Goal: Task Accomplishment & Management: Manage account settings

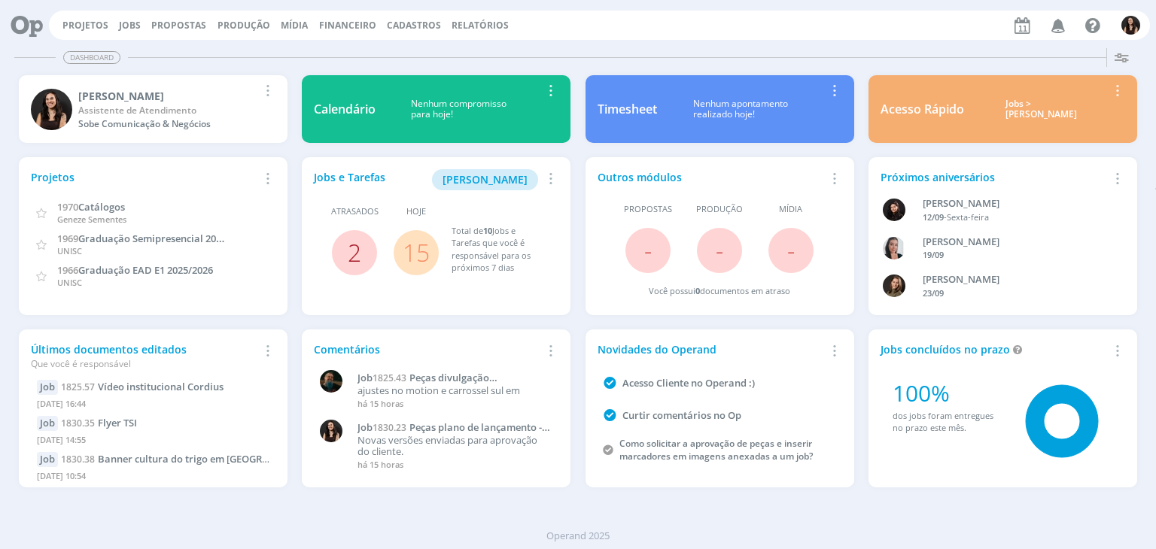
click at [349, 245] on link "2" at bounding box center [355, 252] width 14 height 32
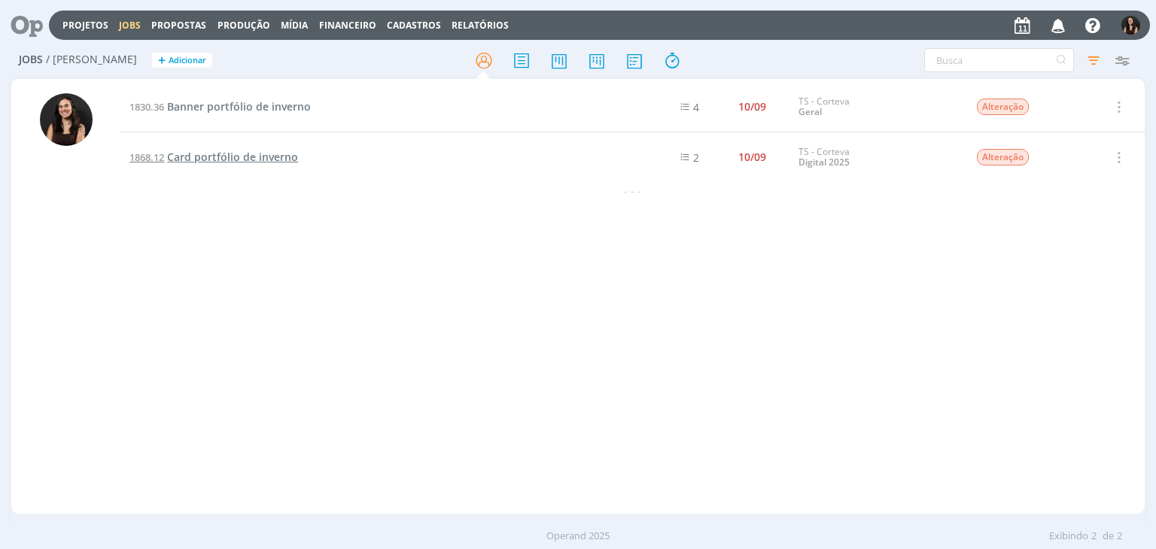
click at [230, 162] on span "Card portfólio de inverno" at bounding box center [232, 157] width 131 height 14
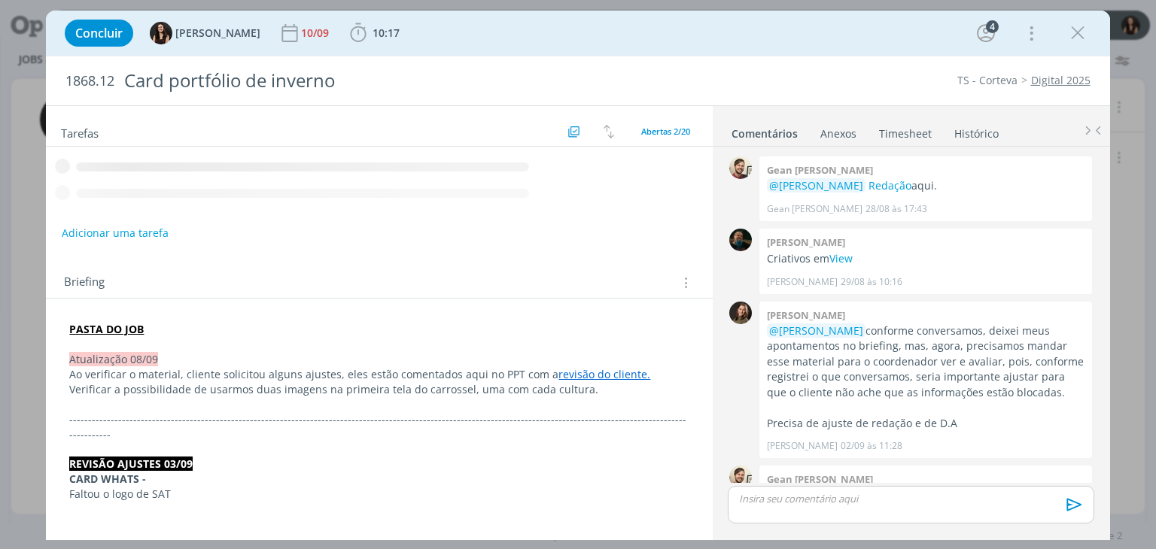
scroll to position [994, 0]
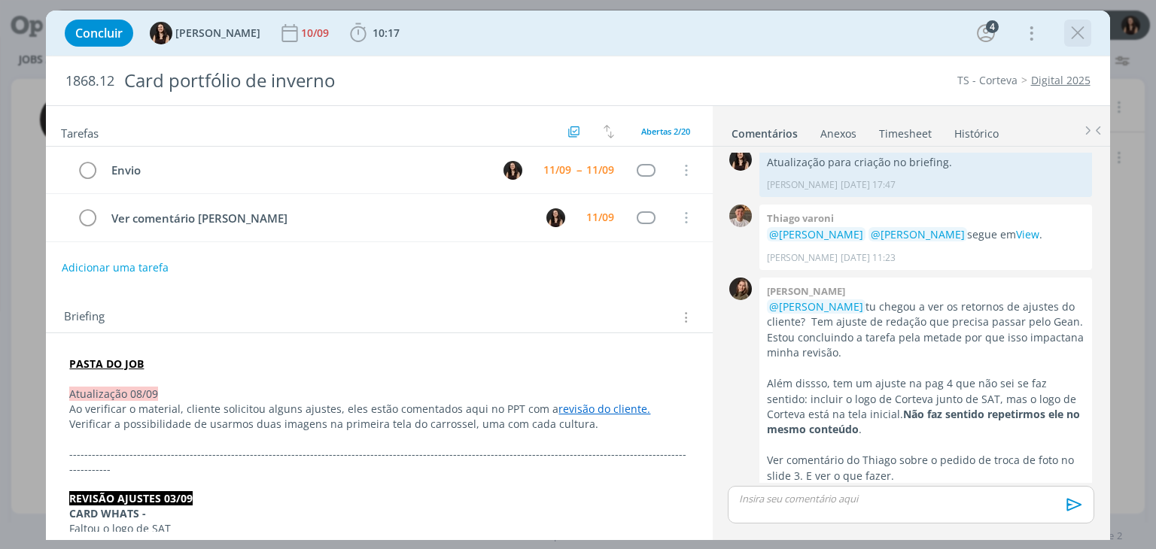
click at [1077, 41] on icon "dialog" at bounding box center [1078, 33] width 23 height 23
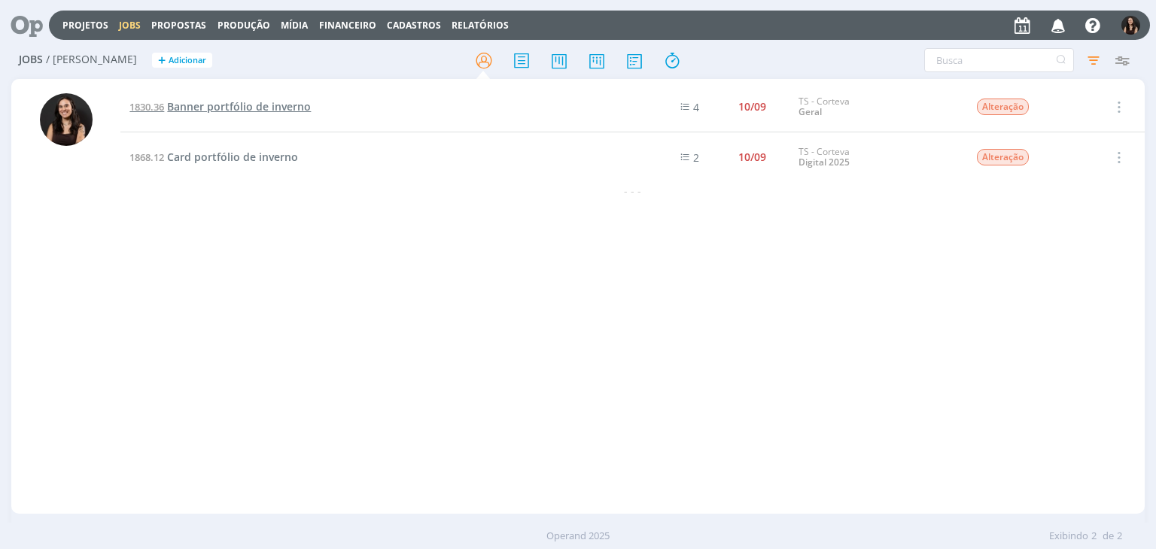
click at [244, 99] on span "Banner portfólio de inverno" at bounding box center [239, 106] width 144 height 14
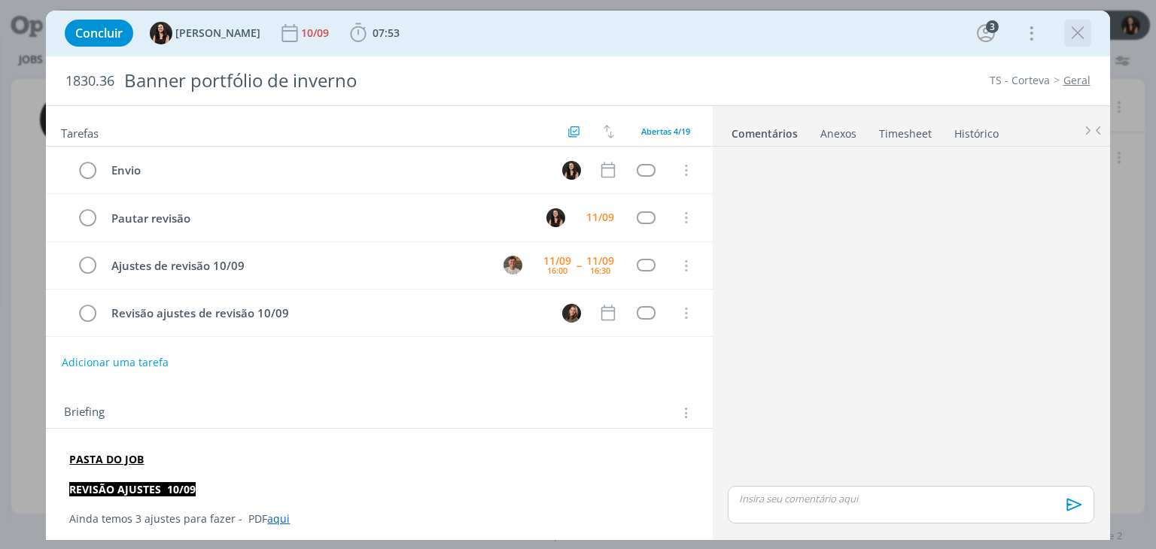
click at [1075, 30] on icon "dialog" at bounding box center [1078, 33] width 23 height 23
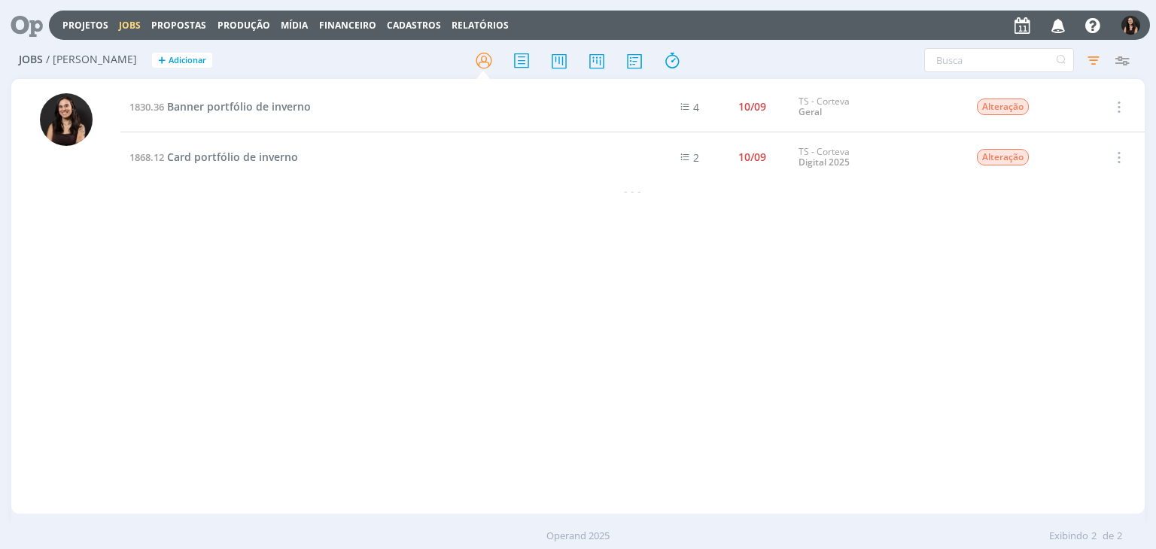
click at [24, 28] on icon at bounding box center [21, 25] width 31 height 29
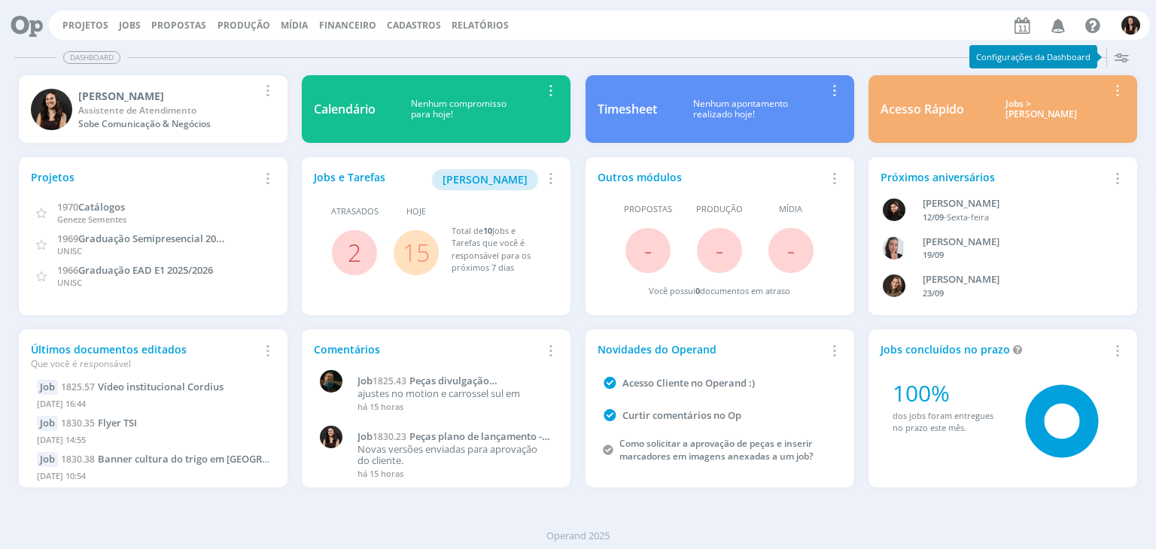
click at [414, 251] on link "15" at bounding box center [416, 252] width 27 height 32
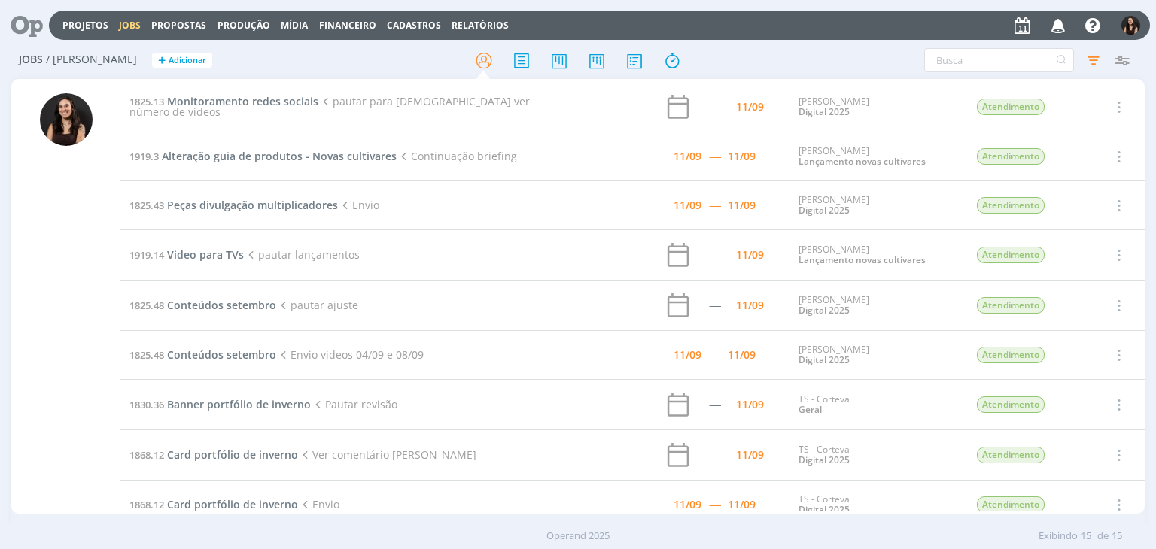
click at [24, 21] on icon at bounding box center [21, 25] width 31 height 29
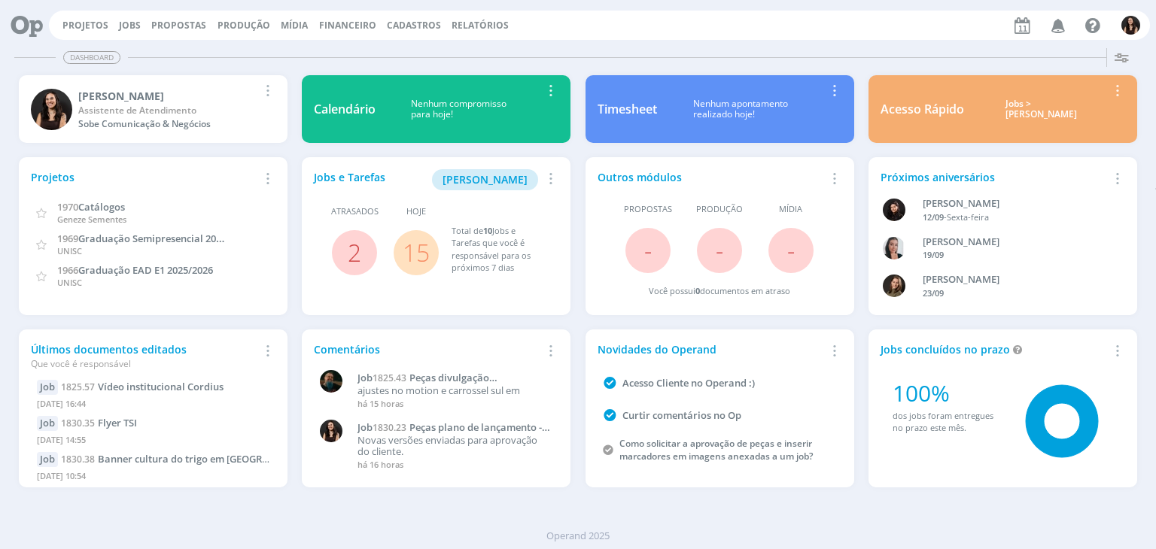
click at [400, 249] on span "15" at bounding box center [416, 252] width 45 height 45
click at [412, 254] on link "15" at bounding box center [416, 252] width 27 height 32
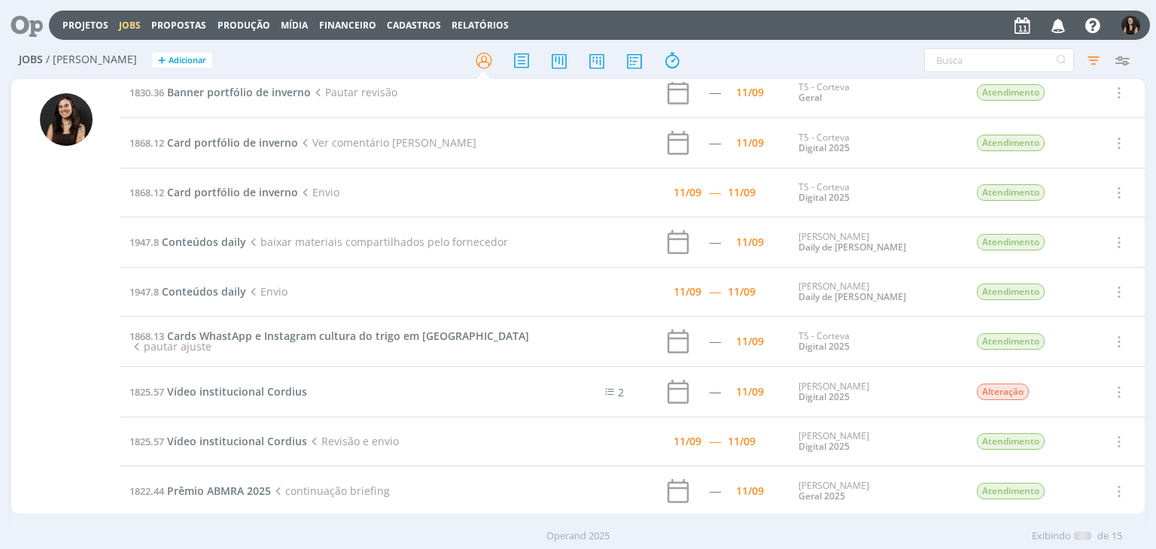
scroll to position [316, 0]
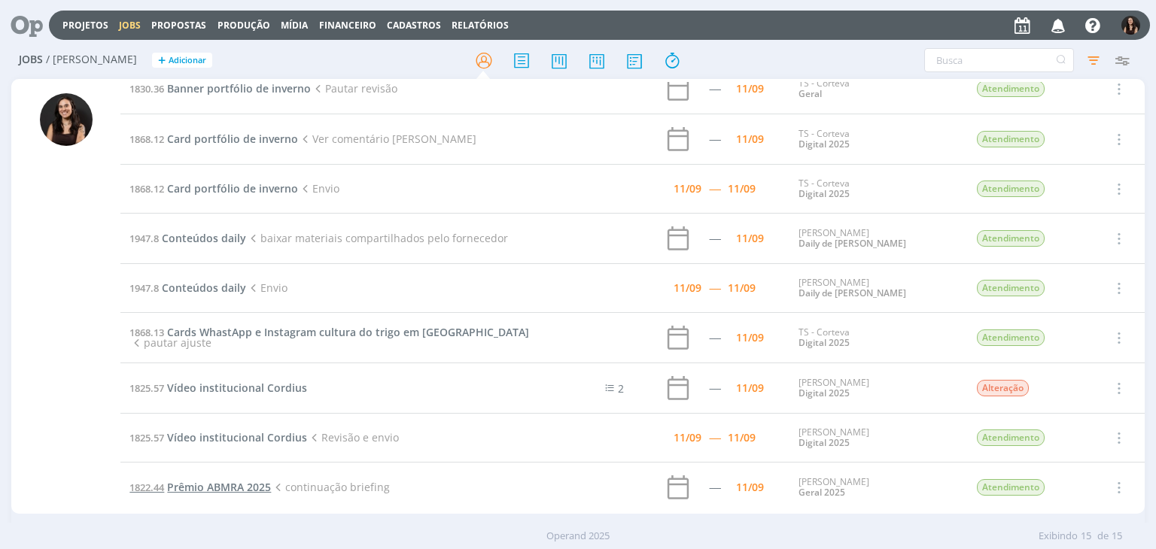
click at [205, 486] on span "Prêmio ABMRA 2025" at bounding box center [219, 487] width 104 height 14
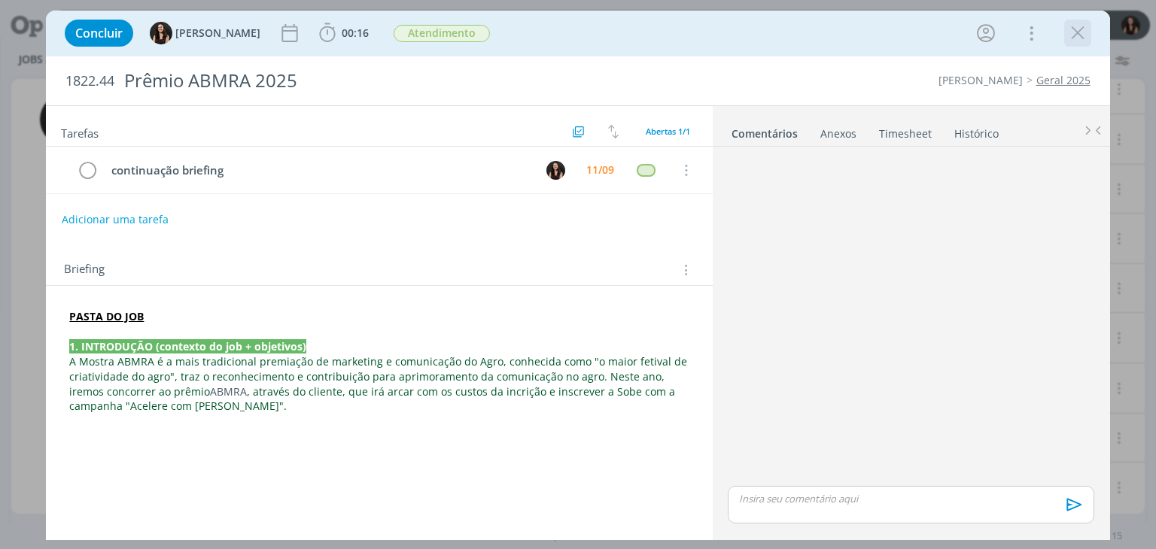
click at [1069, 27] on icon "dialog" at bounding box center [1078, 33] width 23 height 23
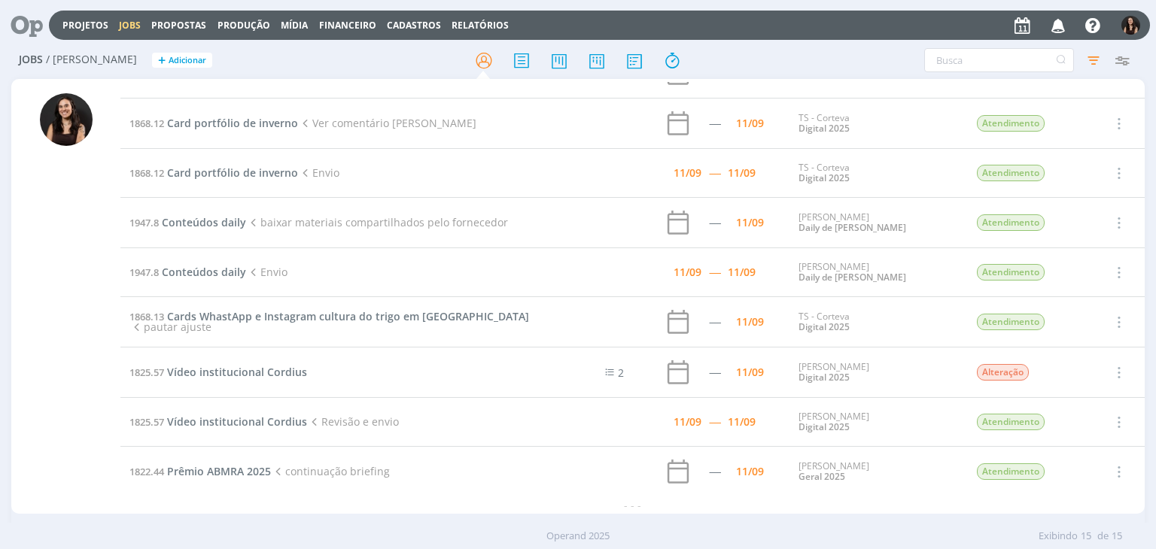
scroll to position [331, 0]
click at [218, 419] on span "Vídeo institucional Cordius" at bounding box center [237, 422] width 140 height 14
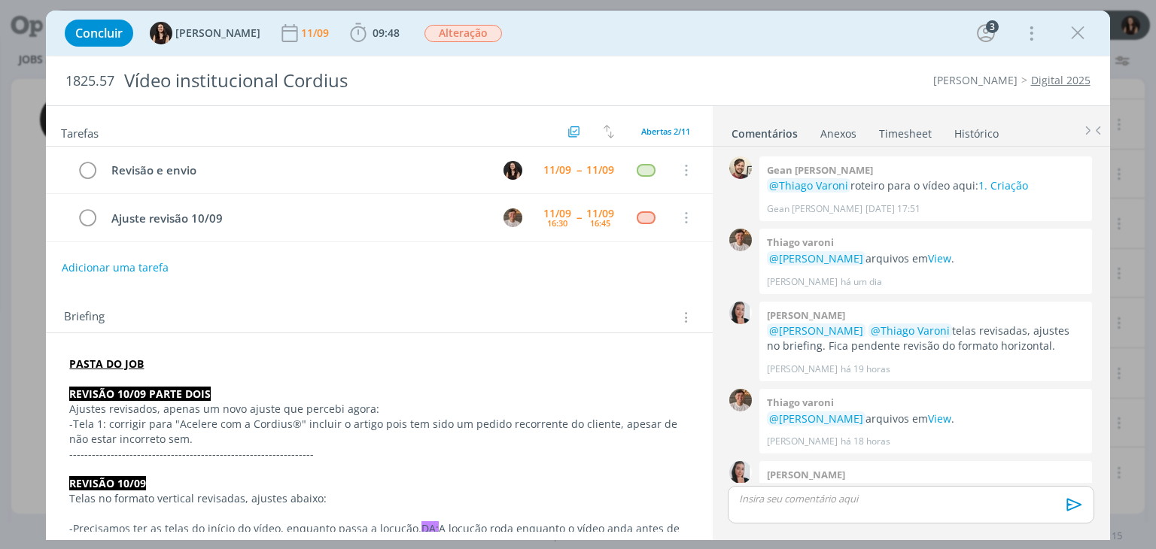
scroll to position [46, 0]
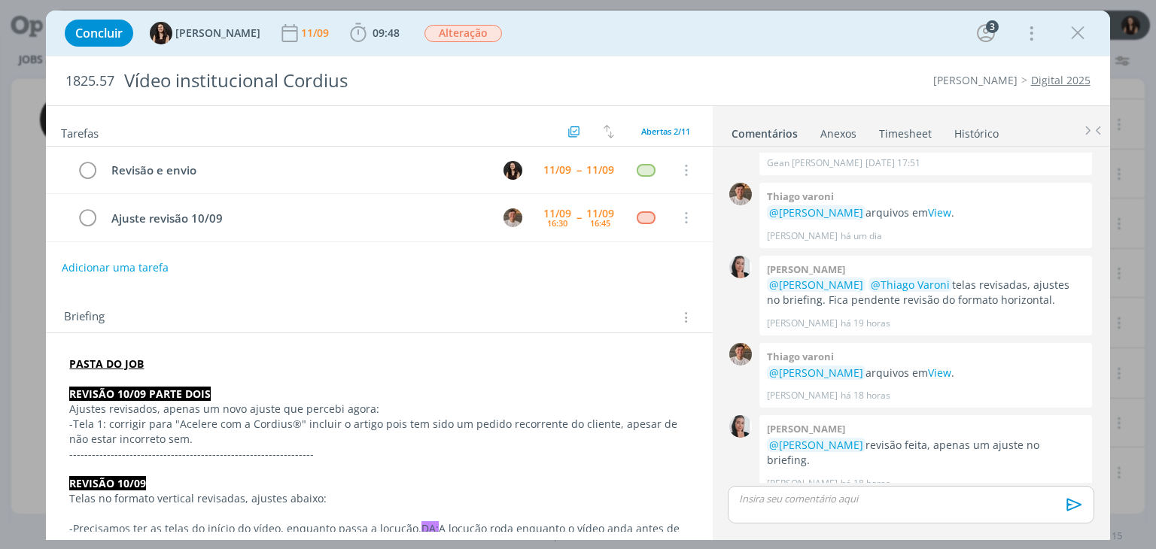
click at [713, 51] on div "Concluir Isabelle Silva 11/09 09:48 Iniciar Apontar Data * 11/09/2025 Horas * 0…" at bounding box center [578, 33] width 1064 height 45
drag, startPoint x: 708, startPoint y: 50, endPoint x: 703, endPoint y: 41, distance: 10.8
click at [704, 41] on div "Concluir Isabelle Silva 11/09 09:48 Iniciar Apontar Data * 11/09/2025 Horas * 0…" at bounding box center [577, 33] width 1041 height 36
click at [1081, 34] on icon "dialog" at bounding box center [1078, 33] width 23 height 23
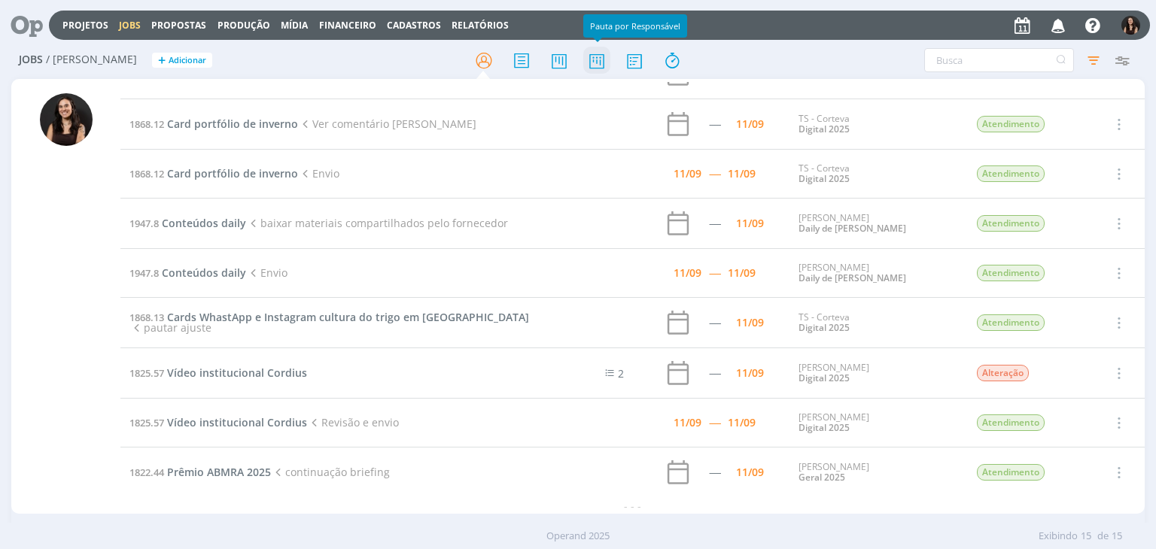
click at [586, 68] on icon at bounding box center [596, 60] width 27 height 29
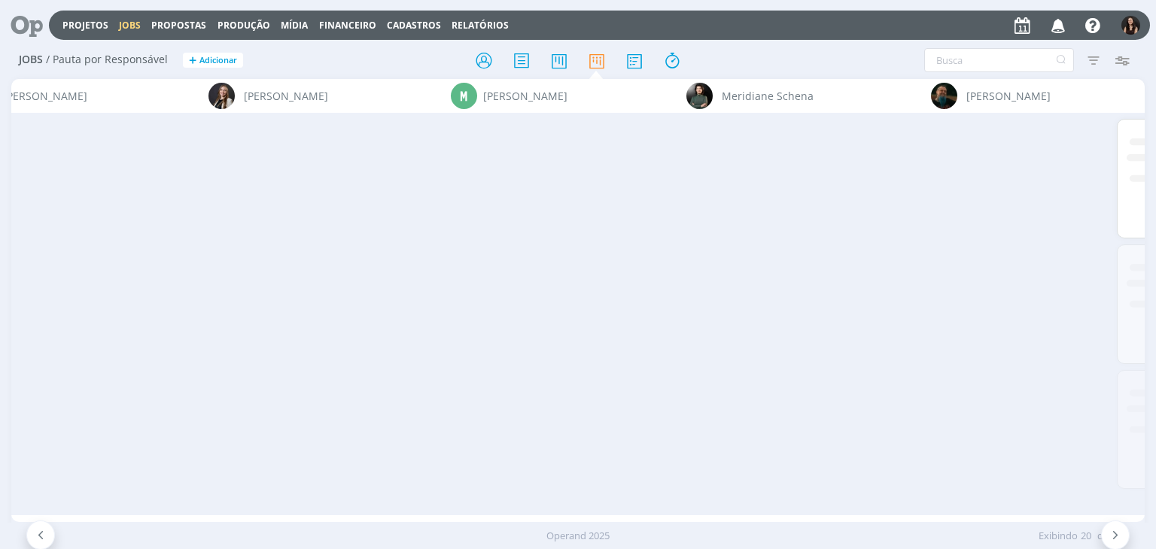
scroll to position [0, 7790]
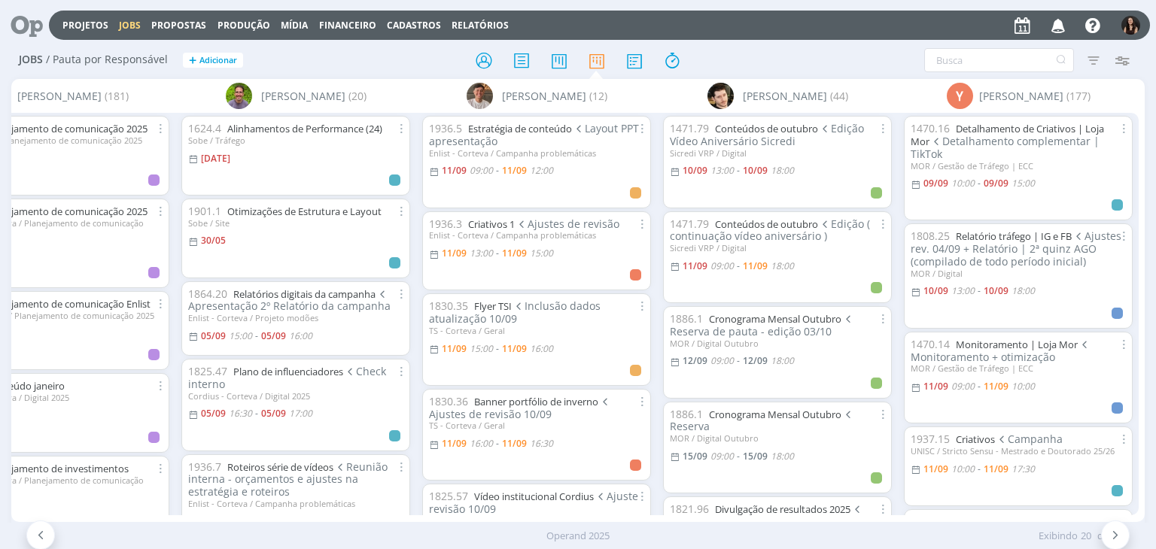
click at [27, 27] on icon at bounding box center [21, 25] width 31 height 29
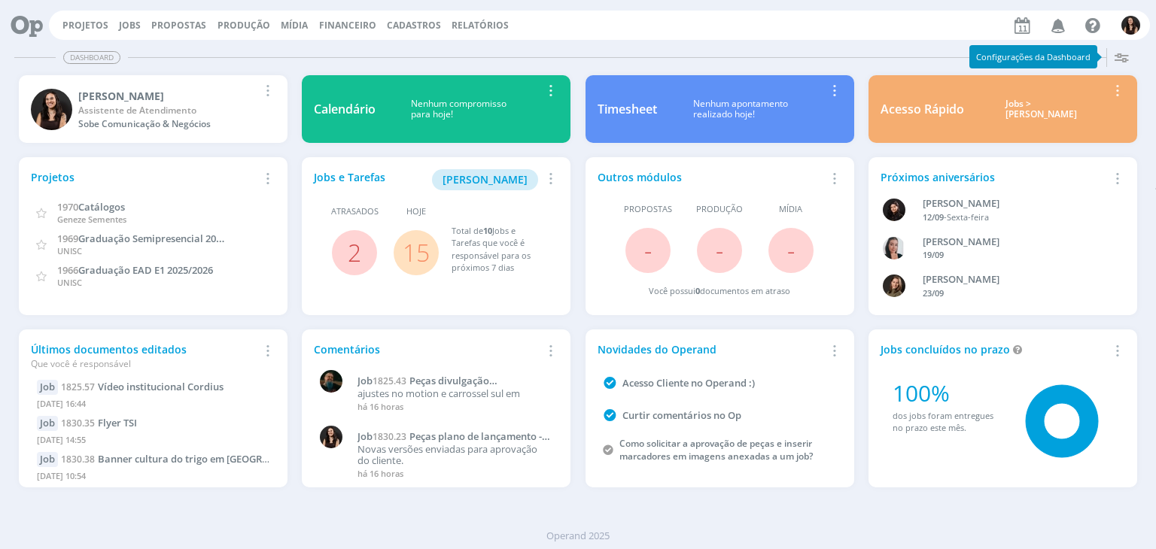
click at [412, 252] on link "15" at bounding box center [416, 252] width 27 height 32
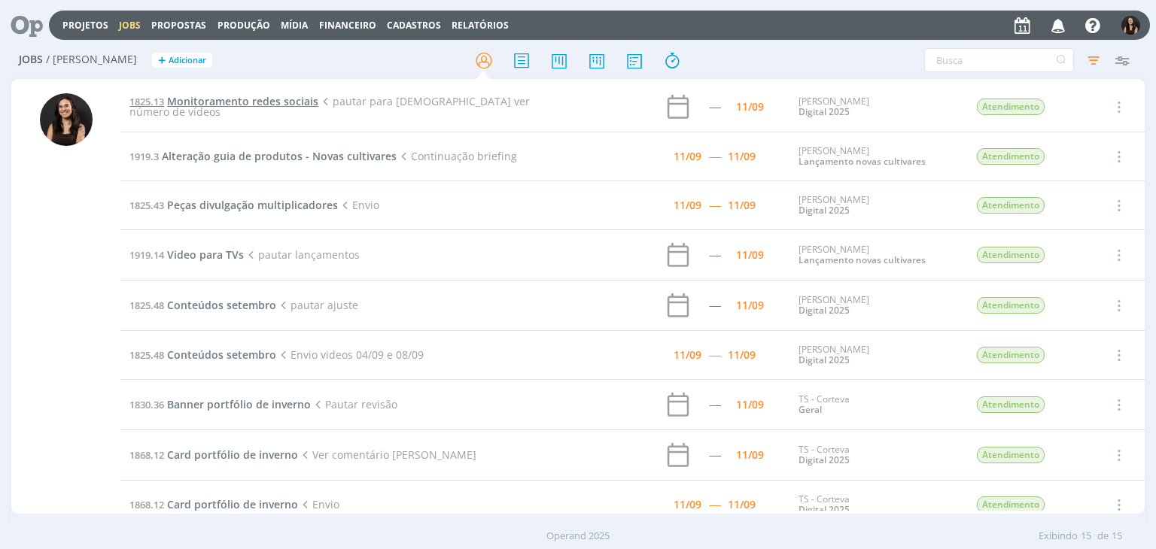
click at [217, 105] on span "Monitoramento redes sociais" at bounding box center [242, 101] width 151 height 14
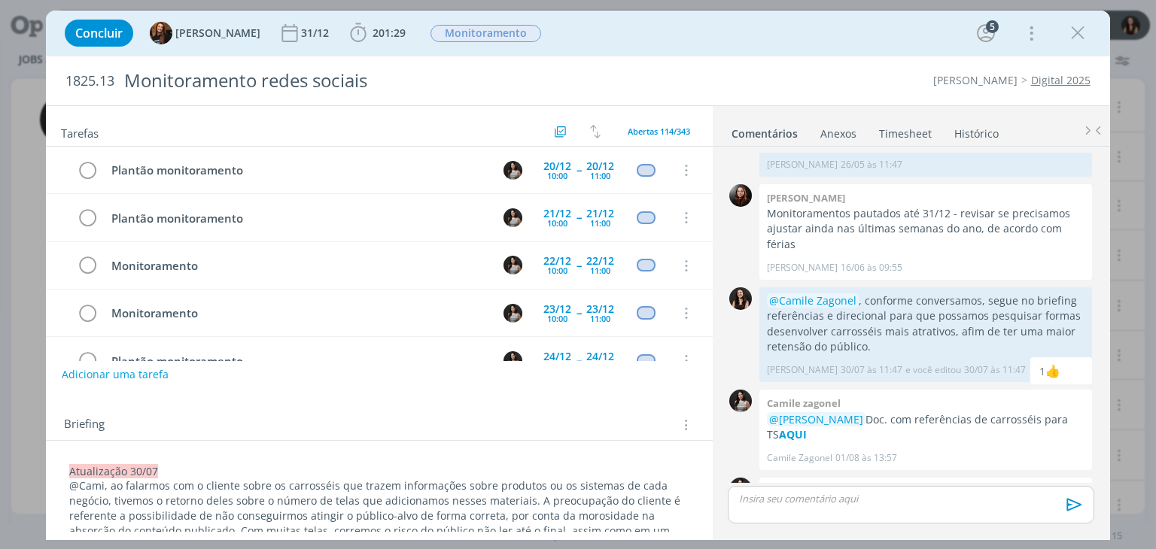
scroll to position [456, 0]
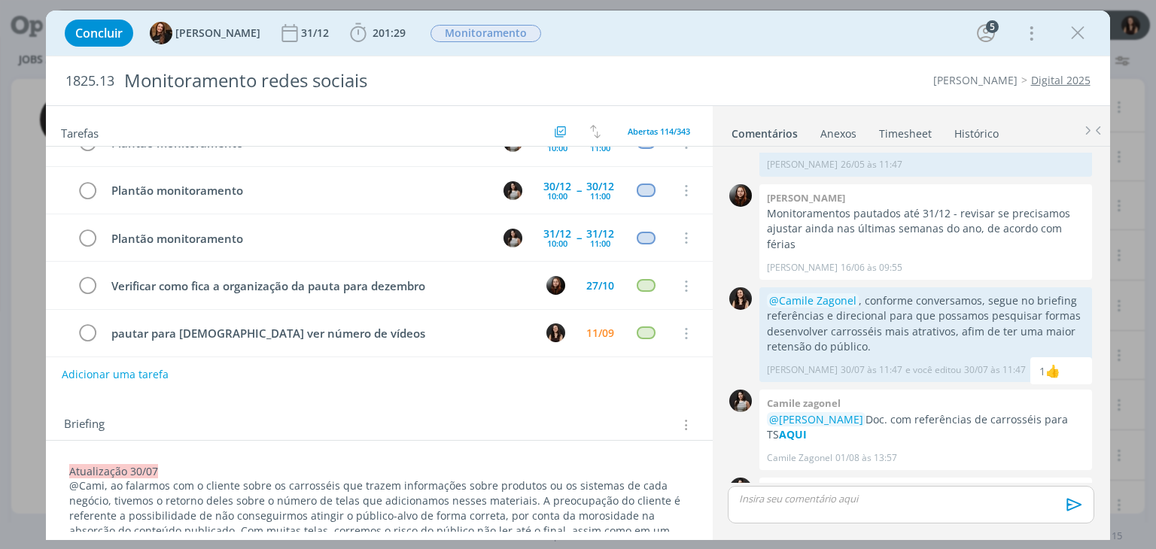
click at [645, 44] on div "Concluir Tayná Morsch 31/12 201:29 Iniciar Apontar Data * 11/09/2025 Horas * 00…" at bounding box center [577, 33] width 1041 height 36
click at [373, 32] on span "201:29" at bounding box center [389, 33] width 33 height 14
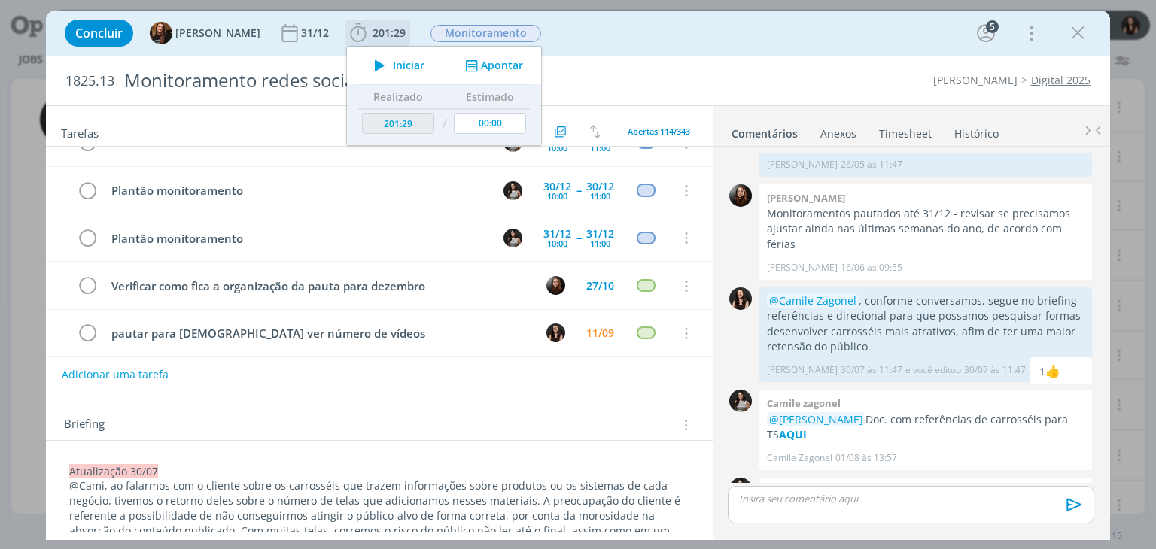
click at [379, 57] on icon "dialog" at bounding box center [380, 66] width 26 height 20
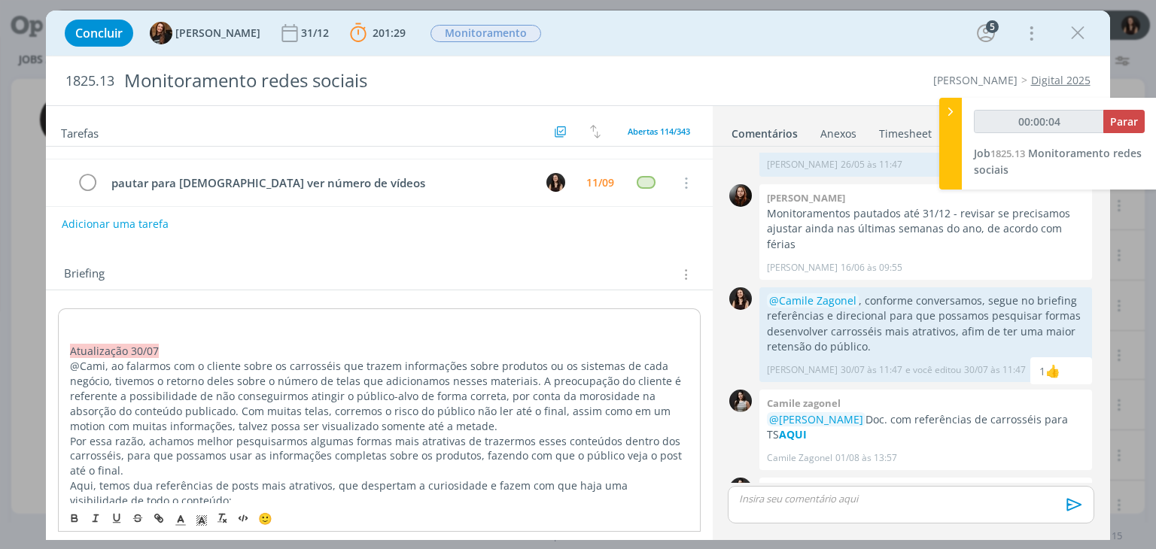
scroll to position [142, 0]
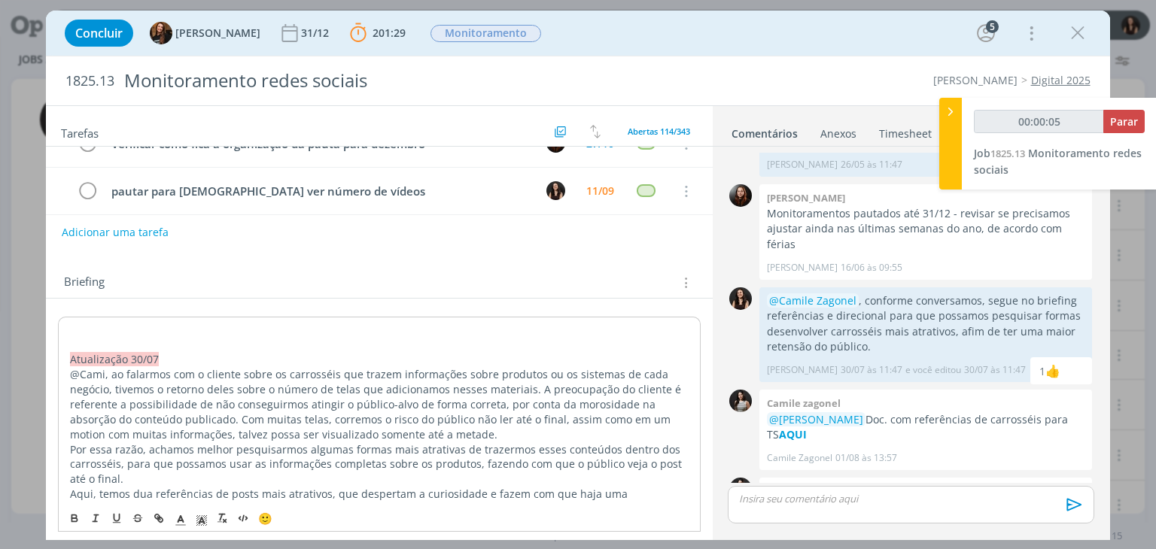
click at [168, 339] on p "dialog" at bounding box center [379, 344] width 618 height 15
click at [179, 325] on p "dialog" at bounding box center [379, 330] width 618 height 15
type input "00:00:07"
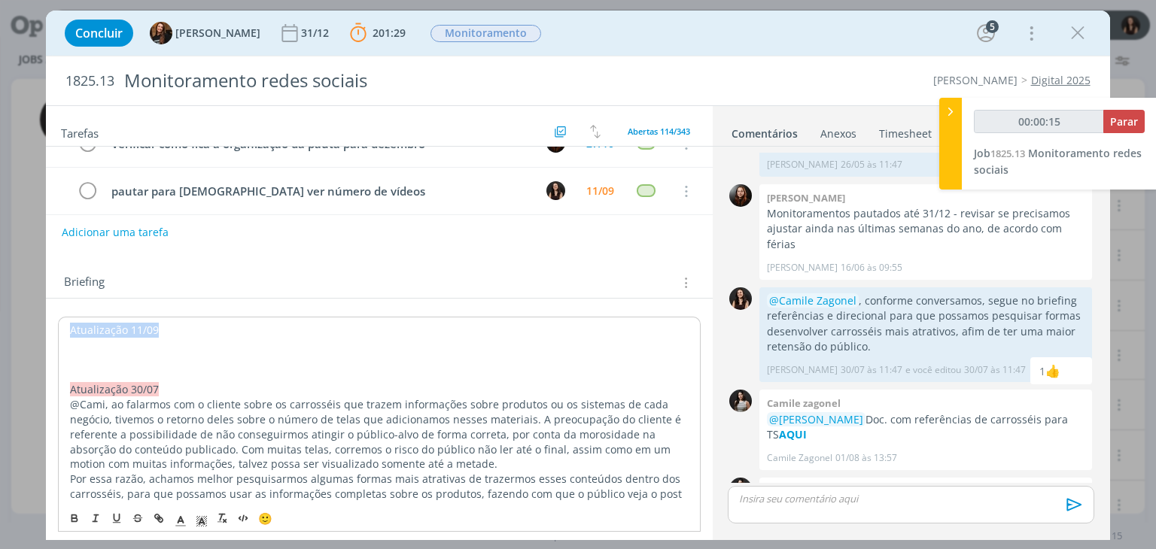
drag, startPoint x: 175, startPoint y: 332, endPoint x: 130, endPoint y: 419, distance: 98.3
click at [6, 318] on div "Concluir Tayná Morsch 31/12 201:29 Parar Apontar Data * 11/09/2025 Horas * 00:0…" at bounding box center [578, 274] width 1156 height 549
click at [208, 521] on span "dialog" at bounding box center [201, 519] width 21 height 18
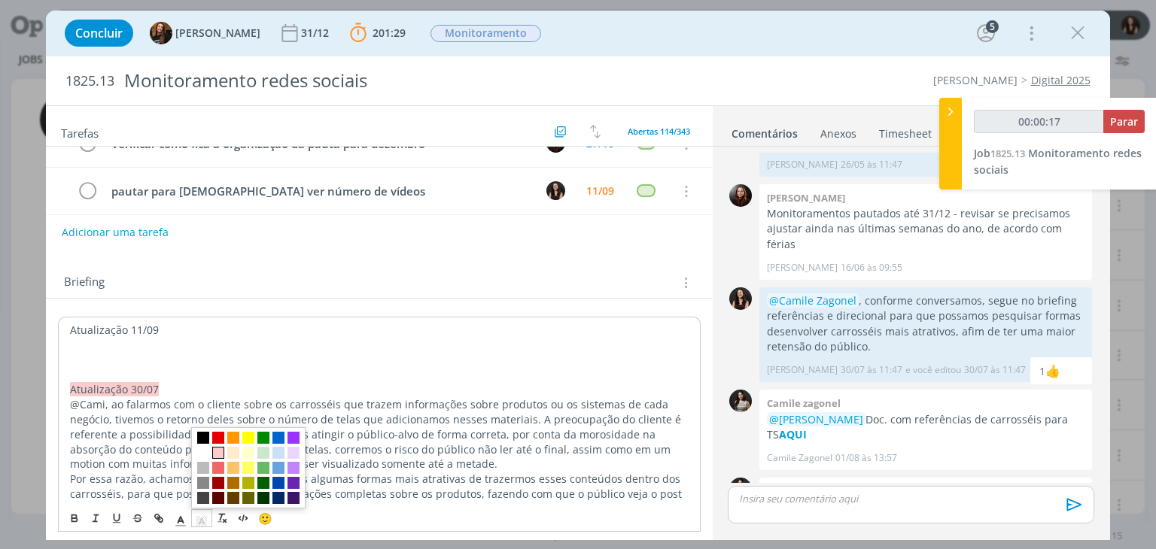
click at [223, 454] on span "dialog" at bounding box center [218, 453] width 12 height 12
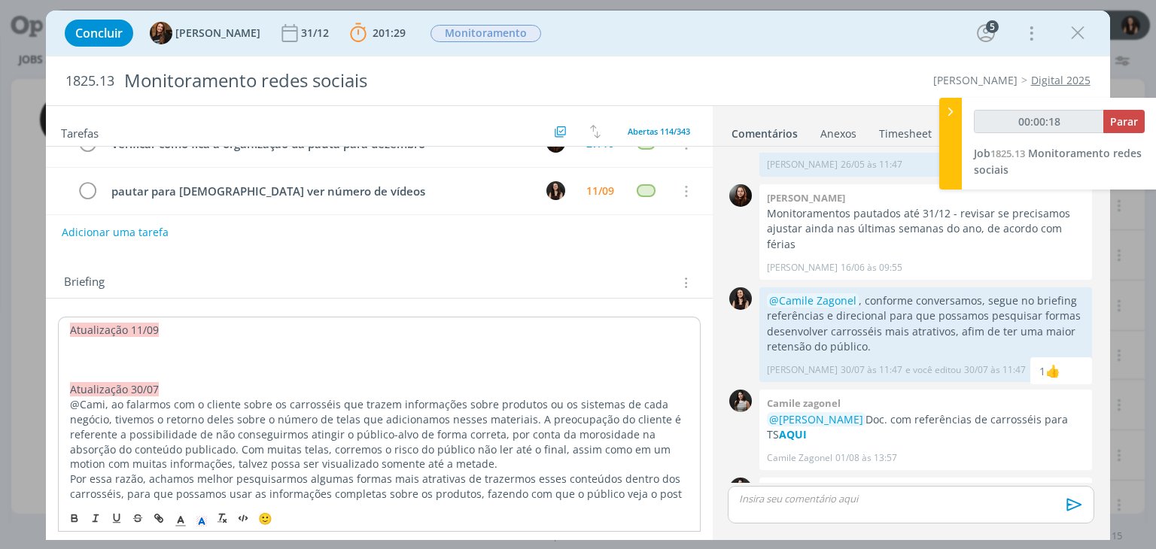
click at [105, 350] on p "dialog" at bounding box center [379, 344] width 618 height 15
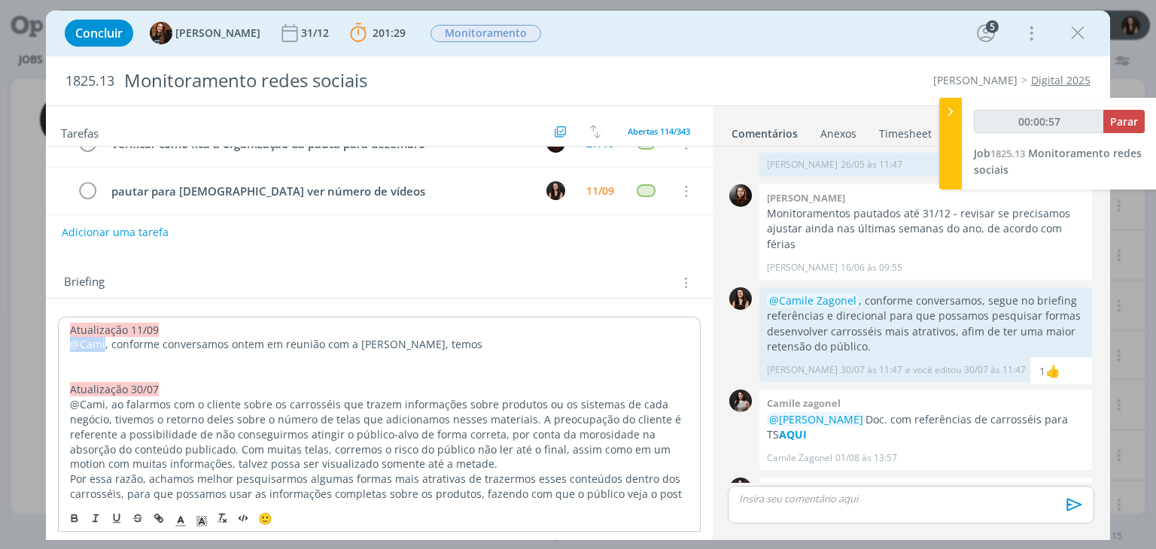
drag, startPoint x: 103, startPoint y: 341, endPoint x: 56, endPoint y: 344, distance: 47.5
click at [67, 524] on button "dialog" at bounding box center [75, 519] width 21 height 18
click at [463, 341] on p "@Cami , conforme conversamos ontem em reunião com a Aninha, temos" at bounding box center [379, 344] width 618 height 15
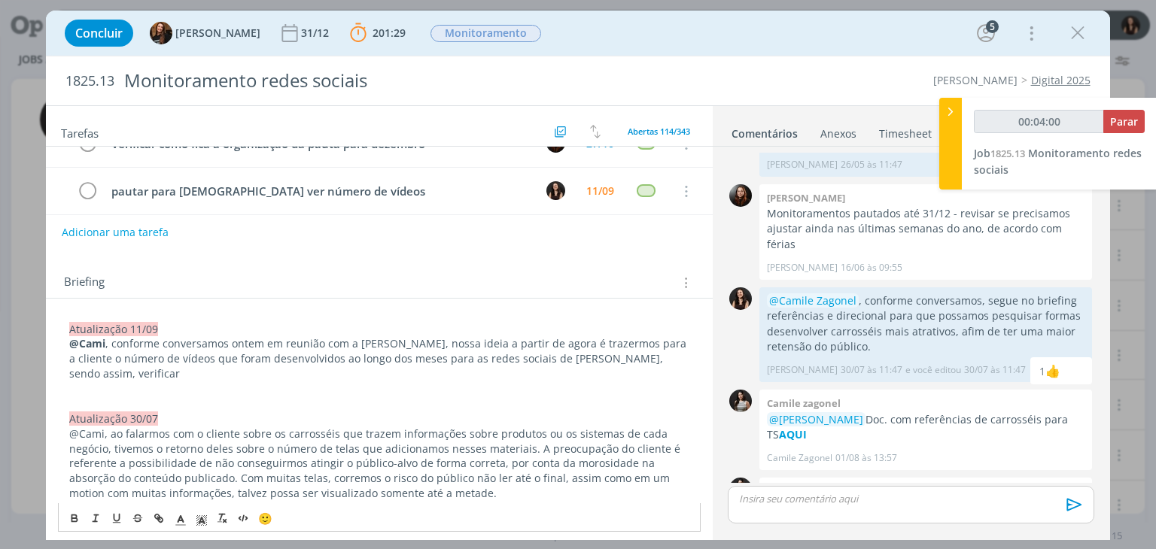
click at [673, 357] on p "@Cami , conforme conversamos ontem em reunião com a Aninha, nossa ideia a parti…" at bounding box center [378, 358] width 619 height 45
drag, startPoint x: 671, startPoint y: 349, endPoint x: 674, endPoint y: 359, distance: 10.0
click at [72, 374] on p "@Cami , conforme conversamos ontem em reunião com a Aninha, nossa ideia a parti…" at bounding box center [378, 358] width 619 height 45
click at [75, 376] on p "@Cami , conforme conversamos ontem em reunião com a Aninha, nossa ideia a parti…" at bounding box center [378, 358] width 619 height 45
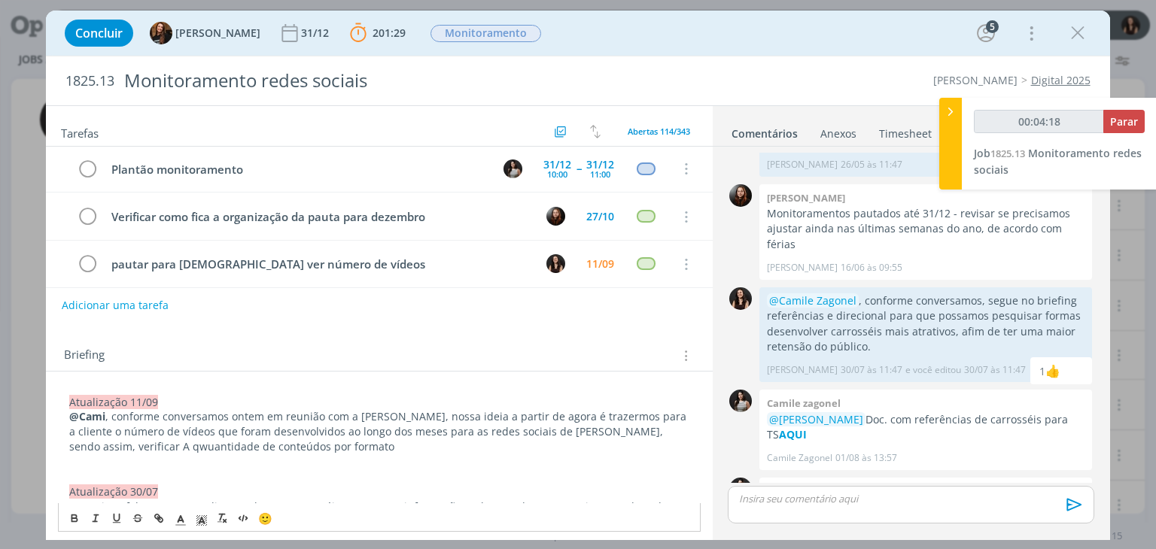
scroll to position [67, 0]
click at [301, 457] on p "dialog" at bounding box center [378, 464] width 619 height 15
click at [296, 446] on p "@Cami , conforme conversamos ontem em reunião com a Aninha, nossa ideia a parti…" at bounding box center [378, 434] width 619 height 45
drag, startPoint x: 194, startPoint y: 448, endPoint x: 142, endPoint y: 446, distance: 52.7
click at [142, 446] on p "@Cami , conforme conversamos ontem em reunião com a Aninha, nossa ideia a parti…" at bounding box center [378, 434] width 619 height 45
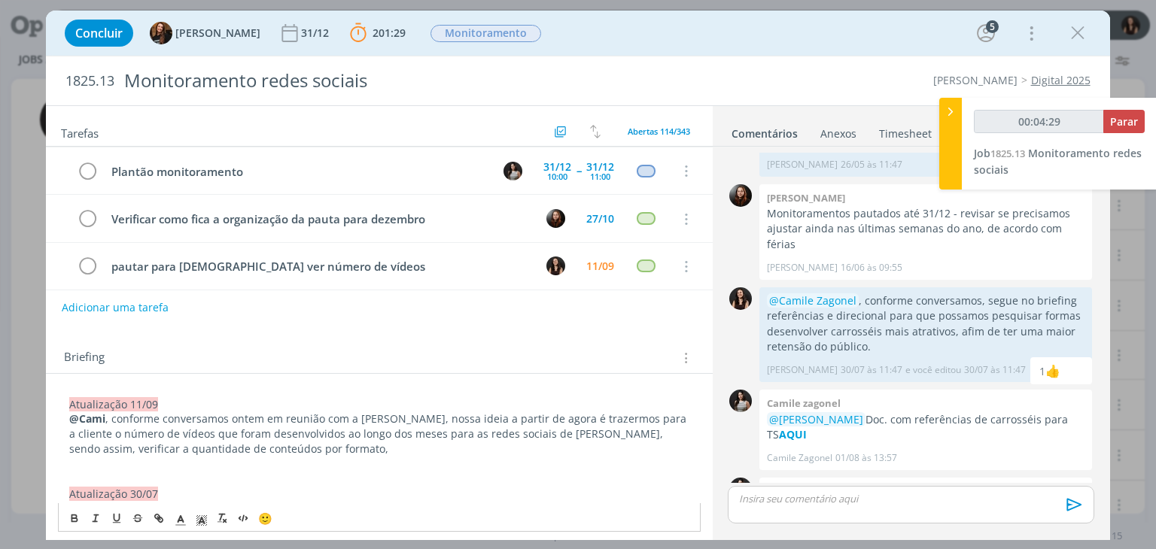
click at [236, 451] on p "@Cami , conforme conversamos ontem em reunião com a Aninha, nossa ideia a parti…" at bounding box center [378, 434] width 619 height 45
drag, startPoint x: 268, startPoint y: 446, endPoint x: 138, endPoint y: 446, distance: 129.5
click at [138, 446] on p "@Cami , conforme conversamos ontem em reunião com a Aninha, nossa ideia a parti…" at bounding box center [378, 434] width 619 height 45
click at [337, 449] on p "@Cami , conforme conversamos ontem em reunião com a Aninha, nossa ideia a parti…" at bounding box center [378, 434] width 619 height 45
click at [672, 424] on p "@Cami , conforme conversamos ontem em reunião com a Aninha, nossa ideia a parti…" at bounding box center [378, 434] width 619 height 45
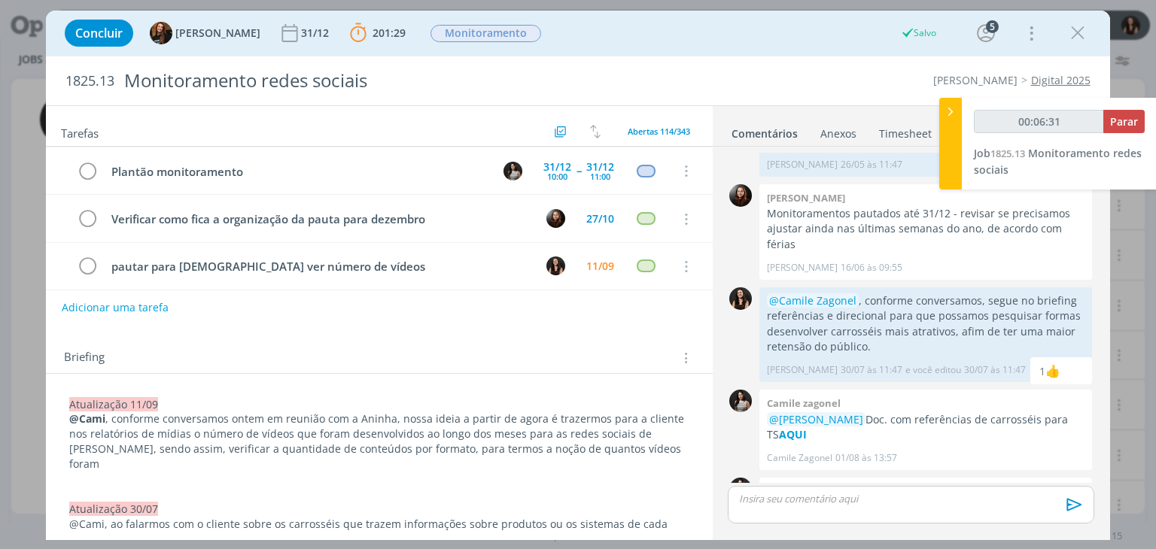
click at [626, 452] on p "@Cami , conforme conversamos ontem em reunião com a Aninha, nossa ideia a parti…" at bounding box center [378, 442] width 619 height 60
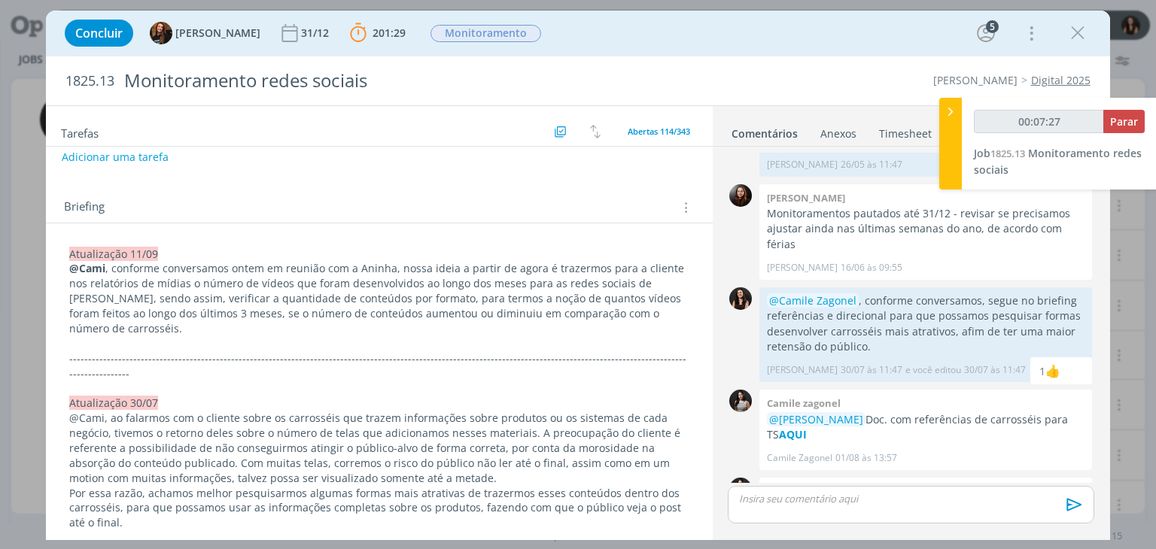
scroll to position [0, 0]
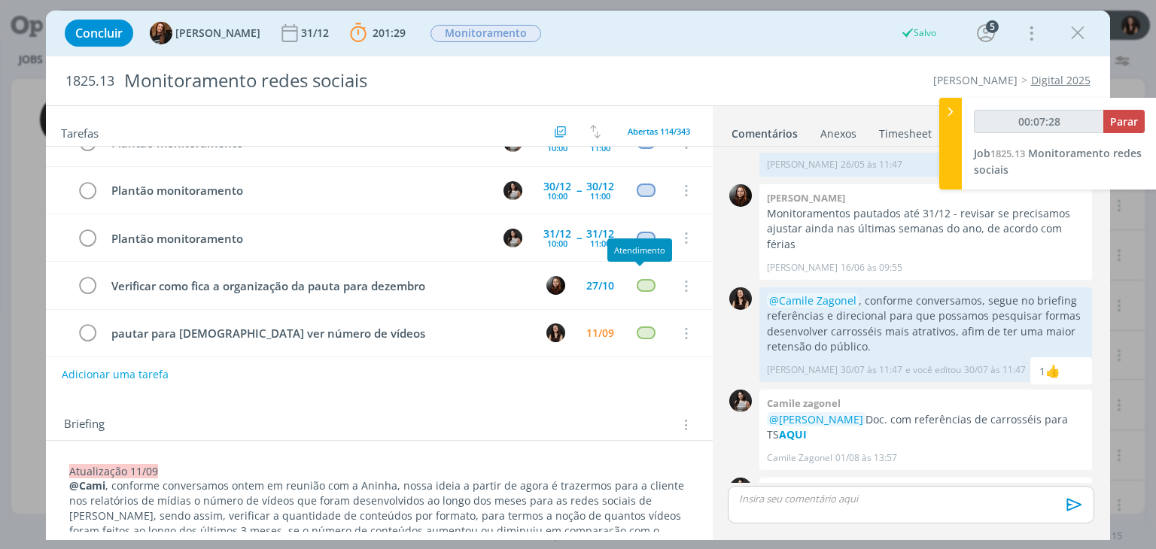
type input "00:07:29"
click at [1125, 120] on span "Parar" at bounding box center [1124, 121] width 28 height 14
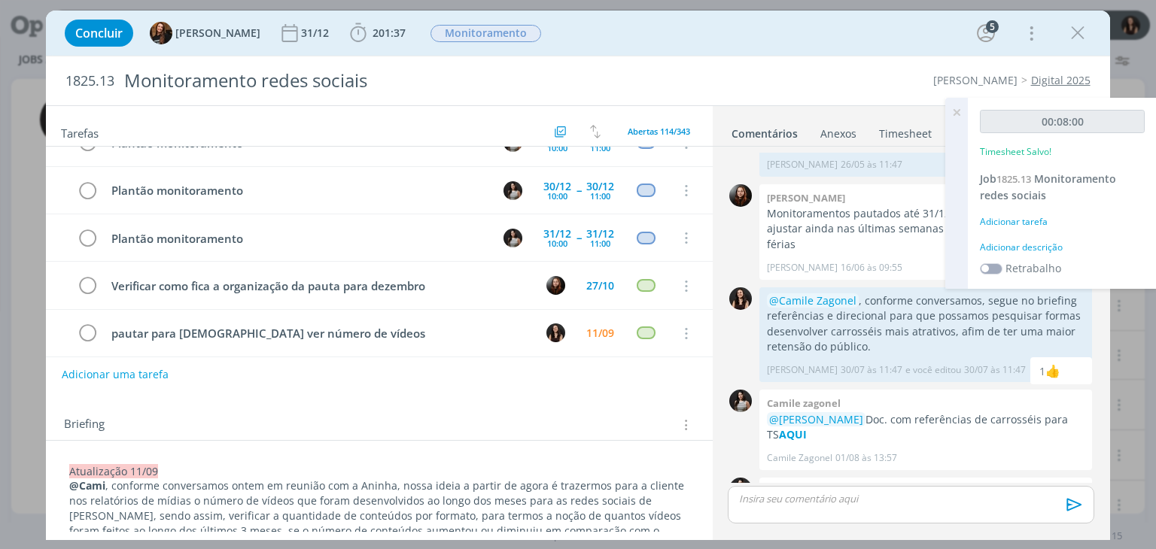
click at [1009, 244] on div "Adicionar descrição" at bounding box center [1062, 248] width 165 height 14
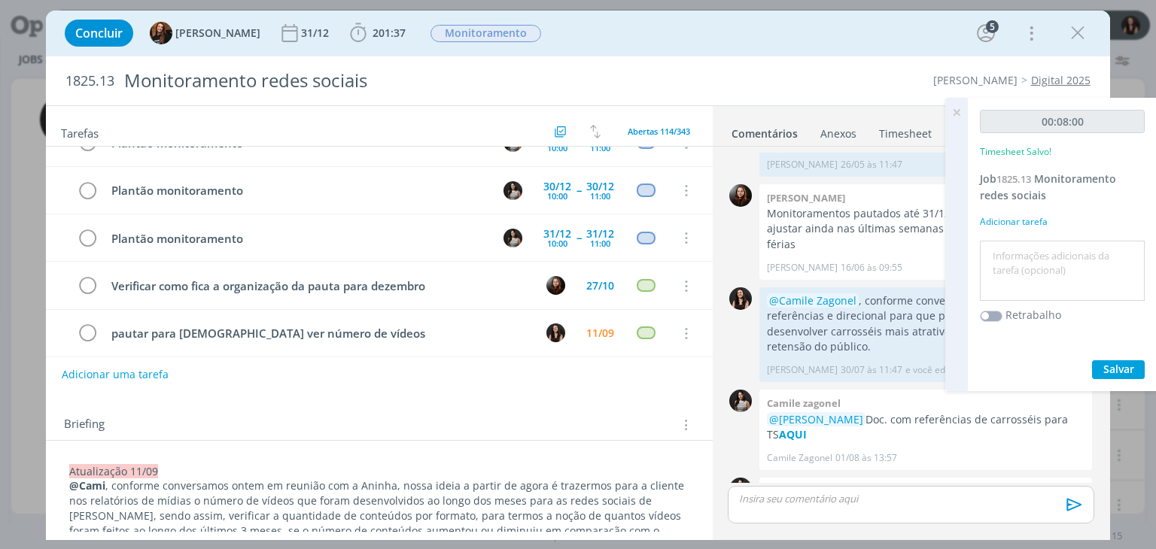
click at [1016, 251] on textarea at bounding box center [1062, 271] width 157 height 53
type textarea "Atualização pautas e briefing"
click at [1114, 375] on span "Salvar" at bounding box center [1118, 369] width 31 height 14
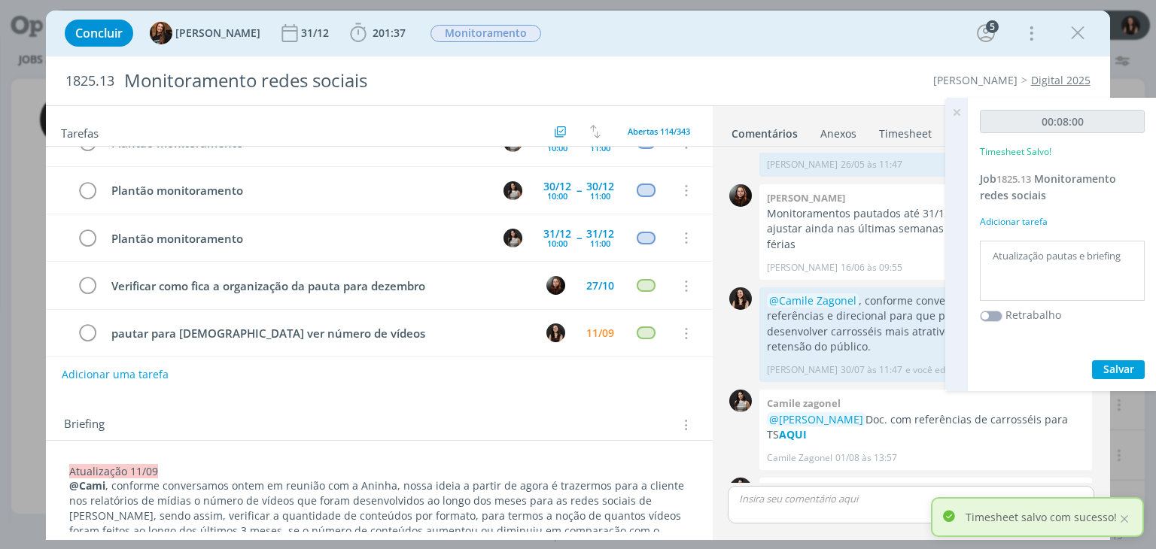
click at [956, 112] on icon at bounding box center [956, 112] width 27 height 29
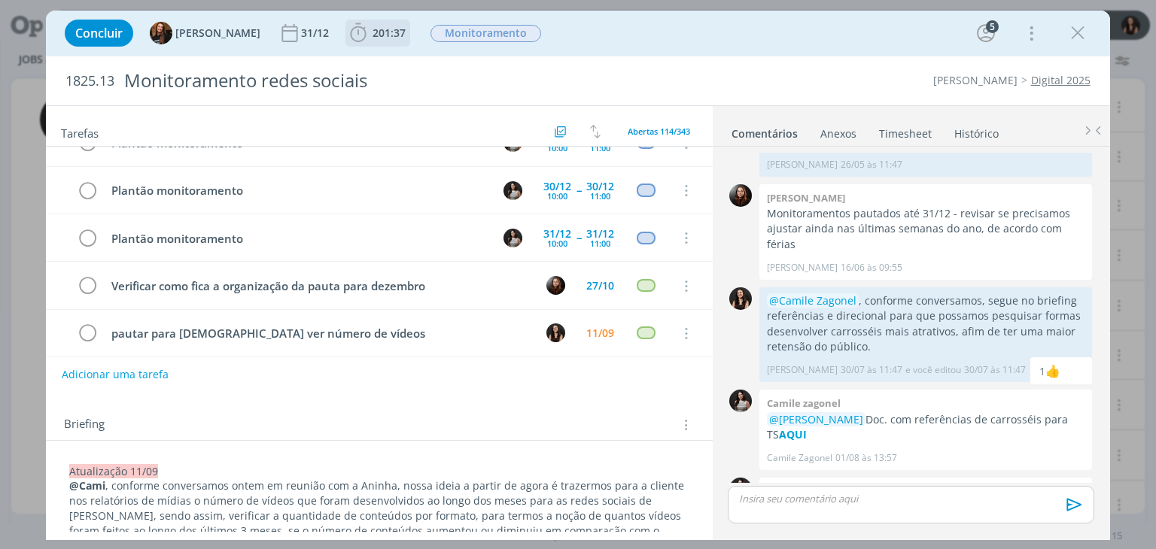
click at [394, 28] on b "201:37" at bounding box center [389, 33] width 39 height 11
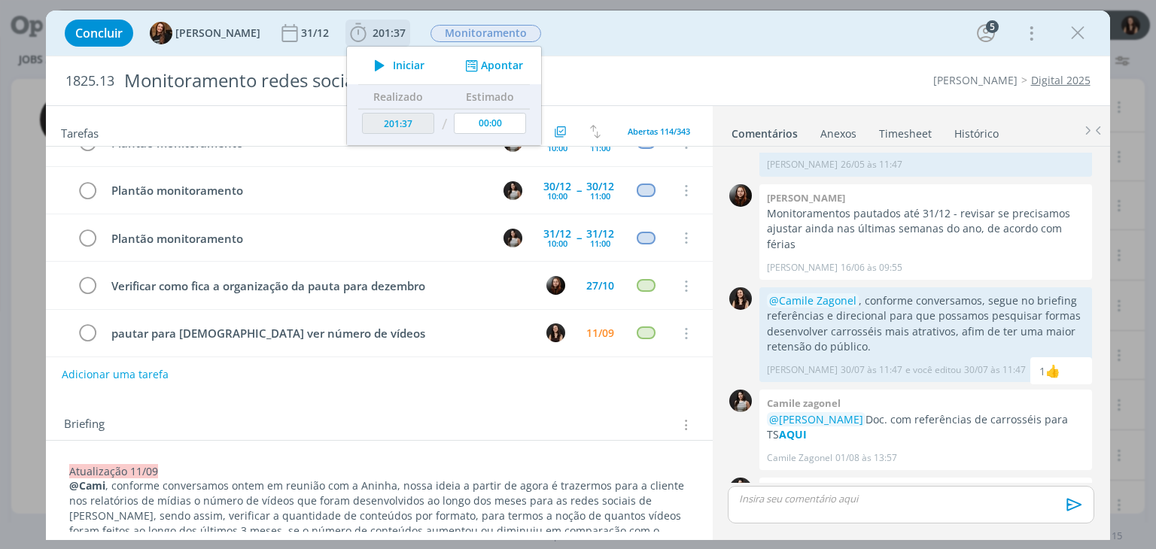
click at [394, 63] on span "Iniciar" at bounding box center [409, 65] width 32 height 11
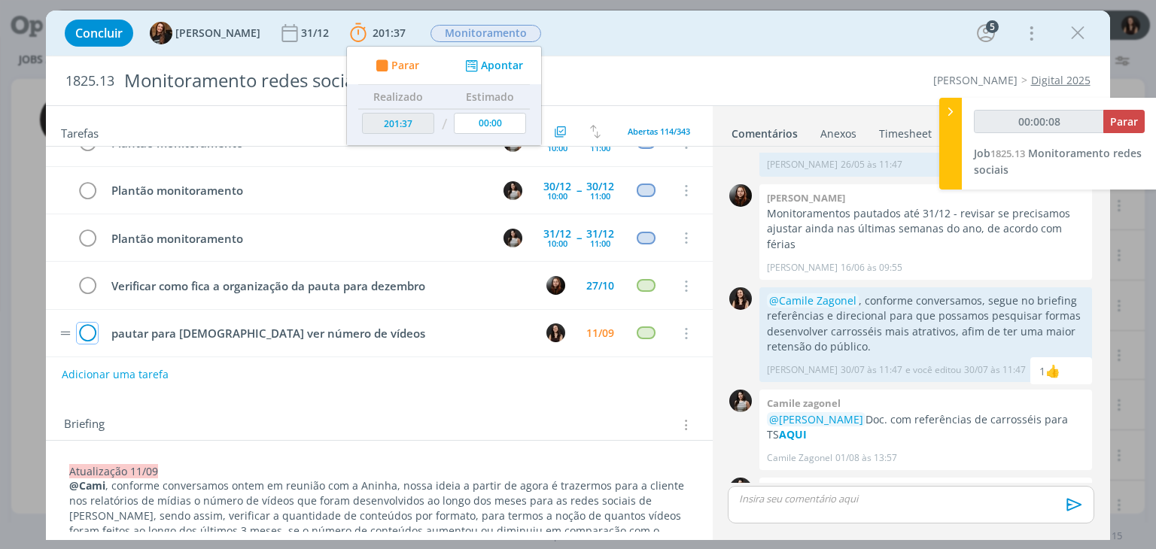
click at [89, 328] on icon "dialog" at bounding box center [87, 334] width 21 height 23
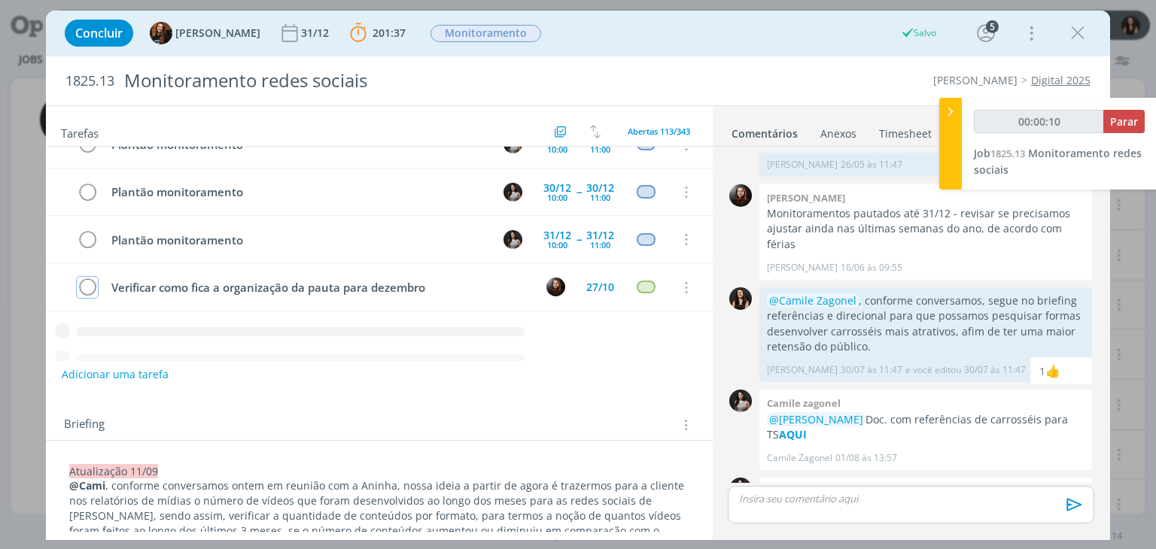
scroll to position [409, 0]
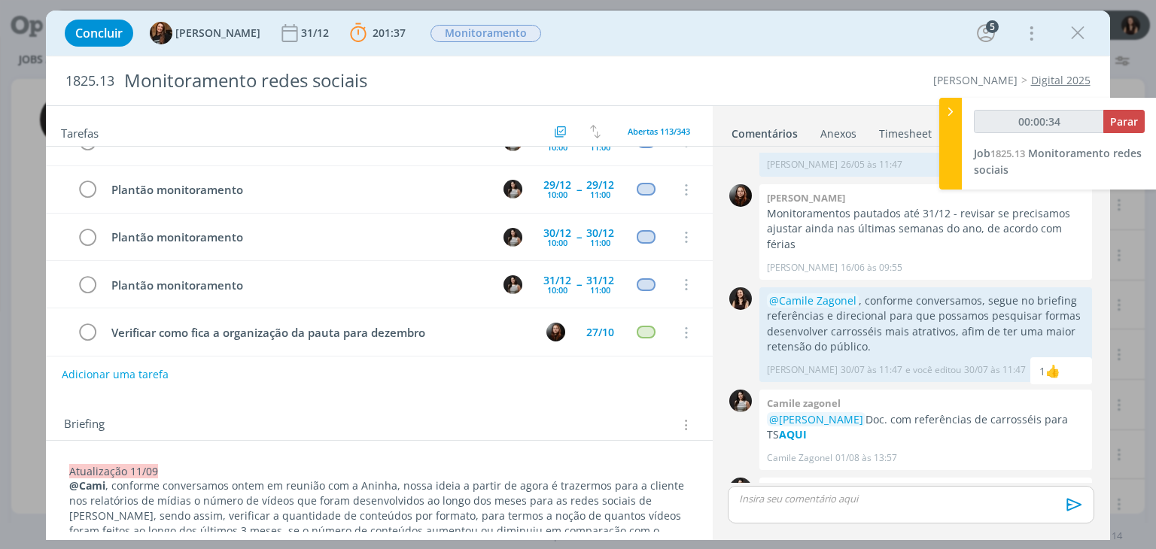
click at [538, 364] on div "Adicionar uma tarefa" at bounding box center [379, 374] width 666 height 27
click at [262, 408] on div "Briefing Briefings Predefinidos Versões do Briefing Ver Briefing do Projeto" at bounding box center [379, 420] width 666 height 41
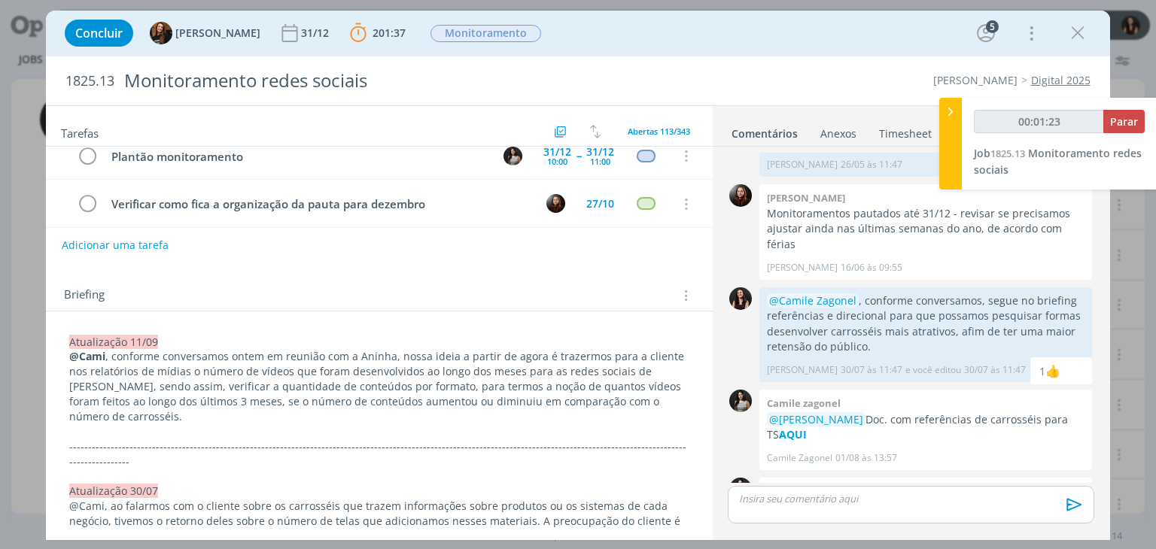
scroll to position [151, 0]
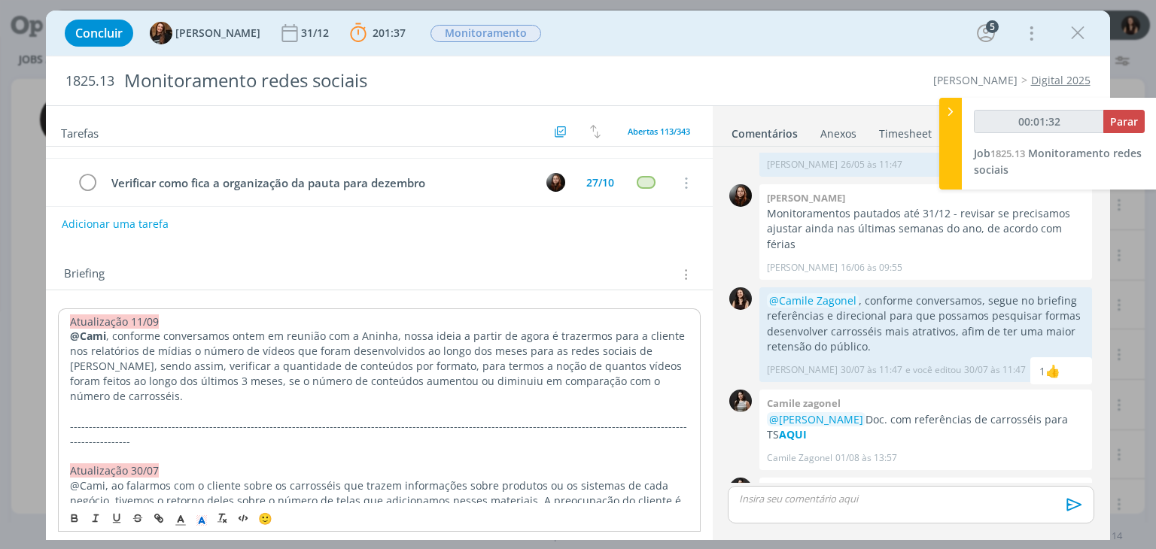
click at [391, 285] on div "Briefing Briefings Predefinidos Versões do Briefing Ver Briefing do Projeto" at bounding box center [379, 270] width 666 height 41
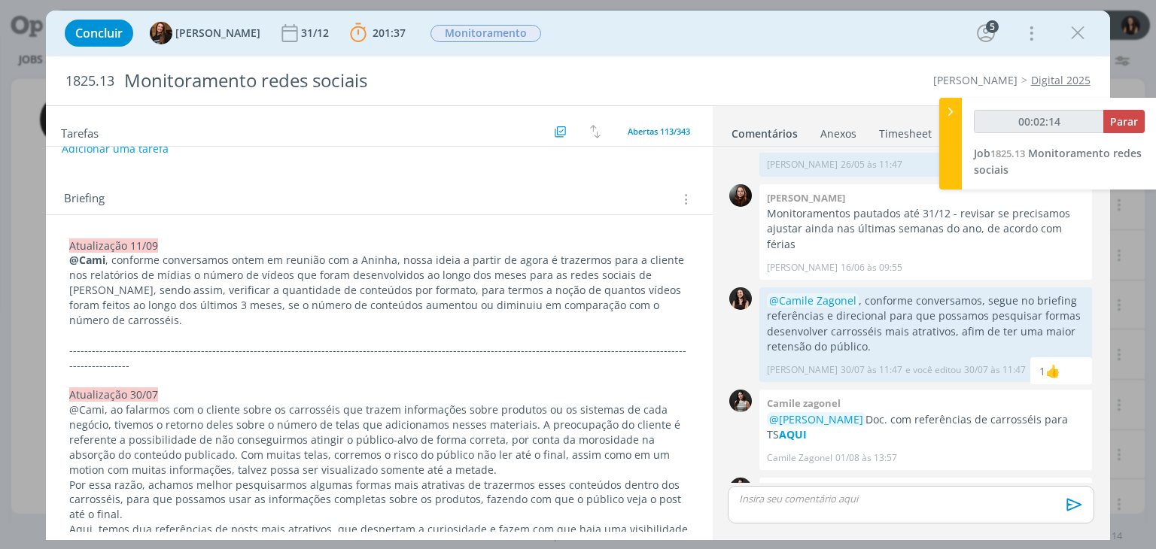
scroll to position [0, 0]
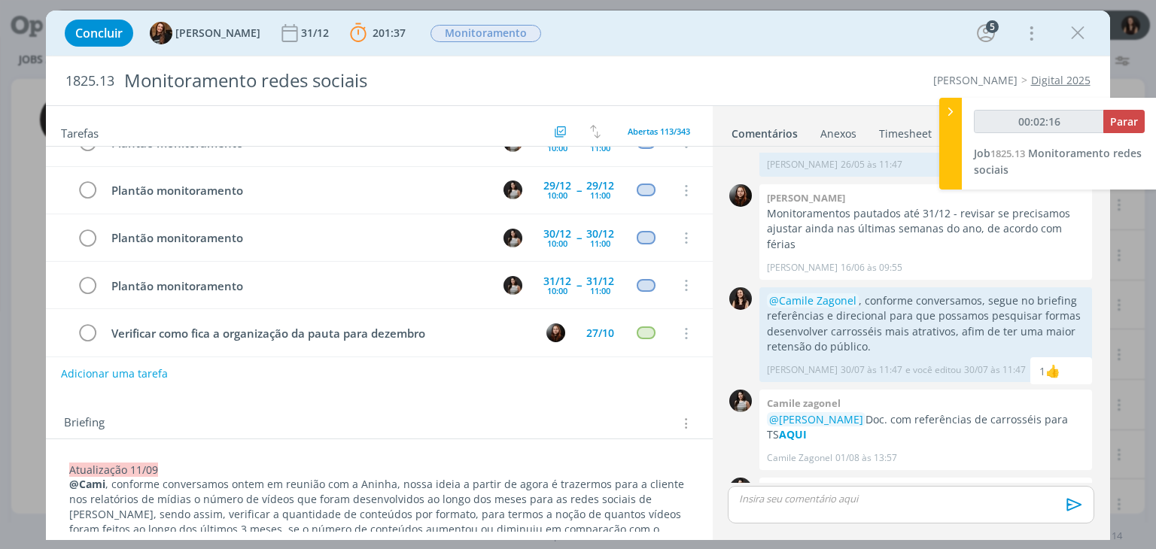
click at [139, 379] on button "Adicionar uma tarefa" at bounding box center [114, 374] width 107 height 26
type input "00:02:19"
type input "Co"
type input "00:02:20"
type input "Confer"
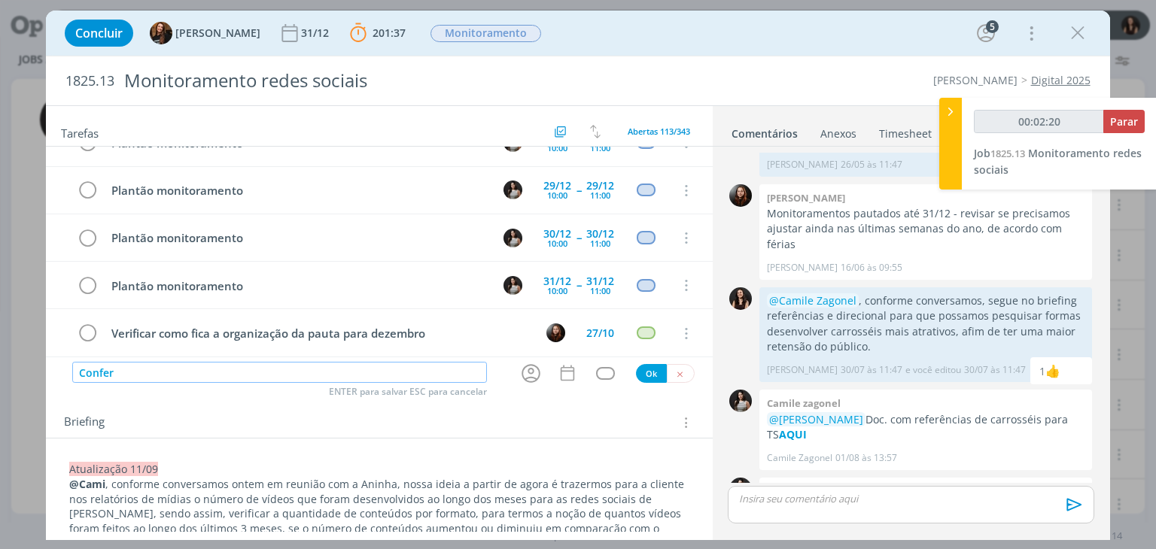
type input "00:02:21"
type input "Conferênci"
type input "00:02:22"
type input "Conferência víd"
type input "00:02:23"
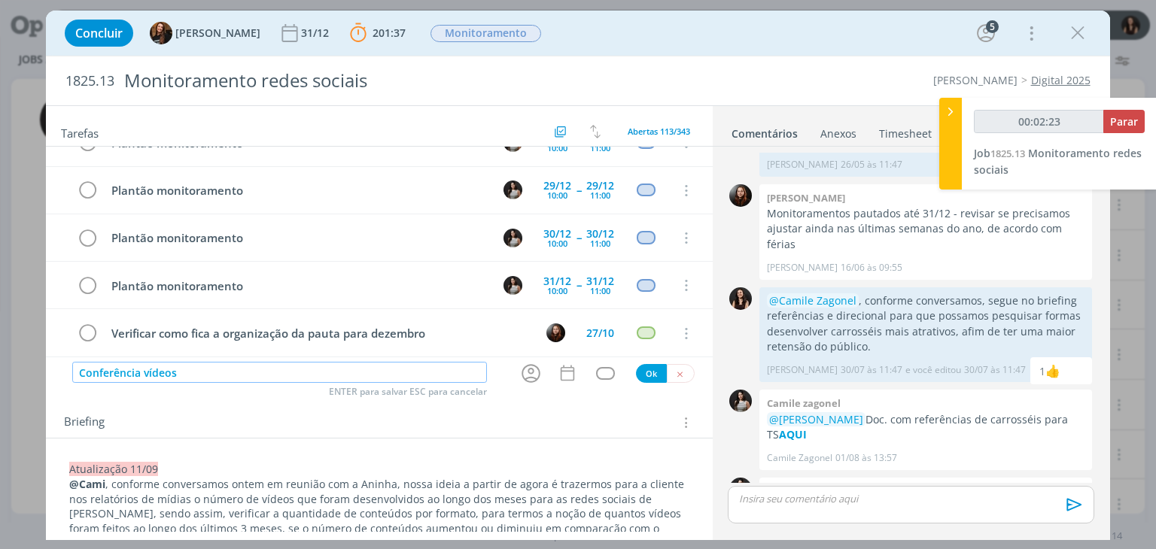
type input "Conferência vídeos"
type input "00:02:25"
type input "Conferência vídeos dese"
type input "00:02:26"
type input "Conferência vídeos desenvolvi"
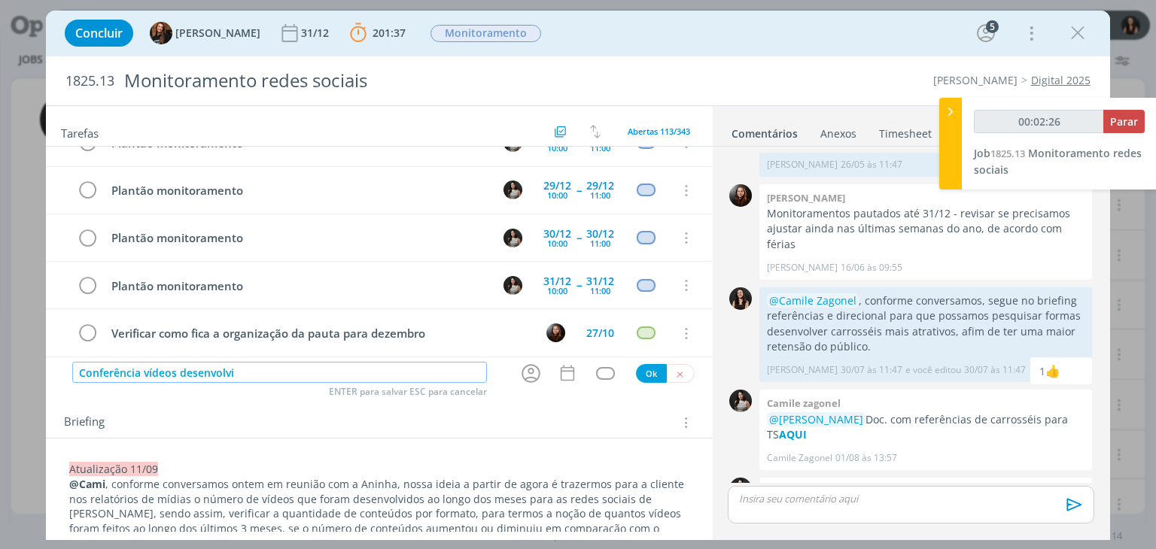
type input "00:02:27"
type input "Conferência vídeos desenvolvidos"
type input "00:02:28"
type input "Conferência vídeos desenvolvidos nos"
type input "00:02:30"
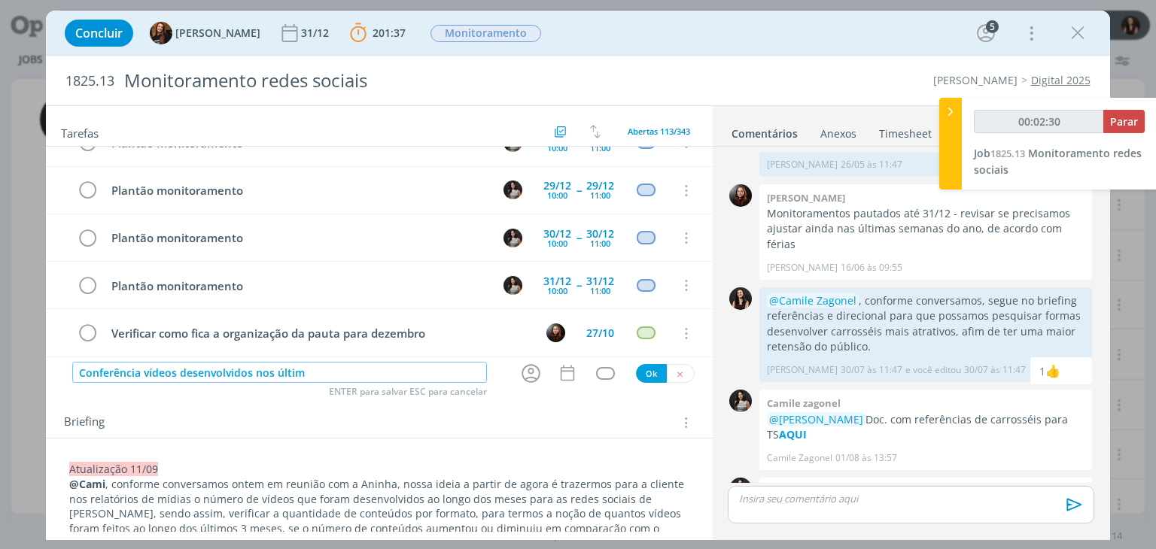
type input "Conferência vídeos desenvolvidos nos último"
type input "00:02:31"
type input "Conferência vídeos desenvolvidos nos últimos 3"
type input "00:02:32"
type input "Conferência vídeos desenvolvidos nos últimos 3 meses"
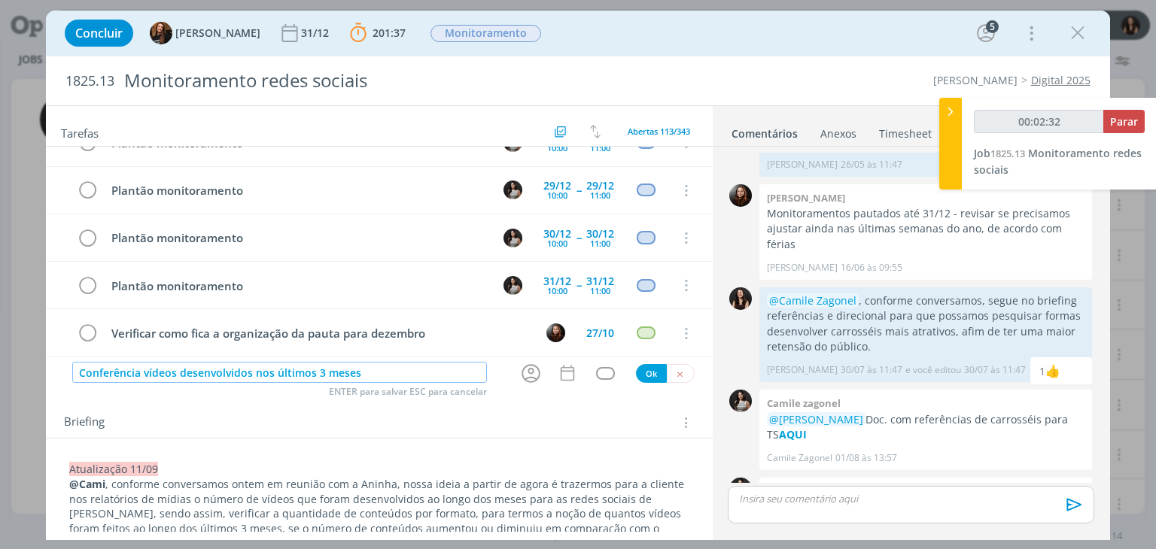
type input "00:02:33"
type input "Conferência vídeos desenvolvidos nos últimos 3 meses (a"
type input "00:02:34"
type input "Conferência vídeos desenvolvidos nos últimos 3 meses (atualçiz"
type input "00:02:35"
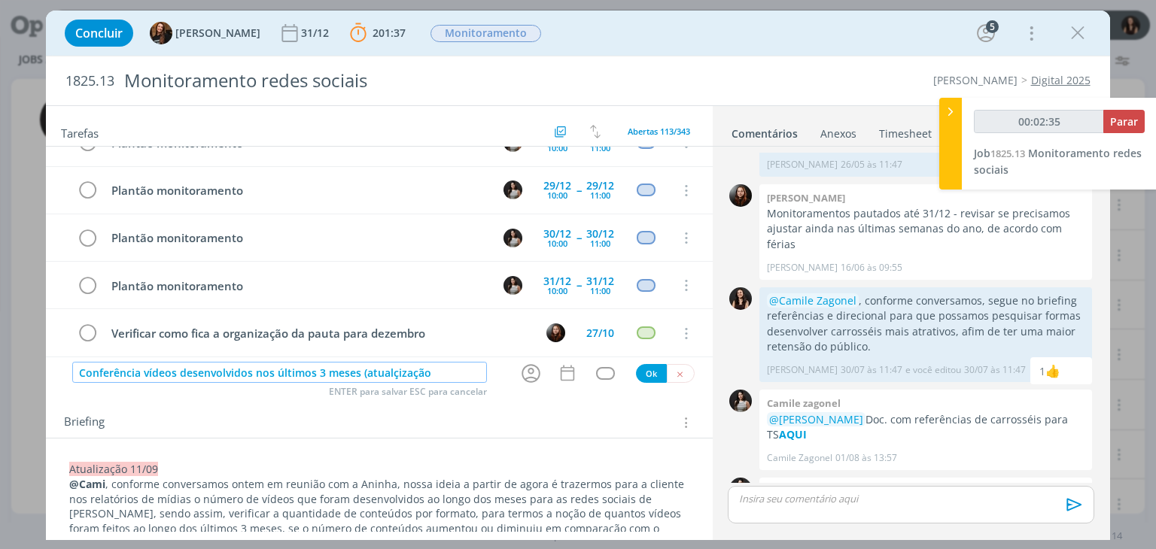
type input "Conferência vídeos desenvolvidos nos últimos 3 meses (atualçização"
type input "00:02:36"
type input "Conferência vídeos desenvolvidos nos últimos 3 meses (atualçi"
type input "00:02:37"
type input "Conferência vídeos desenvolvidos nos últimos 3 meses (atuali"
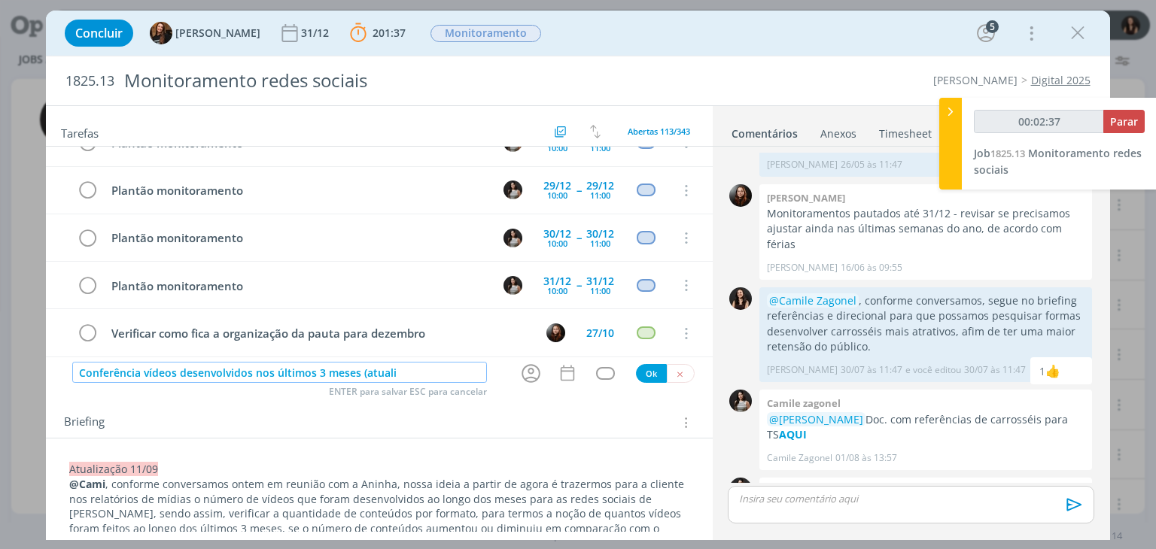
type input "00:02:38"
type input "Conferência vídeos desenvolvidos nos últimos 3 meses (atualização"
type input "00:02:39"
type input "Conferência vídeos desenvolvidos nos últimos 3 meses (atualização"
type input "00:02:40"
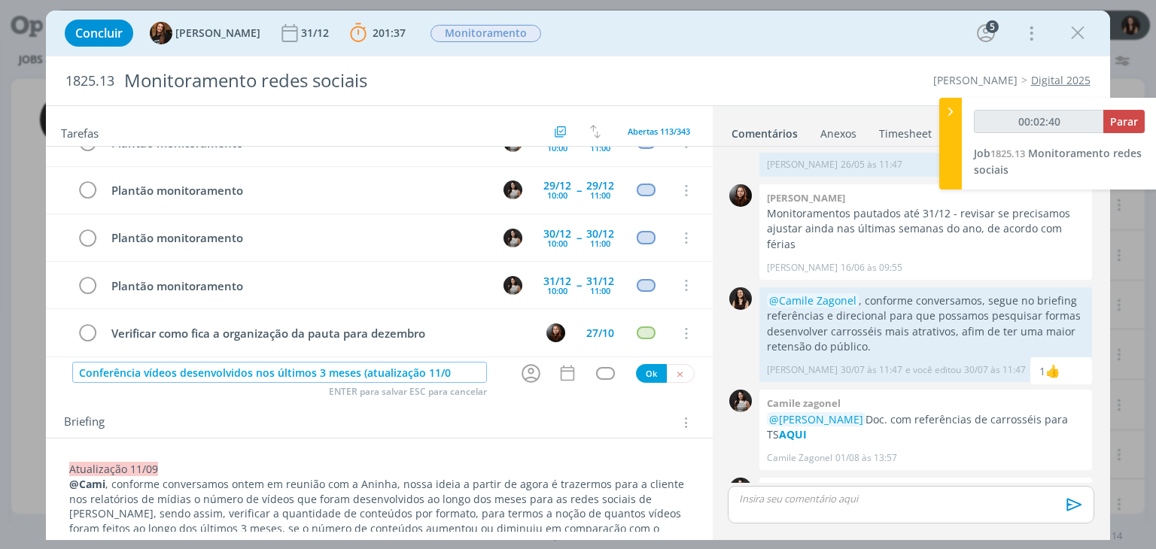
type input "Conferência vídeos desenvolvidos nos últimos 3 meses (atualização 11/09"
type input "00:02:41"
type input "Conferência vídeos desenvolvidos nos últimos 3 meses (atualização 11/09)"
type input "00:02:43"
click at [525, 368] on icon "dialog" at bounding box center [531, 373] width 19 height 19
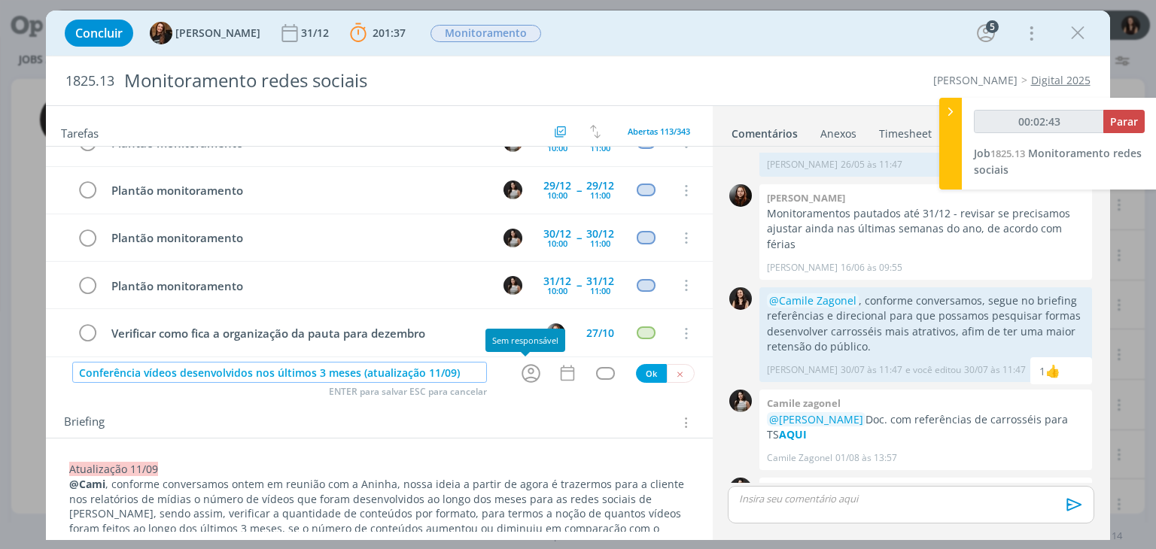
type input "Conferência vídeos desenvolvidos nos últimos 3 meses (atualização 11/09)"
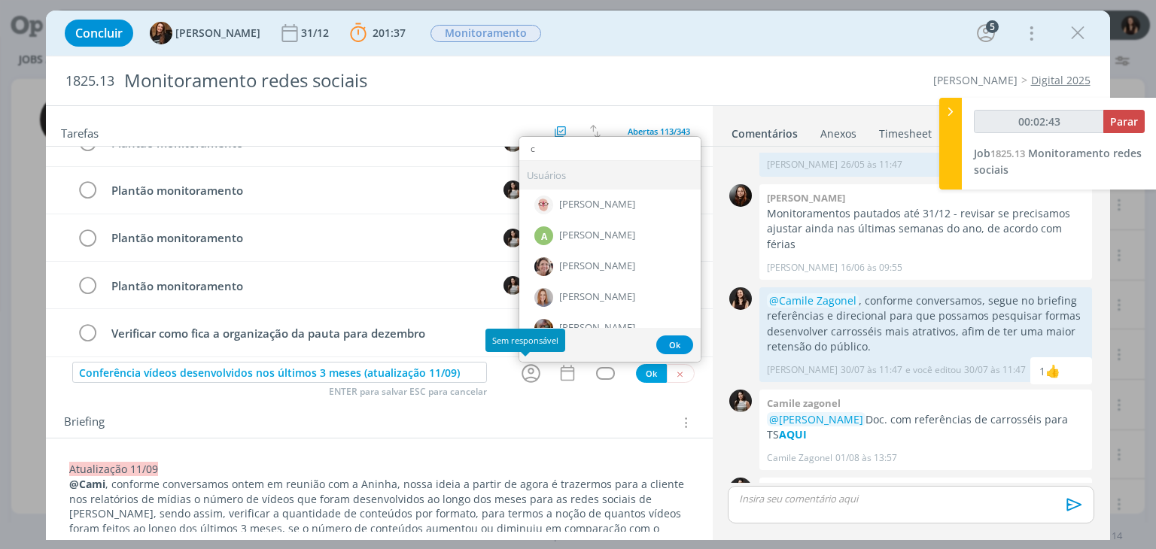
type input "ca"
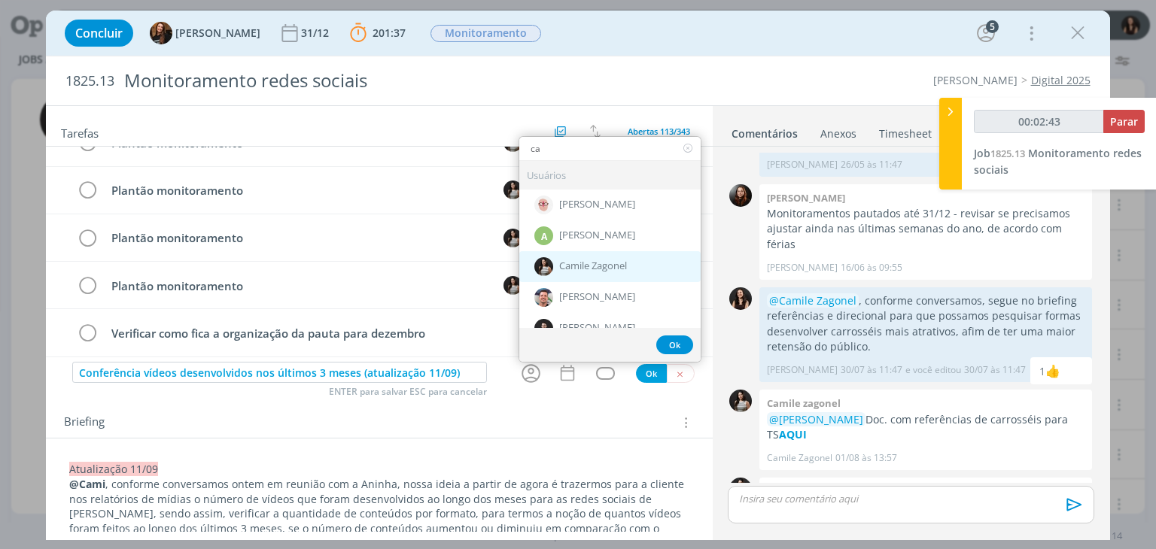
type input "00:02:44"
type input "ca"
click at [589, 260] on span "Camile Zagonel" at bounding box center [593, 266] width 68 height 12
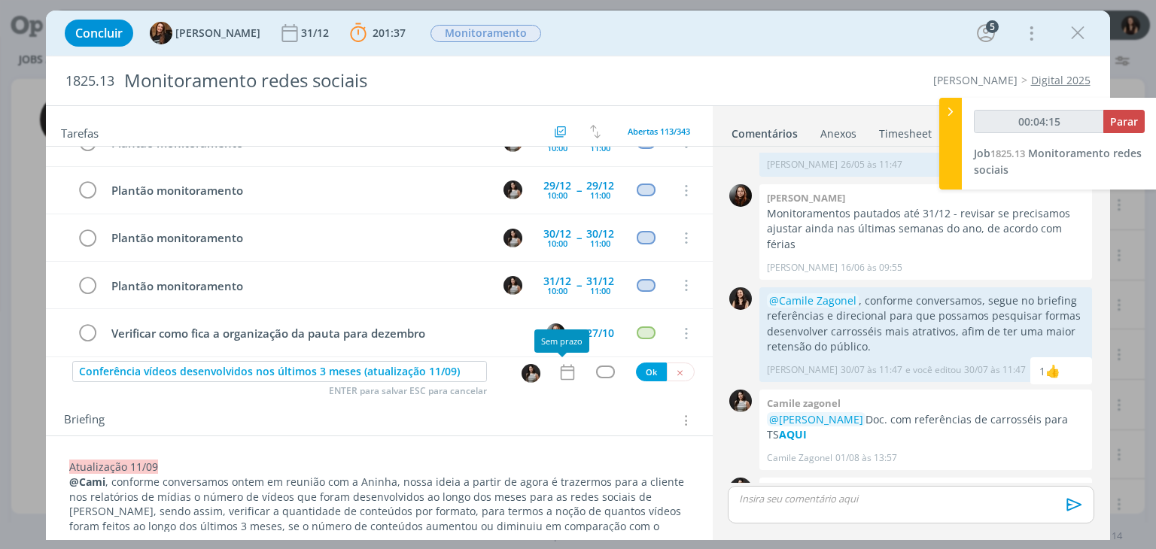
click at [558, 379] on icon "dialog" at bounding box center [568, 373] width 20 height 20
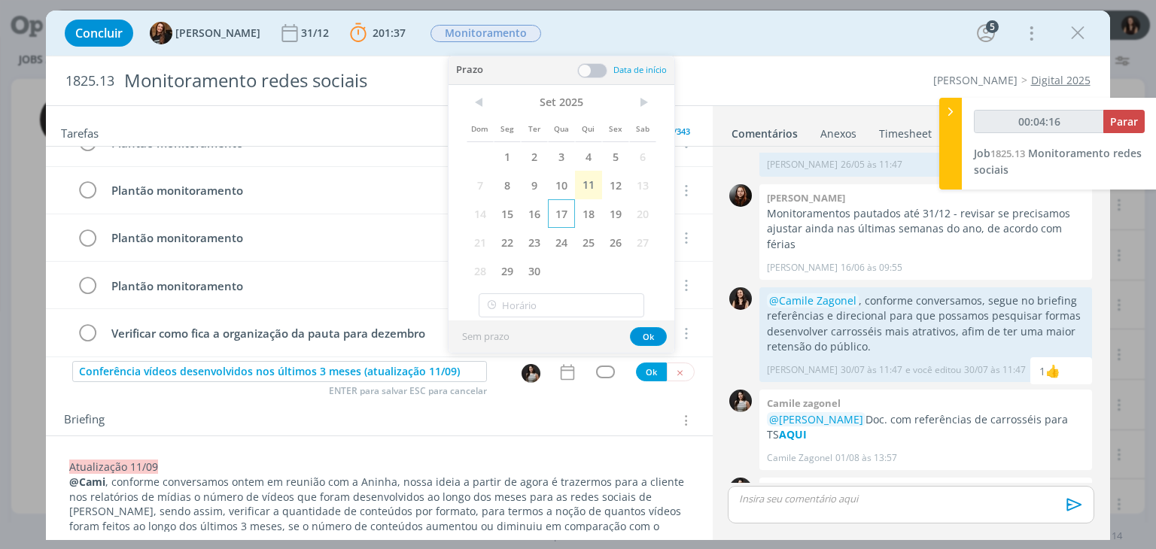
click at [566, 214] on span "17" at bounding box center [561, 213] width 27 height 29
click at [594, 68] on span at bounding box center [592, 70] width 30 height 15
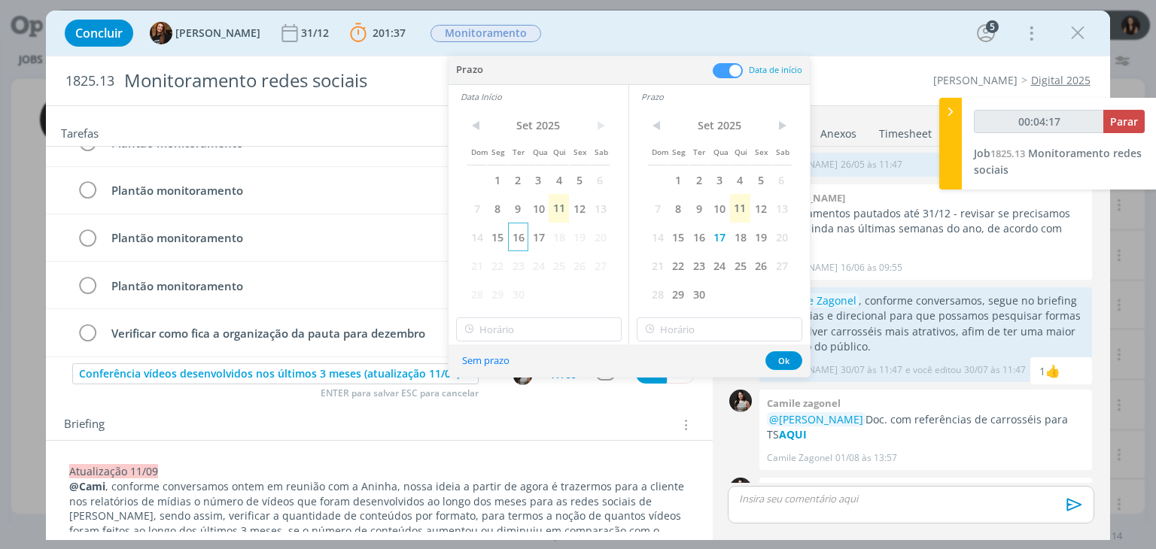
type input "00:04:18"
click at [536, 236] on span "17" at bounding box center [538, 237] width 20 height 29
type input "10:00"
click at [550, 333] on input "10:00" at bounding box center [539, 330] width 166 height 24
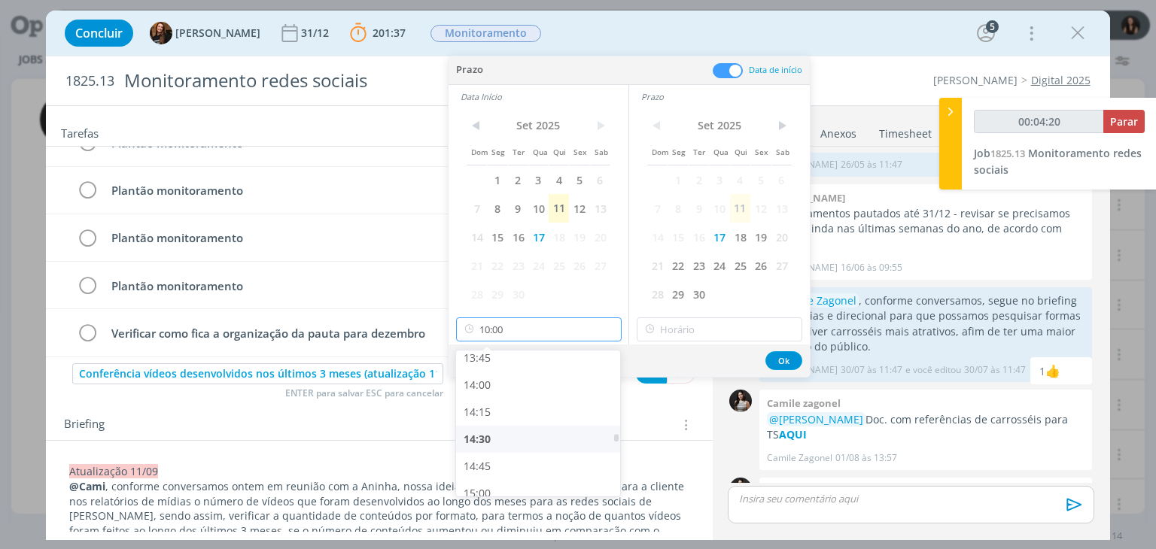
type input "00:04:21"
click at [512, 421] on div "15:45" at bounding box center [540, 424] width 169 height 27
type input "15:45"
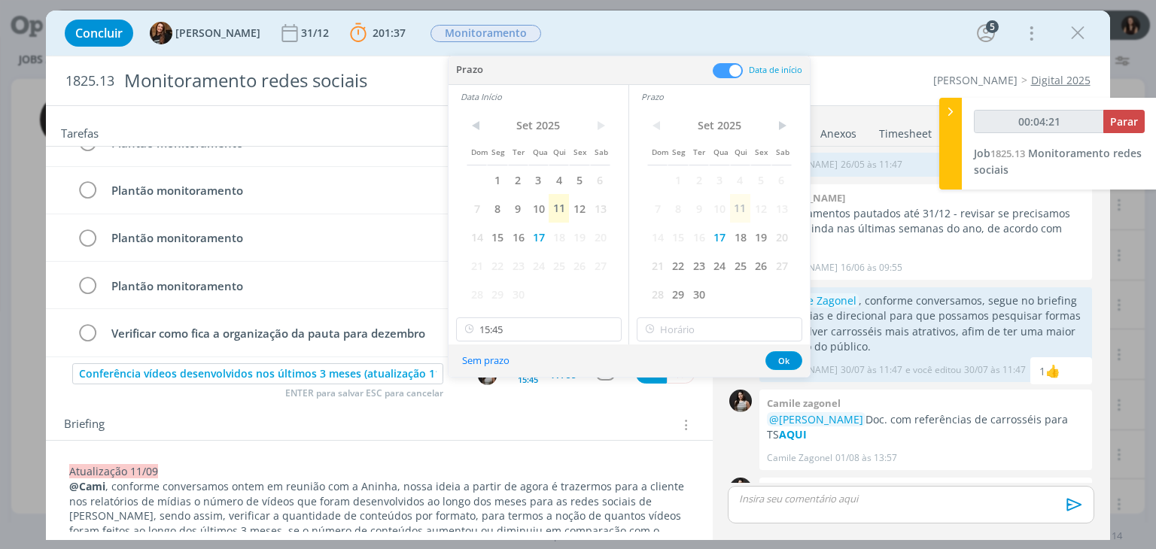
type input "00:04:22"
type input "15:45"
click at [698, 328] on input "15:45" at bounding box center [720, 330] width 166 height 24
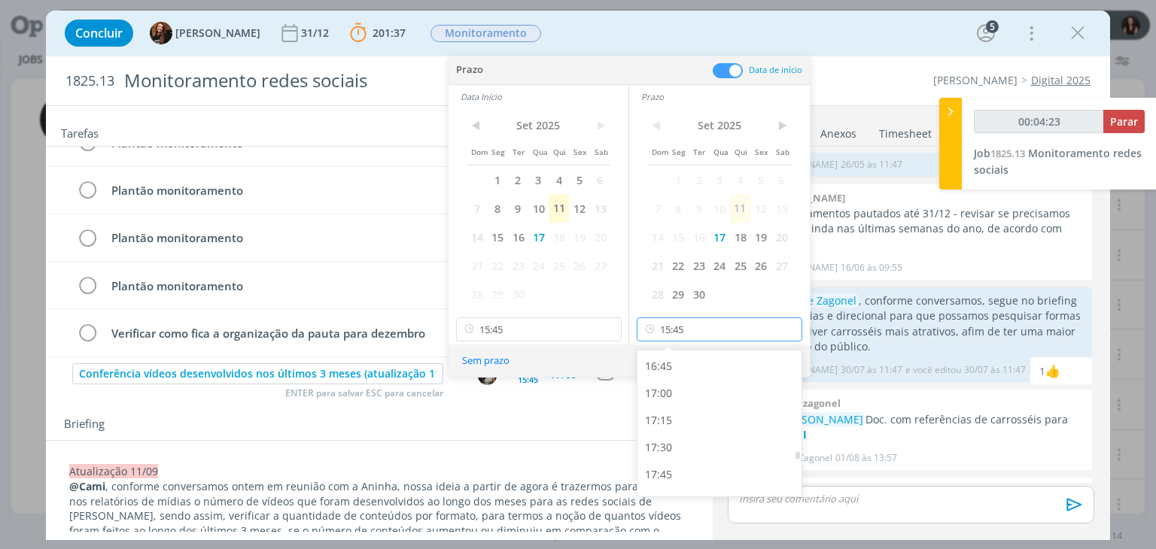
scroll to position [1818, 0]
type input "00:04:26"
click at [715, 368] on div "16:45" at bounding box center [722, 361] width 169 height 27
type input "16:45"
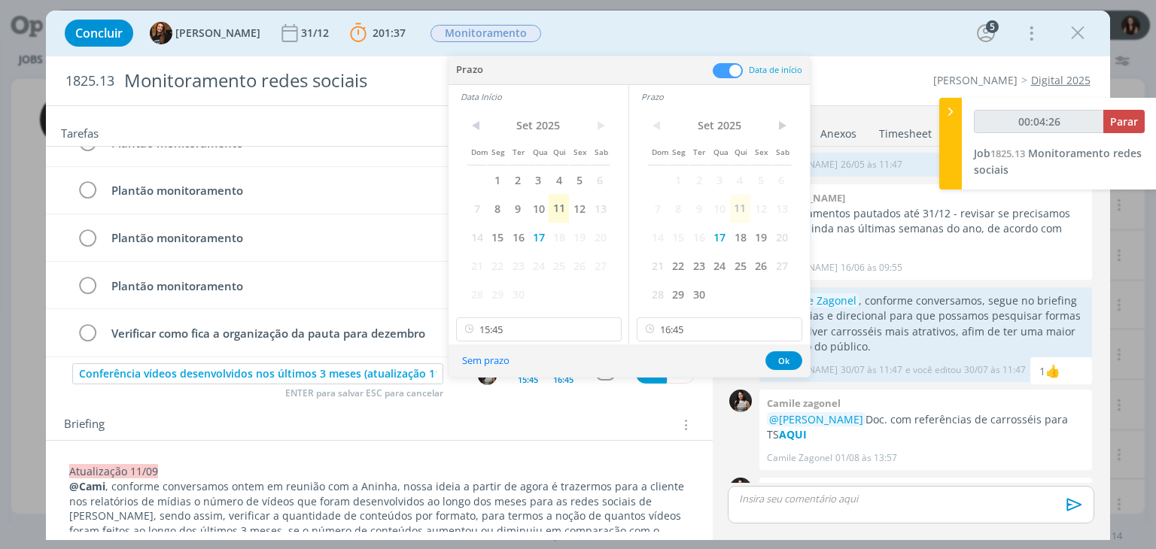
scroll to position [1815, 0]
click at [787, 360] on button "Ok" at bounding box center [783, 361] width 37 height 19
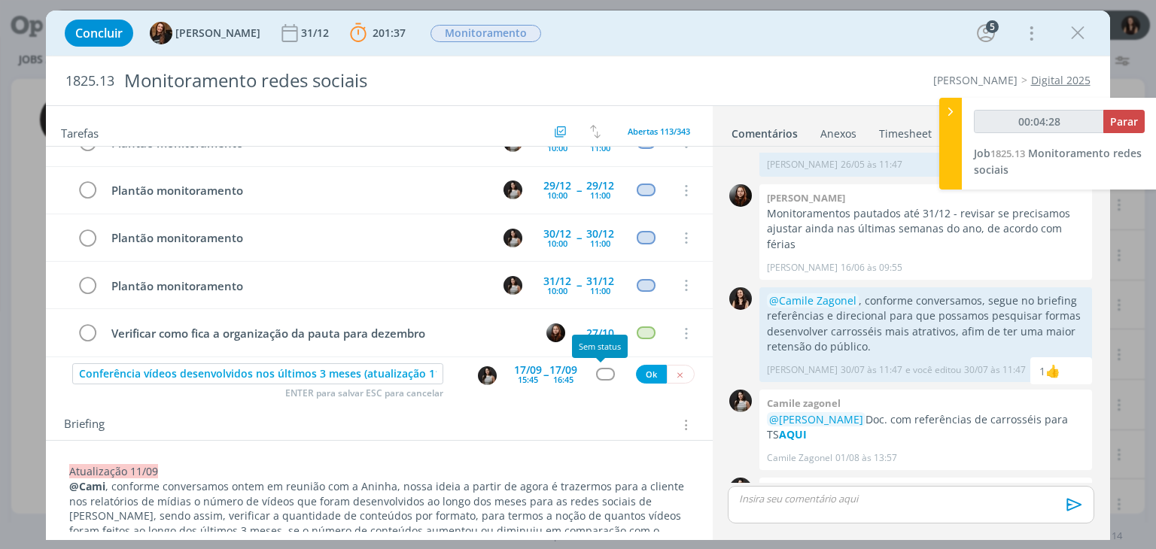
click at [596, 374] on div "dialog" at bounding box center [605, 374] width 19 height 13
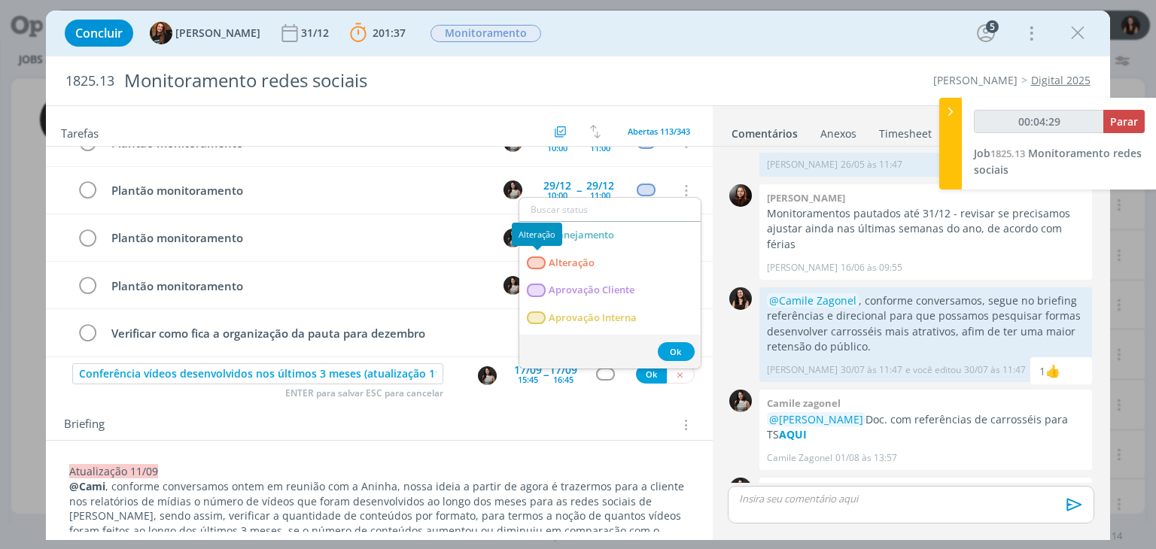
click at [555, 245] on div "Alteração" at bounding box center [537, 234] width 50 height 23
click at [561, 236] on div "Alteração" at bounding box center [537, 234] width 50 height 23
click at [596, 242] on link "Planejamento" at bounding box center [609, 236] width 181 height 28
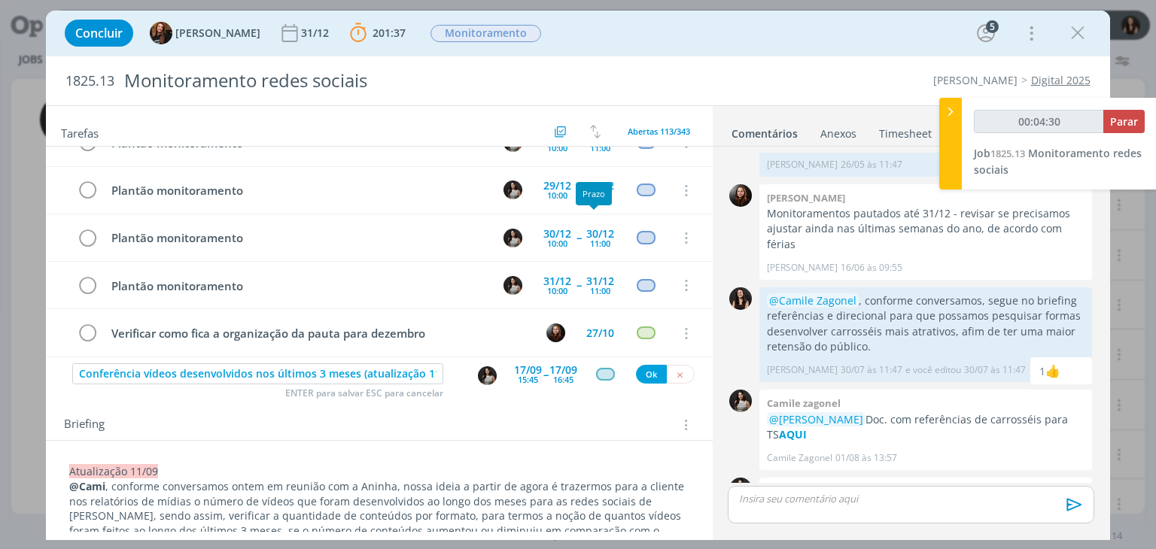
type input "00:04:31"
click at [645, 381] on button "Ok" at bounding box center [651, 374] width 31 height 19
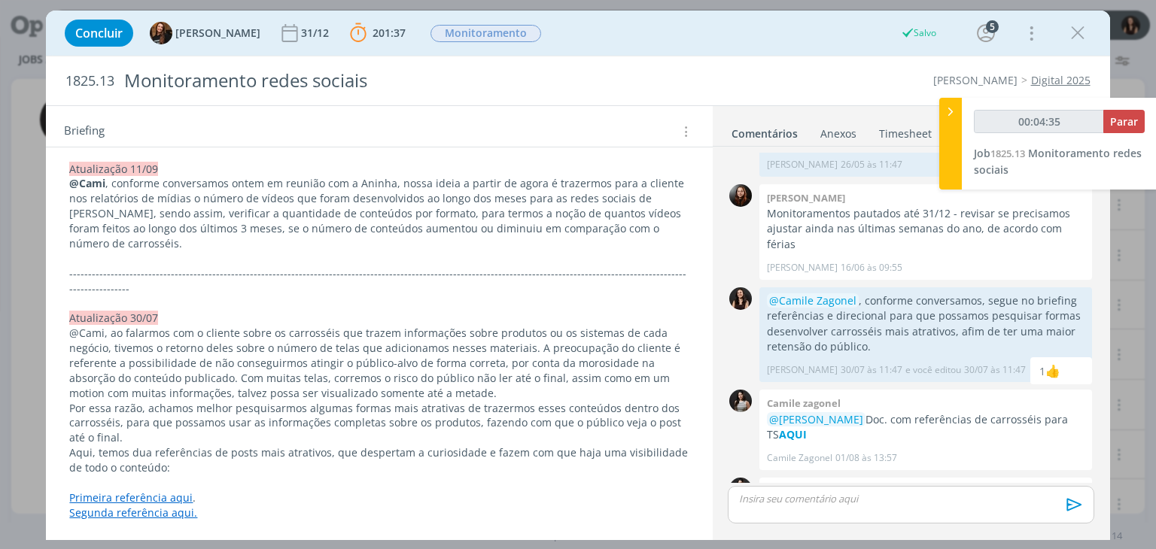
scroll to position [0, 0]
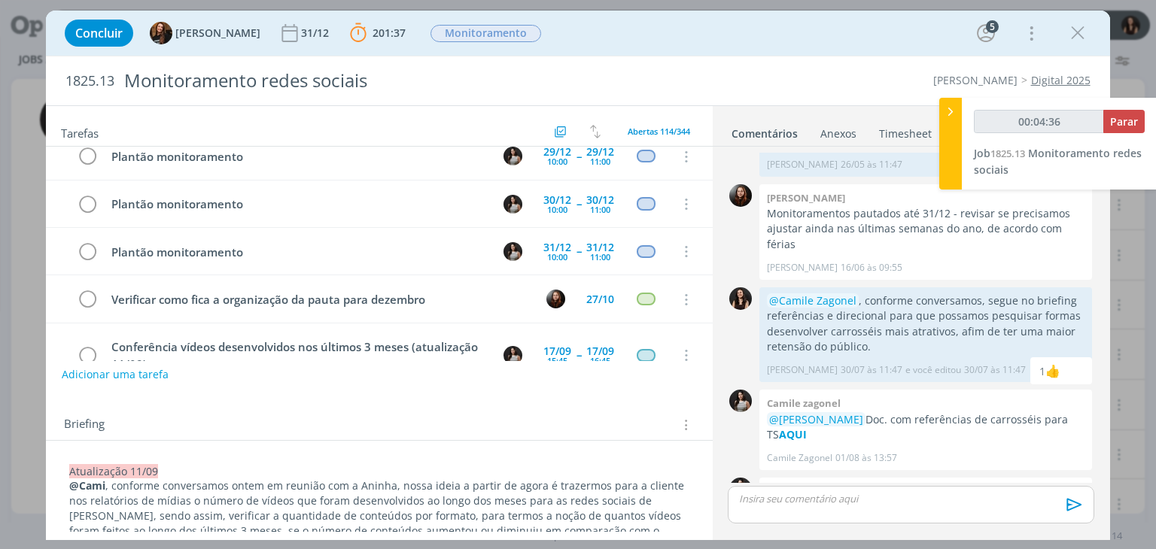
click at [810, 495] on p "dialog" at bounding box center [911, 499] width 342 height 14
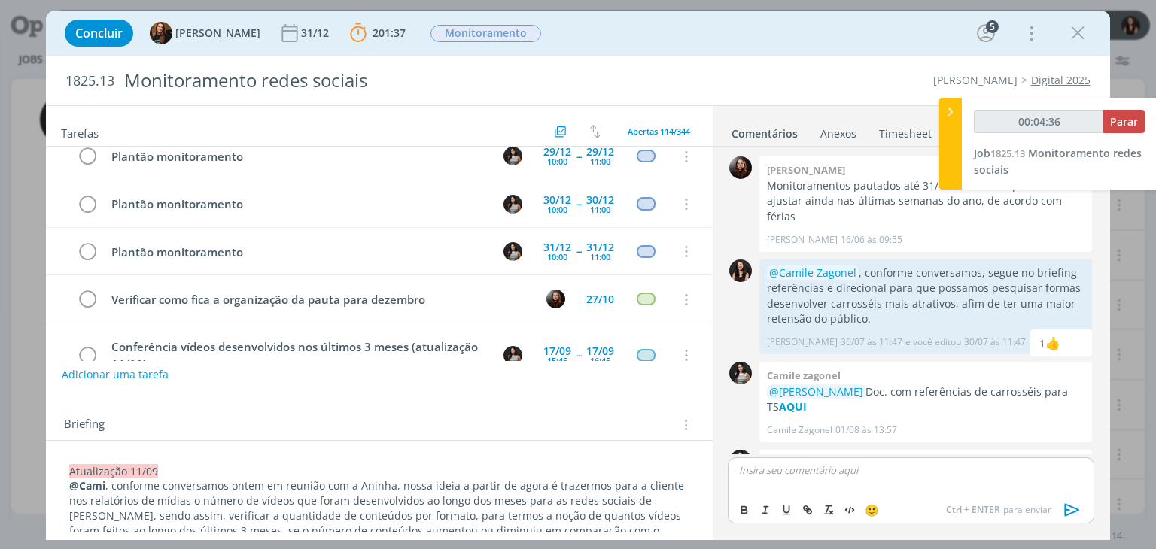
type input "00:04:37"
click at [791, 483] on span "Camile Zagonel" at bounding box center [818, 491] width 87 height 17
click at [1033, 470] on p "﻿ @ Camile Zagonel ﻿ , deixei no briefing o que comentamos coma Aninha em reuni…" at bounding box center [911, 477] width 342 height 28
click at [997, 482] on p "﻿ @ Camile Zagonel ﻿ , deixei no briefing o que comentamos com a Aninha em reun…" at bounding box center [911, 477] width 342 height 28
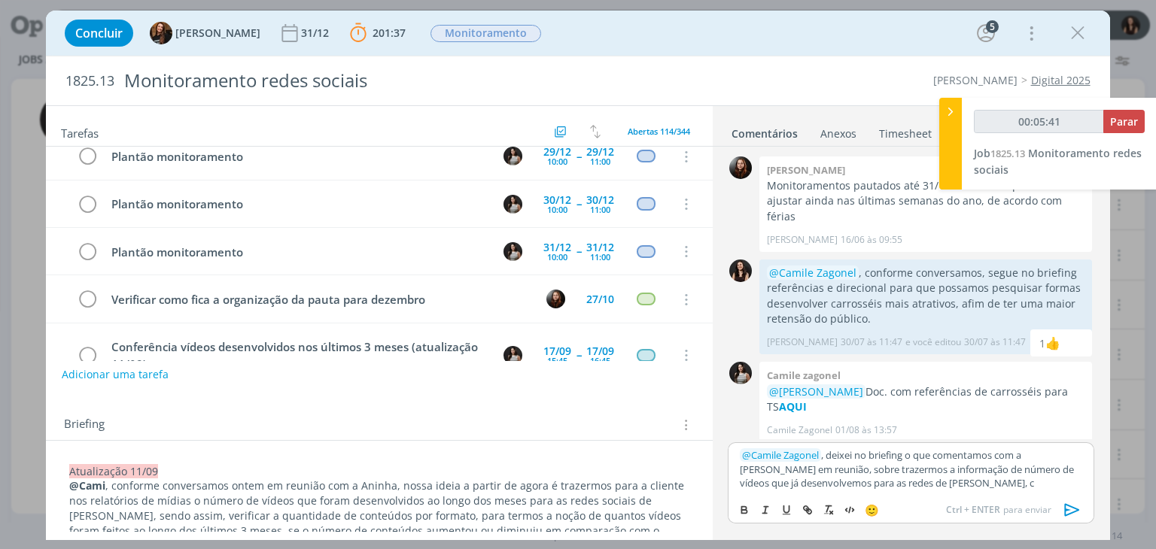
scroll to position [2358, 0]
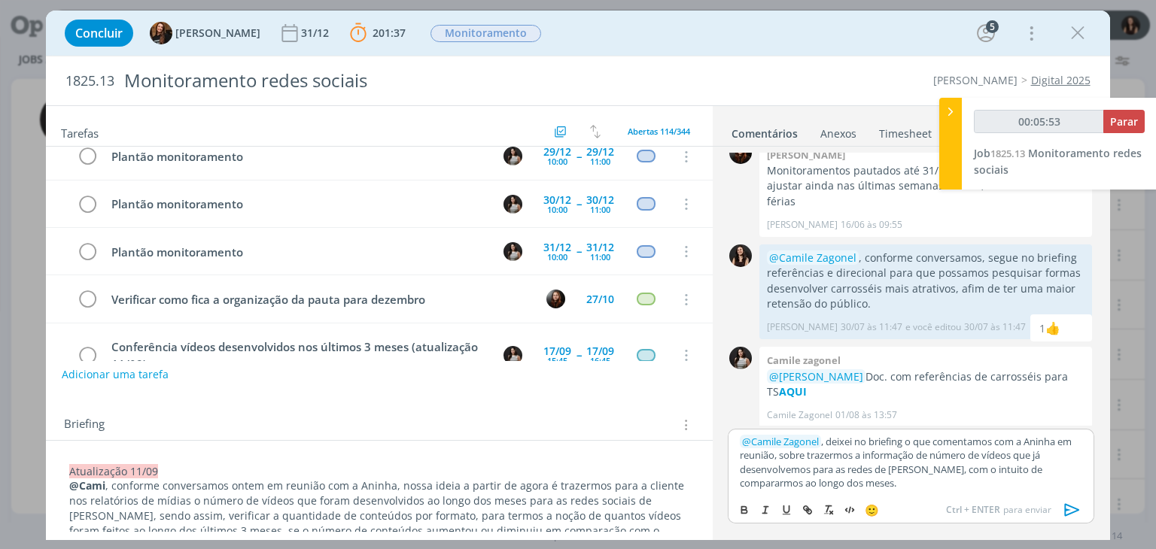
click at [1069, 513] on icon "dialog" at bounding box center [1072, 510] width 23 height 23
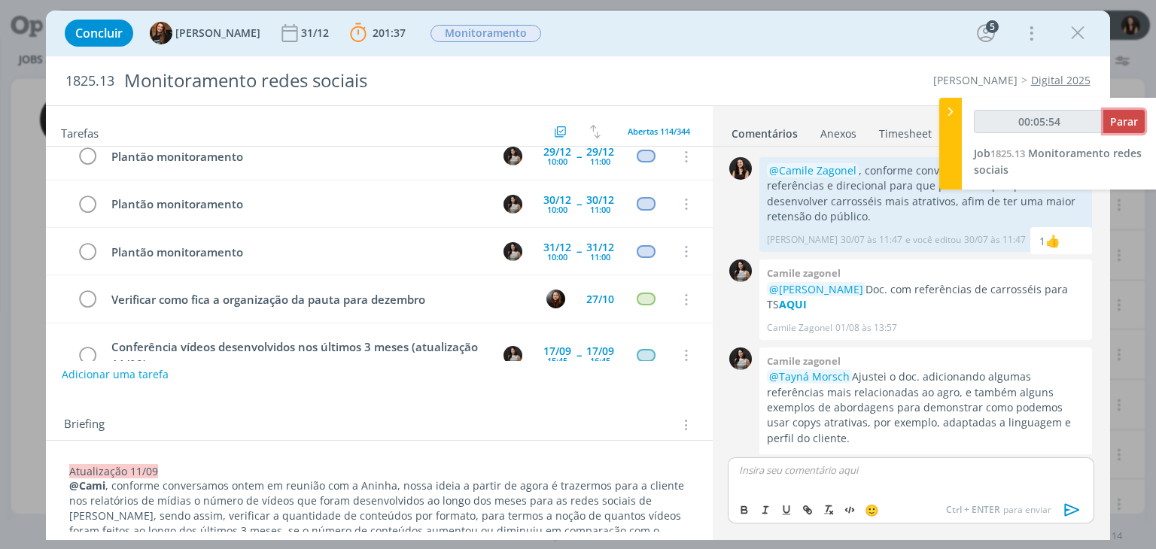
click at [1111, 127] on span "Parar" at bounding box center [1124, 121] width 28 height 14
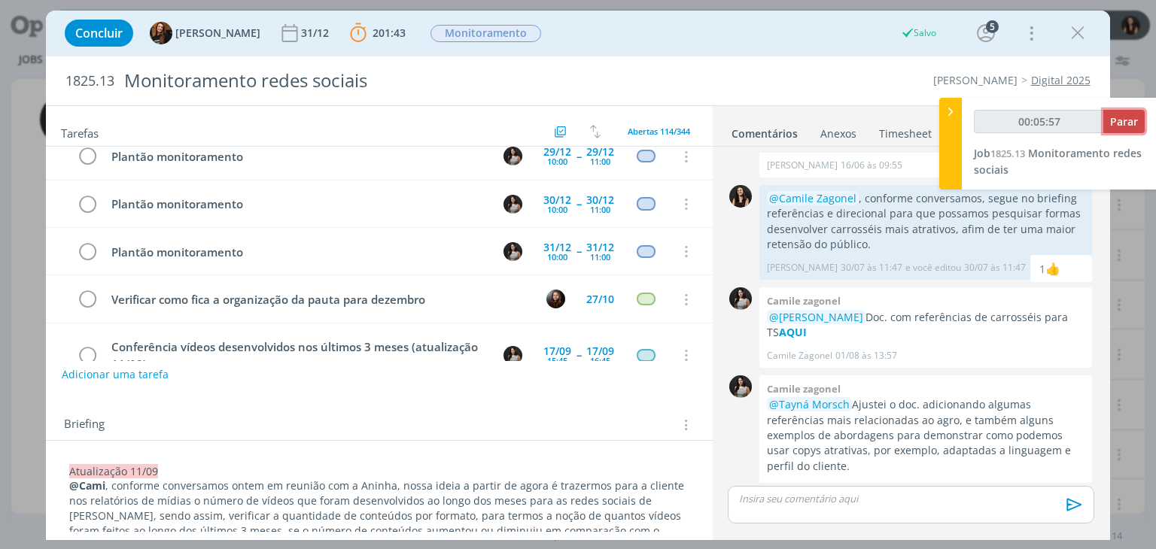
click at [1124, 125] on span "Parar" at bounding box center [1124, 121] width 28 height 14
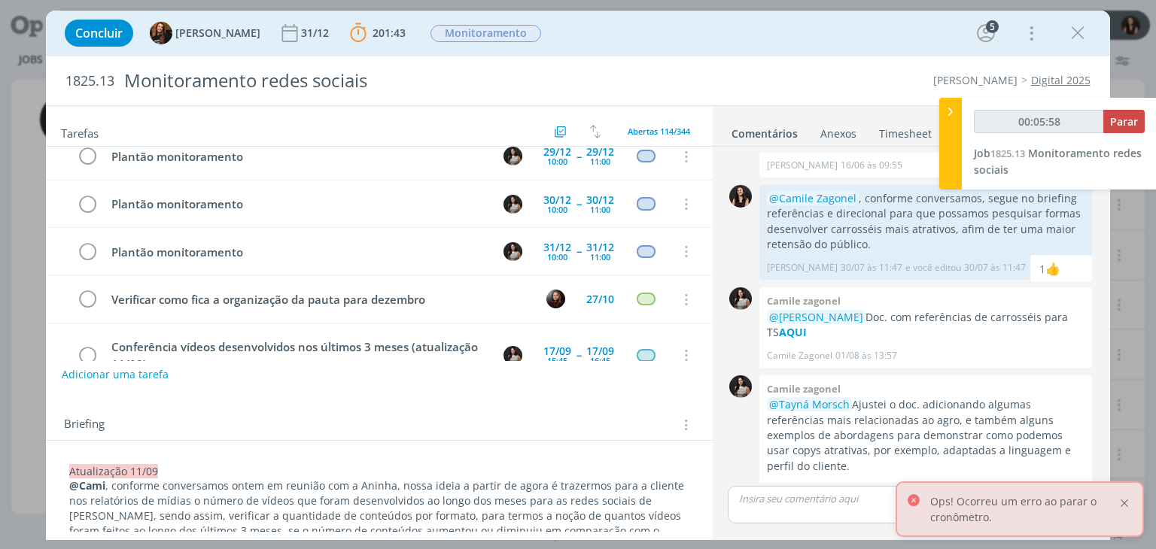
type input "00:06:00"
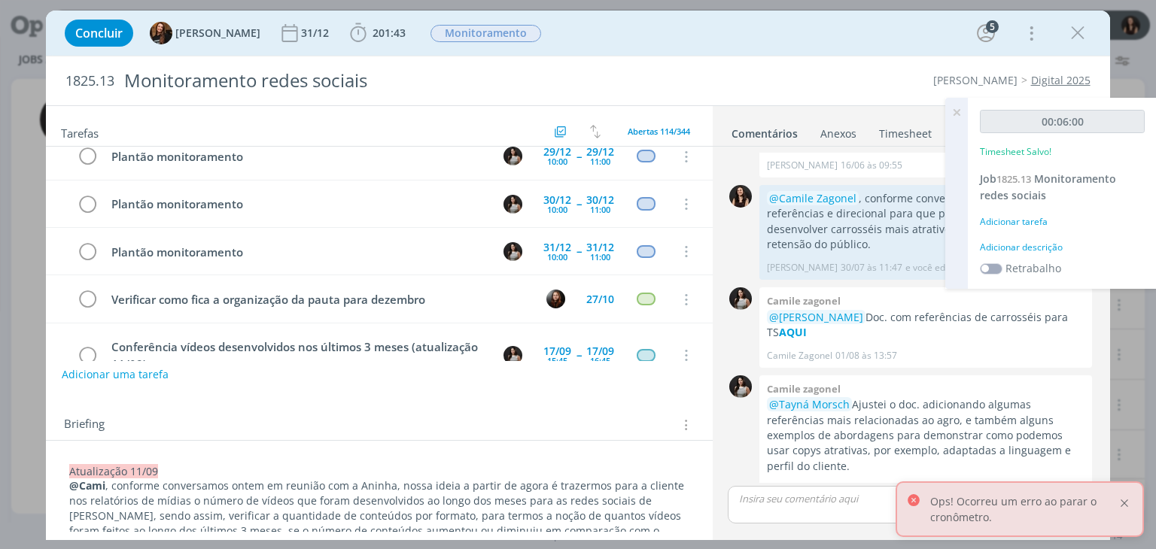
click at [1120, 498] on div at bounding box center [1125, 504] width 14 height 14
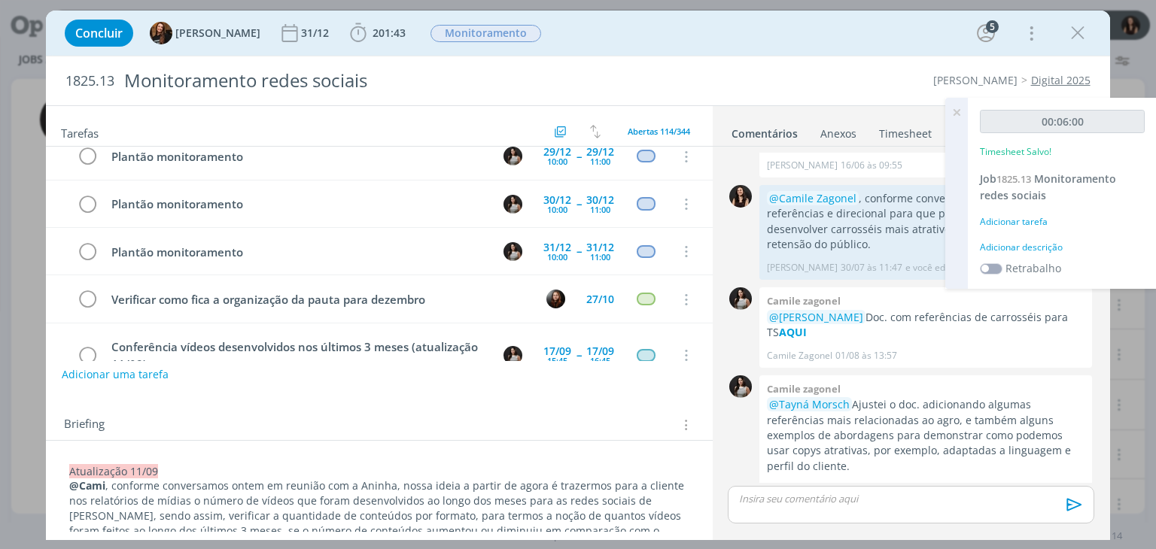
click at [956, 106] on icon at bounding box center [956, 112] width 27 height 29
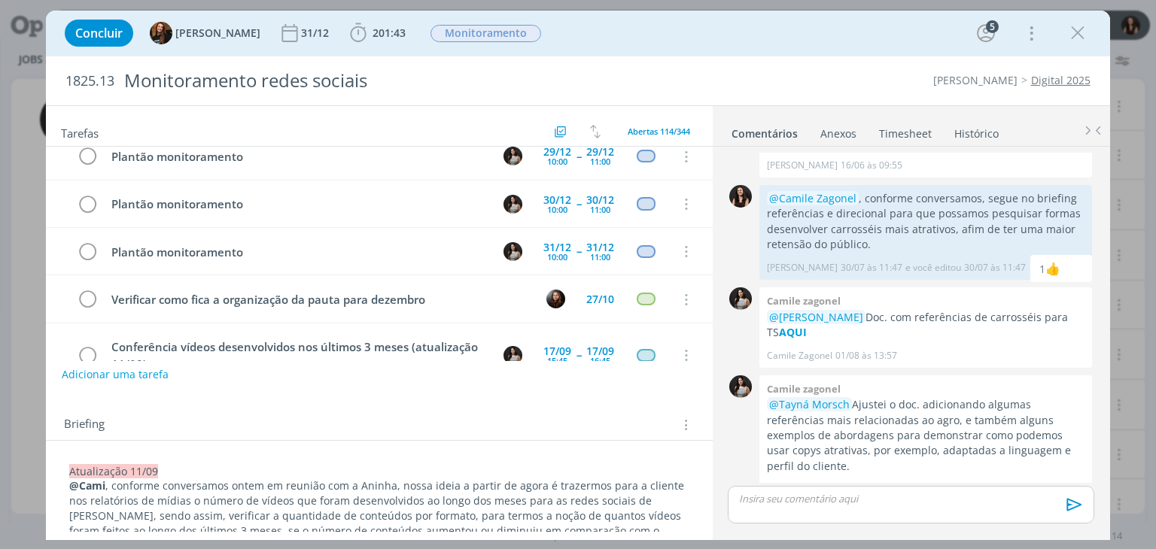
click at [924, 131] on link "Timesheet" at bounding box center [905, 131] width 54 height 22
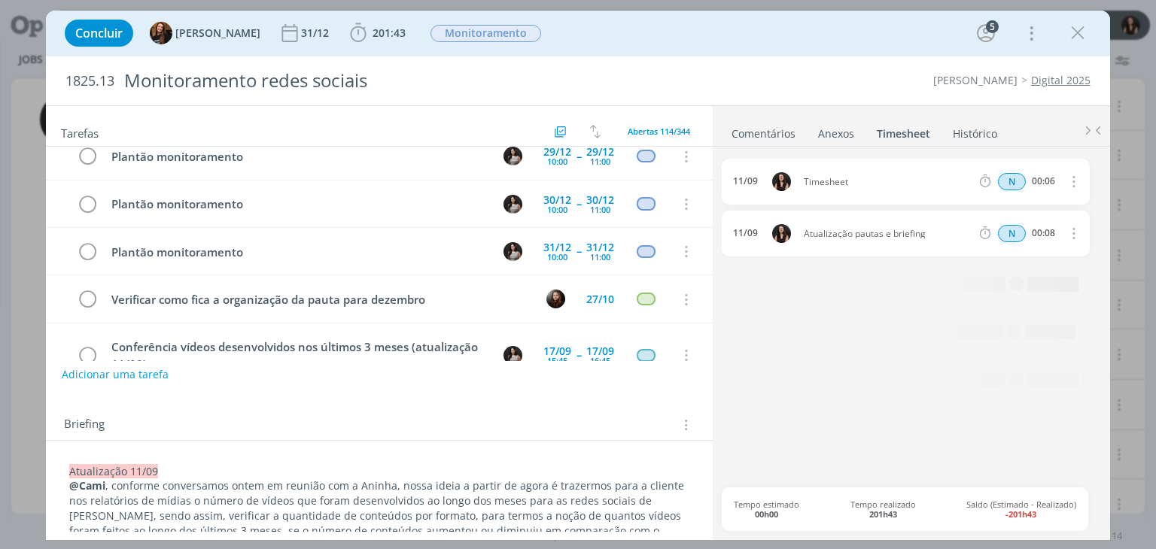
click at [1071, 181] on icon "dialog" at bounding box center [1072, 181] width 17 height 18
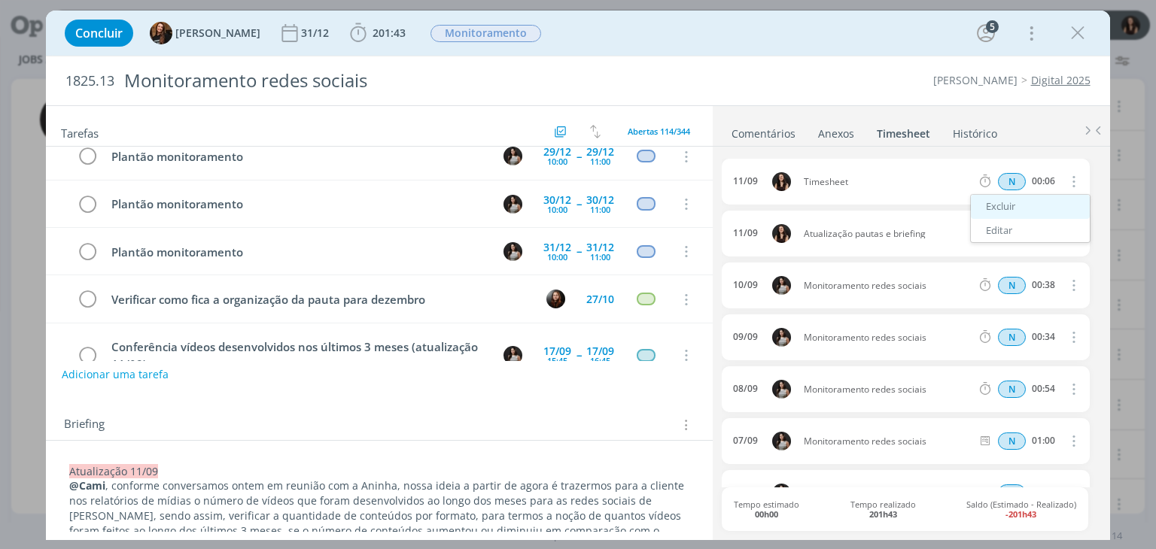
click at [1036, 208] on link "Excluir" at bounding box center [1030, 207] width 119 height 24
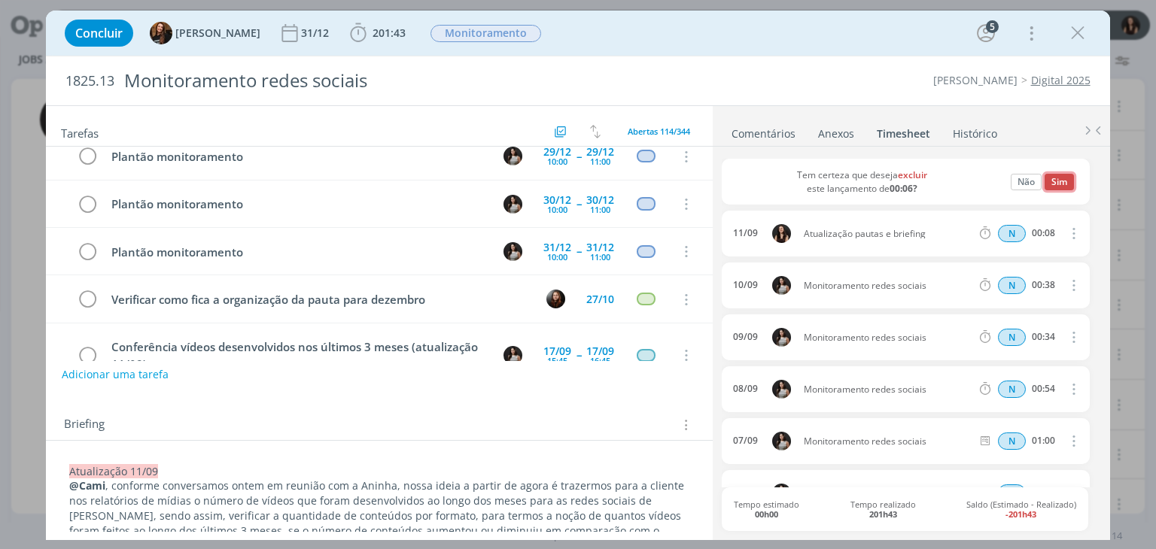
click at [1058, 174] on button "Sim" at bounding box center [1059, 182] width 29 height 17
click at [1070, 184] on icon "dialog" at bounding box center [1072, 181] width 17 height 18
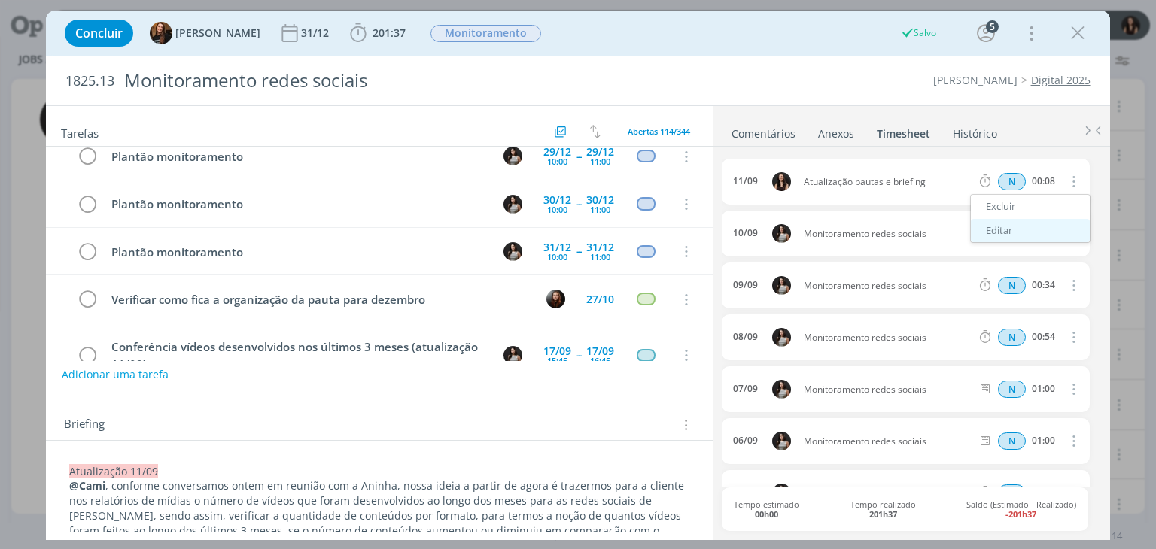
click at [1051, 221] on link "Editar" at bounding box center [1030, 231] width 119 height 24
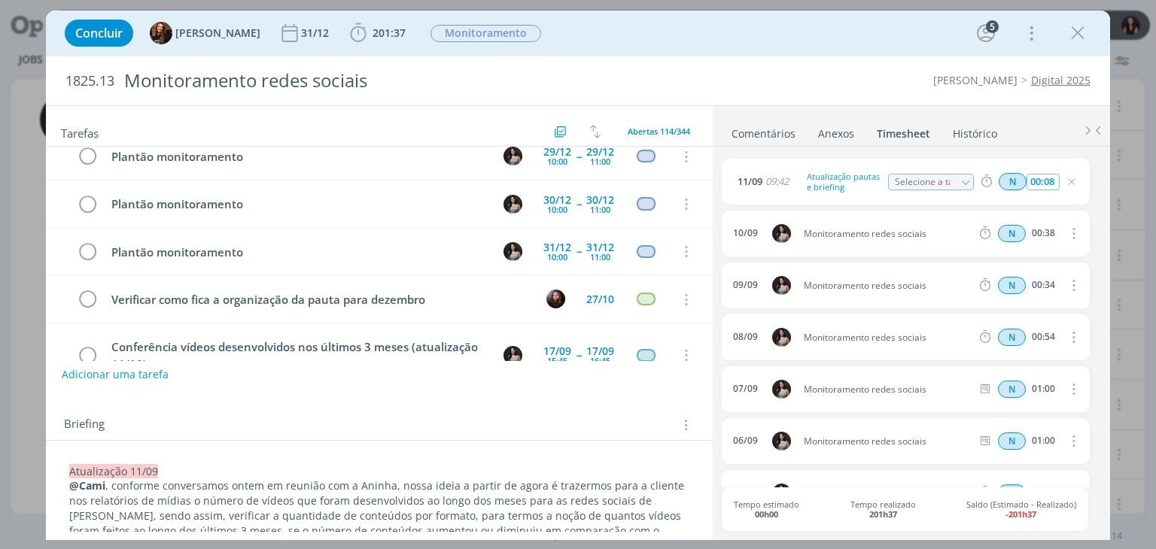
click at [1054, 181] on input "00:08" at bounding box center [1043, 182] width 32 height 17
type input "00:14"
click at [1069, 181] on icon "dialog" at bounding box center [1072, 182] width 12 height 12
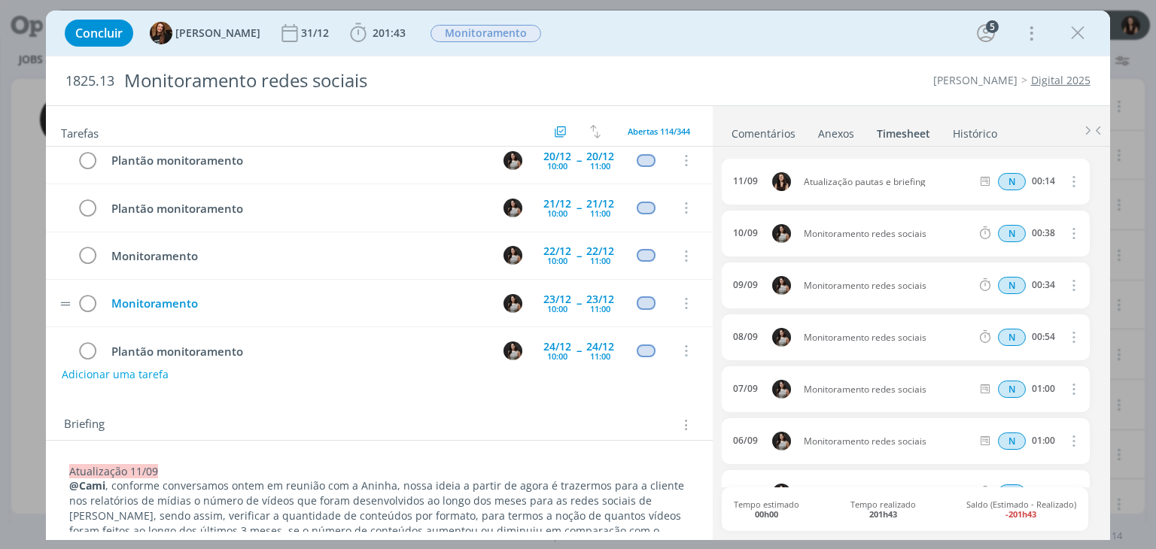
scroll to position [0, 0]
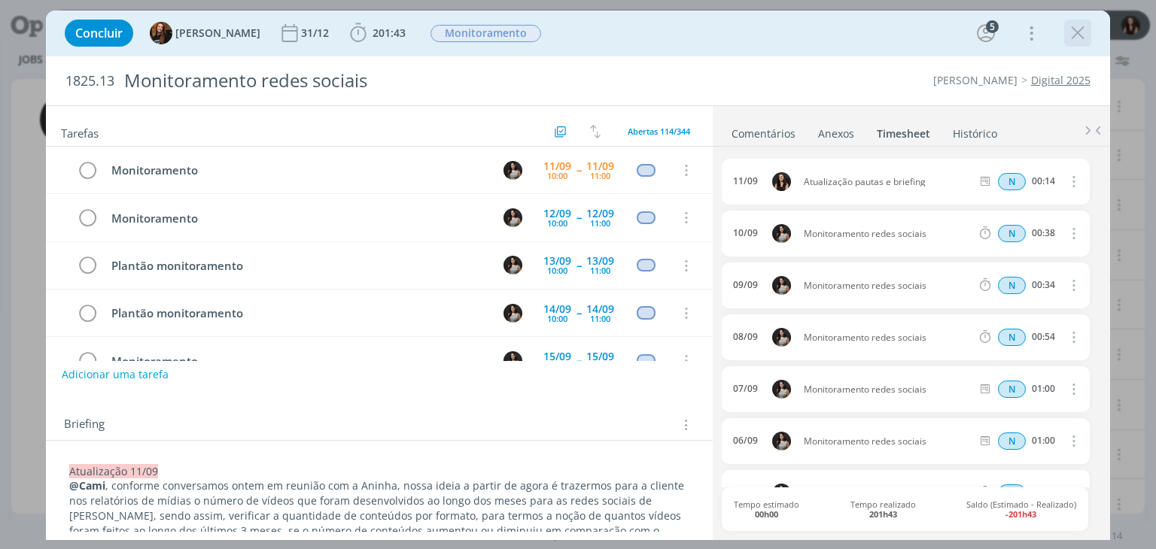
click at [1087, 27] on icon "dialog" at bounding box center [1078, 33] width 23 height 23
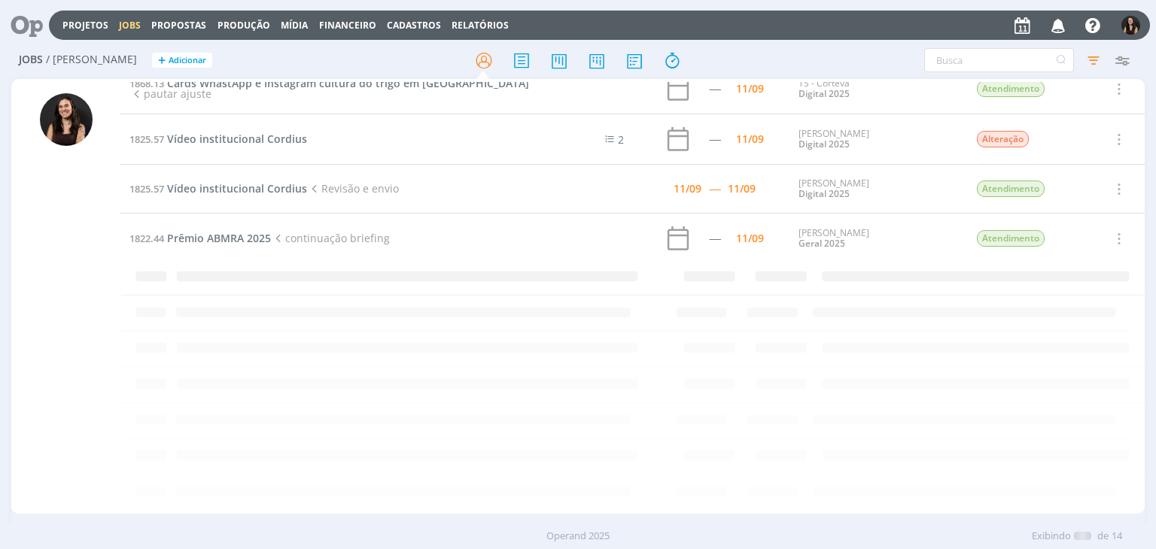
scroll to position [282, 0]
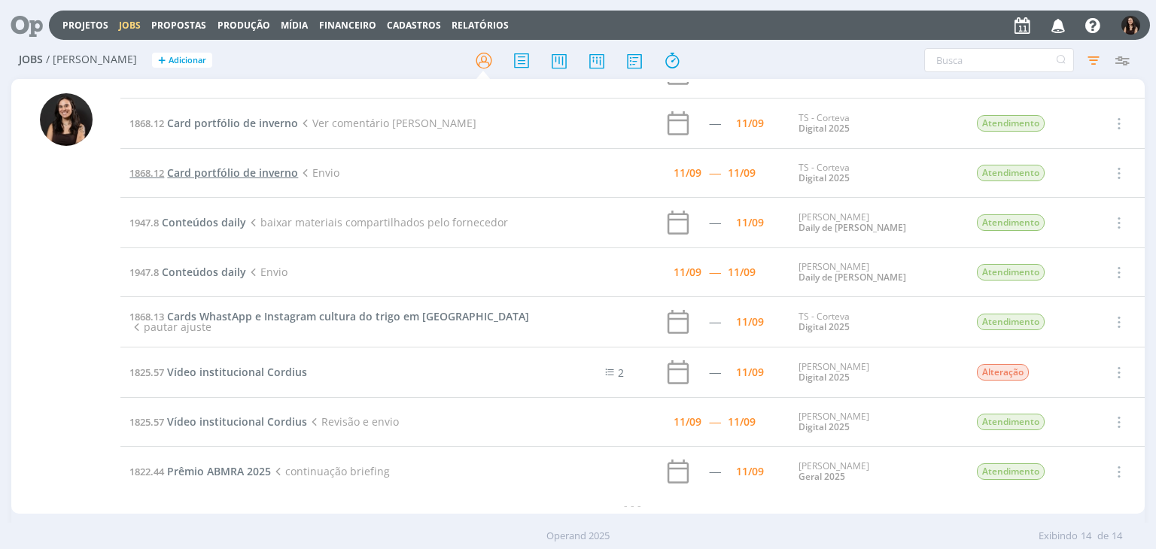
click at [226, 172] on span "Card portfólio de inverno" at bounding box center [232, 173] width 131 height 14
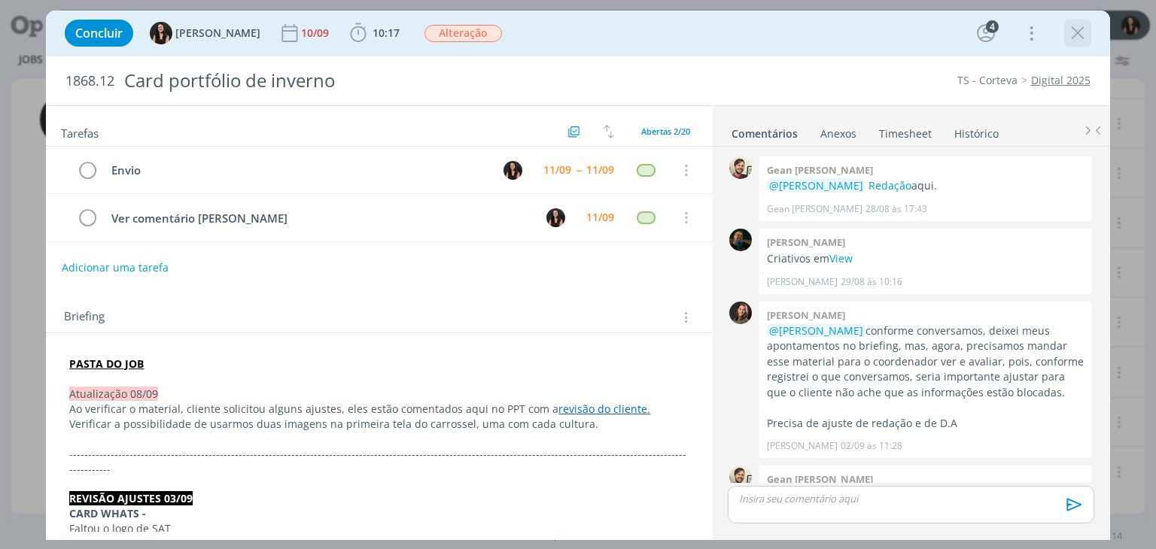
scroll to position [994, 0]
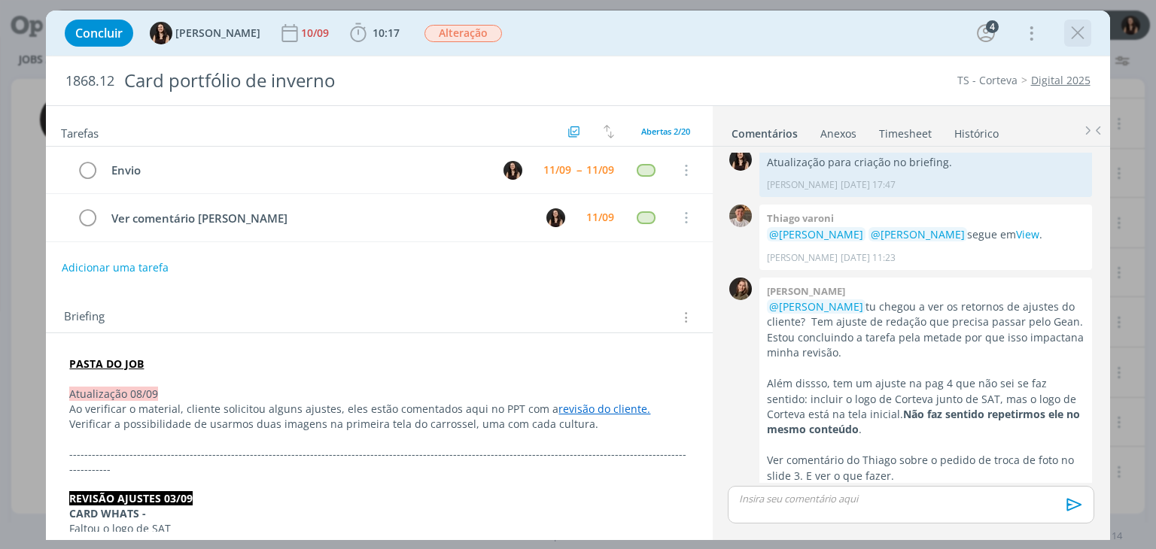
click at [1076, 23] on icon "dialog" at bounding box center [1078, 33] width 23 height 23
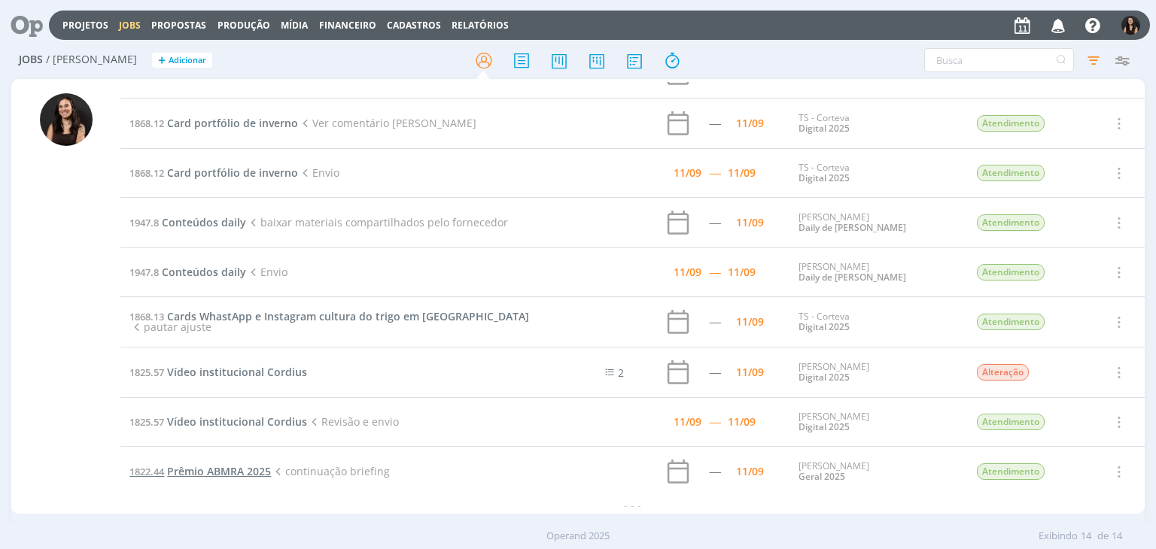
click at [207, 467] on span "Prêmio ABMRA 2025" at bounding box center [219, 471] width 104 height 14
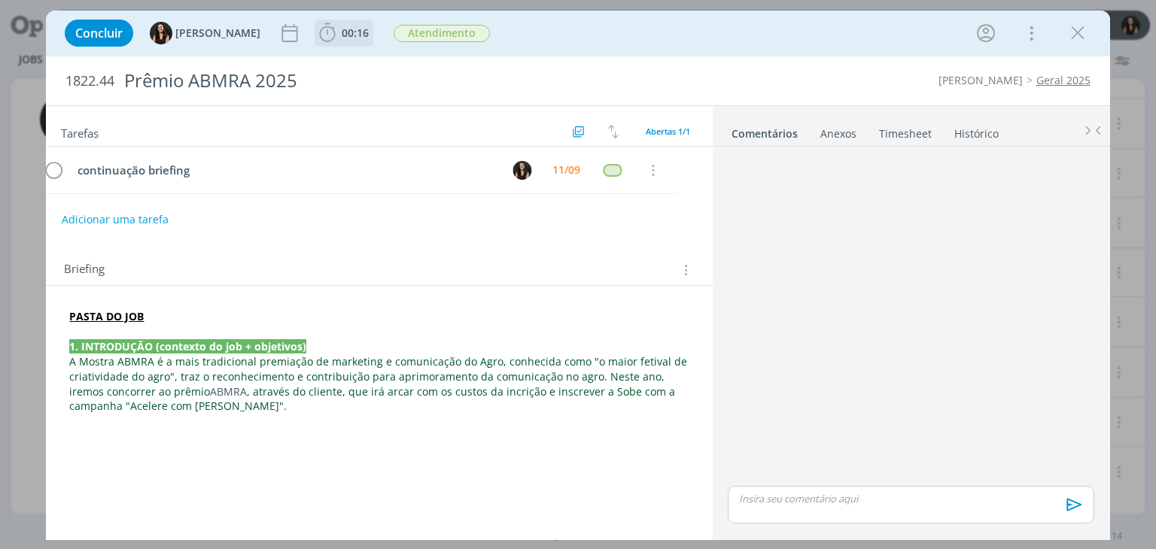
click at [342, 28] on span "00:16" at bounding box center [355, 33] width 27 height 14
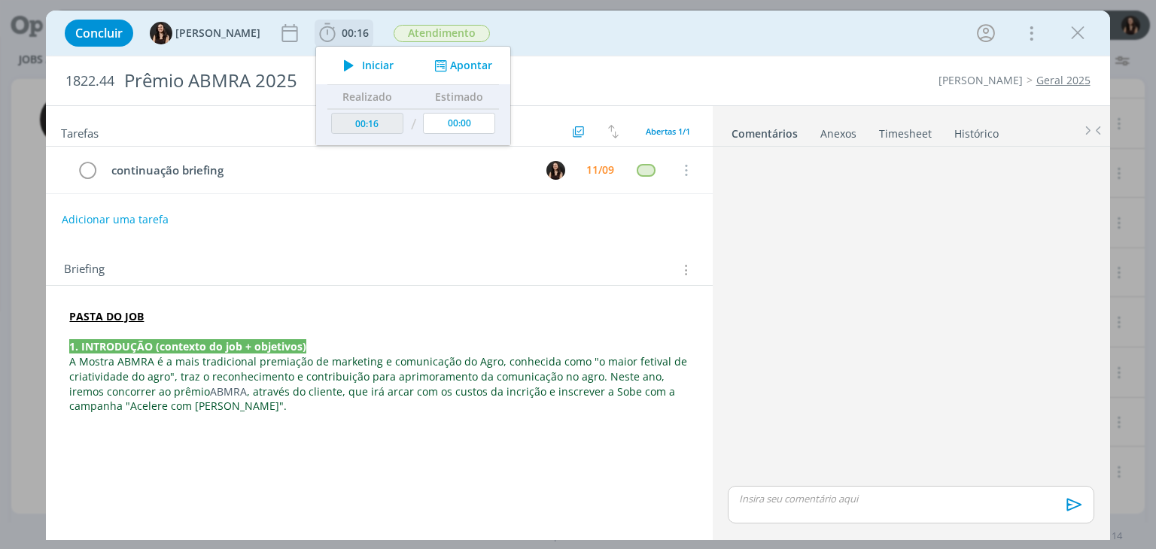
click at [336, 67] on icon "dialog" at bounding box center [349, 66] width 26 height 20
click at [221, 413] on div "PASTA DO JOB 1. INTRODUÇÃO (contexto do job + objetivos) A Mostra ABMRA é a mai…" at bounding box center [379, 361] width 642 height 115
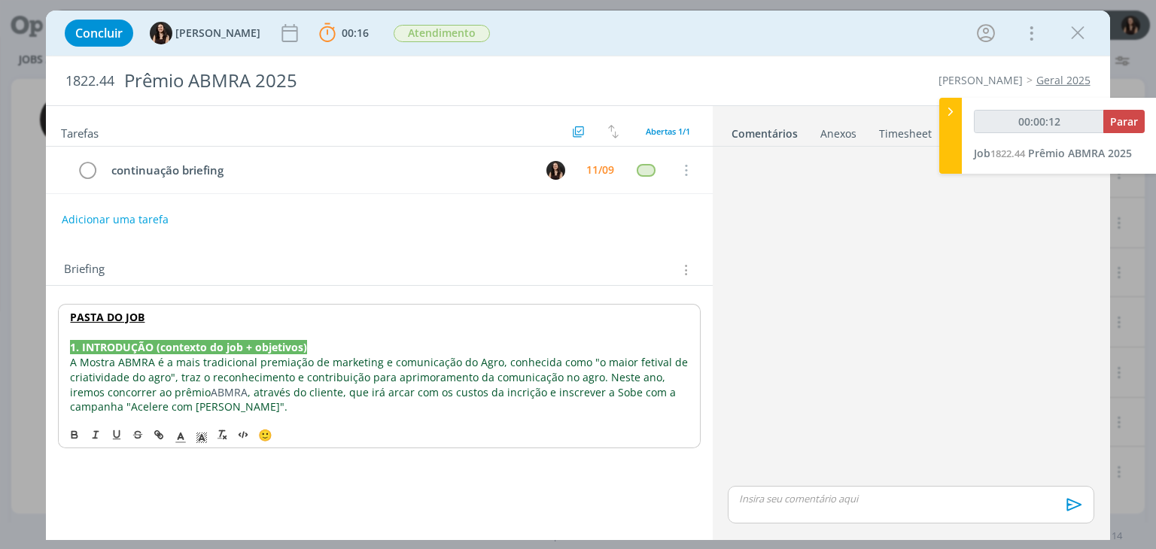
click at [428, 410] on p "A Mostra ABMRA é a mais tradicional premiação de marketing e comunicação do Agr…" at bounding box center [379, 385] width 618 height 60
type input "00:00:17"
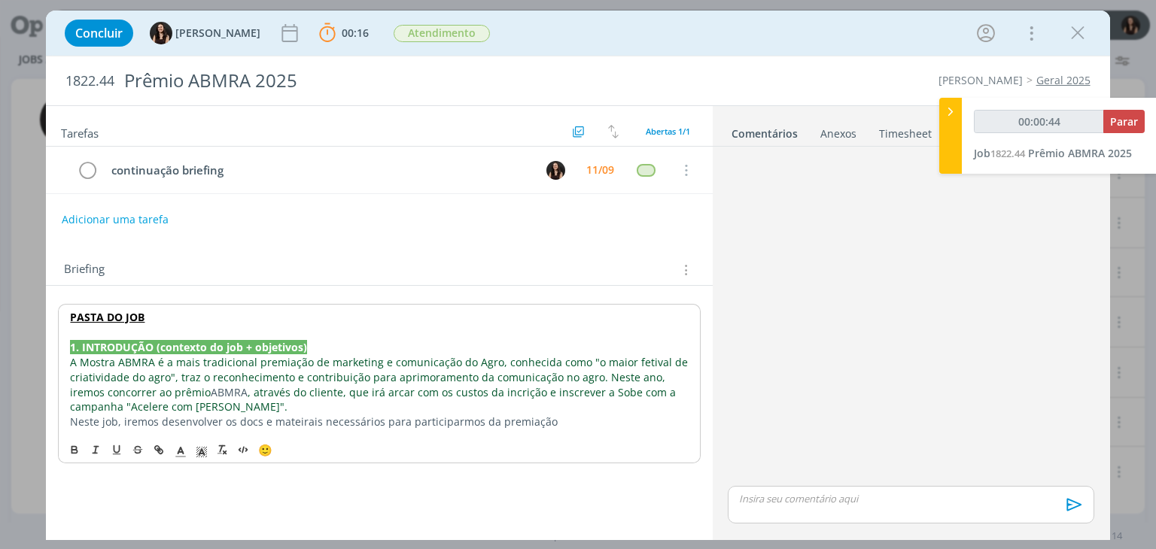
click at [251, 419] on p "Neste job, iremos desenvolver os docs e mateirais necessários para participarmo…" at bounding box center [379, 422] width 618 height 15
click at [598, 419] on p "Neste job, iremos desenvolver os documentos e mateirais necessários para partic…" at bounding box center [379, 422] width 618 height 15
click at [340, 422] on p "Neste job, iremos desenvolver os documentos e mateirais necessários para partic…" at bounding box center [379, 422] width 618 height 15
click at [619, 415] on p "Neste job, iremos desenvolver os documentos e materiais necessários para partic…" at bounding box center [379, 422] width 618 height 15
click at [686, 266] on icon "dialog" at bounding box center [684, 270] width 14 height 17
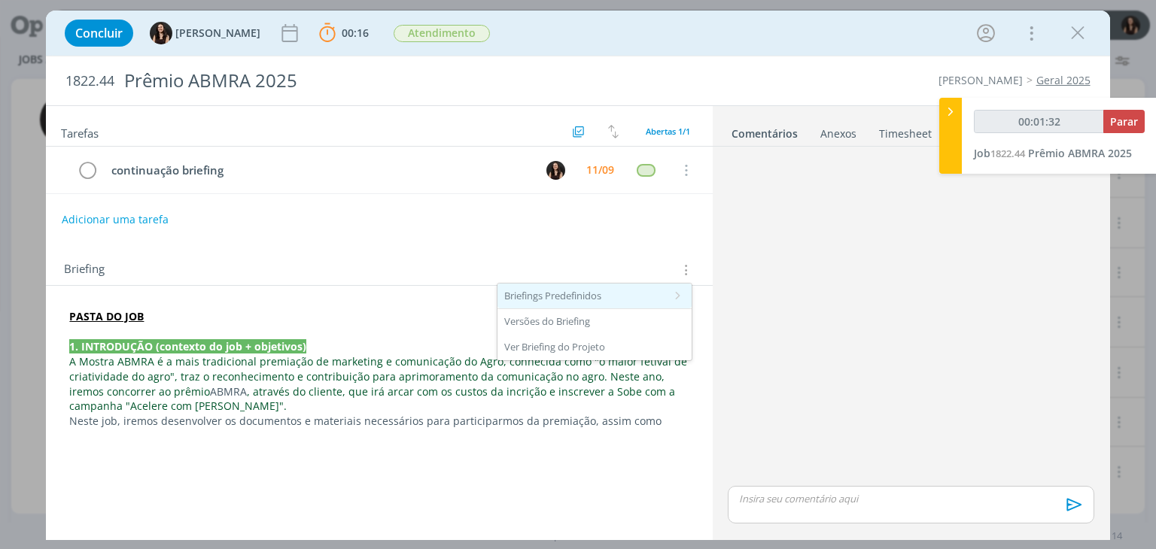
click at [613, 288] on div "Briefings Predefinidos" at bounding box center [595, 297] width 194 height 26
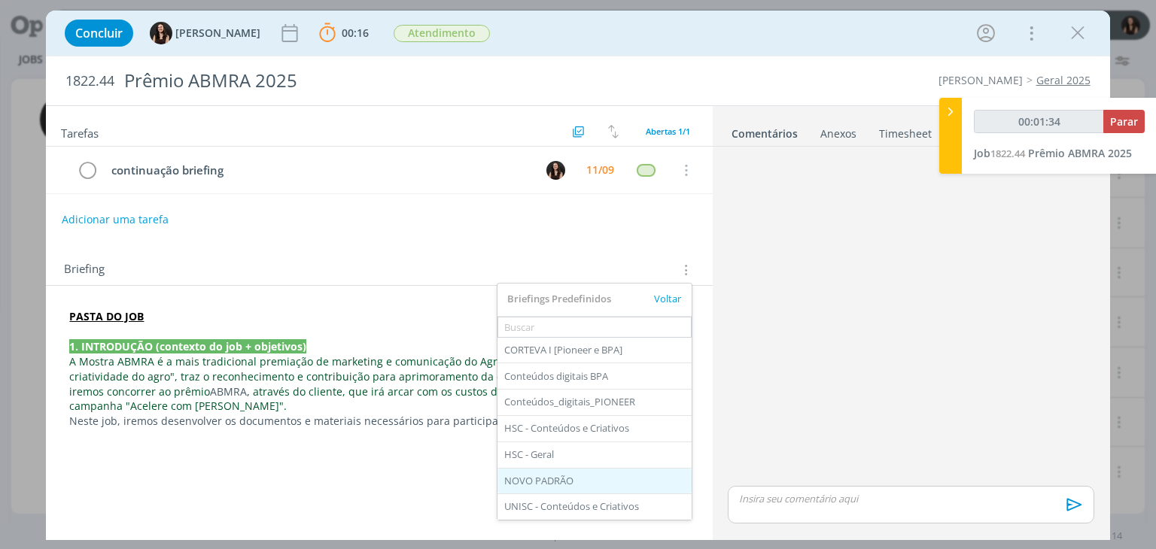
click at [581, 479] on div "NOVO PADRÃO" at bounding box center [595, 482] width 194 height 26
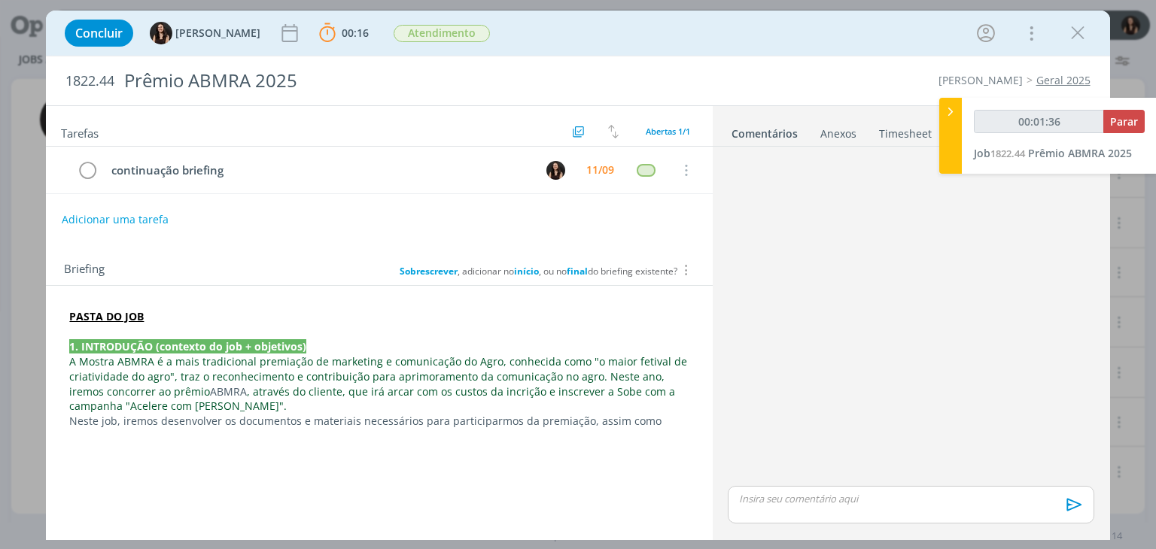
click at [570, 265] on b "final" at bounding box center [577, 271] width 21 height 13
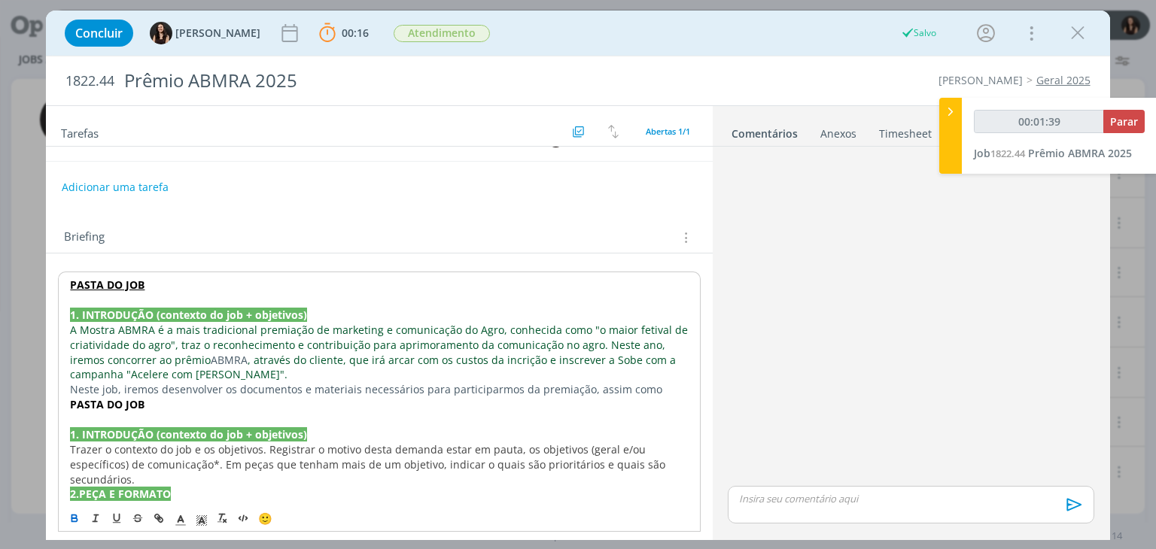
scroll to position [75, 0]
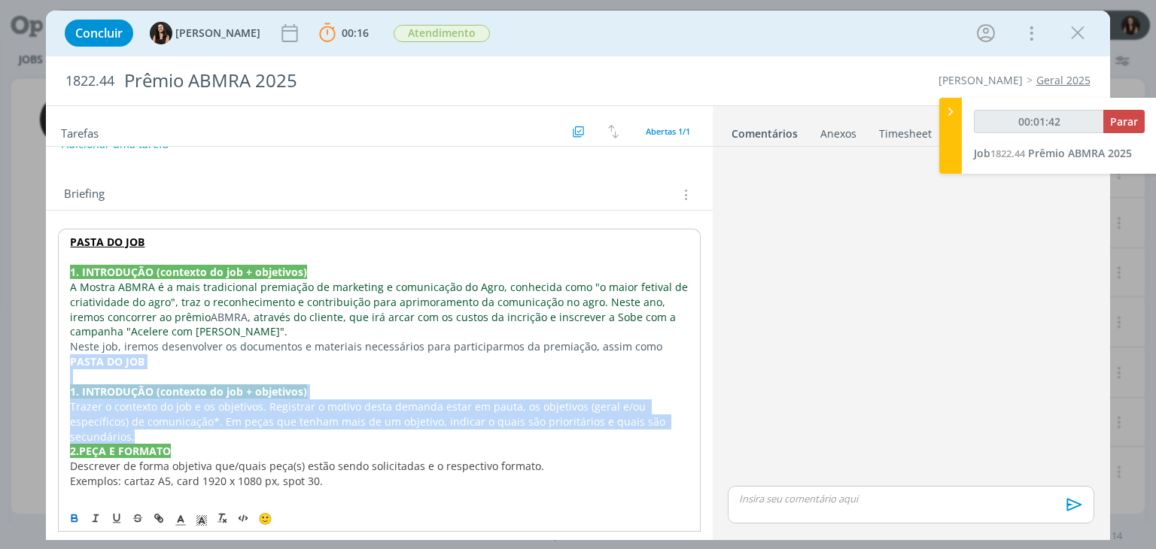
drag, startPoint x: 686, startPoint y: 416, endPoint x: 57, endPoint y: 364, distance: 630.7
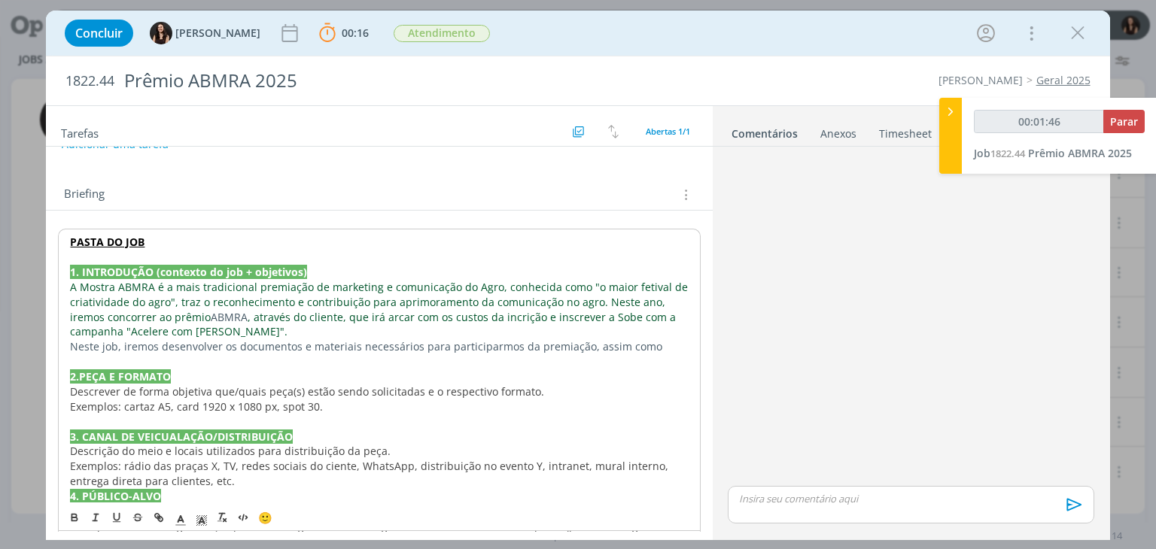
click at [658, 344] on p "Neste job, iremos desenvolver os documentos e materiais necessários para partic…" at bounding box center [379, 346] width 618 height 15
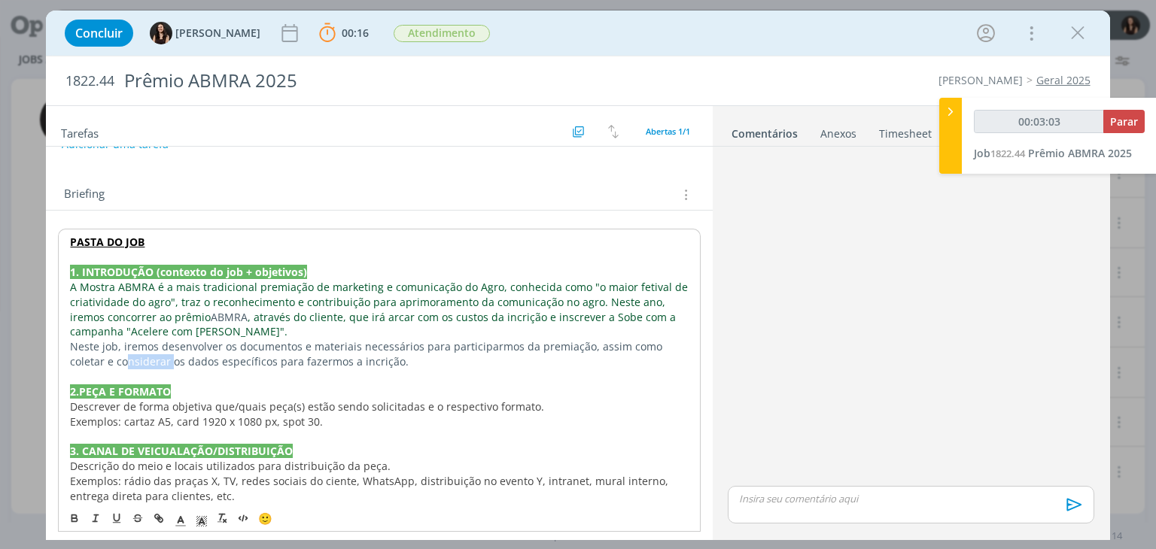
drag, startPoint x: 135, startPoint y: 364, endPoint x: 142, endPoint y: 348, distance: 16.5
click at [97, 363] on p "Neste job, iremos desenvolver os documentos e materiais necessários para partic…" at bounding box center [379, 354] width 618 height 30
click at [249, 402] on span "Descrever de forma objetiva que/quais peça(s) estão sendo solicitadas e o respe…" at bounding box center [307, 407] width 474 height 14
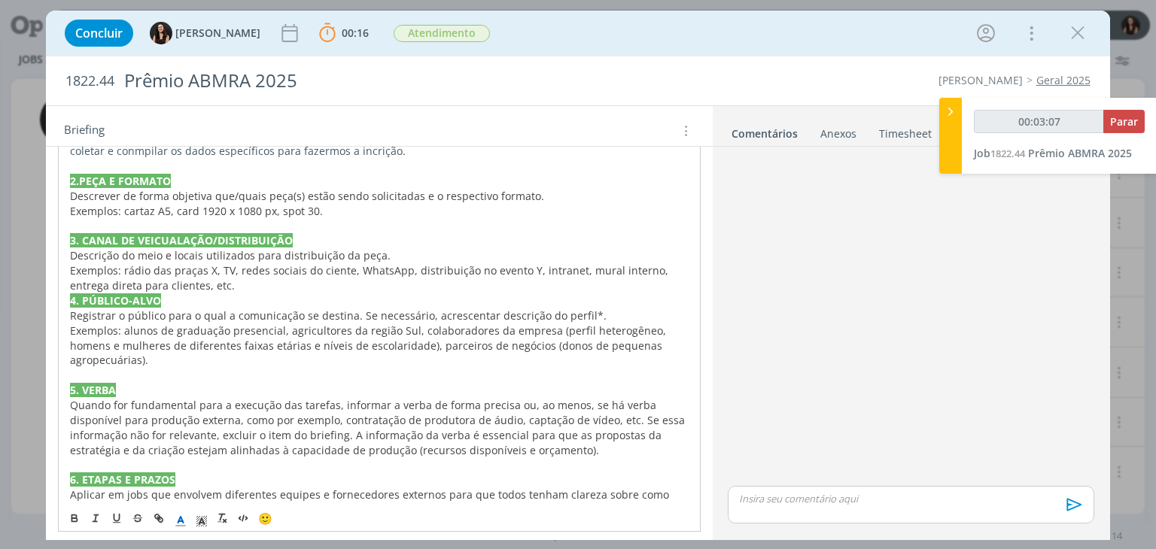
scroll to position [151, 0]
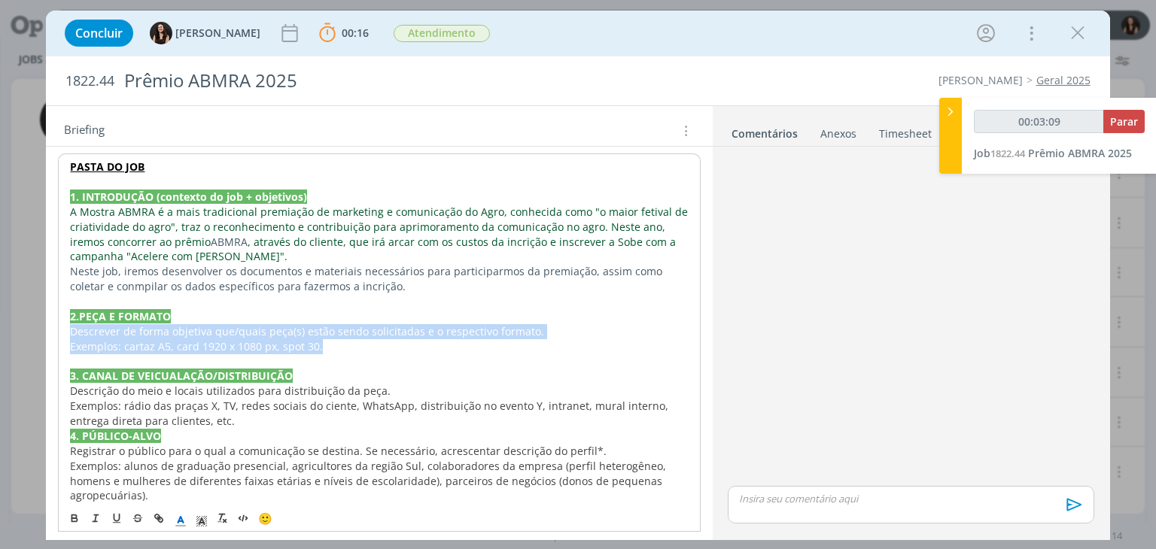
drag, startPoint x: 337, startPoint y: 338, endPoint x: 60, endPoint y: 330, distance: 277.1
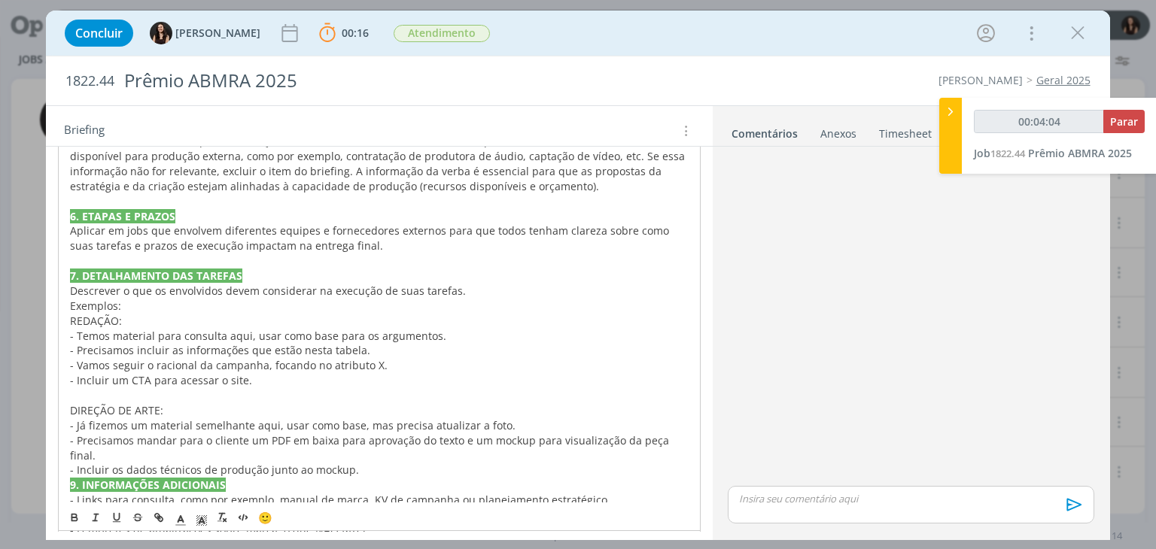
scroll to position [534, 0]
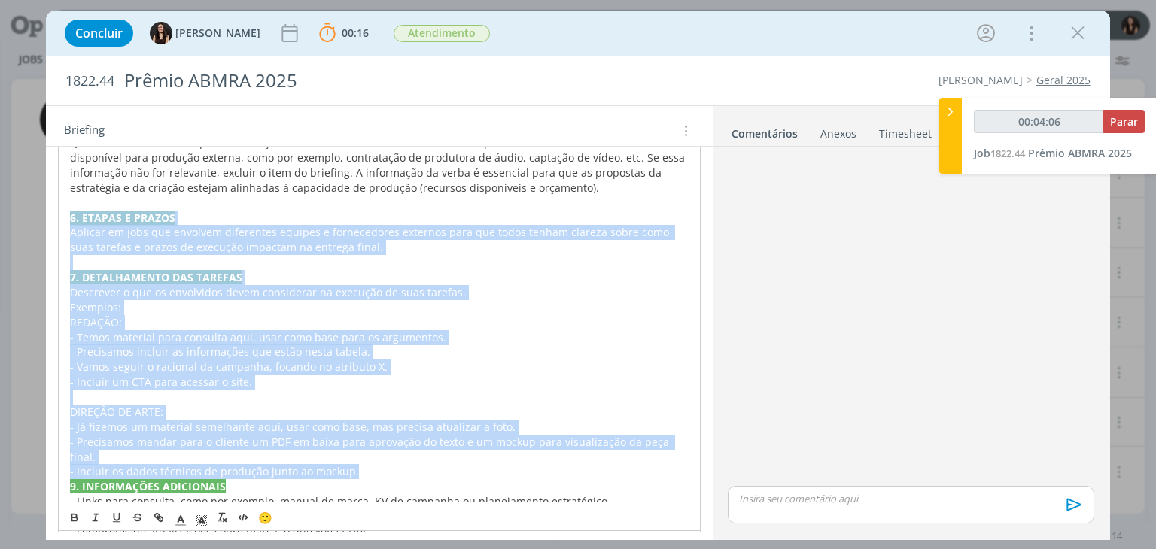
drag, startPoint x: 403, startPoint y: 453, endPoint x: 66, endPoint y: 218, distance: 410.7
click at [66, 218] on div "PASTA DO JOB 1. INTRODUÇÃO (contexto do job + objetivos) A Mostra ABMRA é a mai…" at bounding box center [379, 179] width 642 height 819
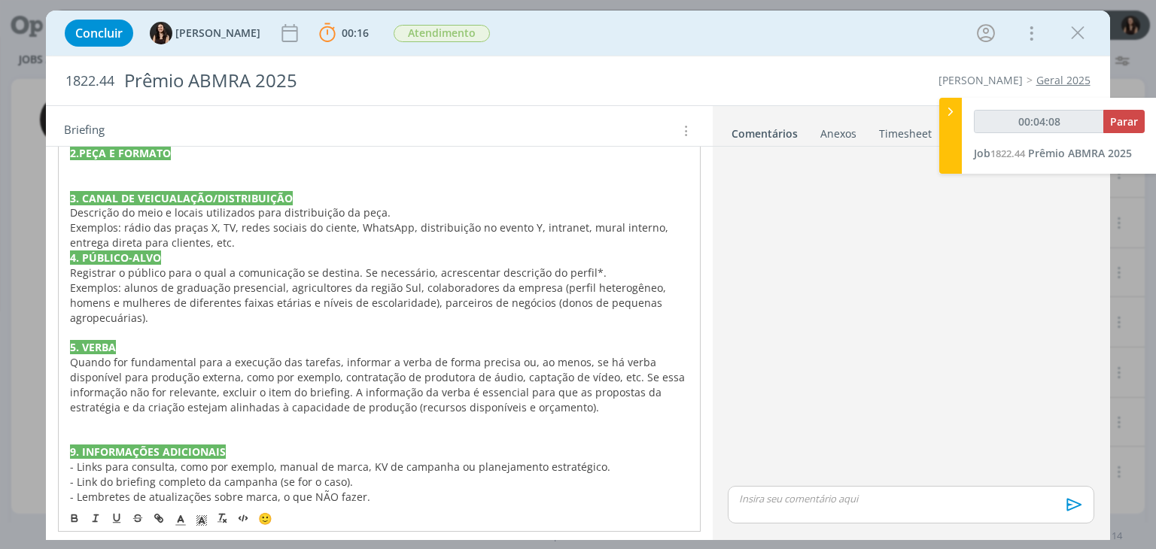
scroll to position [219, 0]
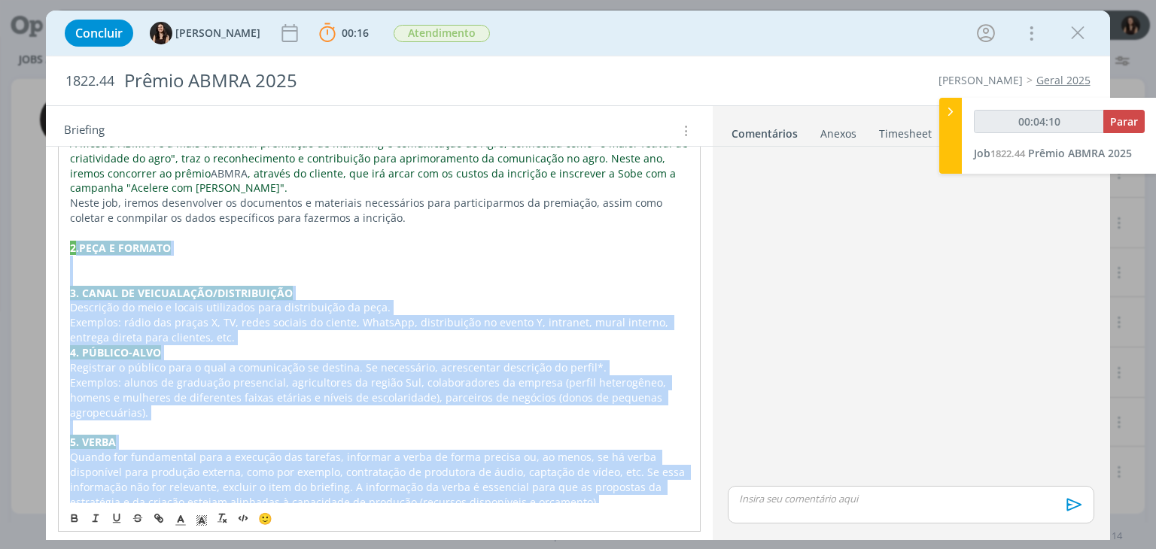
drag, startPoint x: 533, startPoint y: 501, endPoint x: 74, endPoint y: 252, distance: 522.0
click at [74, 251] on div "PASTA DO JOB 1. INTRODUÇÃO (contexto do job + objetivos) A Mostra ABMRA é a mai…" at bounding box center [379, 367] width 642 height 565
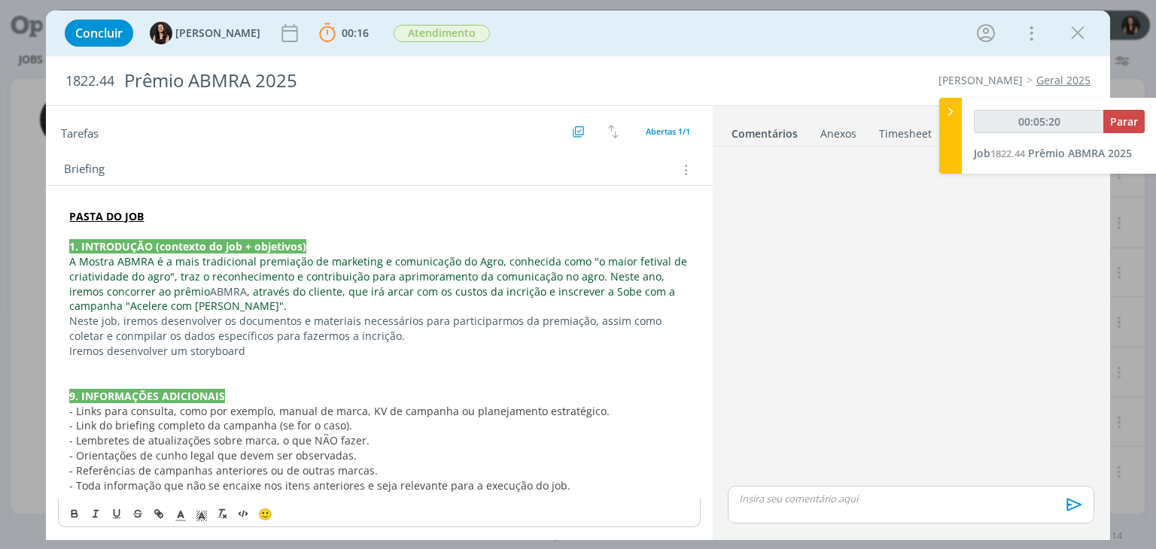
scroll to position [99, 0]
click at [304, 345] on p "Iremos desenvolver um storyboard" at bounding box center [378, 352] width 619 height 15
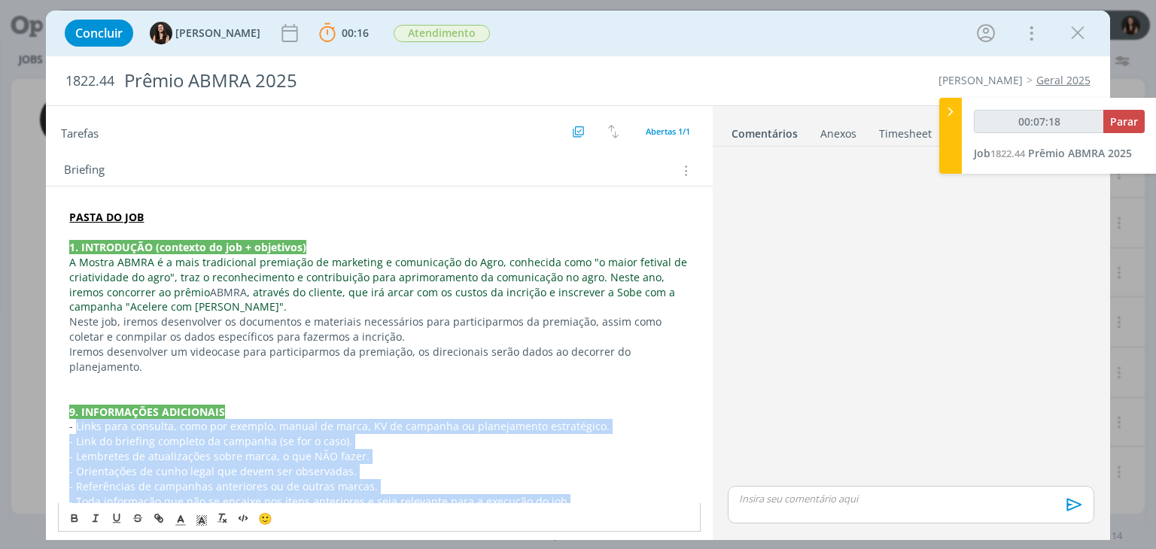
drag, startPoint x: 75, startPoint y: 424, endPoint x: 583, endPoint y: 511, distance: 515.5
click at [583, 511] on div "PASTA DO JOB 1. INTRODUÇÃO (contexto do job + objetivos) A Mostra ABMRA é a mai…" at bounding box center [379, 374] width 642 height 339
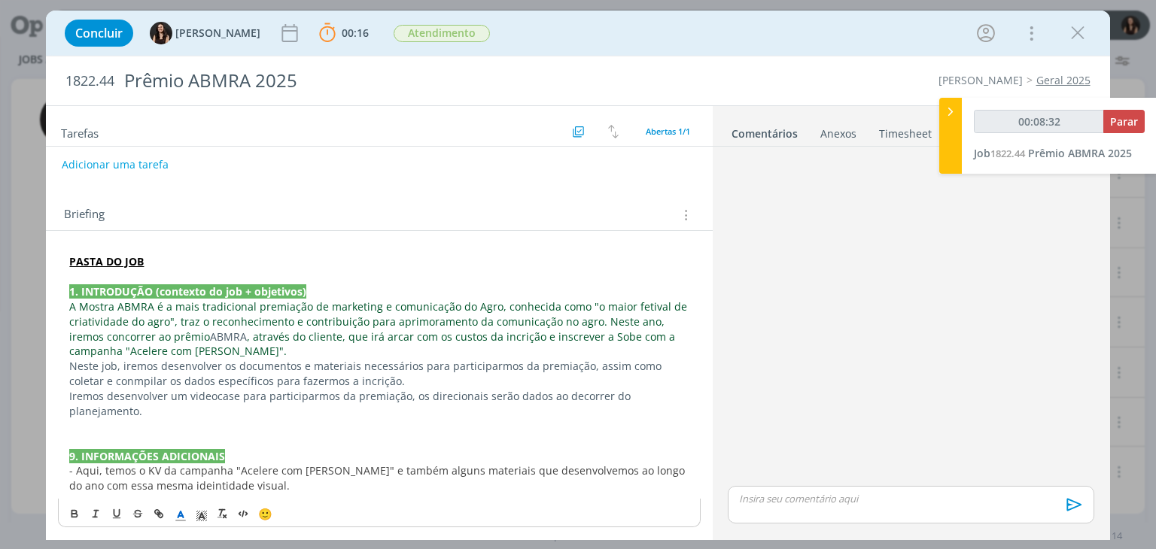
scroll to position [69, 0]
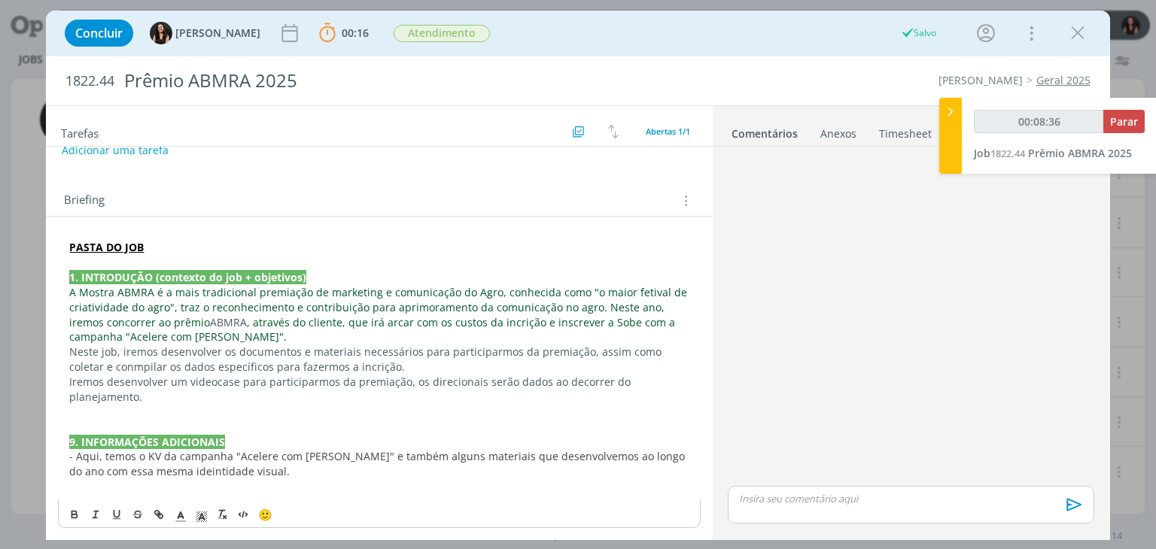
click at [175, 465] on span "- Aqui, temos o KV da campanha "Acelere com Cordius" e também alguns materiais …" at bounding box center [378, 463] width 619 height 29
click at [194, 488] on p "dialog" at bounding box center [378, 486] width 619 height 15
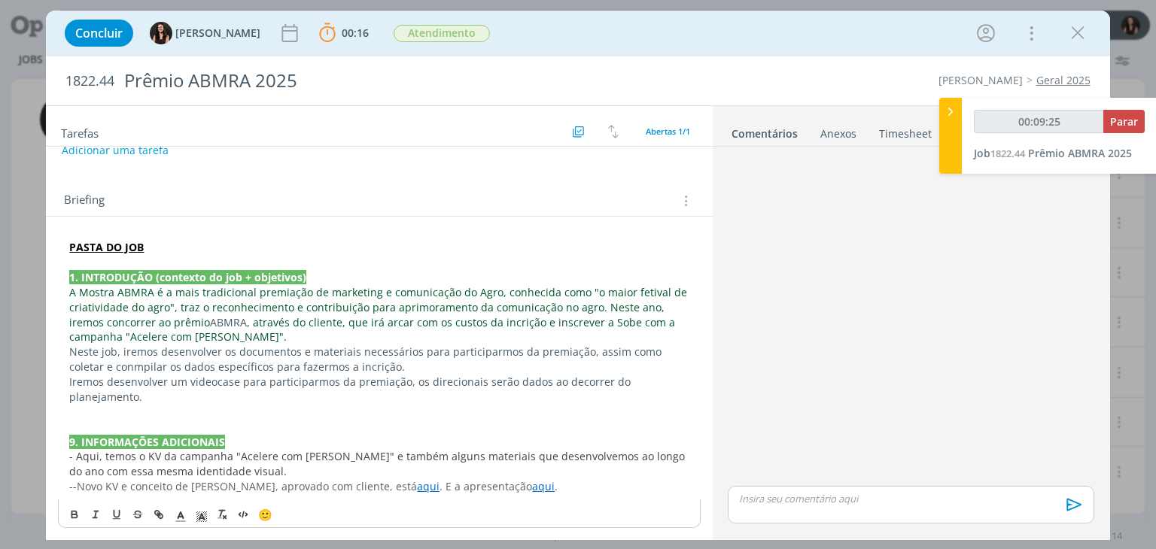
click at [83, 485] on span "Novo KV e conceito de Cordius, aprovado com cliente, está" at bounding box center [247, 486] width 340 height 14
click at [555, 495] on div "PASTA DO JOB 1. INTRODUÇÃO (contexto do job + objetivos) A Mostra ABMRA é a mai…" at bounding box center [379, 367] width 642 height 265
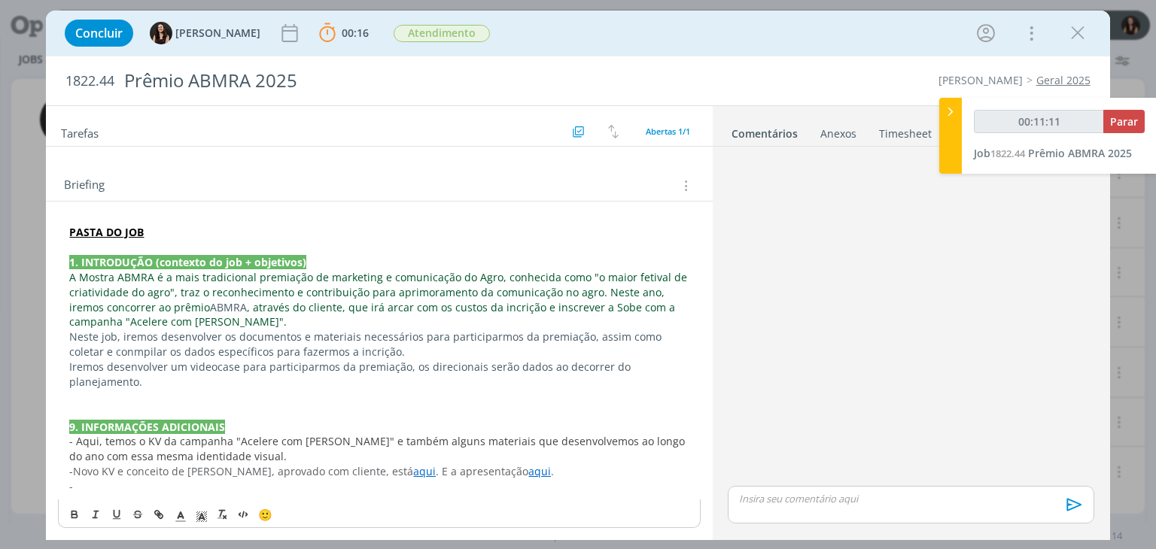
click at [178, 487] on p "-" at bounding box center [378, 486] width 619 height 15
click at [379, 485] on p "- Aqui, temos as artes que desenvolvemos para a Expodireto;" at bounding box center [378, 486] width 619 height 15
click at [84, 486] on span "- Aqui, temos as artes que desenvolvemos para a Expodireto." at bounding box center [223, 486] width 309 height 14
type input "00:11:35"
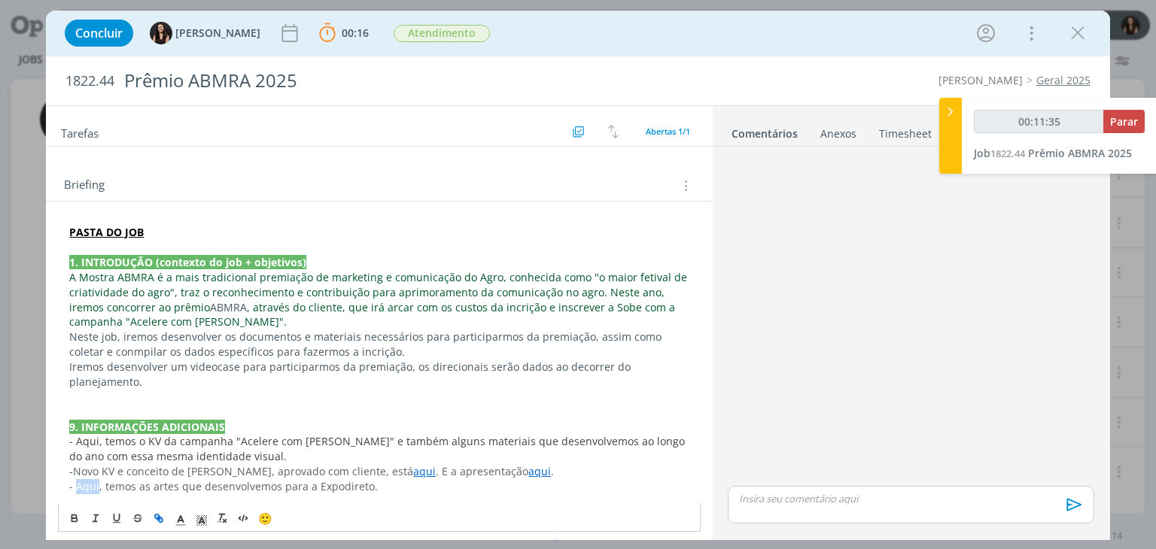
click at [156, 519] on icon "dialog" at bounding box center [159, 519] width 12 height 12
type input "Aqui"
type input "00:11:36"
paste input "https://sobeae.sharepoint.com/:f:/s/SOBEAE/EmAiaDJoAK5JmIu0ZFaLtHoBXUYYnZRwcQgh…"
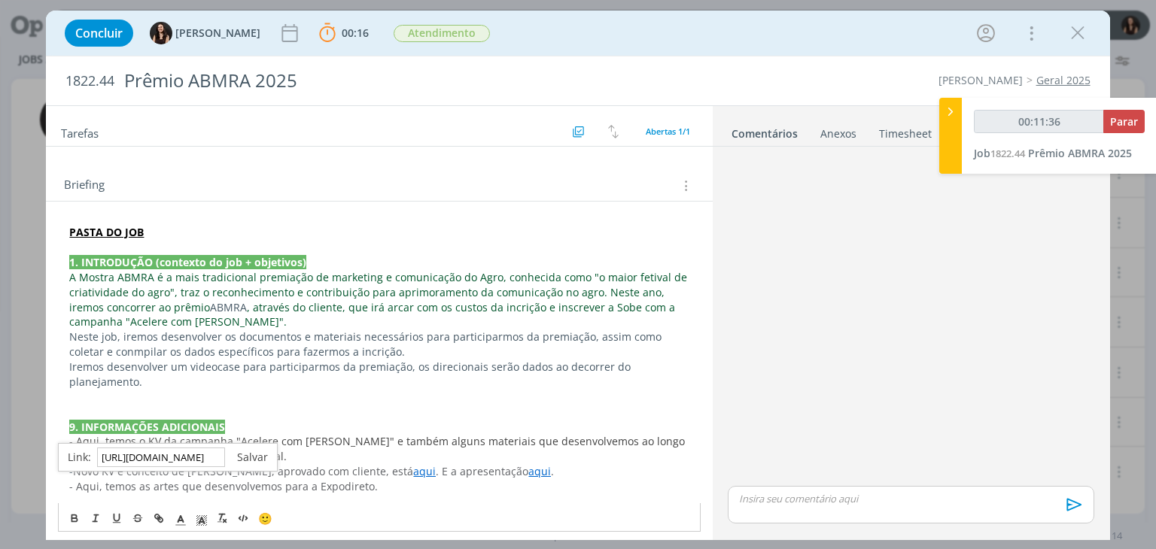
type input "https://sobeae.sharepoint.com/:f:/s/SOBEAE/EmAiaDJoAK5JmIu0ZFaLtHoBXUYYnZRwcQgh…"
click at [247, 453] on link "dialog" at bounding box center [246, 457] width 43 height 14
click at [82, 487] on link "Aqui" at bounding box center [84, 486] width 23 height 14
click at [129, 457] on link "https://sobeae.sharepoint.com/:f:/s/SOBEAE/EmAiaDJoAK5JmIu0ZFaLtHoBXUYYnZRwcQgh…" at bounding box center [168, 458] width 114 height 20
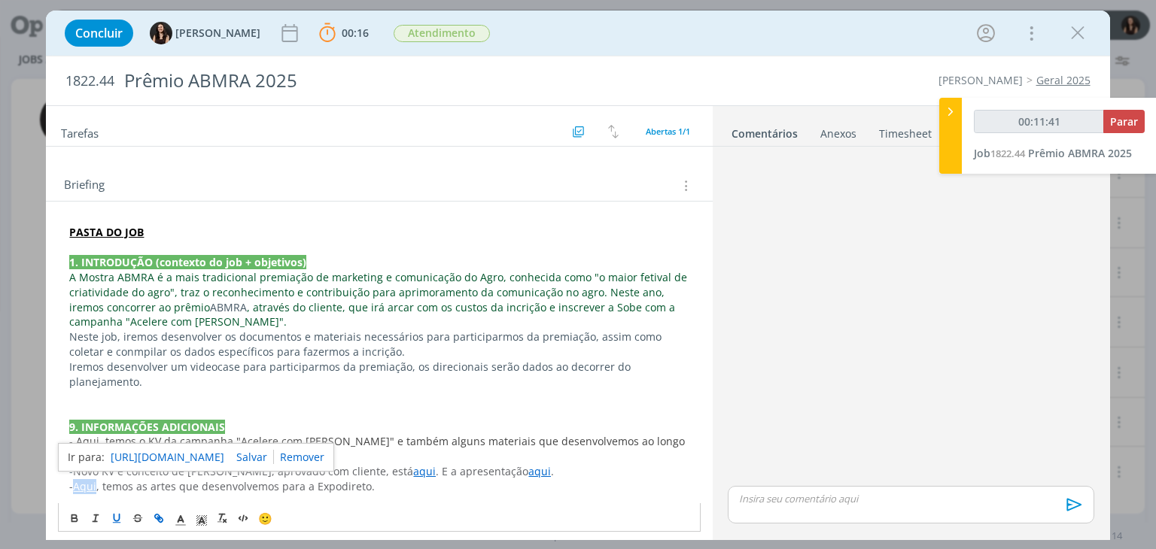
drag, startPoint x: 96, startPoint y: 485, endPoint x: 108, endPoint y: 522, distance: 38.1
click at [75, 489] on p "- Aqui , temos as artes que desenvolvemos para a Expodireto." at bounding box center [378, 486] width 619 height 15
click at [184, 519] on icon "dialog" at bounding box center [181, 521] width 14 height 14
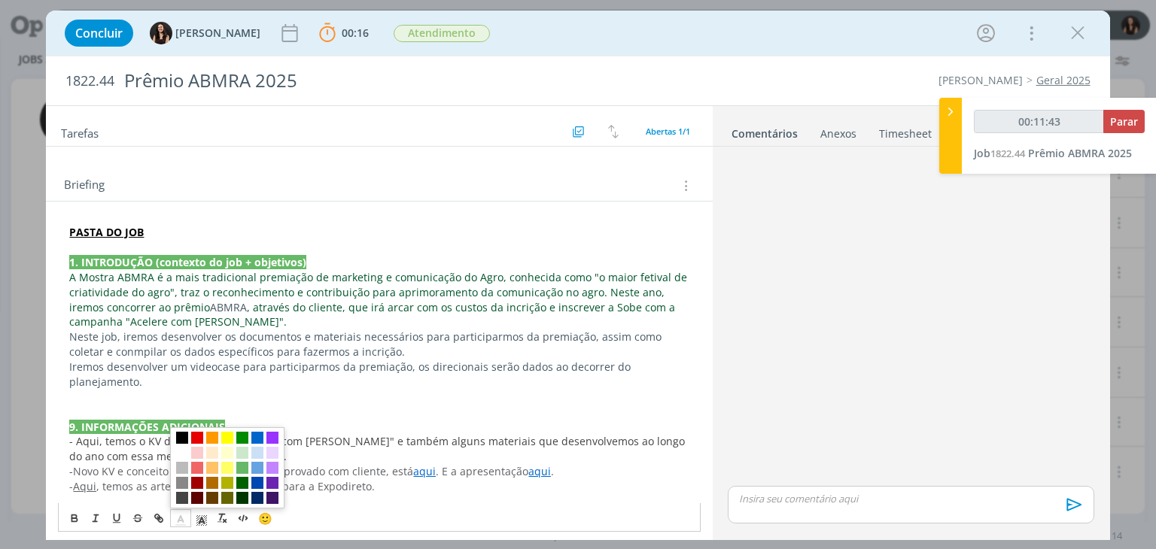
click at [259, 442] on span "dialog" at bounding box center [257, 438] width 12 height 12
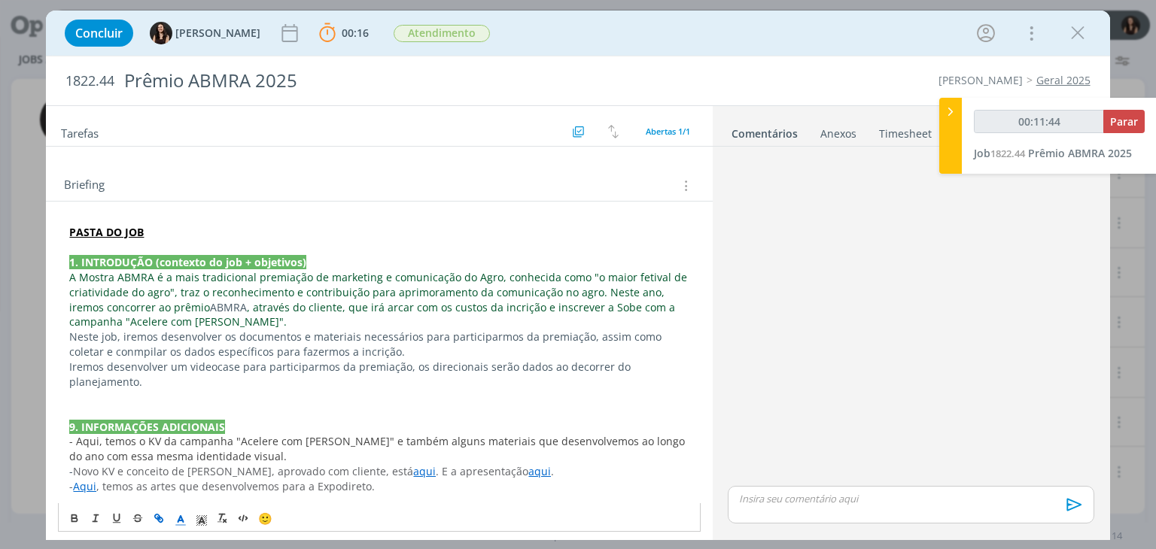
click at [397, 482] on p "- Aqui , temos as artes que desenvolvemos para a Expodireto." at bounding box center [378, 486] width 619 height 15
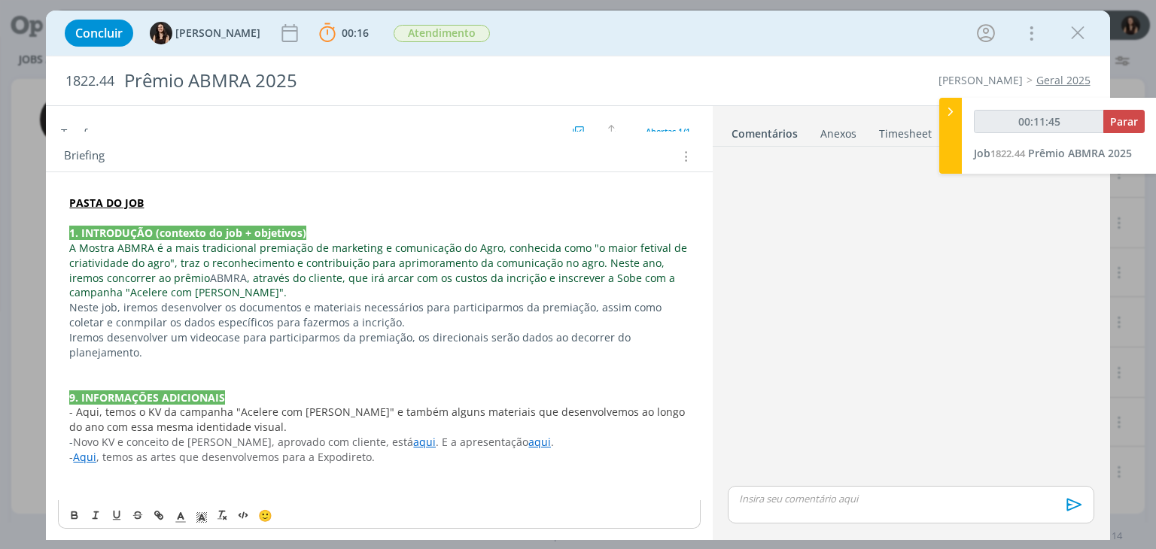
scroll to position [114, 0]
click at [375, 475] on p "dialog" at bounding box center [378, 471] width 619 height 15
click at [84, 470] on p "- Aqui, os criativos que desenvolvemos para anúncios nas redes." at bounding box center [378, 471] width 619 height 15
type input "00:13:59"
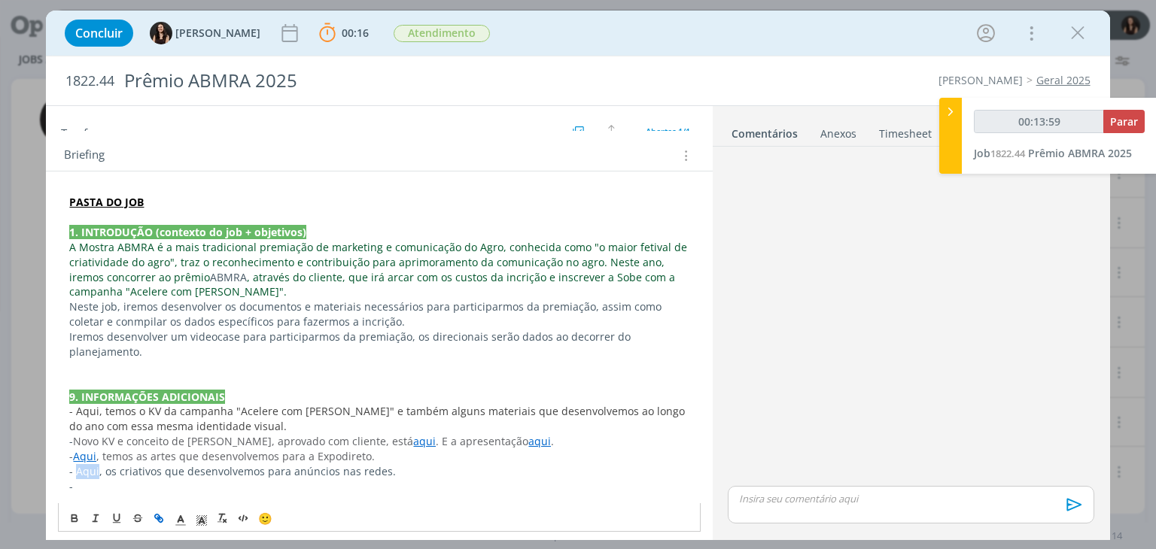
click at [159, 519] on icon "dialog" at bounding box center [161, 520] width 5 height 5
type input "Aqui"
type input "00:14:00"
paste input "https://sobeae.sharepoint.com/:f:/s/SOBEAE/ElnCoI230YxLphIqklQjxmUBtNqiRrd5u70L…"
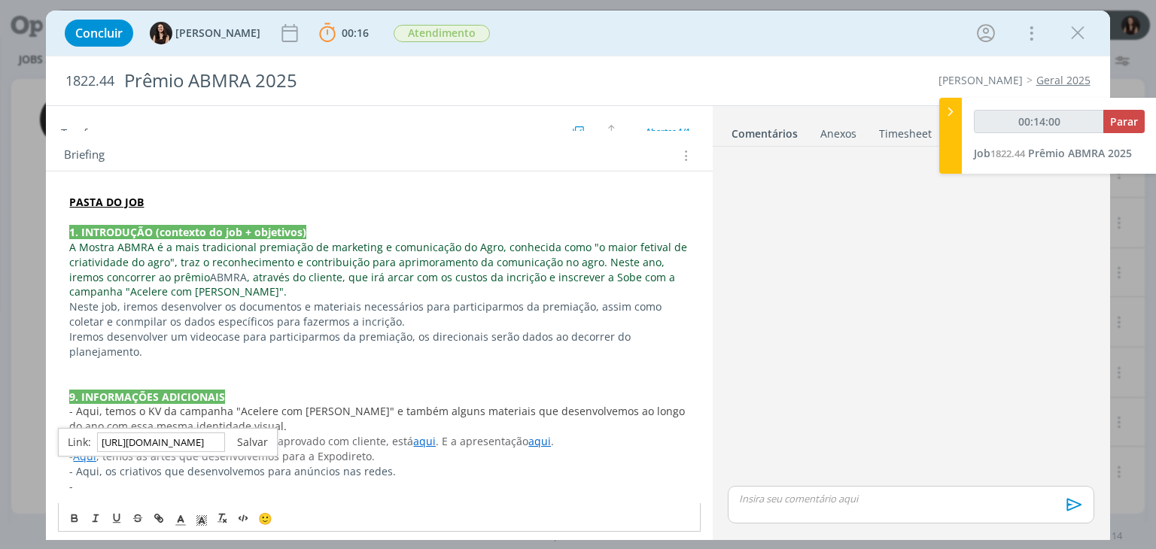
type input "https://sobeae.sharepoint.com/:f:/s/SOBEAE/ElnCoI230YxLphIqklQjxmUBtNqiRrd5u70L…"
click at [245, 443] on link "dialog" at bounding box center [246, 442] width 43 height 14
click at [155, 504] on div "🙂" at bounding box center [379, 518] width 641 height 28
click at [89, 486] on p "-" at bounding box center [378, 486] width 619 height 15
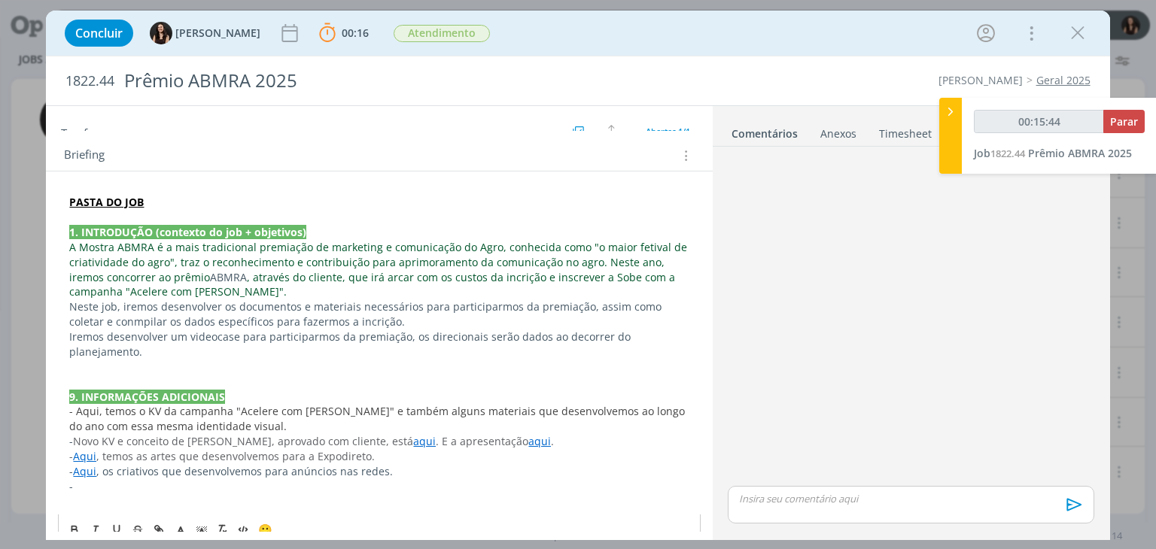
click at [90, 489] on p "-" at bounding box center [378, 486] width 619 height 15
click at [92, 480] on p "- Aqui, o mini outdoor com o portfólio do sul." at bounding box center [378, 486] width 619 height 15
type input "00:15:57"
click at [150, 516] on button "dialog" at bounding box center [159, 519] width 21 height 18
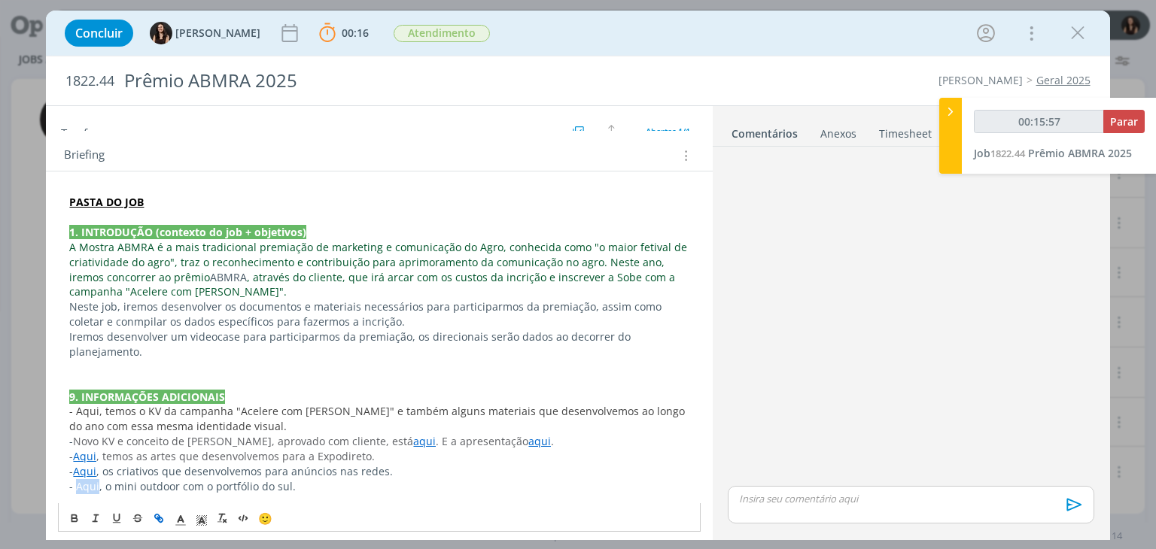
type input "Aqui"
type input "00:15:58"
paste input "https://sobeae.sharepoint.com/:f:/s/SOBEAE/Eg-aWtwK5P5JnVy7MSeiptwBnHUlx9OWJDr6…"
type input "https://sobeae.sharepoint.com/:f:/s/SOBEAE/Eg-aWtwK5P5JnVy7MSeiptwBnHUlx9OWJDr6…"
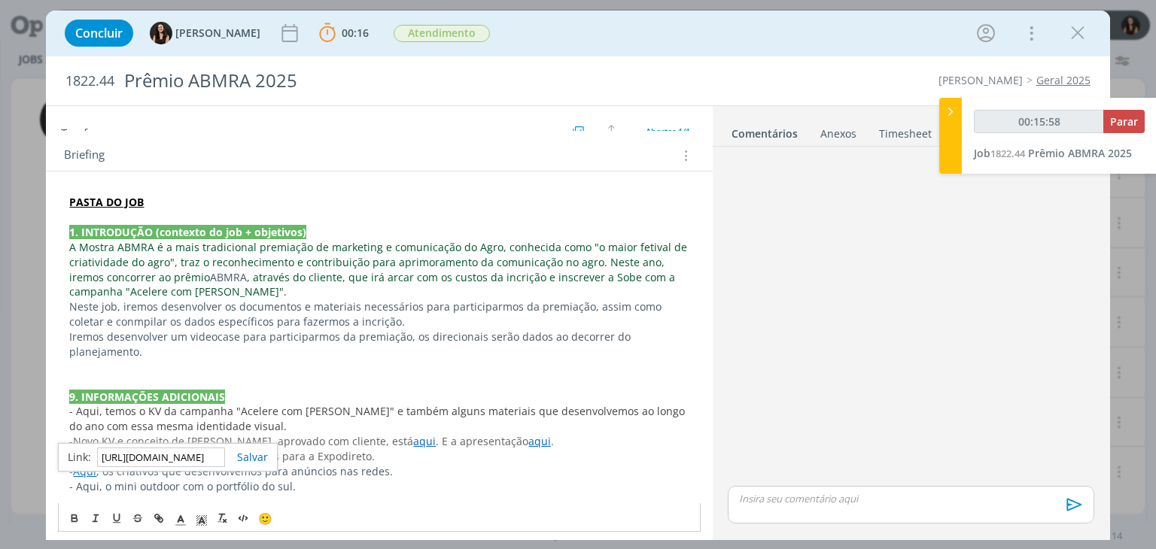
type input "00:15:59"
type input "https://sobeae.sharepoint.com/:f:/s/SOBEAE/Eg-aWtwK5P5JnVy7MSeiptwBnHUlx9OWJDr6…"
click at [256, 455] on link "dialog" at bounding box center [246, 457] width 43 height 14
click at [316, 488] on p "- Aqui , o mini outdoor com o portfólio do sul." at bounding box center [378, 486] width 619 height 15
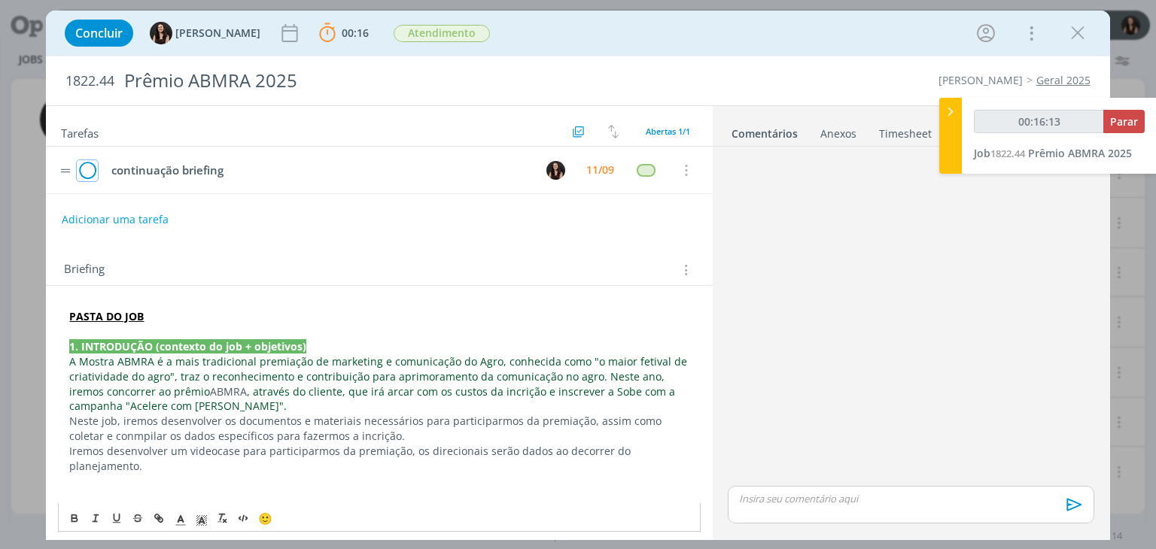
click at [84, 166] on icon "dialog" at bounding box center [87, 171] width 21 height 23
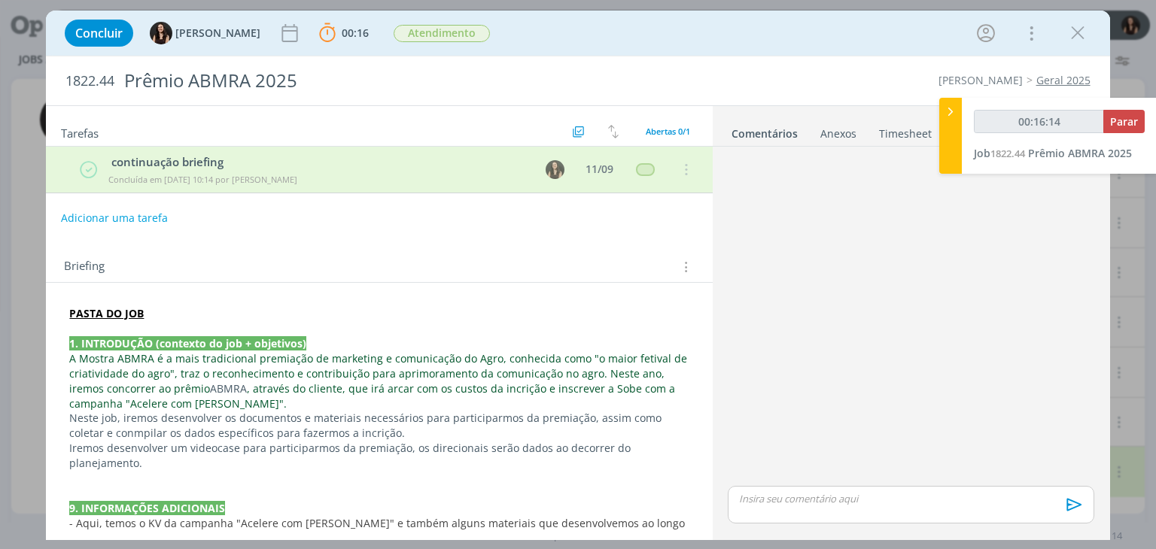
click at [107, 205] on button "Adicionar uma tarefa" at bounding box center [114, 218] width 107 height 26
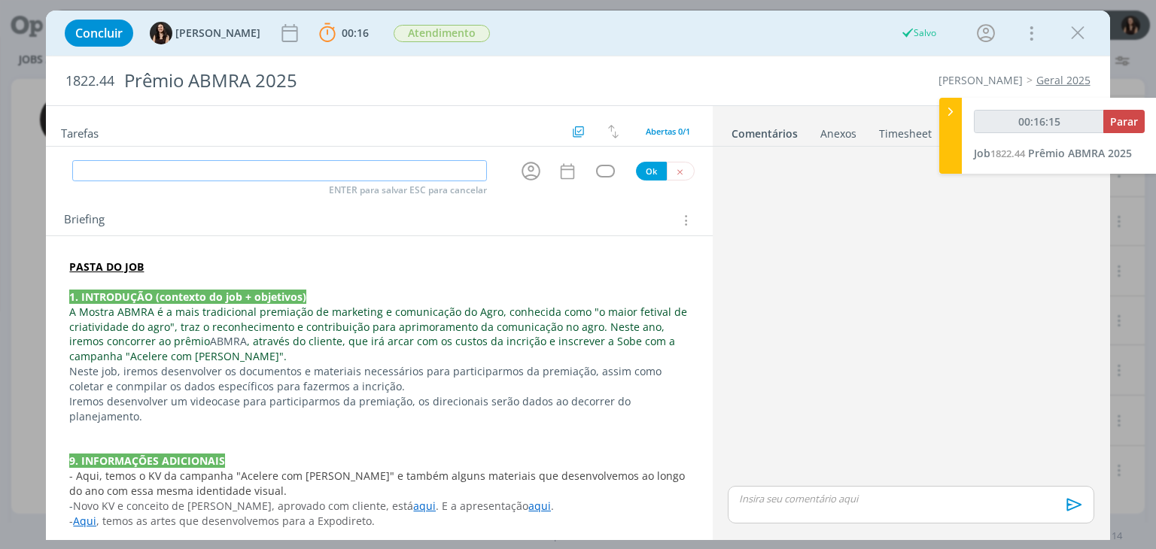
scroll to position [282, 0]
click at [319, 169] on input "dialog" at bounding box center [279, 170] width 415 height 21
type input "00:16:30"
type input "PL"
type input "00:16:31"
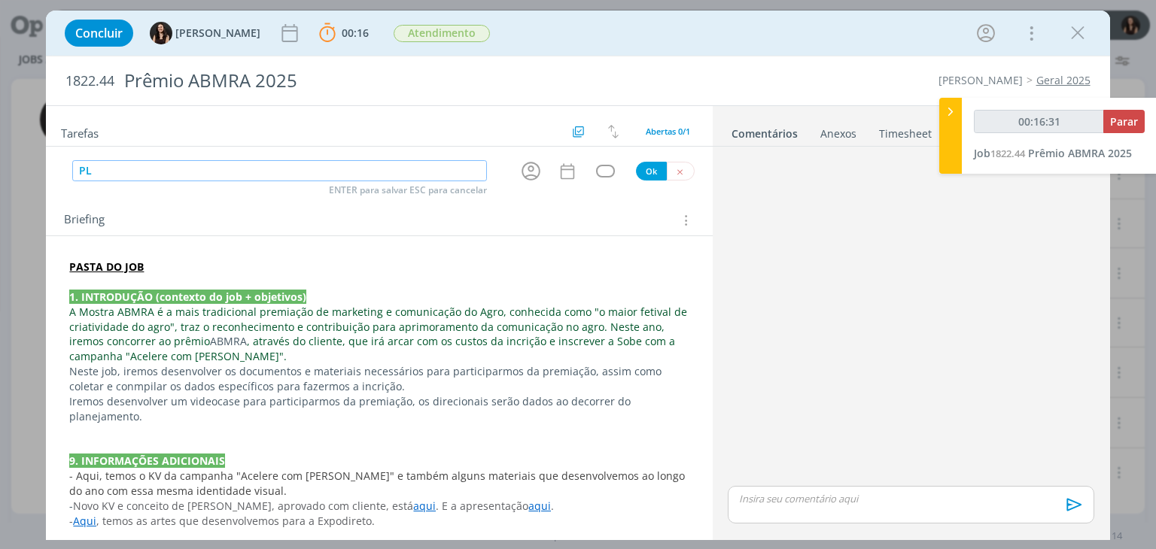
type input "P"
type input "00:16:32"
type input "Plane"
type input "00:16:33"
type input "Planejament"
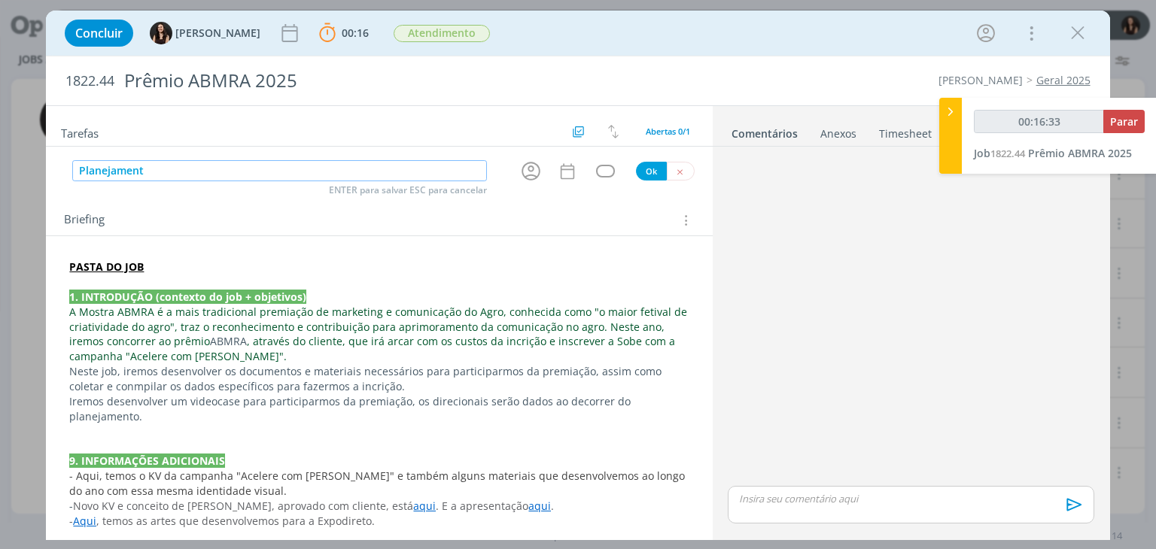
type input "00:16:34"
type input "Planejamento"
type input "00:16:35"
click at [531, 175] on icon "dialog" at bounding box center [531, 171] width 19 height 19
type input "Planejamento"
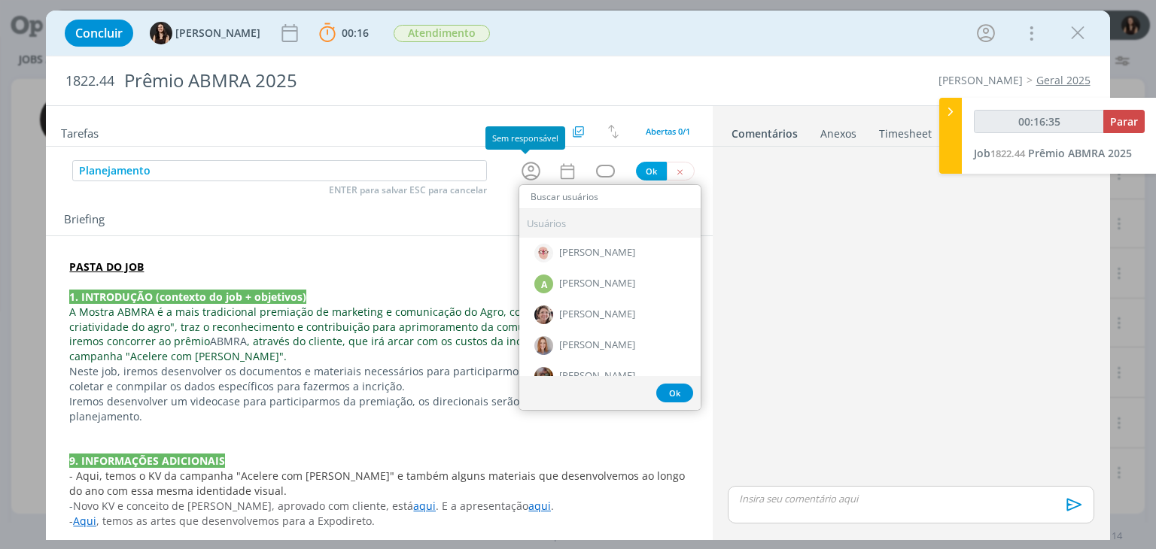
type input "00:16:36"
type input "mar"
type input "00:16:37"
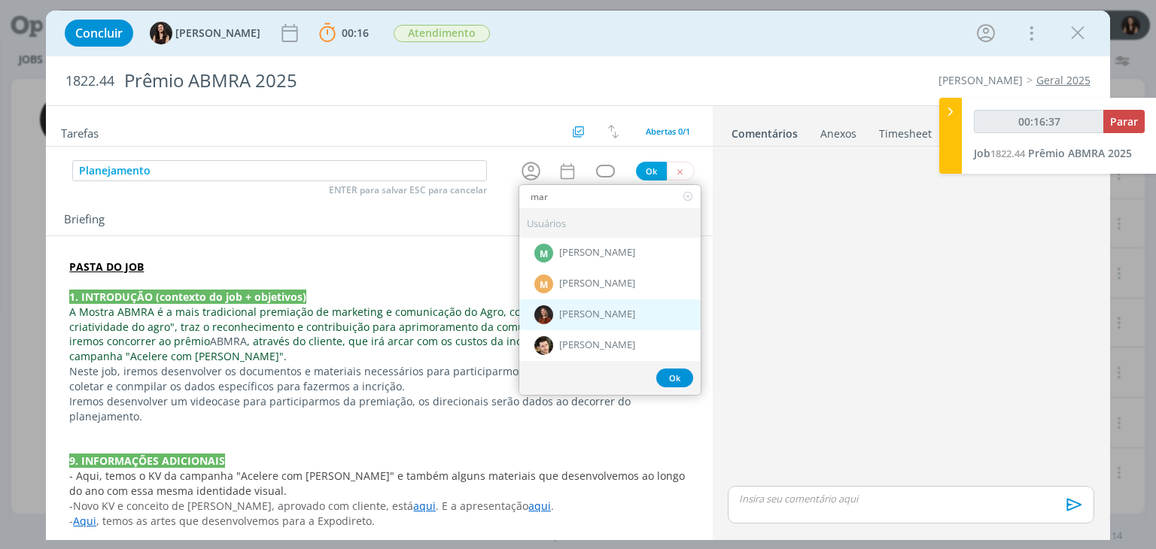
type input "mar"
click at [586, 311] on span "Marina Weber" at bounding box center [597, 315] width 76 height 12
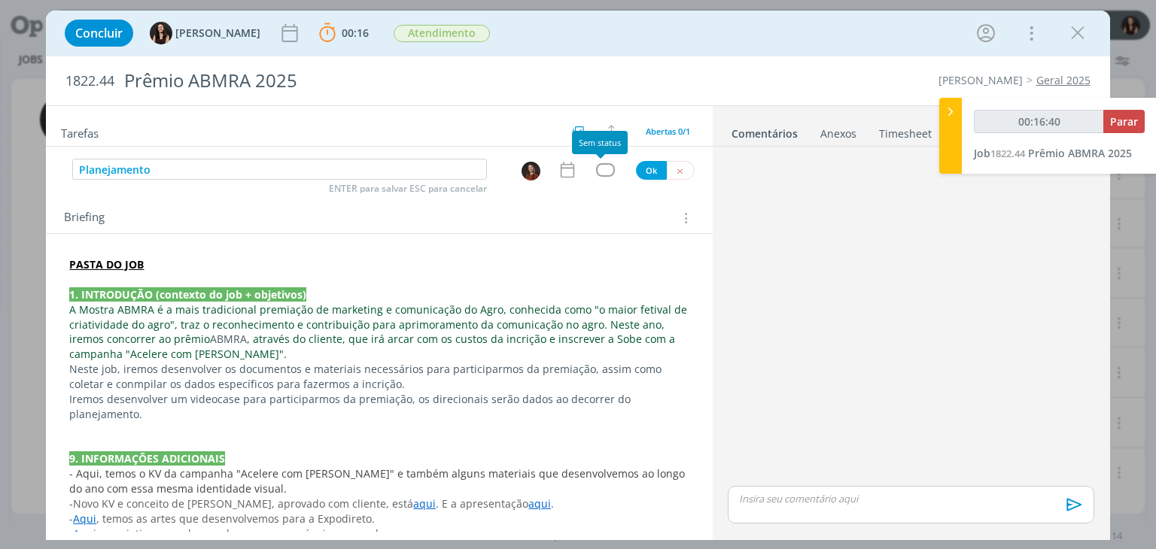
click at [608, 169] on div "dialog" at bounding box center [605, 169] width 19 height 13
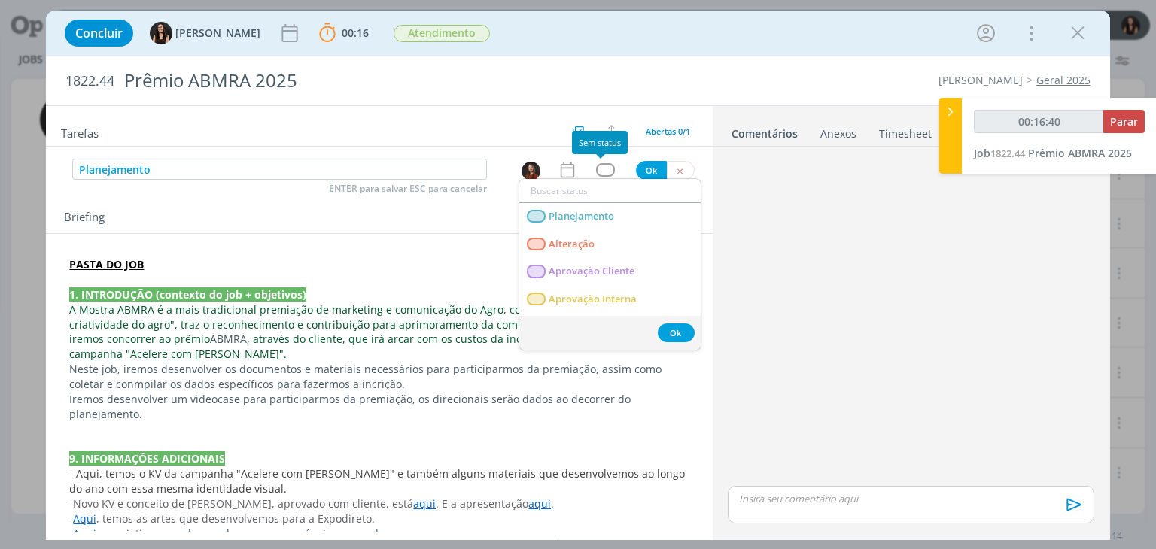
type input "00:16:41"
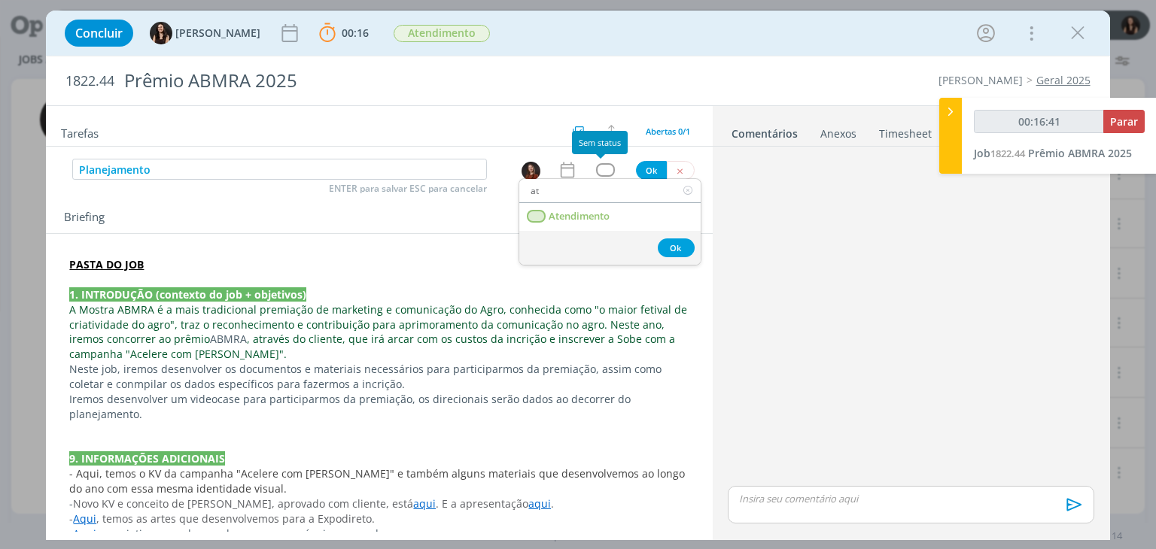
type input "ate"
type input "00:16:42"
type input "ate"
click at [594, 211] on span "Atendimento" at bounding box center [579, 217] width 61 height 12
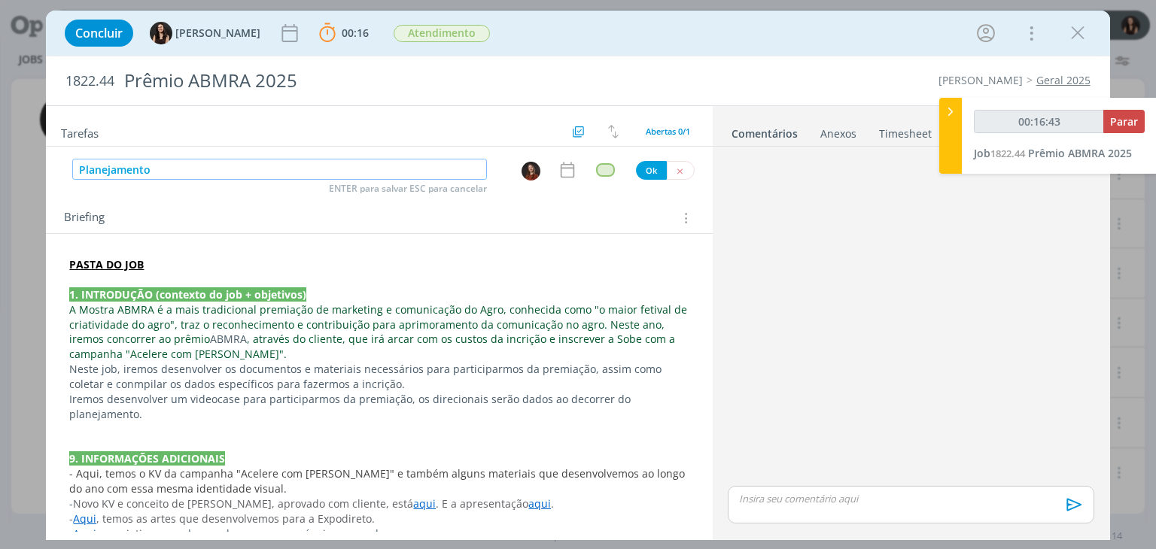
type input "00:16:44"
drag, startPoint x: 208, startPoint y: 166, endPoint x: 78, endPoint y: 172, distance: 129.6
click at [78, 172] on input "Planejamento" at bounding box center [279, 169] width 415 height 21
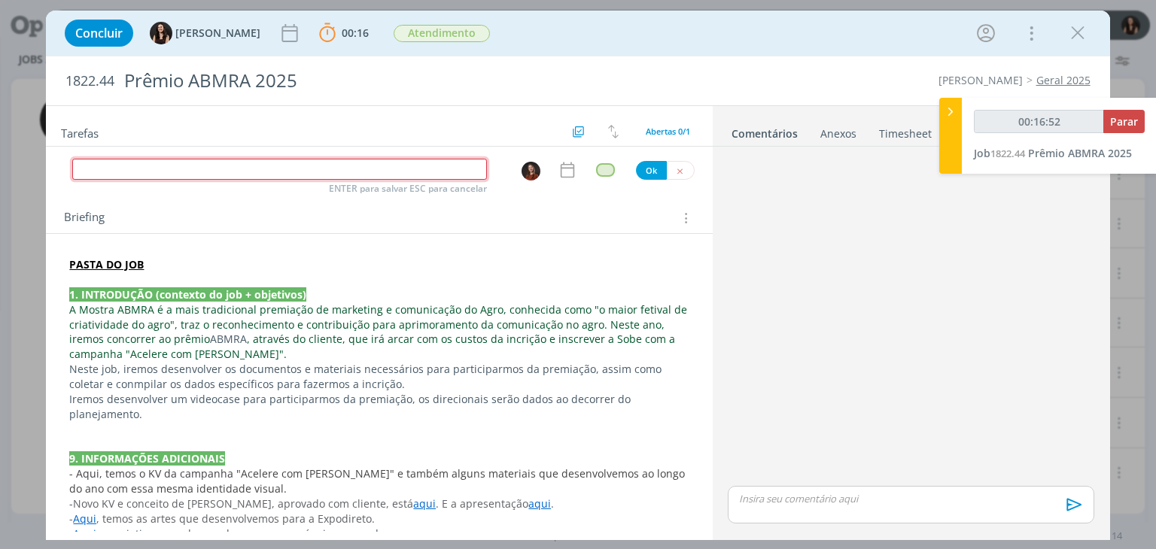
click at [457, 169] on input "dialog" at bounding box center [279, 169] width 415 height 21
type input "00:17:00"
type input "D"
type input "00:17:01"
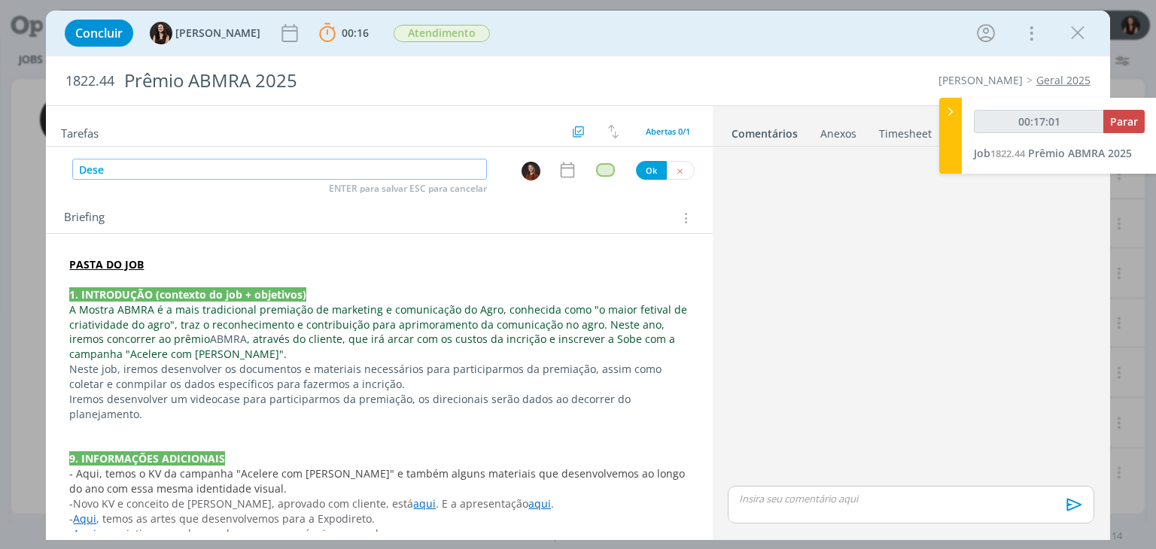
type input "Desen"
type input "00:17:02"
type input "Desenvolvimen"
type input "00:17:03"
type input "Desenvolvimento de"
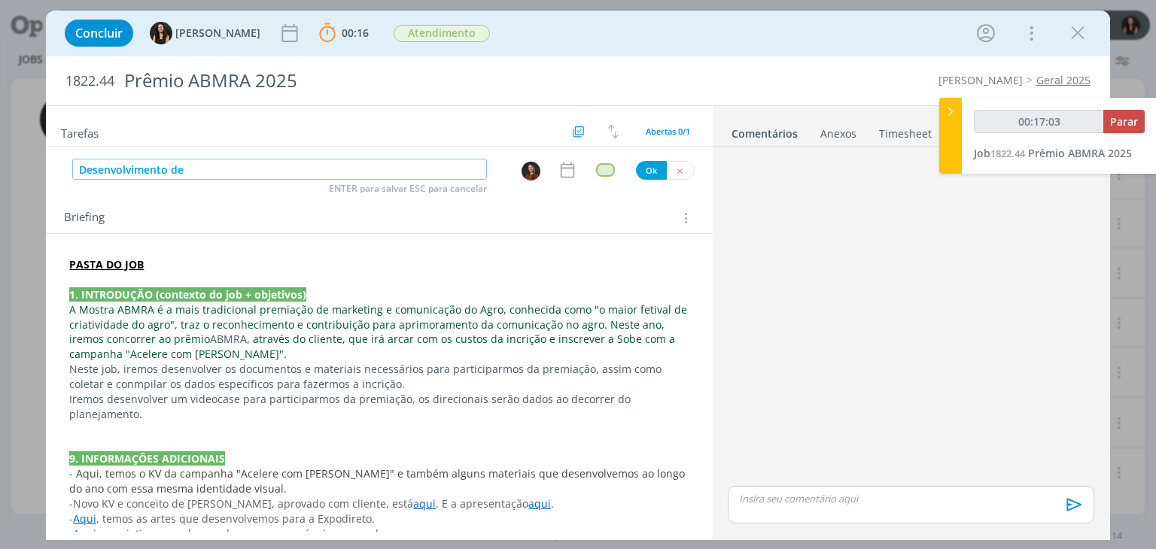
type input "00:17:04"
type input "Desenvolvimento de doc pa"
type input "00:17:05"
type input "Desenvolvimento de doc para in"
type input "00:17:06"
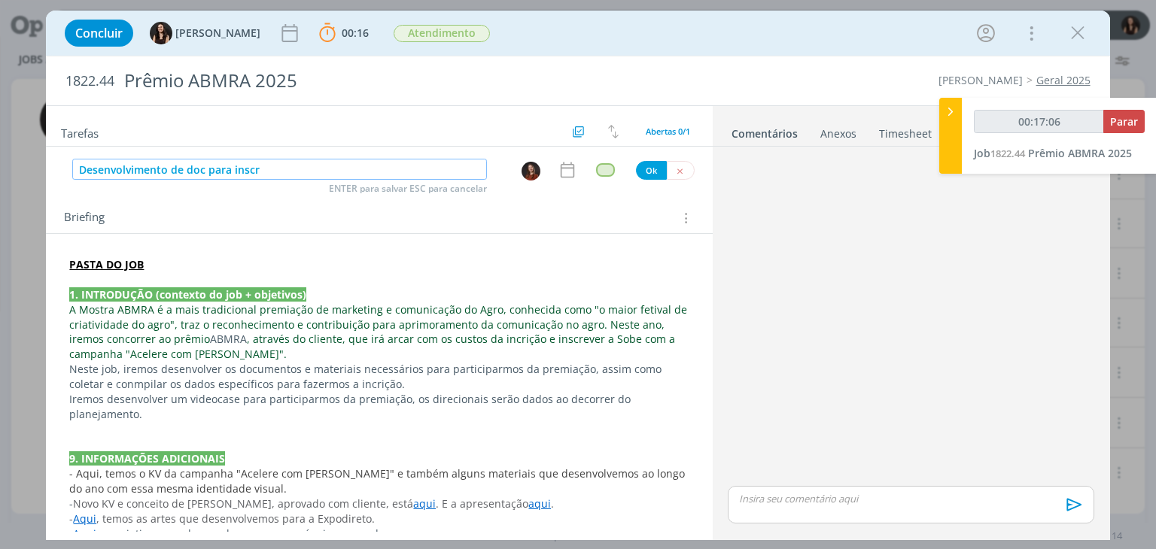
type input "Desenvolvimento de doc para inscri"
type input "00:17:07"
type input "Desenvolvimento de doc para inscrição"
drag, startPoint x: 294, startPoint y: 167, endPoint x: 42, endPoint y: 158, distance: 252.3
click at [42, 158] on div "Concluir Isabelle Silva 00:16 Parar Apontar Data * 11/09/2025 Horas * 00:00 Tar…" at bounding box center [578, 274] width 1156 height 549
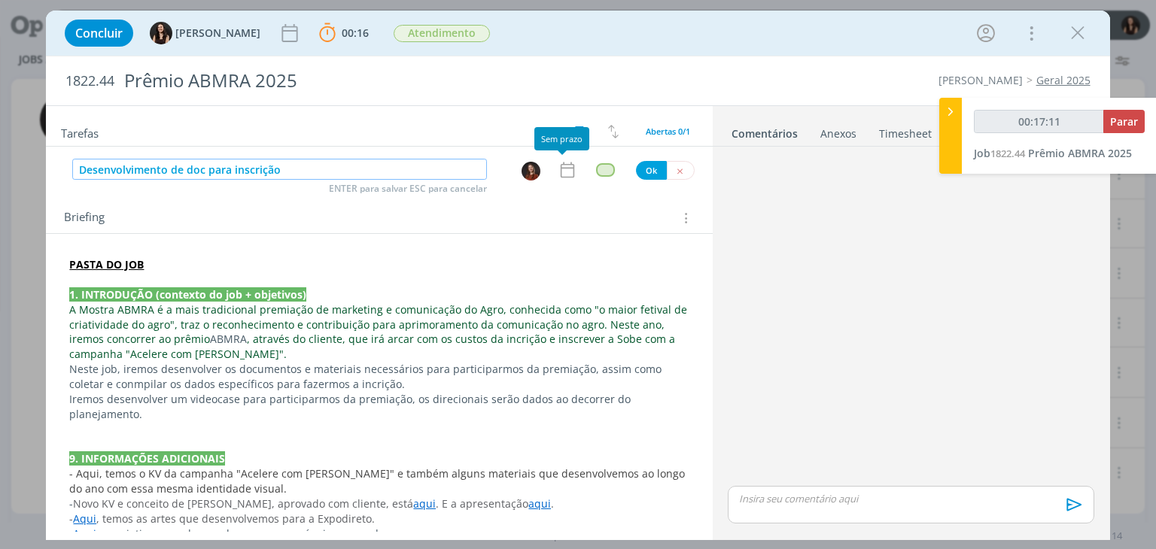
type input "00:17:12"
type input "Desenvolvimento de doc para inscrição"
click at [647, 171] on button "Ok" at bounding box center [651, 170] width 31 height 19
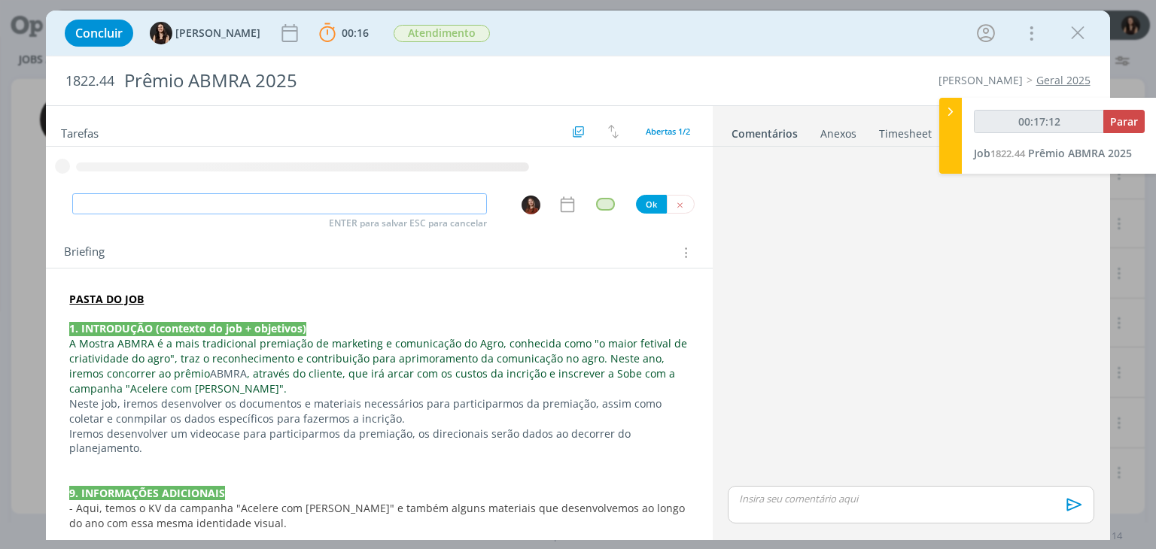
paste input "Desenvolvimento de doc para inscrição"
type input "Desenvolvimento de doc para inscrição"
type input "00:17:13"
click at [531, 204] on img "dialog" at bounding box center [531, 205] width 19 height 19
type input "Desenvolvimento de doc para inscrição"
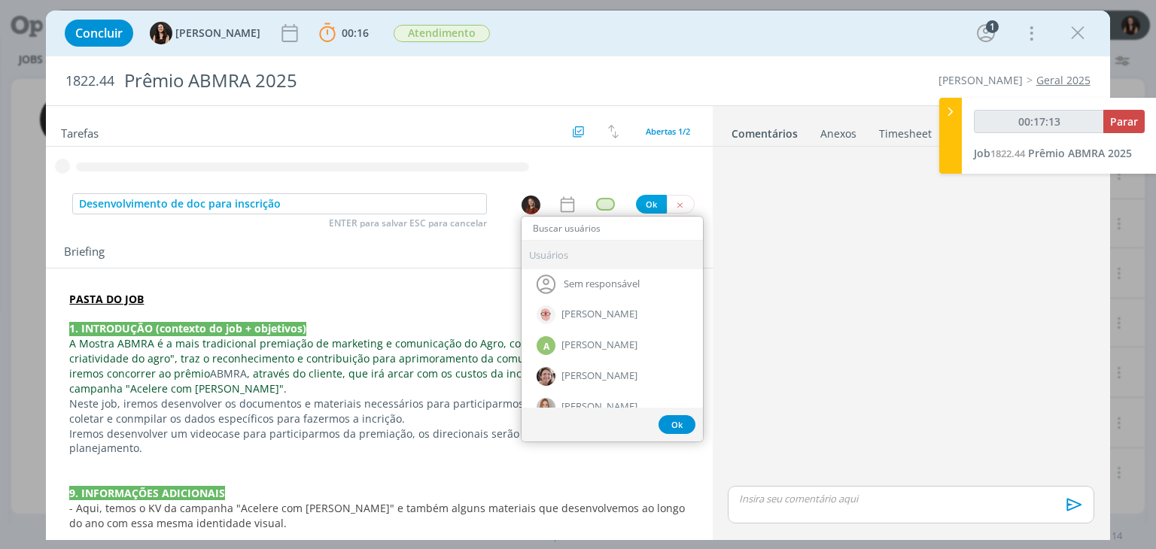
type input "00:17:14"
type input "th"
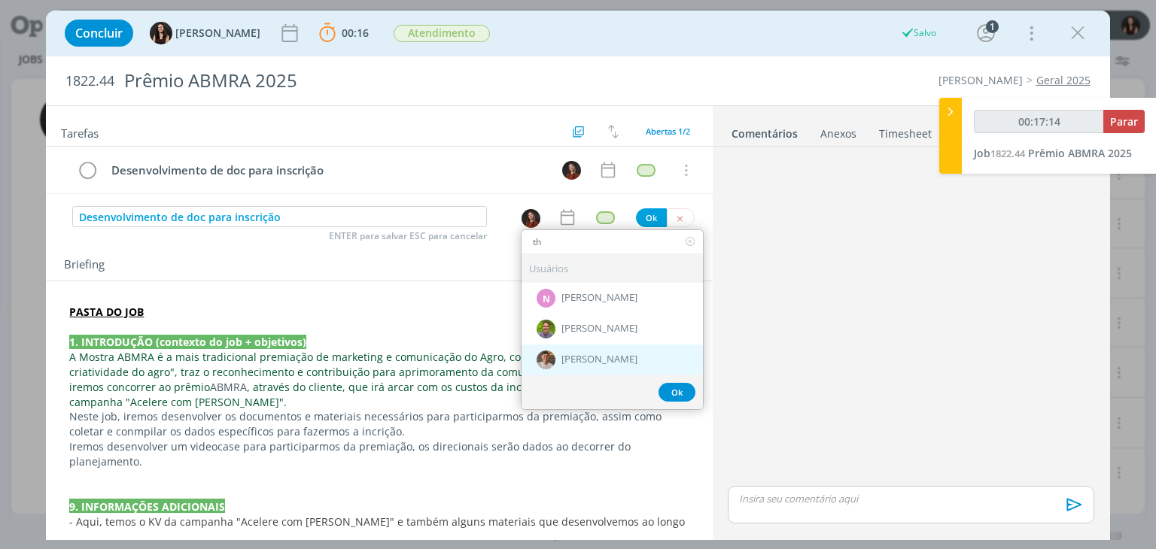
type input "00:17:15"
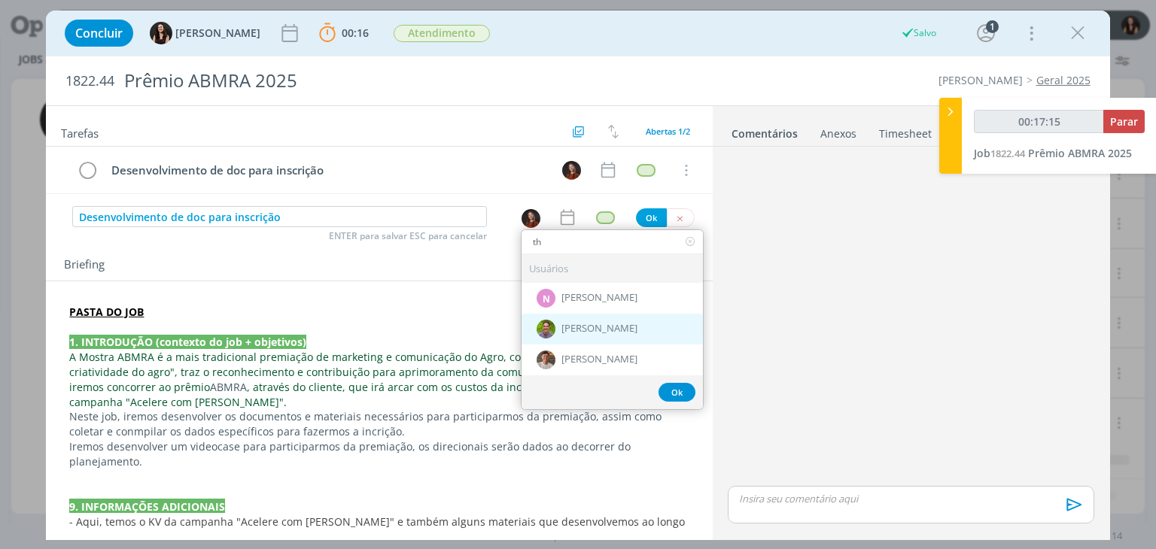
type input "th"
click at [566, 335] on div "Thales Hohl" at bounding box center [612, 329] width 181 height 31
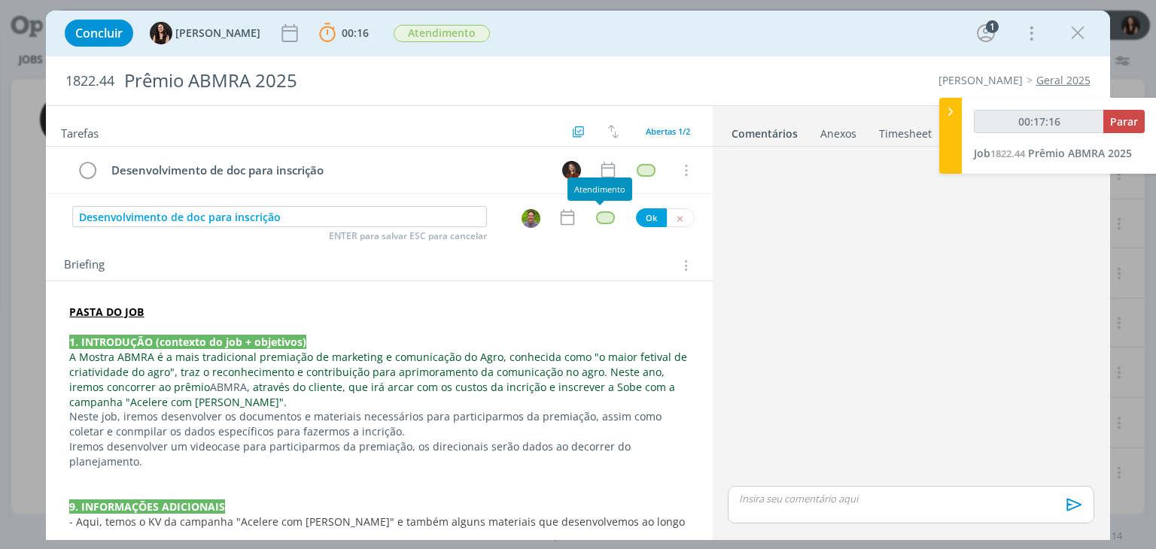
click at [599, 216] on div "dialog" at bounding box center [605, 218] width 19 height 13
type input "00:17:17"
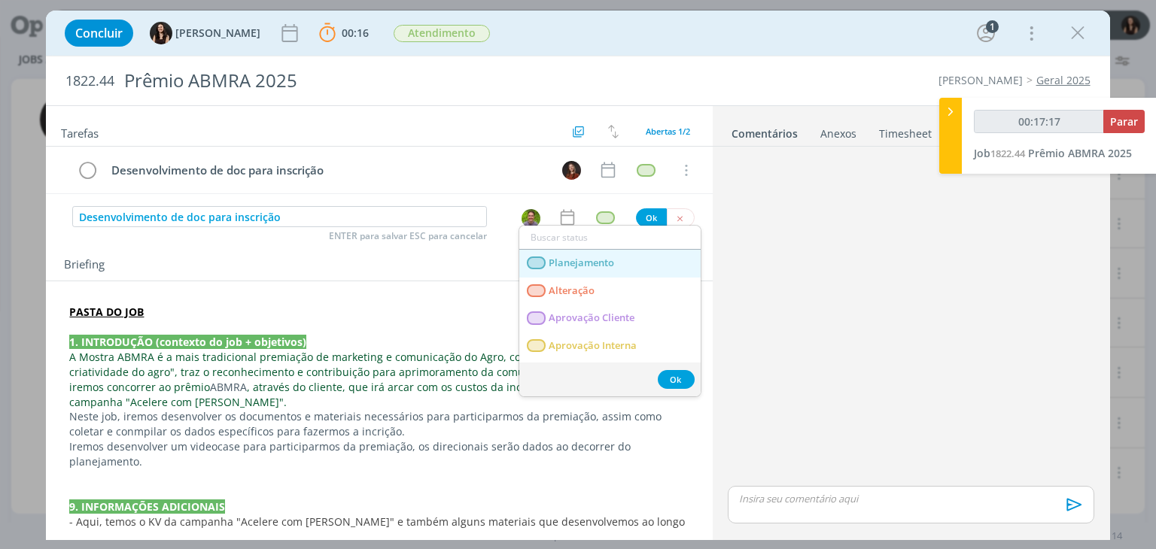
drag, startPoint x: 612, startPoint y: 260, endPoint x: 619, endPoint y: 250, distance: 12.3
click at [611, 260] on span "Planejamento" at bounding box center [581, 263] width 65 height 12
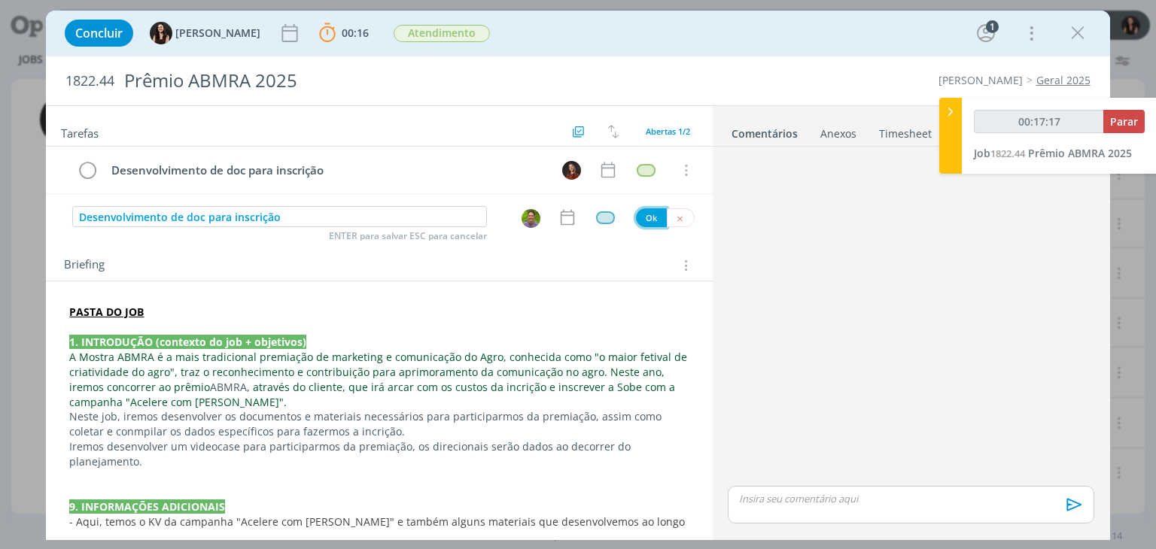
click at [642, 215] on button "Ok" at bounding box center [651, 217] width 31 height 19
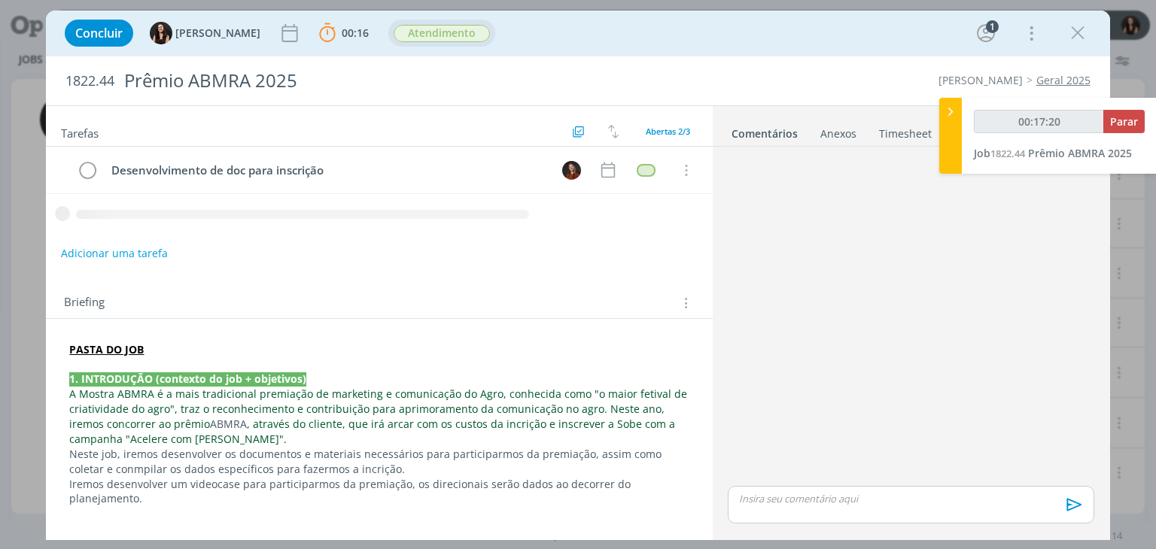
click at [426, 29] on span "Atendimento" at bounding box center [442, 33] width 96 height 17
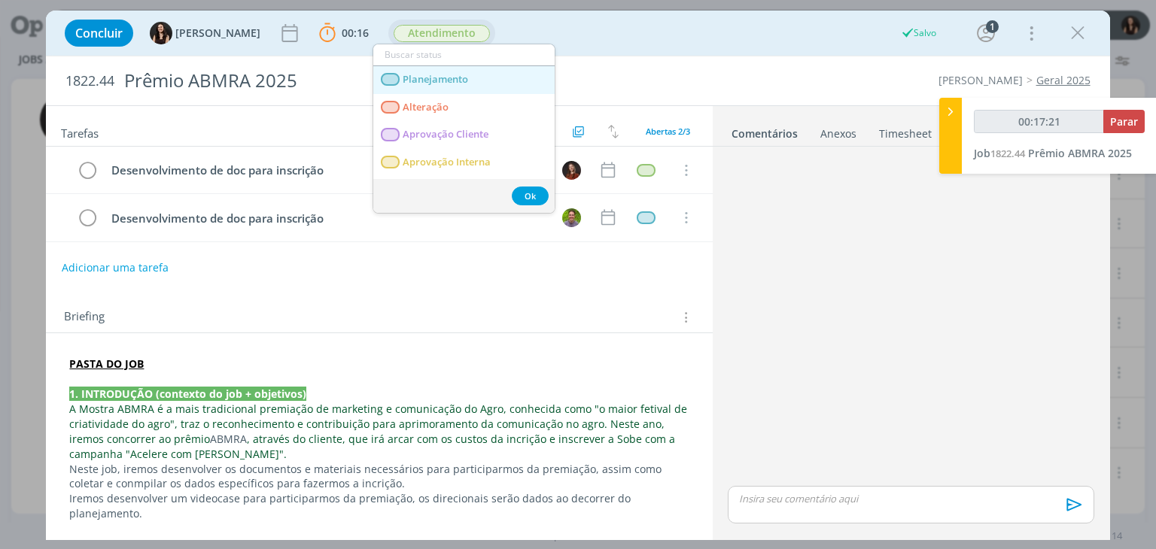
click at [470, 86] on link "Planejamento" at bounding box center [463, 80] width 181 height 28
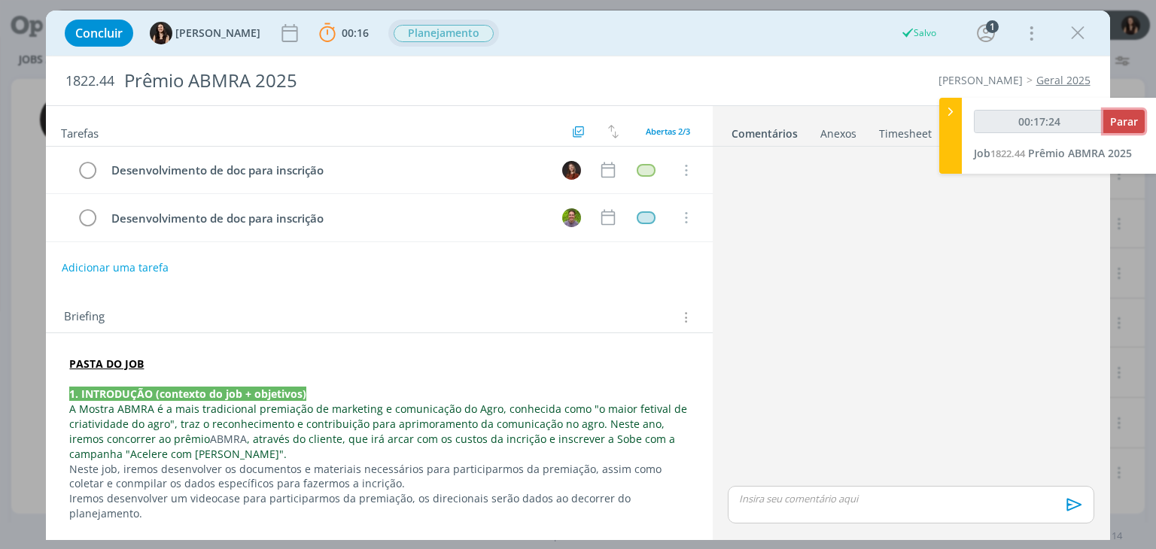
click at [1126, 122] on span "Parar" at bounding box center [1124, 121] width 28 height 14
type input "00:18:00"
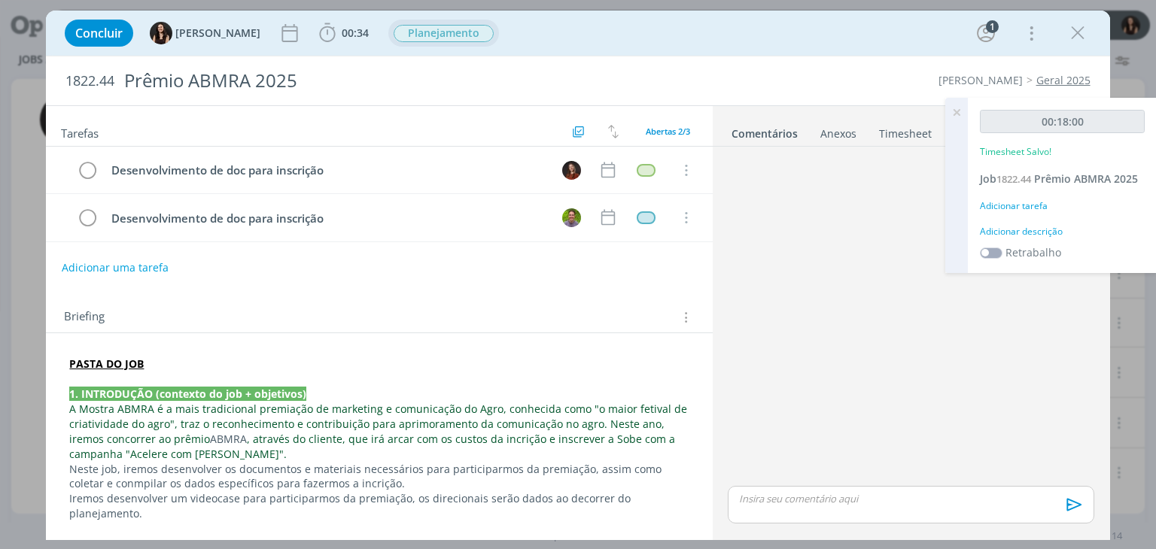
click at [959, 111] on icon at bounding box center [956, 112] width 27 height 29
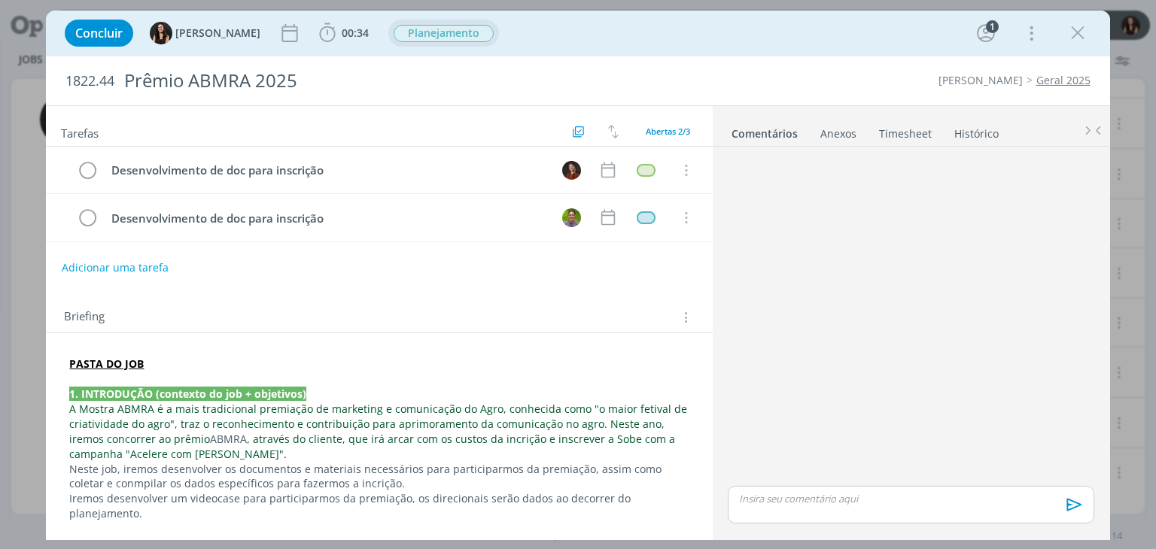
click at [924, 134] on link "Timesheet" at bounding box center [905, 131] width 54 height 22
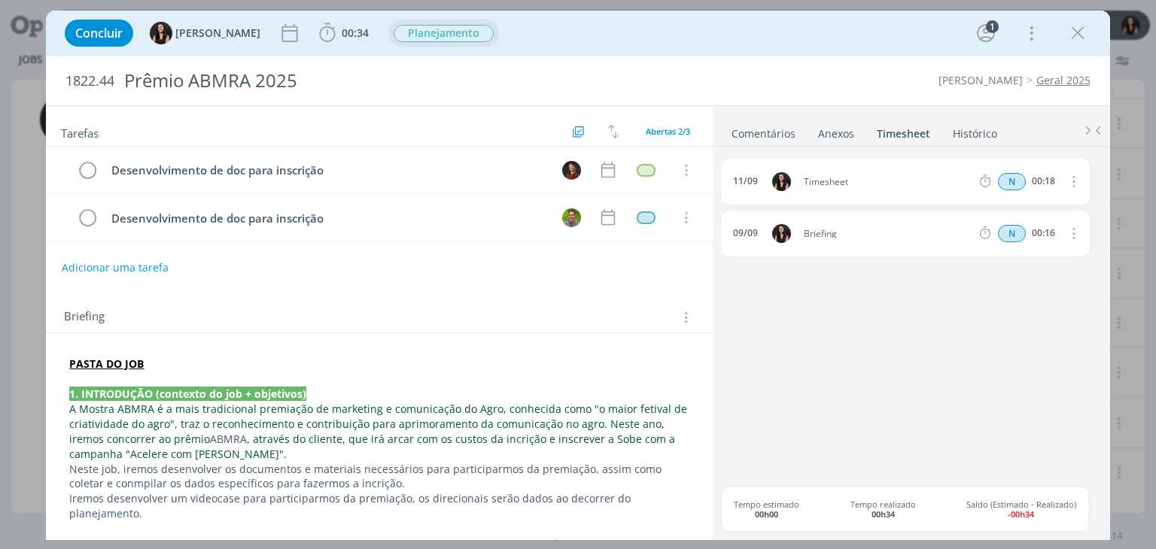
drag, startPoint x: 1075, startPoint y: 228, endPoint x: 1070, endPoint y: 235, distance: 8.1
click at [1074, 230] on icon "dialog" at bounding box center [1072, 233] width 17 height 18
click at [1043, 254] on link "Excluir" at bounding box center [1030, 259] width 119 height 24
click at [1064, 233] on button "Sim" at bounding box center [1059, 234] width 29 height 17
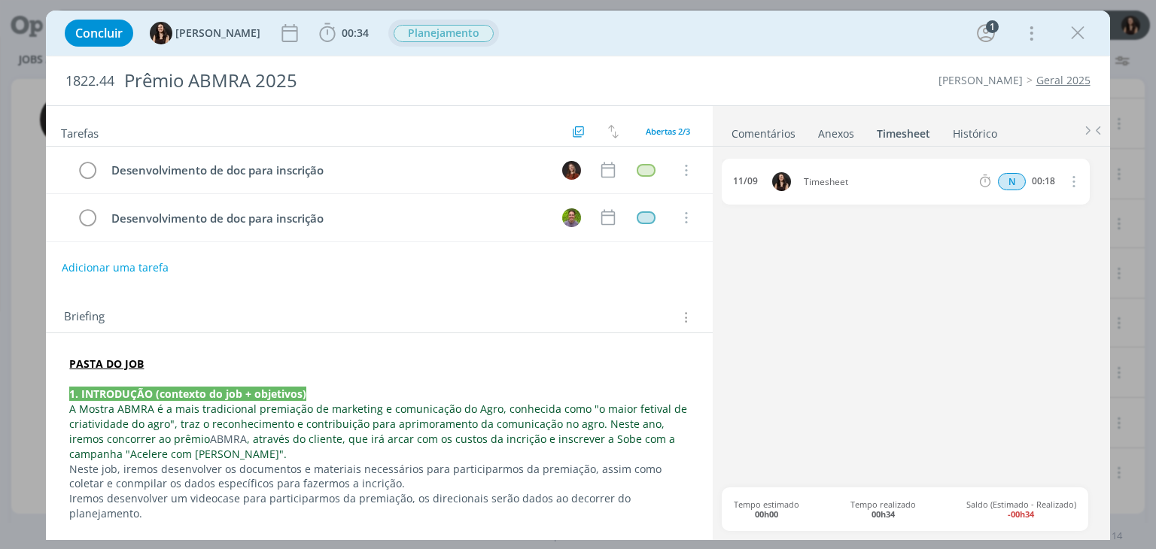
click at [1071, 182] on icon "dialog" at bounding box center [1072, 181] width 17 height 18
click at [1044, 224] on link "Editar" at bounding box center [1030, 231] width 119 height 24
click at [1055, 182] on input "00:18" at bounding box center [1043, 182] width 32 height 17
type input "00:36"
drag, startPoint x: 861, startPoint y: 180, endPoint x: 752, endPoint y: 178, distance: 109.2
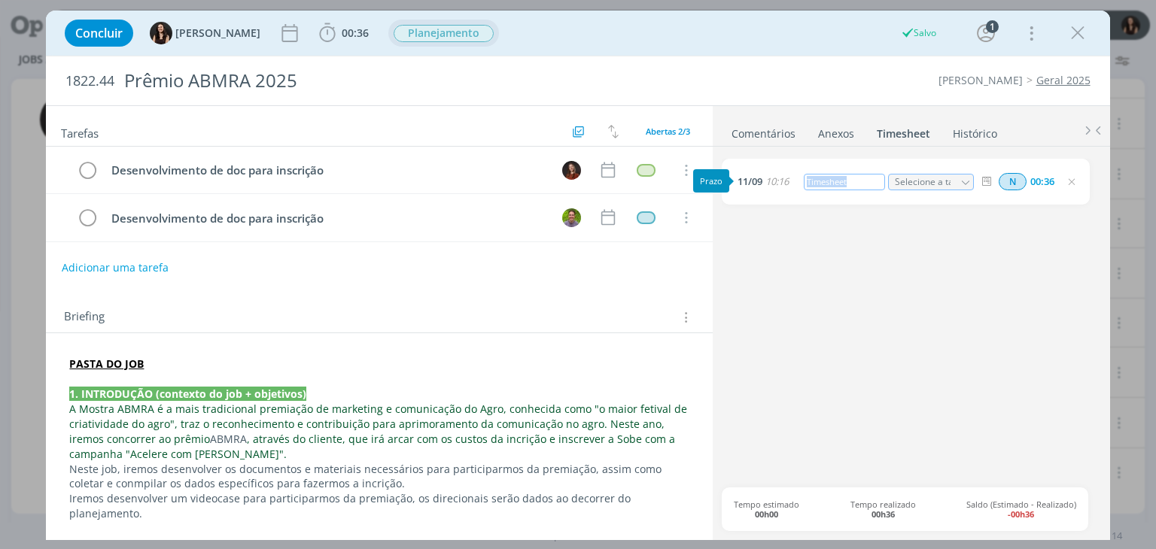
click at [752, 178] on div "11/09 10:16 Timesheet Selecione a tarefa N 00:36" at bounding box center [905, 182] width 367 height 46
click at [1073, 184] on icon "dialog" at bounding box center [1072, 182] width 12 height 12
click at [737, 120] on link "Comentários" at bounding box center [763, 131] width 65 height 22
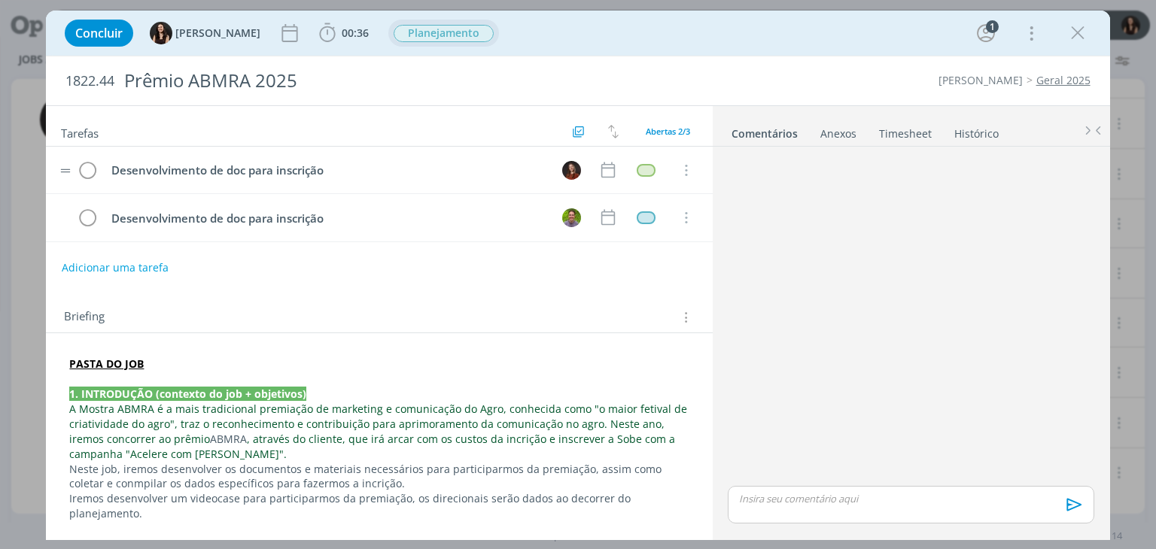
scroll to position [0, 0]
click at [1024, 40] on icon "dialog" at bounding box center [1030, 33] width 21 height 24
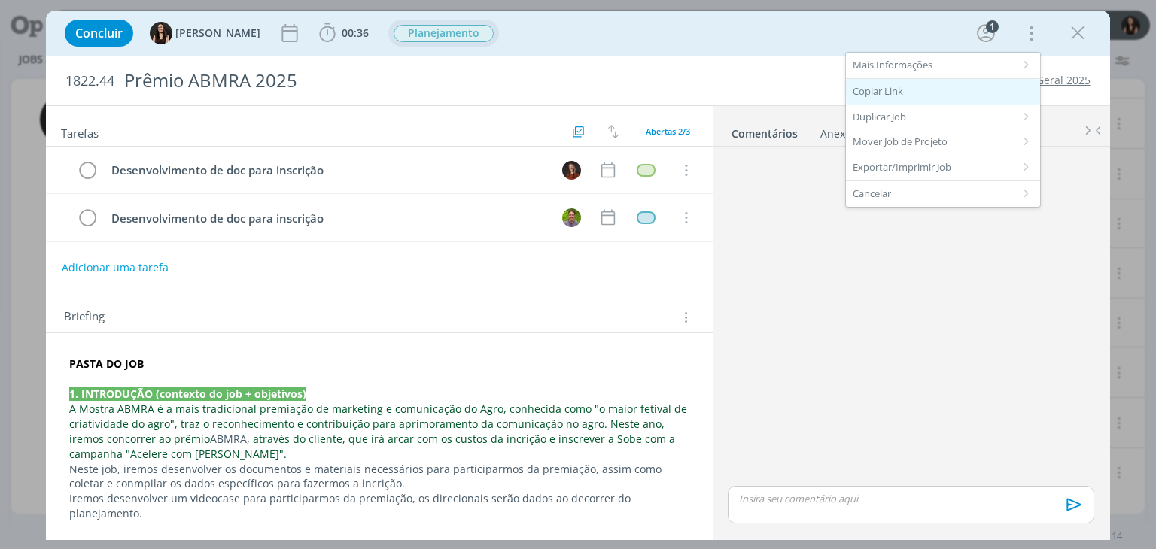
click at [924, 92] on div "Copiar Link" at bounding box center [943, 92] width 194 height 26
click at [918, 96] on div "Copiar Link" at bounding box center [943, 92] width 194 height 26
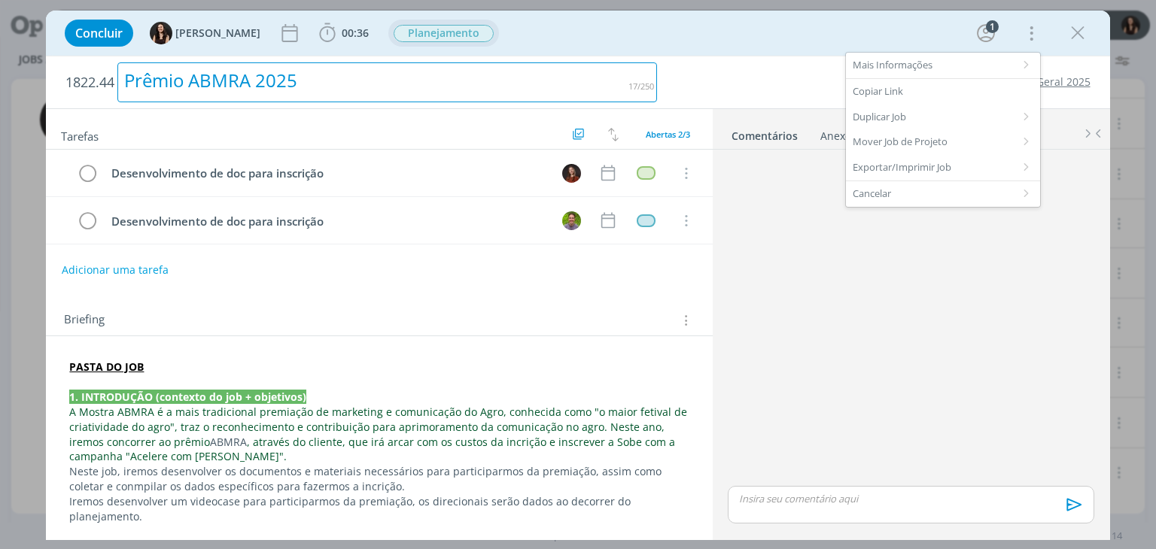
click at [639, 65] on div "Prêmio ABMRA 2025" at bounding box center [387, 82] width 540 height 40
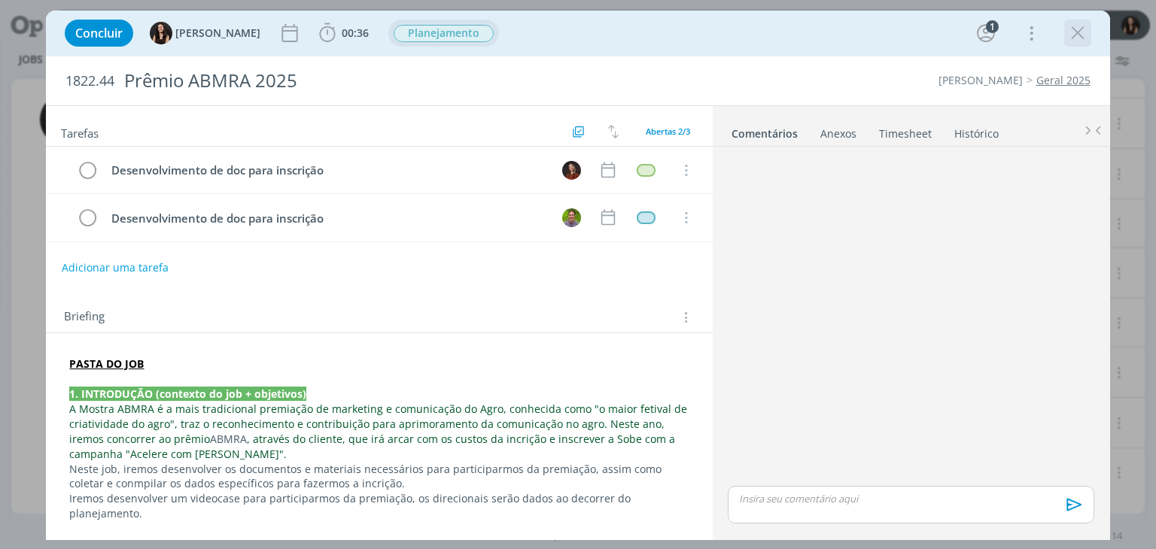
click at [1085, 28] on icon "dialog" at bounding box center [1078, 33] width 23 height 23
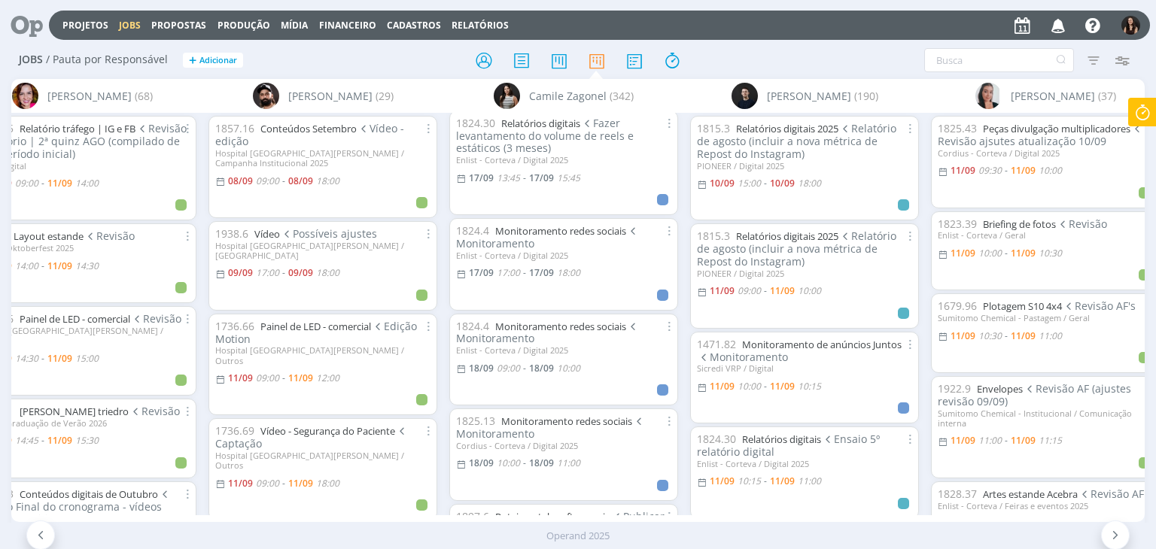
scroll to position [3839, 0]
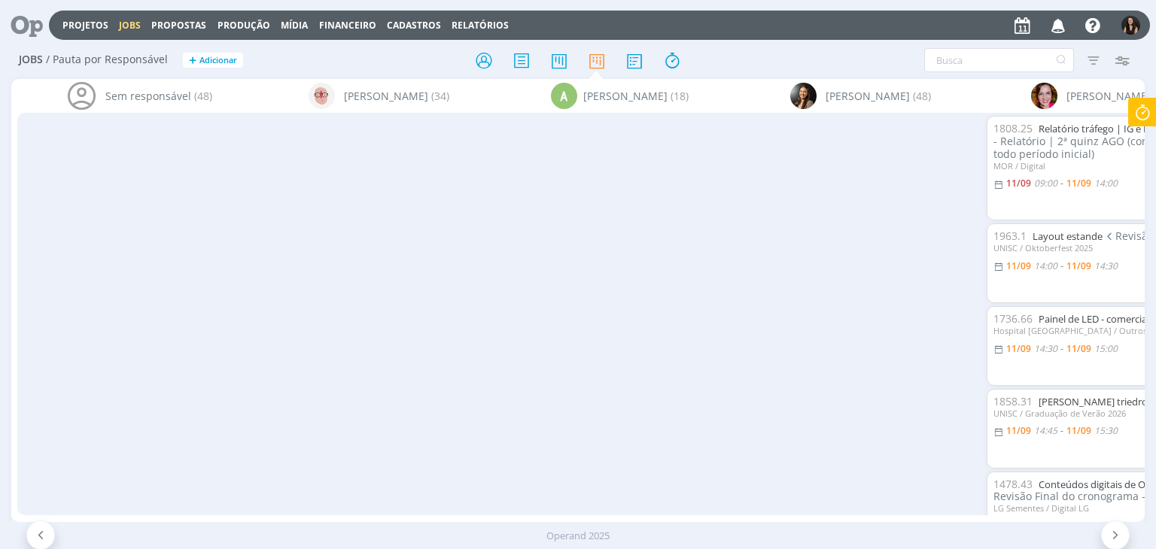
scroll to position [0, 1019]
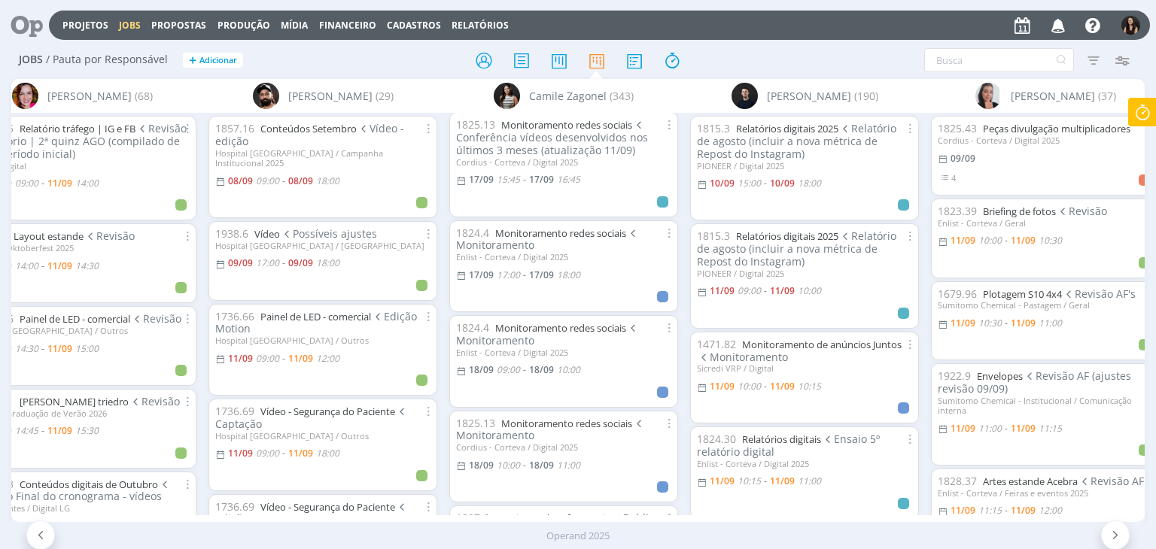
drag, startPoint x: 81, startPoint y: 27, endPoint x: 111, endPoint y: 21, distance: 30.0
click at [81, 27] on link "Projetos" at bounding box center [85, 25] width 46 height 13
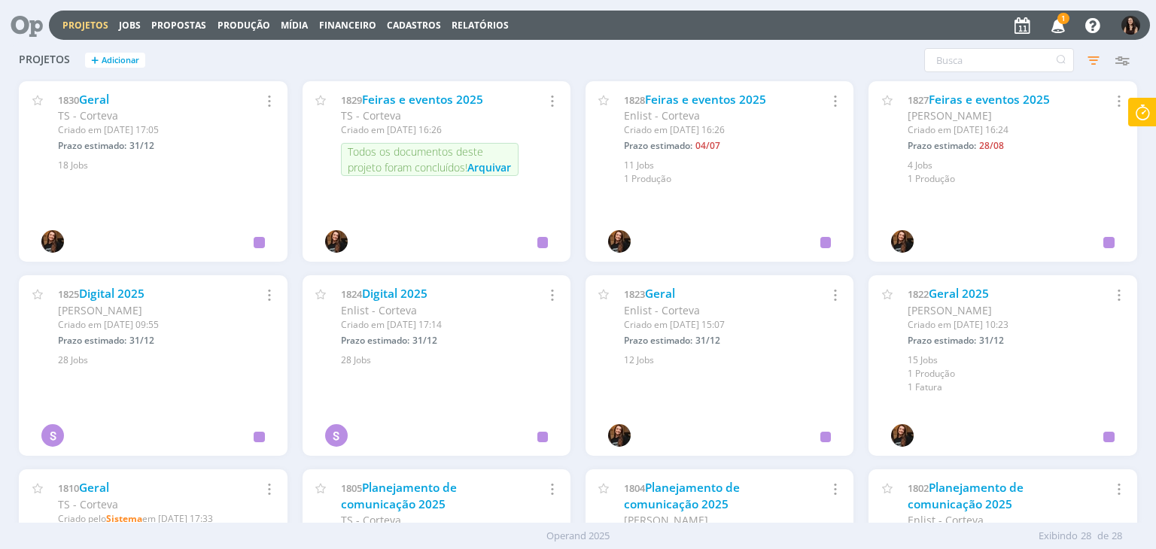
scroll to position [788, 0]
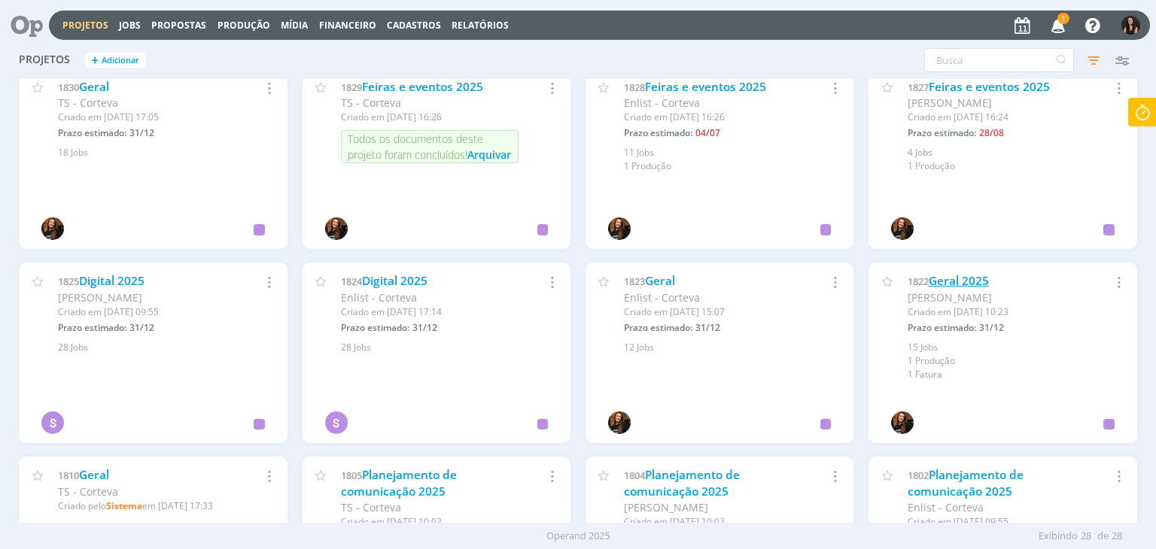
click at [953, 273] on link "Geral 2025" at bounding box center [959, 281] width 60 height 16
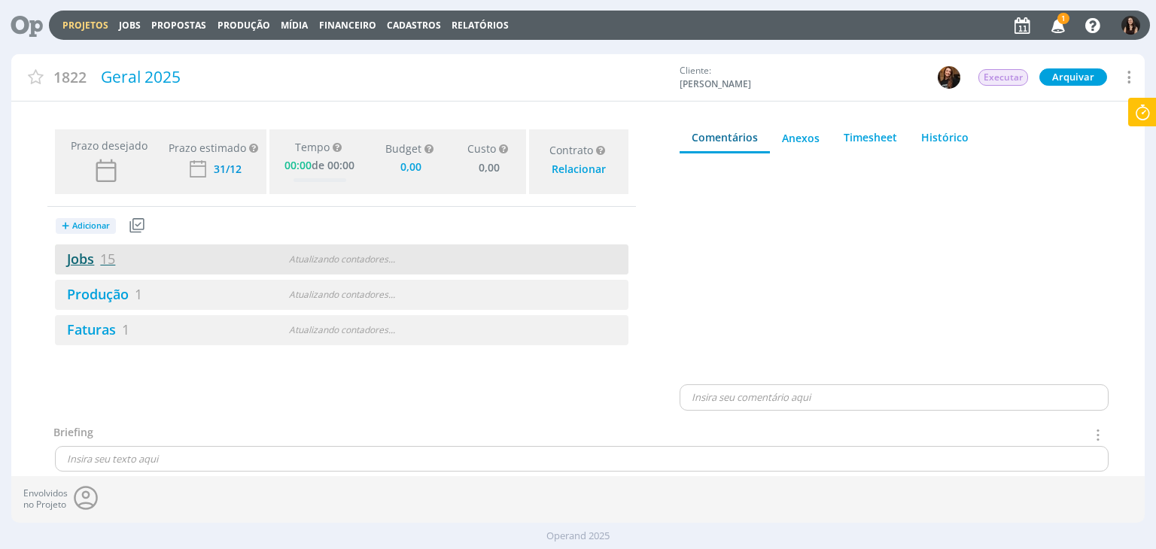
type input "0,00"
click at [71, 266] on link "Jobs 15" at bounding box center [85, 259] width 60 height 18
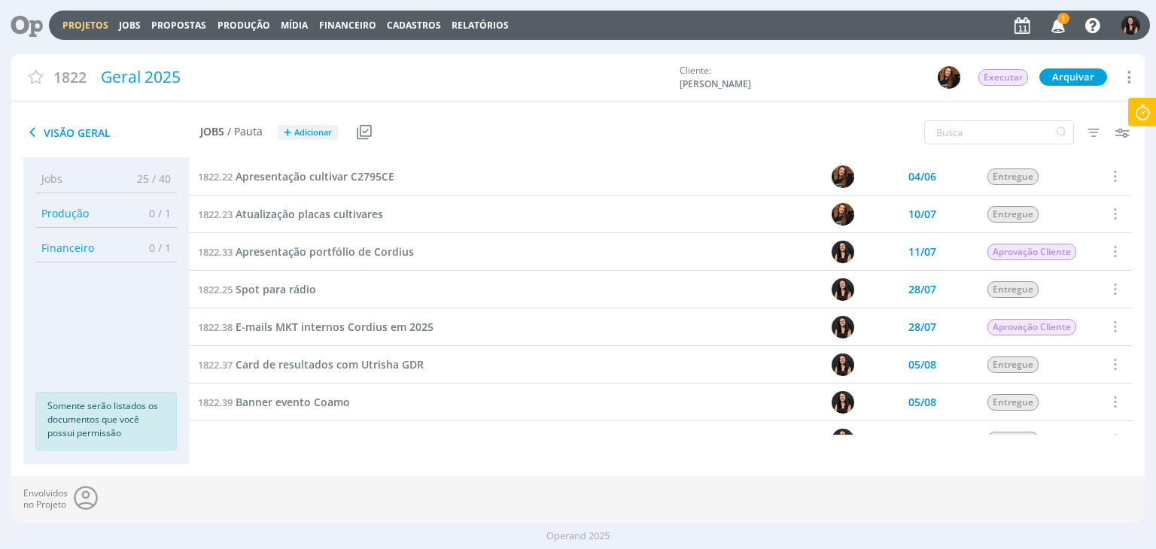
click at [1060, 20] on span "1" at bounding box center [1064, 18] width 12 height 11
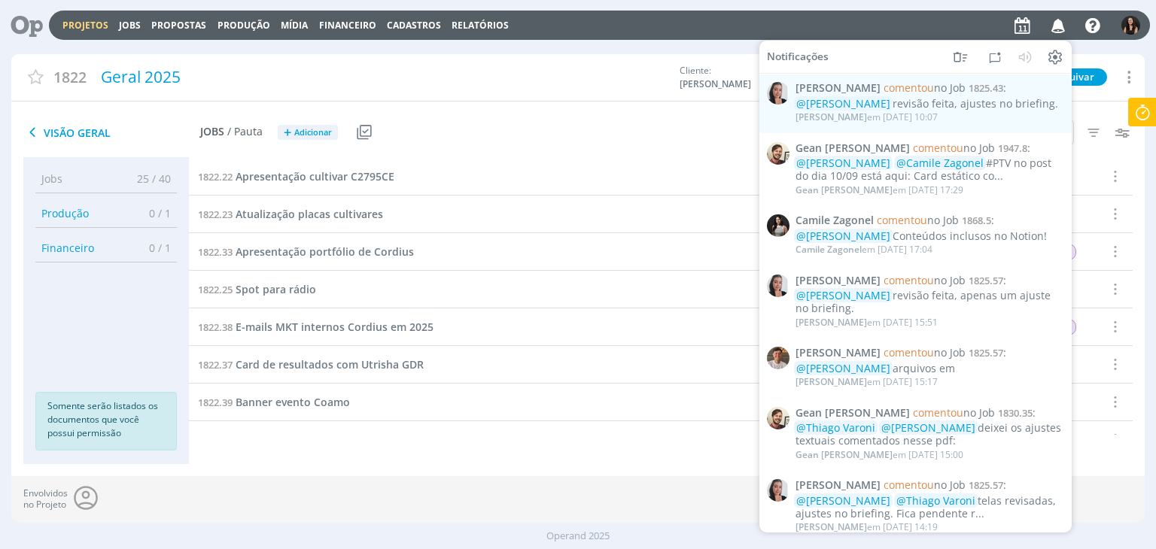
click at [927, 23] on div "Projetos Jobs Propostas Produção Mídia Financeiro Cadastros Relatórios Notifica…" at bounding box center [599, 25] width 1101 height 29
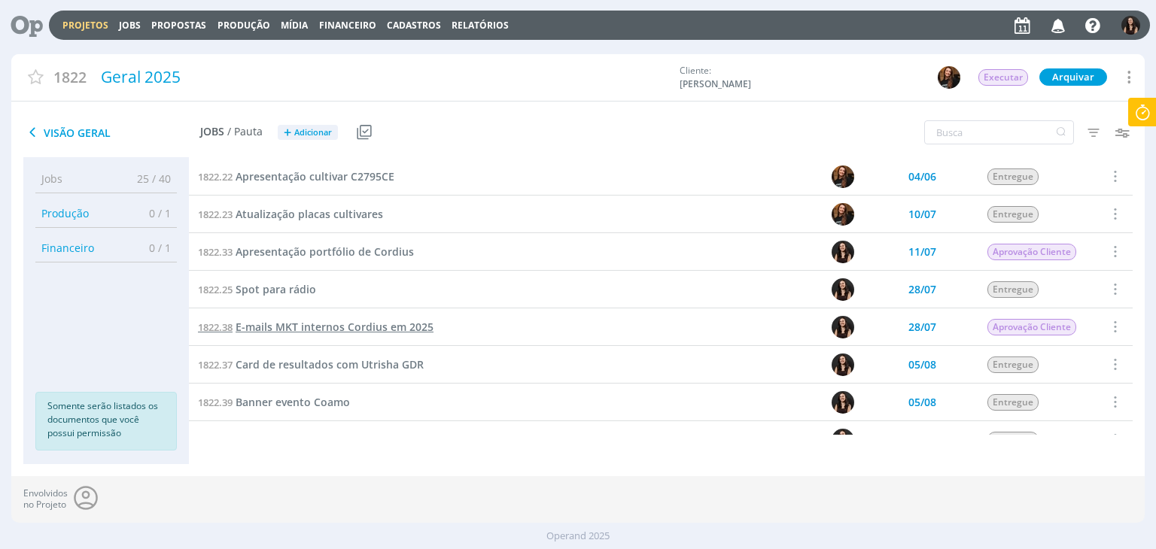
drag, startPoint x: 276, startPoint y: 338, endPoint x: 277, endPoint y: 330, distance: 8.3
click at [277, 331] on div "1822.38 E-mails MKT internos Cordius em 2025" at bounding box center [446, 327] width 515 height 37
click at [277, 330] on span "E-mails MKT internos Cordius em 2025" at bounding box center [335, 327] width 198 height 14
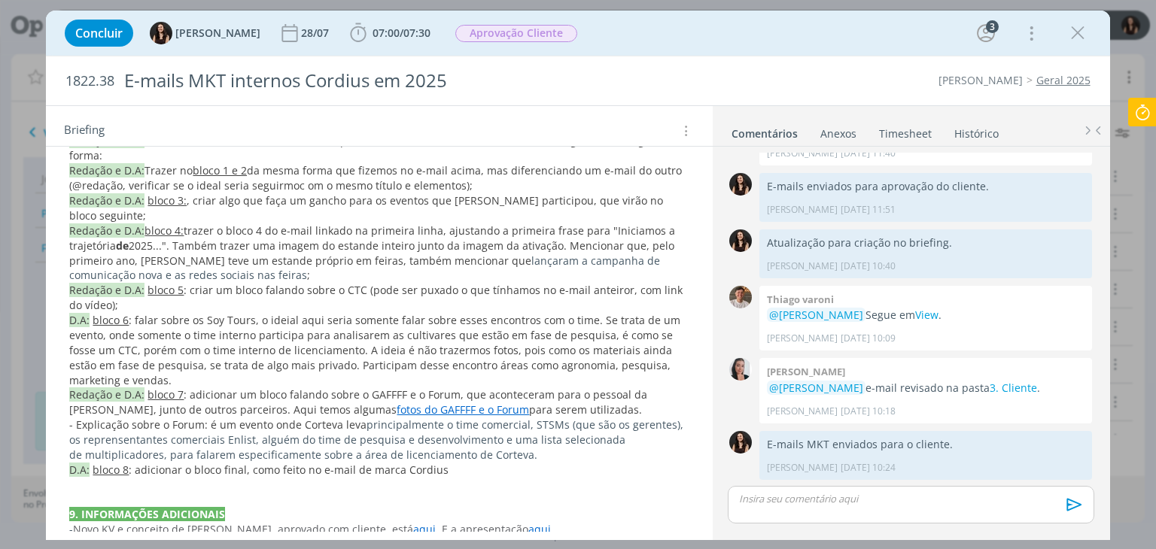
scroll to position [1356, 0]
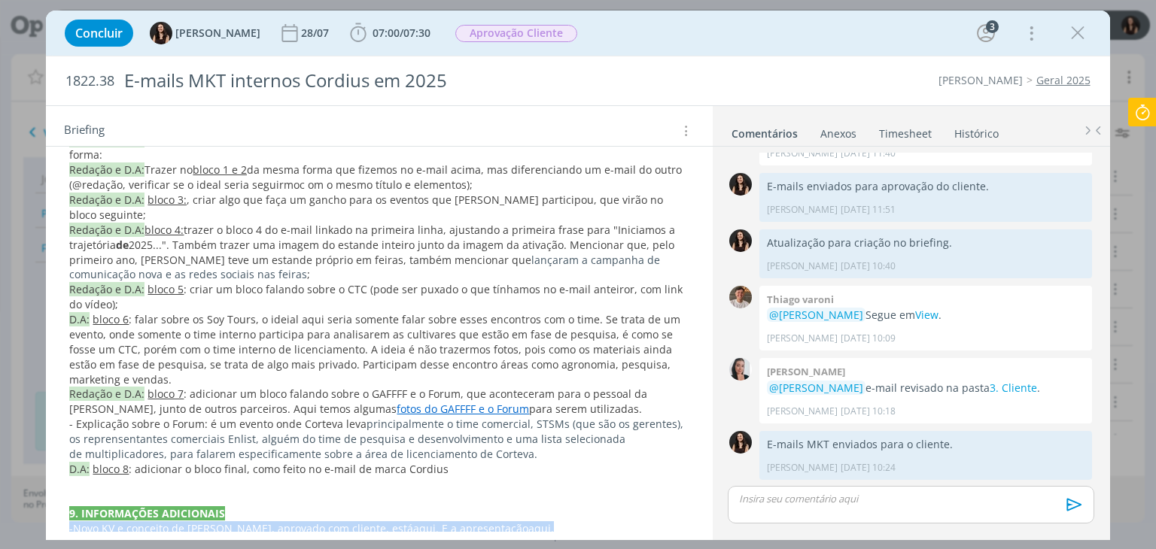
drag, startPoint x: 514, startPoint y: 482, endPoint x: 63, endPoint y: 485, distance: 450.9
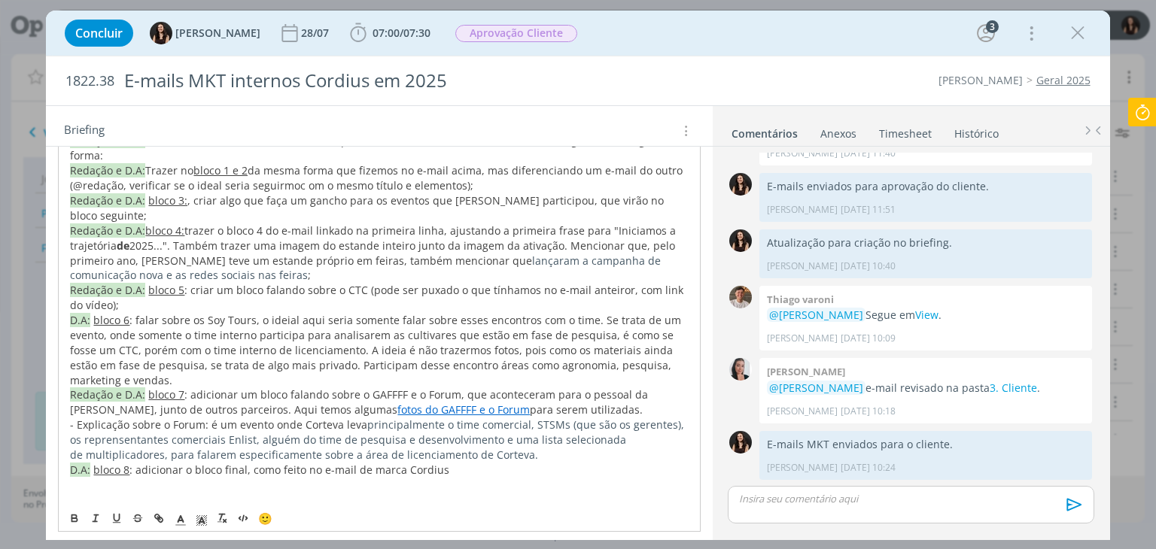
copy p "- Novo KV e conceito de Cordius, aprovado com cliente, está aqui . E a apresent…"
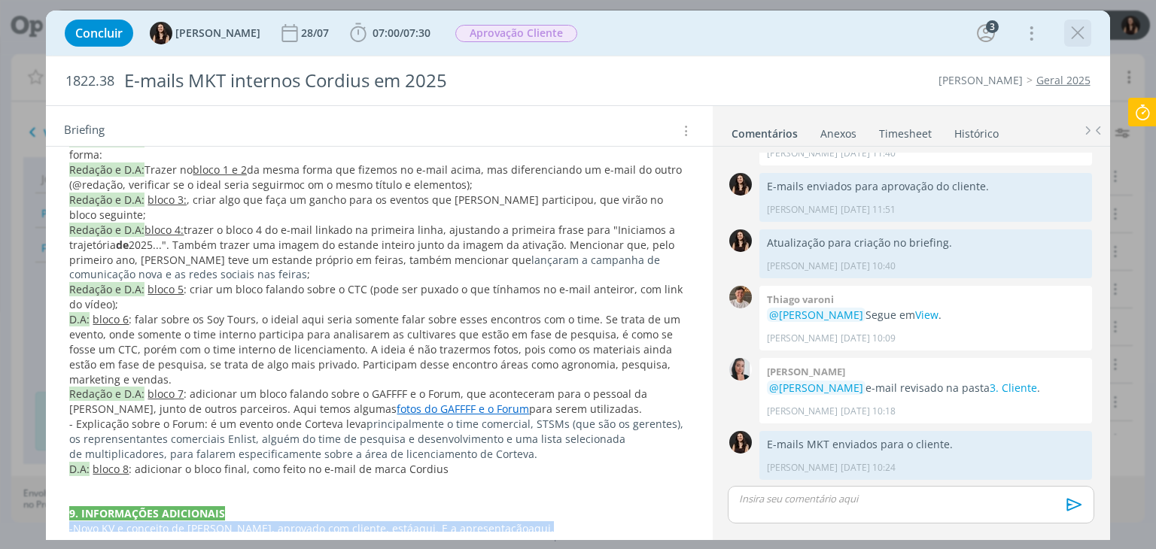
click at [1073, 36] on icon "dialog" at bounding box center [1078, 33] width 23 height 23
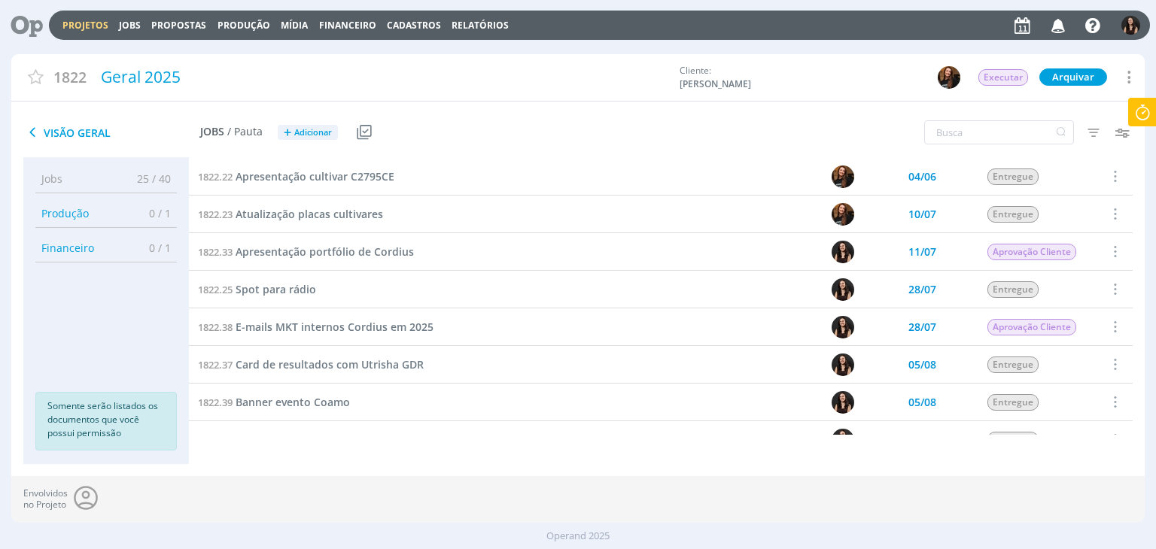
drag, startPoint x: 70, startPoint y: 22, endPoint x: 80, endPoint y: 19, distance: 10.2
click at [70, 22] on link "Projetos" at bounding box center [85, 25] width 46 height 13
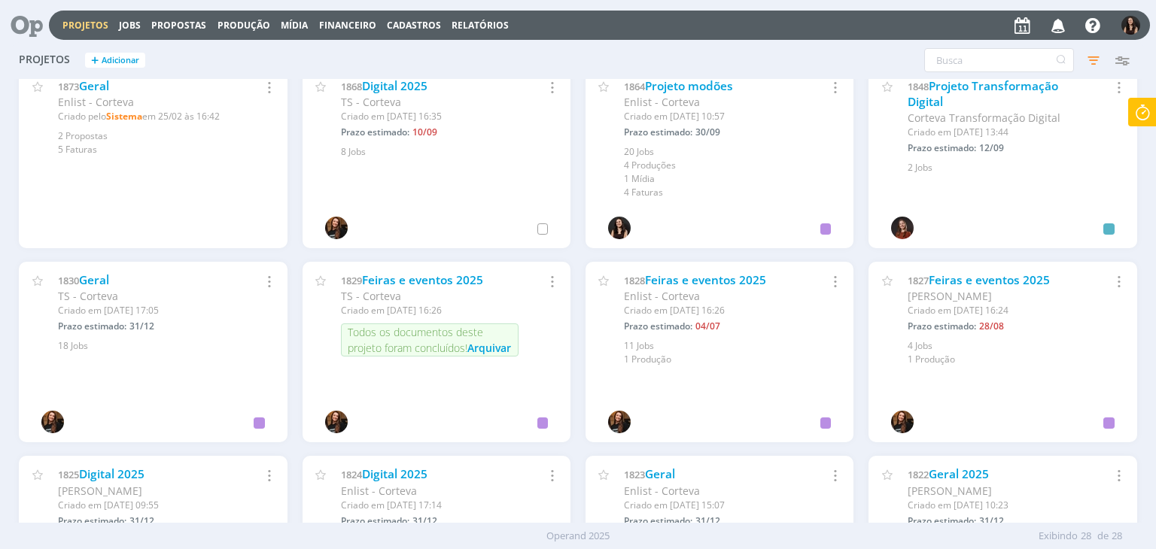
scroll to position [602, 0]
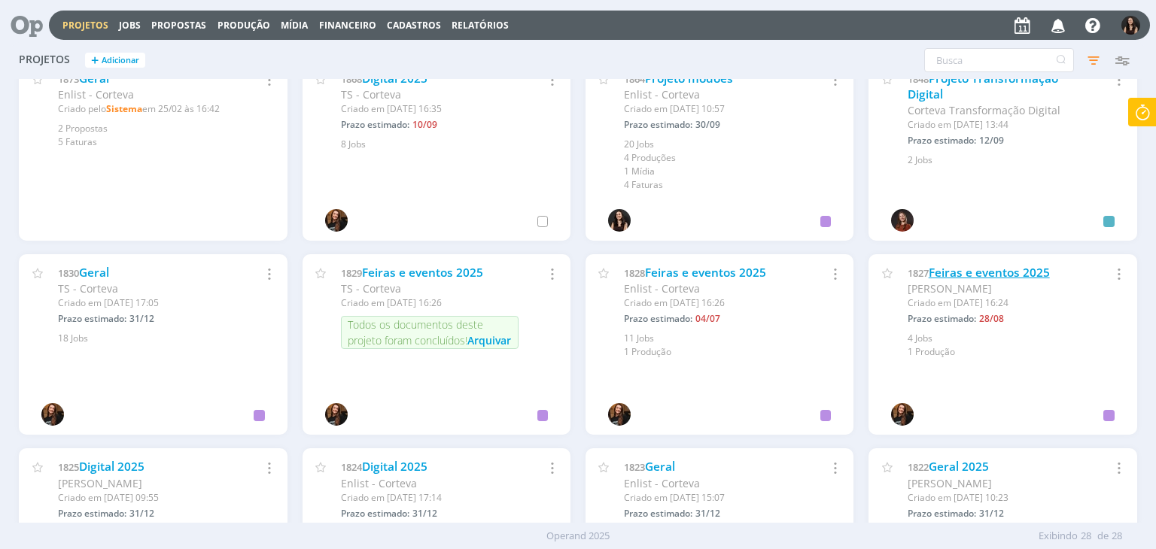
click at [985, 266] on link "Feiras e eventos 2025" at bounding box center [989, 273] width 121 height 16
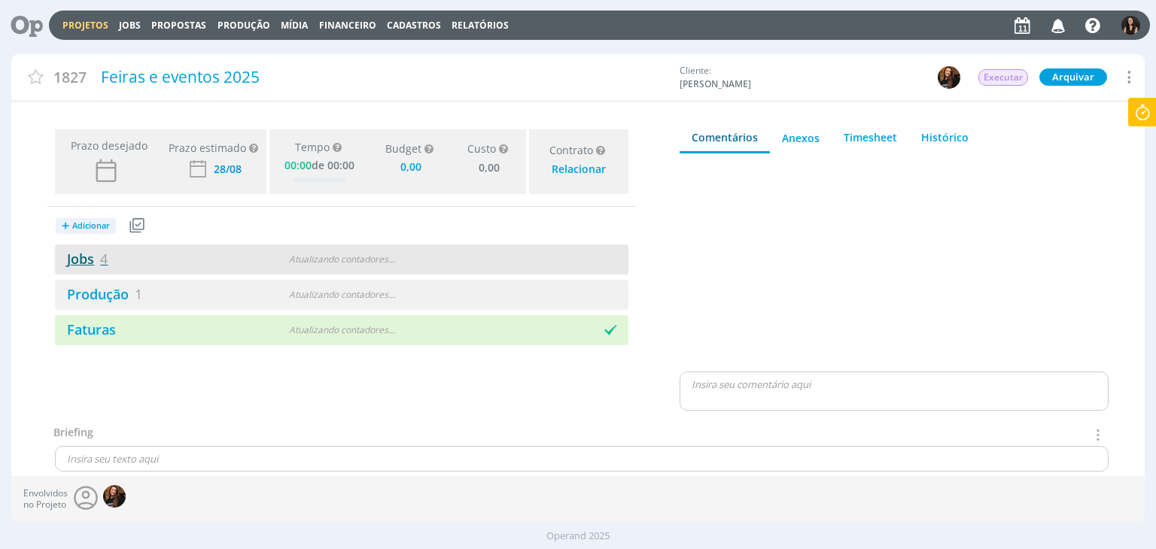
click at [91, 260] on link "Jobs 4" at bounding box center [81, 259] width 53 height 18
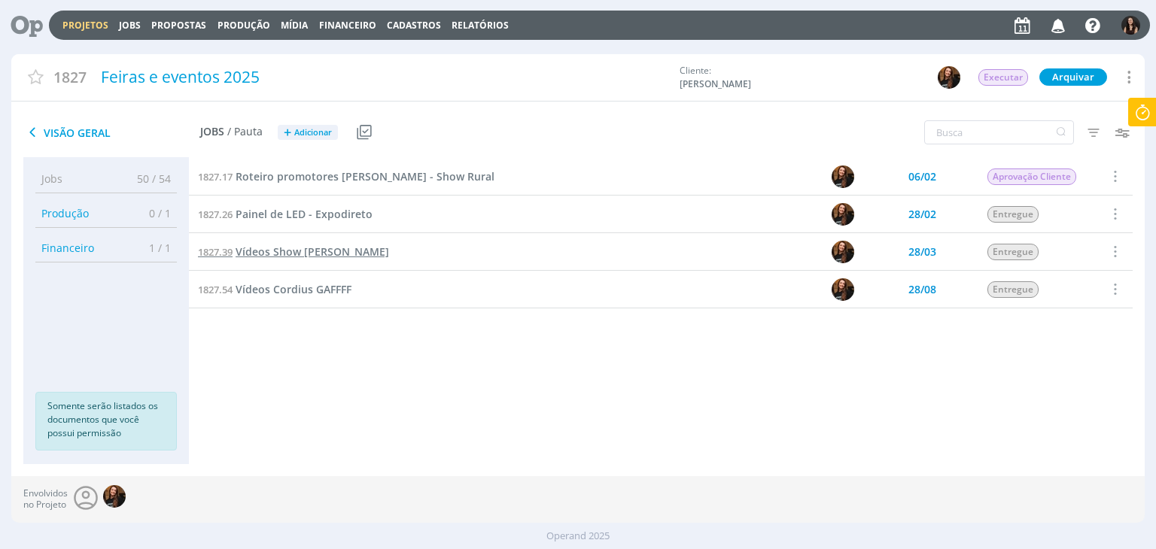
click at [343, 256] on span "Vídeos Show Safra Cordius" at bounding box center [313, 252] width 154 height 14
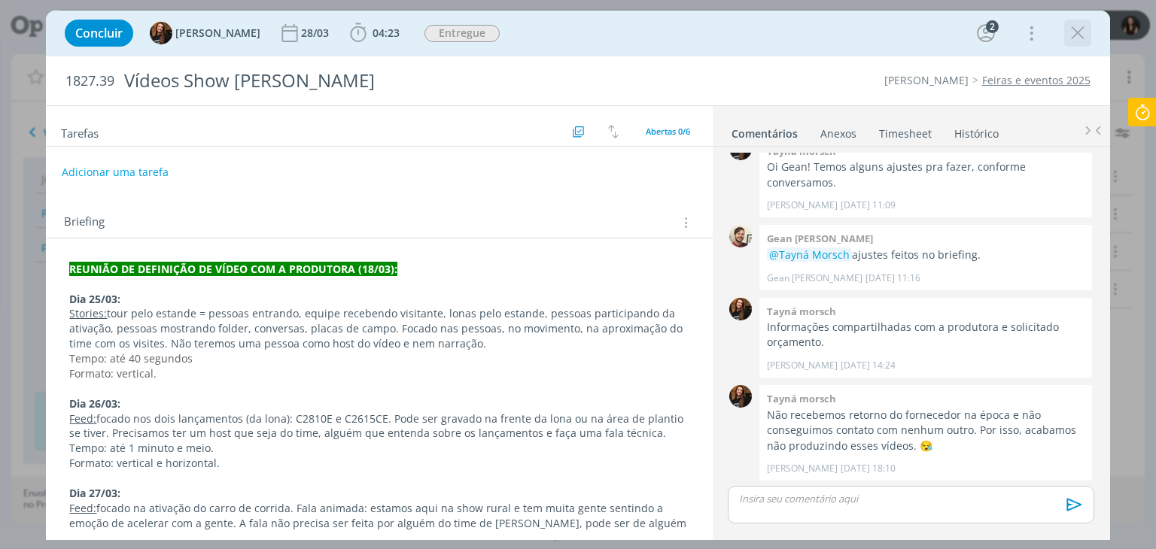
click at [1082, 33] on icon "dialog" at bounding box center [1078, 33] width 23 height 23
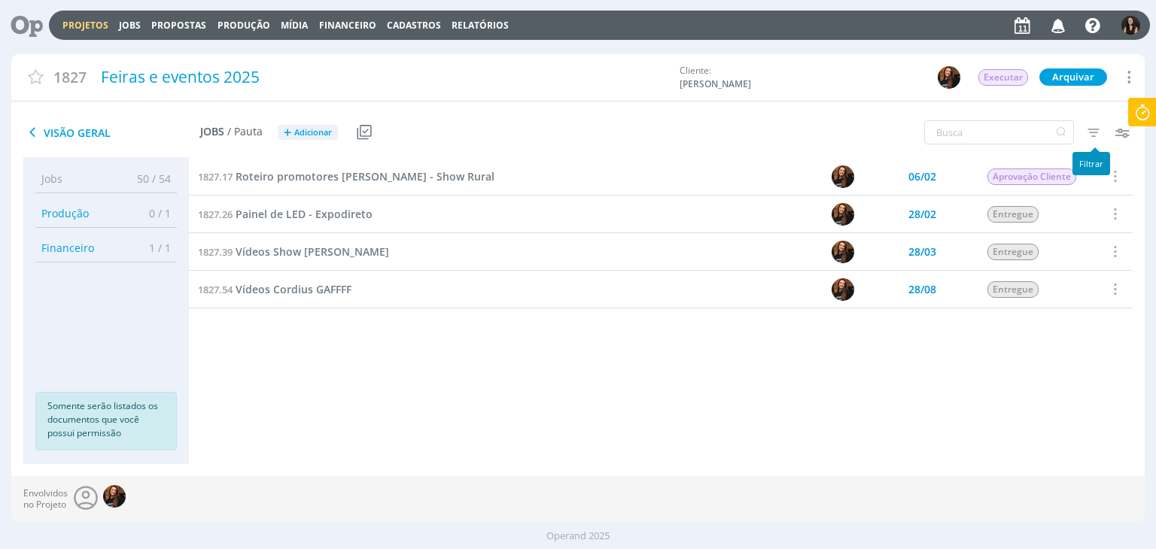
click at [1099, 130] on icon "button" at bounding box center [1093, 132] width 27 height 27
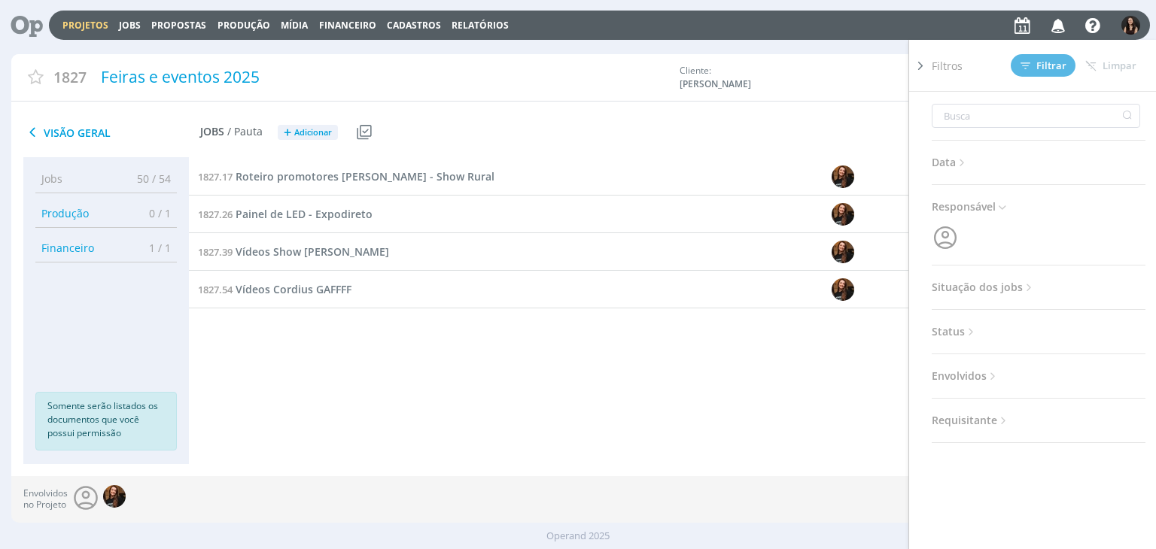
click at [977, 292] on span "Situação dos jobs" at bounding box center [984, 288] width 104 height 20
drag, startPoint x: 1018, startPoint y: 339, endPoint x: 1024, endPoint y: 321, distance: 19.3
click at [1022, 329] on div "Data Personalizado a Responsável Situação dos jobs Abertos Concluídos Cancelado…" at bounding box center [1039, 287] width 214 height 390
click at [1027, 322] on span at bounding box center [1030, 328] width 30 height 15
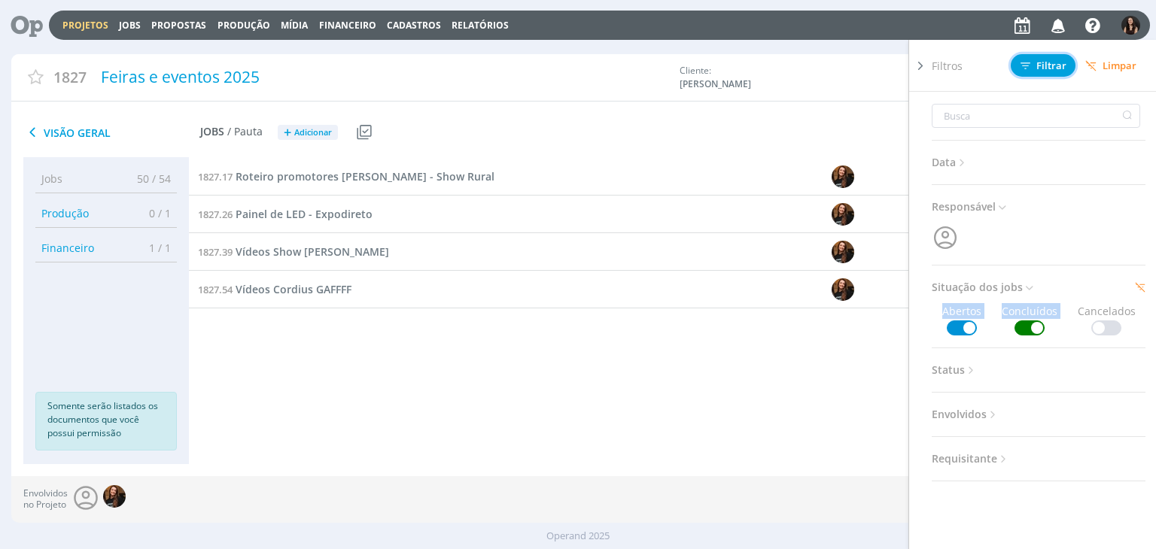
click at [1036, 70] on span "Filtrar" at bounding box center [1044, 66] width 46 height 10
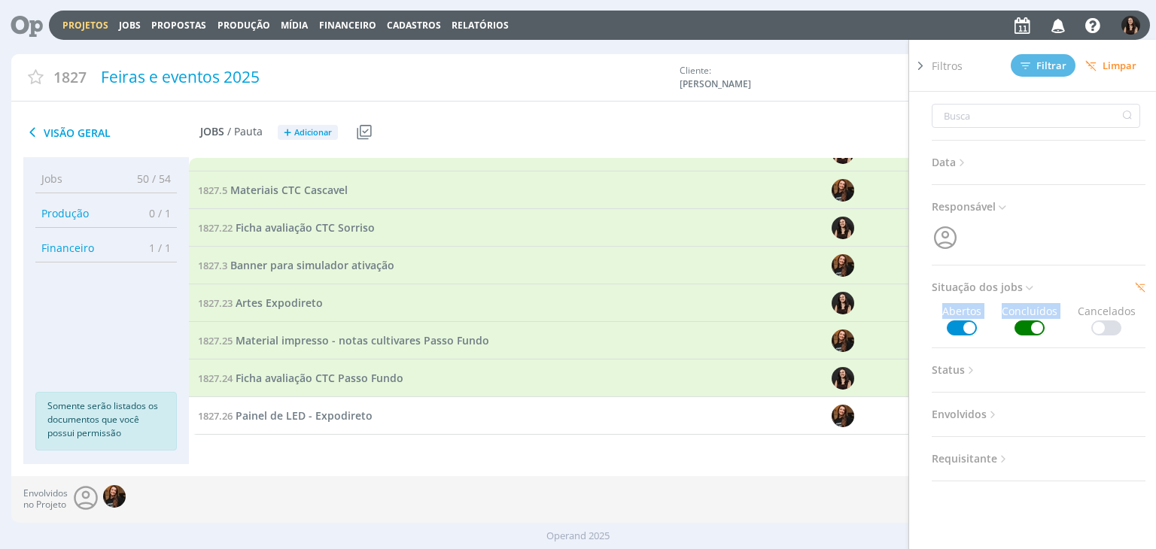
scroll to position [702, 0]
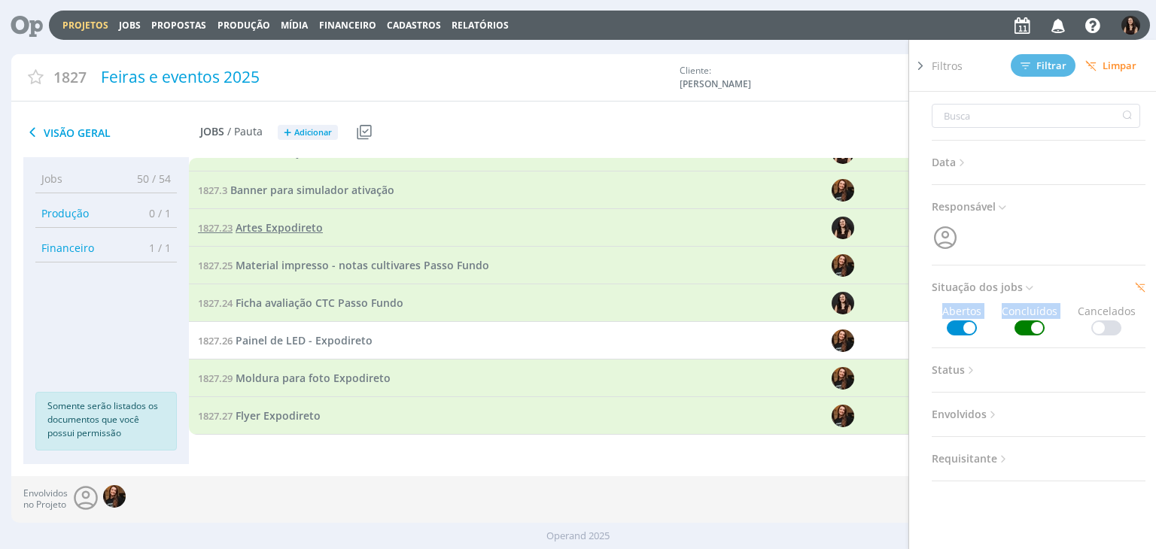
click at [288, 227] on span "Artes Expodireto" at bounding box center [279, 228] width 87 height 14
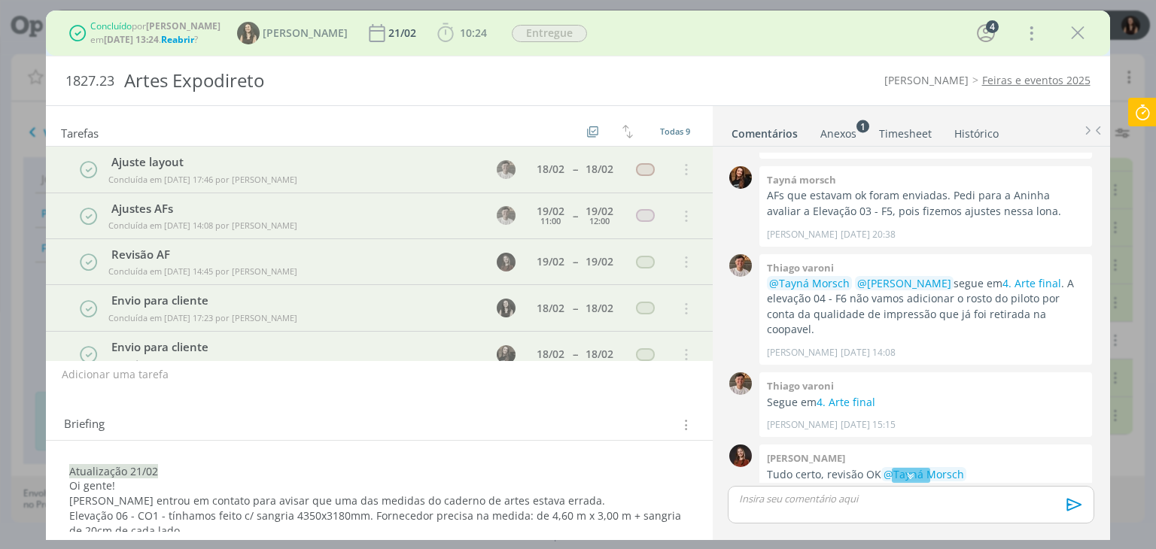
scroll to position [527, 0]
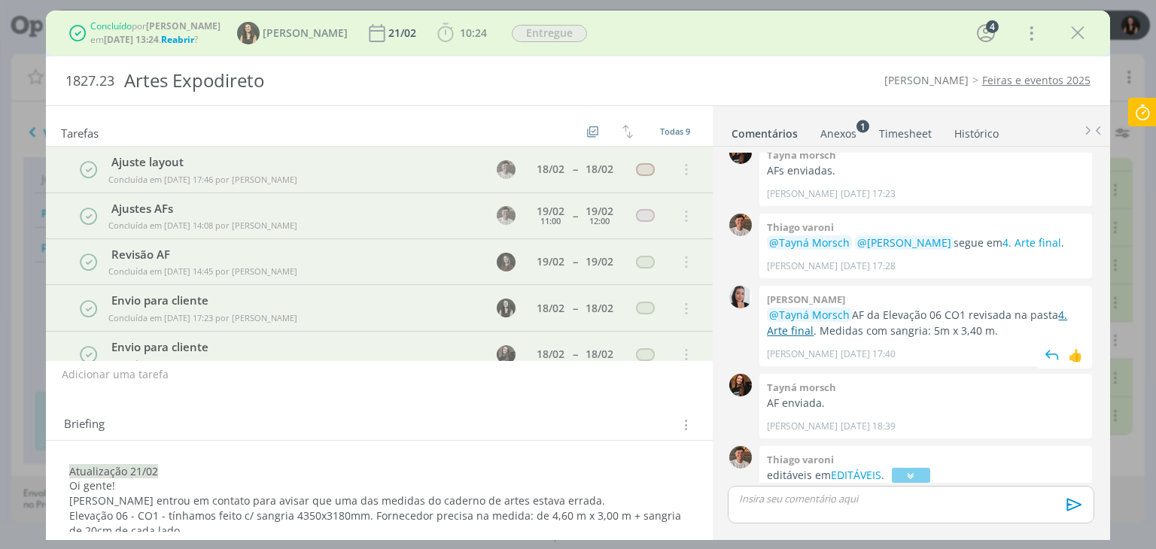
click at [802, 321] on link "4. Arte final" at bounding box center [917, 322] width 300 height 29
click at [1078, 37] on icon "dialog" at bounding box center [1078, 33] width 23 height 23
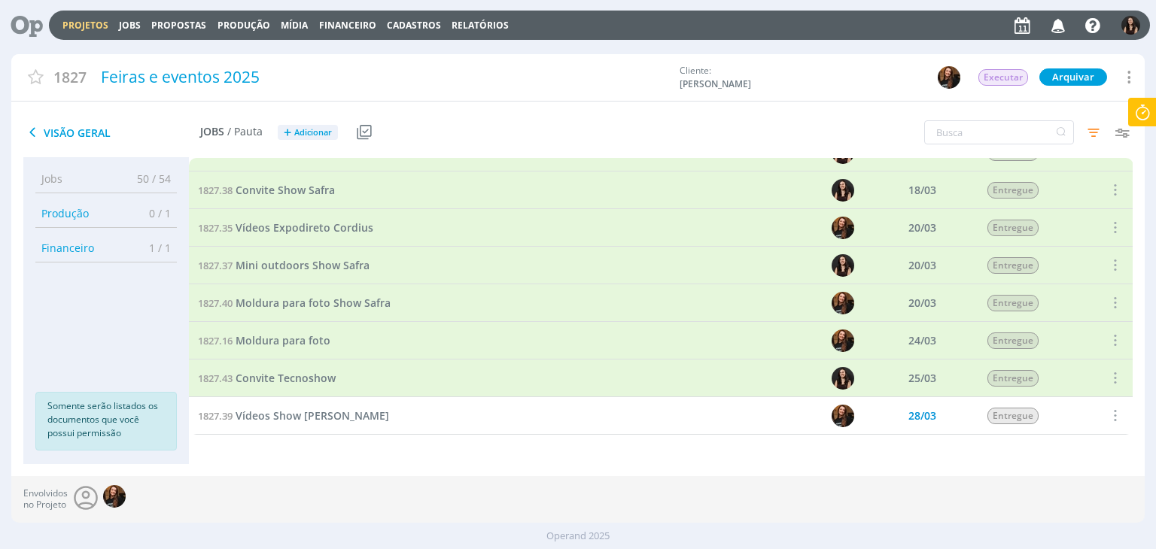
scroll to position [1304, 0]
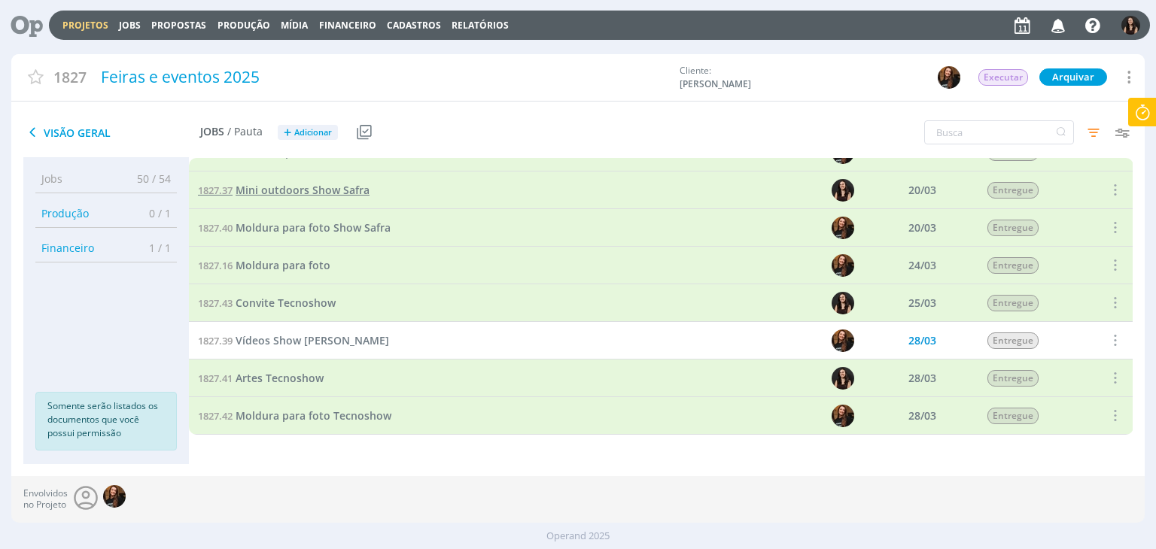
click at [343, 187] on span "Mini outdoors Show Safra" at bounding box center [303, 190] width 134 height 14
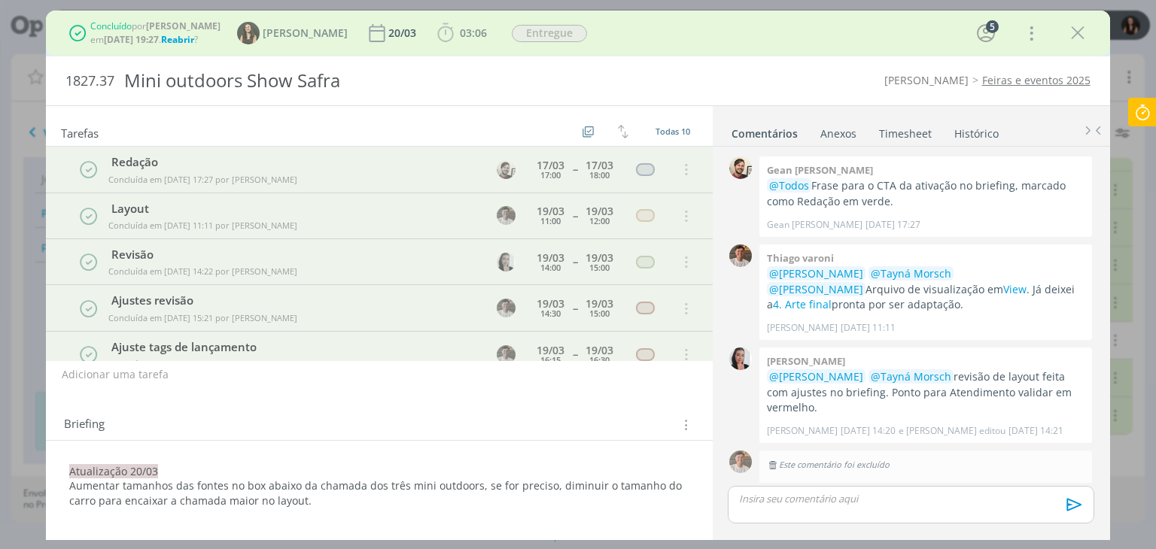
scroll to position [601, 0]
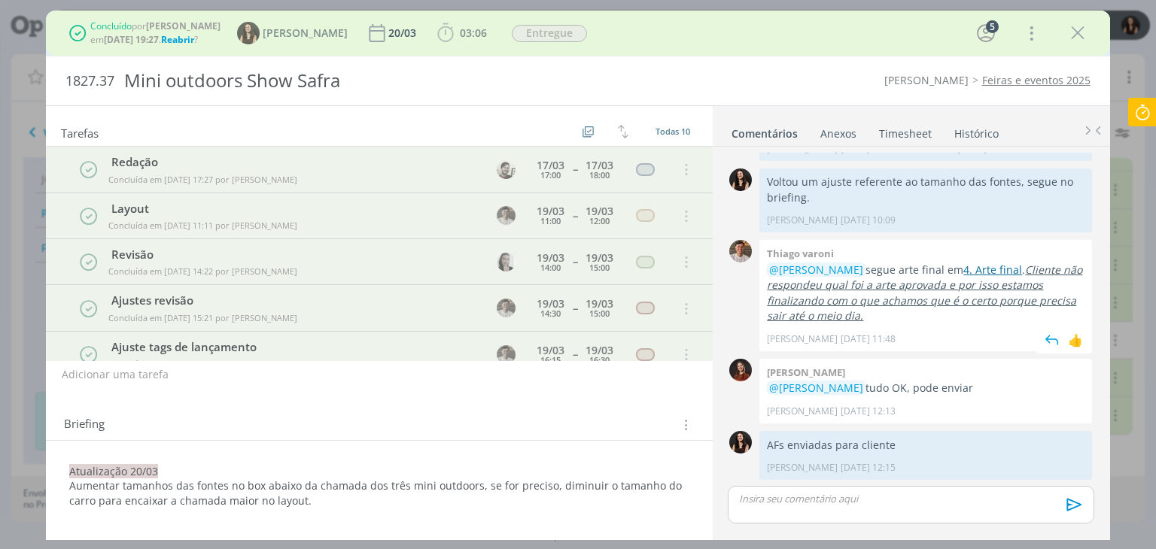
click at [991, 267] on link "4. Arte final" at bounding box center [992, 270] width 59 height 14
click at [1087, 28] on icon "dialog" at bounding box center [1078, 33] width 23 height 23
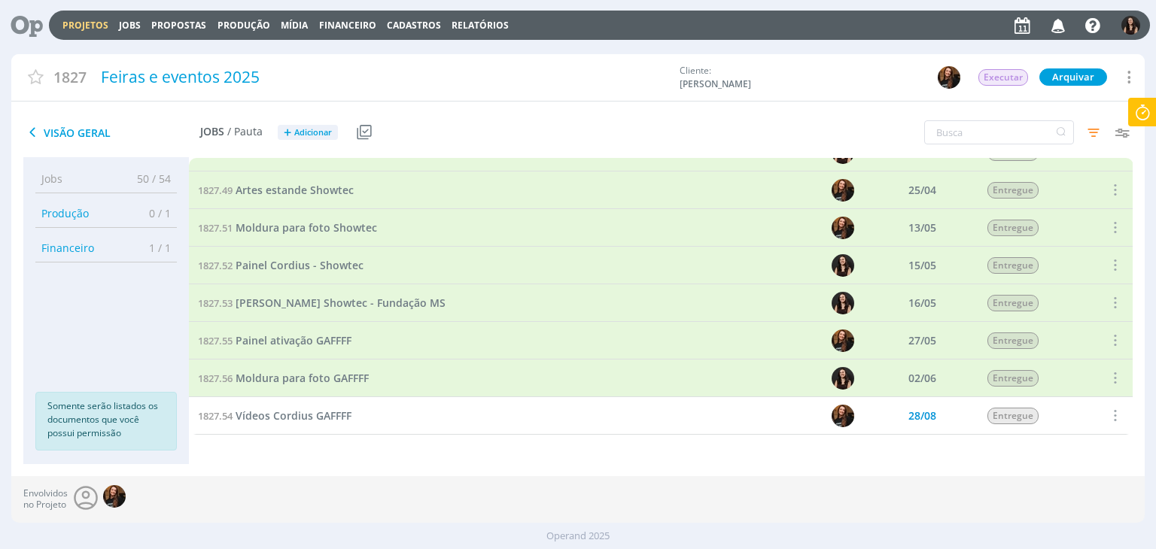
scroll to position [1755, 0]
click at [1091, 134] on icon "button" at bounding box center [1093, 132] width 27 height 27
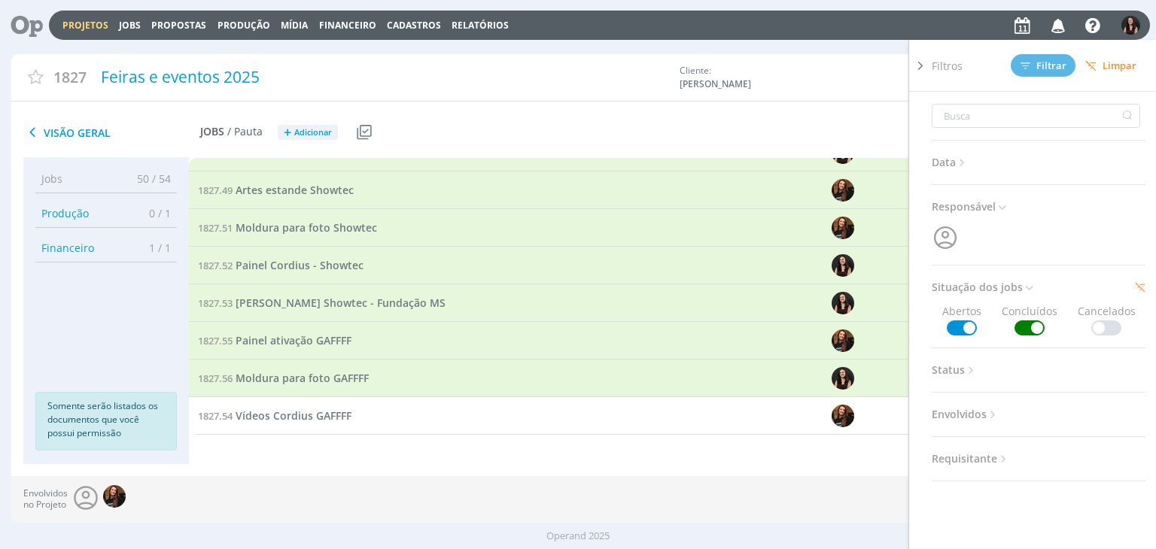
drag, startPoint x: 1020, startPoint y: 326, endPoint x: 1021, endPoint y: 263, distance: 62.5
click at [1020, 325] on span at bounding box center [1030, 328] width 30 height 15
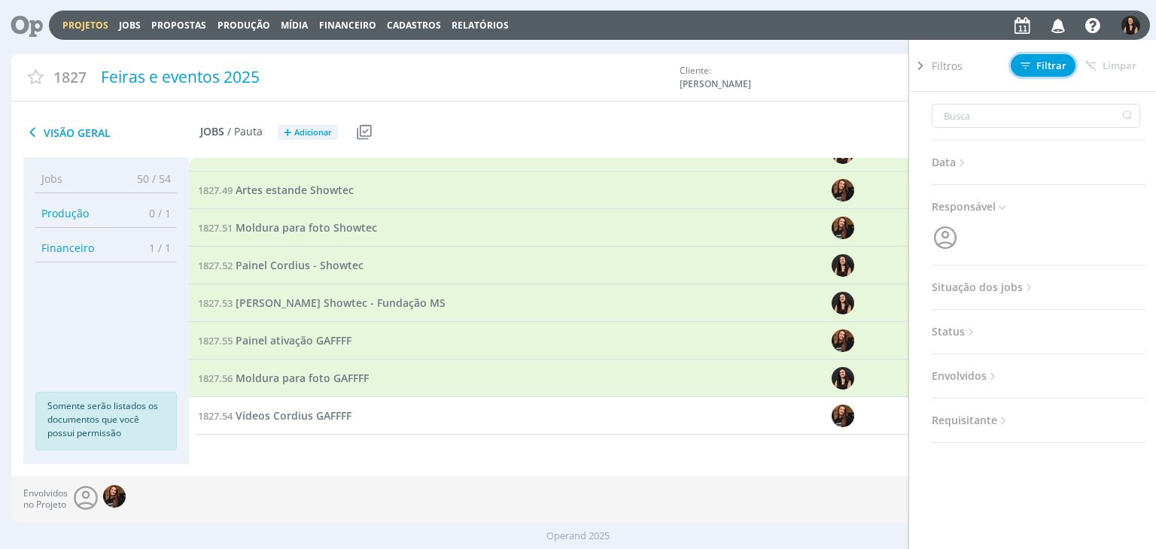
click at [1034, 65] on span "Filtrar" at bounding box center [1044, 66] width 46 height 10
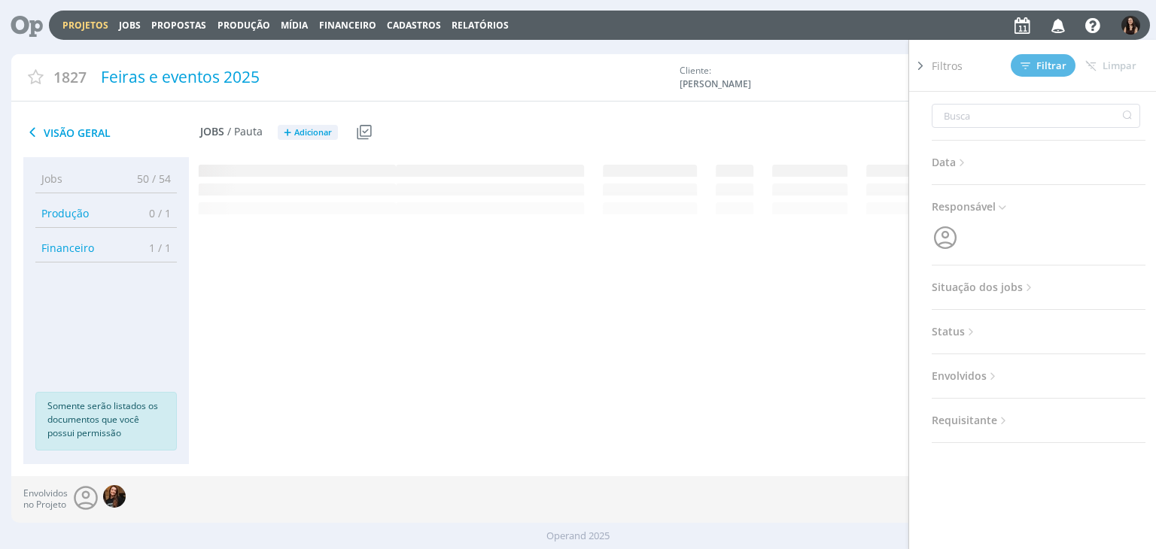
scroll to position [0, 0]
click at [925, 66] on icon at bounding box center [920, 66] width 15 height 16
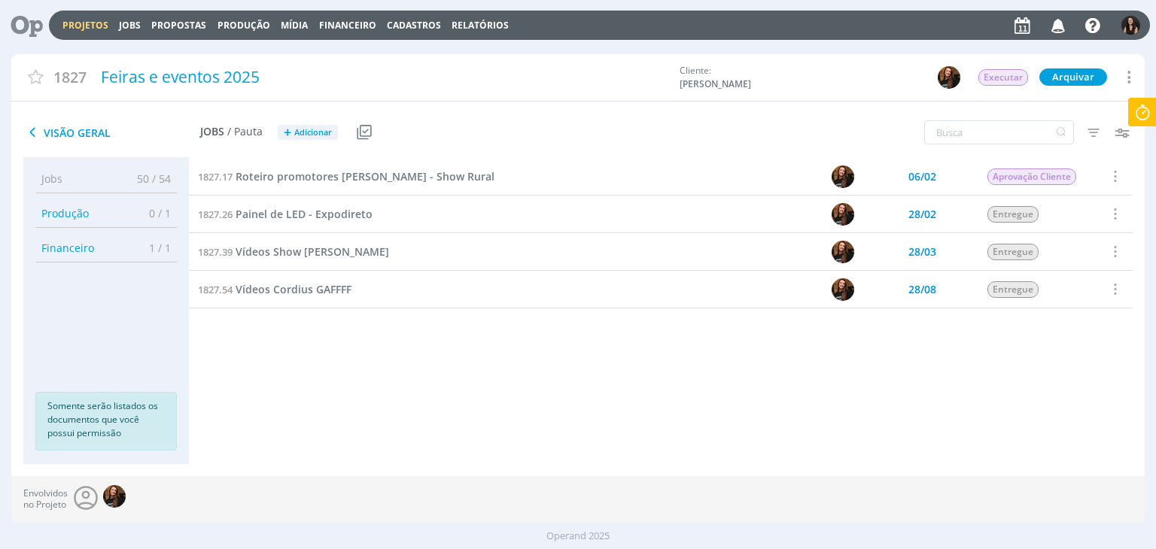
click at [93, 28] on link "Projetos" at bounding box center [85, 25] width 46 height 13
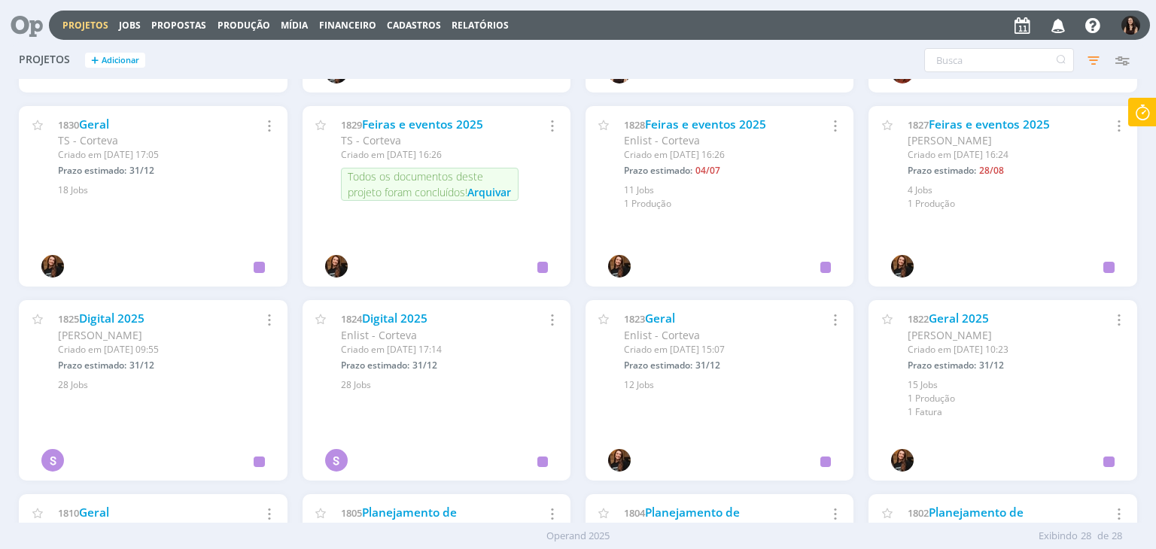
scroll to position [753, 0]
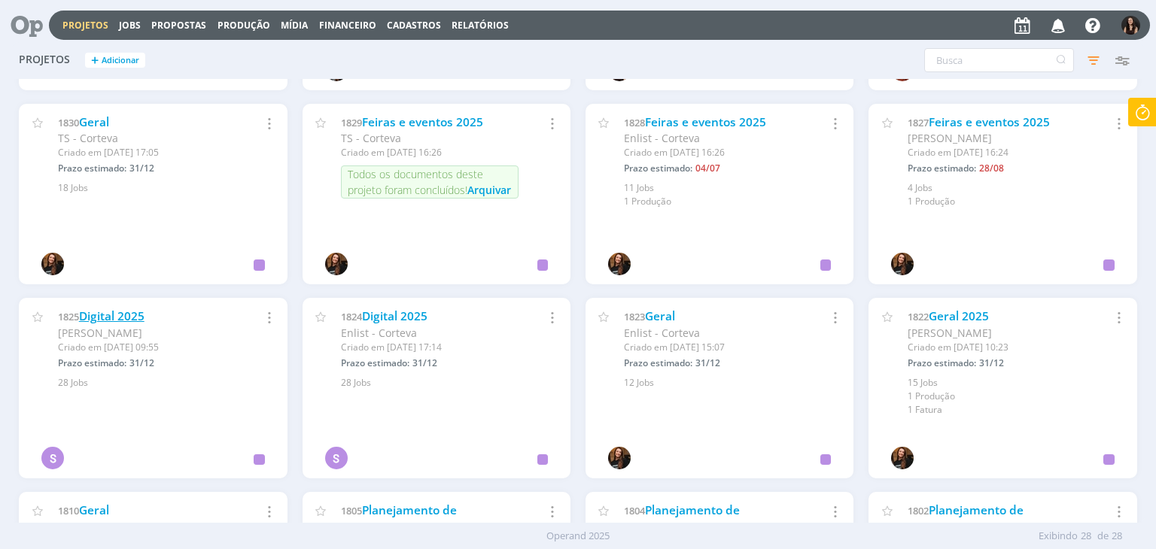
click at [135, 313] on link "Digital 2025" at bounding box center [111, 317] width 65 height 16
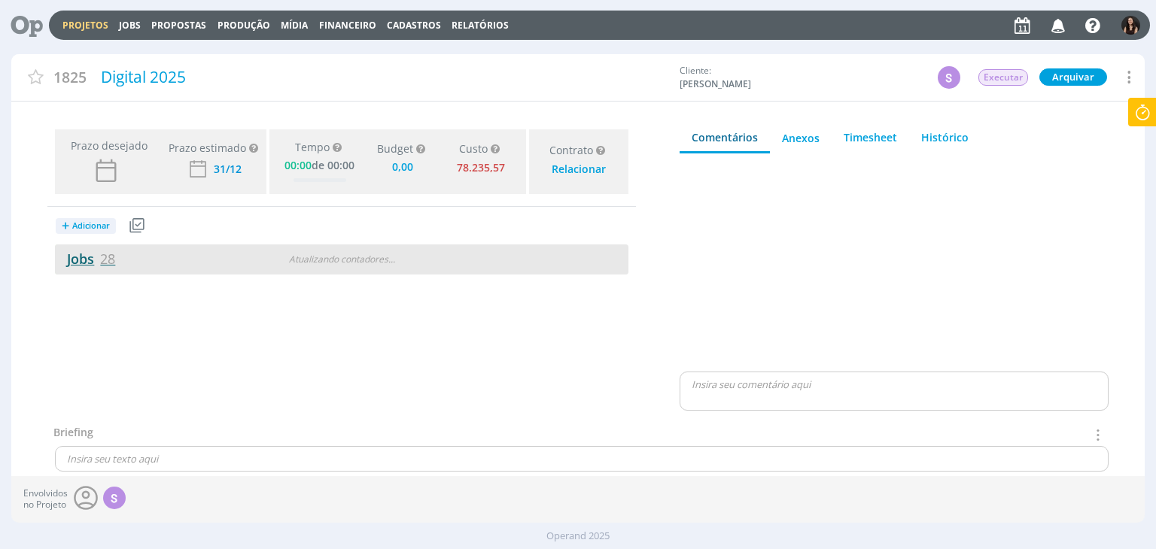
click at [99, 261] on link "Jobs 28" at bounding box center [85, 259] width 60 height 18
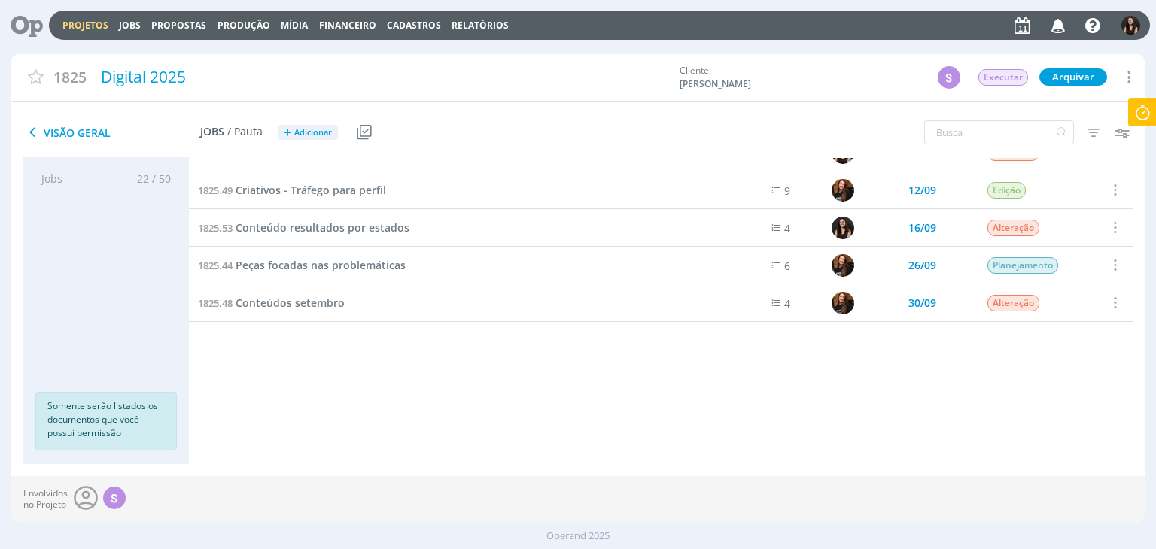
scroll to position [250, 0]
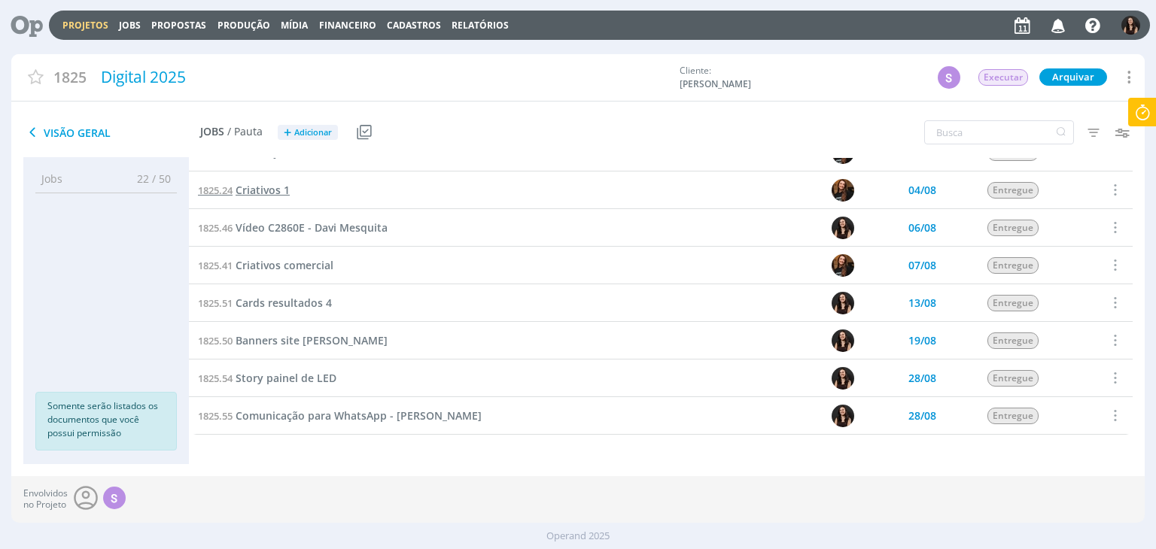
click at [259, 191] on span "Criativos 1" at bounding box center [263, 190] width 54 height 14
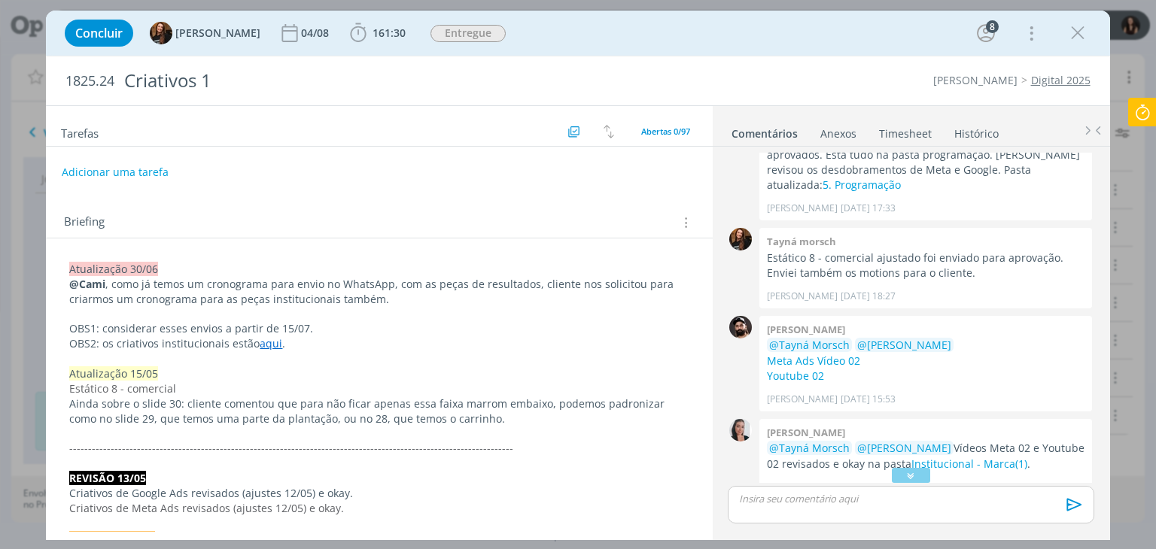
scroll to position [767, 0]
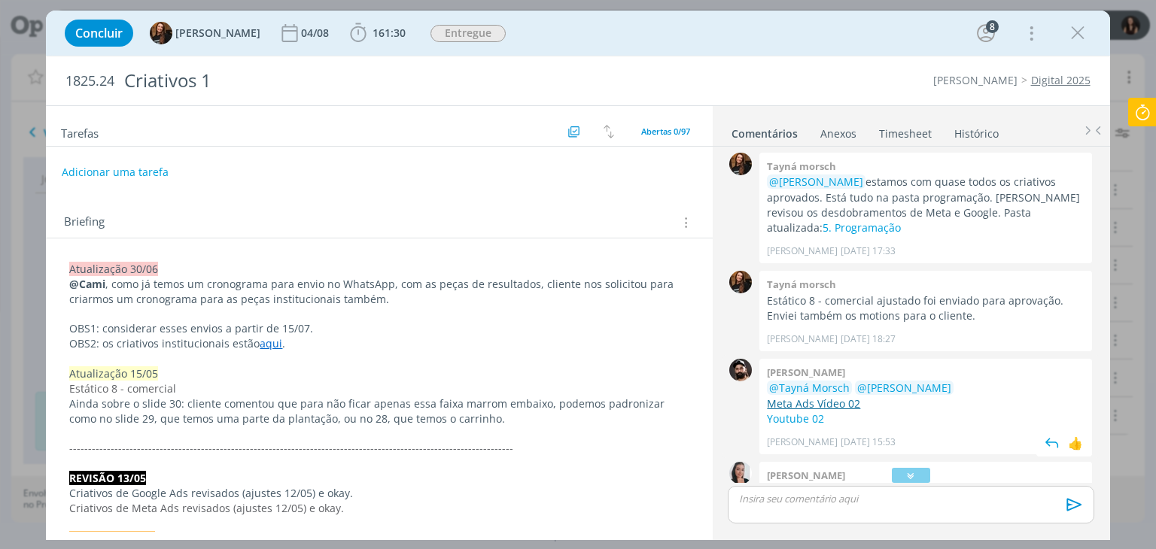
click at [829, 397] on link "Meta Ads Vídeo 02" at bounding box center [813, 404] width 93 height 14
drag, startPoint x: 1080, startPoint y: 26, endPoint x: 1027, endPoint y: 8, distance: 56.7
click at [1081, 27] on icon "dialog" at bounding box center [1078, 33] width 23 height 23
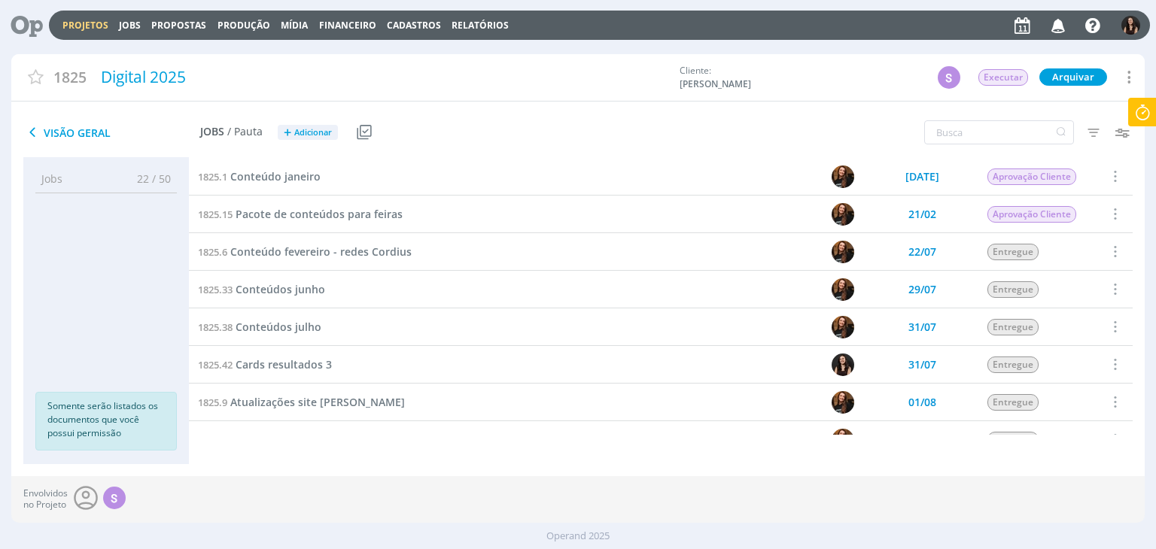
click at [90, 19] on link "Projetos" at bounding box center [85, 25] width 46 height 13
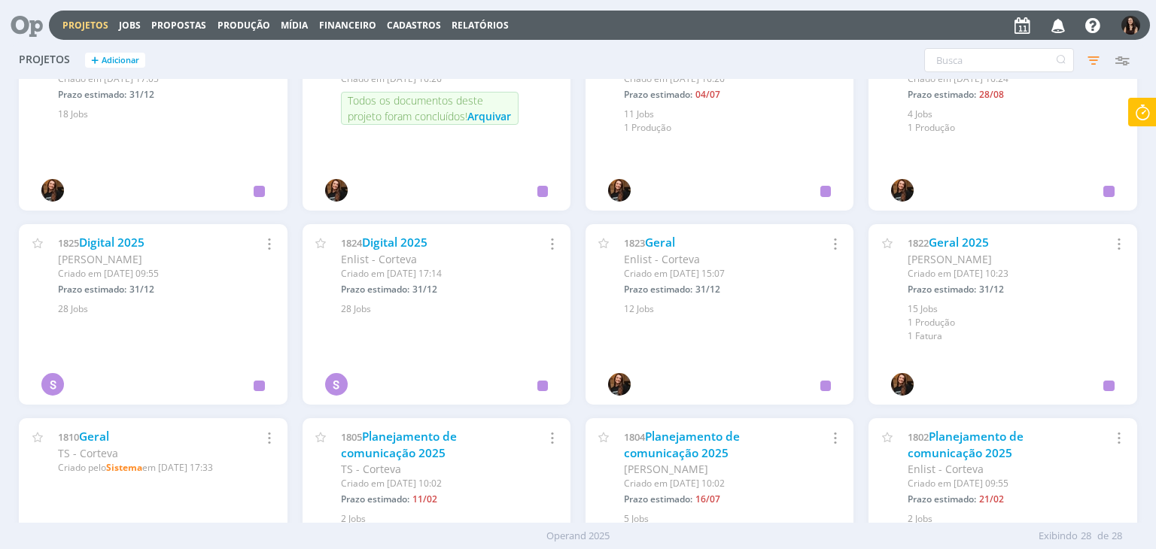
scroll to position [828, 0]
click at [957, 242] on link "Geral 2025" at bounding box center [959, 241] width 60 height 16
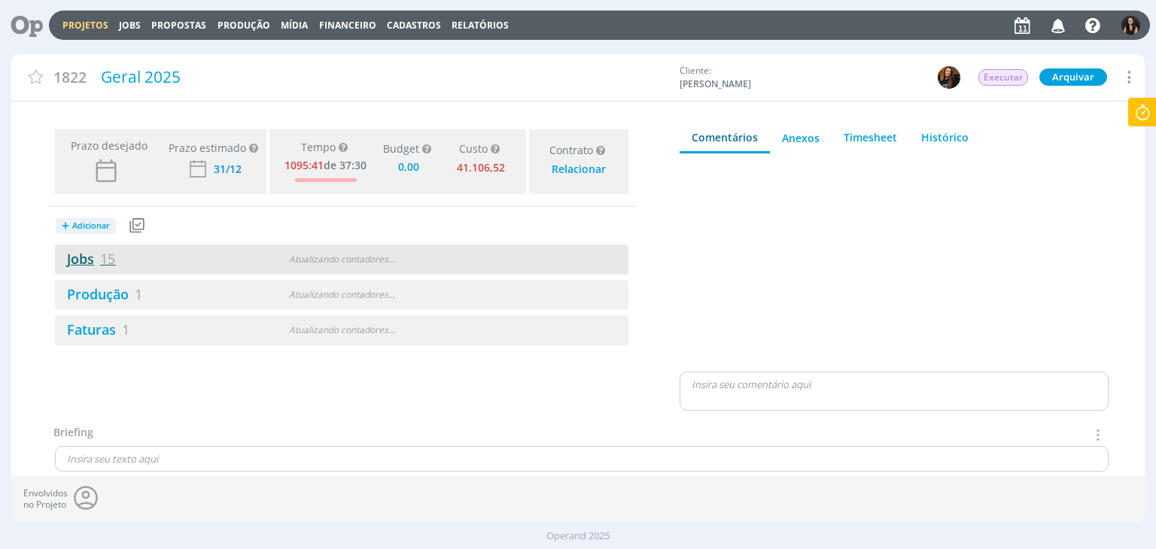
type input "0,00"
click at [87, 257] on link "Jobs 15" at bounding box center [85, 259] width 60 height 18
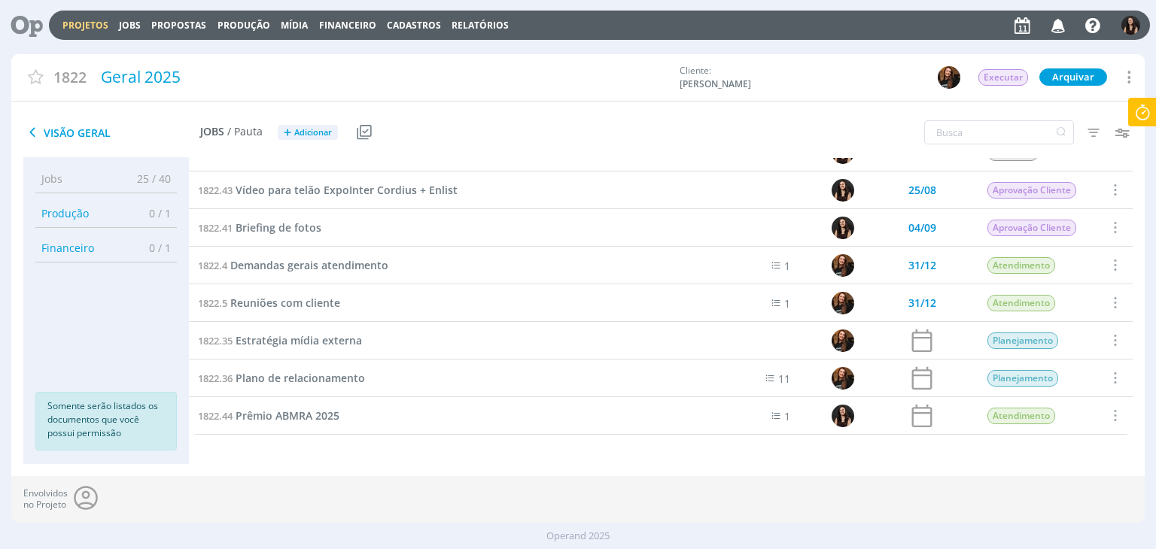
scroll to position [288, 0]
click at [1097, 136] on icon "button" at bounding box center [1093, 132] width 27 height 27
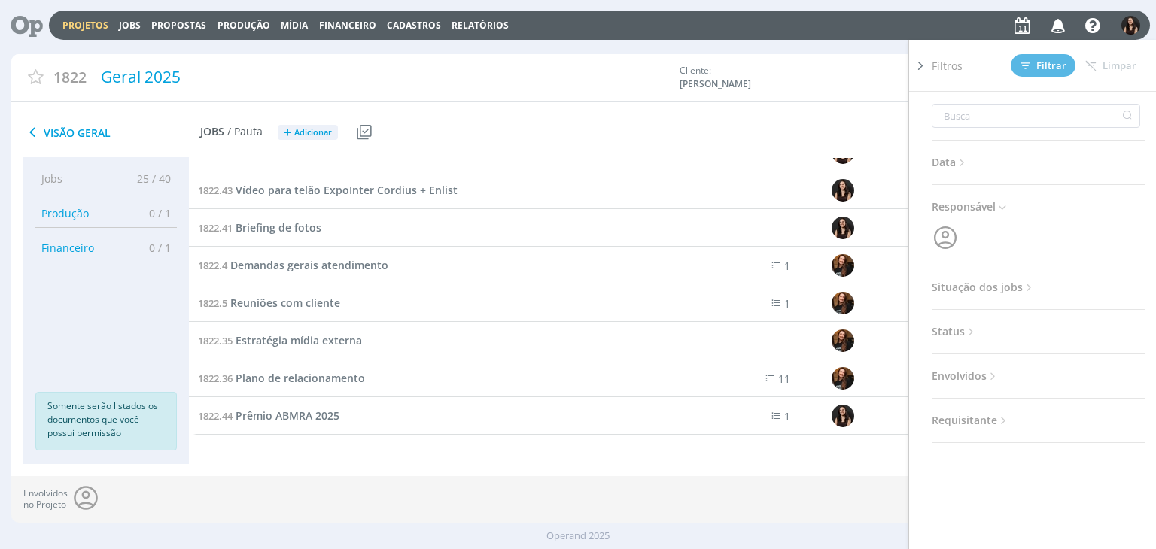
click at [1000, 208] on icon at bounding box center [1002, 207] width 13 height 13
click at [1018, 284] on span "Situação dos jobs" at bounding box center [984, 288] width 104 height 20
drag, startPoint x: 1032, startPoint y: 311, endPoint x: 1027, endPoint y: 320, distance: 10.5
click at [1030, 315] on span "Concluídos" at bounding box center [1030, 319] width 56 height 32
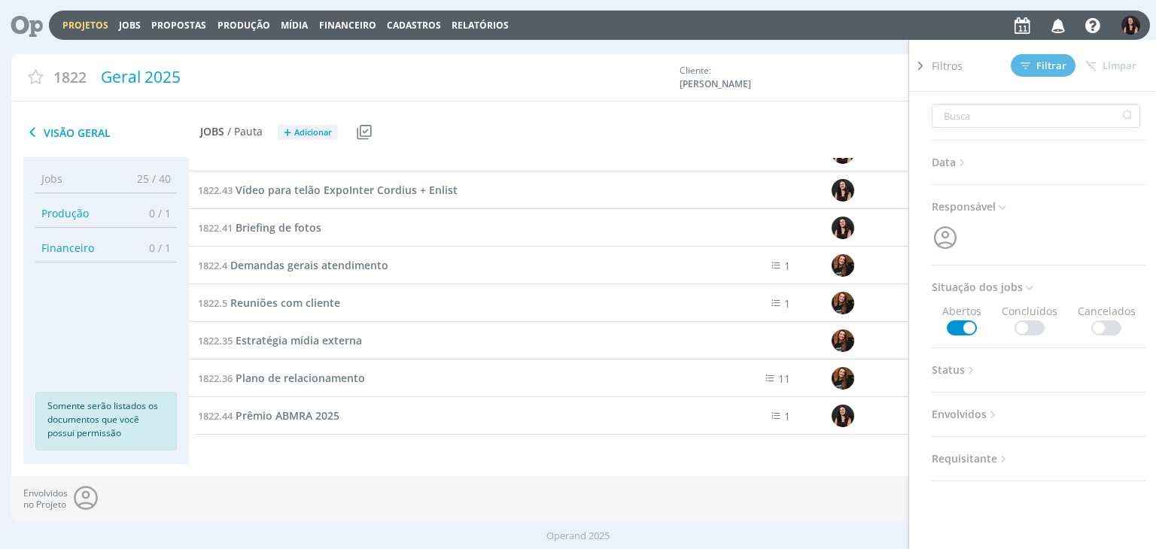
click at [1027, 321] on span at bounding box center [1030, 328] width 30 height 15
click at [1042, 50] on div "Filtros Filtrar Limpar" at bounding box center [1045, 65] width 226 height 51
click at [1043, 62] on span "Filtrar" at bounding box center [1044, 66] width 46 height 10
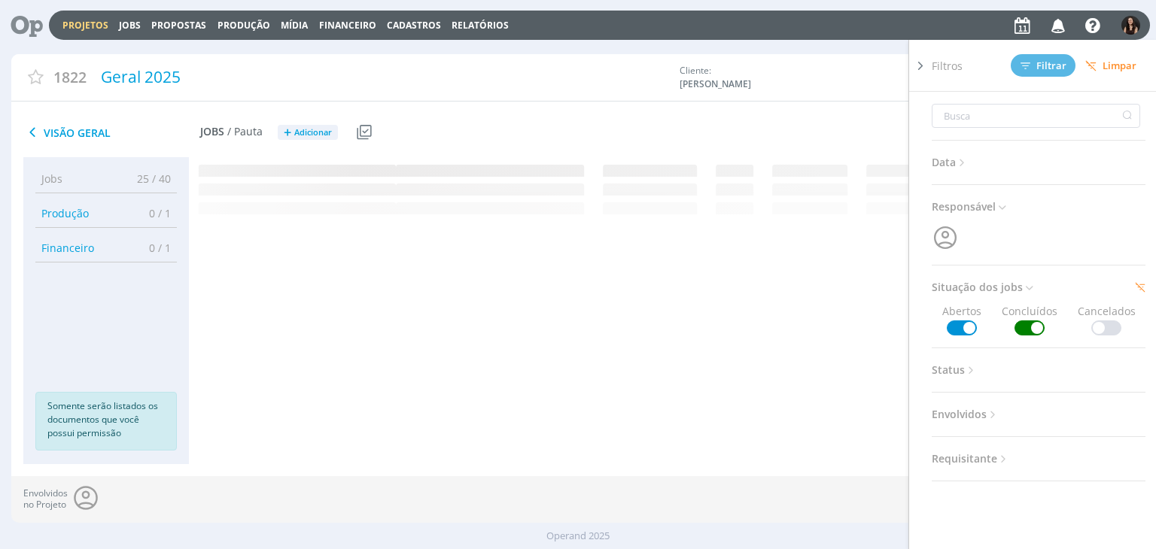
scroll to position [0, 0]
click at [922, 65] on icon at bounding box center [920, 66] width 15 height 16
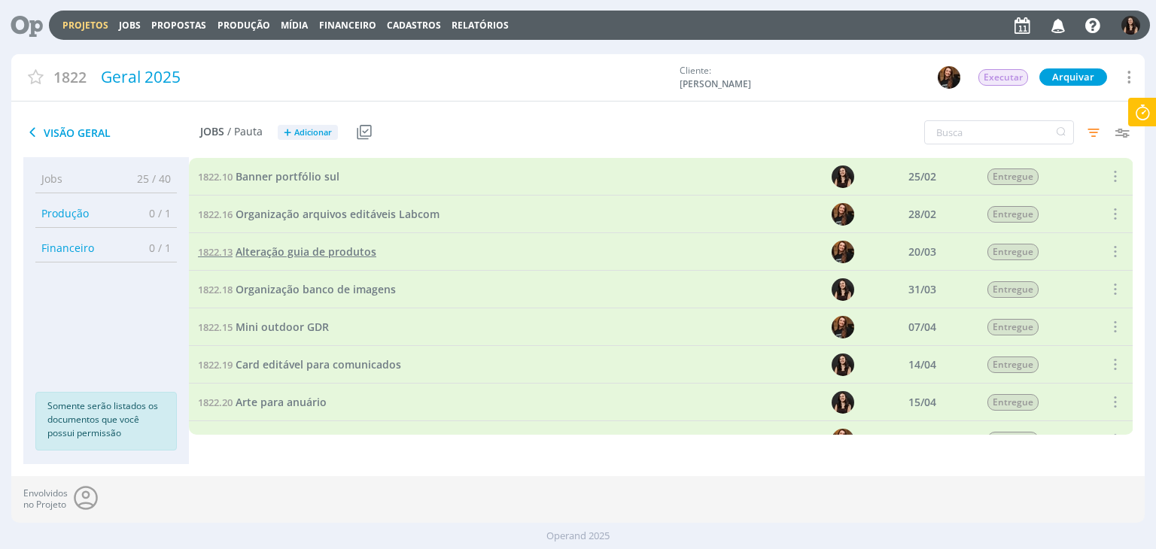
scroll to position [376, 0]
click at [306, 255] on span "Mini outdoor GDR" at bounding box center [282, 252] width 93 height 14
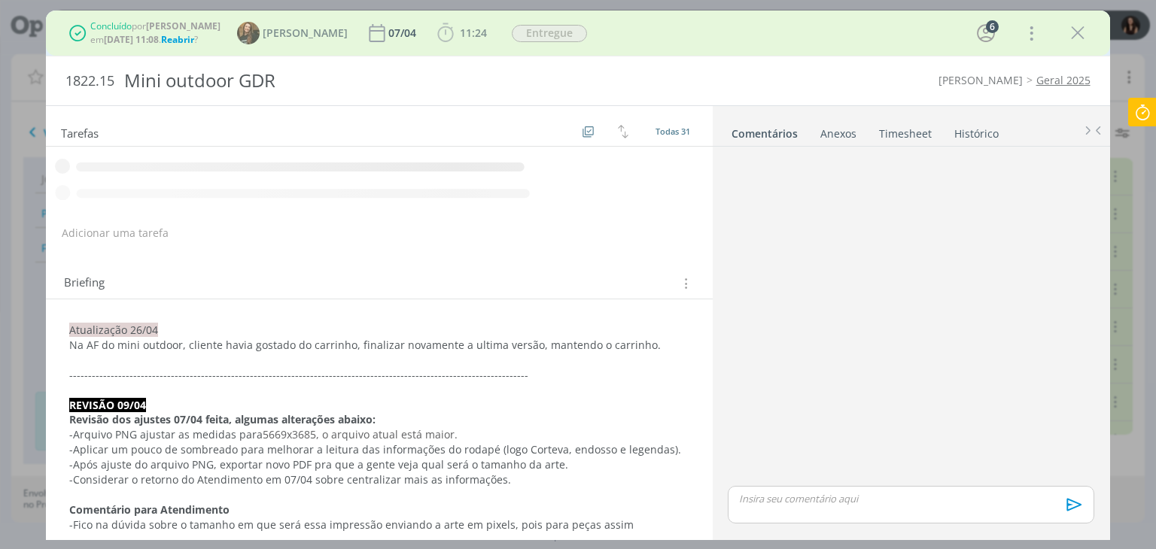
drag, startPoint x: 1076, startPoint y: 31, endPoint x: 317, endPoint y: 314, distance: 809.8
click at [1075, 31] on icon "dialog" at bounding box center [1078, 33] width 23 height 23
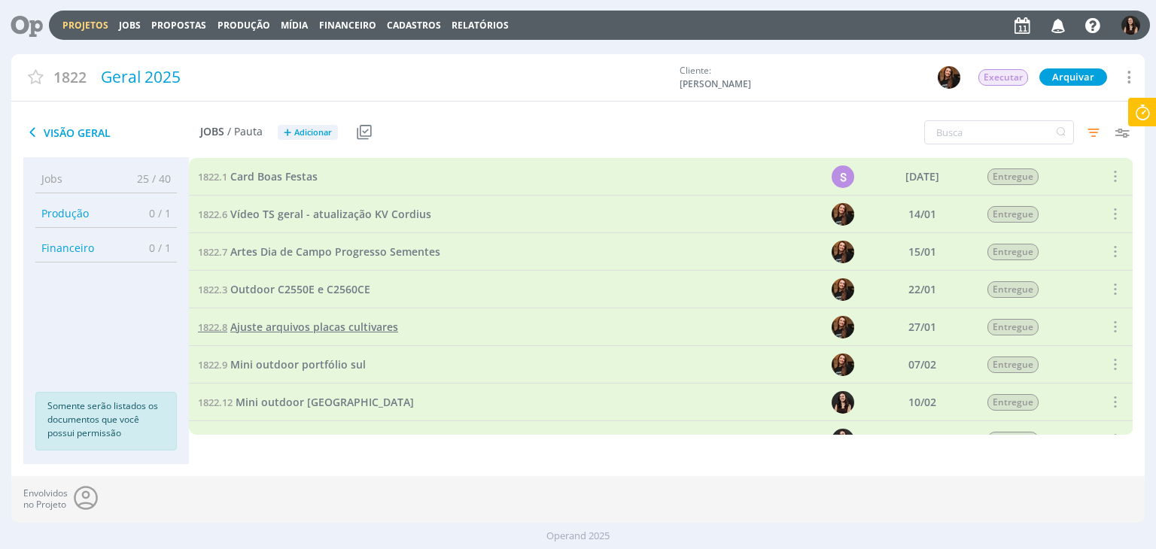
scroll to position [75, 0]
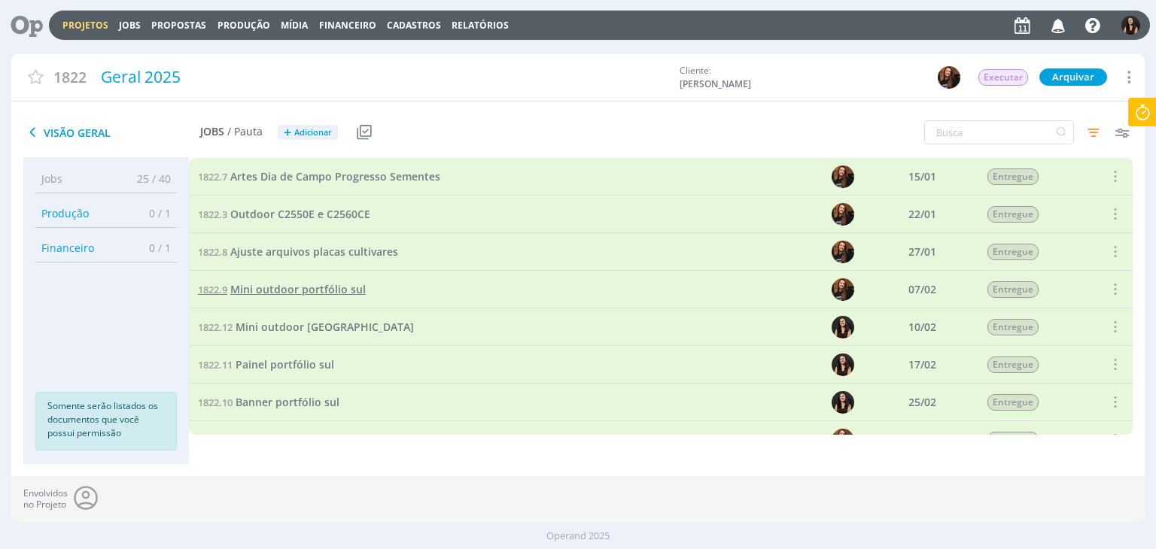
click at [326, 293] on span "Mini outdoor portfólio sul" at bounding box center [297, 289] width 135 height 14
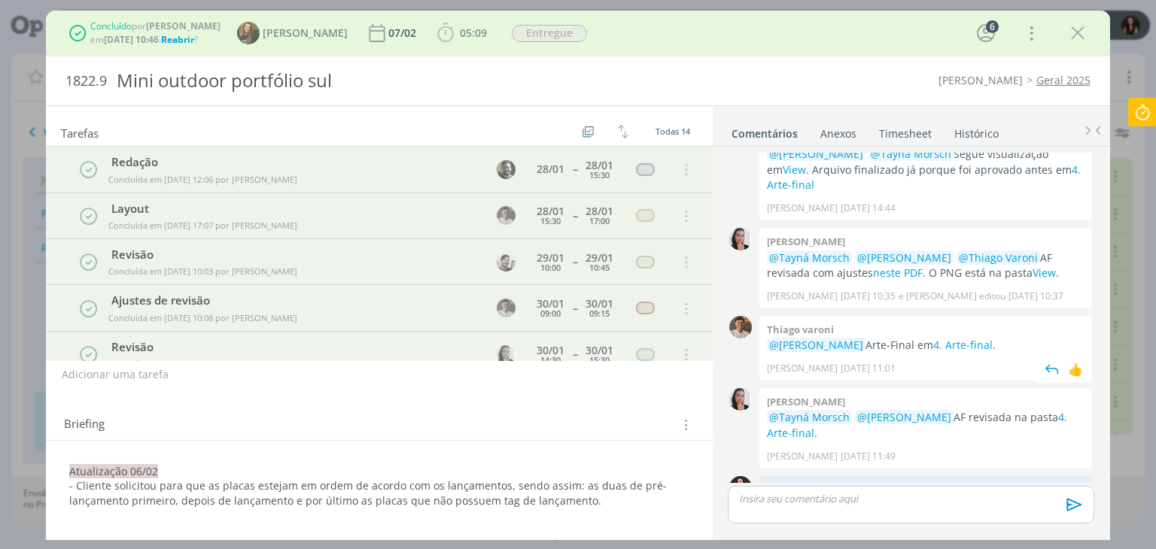
scroll to position [863, 0]
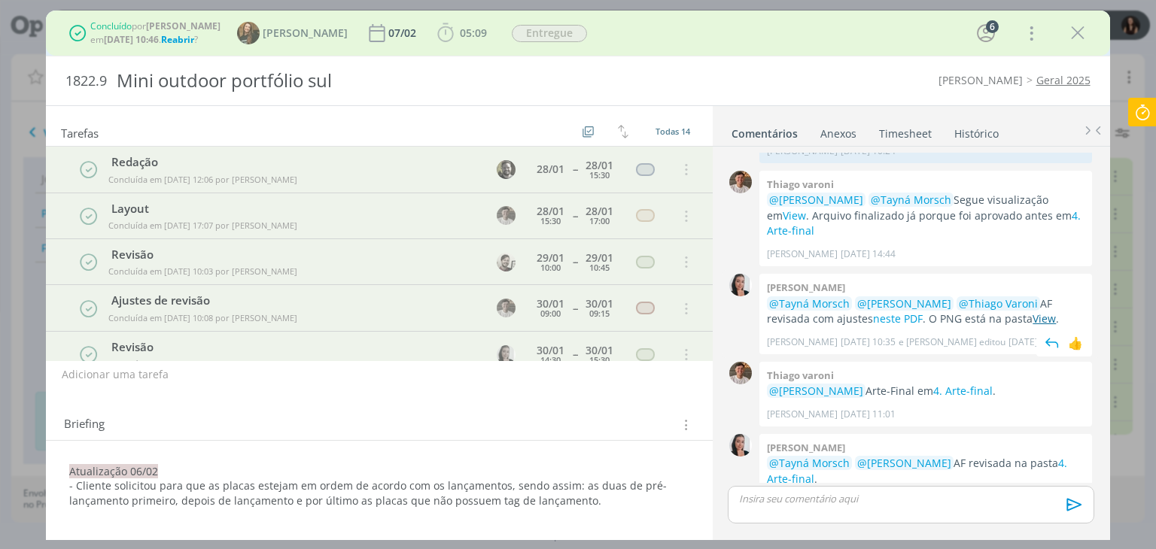
click at [1000, 307] on div "Caroline pieczarka @Tayná Morsch @Isabelle Silva @Thiago Varoni AF revisada com…" at bounding box center [925, 314] width 333 height 81
click at [1033, 312] on link "View" at bounding box center [1044, 319] width 23 height 14
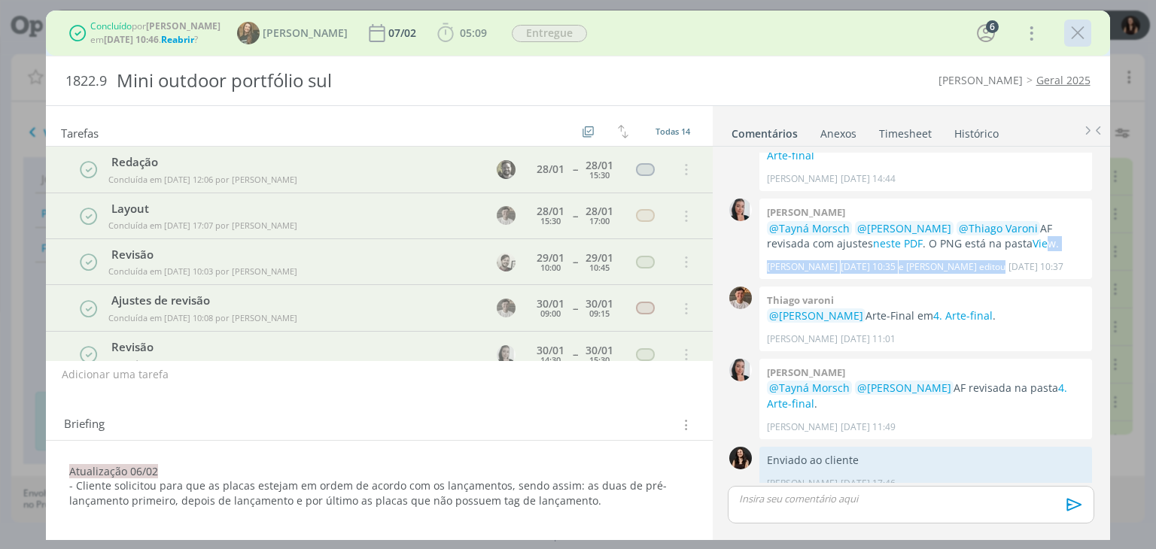
click at [1079, 37] on icon "dialog" at bounding box center [1078, 33] width 23 height 23
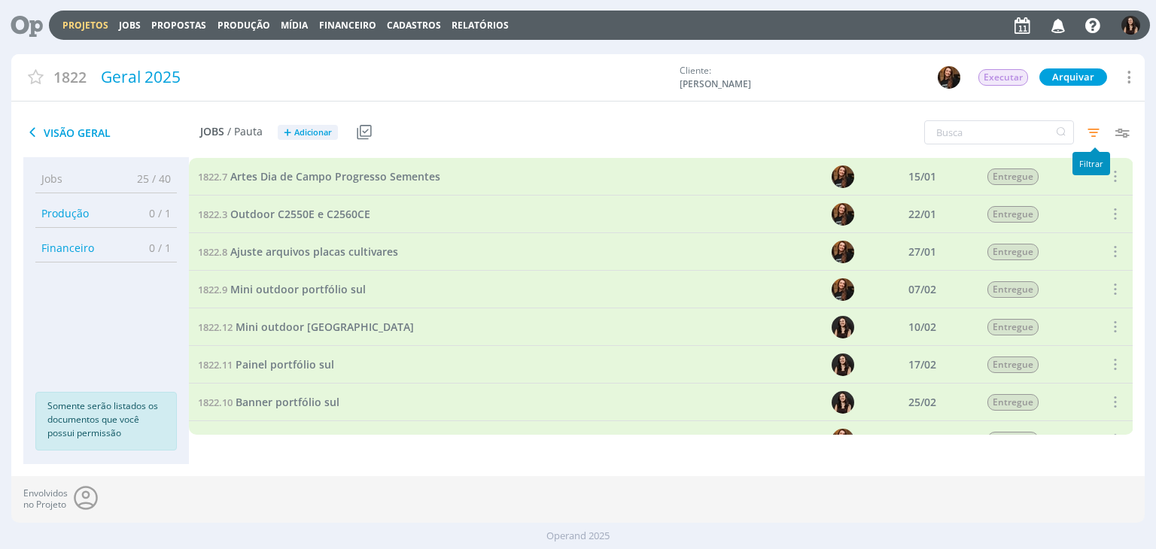
click at [1093, 125] on icon "button" at bounding box center [1093, 132] width 27 height 27
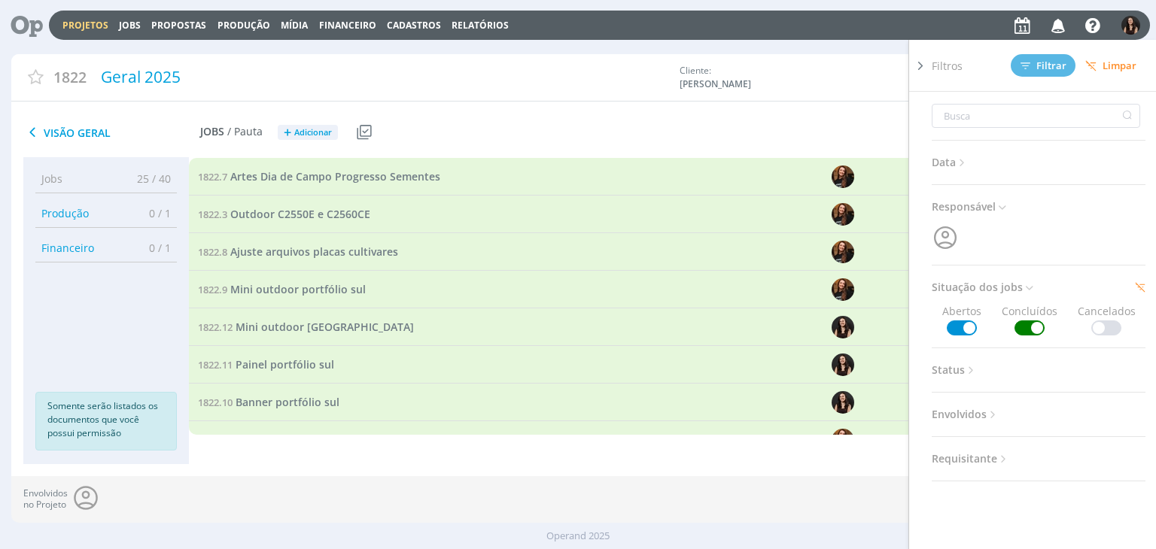
click at [1024, 327] on span at bounding box center [1030, 328] width 30 height 15
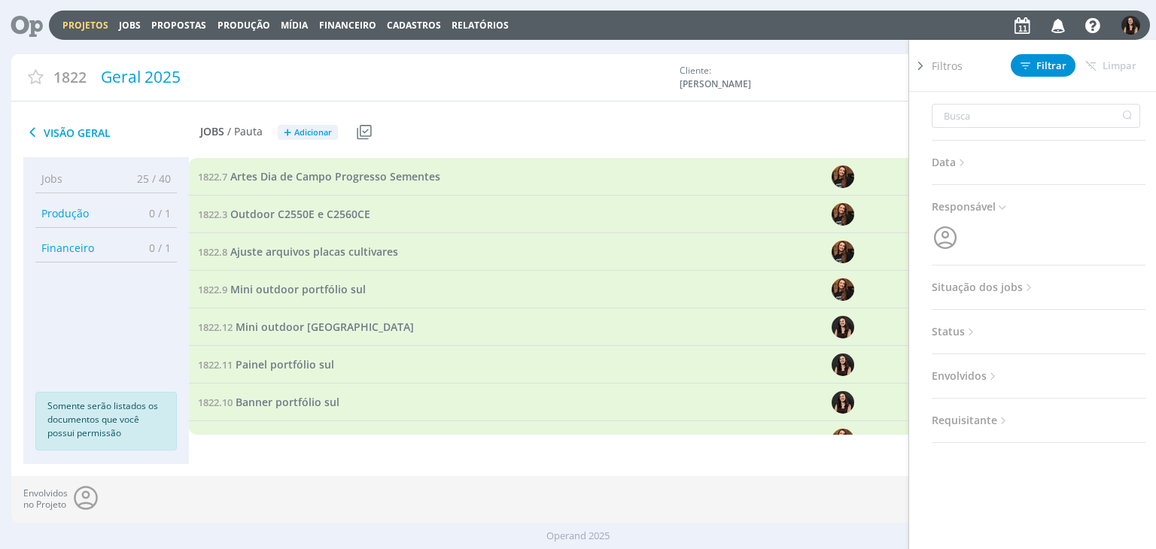
click at [1048, 78] on div "Filtros Filtrar Limpar" at bounding box center [1045, 65] width 226 height 51
click at [1041, 61] on span "Filtrar" at bounding box center [1044, 66] width 46 height 10
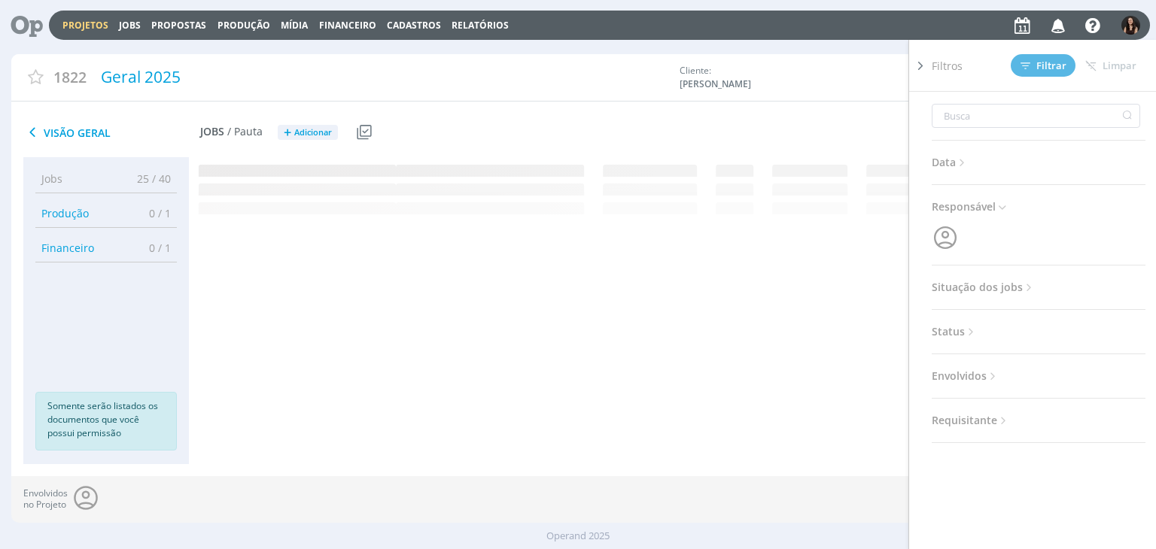
click at [926, 64] on icon at bounding box center [920, 66] width 15 height 16
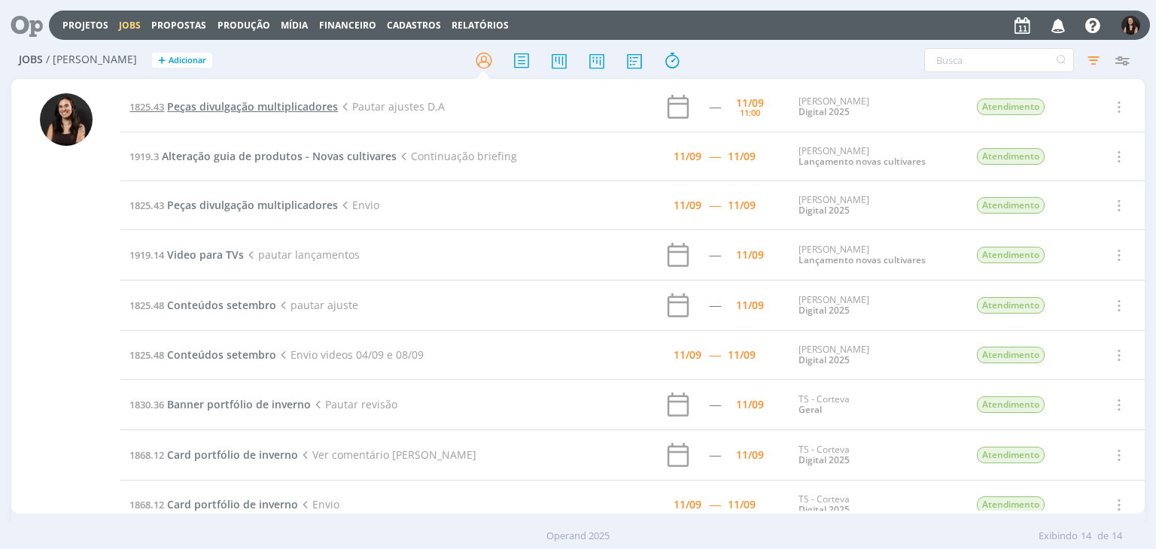
click at [199, 97] on td "1825.43 Peças divulgação multiplicadores Pautar ajustes D,A" at bounding box center [334, 107] width 428 height 50
click at [203, 100] on span "Peças divulgação multiplicadores" at bounding box center [252, 106] width 171 height 14
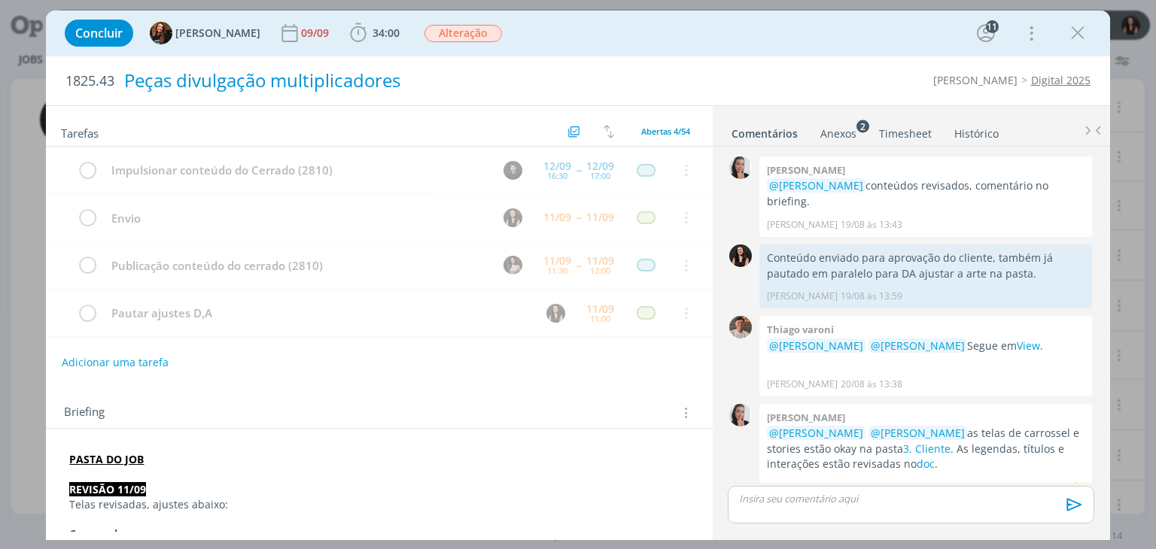
scroll to position [1237, 0]
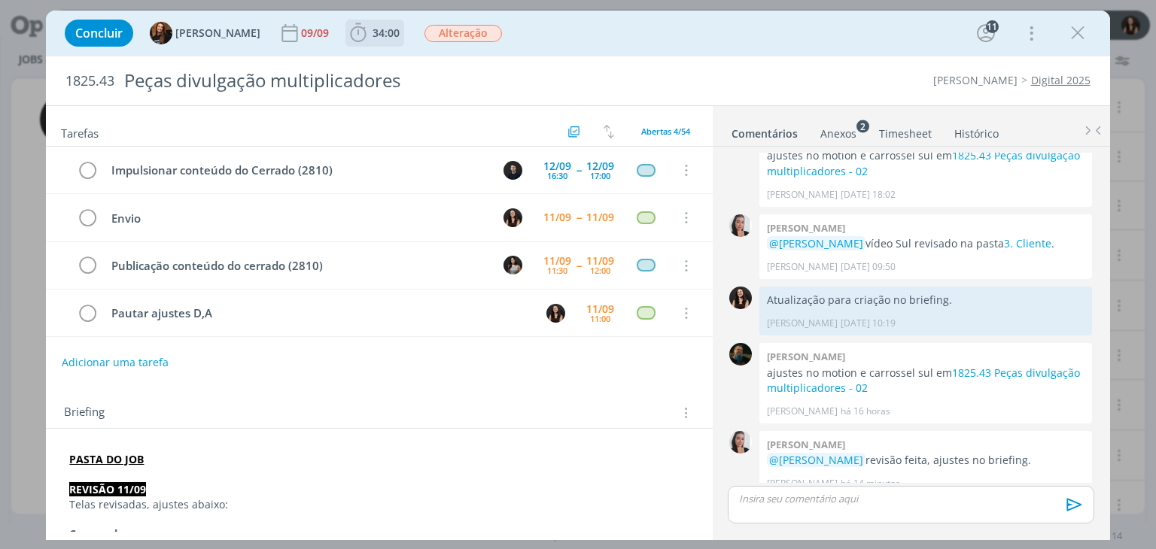
click at [378, 29] on span "34:00" at bounding box center [386, 33] width 27 height 14
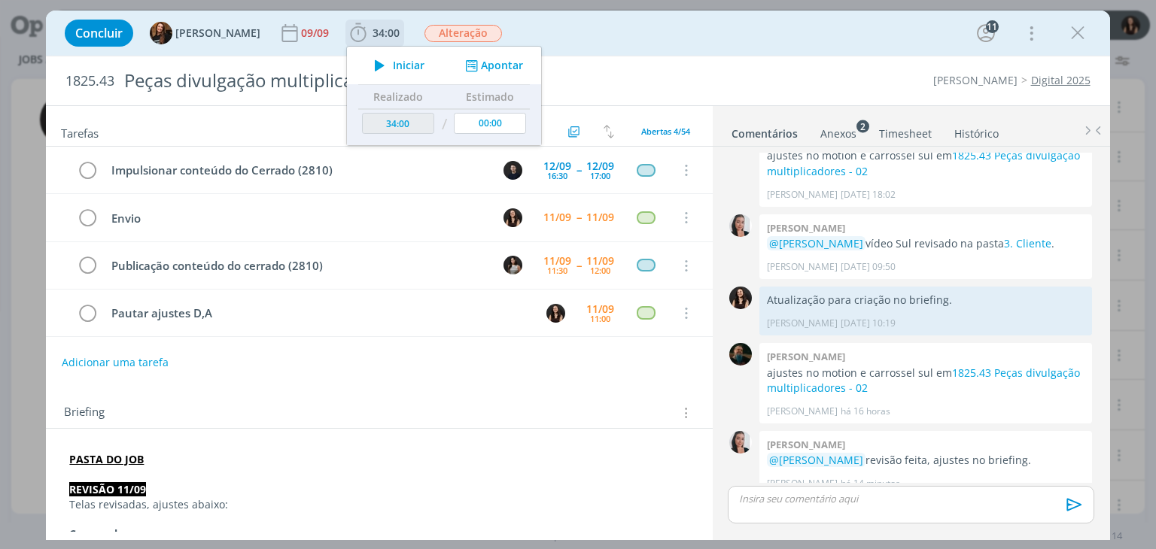
click at [393, 57] on button "Iniciar" at bounding box center [395, 65] width 59 height 21
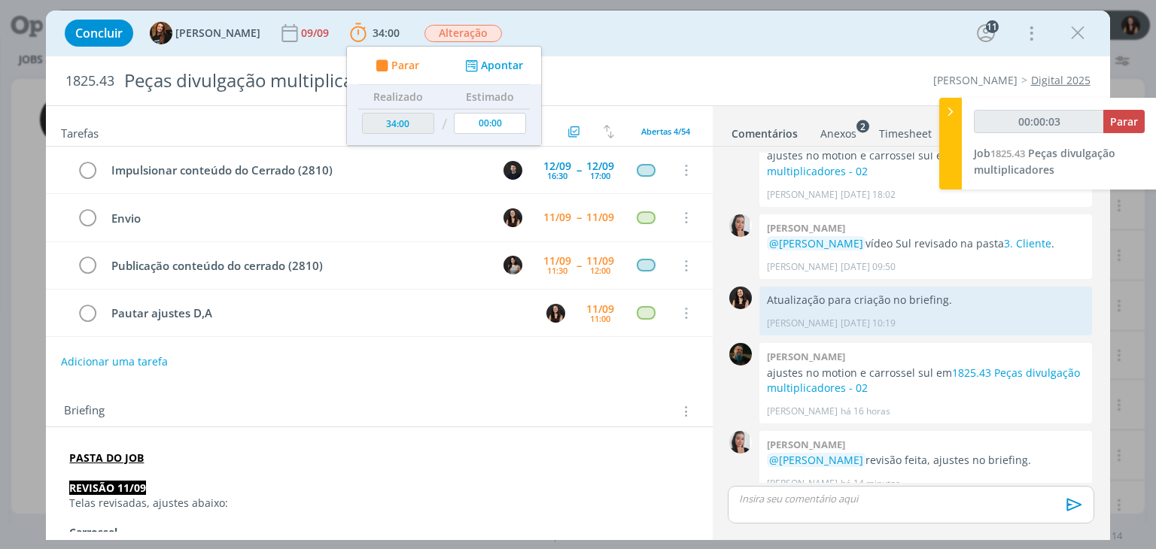
click at [142, 360] on button "Adicionar uma tarefa" at bounding box center [114, 362] width 107 height 26
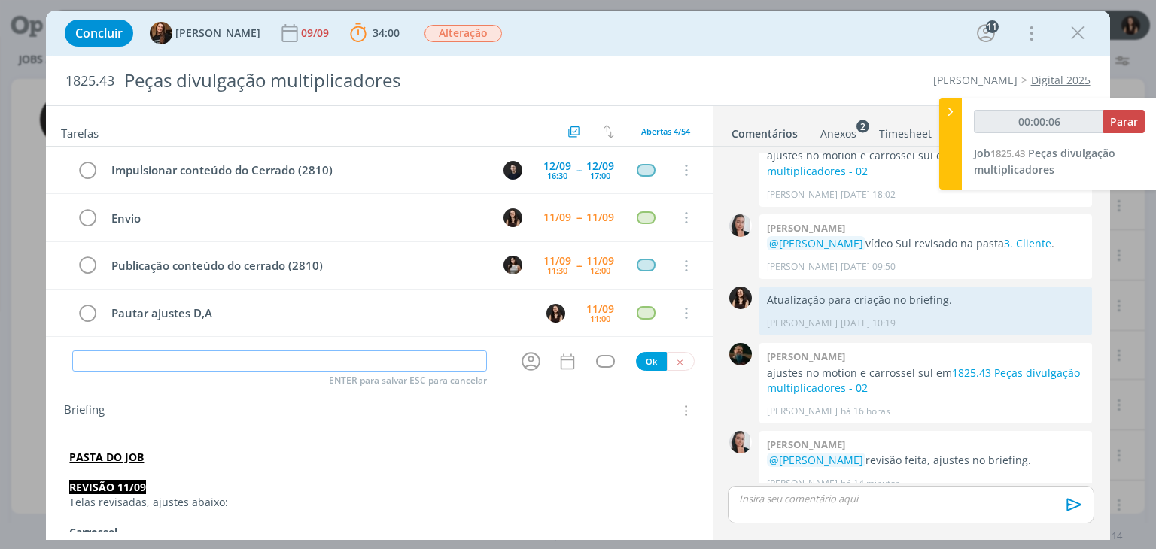
type input "00:00:07"
type input "Ajust"
type input "00:00:08"
type input "Ajustes aqy"
type input "00:00:09"
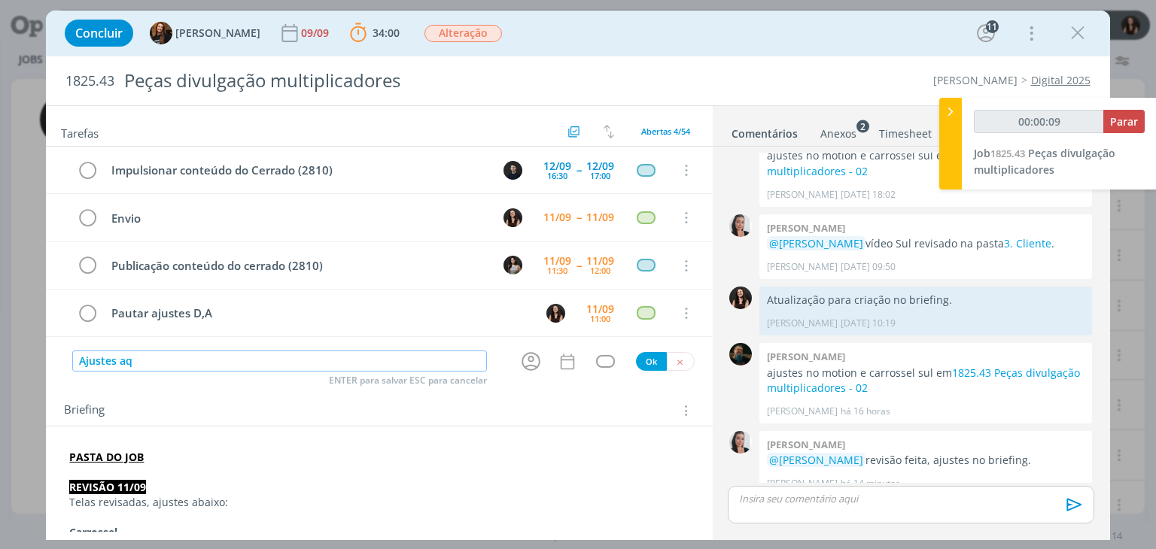
type input "Ajustes a"
type input "00:00:10"
type input "Ajustes atualiz"
type input "00:00:11"
type input "Ajustes atualiza"
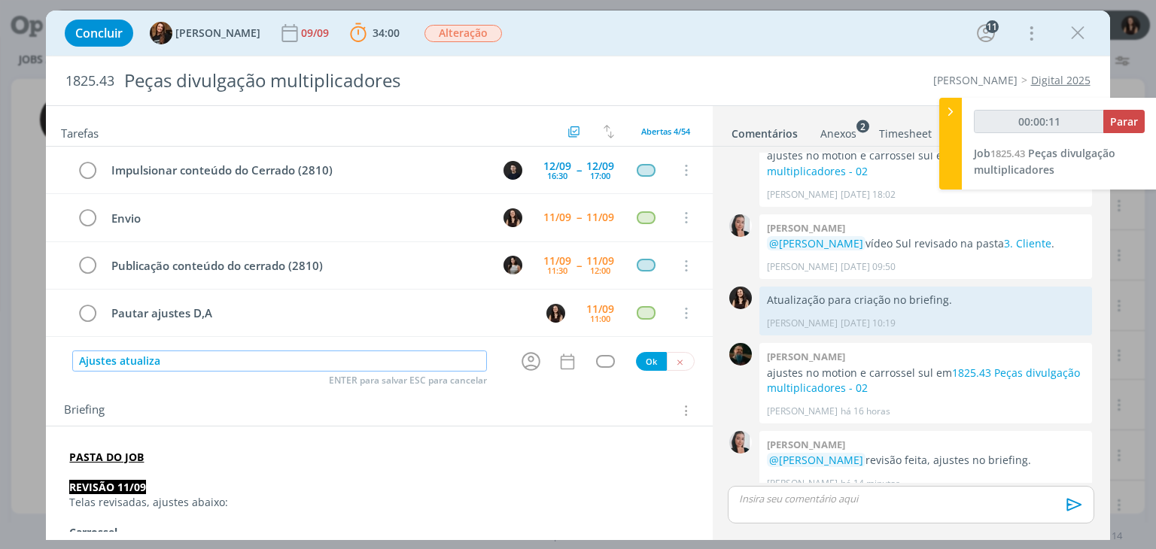
type input "00:00:12"
type input "Ajustes r"
type input "00:00:13"
type input "Ajustes revisã"
type input "00:00:14"
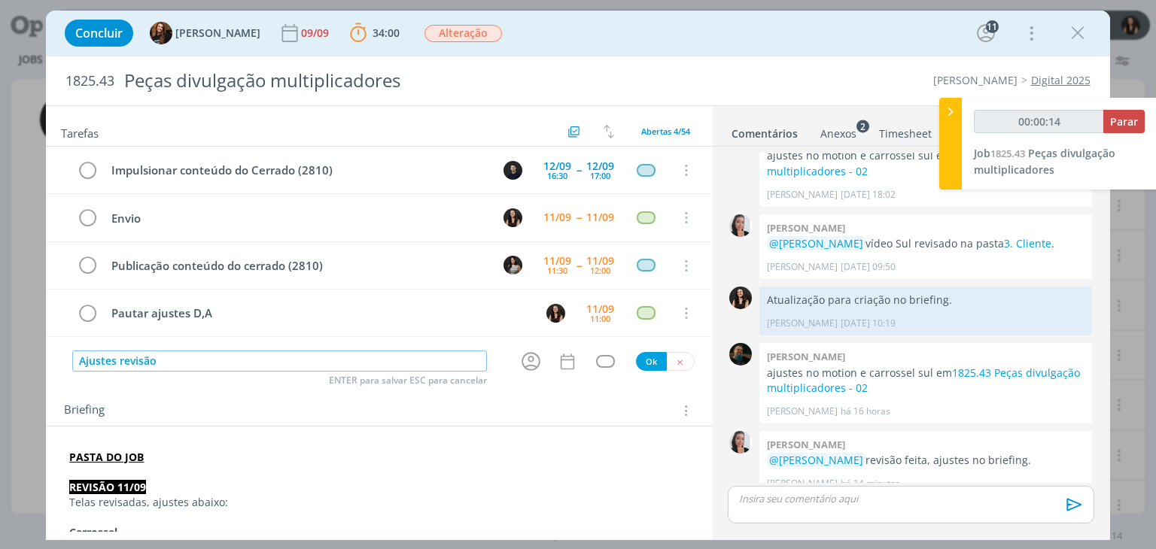
type input "Ajustes revisão"
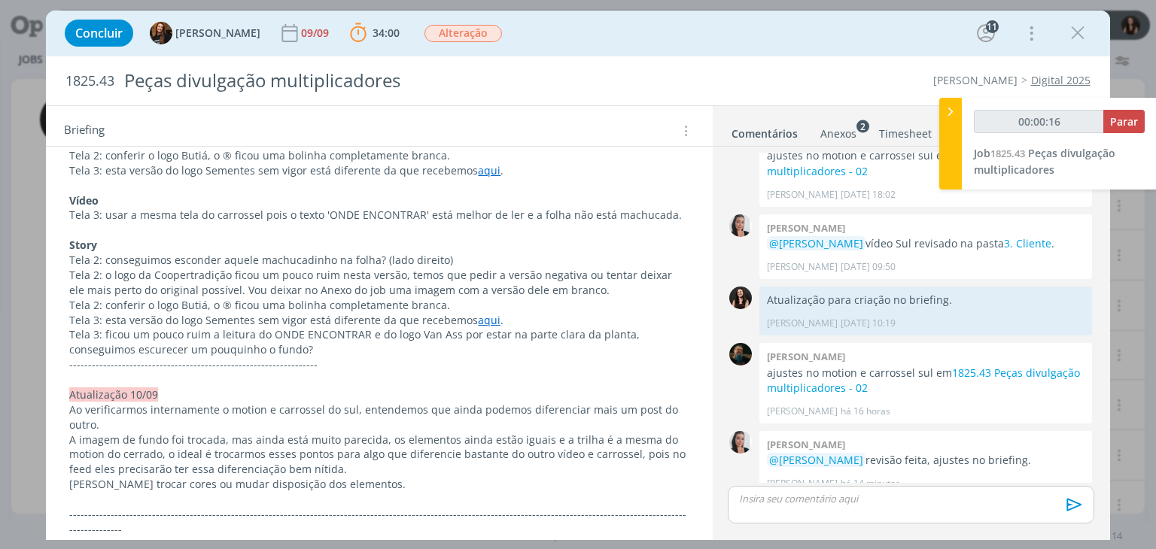
scroll to position [0, 0]
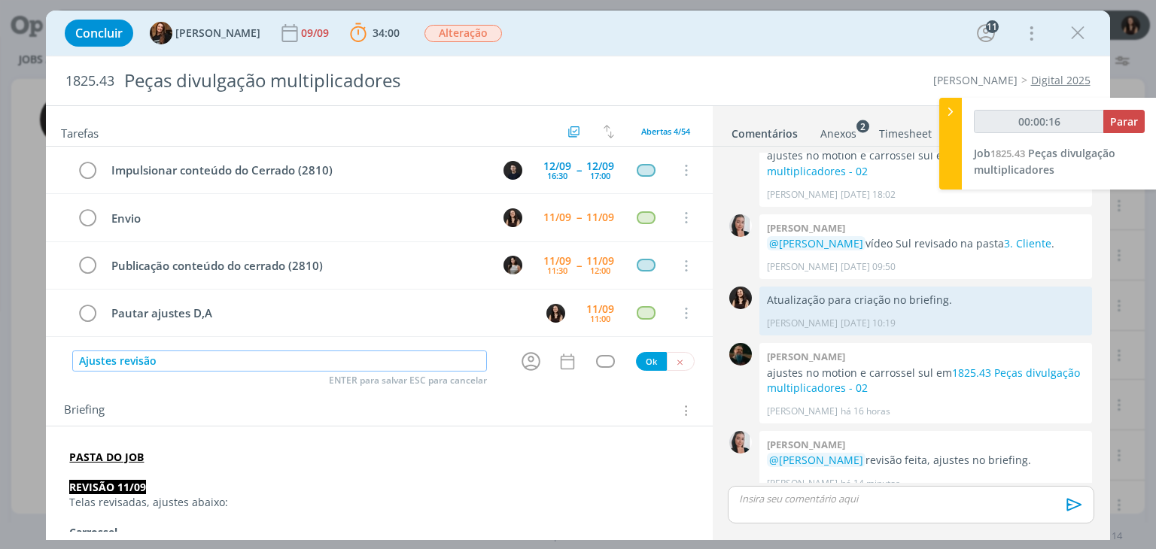
type input "00:00:17"
type input "Ajustes revisão 1"
type input "00:00:18"
type input "Ajustes revisão 11/09"
type input "00:00:19"
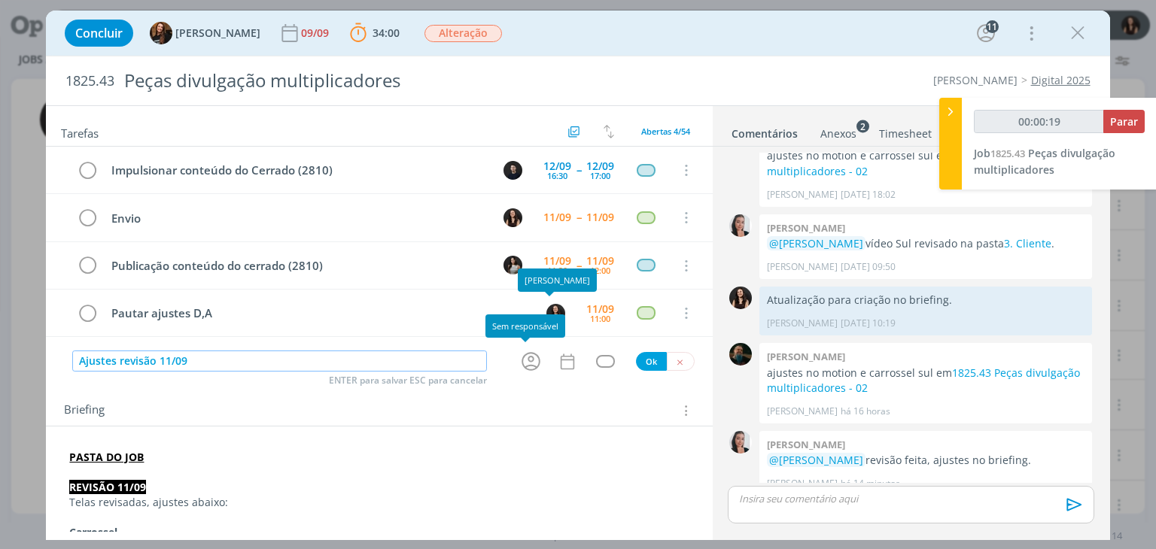
click at [525, 359] on icon "dialog" at bounding box center [530, 361] width 23 height 23
type input "Ajustes revisão 11/09"
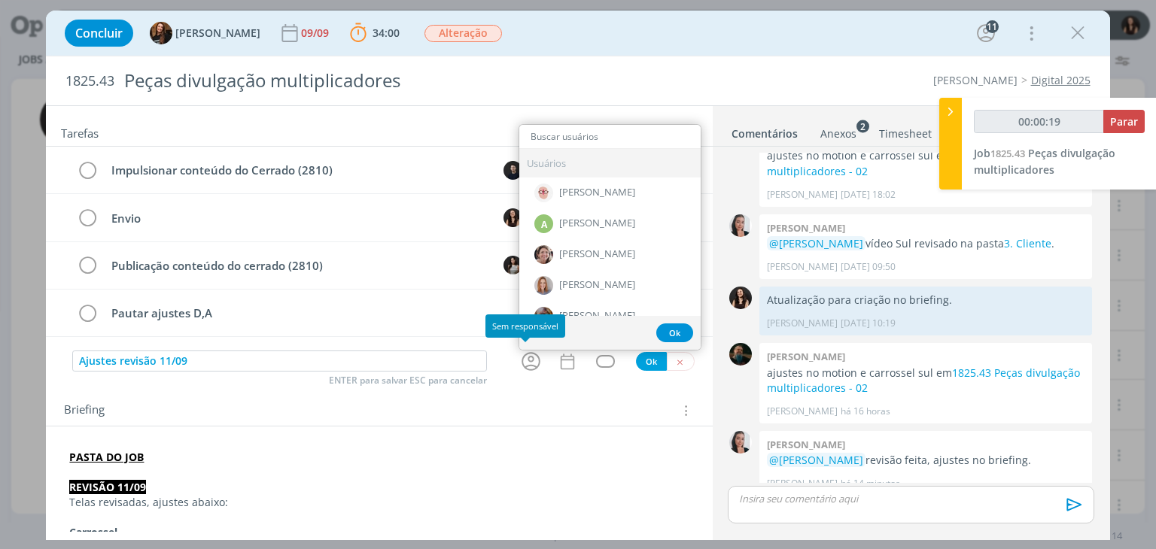
type input "00:00:20"
type input "mu"
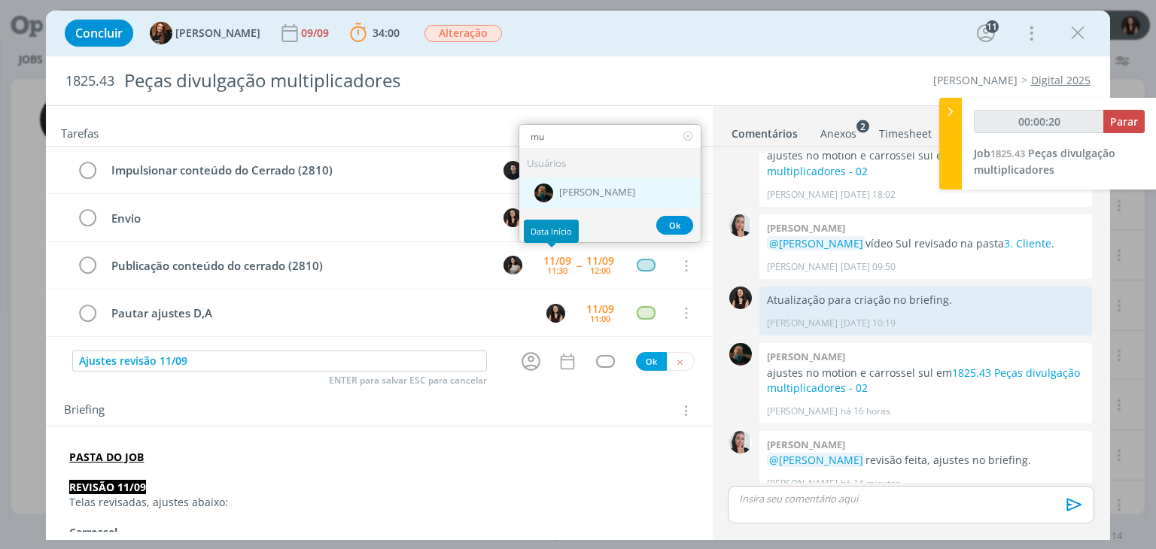
type input "00:00:21"
type input "mu"
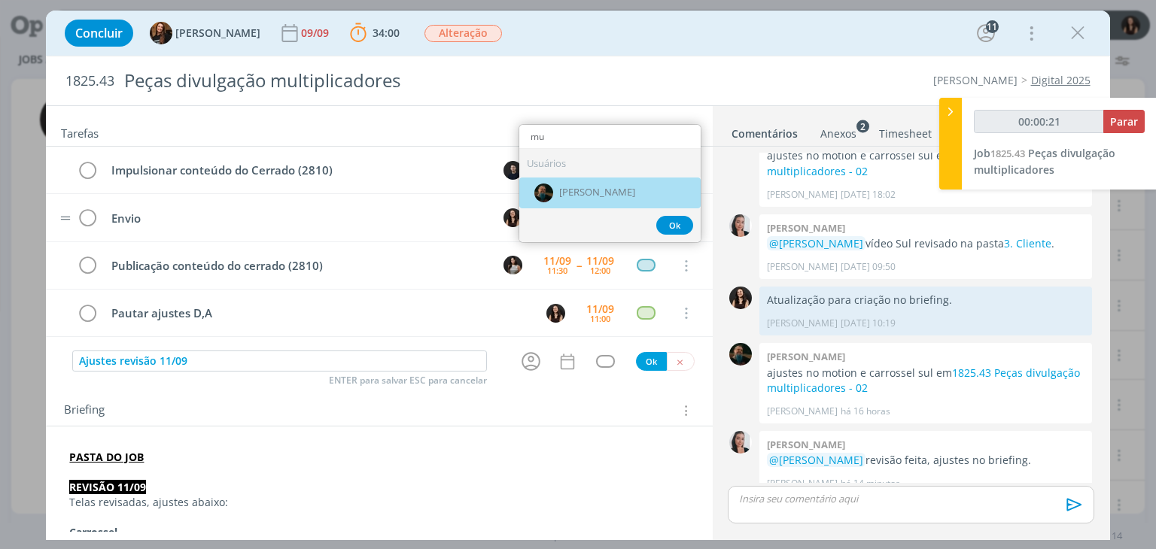
drag, startPoint x: 593, startPoint y: 193, endPoint x: 585, endPoint y: 205, distance: 14.6
click at [594, 193] on span "[PERSON_NAME]" at bounding box center [597, 193] width 76 height 12
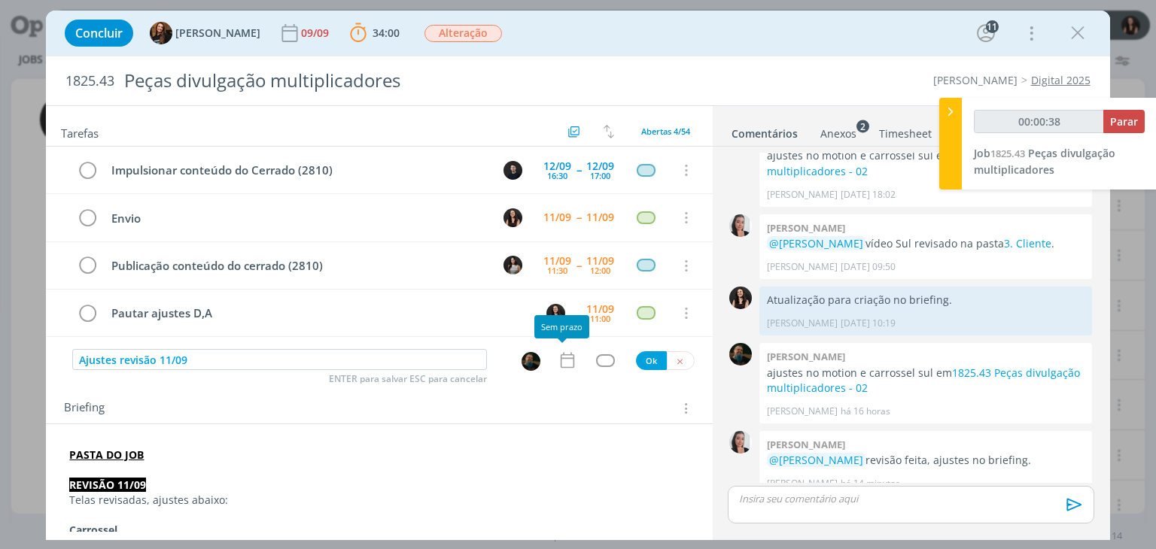
click at [560, 355] on icon "dialog" at bounding box center [568, 361] width 20 height 20
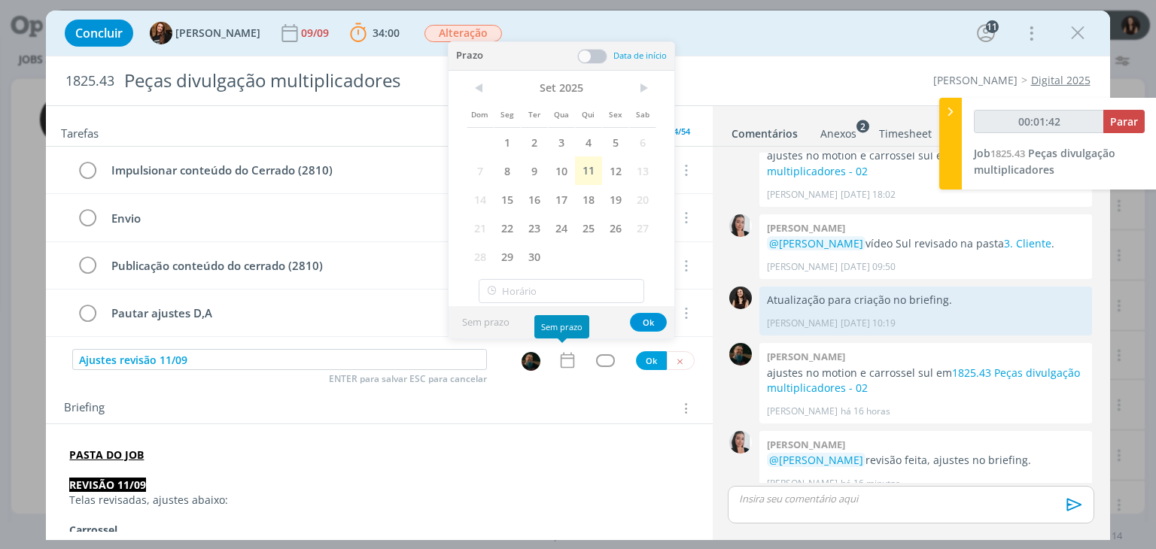
scroll to position [1237, 0]
click at [615, 196] on span "19" at bounding box center [615, 199] width 27 height 29
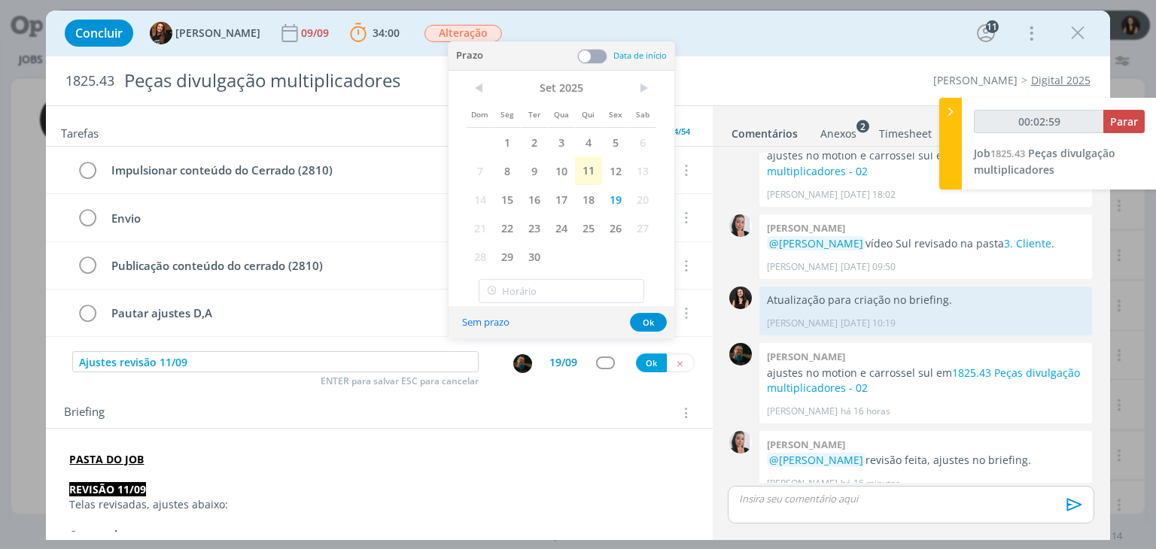
click at [596, 54] on span at bounding box center [592, 56] width 30 height 15
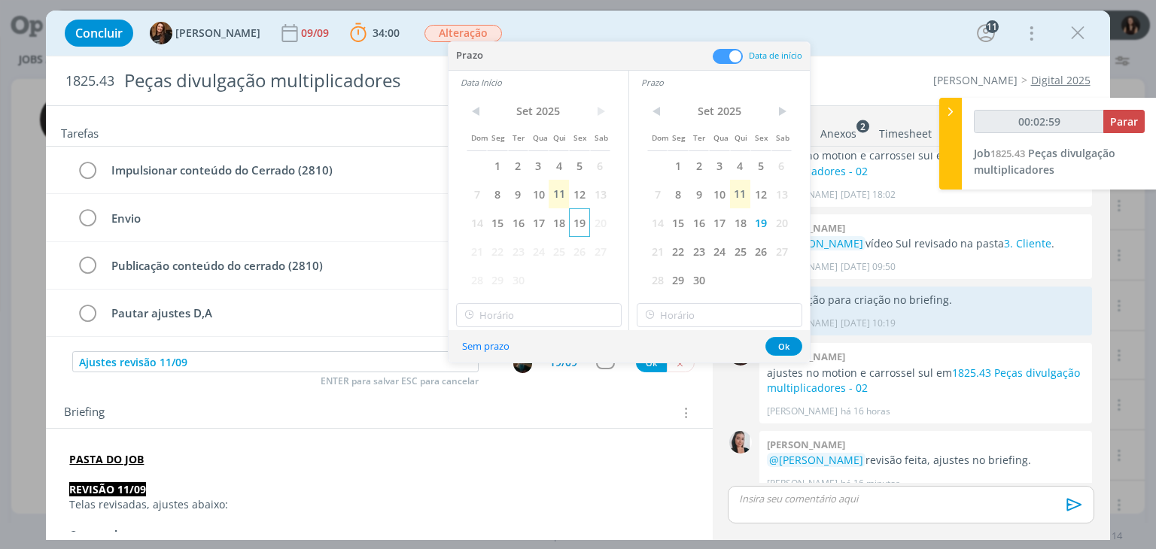
type input "00:03:00"
click at [583, 221] on span "19" at bounding box center [579, 222] width 20 height 29
type input "11:00"
click at [551, 317] on input "11:00" at bounding box center [539, 315] width 166 height 24
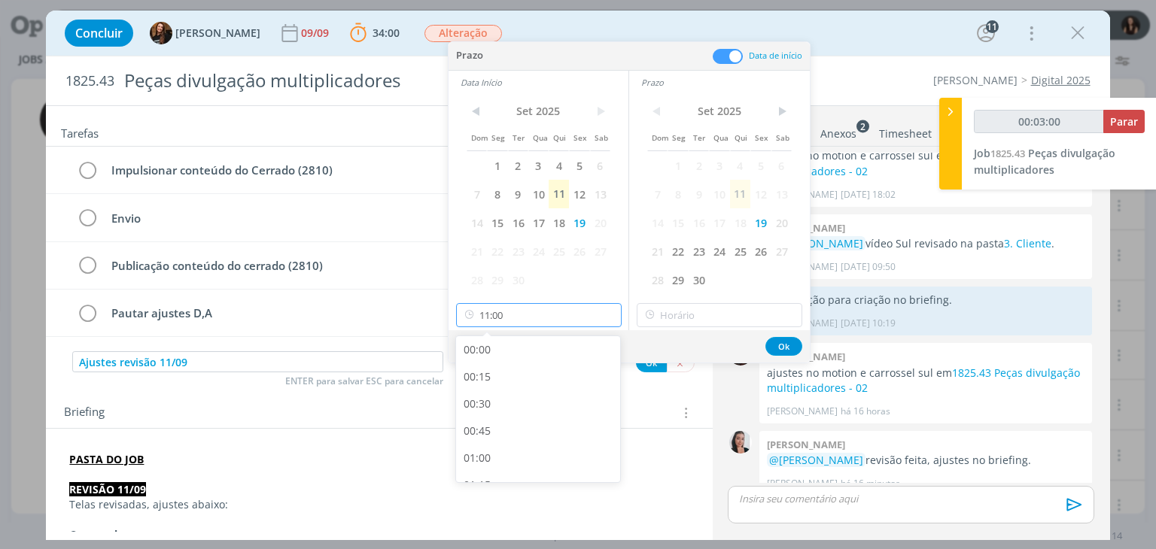
scroll to position [1078, 0]
type input "00:03:04"
drag, startPoint x: 504, startPoint y: 395, endPoint x: 626, endPoint y: 339, distance: 135.1
click at [505, 394] on div "09:00" at bounding box center [540, 398] width 169 height 27
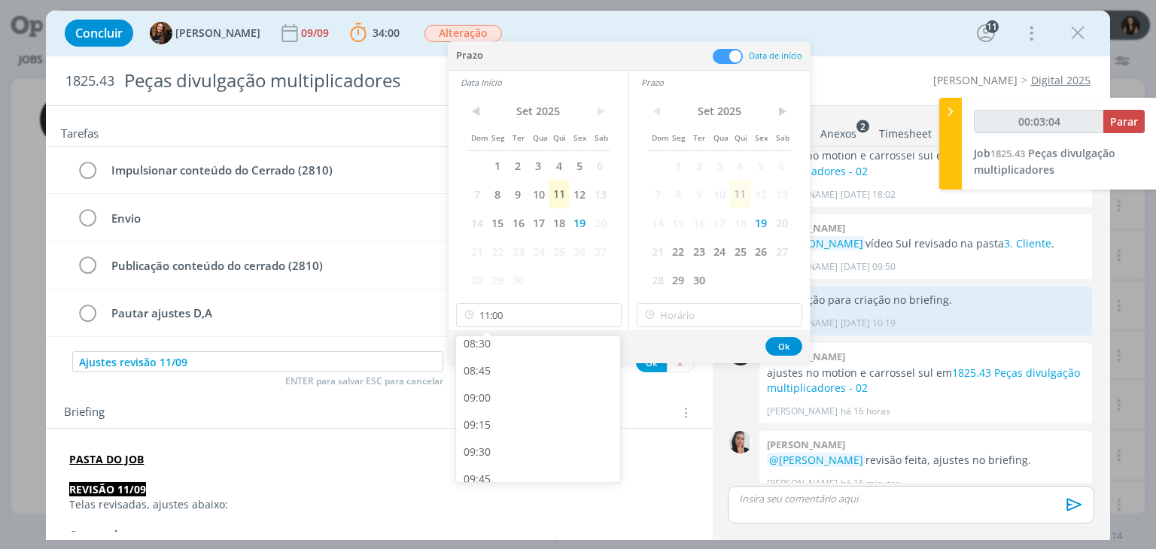
type input "09:00"
type input "00:03:05"
type input "11:00"
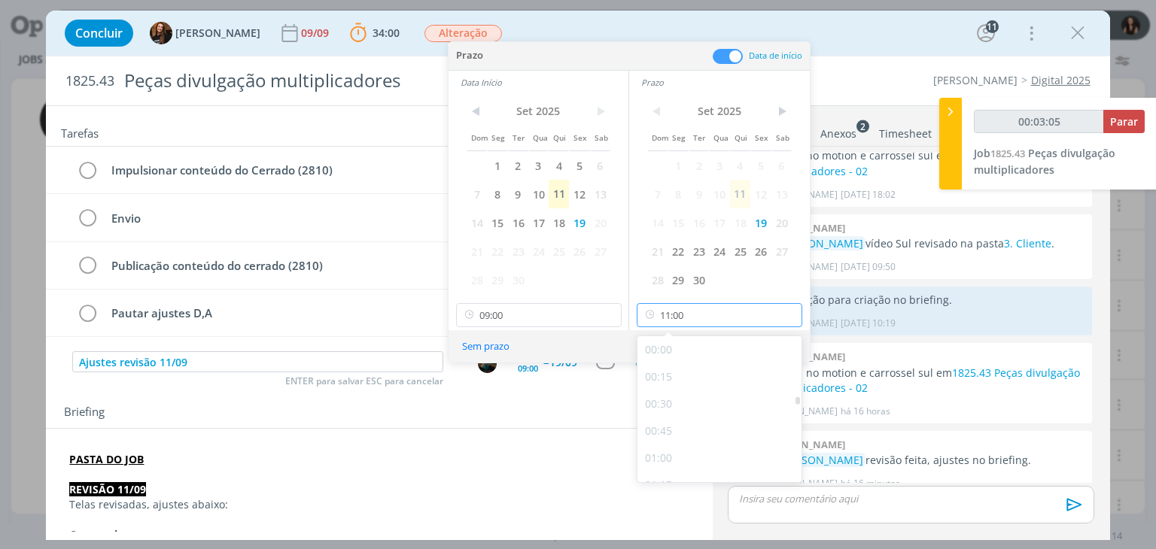
drag, startPoint x: 685, startPoint y: 317, endPoint x: 698, endPoint y: 364, distance: 49.3
click at [686, 316] on input "11:00" at bounding box center [720, 315] width 166 height 24
type input "00:03:07"
click at [699, 422] on div "12:00" at bounding box center [722, 422] width 169 height 27
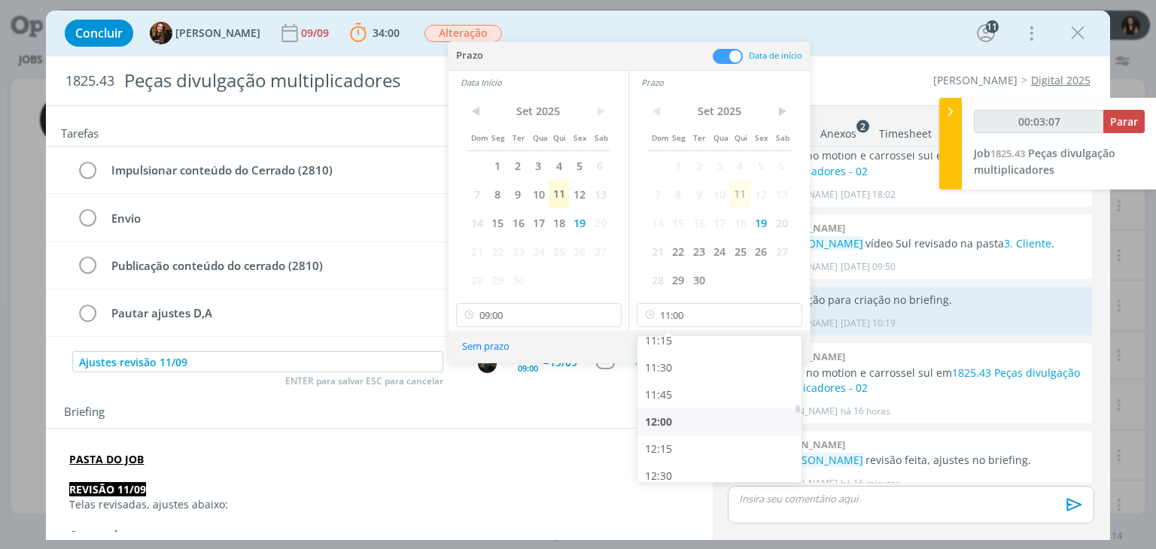
type input "12:00"
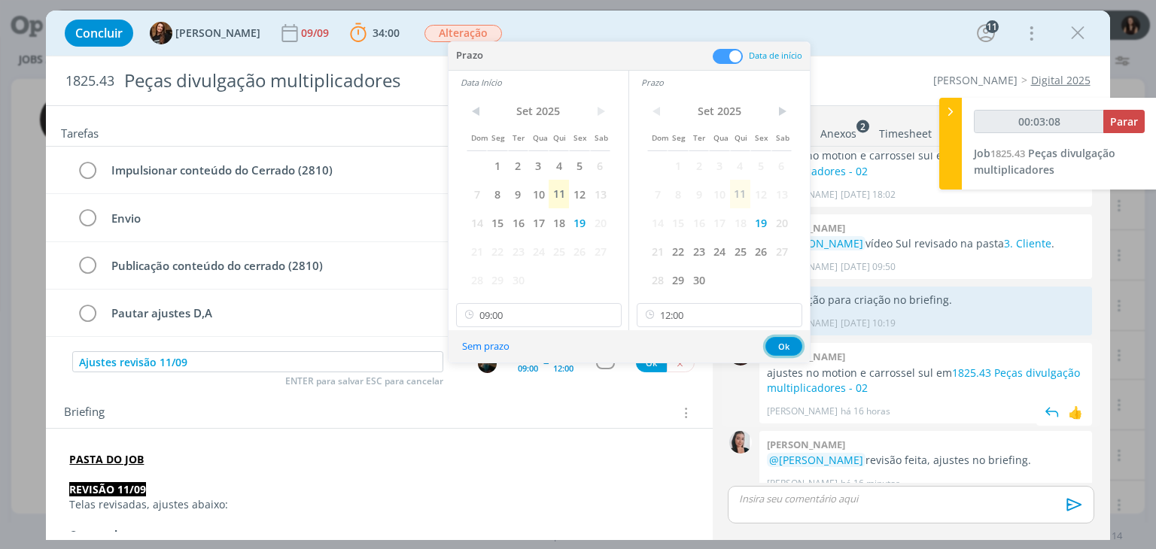
click at [779, 341] on button "Ok" at bounding box center [783, 346] width 37 height 19
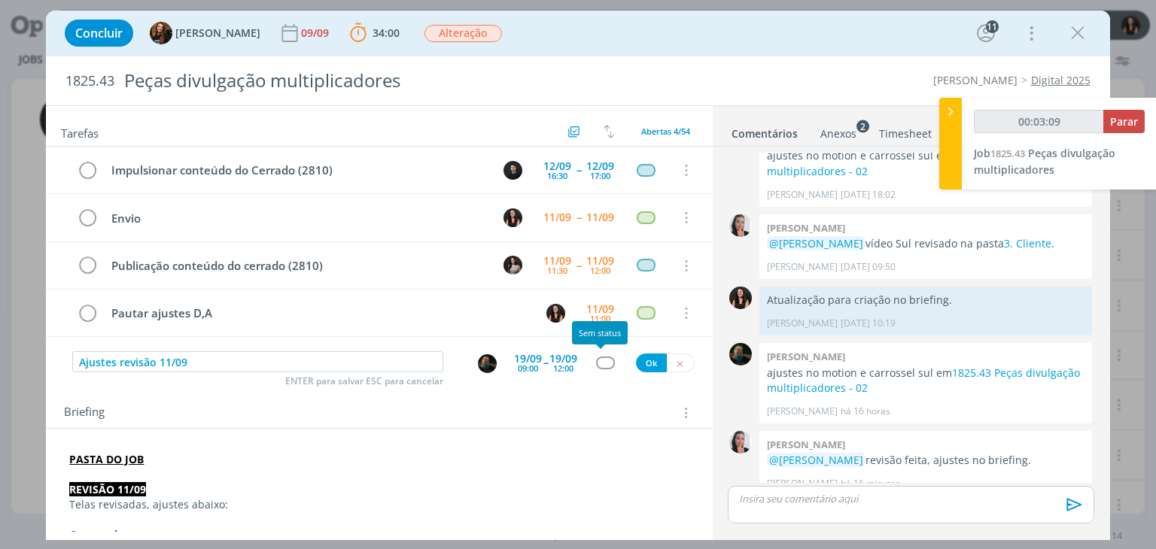
click at [605, 364] on div "dialog" at bounding box center [605, 363] width 19 height 13
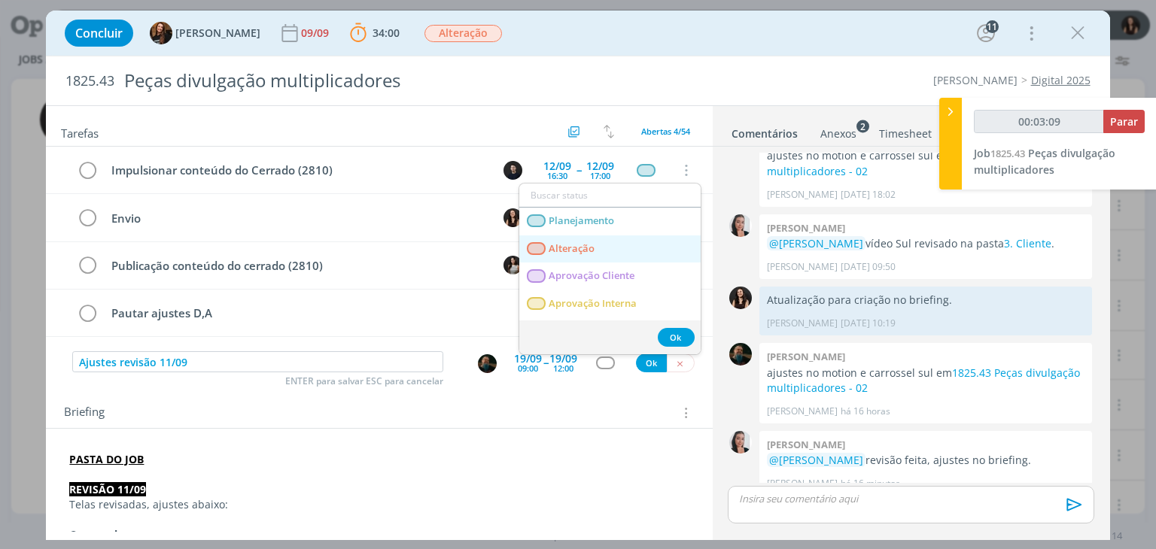
click at [583, 245] on span "Alteração" at bounding box center [572, 249] width 46 height 12
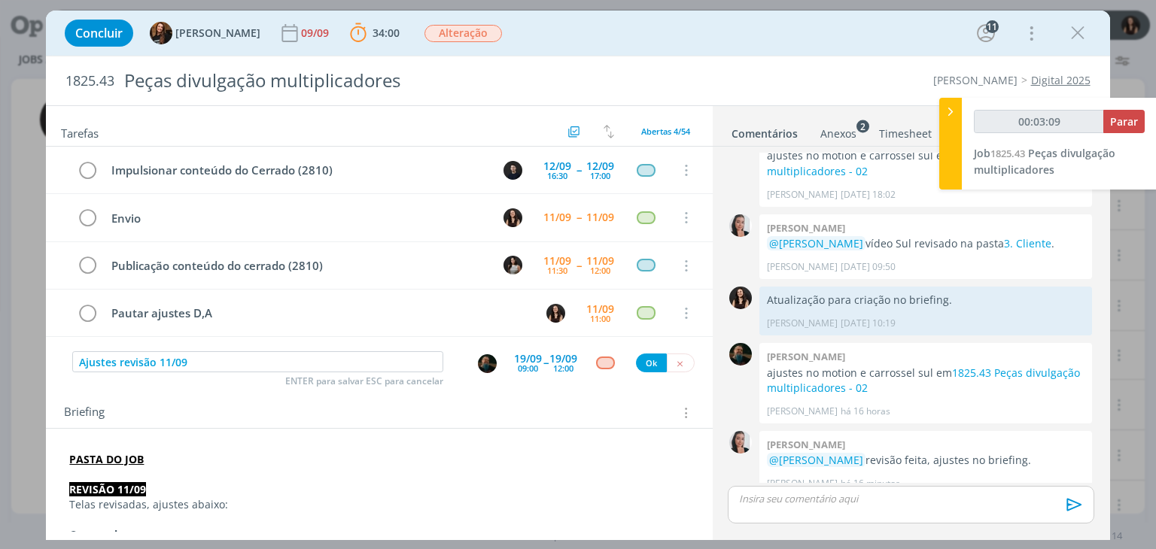
type input "00:03:10"
click at [641, 354] on button "Ok" at bounding box center [651, 363] width 31 height 19
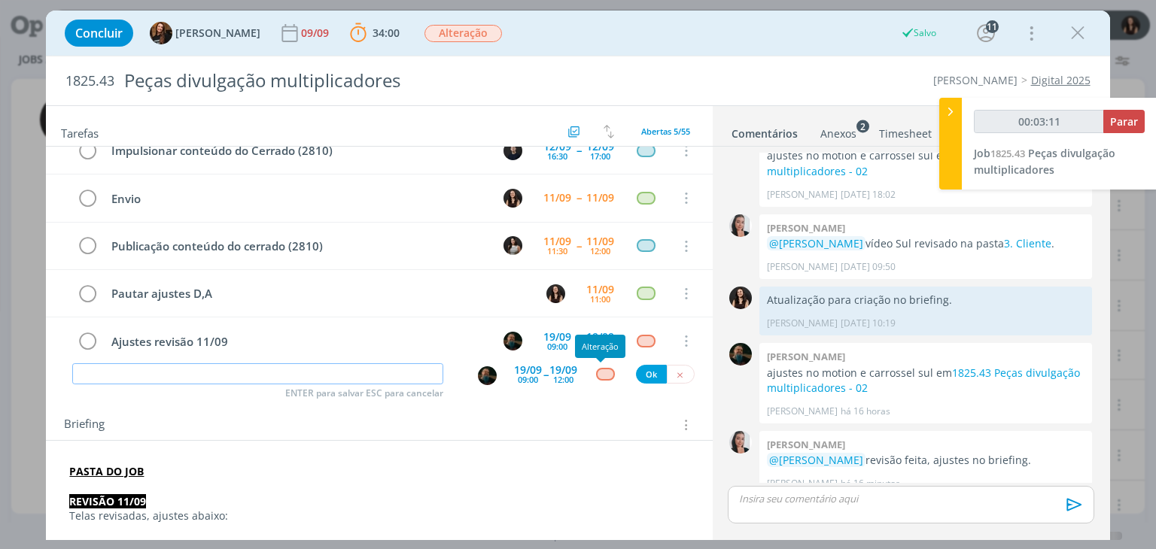
scroll to position [0, 0]
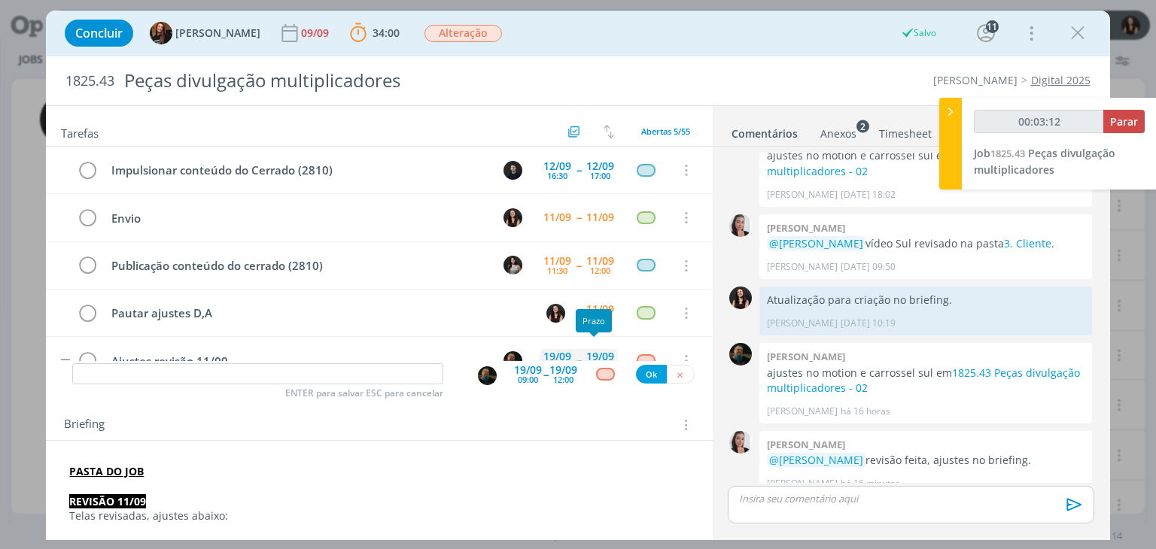
click at [587, 345] on div "19/09 12:00" at bounding box center [600, 361] width 35 height 32
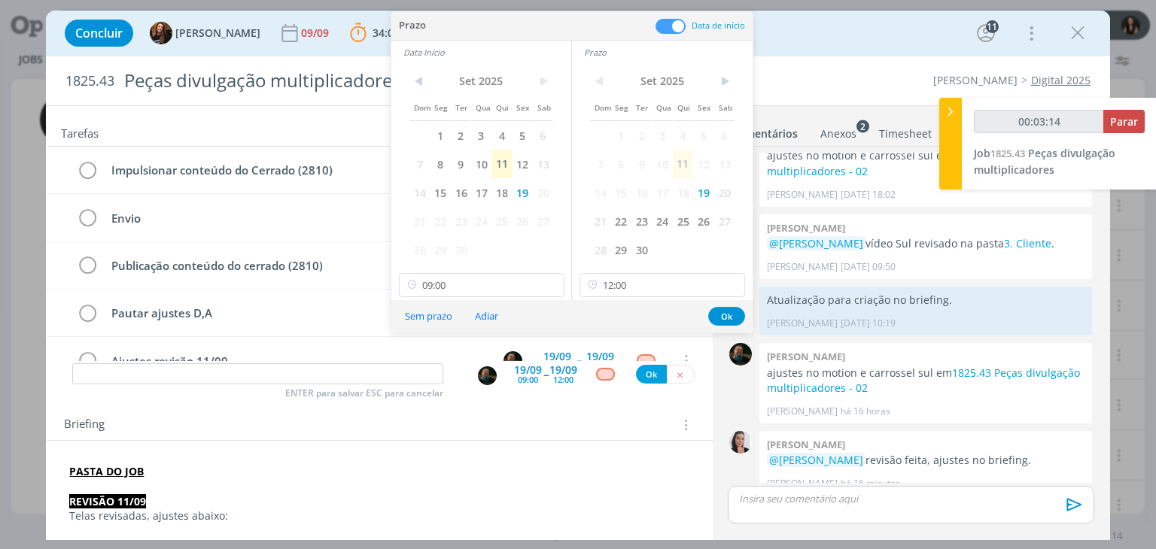
drag, startPoint x: 582, startPoint y: 467, endPoint x: 590, endPoint y: 440, distance: 27.6
click at [582, 464] on p "PASTA DO JOB" at bounding box center [378, 471] width 619 height 15
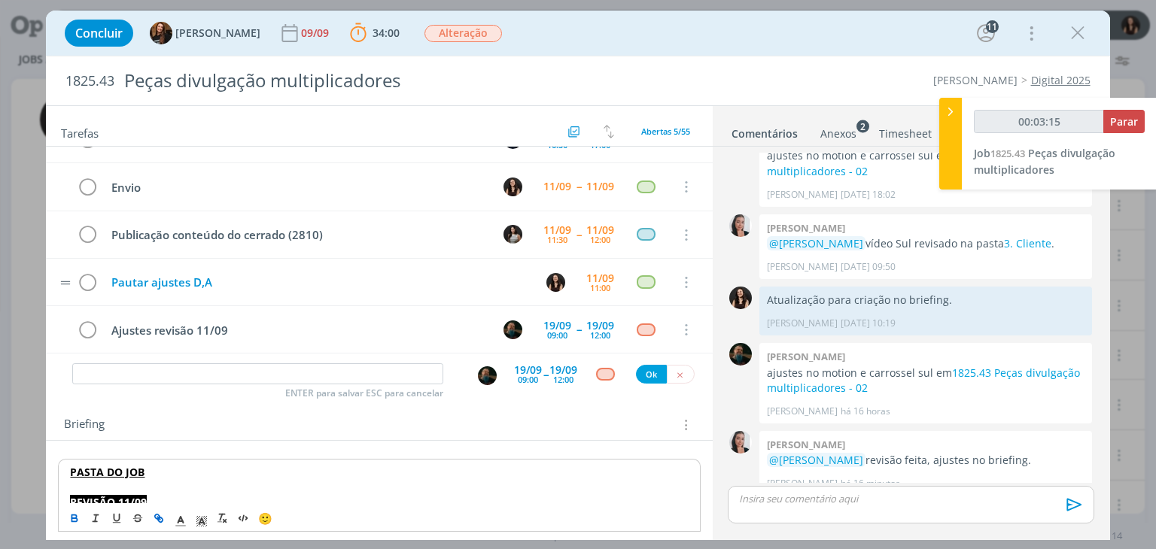
scroll to position [32, 0]
click at [84, 287] on icon "dialog" at bounding box center [87, 281] width 21 height 23
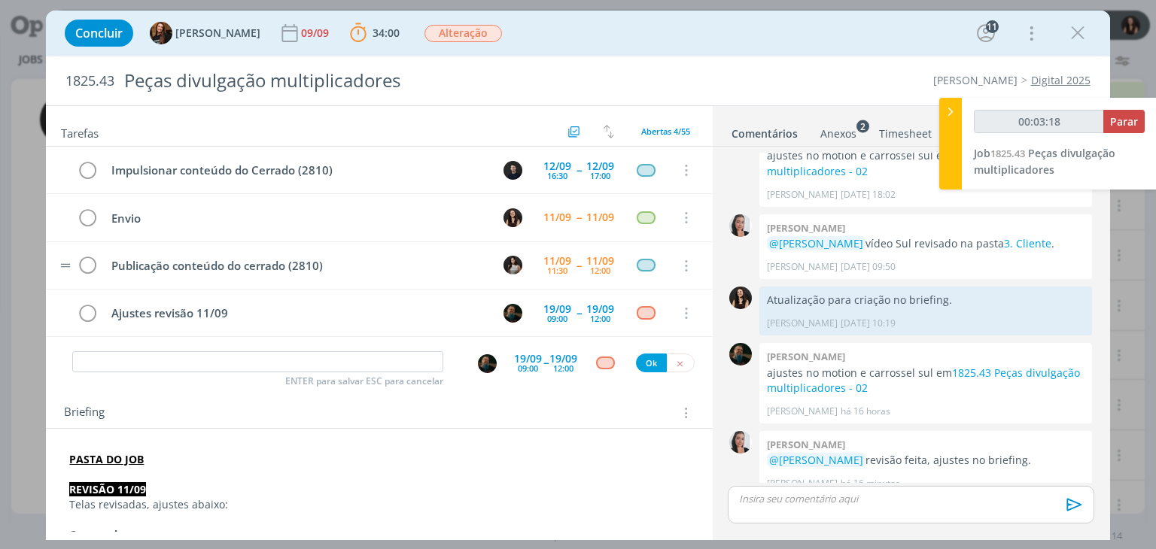
scroll to position [0, 0]
click at [312, 355] on input "dialog" at bounding box center [257, 362] width 371 height 21
type input "00:03:47"
type input "J"
type input "00:03:48"
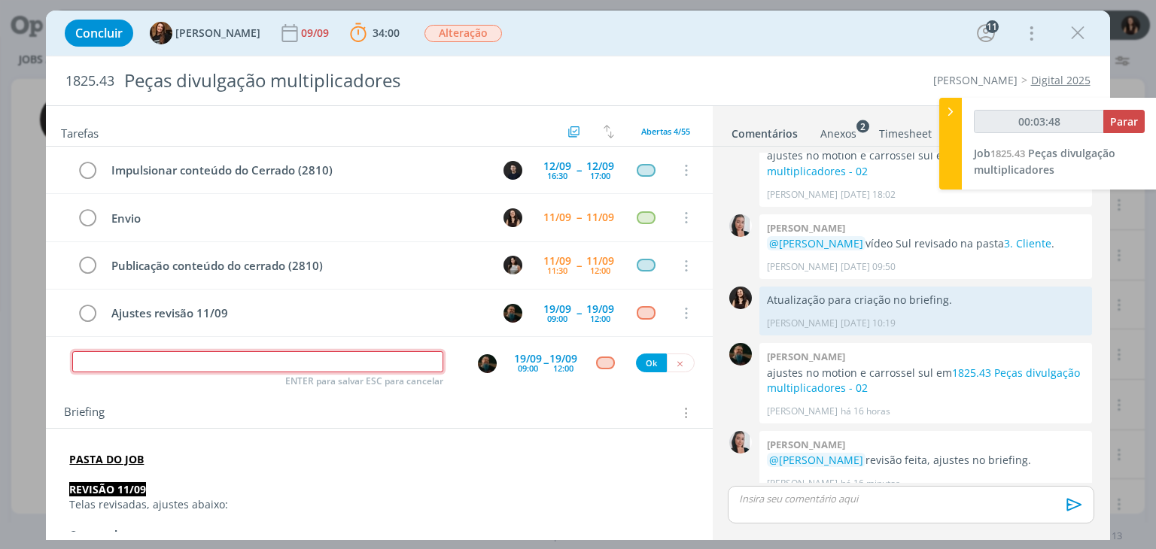
type input "00:03:49"
type input "L"
type input "00:03:56"
type input "J"
type input "00:04:03"
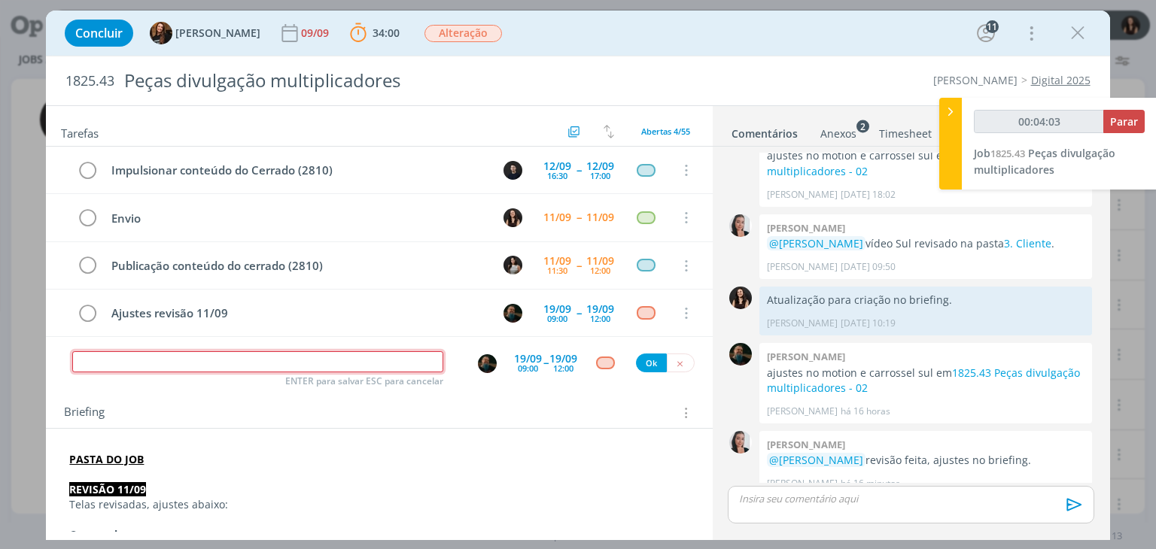
type input "r"
type input "00:04:04"
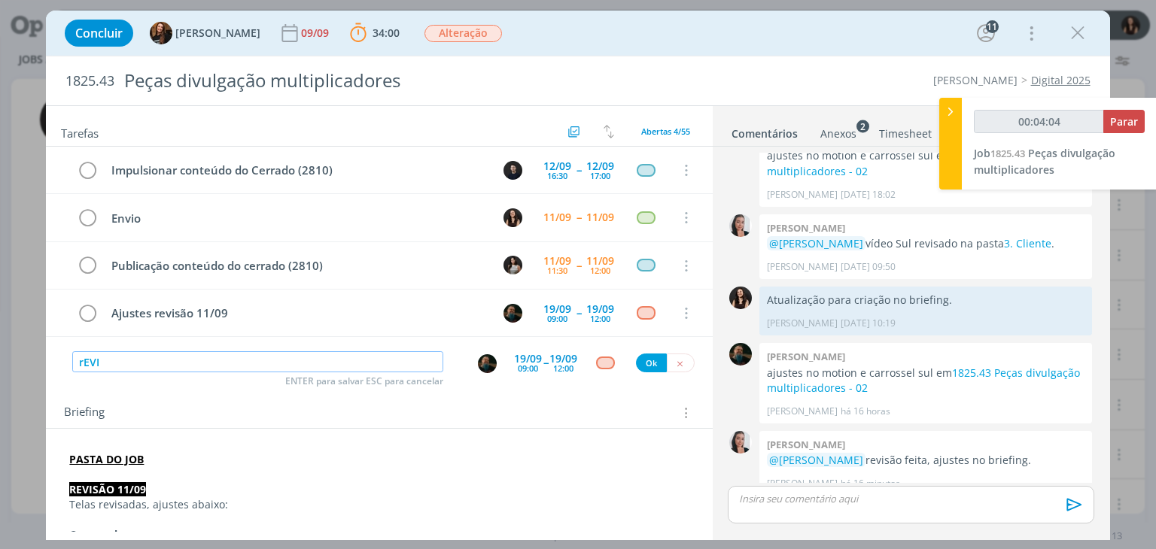
type input "rEVIS"
type input "00:04:05"
type input "rEVISÃO AJU"
type input "00:04:06"
type input "rEVISÃO AJUTES"
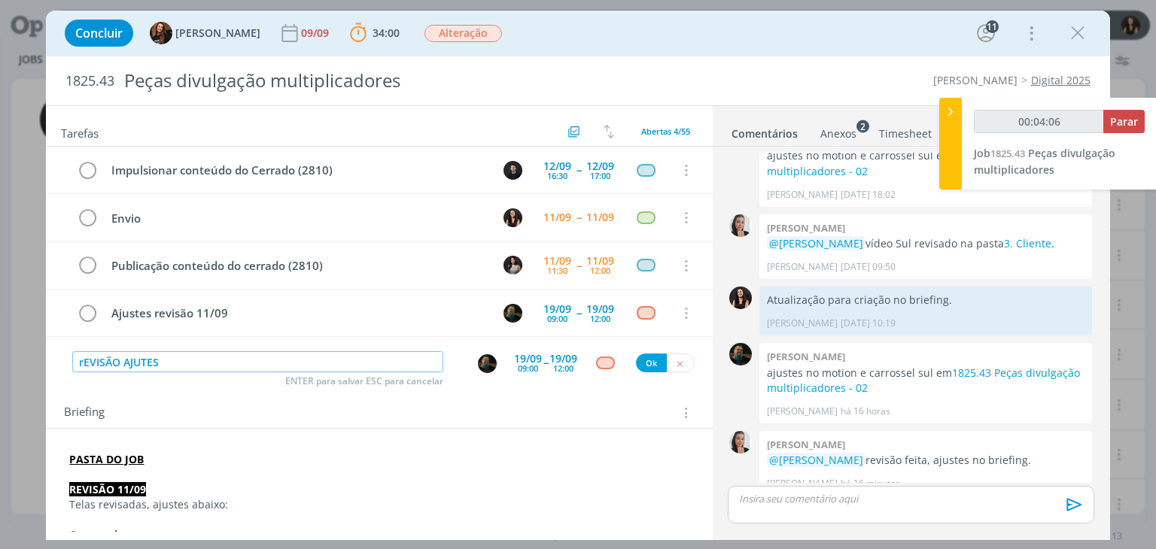
type input "00:04:07"
type input "r"
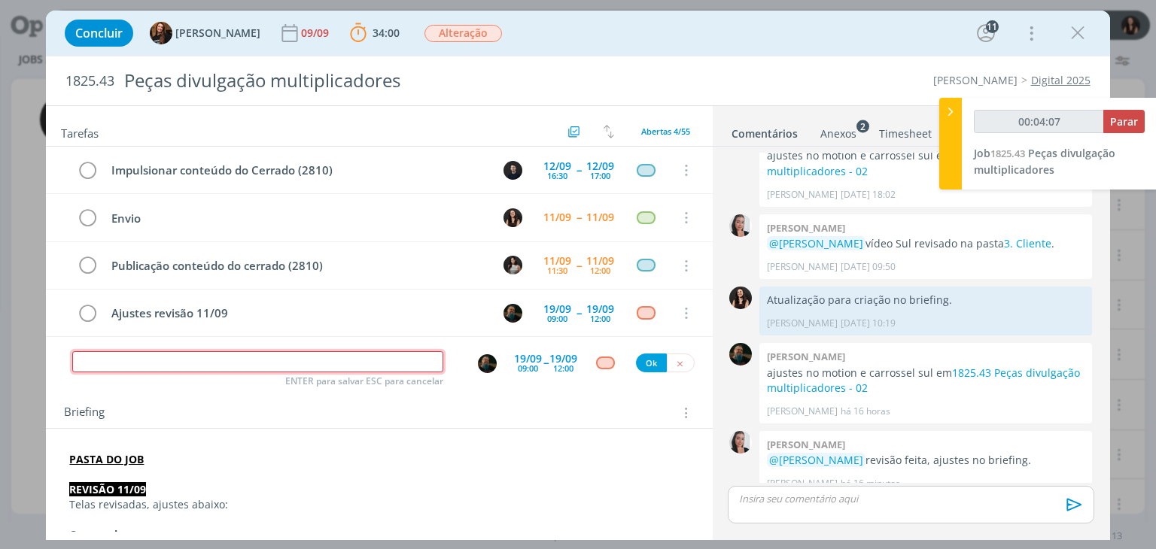
type input "00:04:08"
type input "Re"
type input "00:04:09"
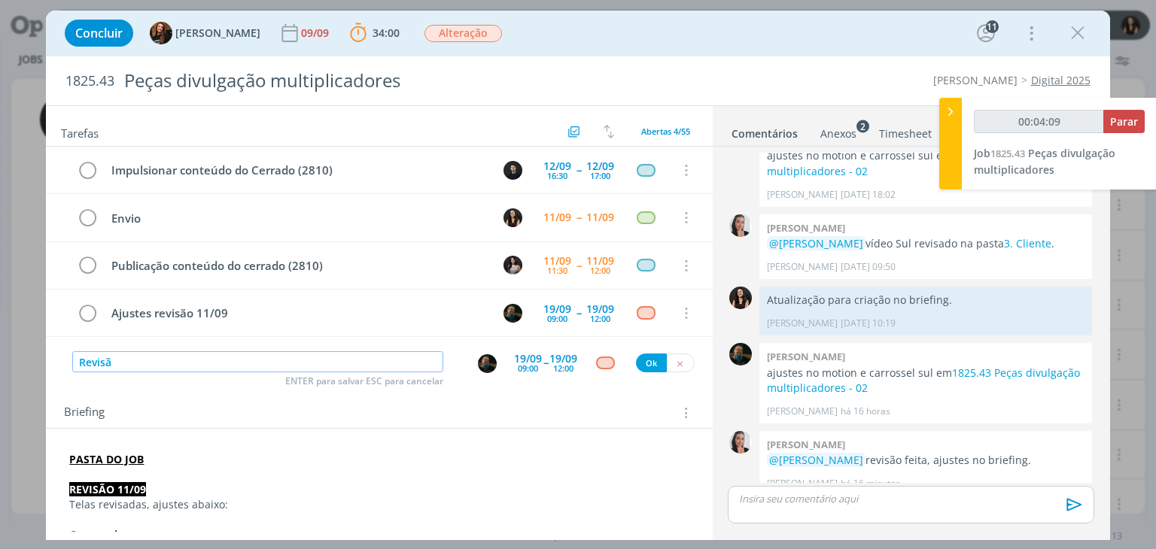
type input "Revisão"
type input "00:04:10"
type input "Revisão ajustes"
type input "00:04:12"
type input "Revisão ajustes (revis"
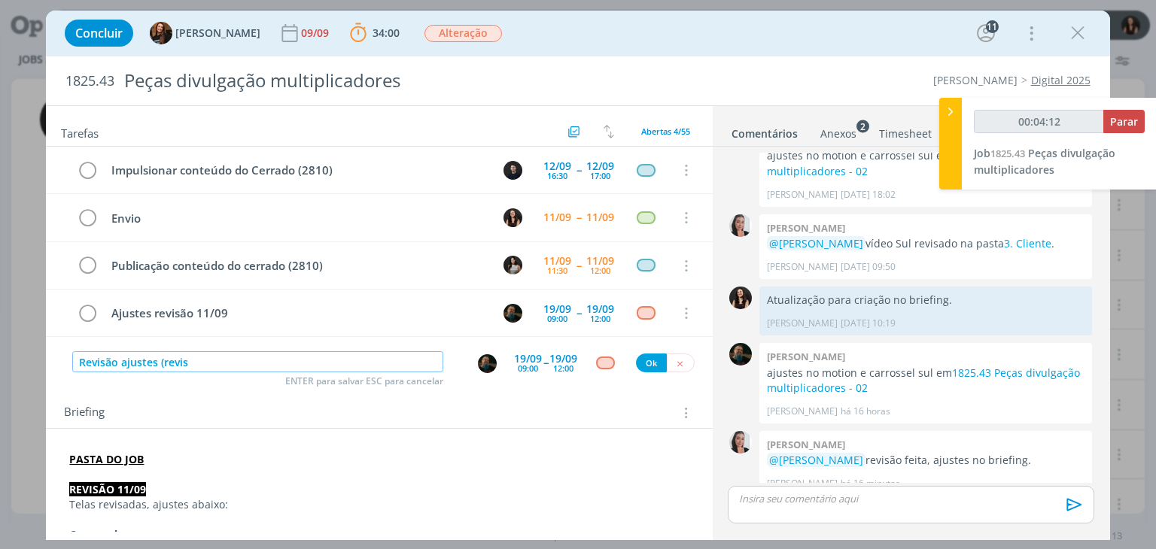
type input "00:04:13"
type input "Revisão ajustes (revisão"
type input "00:04:14"
type input "Revisão ajustes (revisão 11/0"
type input "00:04:15"
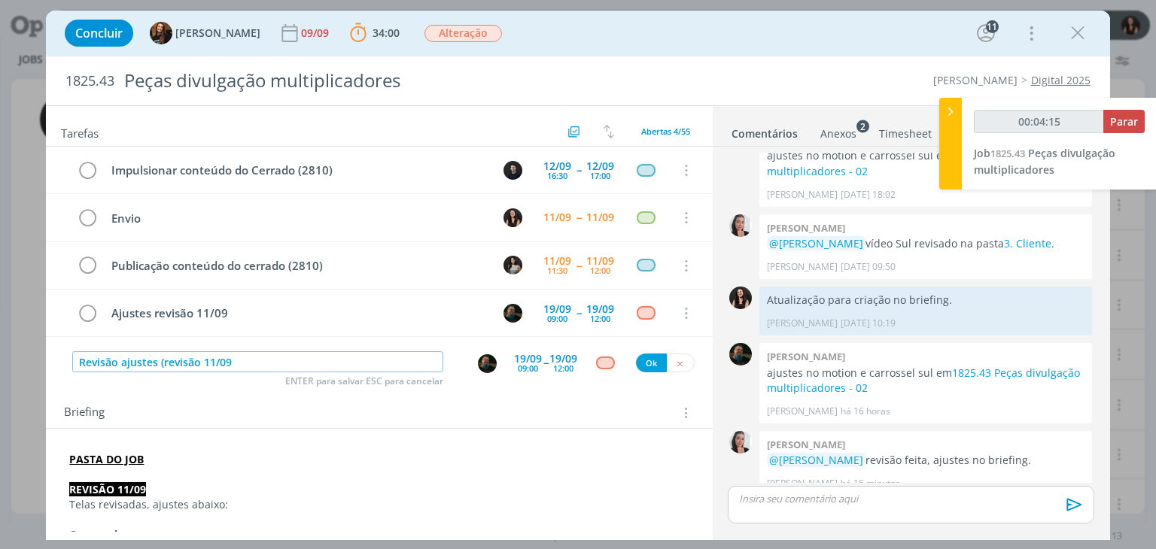
type input "Revisão ajustes (revisão 11/09)"
type input "00:04:17"
click at [479, 362] on img "dialog" at bounding box center [487, 364] width 19 height 19
type input "Revisão ajustes (revisão 11/09)"
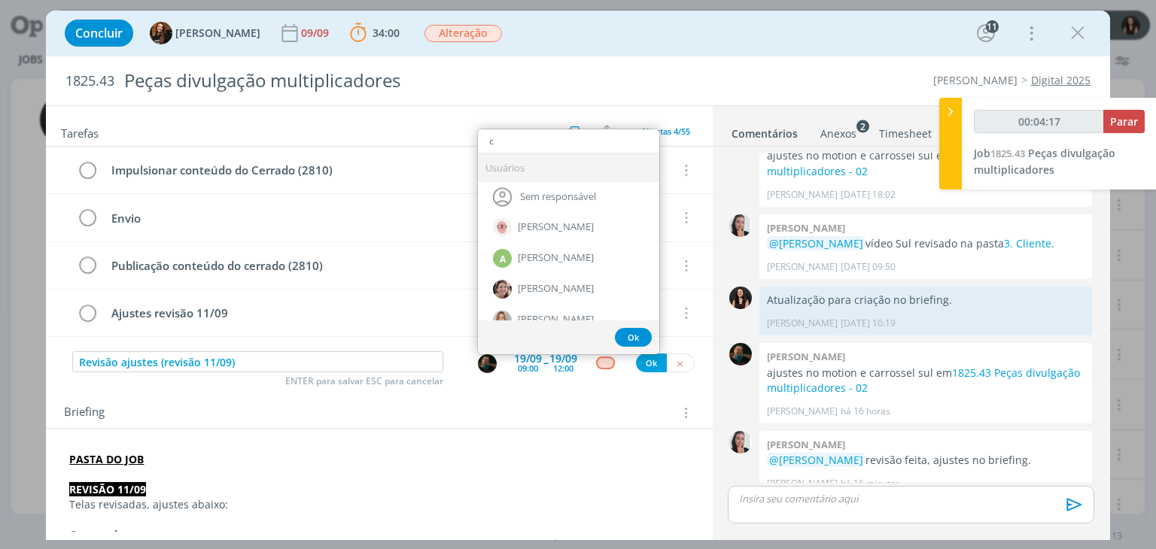
type input "ca"
type input "00:04:18"
type input "ca"
click at [518, 255] on span "Camile Zagonel" at bounding box center [552, 259] width 68 height 12
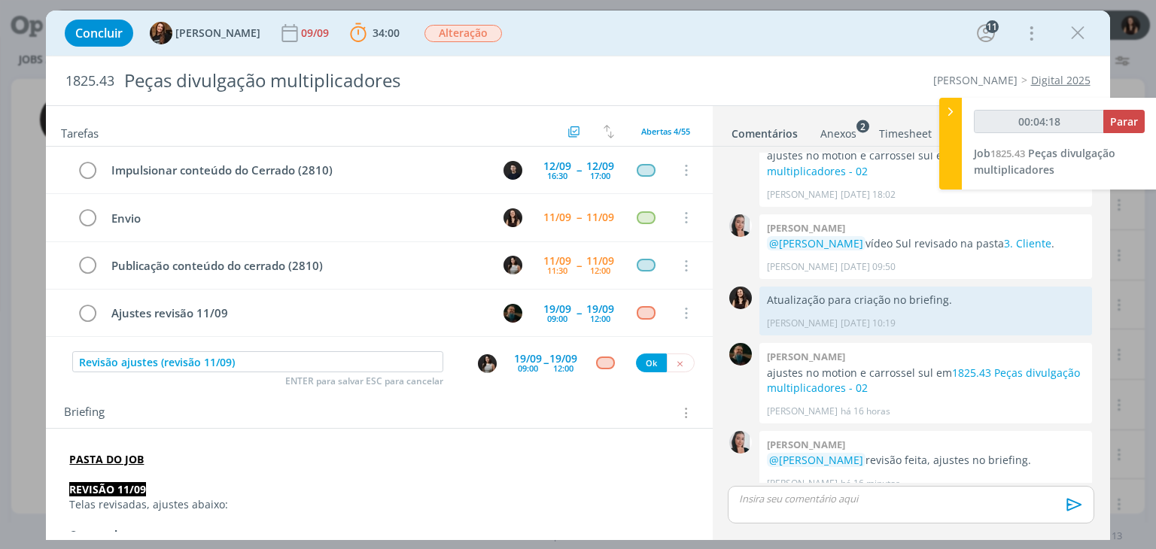
type input "00:04:19"
click at [479, 355] on img "dialog" at bounding box center [487, 364] width 19 height 19
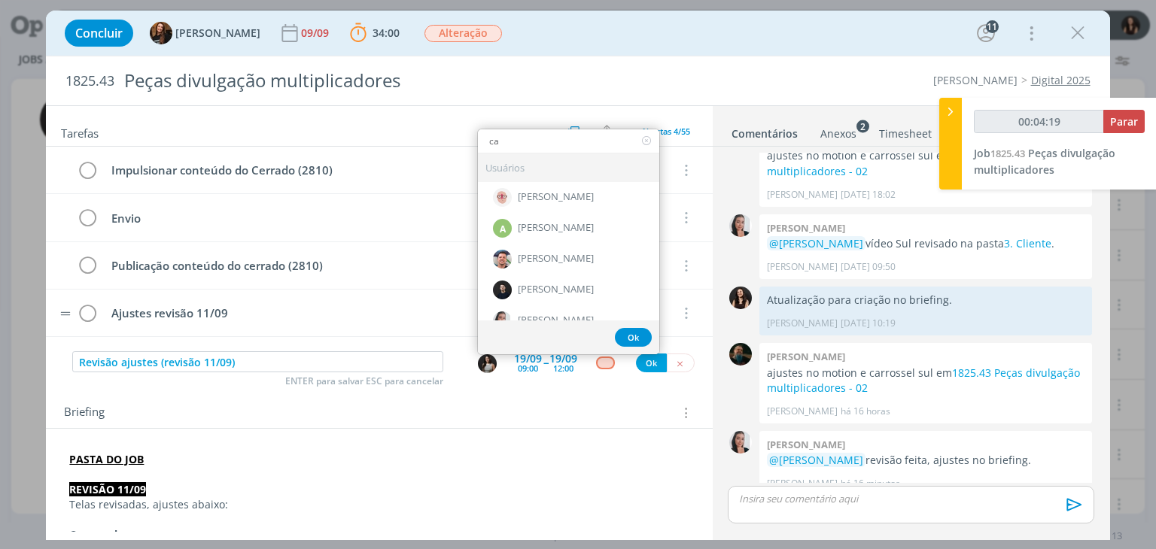
type input "car"
type input "00:04:20"
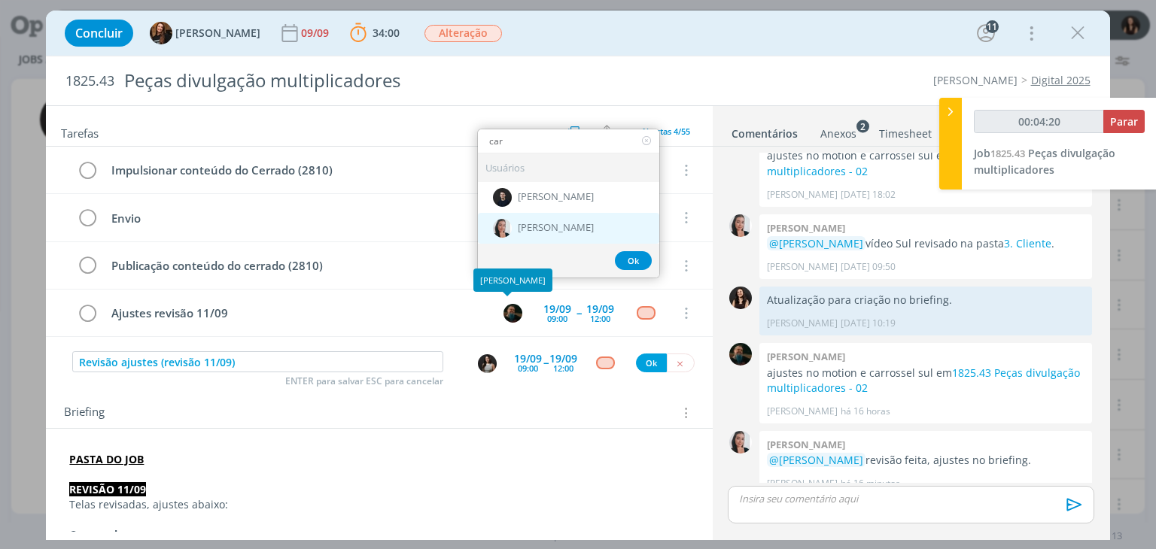
type input "car"
click at [553, 222] on span "Caroline Pieczarka" at bounding box center [556, 228] width 76 height 12
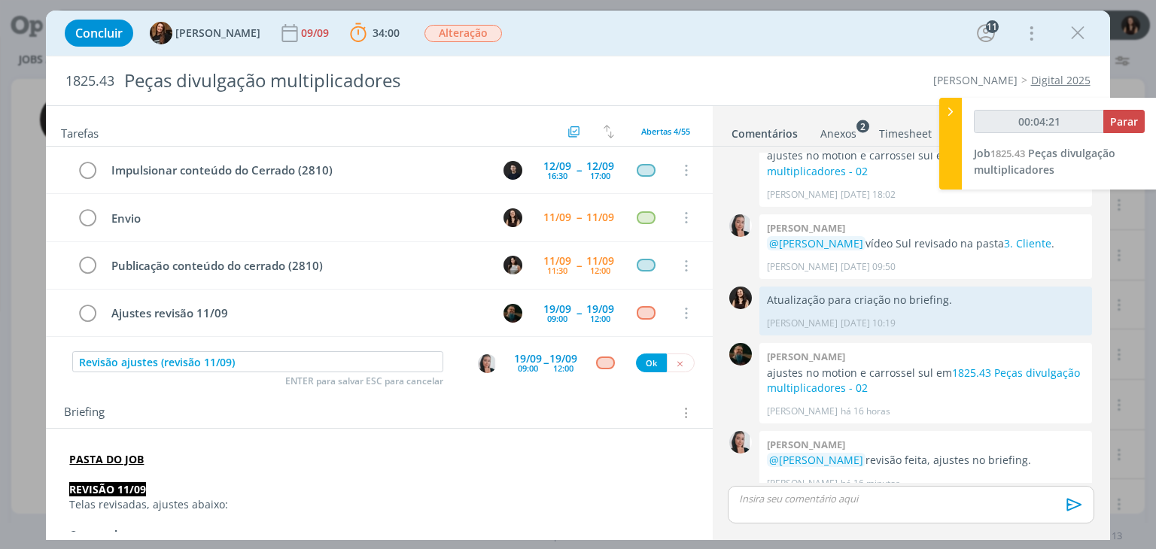
click at [533, 368] on div "19/09 09:00" at bounding box center [528, 362] width 28 height 27
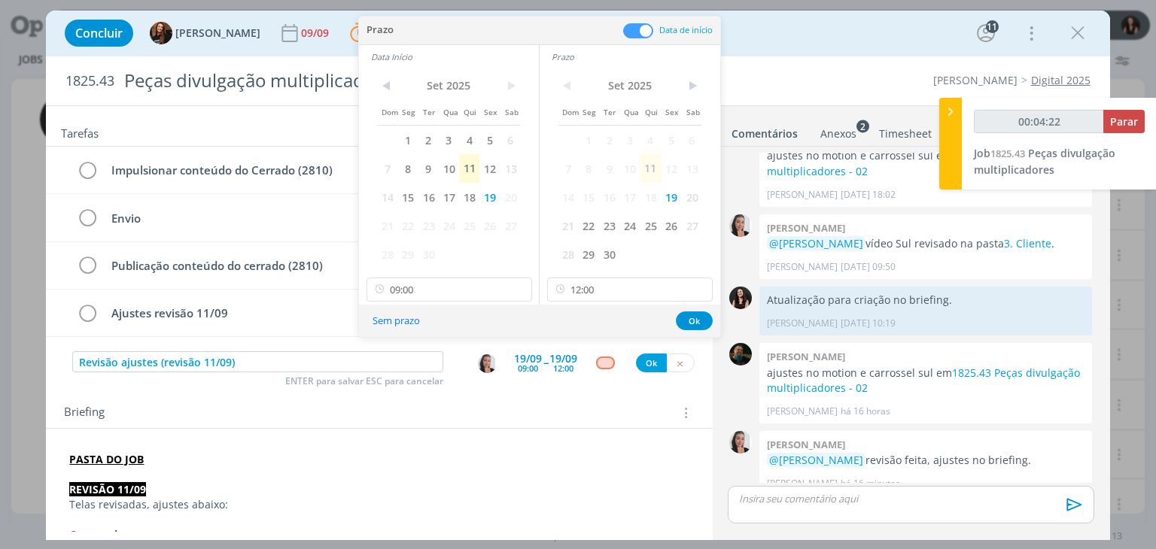
click at [546, 383] on div "Tarefas Usar Job de template Criar template a partir deste job Visualizar Templ…" at bounding box center [379, 319] width 666 height 426
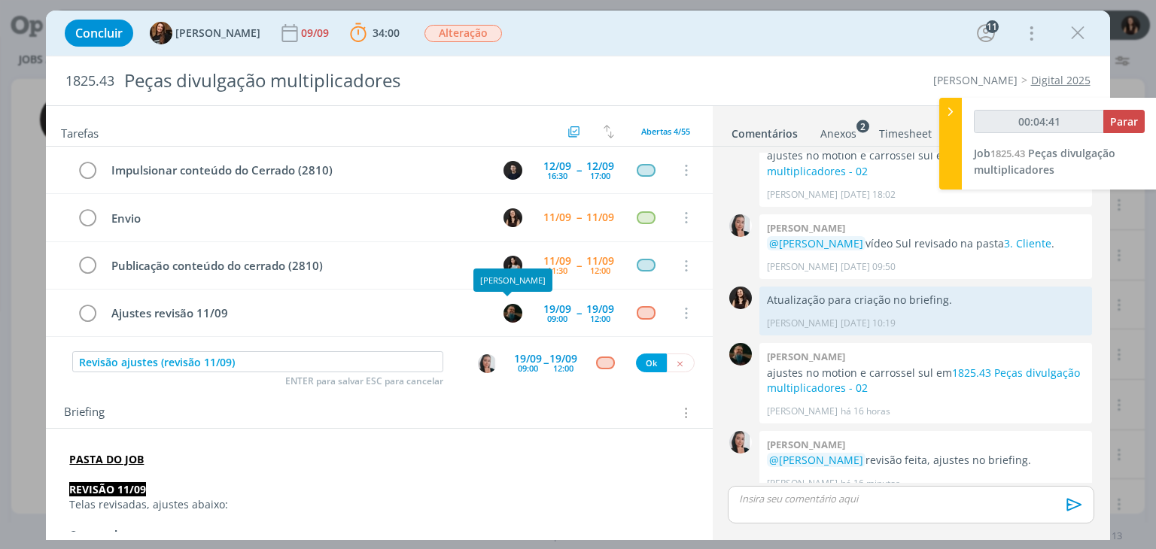
click at [536, 359] on div "19/09" at bounding box center [528, 359] width 28 height 11
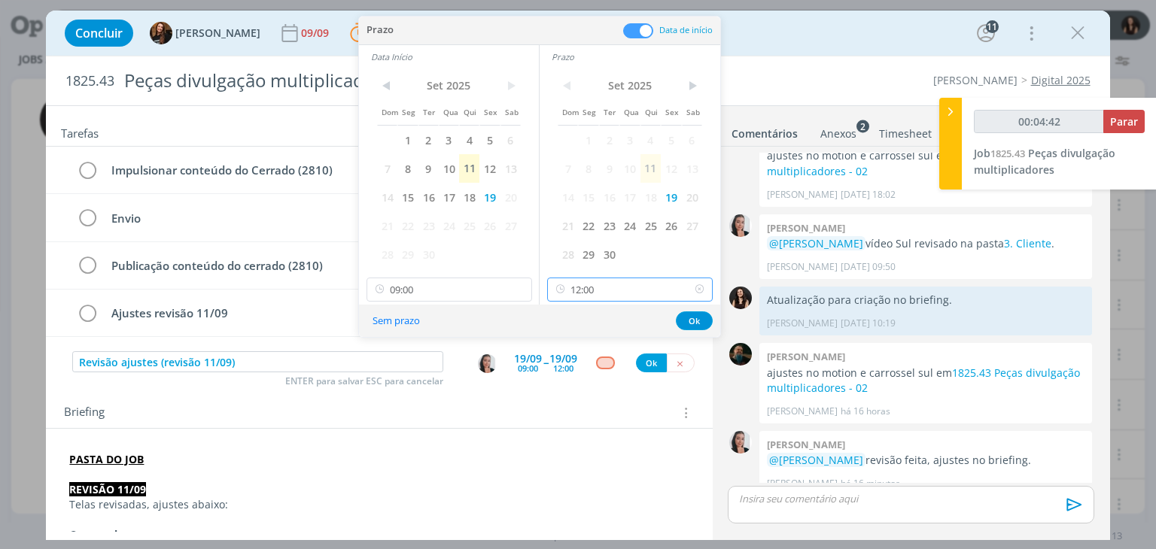
drag, startPoint x: 615, startPoint y: 287, endPoint x: 621, endPoint y: 308, distance: 21.9
click at [616, 287] on input "12:00" at bounding box center [630, 290] width 166 height 24
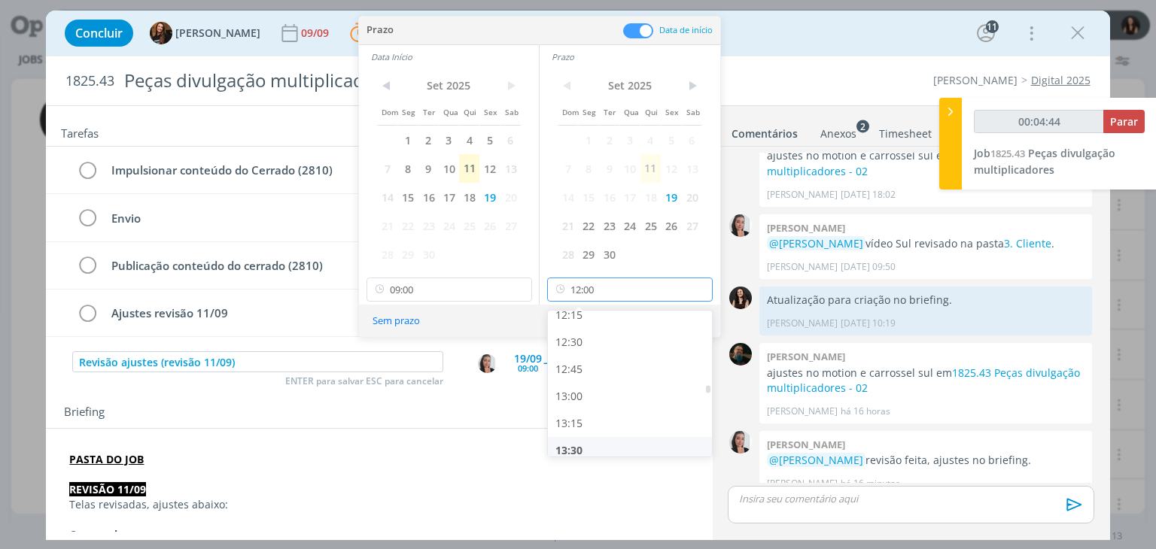
type input "00:04:45"
click at [603, 440] on div "13:30" at bounding box center [632, 450] width 169 height 27
type input "13:30"
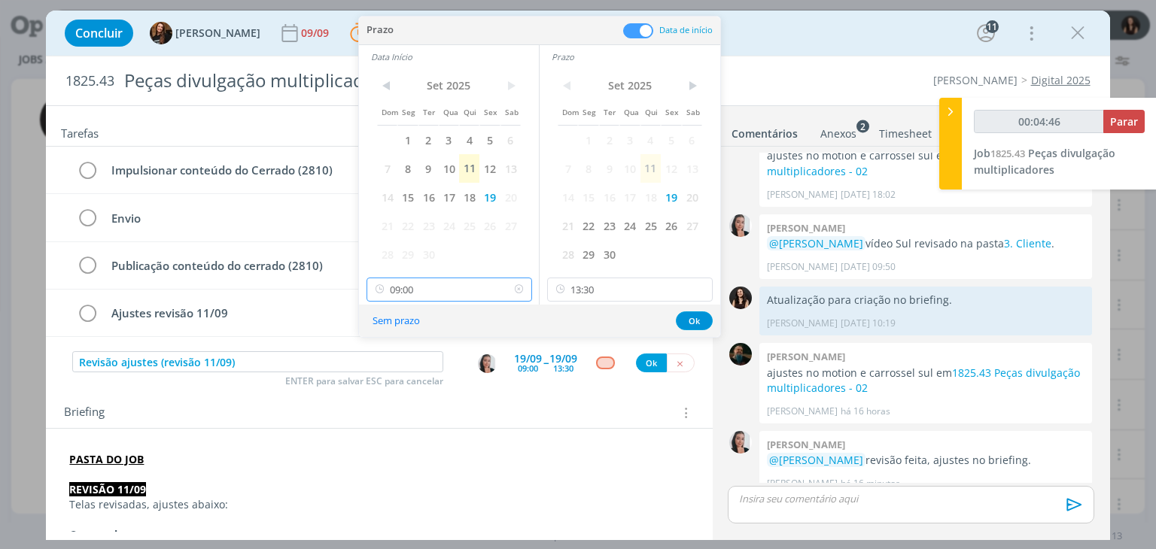
click at [439, 284] on input "09:00" at bounding box center [450, 290] width 166 height 24
drag, startPoint x: 602, startPoint y: 309, endPoint x: 615, endPoint y: 278, distance: 33.4
click at [606, 297] on div "Prazo Data de início Data Início < Set 2025 > Dom Seg Ter Qua Qui Sex Sab 1 2 3…" at bounding box center [539, 177] width 361 height 321
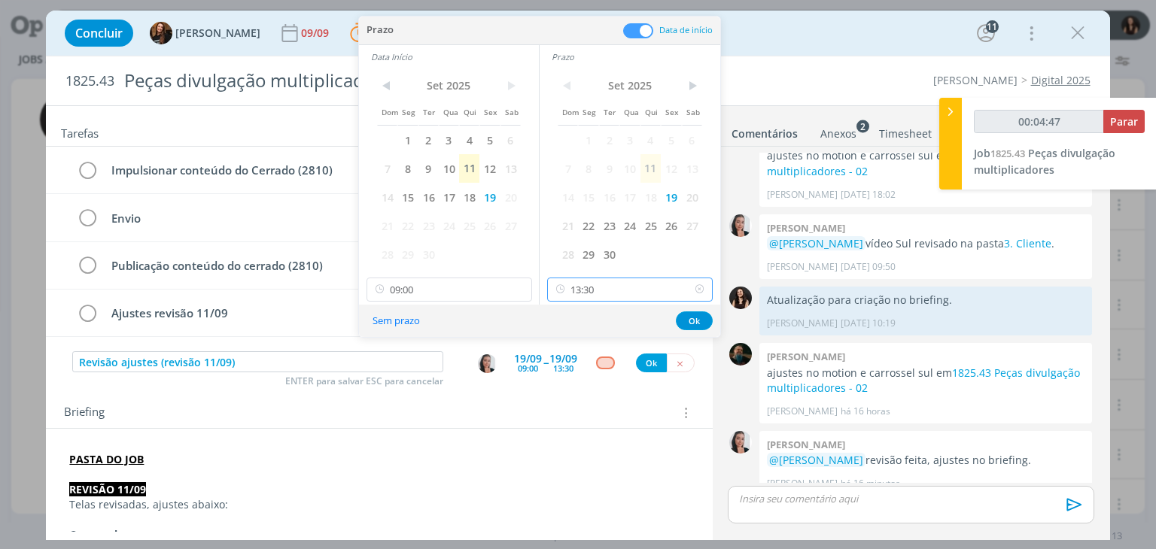
click at [616, 278] on input "13:30" at bounding box center [630, 290] width 166 height 24
type input "00:04:51"
click at [617, 326] on div "14:30" at bounding box center [632, 321] width 169 height 27
type input "14:30"
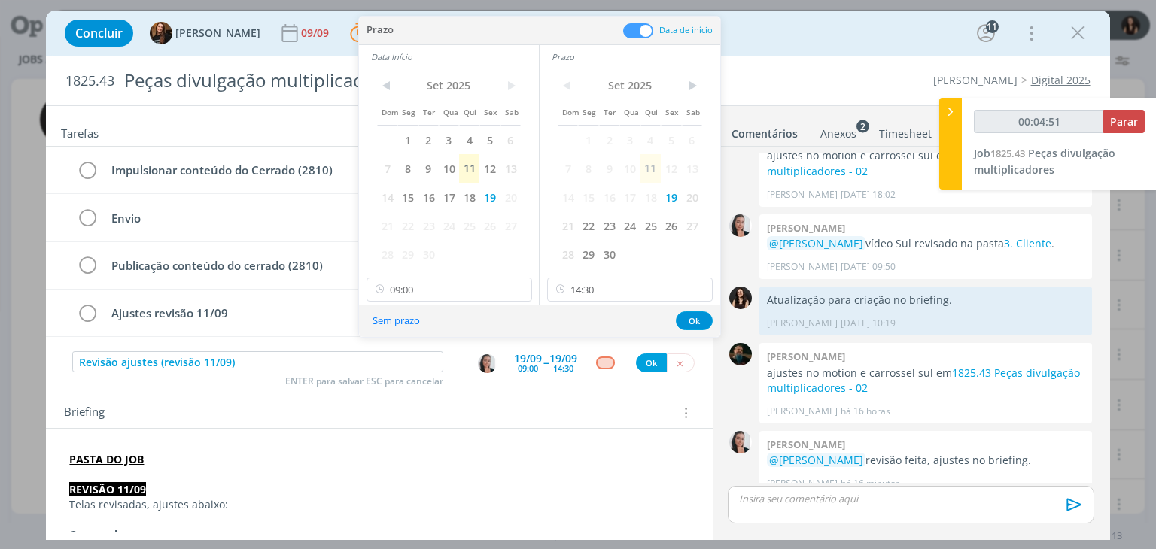
scroll to position [1572, 0]
click at [459, 282] on input "09:00" at bounding box center [450, 290] width 166 height 24
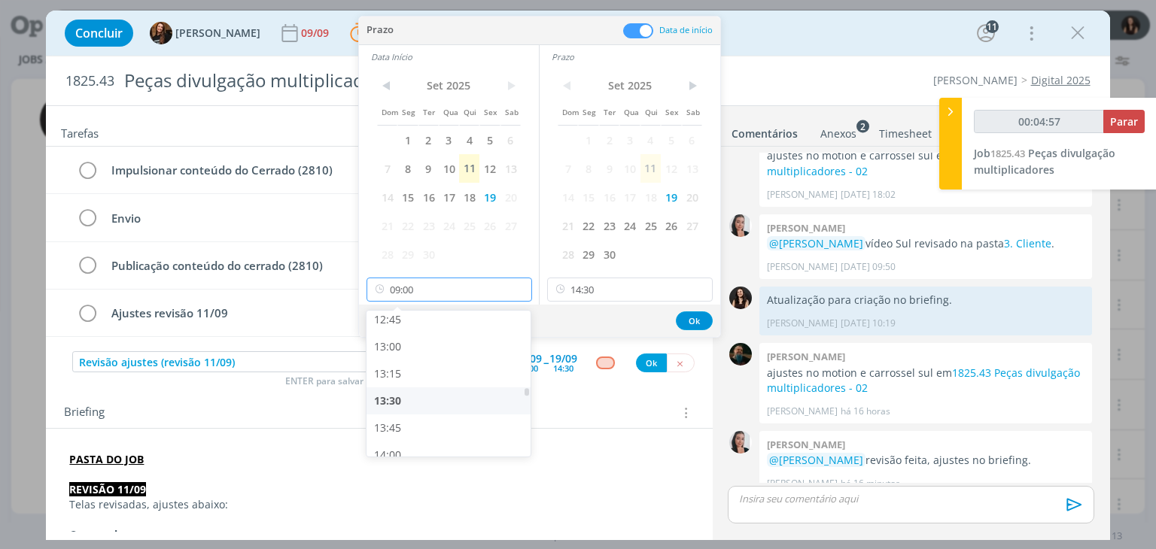
scroll to position [1388, 0]
type input "00:04:59"
click at [421, 393] on div "13:30" at bounding box center [451, 399] width 169 height 27
type input "13:30"
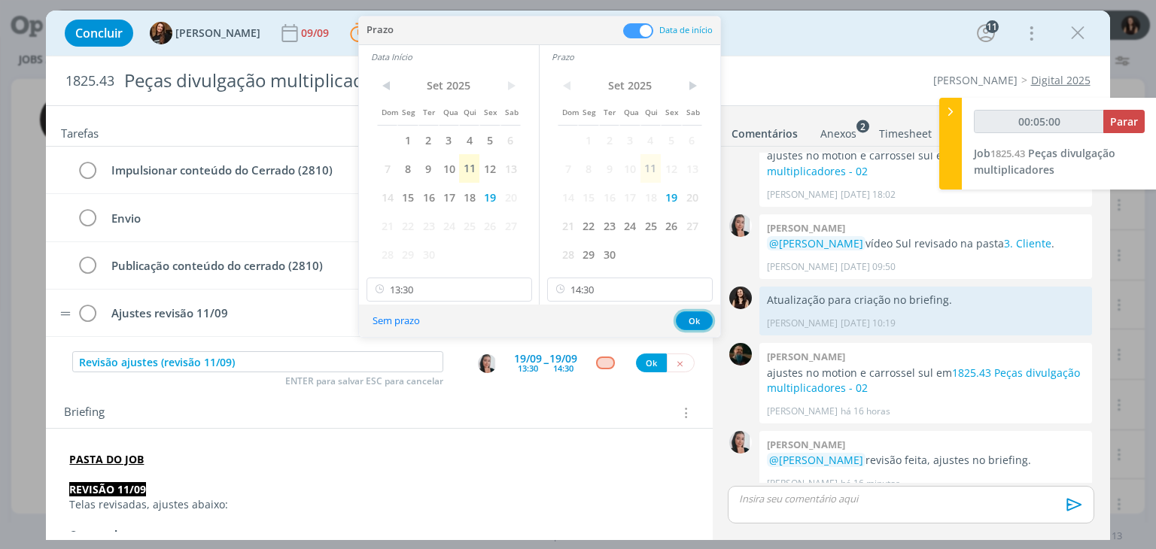
click at [695, 320] on button "Ok" at bounding box center [694, 321] width 37 height 19
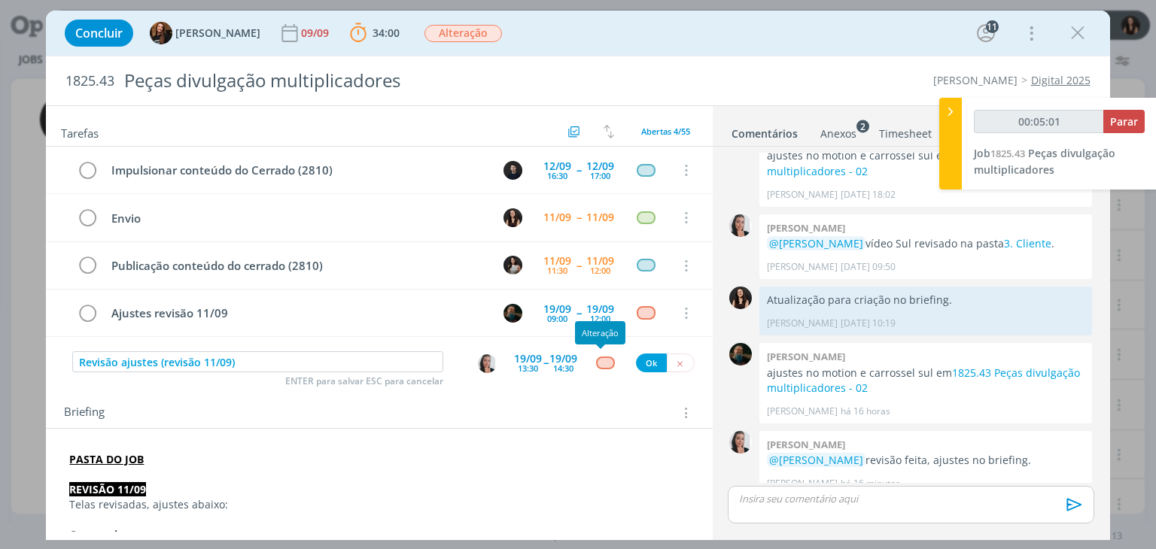
click at [596, 360] on div "dialog" at bounding box center [605, 363] width 19 height 13
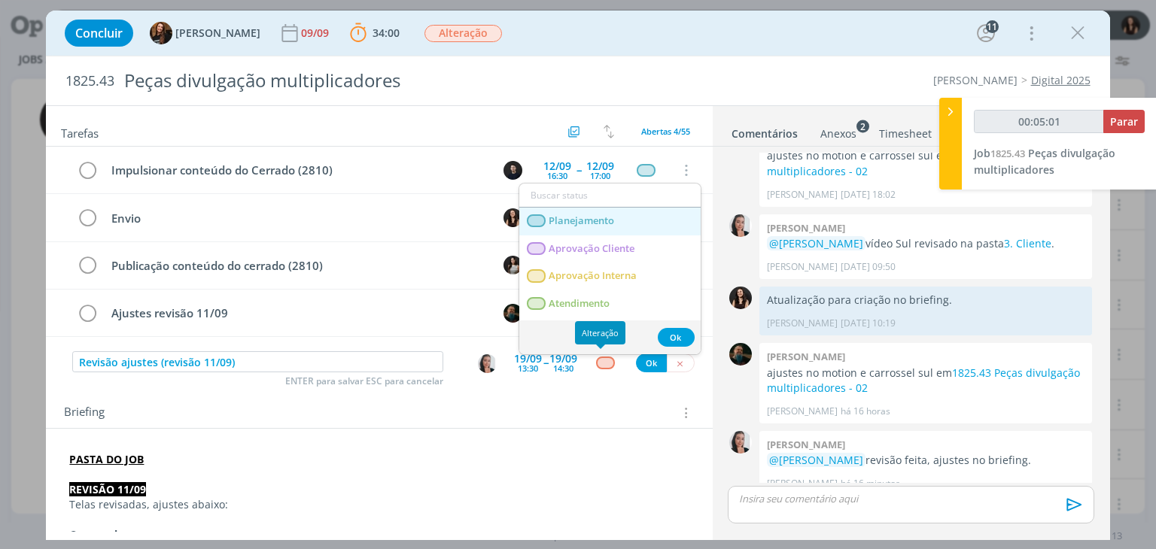
type input "00:05:02"
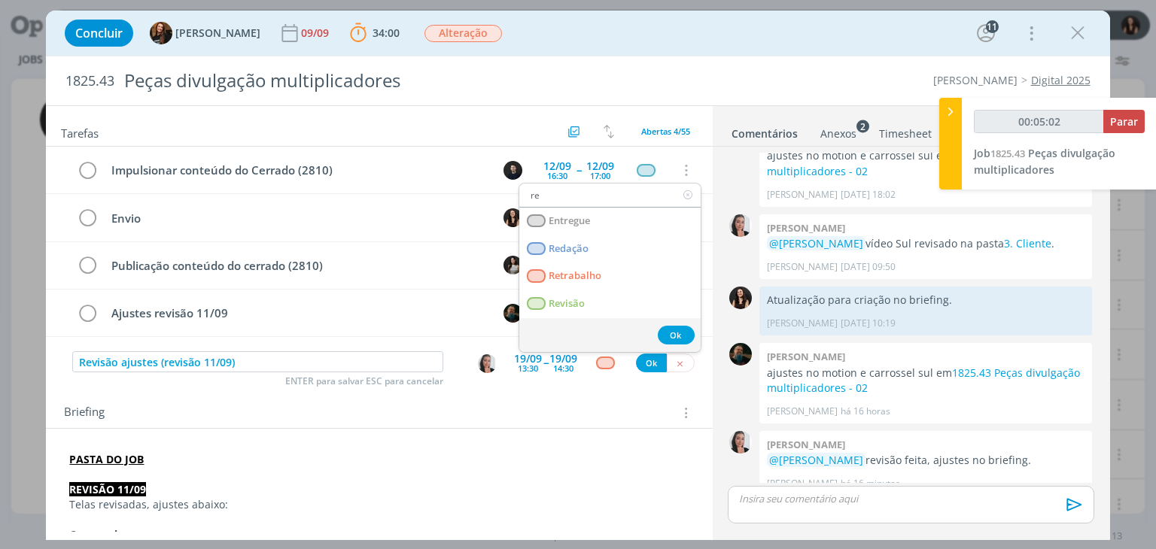
type input "rev"
type input "00:05:03"
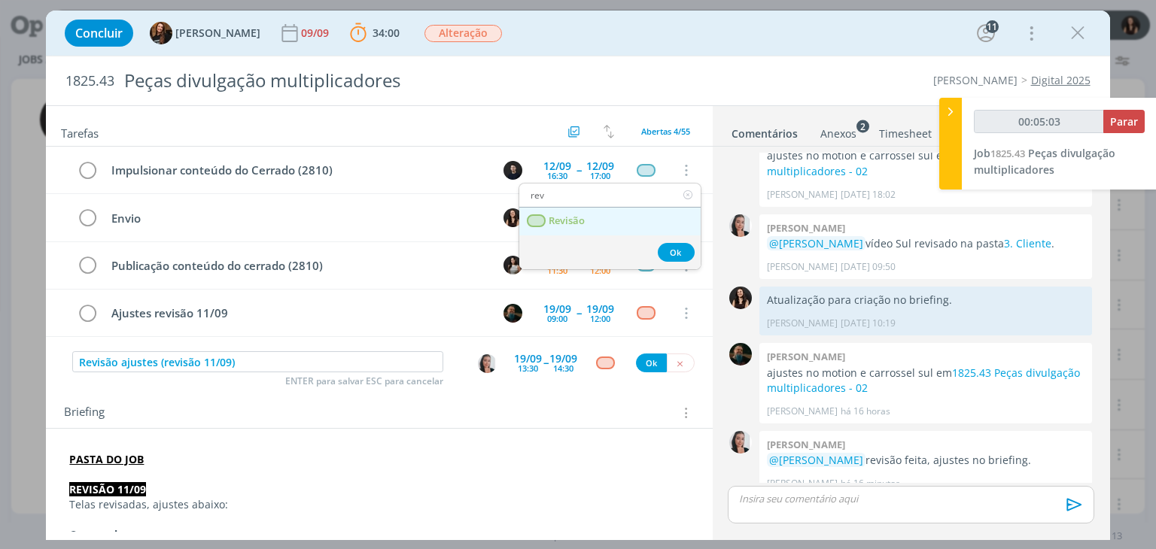
type input "rev"
click at [587, 227] on link "Revisão" at bounding box center [609, 222] width 181 height 28
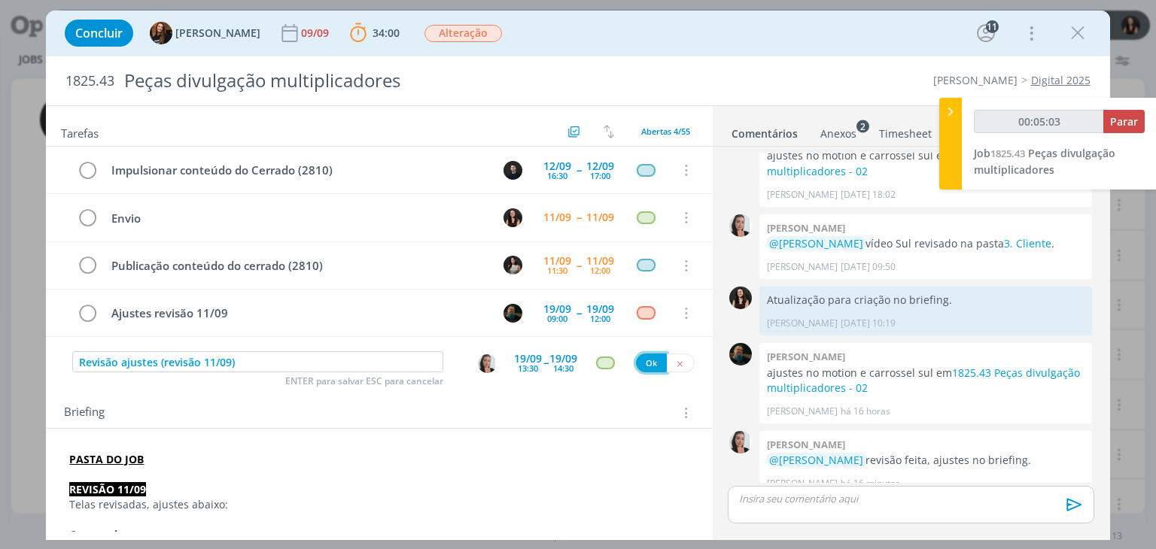
type input "00:05:04"
click at [650, 354] on button "Ok" at bounding box center [651, 363] width 31 height 19
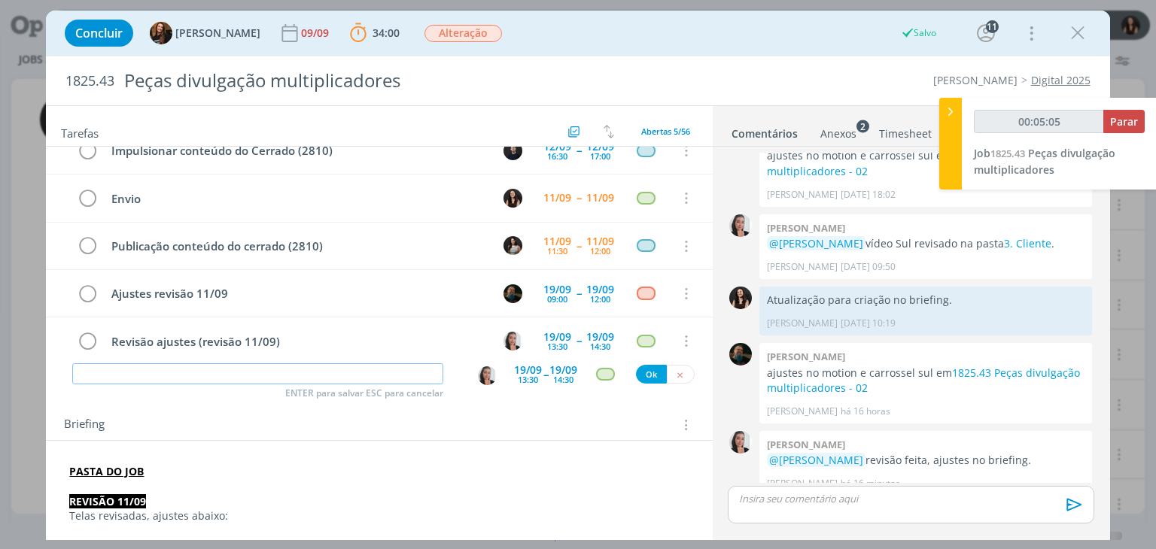
scroll to position [0, 0]
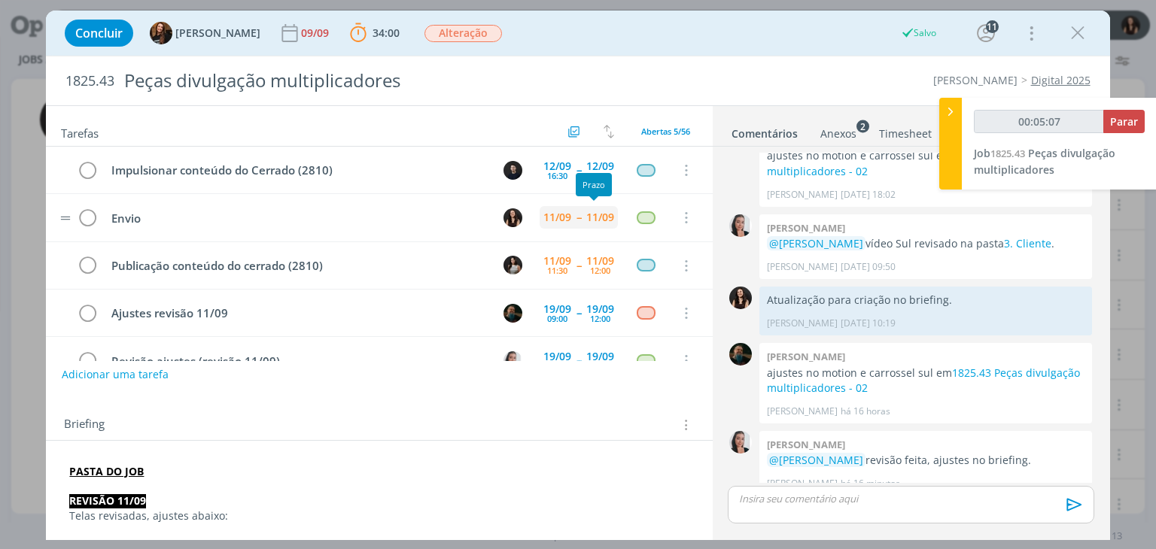
click at [586, 212] on div "11/09" at bounding box center [600, 217] width 28 height 11
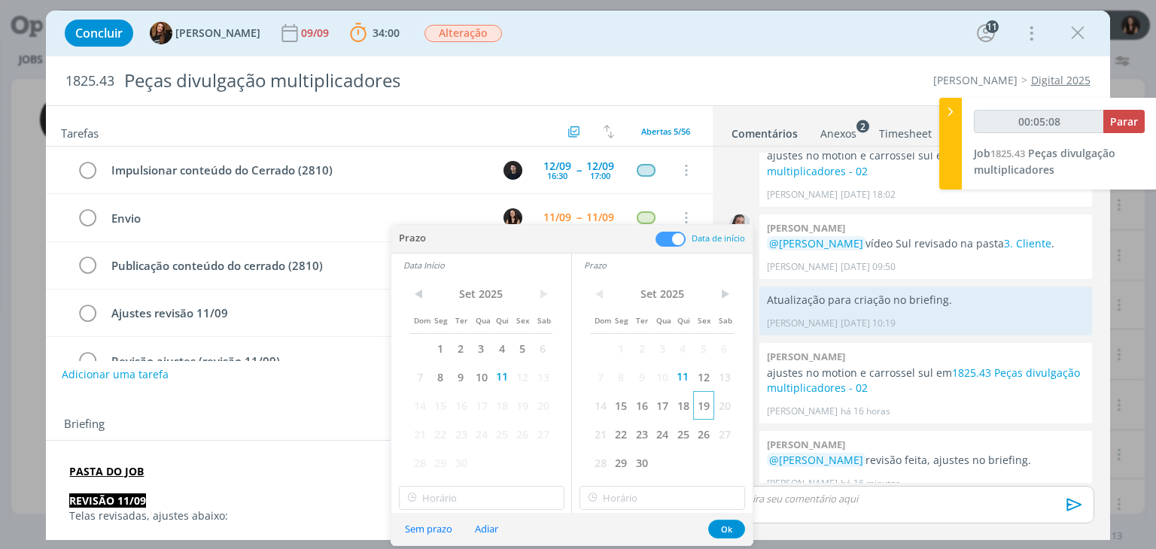
click at [698, 403] on span "19" at bounding box center [703, 405] width 20 height 29
click at [526, 407] on span "19" at bounding box center [522, 405] width 20 height 29
click at [729, 536] on button "Ok" at bounding box center [726, 529] width 37 height 19
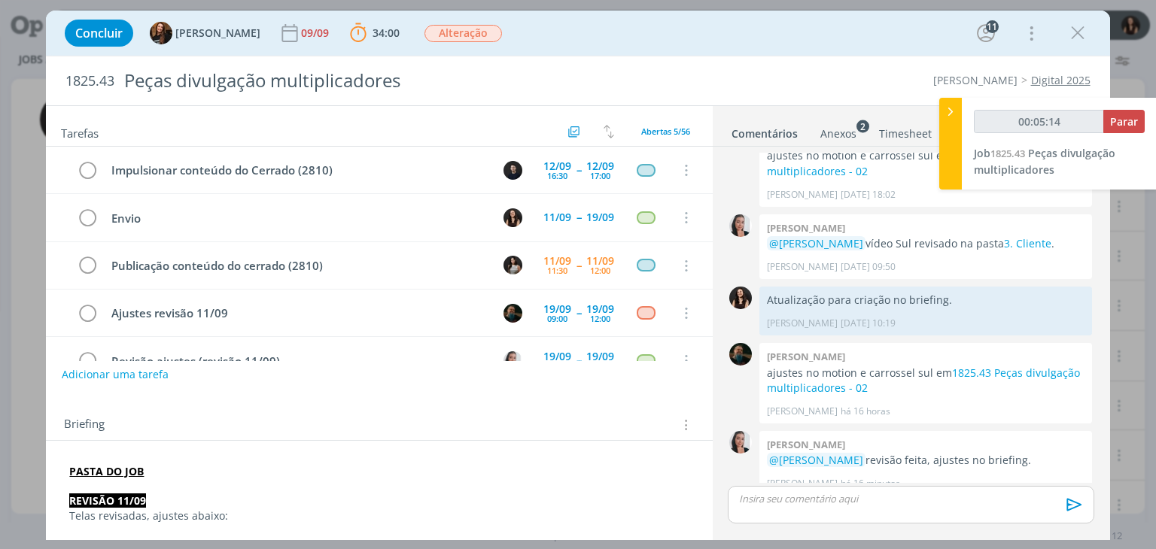
type input "00:05:15"
click at [1123, 124] on span "Parar" at bounding box center [1124, 121] width 28 height 14
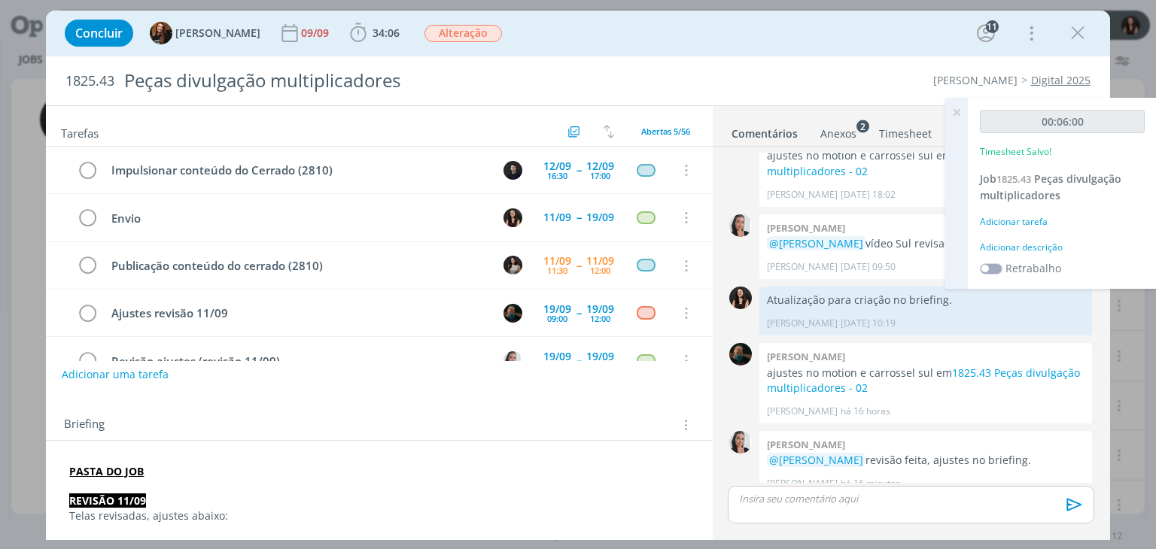
click at [1039, 242] on div "Adicionar descrição" at bounding box center [1062, 248] width 165 height 14
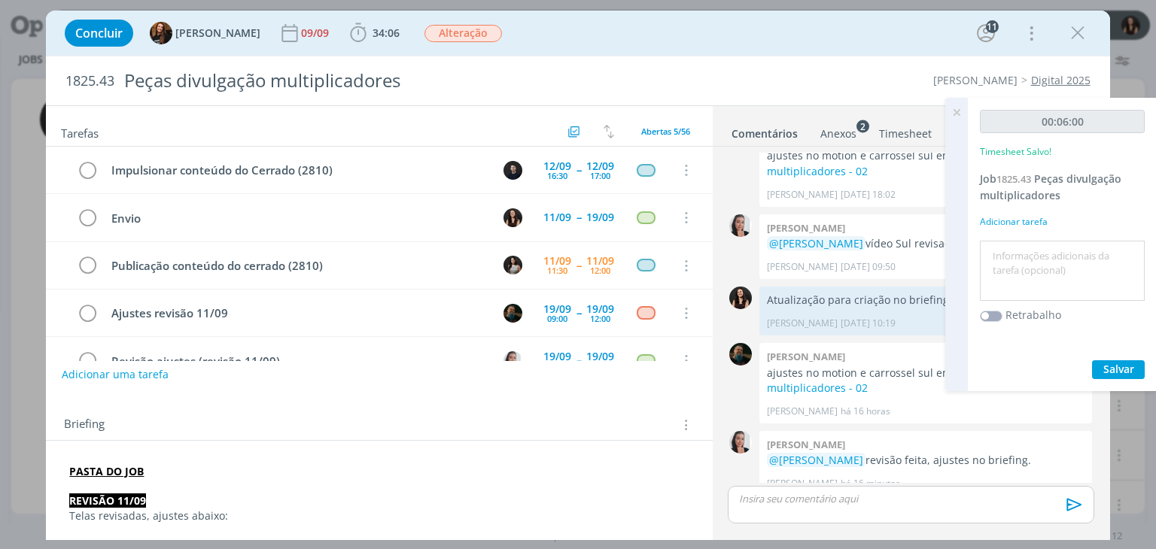
click at [1044, 263] on textarea at bounding box center [1062, 271] width 157 height 53
type textarea "Atualização pautas"
click at [1105, 372] on span "Salvar" at bounding box center [1118, 369] width 31 height 14
click at [1111, 373] on span "Salvar" at bounding box center [1118, 369] width 31 height 14
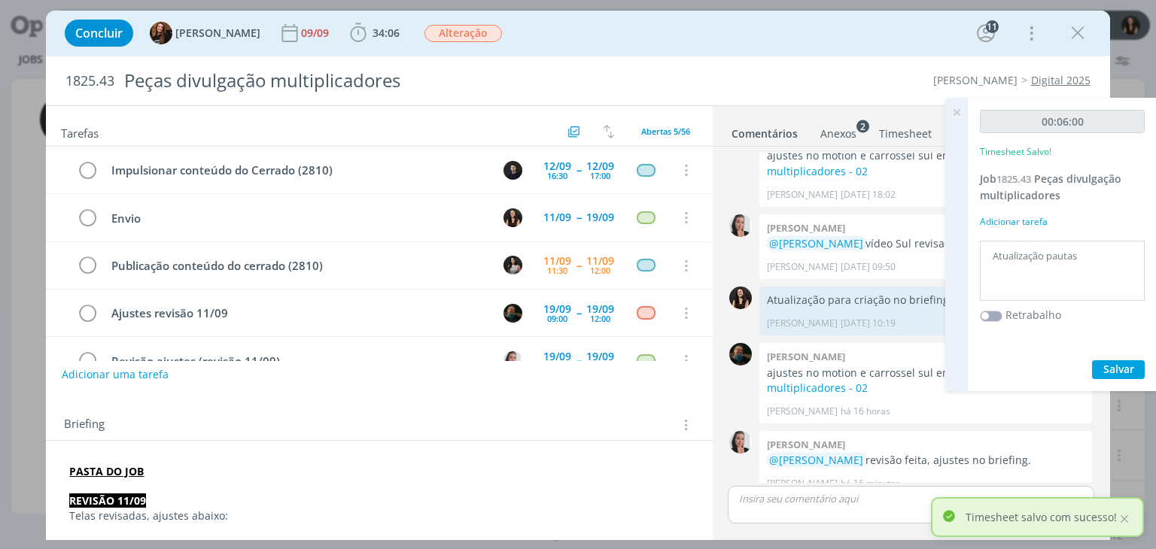
click at [954, 114] on icon at bounding box center [956, 112] width 27 height 29
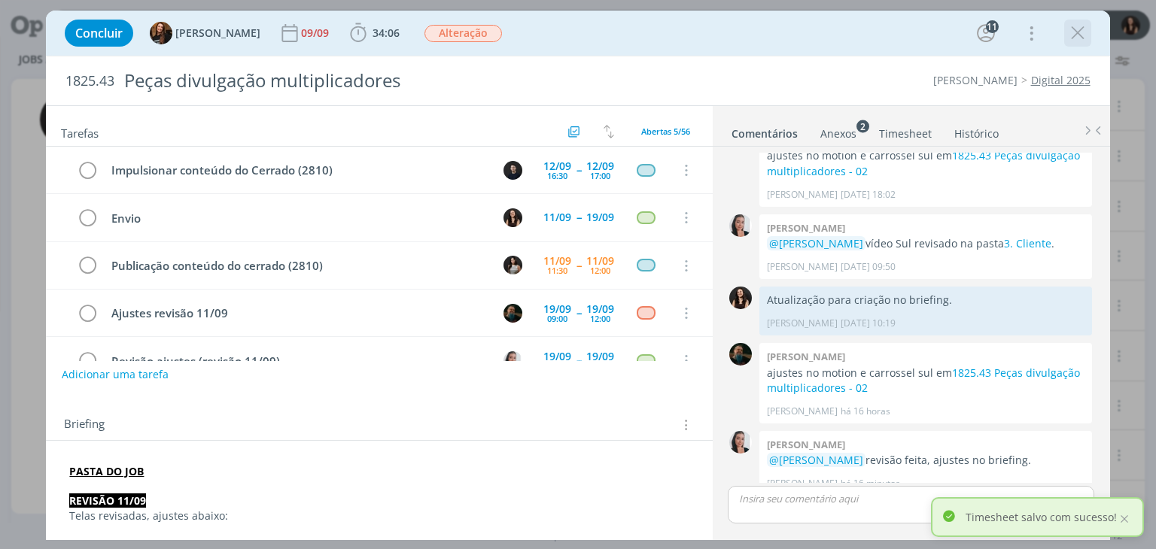
drag, startPoint x: 1074, startPoint y: 26, endPoint x: 641, endPoint y: 263, distance: 494.5
click at [1075, 26] on icon "dialog" at bounding box center [1078, 33] width 23 height 23
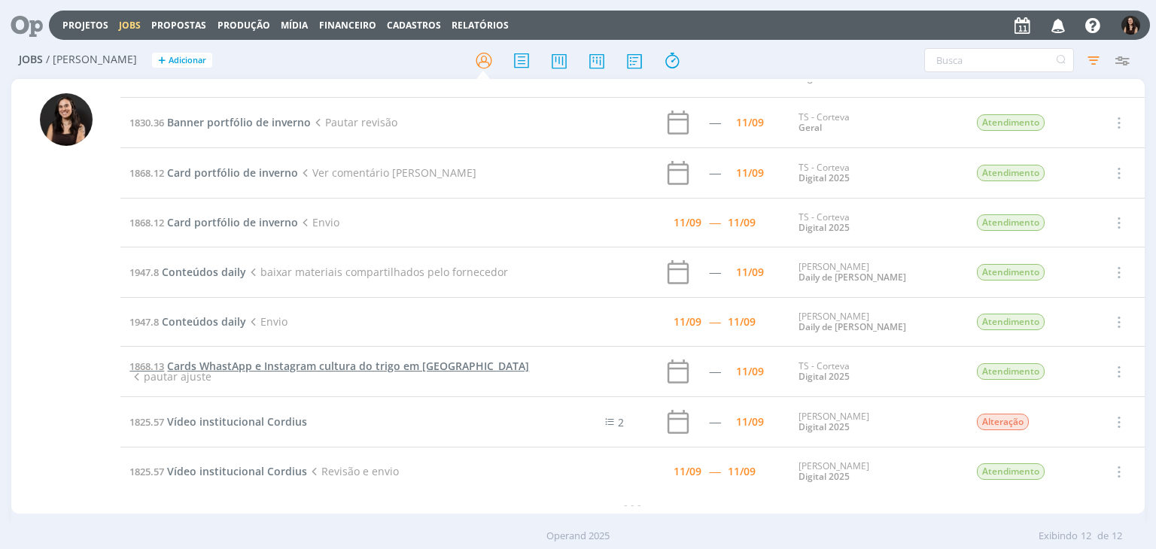
scroll to position [182, 0]
click at [211, 425] on span "Vídeo institucional Cordius" at bounding box center [237, 422] width 140 height 14
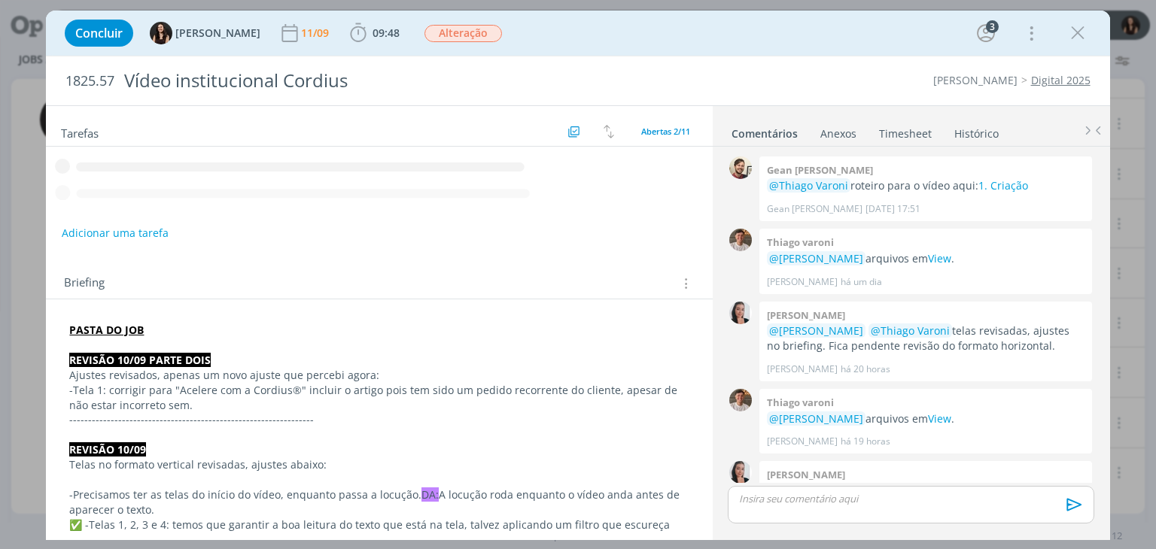
scroll to position [46, 0]
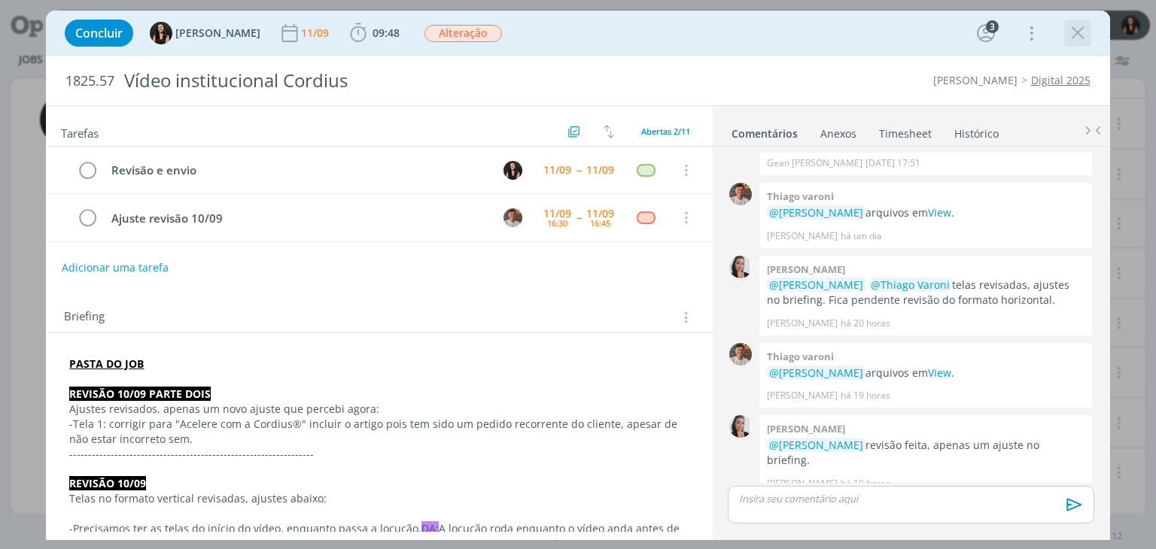
click at [1077, 40] on icon "dialog" at bounding box center [1078, 33] width 23 height 23
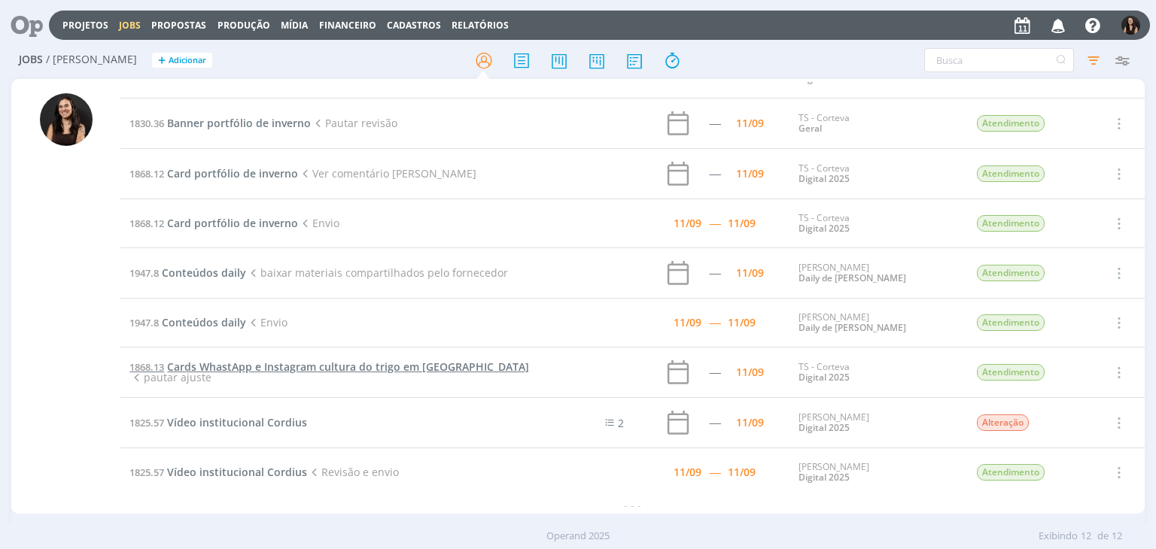
click at [265, 361] on span "Cards WhastApp e Instagram cultura do trigo em Dermacor" at bounding box center [348, 367] width 362 height 14
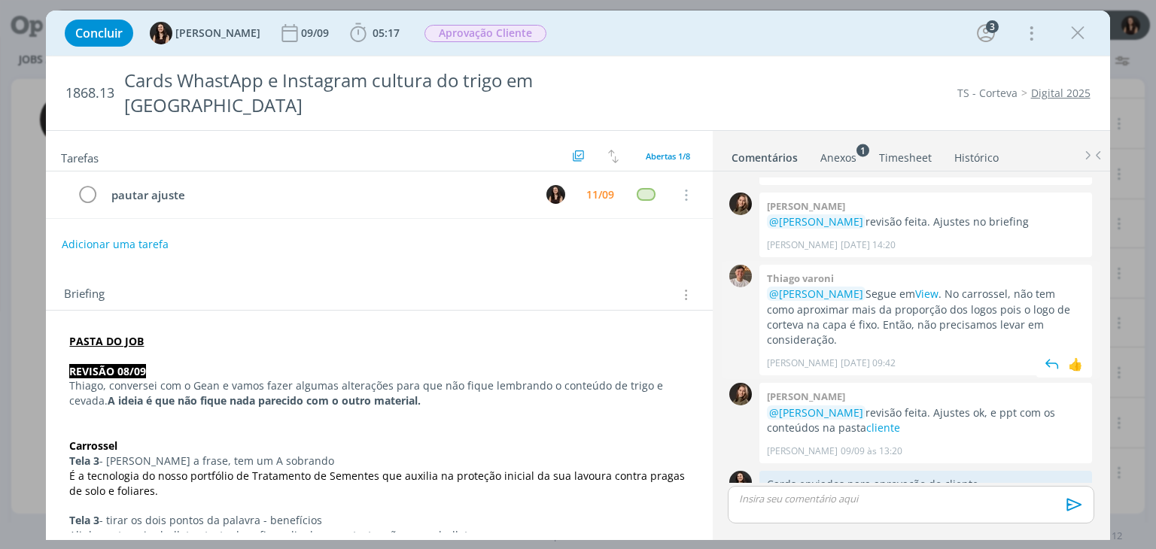
scroll to position [179, 0]
click at [309, 231] on div "Adicionar uma tarefa" at bounding box center [379, 244] width 666 height 27
click at [842, 56] on div "1868.13 Cards WhastApp e Instagram cultura do trigo em Dermacor TS - Corteva Di…" at bounding box center [578, 298] width 1064 height 485
click at [644, 15] on div "Concluir Isabelle Silva 09/09 05:17 Iniciar Apontar Data * 11/09/2025 Horas * 0…" at bounding box center [577, 33] width 1041 height 36
click at [647, 31] on div "Concluir Isabelle Silva 09/09 05:17 Iniciar Apontar Data * 11/09/2025 Horas * 0…" at bounding box center [577, 33] width 1041 height 36
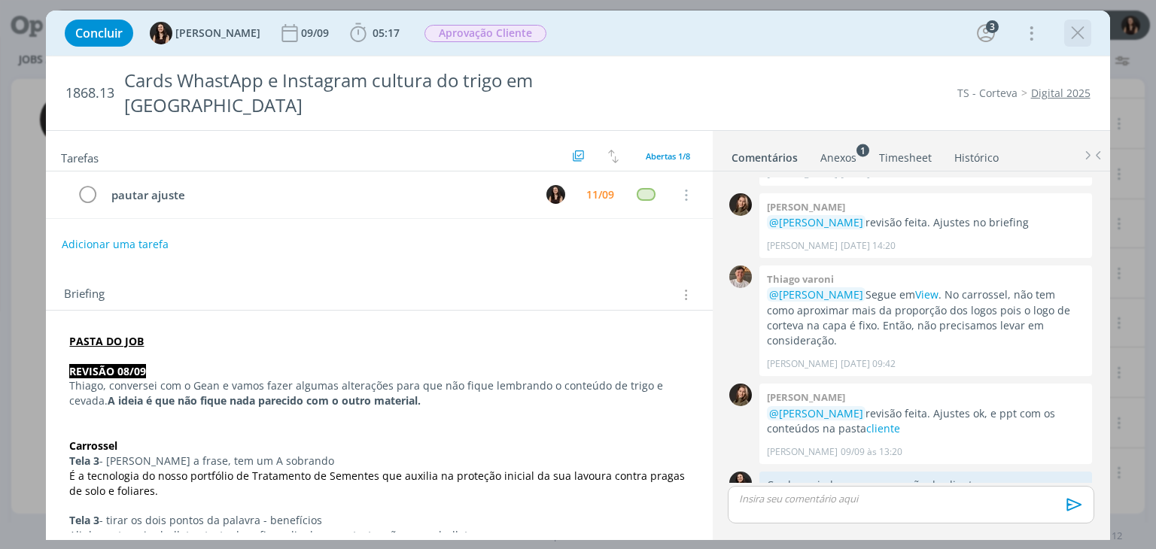
click at [1070, 31] on icon "dialog" at bounding box center [1078, 33] width 23 height 23
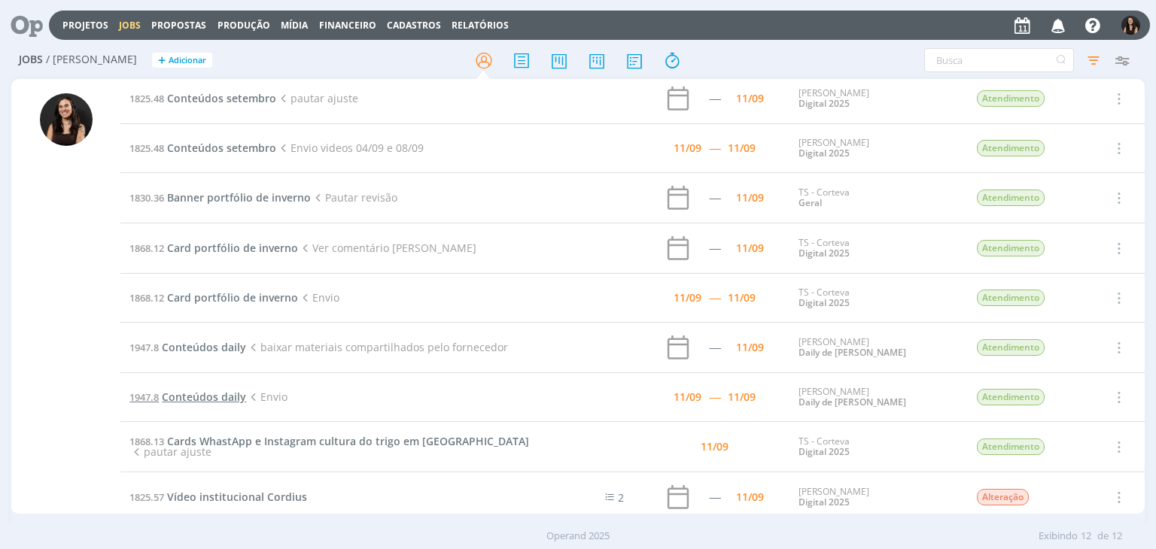
scroll to position [107, 0]
drag, startPoint x: 227, startPoint y: 309, endPoint x: 232, endPoint y: 302, distance: 9.2
click at [227, 308] on td "1868.12 Card portfólio de inverno Envio" at bounding box center [334, 299] width 428 height 49
click at [232, 300] on span "Card portfólio de inverno" at bounding box center [232, 298] width 131 height 14
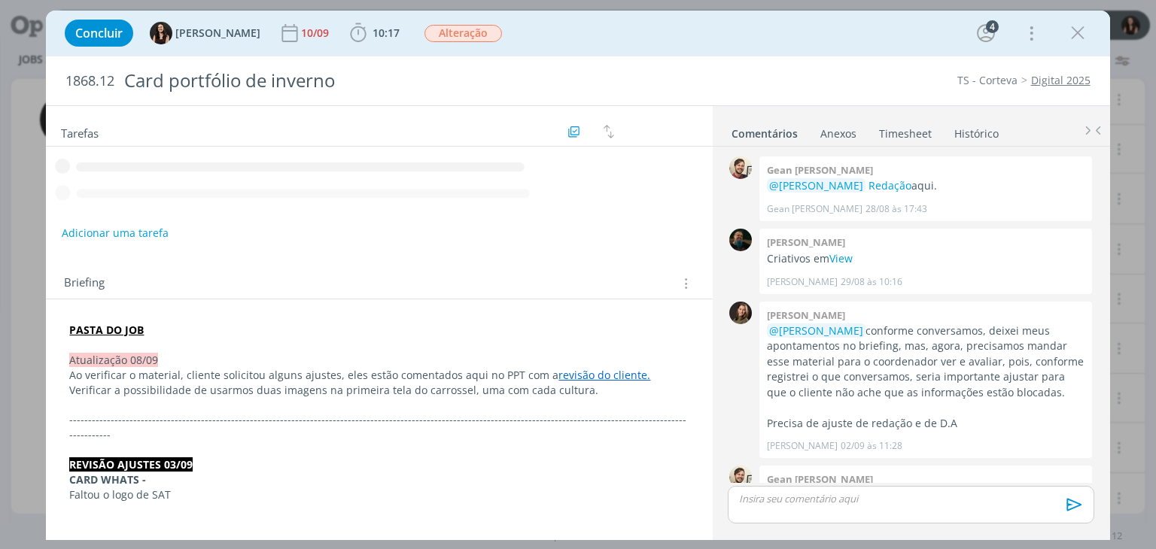
scroll to position [994, 0]
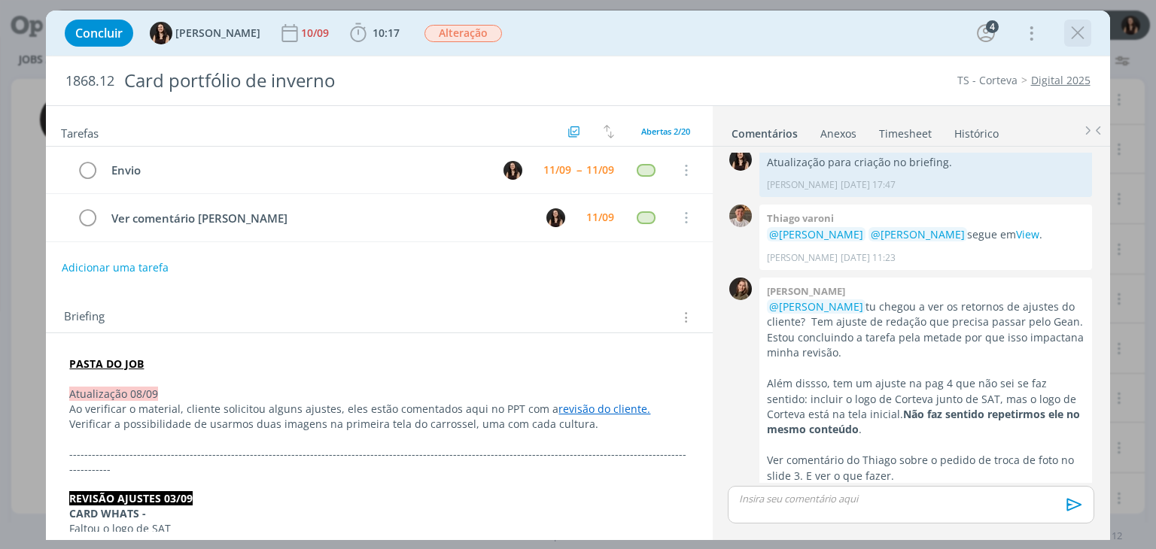
click at [1074, 41] on icon "dialog" at bounding box center [1078, 33] width 23 height 23
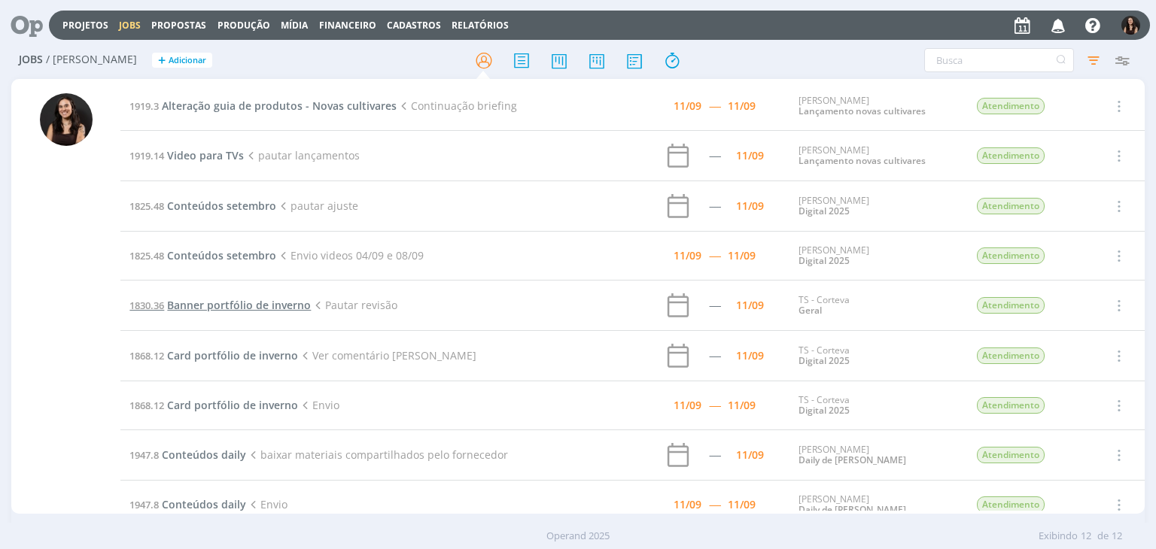
click at [228, 298] on span "Banner portfólio de inverno" at bounding box center [239, 305] width 144 height 14
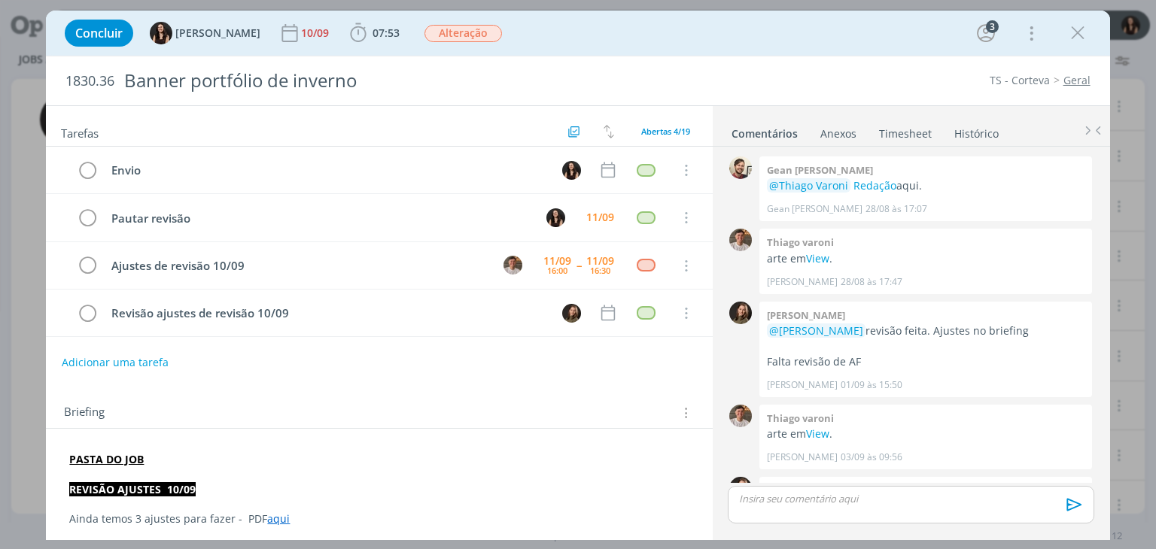
scroll to position [1019, 0]
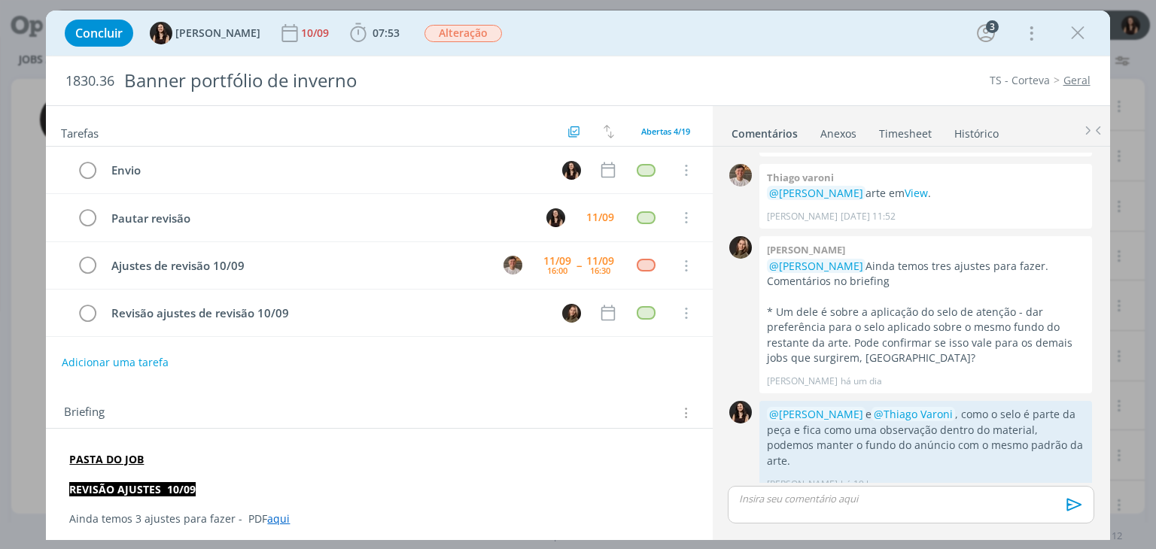
click at [1069, 36] on icon "dialog" at bounding box center [1078, 33] width 23 height 23
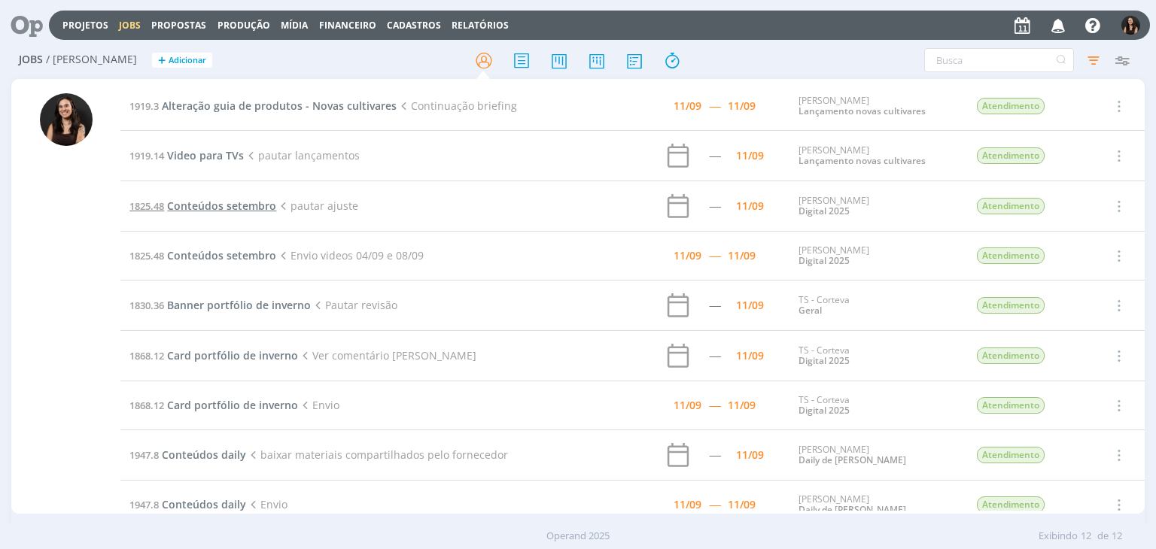
click at [213, 206] on span "Conteúdos setembro" at bounding box center [221, 206] width 109 height 14
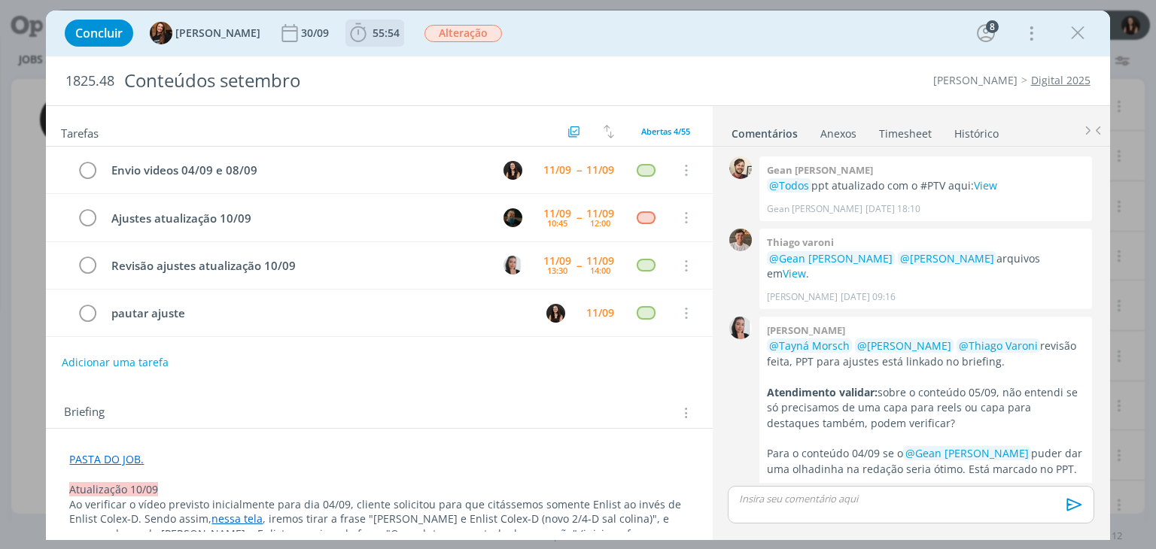
scroll to position [1569, 0]
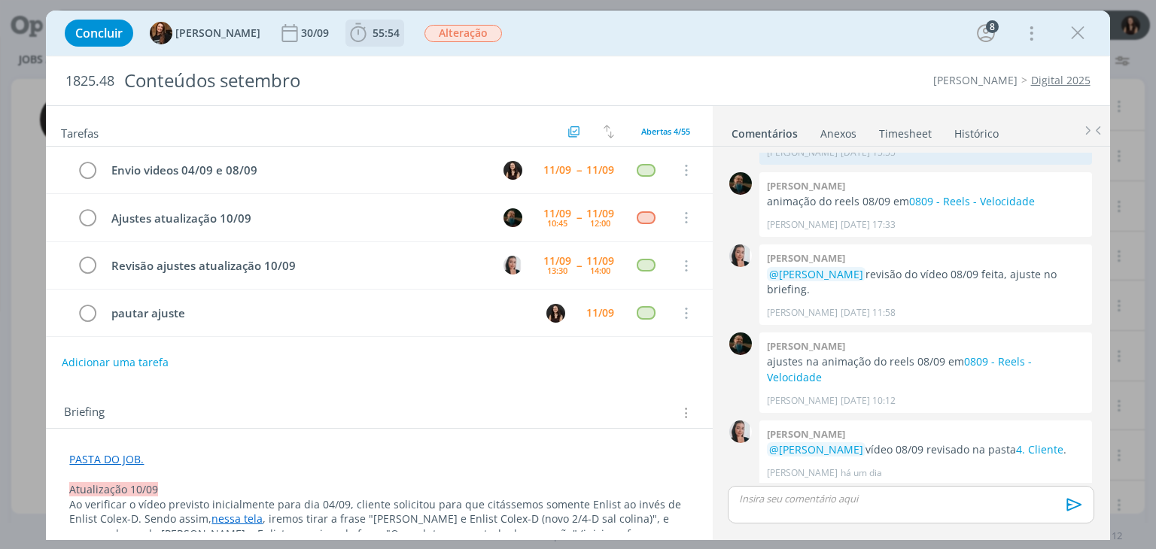
click at [374, 30] on span "55:54" at bounding box center [386, 33] width 27 height 14
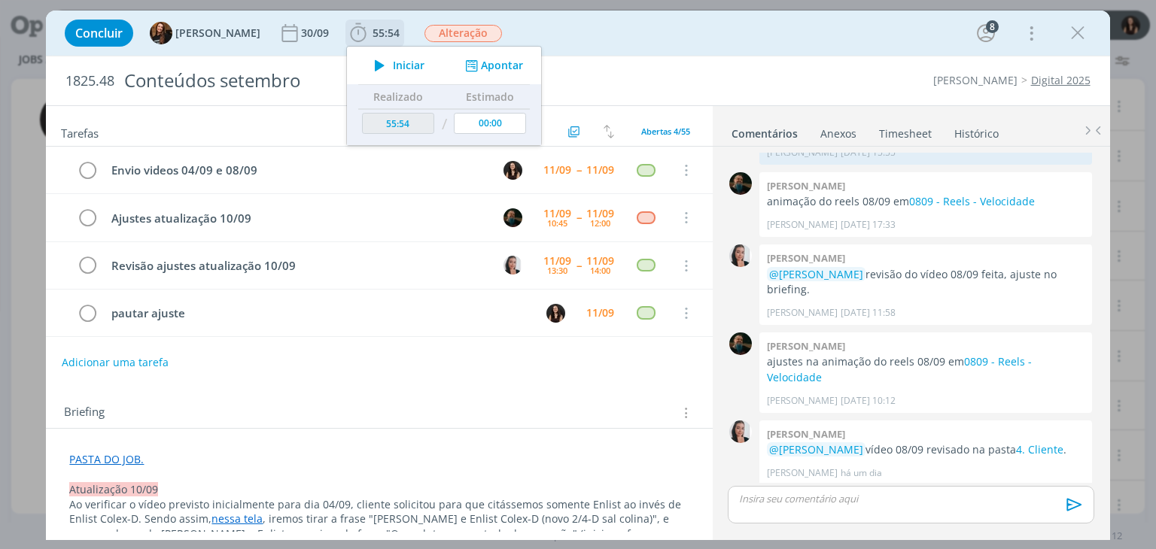
click at [393, 71] on span "Iniciar" at bounding box center [409, 65] width 32 height 11
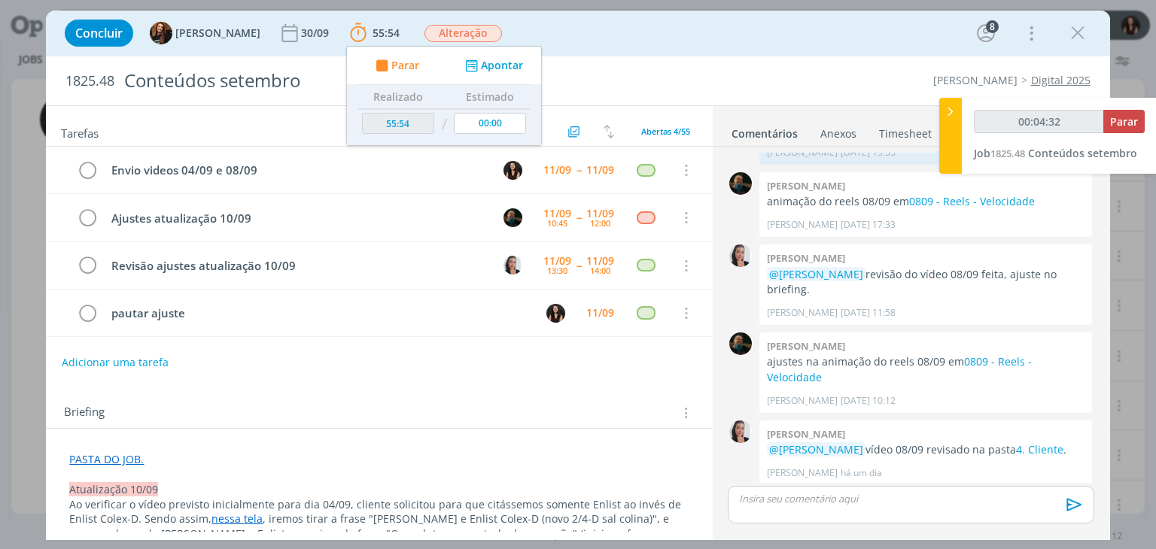
type input "00:04:33"
click at [1129, 121] on span "Parar" at bounding box center [1124, 121] width 28 height 14
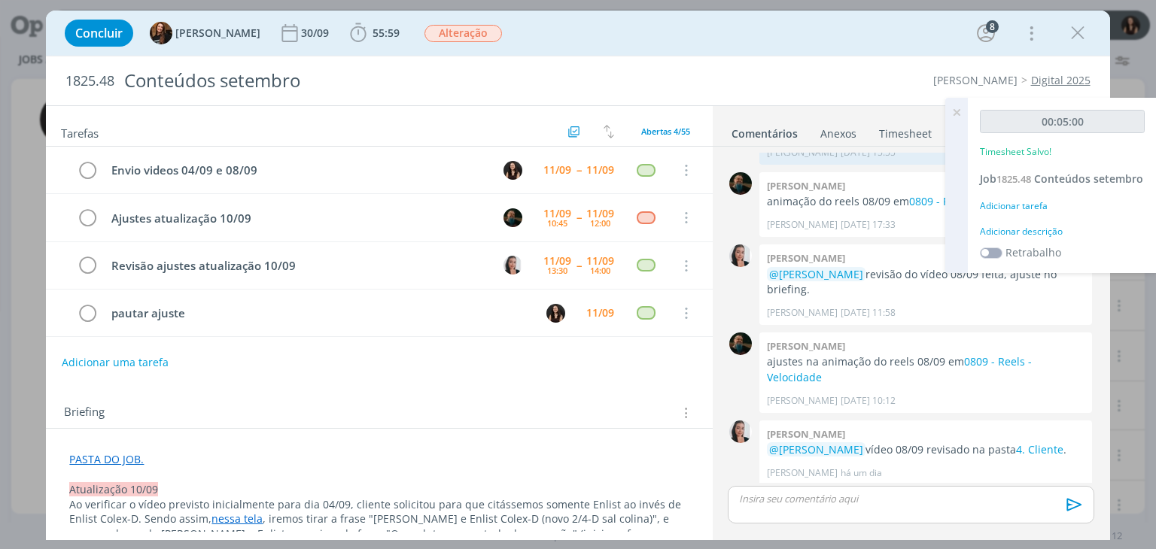
click at [1056, 225] on div "Adicionar descrição" at bounding box center [1062, 232] width 165 height 14
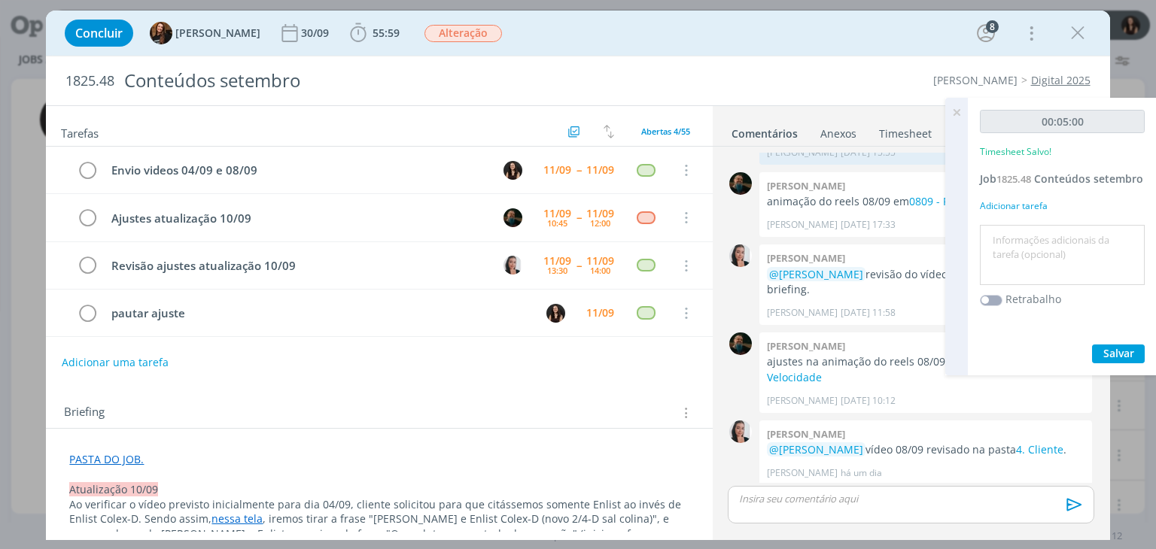
click at [1049, 239] on textarea at bounding box center [1062, 255] width 157 height 53
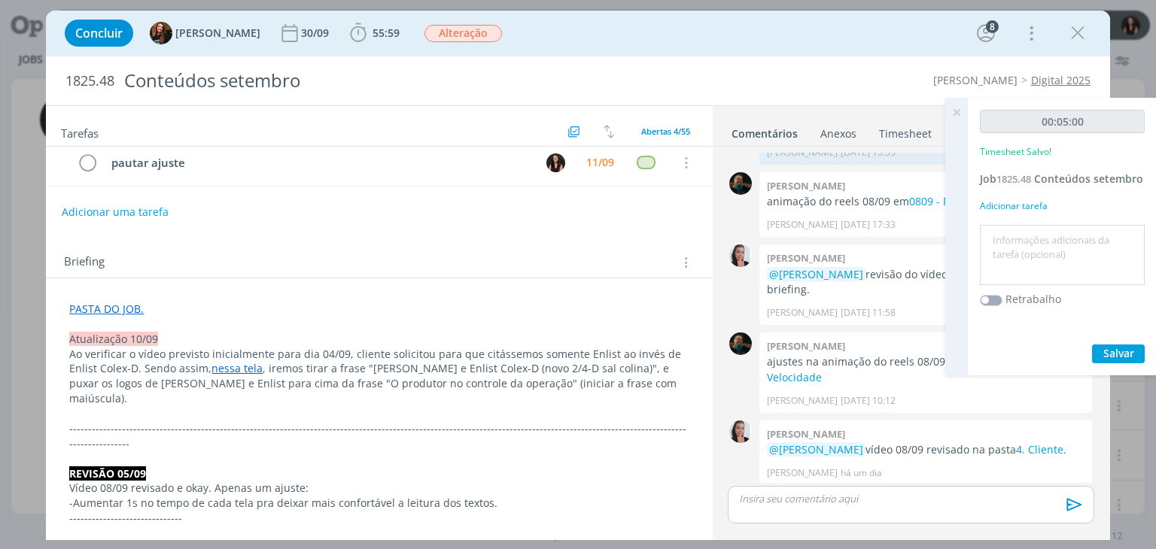
scroll to position [0, 0]
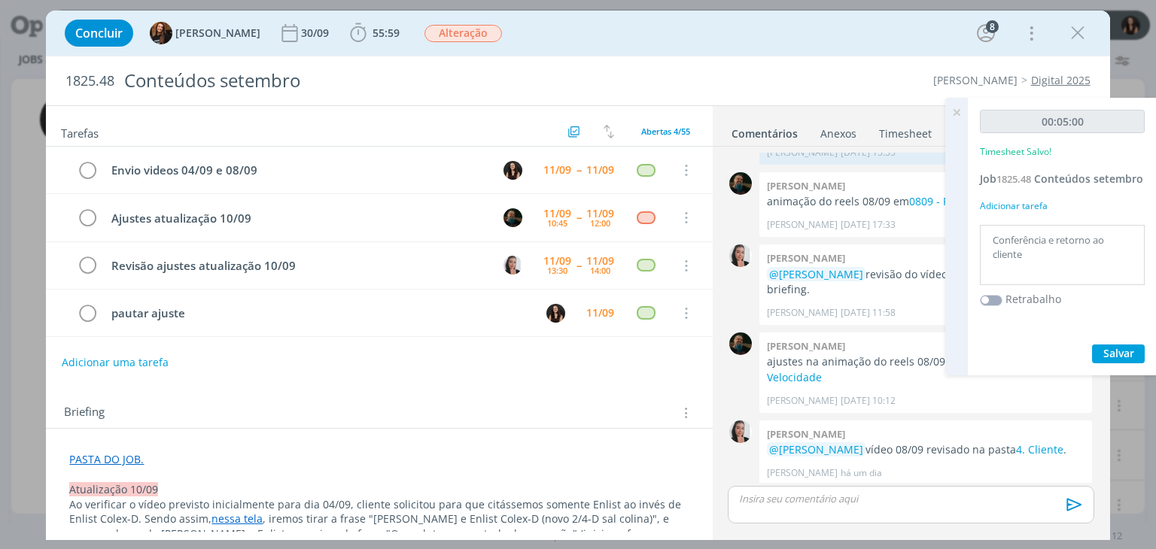
click at [1048, 242] on textarea "Conferência e retorno ao cliente" at bounding box center [1062, 255] width 157 height 53
drag, startPoint x: 1094, startPoint y: 254, endPoint x: 1042, endPoint y: 248, distance: 52.3
click at [1042, 248] on textarea "Conferência ajustes do cliente e retorno ao cliente" at bounding box center [1062, 255] width 157 height 53
type textarea "Conferência ajustes do cliente e retorno no e-mail"
click at [1105, 346] on span "Salvar" at bounding box center [1118, 353] width 31 height 14
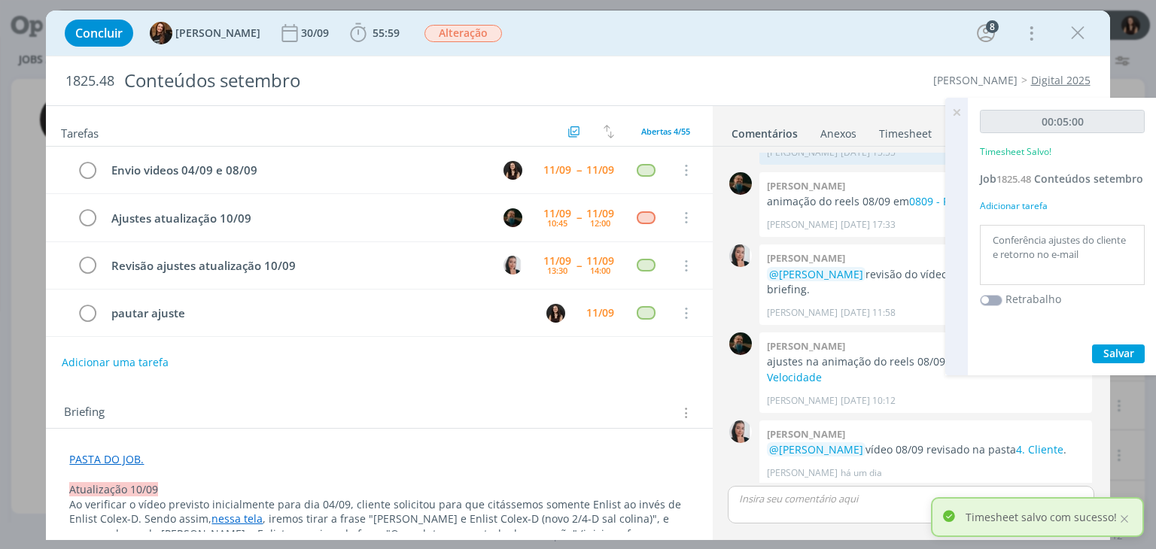
click at [959, 114] on icon at bounding box center [956, 112] width 27 height 29
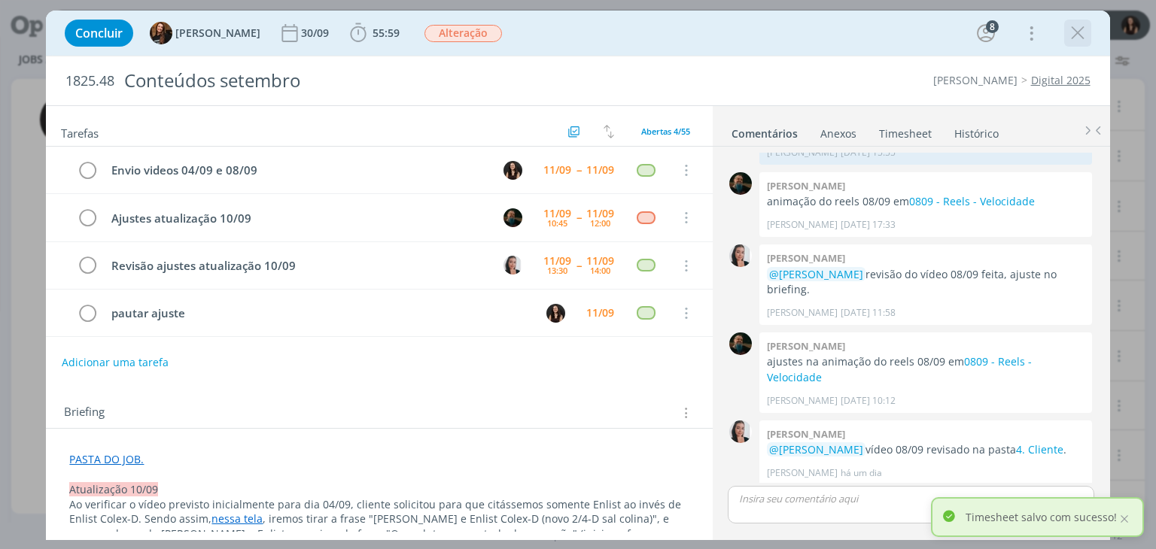
click at [1064, 27] on div "dialog" at bounding box center [1077, 33] width 27 height 27
click at [1075, 34] on icon "dialog" at bounding box center [1078, 33] width 23 height 23
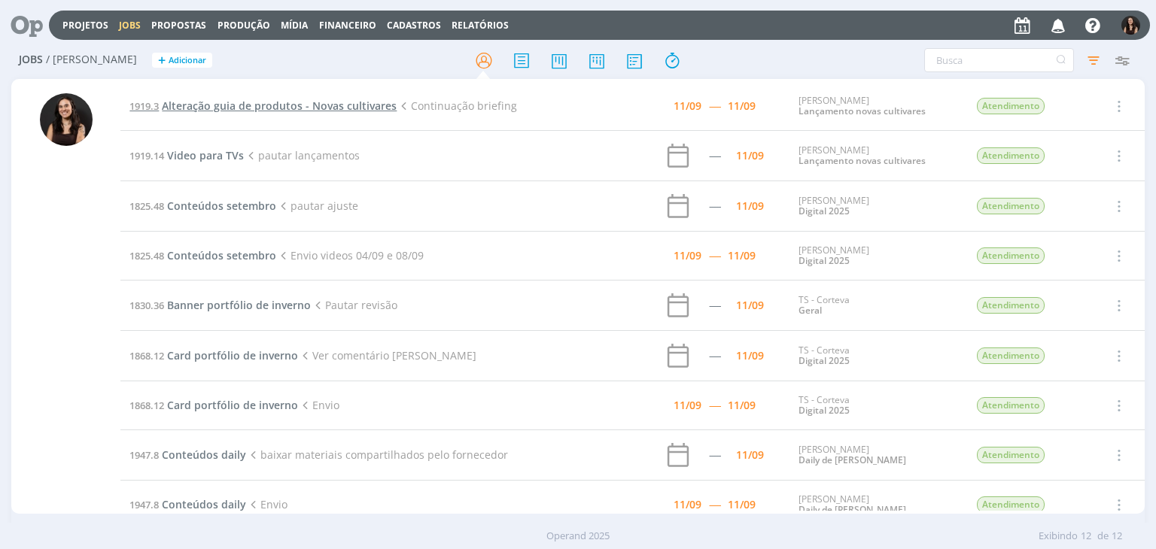
click at [250, 103] on span "Alteração guia de produtos - Novas cultivares" at bounding box center [279, 106] width 235 height 14
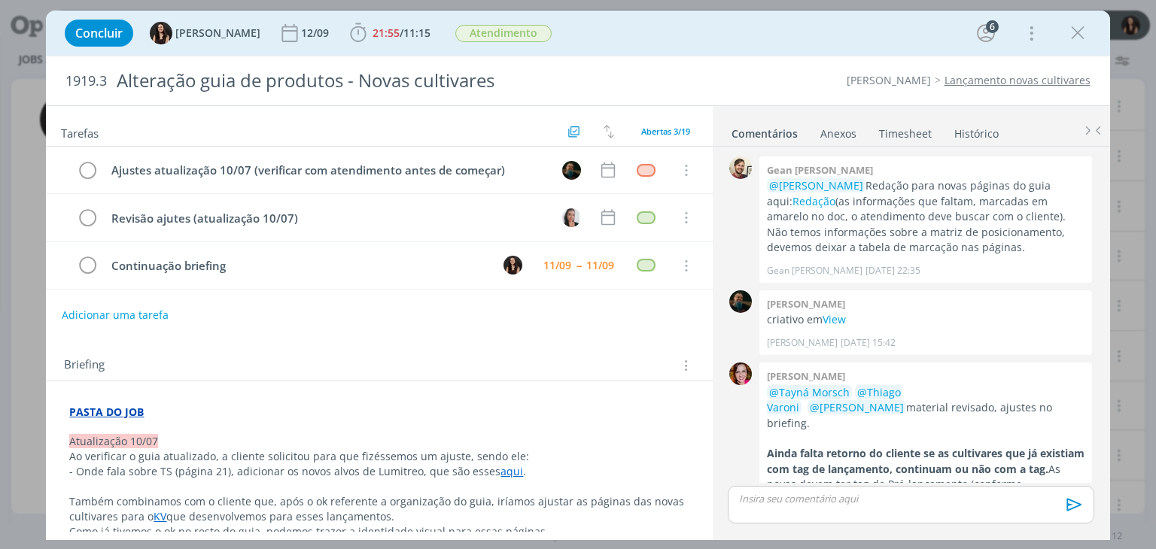
scroll to position [957, 0]
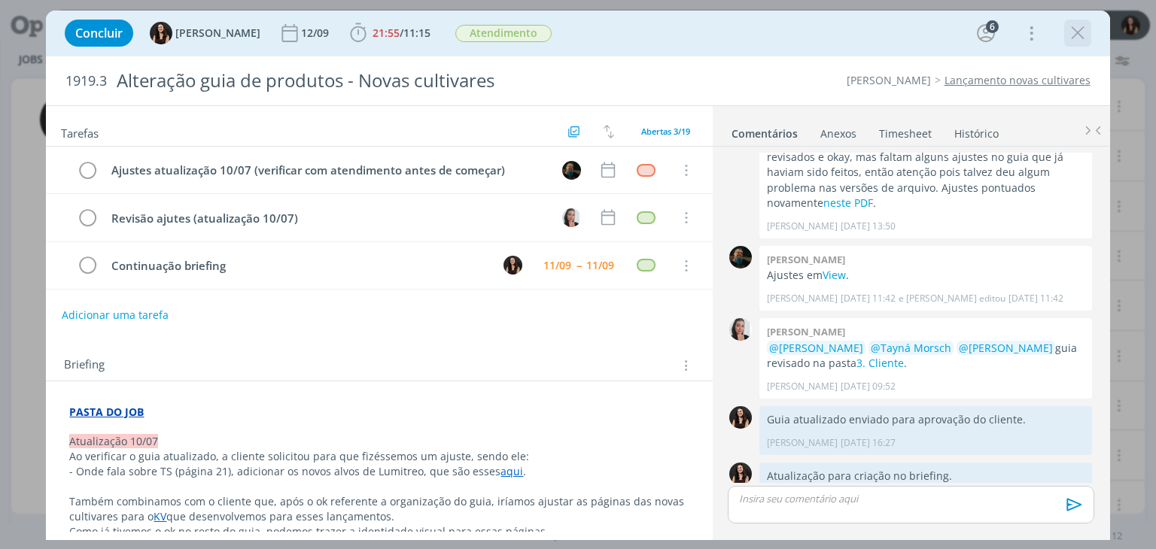
click at [1067, 26] on button "dialog" at bounding box center [1078, 33] width 23 height 23
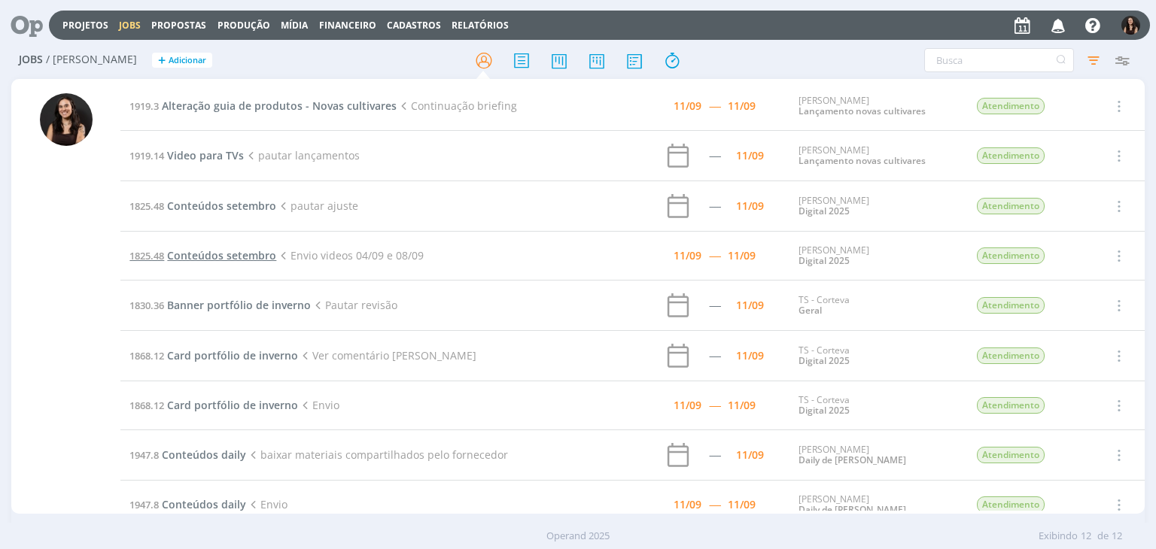
click at [248, 257] on span "Conteúdos setembro" at bounding box center [221, 255] width 109 height 14
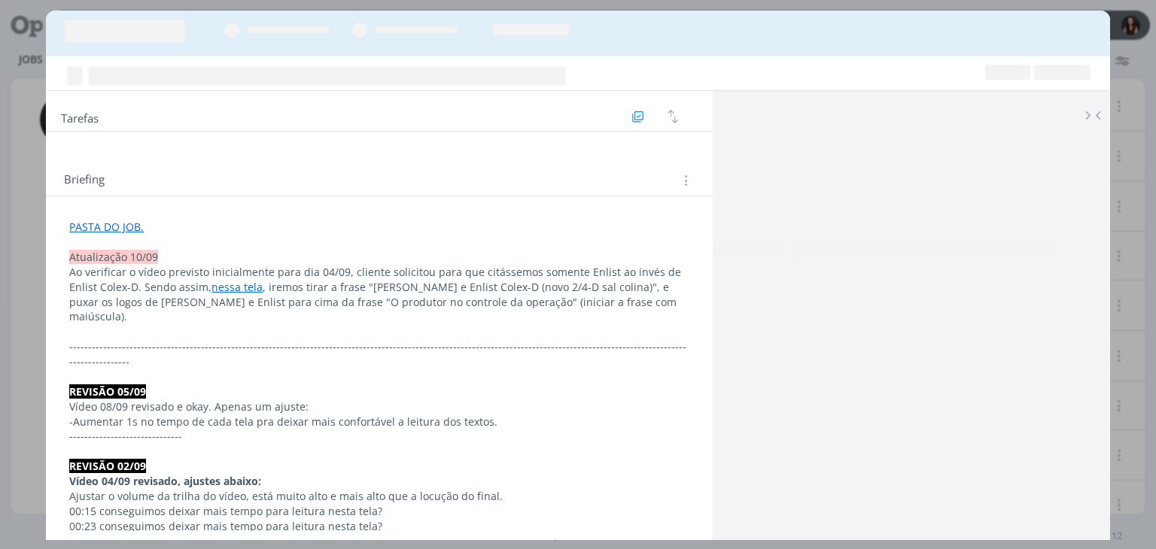
scroll to position [1569, 0]
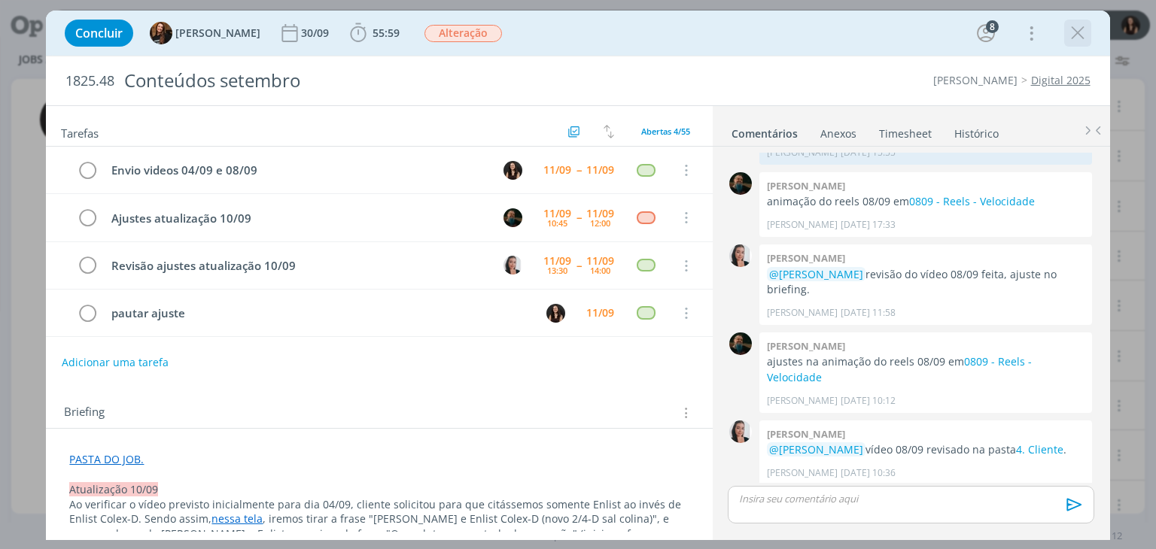
click at [1081, 34] on icon "dialog" at bounding box center [1078, 33] width 23 height 23
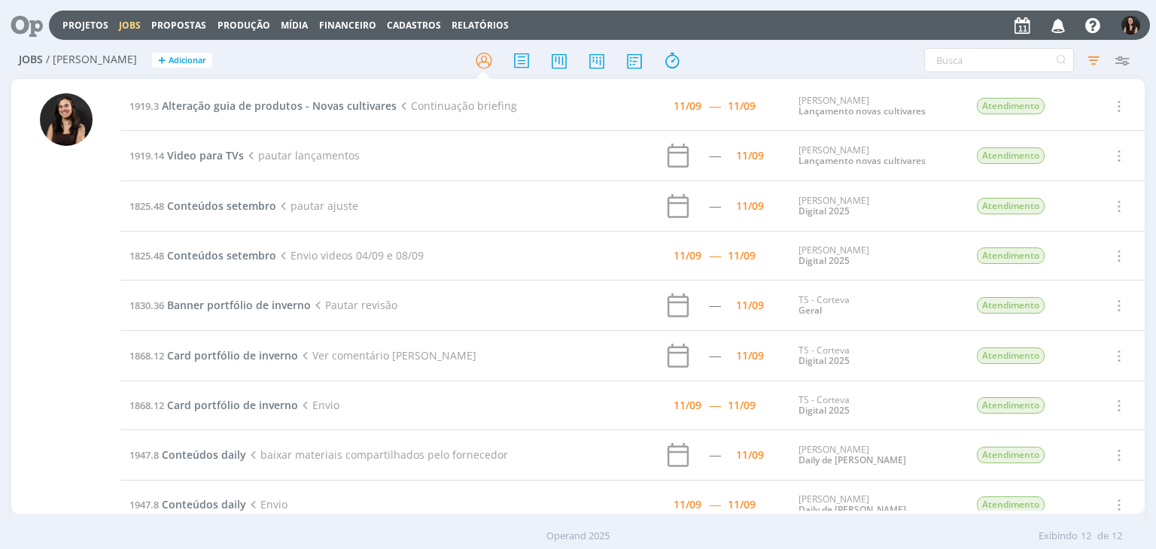
click at [303, 118] on td "1919.3 Alteração guia de produtos - Novas cultivares Continuação briefing" at bounding box center [334, 106] width 428 height 49
click at [313, 108] on span "Alteração guia de produtos - Novas cultivares" at bounding box center [279, 106] width 235 height 14
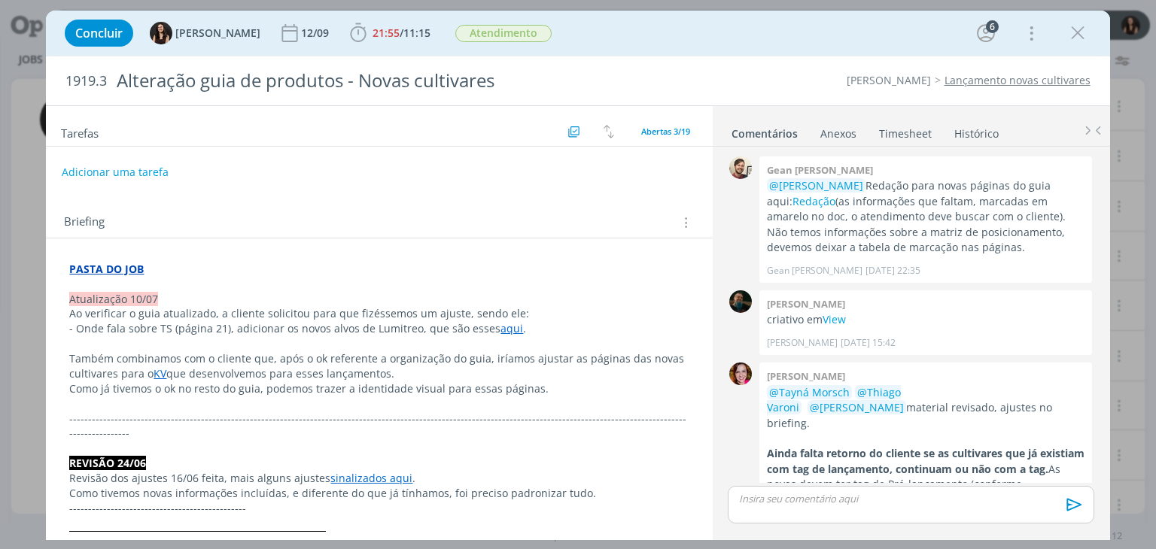
scroll to position [957, 0]
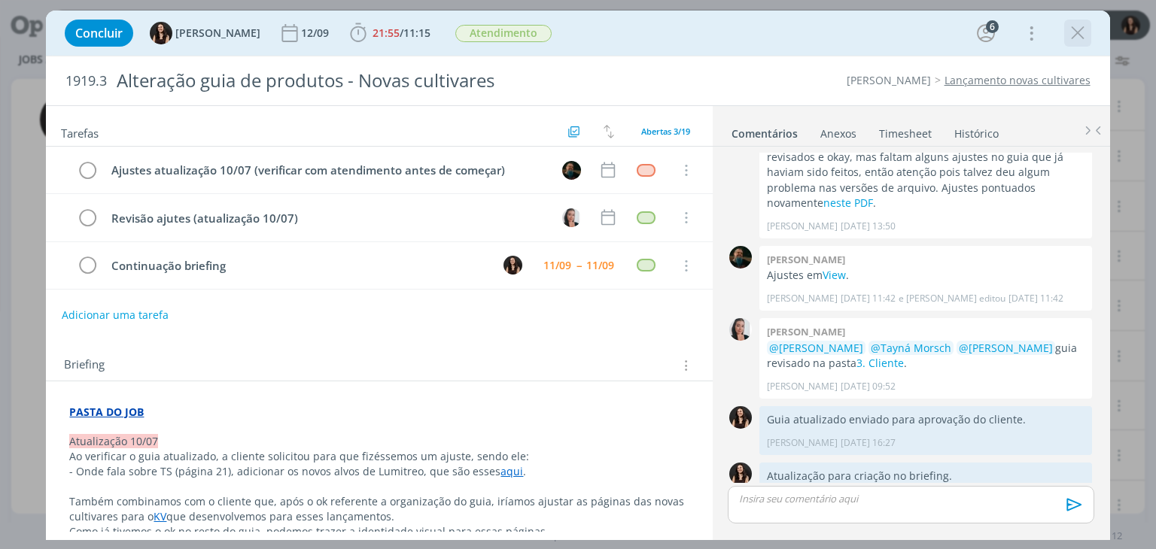
click at [1081, 31] on icon "dialog" at bounding box center [1078, 33] width 23 height 23
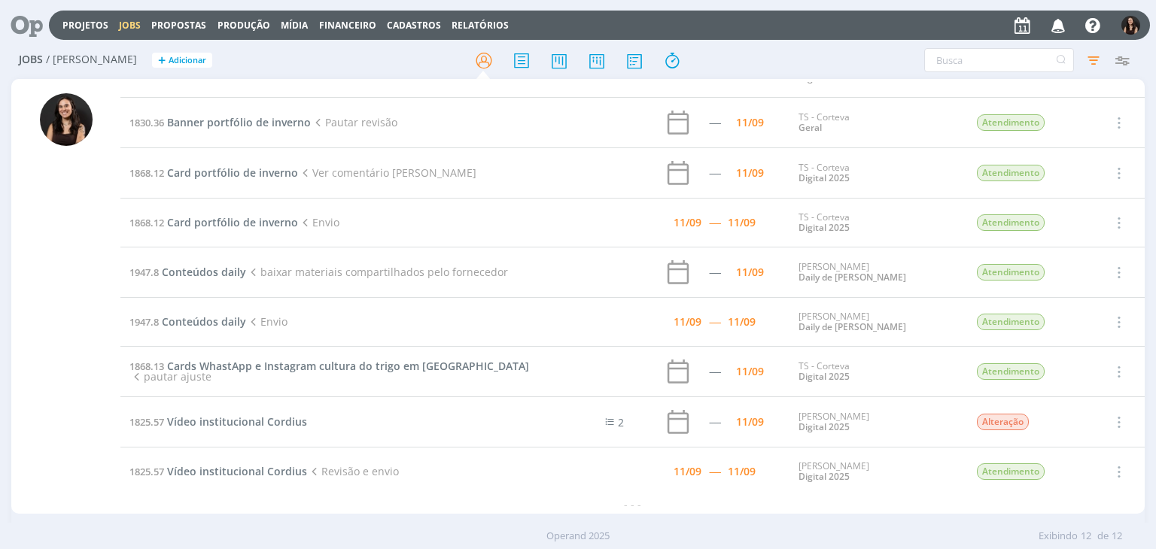
scroll to position [182, 0]
click at [323, 368] on span "Cards WhastApp e Instagram cultura do trigo em Dermacor" at bounding box center [348, 367] width 362 height 14
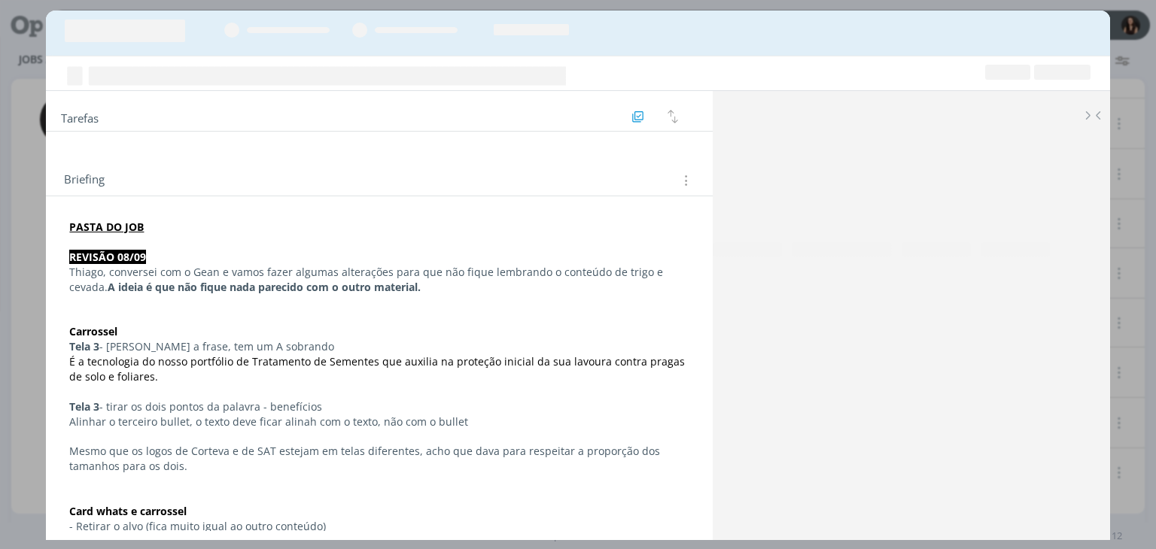
scroll to position [180, 0]
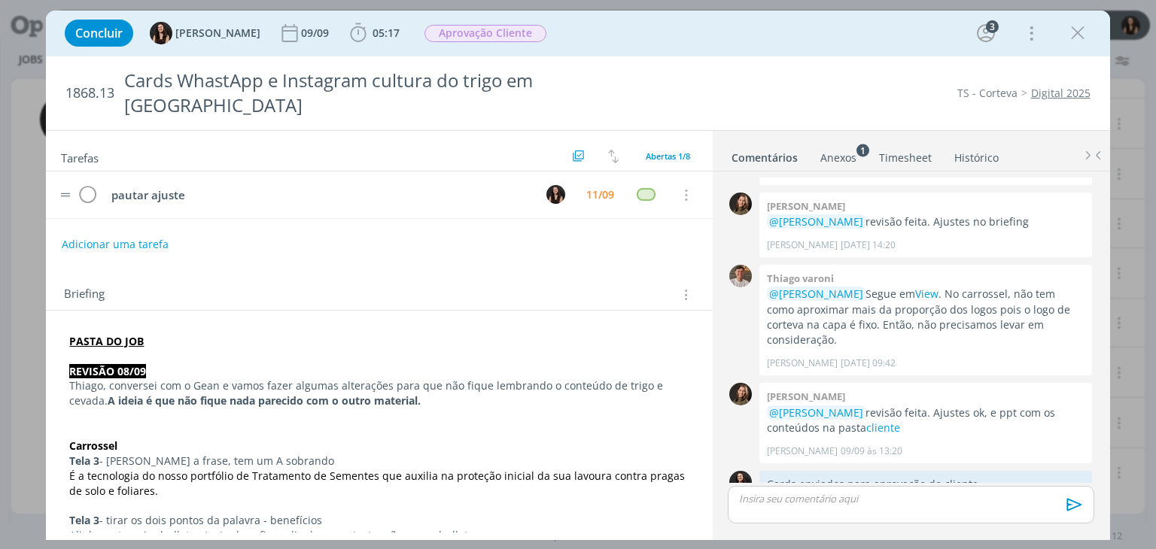
drag, startPoint x: 704, startPoint y: 195, endPoint x: 704, endPoint y: 187, distance: 8.3
click at [704, 187] on div "pautar ajuste 11/09 Cancelar" at bounding box center [379, 201] width 666 height 59
click at [660, 46] on div "Concluir Isabelle Silva 09/09 05:17 Iniciar Apontar Data * 11/09/2025 Horas * 0…" at bounding box center [577, 33] width 1041 height 36
click at [422, 285] on div "Briefing Briefings Predefinidos Versões do Briefing Ver Briefing do Projeto" at bounding box center [381, 295] width 634 height 20
click at [733, 86] on div "TS - Corteva Digital 2025" at bounding box center [881, 93] width 433 height 15
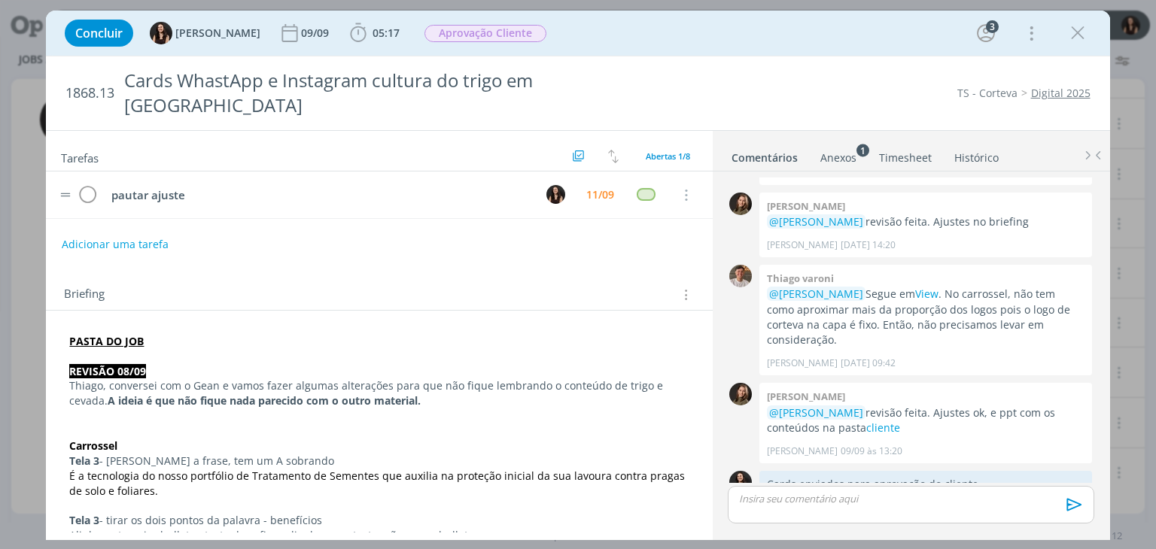
click at [702, 172] on tr "pautar ajuste 11/09 Cancelar" at bounding box center [379, 195] width 666 height 47
click at [577, 242] on div "Tarefas Usar Job de template Criar template a partir deste job Visualizar Templ…" at bounding box center [379, 332] width 666 height 402
click at [683, 54] on div "Concluir Isabelle Silva 09/09 05:17 Iniciar Apontar Data * 11/09/2025 Horas * 0…" at bounding box center [578, 33] width 1064 height 45
click at [846, 26] on div "Concluir Isabelle Silva 09/09 05:17 Iniciar Apontar Data * 11/09/2025 Horas * 0…" at bounding box center [577, 33] width 1041 height 36
click at [691, 47] on div "Concluir Isabelle Silva 09/09 05:17 Iniciar Apontar Data * 11/09/2025 Horas * 0…" at bounding box center [577, 33] width 1041 height 36
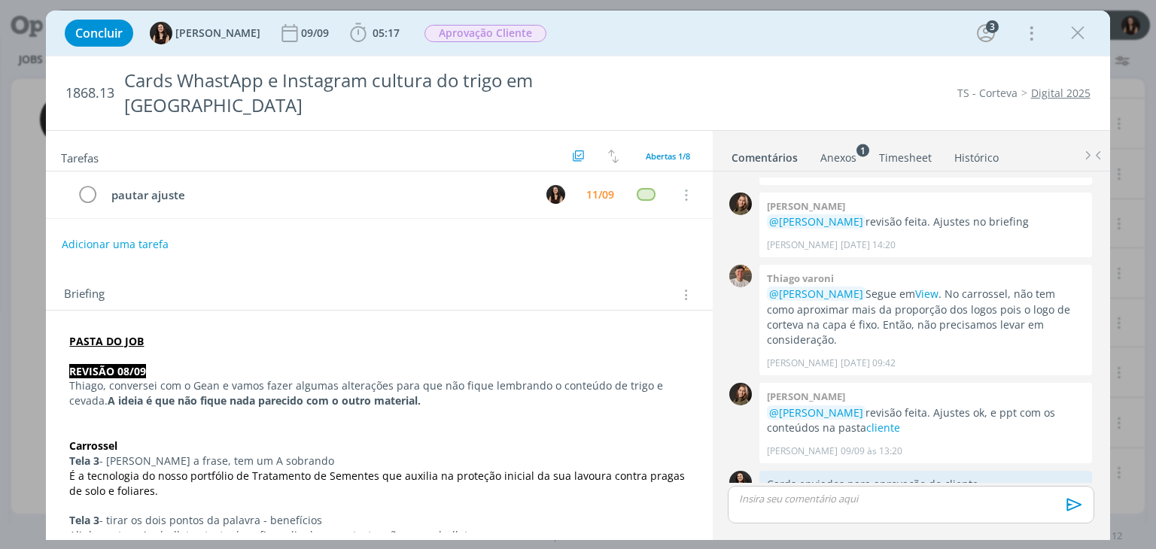
click at [702, 46] on div "Concluir Isabelle Silva 09/09 05:17 Iniciar Apontar Data * 11/09/2025 Horas * 0…" at bounding box center [577, 33] width 1041 height 36
click at [726, 34] on div "Concluir Isabelle Silva 09/09 05:17 Iniciar Apontar Data * 11/09/2025 Horas * 0…" at bounding box center [577, 33] width 1041 height 36
click at [1072, 30] on icon "dialog" at bounding box center [1078, 33] width 23 height 23
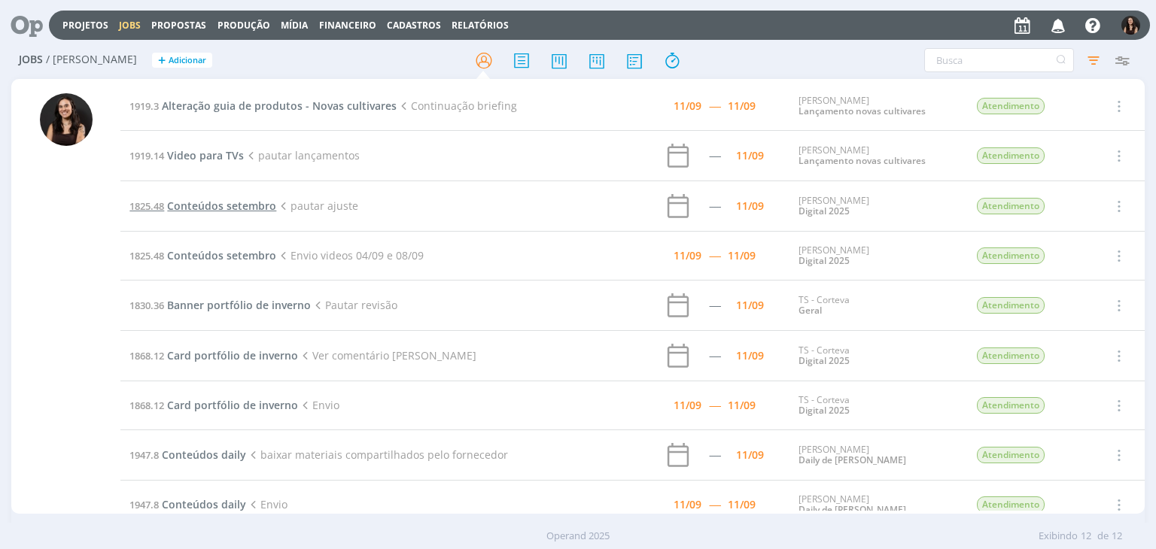
click at [229, 205] on span "Conteúdos setembro" at bounding box center [221, 206] width 109 height 14
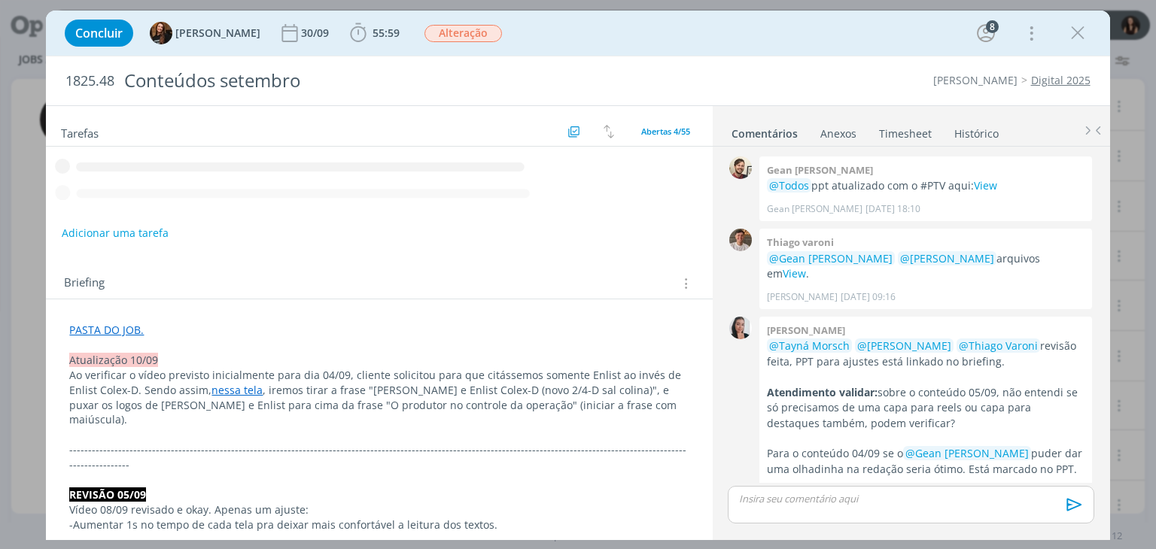
scroll to position [1569, 0]
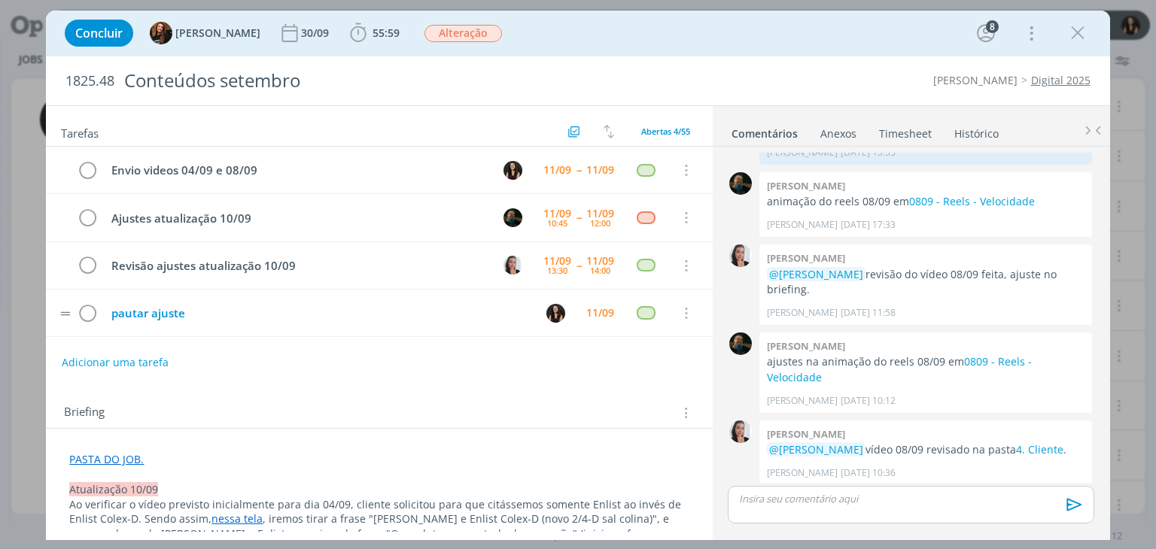
click at [254, 300] on td "pautar ajuste" at bounding box center [316, 313] width 428 height 26
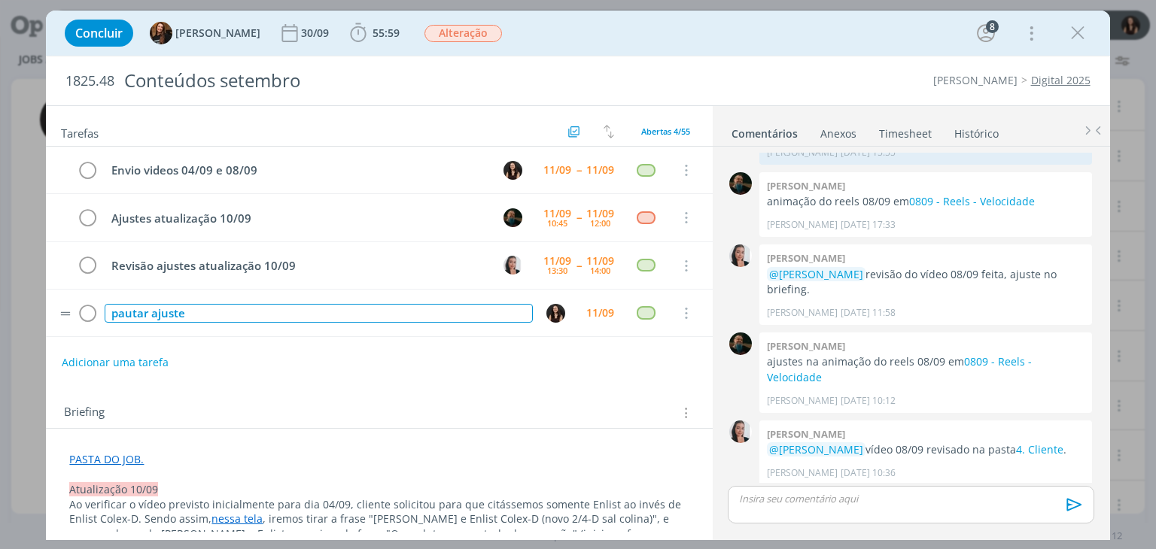
click at [262, 305] on div "pautar ajuste" at bounding box center [319, 313] width 428 height 19
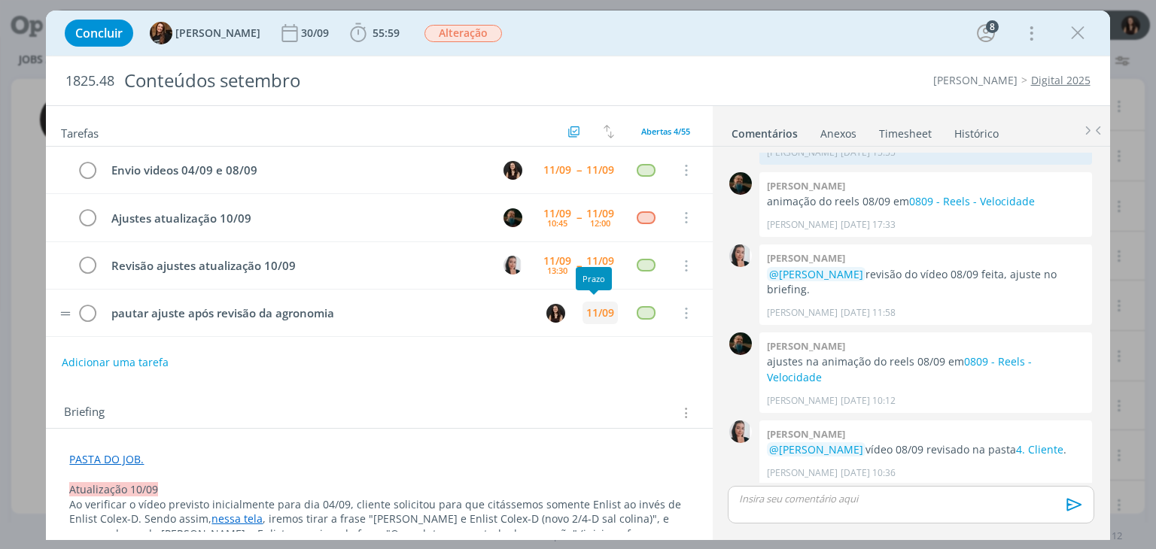
click at [596, 311] on div "11/09" at bounding box center [600, 313] width 28 height 11
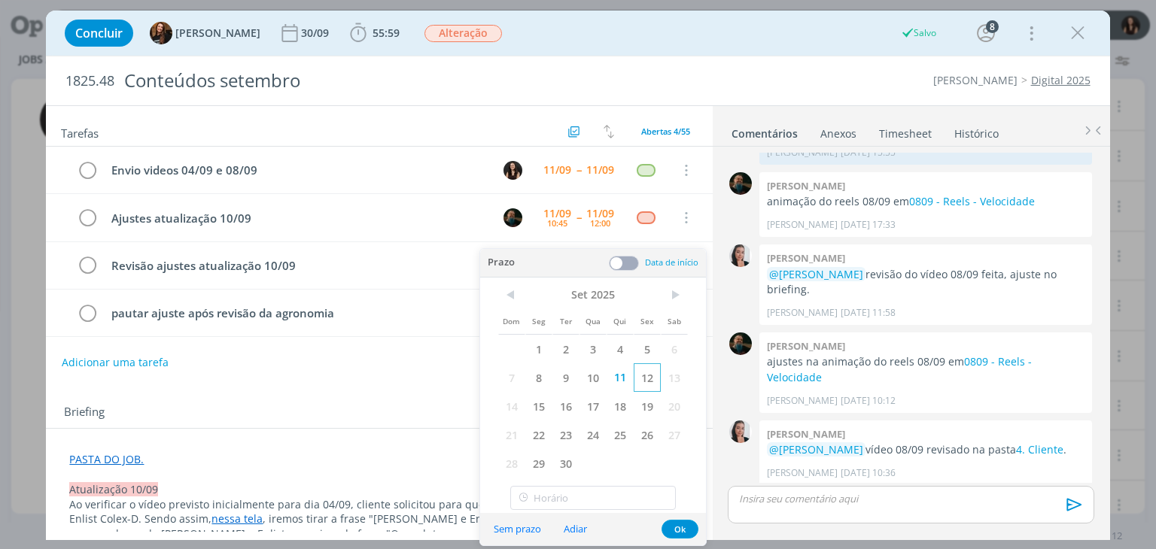
click at [647, 378] on span "12" at bounding box center [647, 378] width 27 height 29
click at [678, 531] on button "Ok" at bounding box center [680, 529] width 37 height 19
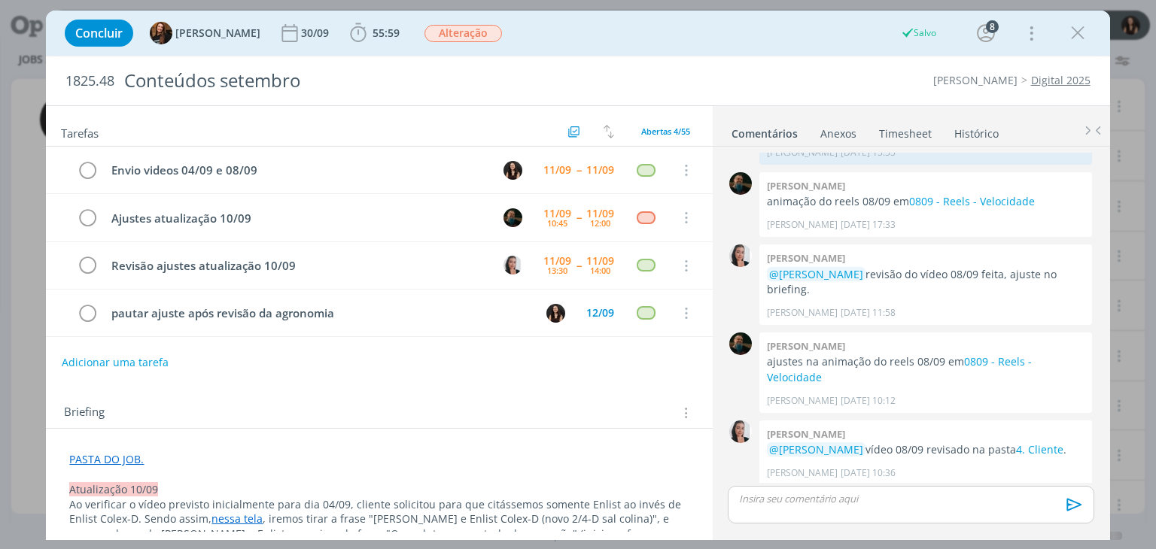
click at [577, 362] on div "Adicionar uma tarefa" at bounding box center [379, 362] width 666 height 27
click at [1085, 31] on icon "dialog" at bounding box center [1078, 33] width 23 height 23
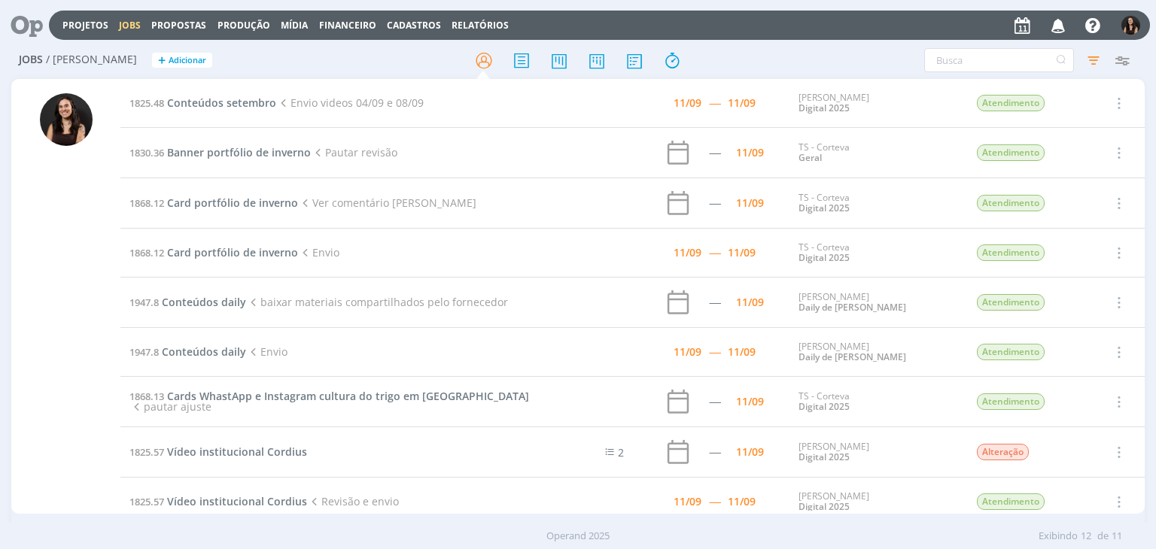
scroll to position [117, 0]
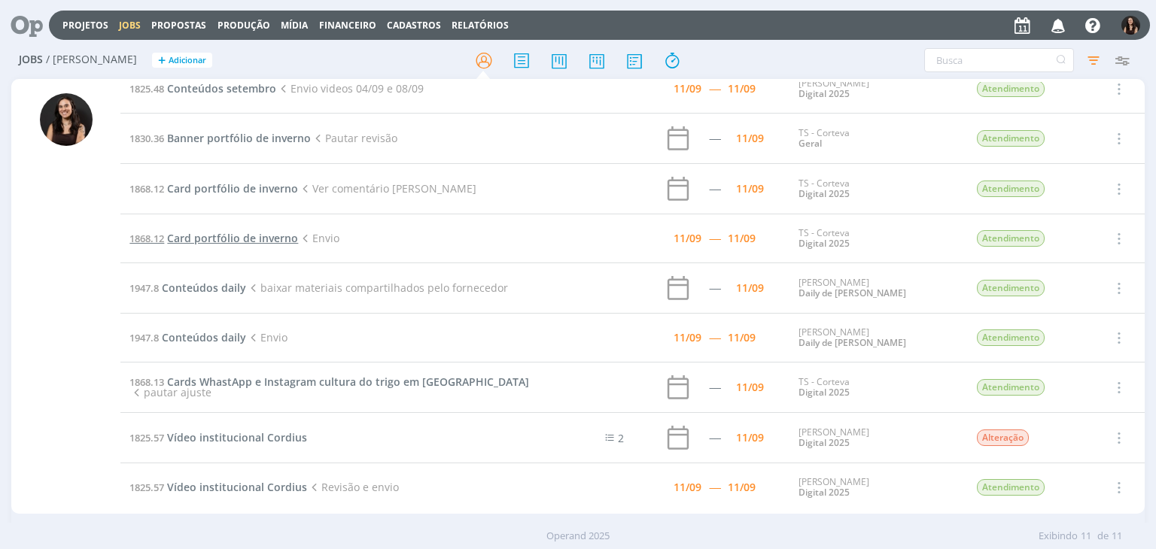
click at [243, 232] on span "Card portfólio de inverno" at bounding box center [232, 238] width 131 height 14
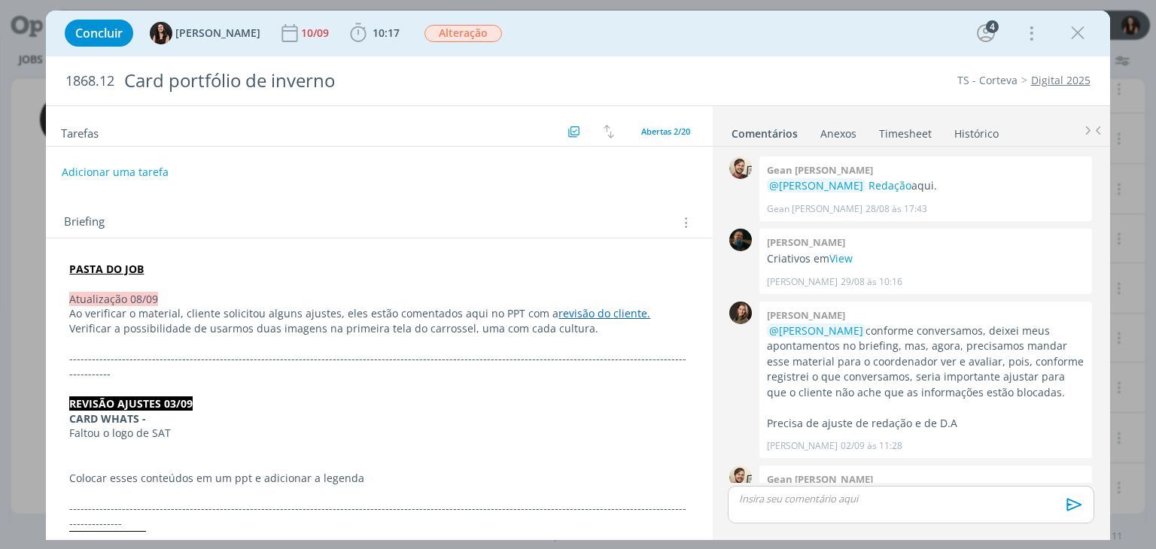
scroll to position [994, 0]
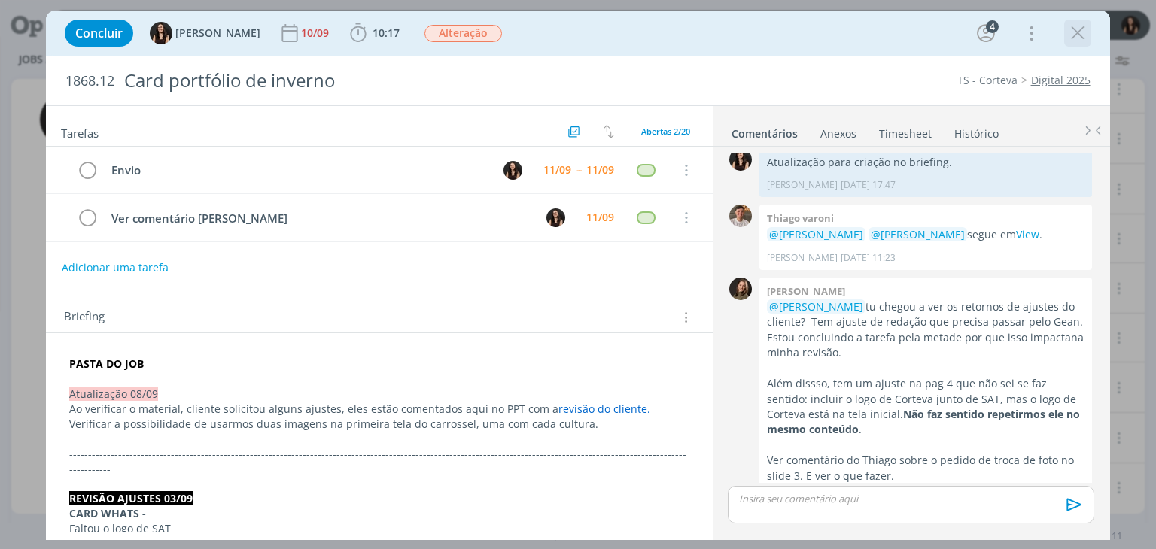
click at [1075, 25] on icon "dialog" at bounding box center [1078, 33] width 23 height 23
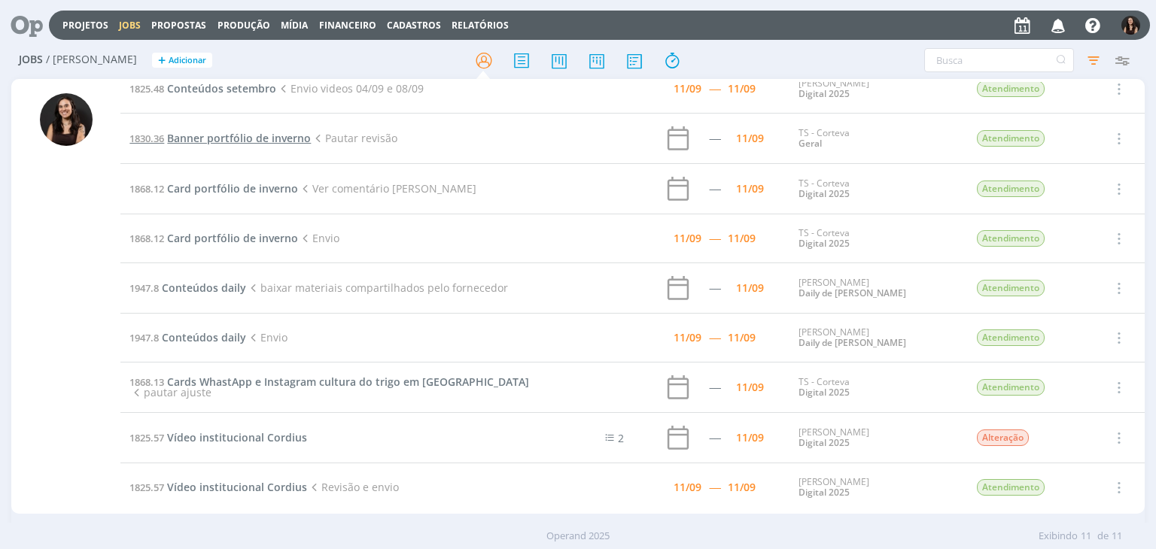
click at [232, 145] on td "1830.36 Banner portfólio de inverno Pautar revisão" at bounding box center [334, 139] width 428 height 50
click at [233, 142] on span "Banner portfólio de inverno" at bounding box center [239, 138] width 144 height 14
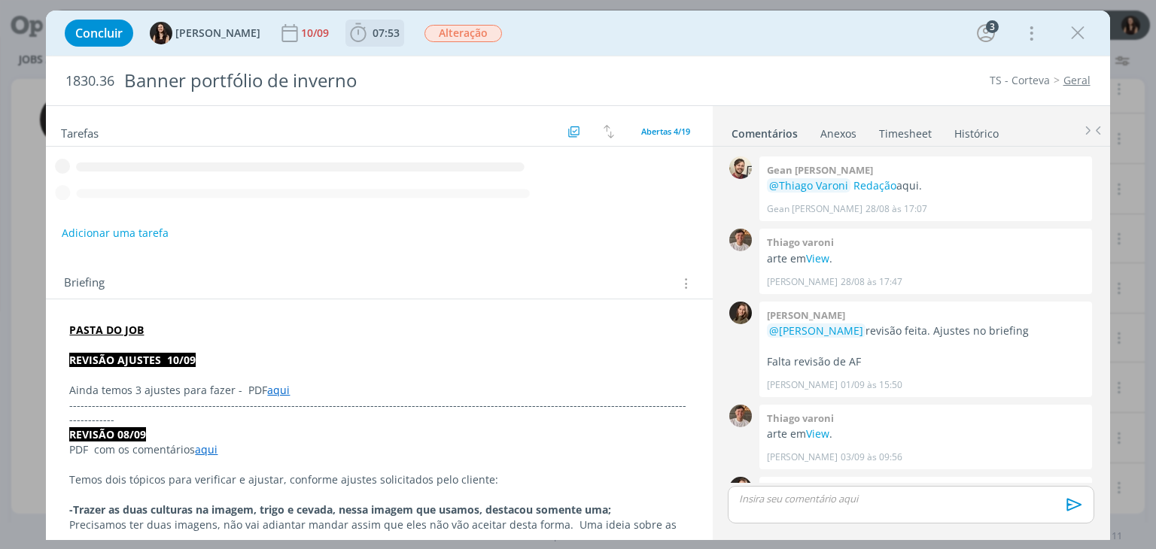
scroll to position [1019, 0]
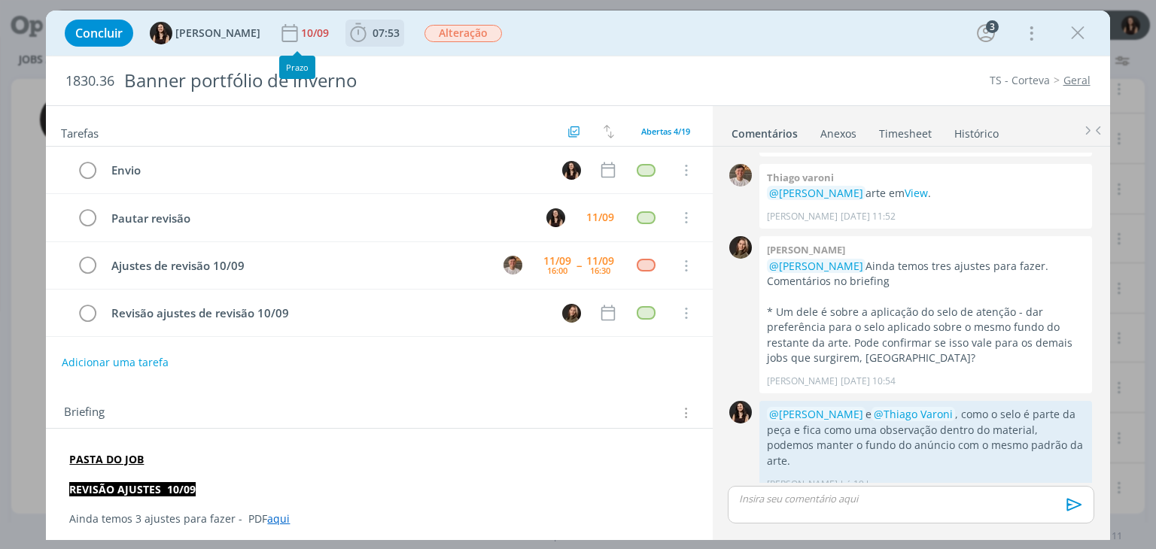
click at [347, 33] on icon "dialog" at bounding box center [358, 33] width 23 height 23
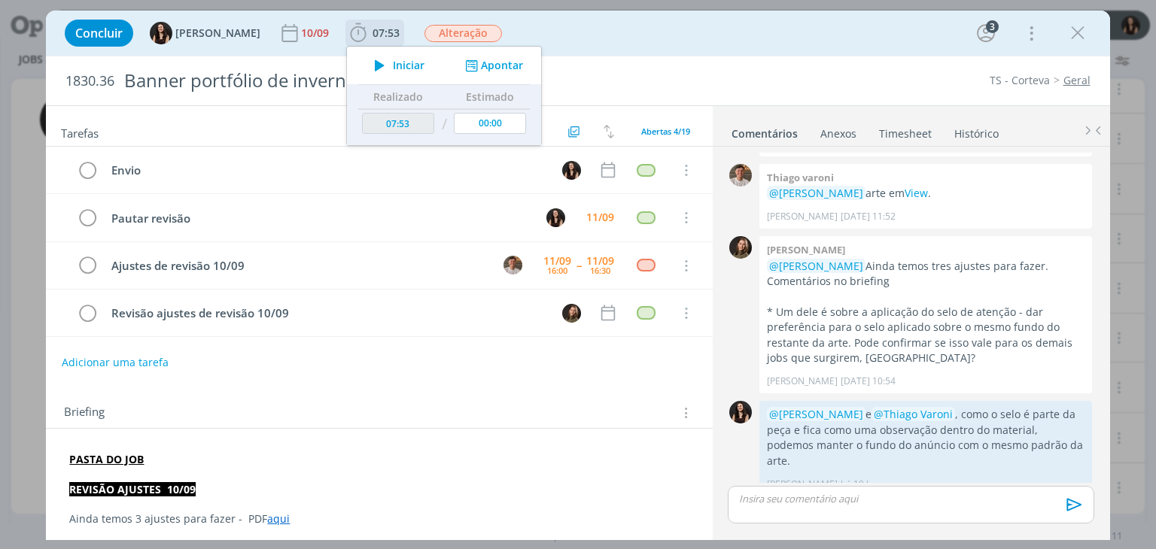
click at [367, 63] on icon "dialog" at bounding box center [380, 66] width 26 height 20
click at [367, 64] on icon "dialog" at bounding box center [380, 66] width 26 height 20
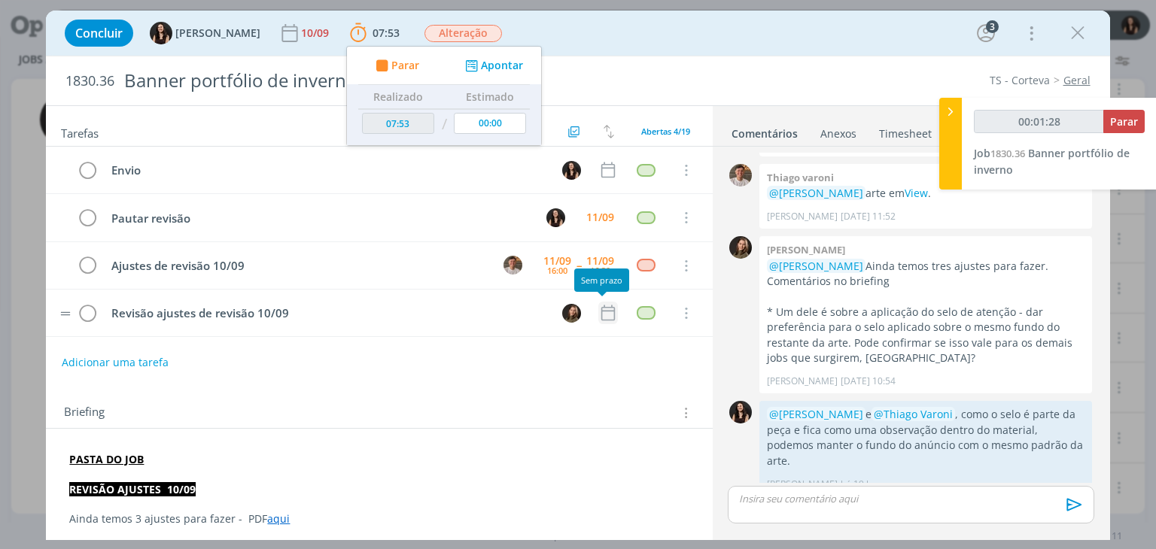
click at [601, 317] on icon "dialog" at bounding box center [608, 313] width 20 height 20
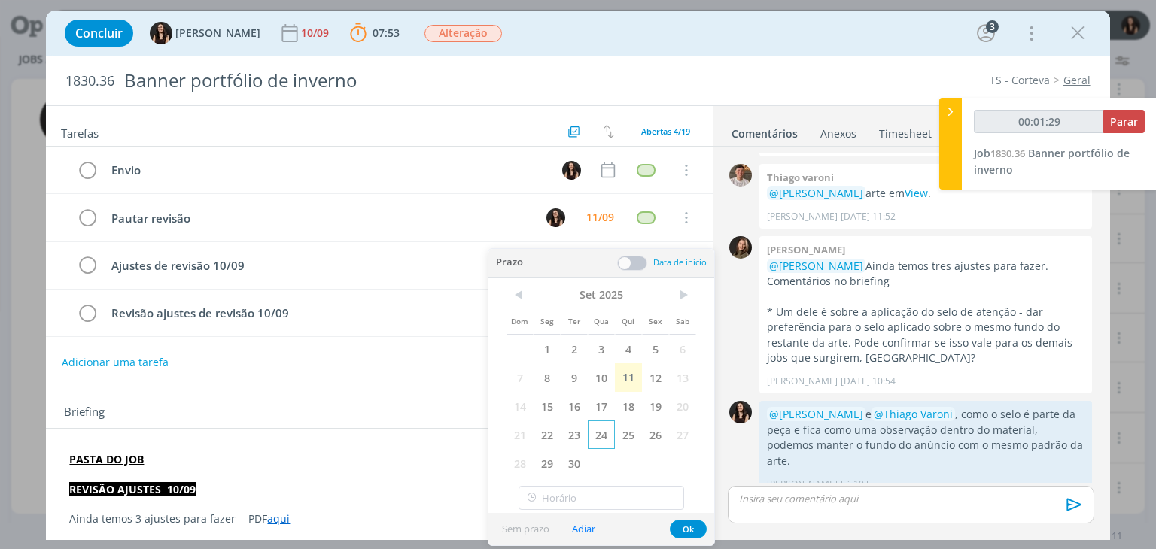
click at [596, 431] on span "24" at bounding box center [601, 435] width 27 height 29
click at [636, 254] on div "Prazo Data de início" at bounding box center [601, 263] width 226 height 29
click at [639, 260] on span at bounding box center [632, 263] width 30 height 15
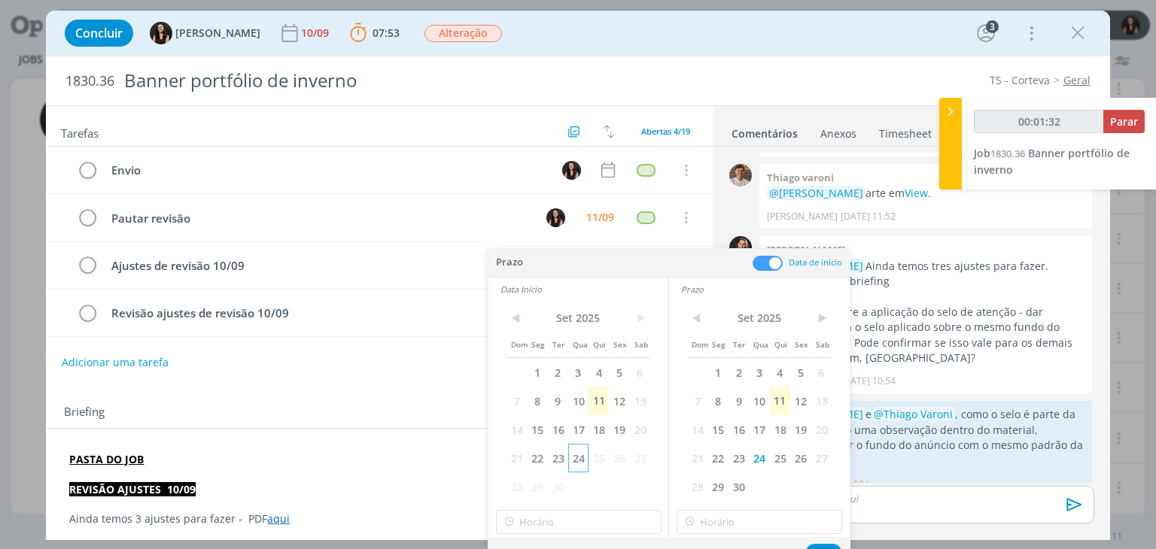
click at [586, 461] on span "24" at bounding box center [578, 458] width 20 height 29
type input "00:01:33"
type input "12:00"
click at [573, 510] on input "12:00" at bounding box center [579, 522] width 166 height 24
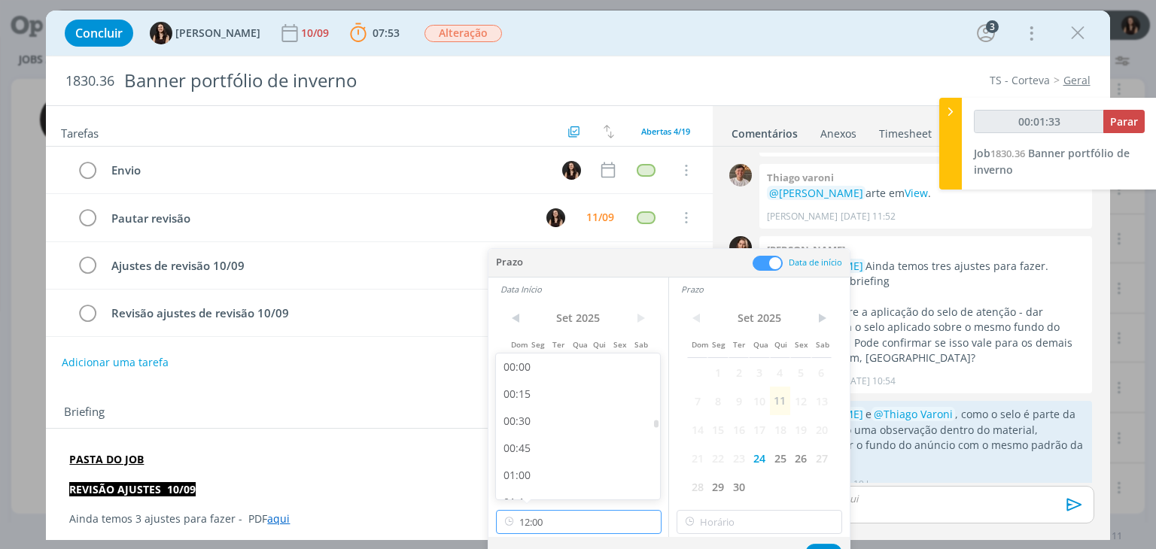
scroll to position [1186, 0]
type input "00:01:34"
click at [558, 379] on div "11:00" at bounding box center [580, 373] width 169 height 27
type input "11:00"
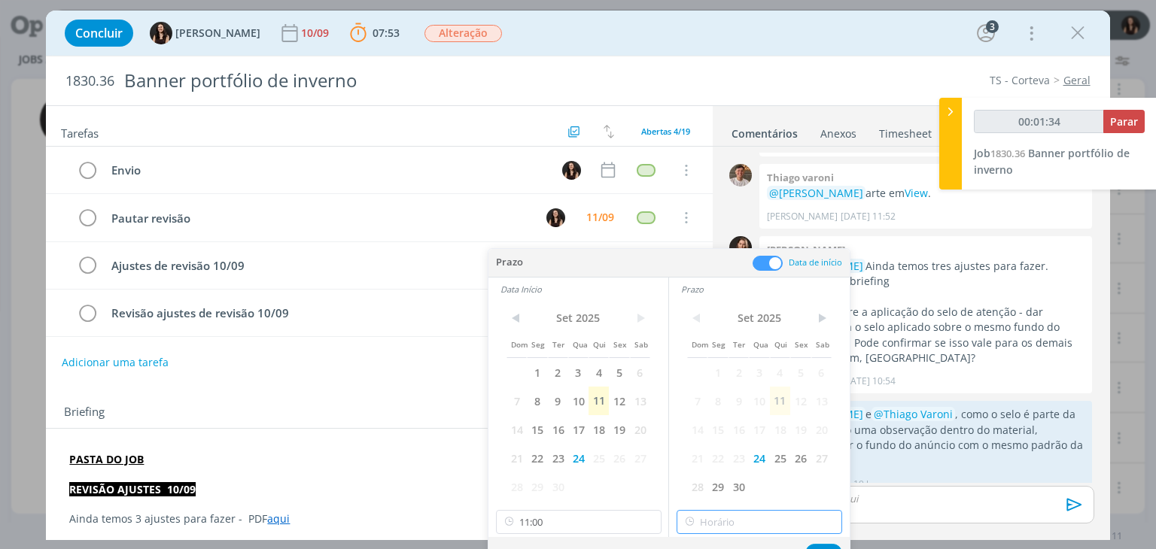
type input "12:00"
drag, startPoint x: 708, startPoint y: 521, endPoint x: 715, endPoint y: 505, distance: 17.2
click at [710, 519] on input "12:00" at bounding box center [760, 522] width 166 height 24
click at [719, 481] on div "12:00" at bounding box center [761, 481] width 169 height 27
click at [817, 546] on button "Ok" at bounding box center [823, 553] width 37 height 19
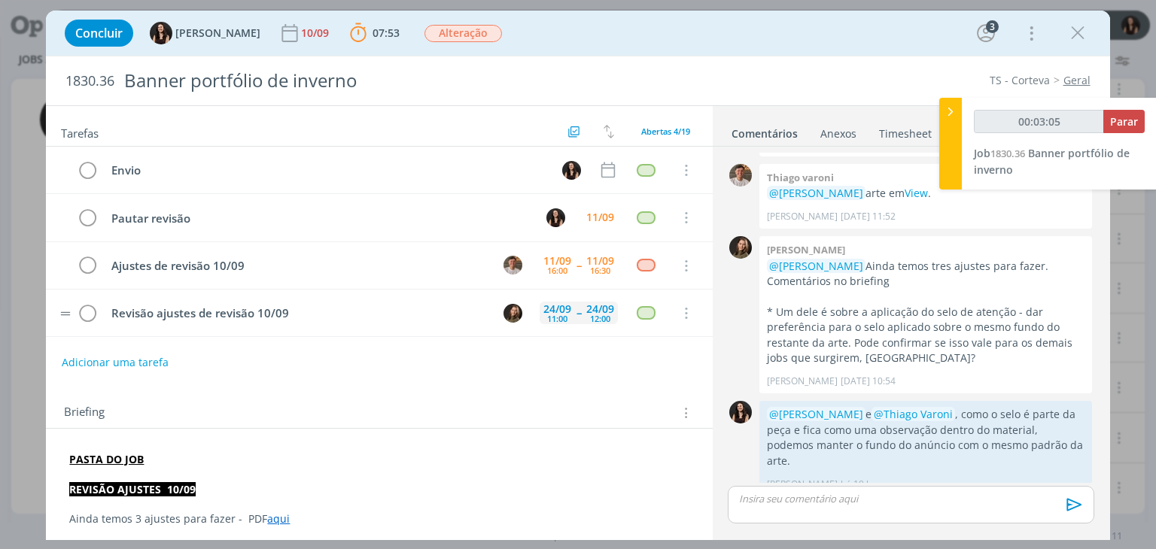
click at [569, 312] on div "24/09 11:00 -- 24/09 12:00" at bounding box center [579, 313] width 78 height 32
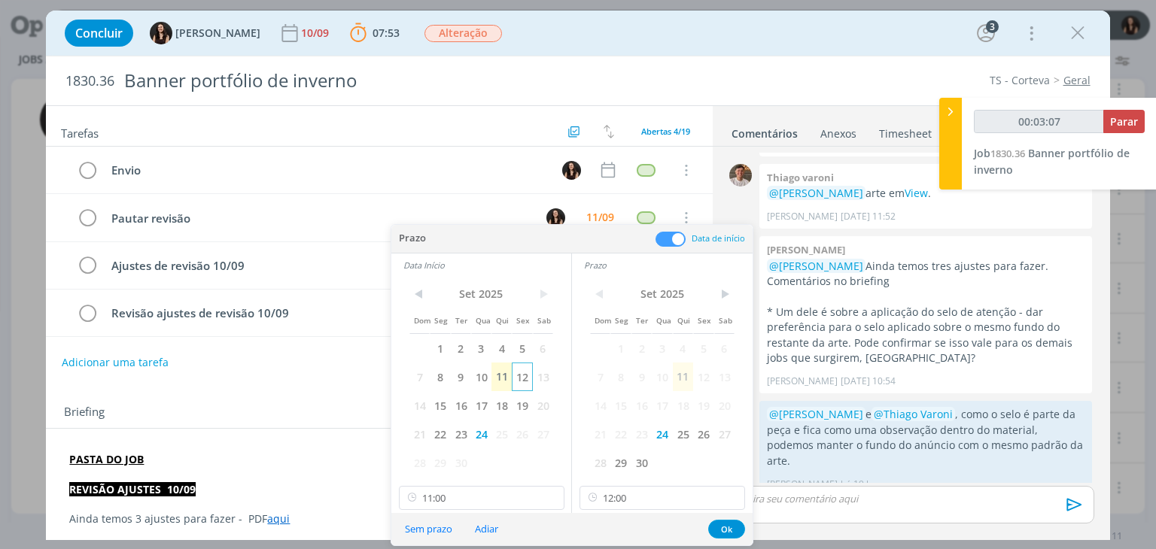
click at [518, 380] on span "12" at bounding box center [522, 377] width 20 height 29
click at [702, 379] on span "12" at bounding box center [703, 377] width 20 height 29
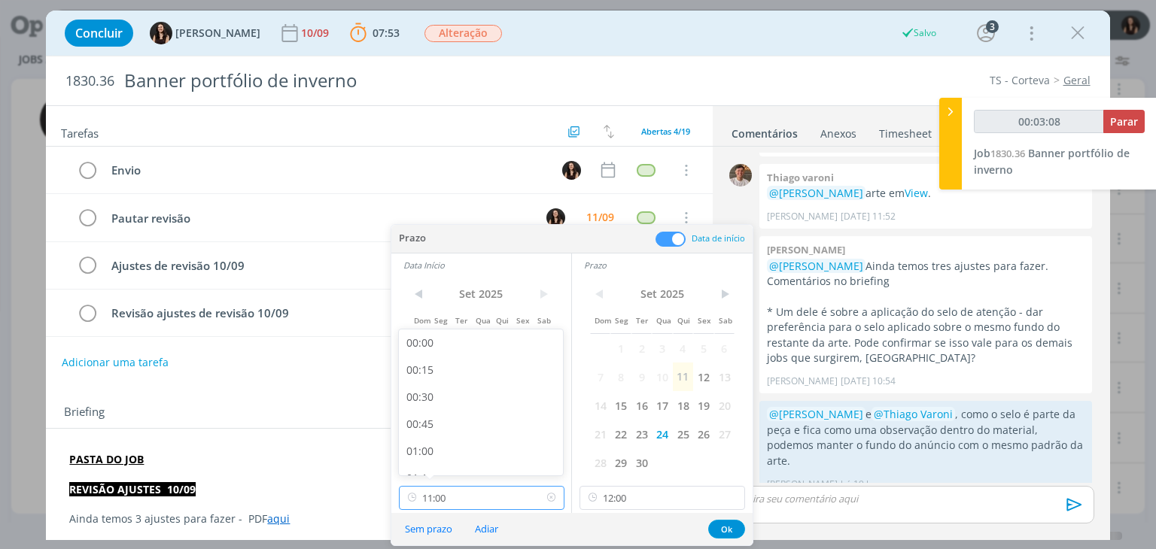
click at [455, 502] on input "11:00" at bounding box center [482, 498] width 166 height 24
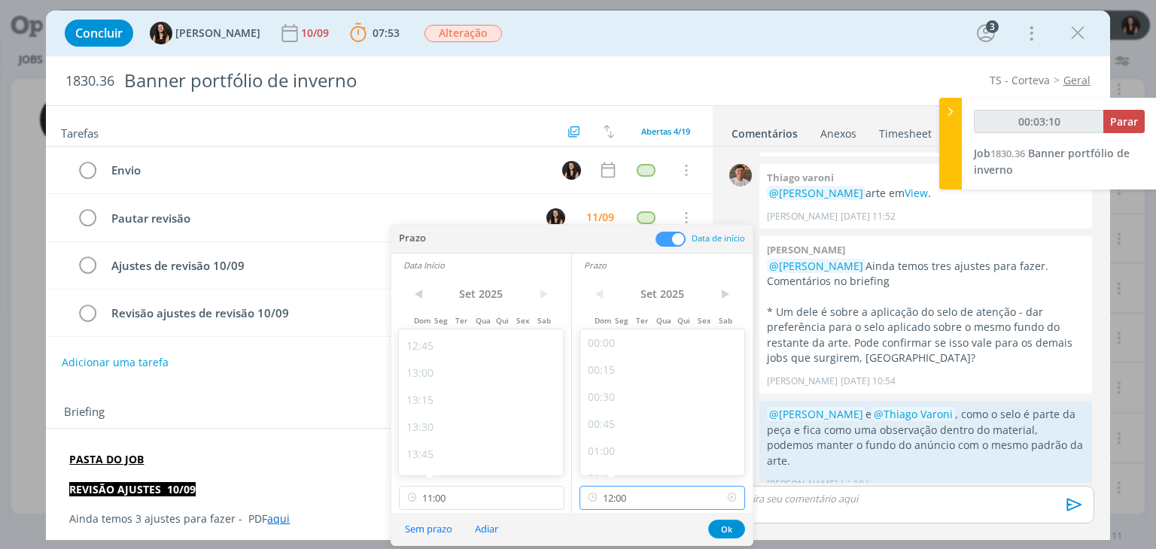
drag, startPoint x: 652, startPoint y: 496, endPoint x: 648, endPoint y: 445, distance: 51.3
click at [652, 495] on input "12:00" at bounding box center [663, 498] width 166 height 24
type input "00:03:12"
click at [647, 442] on div "16:00" at bounding box center [664, 439] width 169 height 27
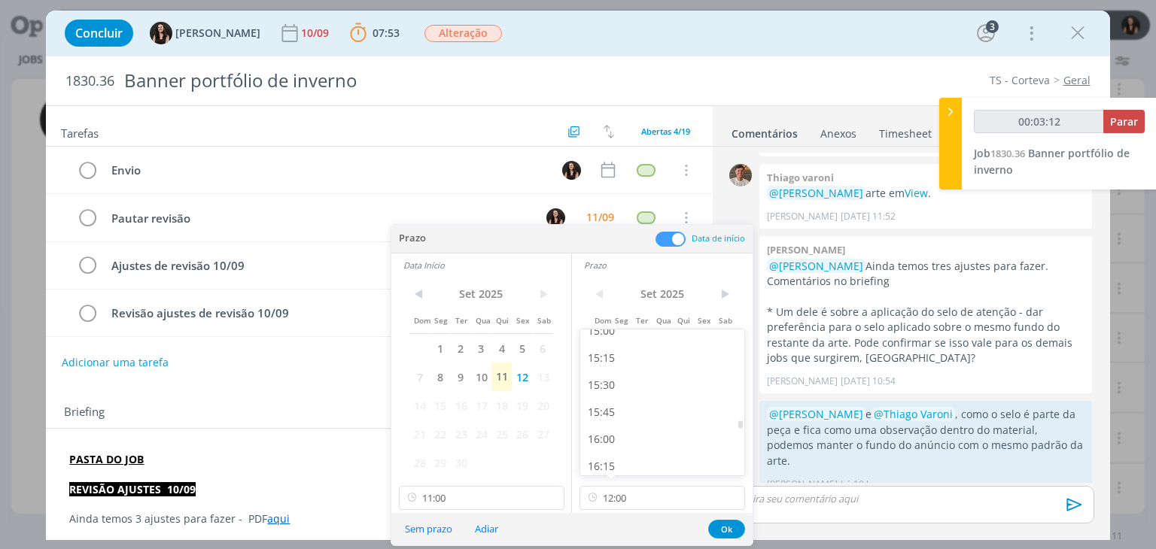
type input "16:00"
click at [483, 507] on input "11:00" at bounding box center [482, 498] width 166 height 24
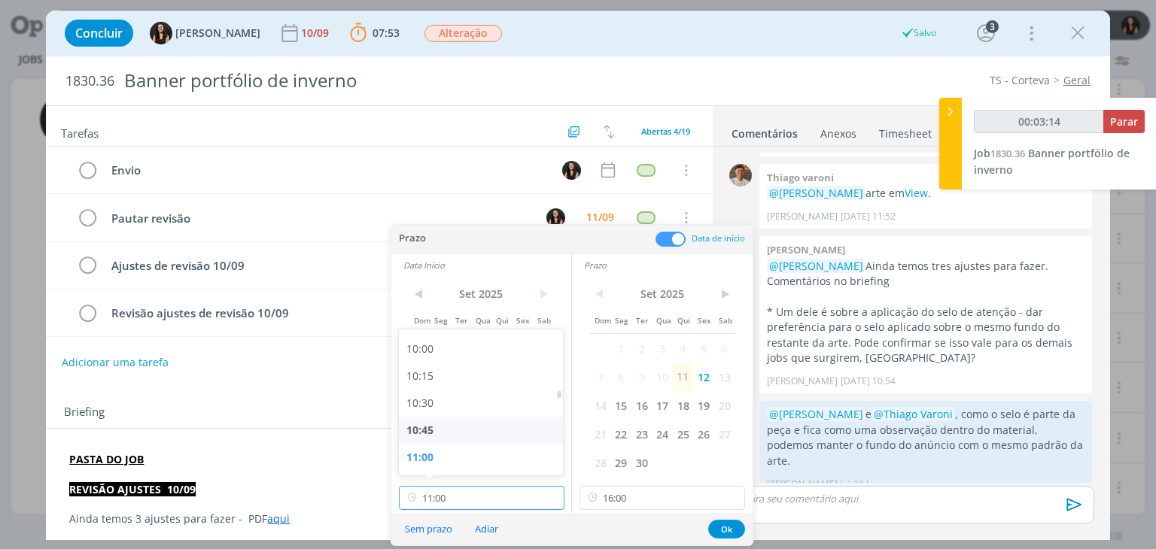
scroll to position [1153, 0]
type input "00:03:18"
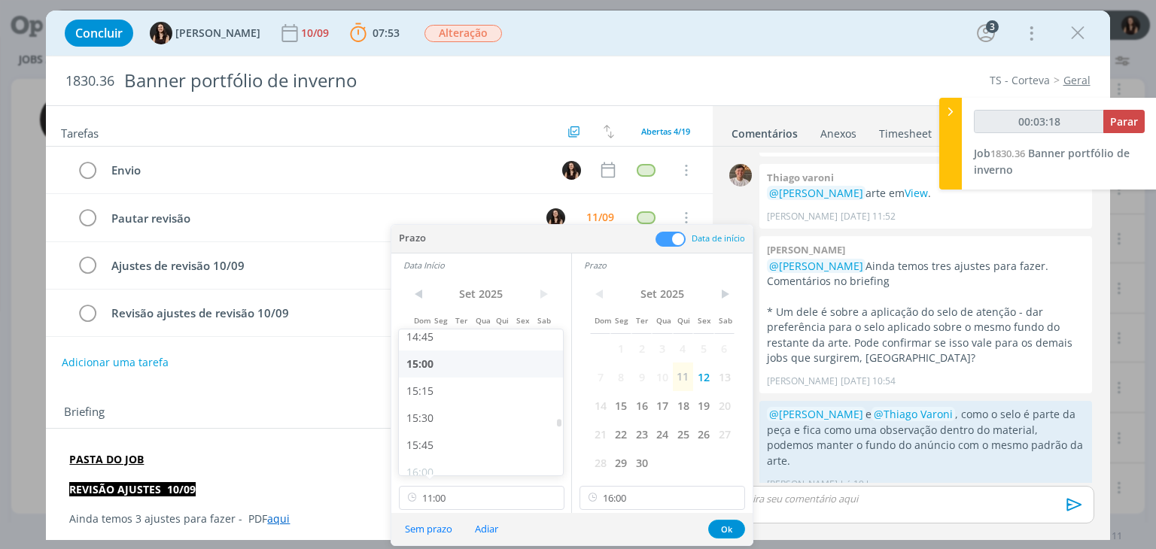
click at [455, 362] on div "15:00" at bounding box center [483, 364] width 169 height 27
type input "15:00"
click at [714, 524] on button "Ok" at bounding box center [726, 529] width 37 height 19
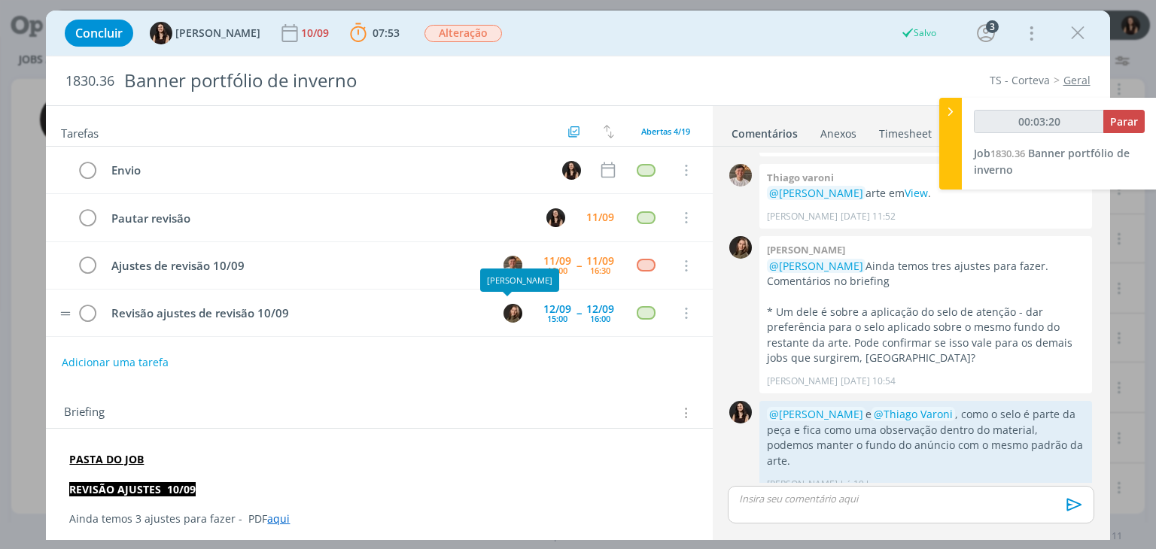
click at [491, 314] on tr "Revisão ajustes de revisão 10/09 12/09 15:00 -- 12/09 16:00 Cancelar" at bounding box center [379, 313] width 666 height 47
type input "00:03:21"
click at [504, 314] on img "dialog" at bounding box center [513, 313] width 19 height 19
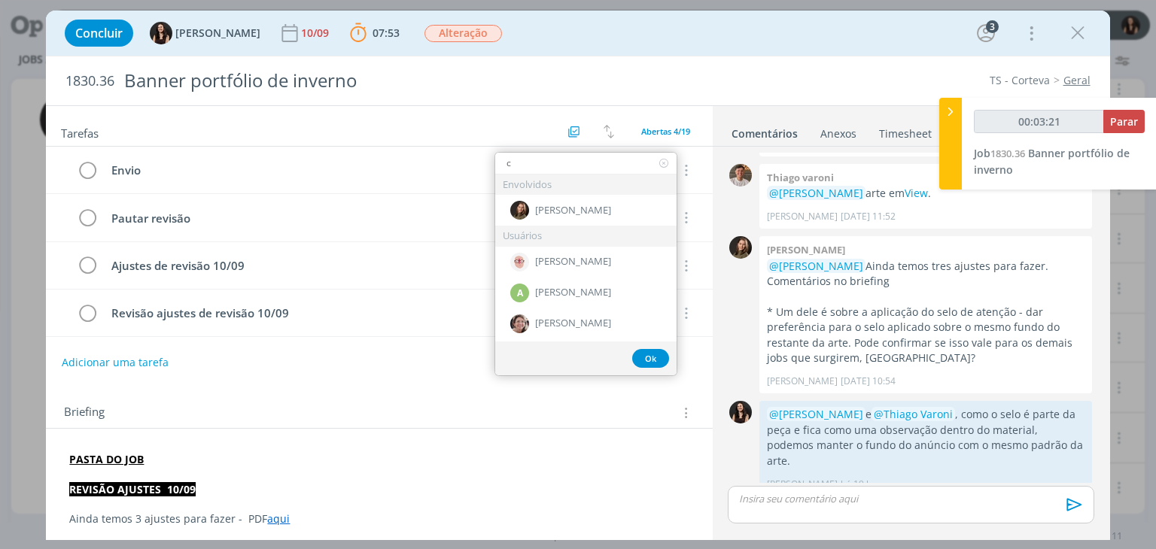
type input "ca"
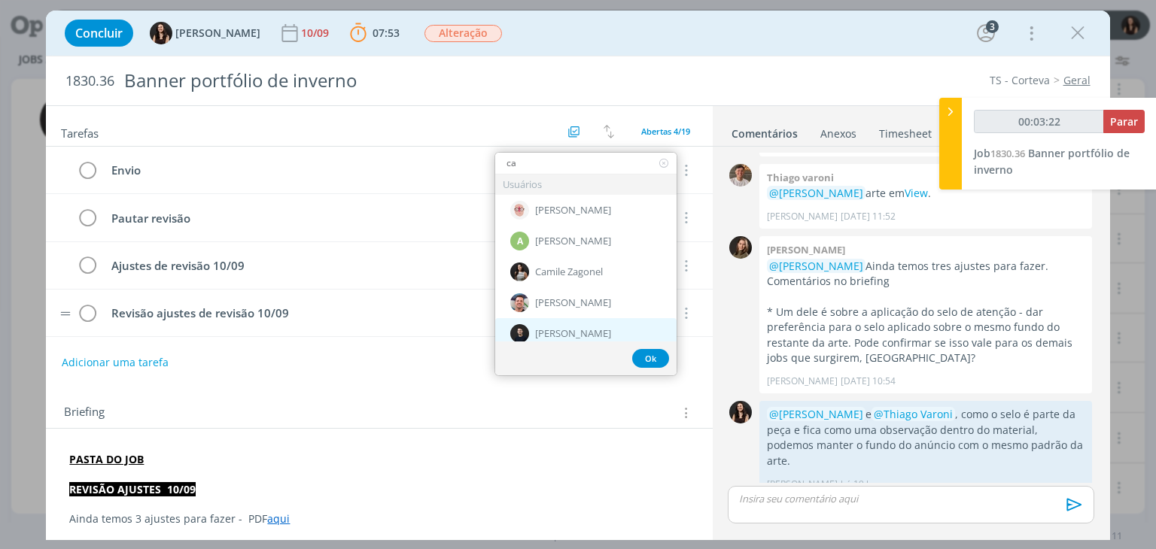
type input "00:03:23"
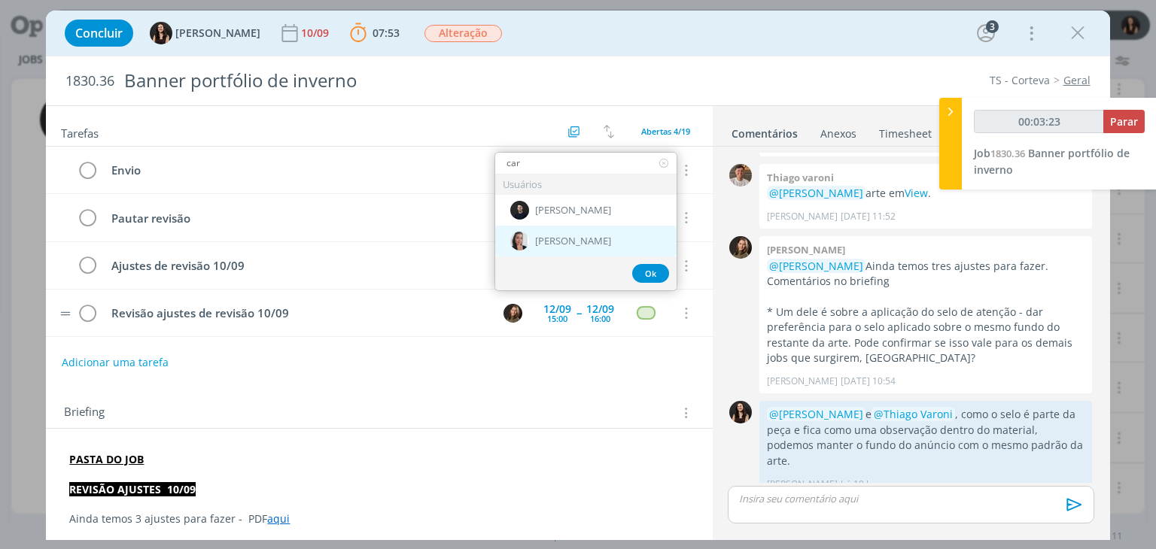
type input "car"
click at [566, 239] on span "Caroline Pieczarka" at bounding box center [573, 242] width 76 height 12
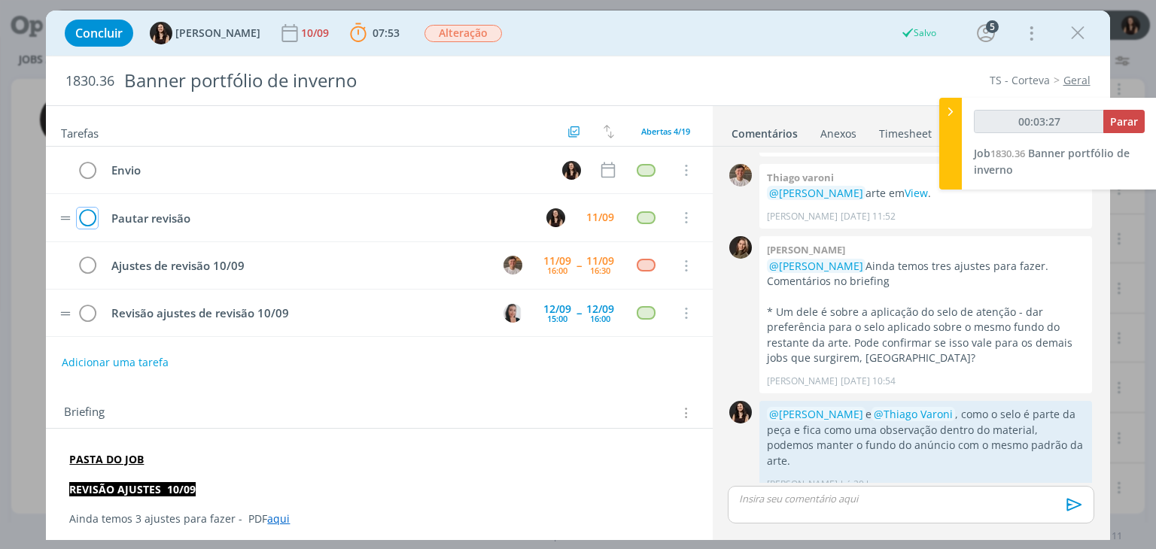
click at [87, 212] on icon "dialog" at bounding box center [87, 218] width 21 height 23
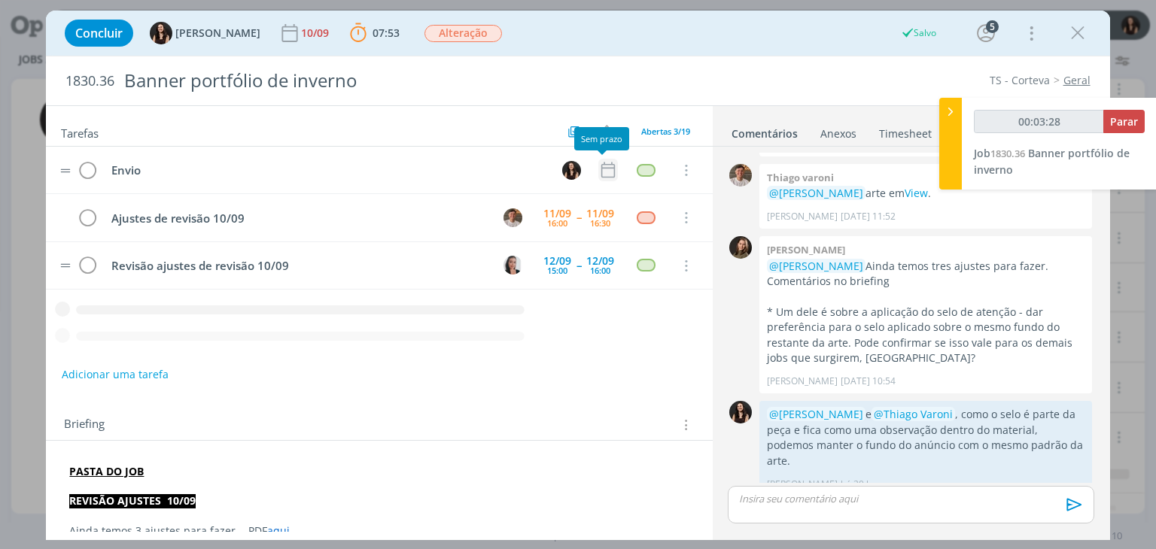
click at [602, 172] on icon "dialog" at bounding box center [608, 170] width 20 height 20
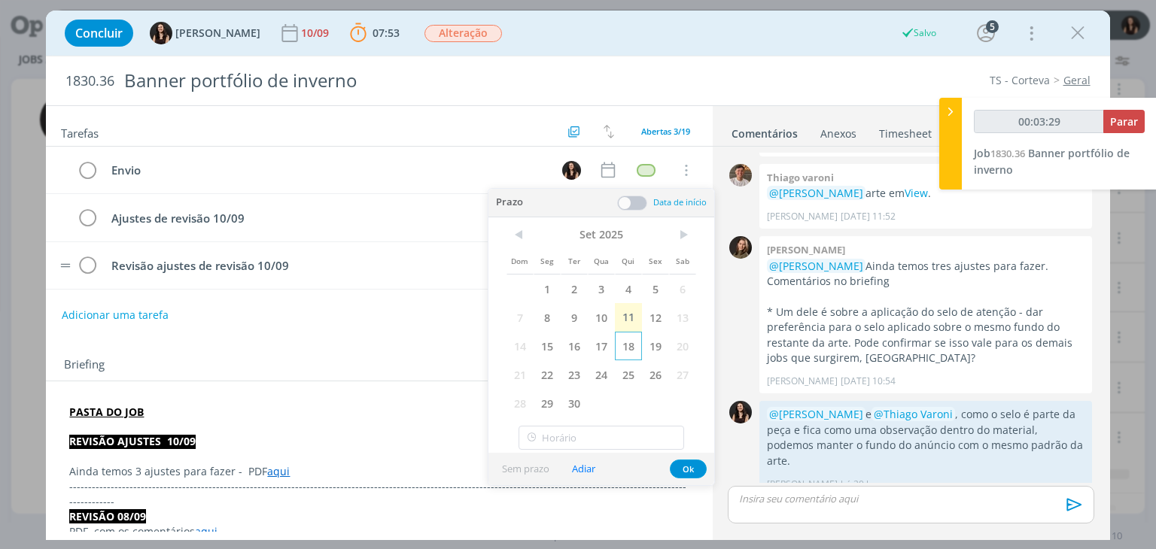
scroll to position [82, 0]
click at [656, 315] on span "12" at bounding box center [655, 317] width 27 height 29
click at [689, 463] on button "Ok" at bounding box center [688, 469] width 37 height 19
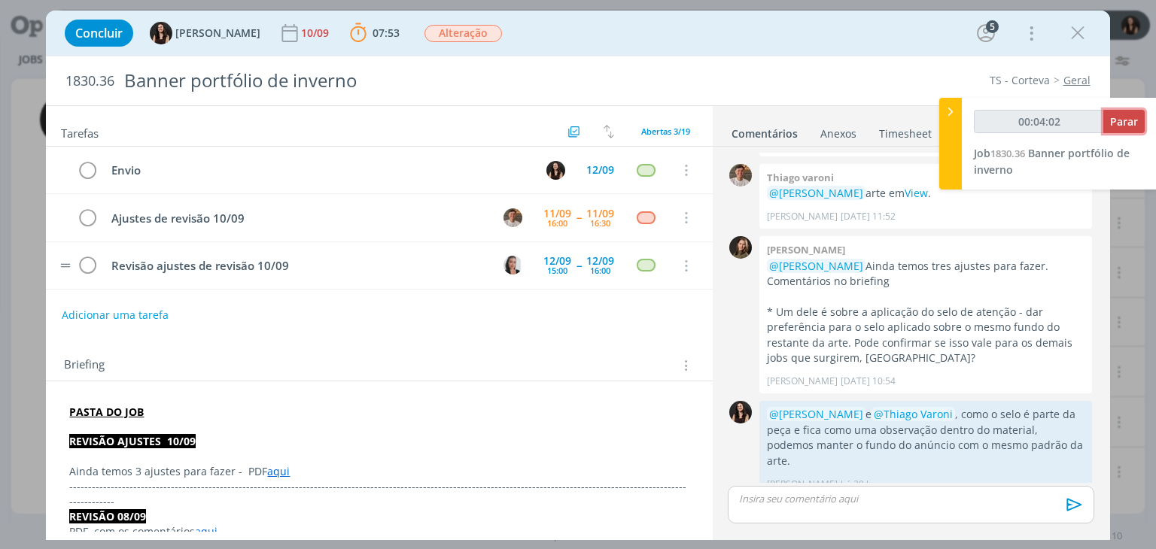
click at [1112, 119] on span "Parar" at bounding box center [1124, 121] width 28 height 14
type input "00:05:00"
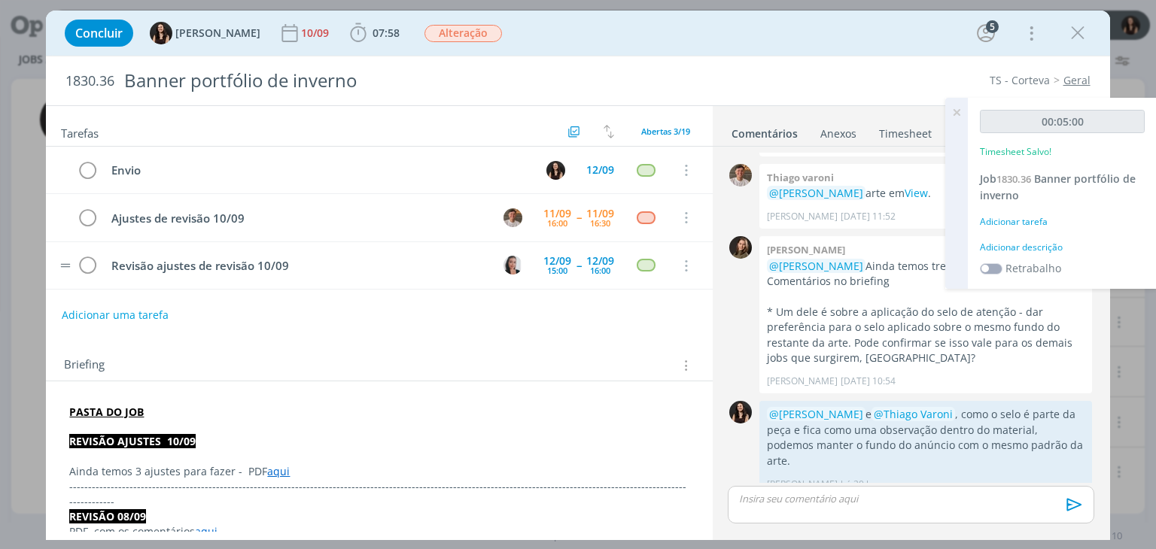
click at [1014, 248] on div "Adicionar descrição" at bounding box center [1062, 248] width 165 height 14
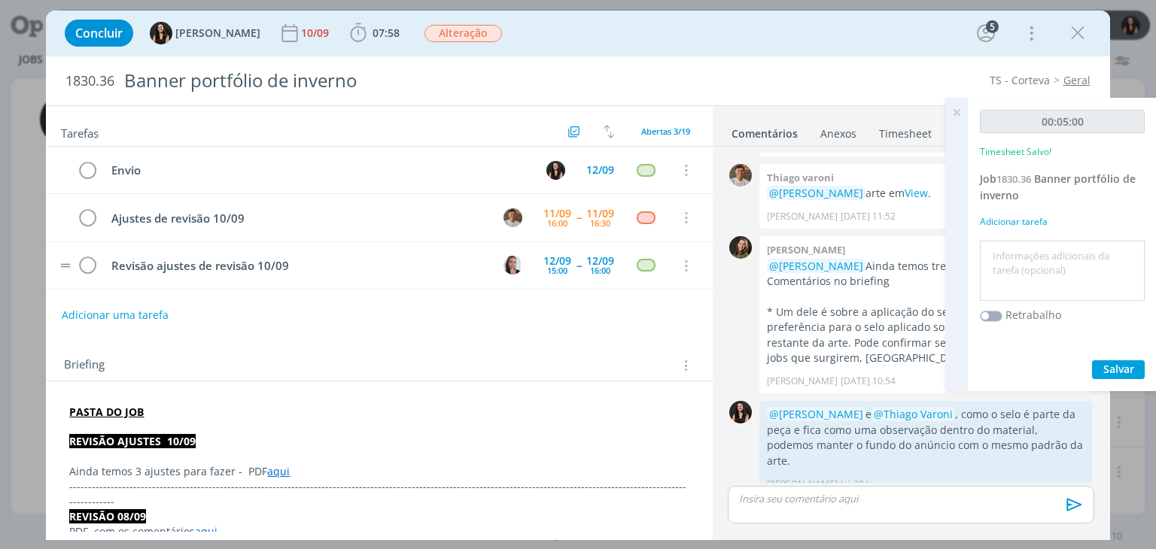
click at [1025, 263] on textarea at bounding box center [1062, 271] width 157 height 53
type textarea "Atualização pautas"
click at [1129, 365] on span "Salvar" at bounding box center [1118, 369] width 31 height 14
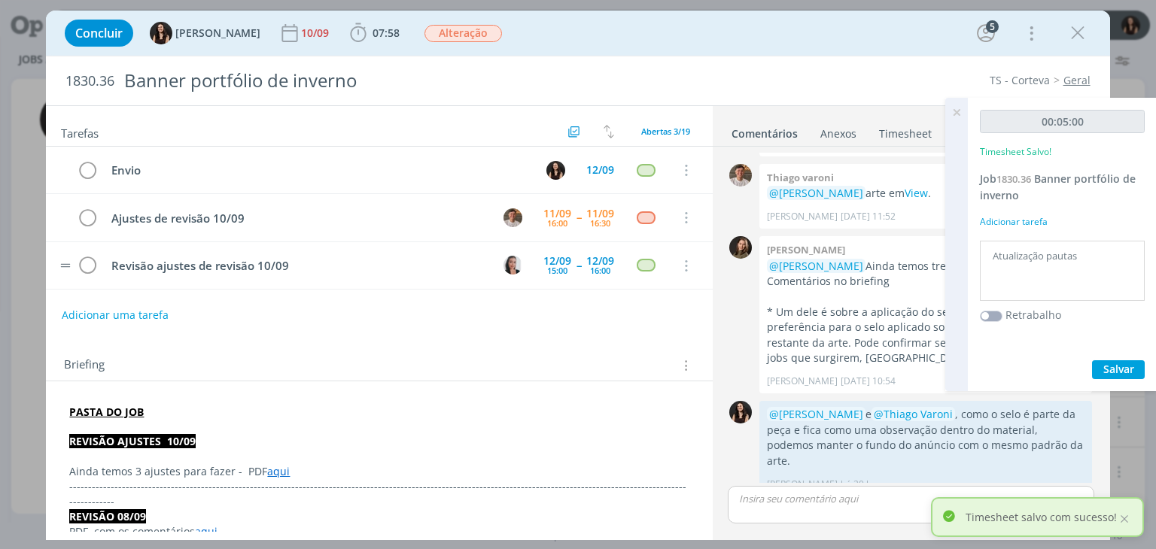
click at [955, 114] on icon at bounding box center [956, 112] width 27 height 29
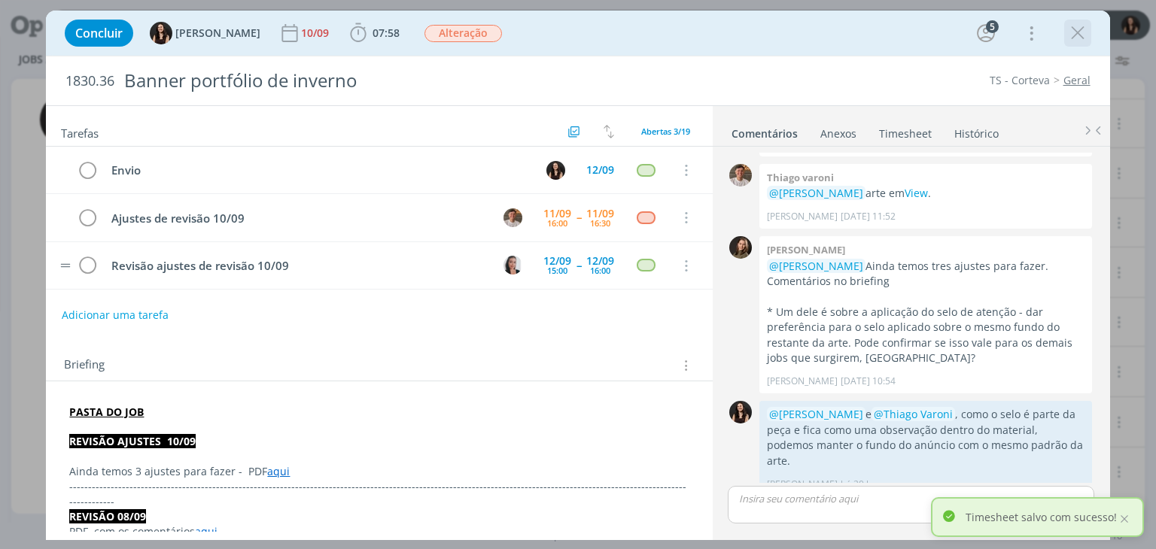
click at [1088, 29] on icon "dialog" at bounding box center [1078, 33] width 23 height 23
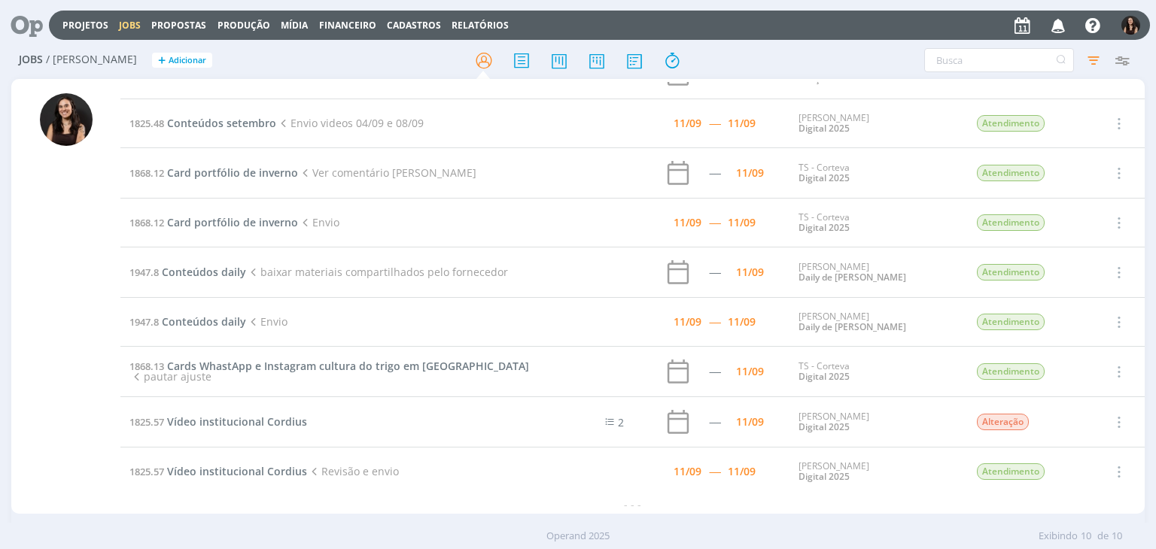
scroll to position [81, 0]
click at [285, 360] on span "Cards WhastApp e Instagram cultura do trigo em Dermacor" at bounding box center [348, 367] width 362 height 14
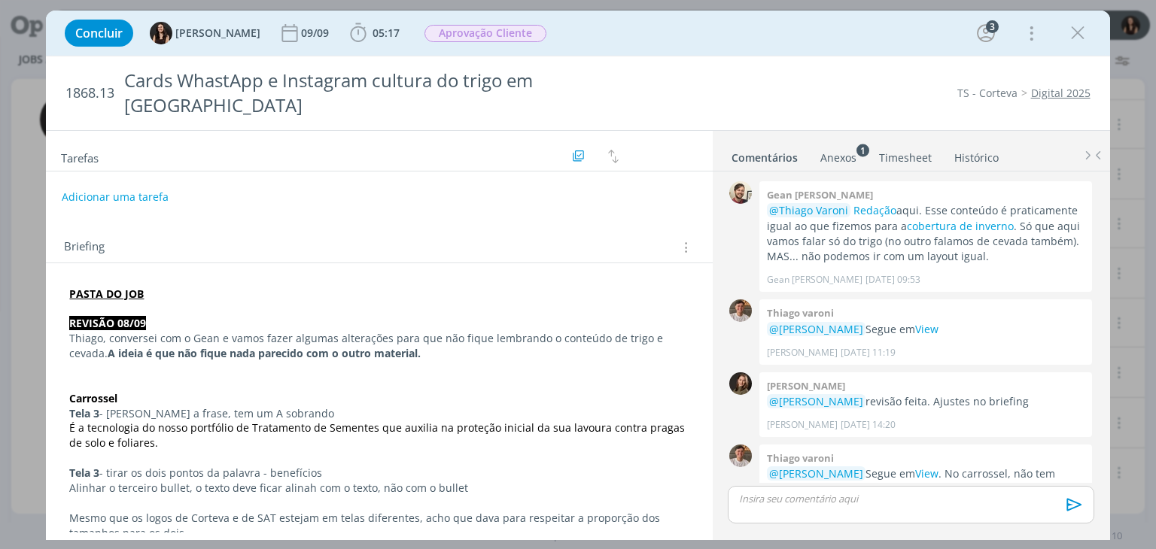
scroll to position [180, 0]
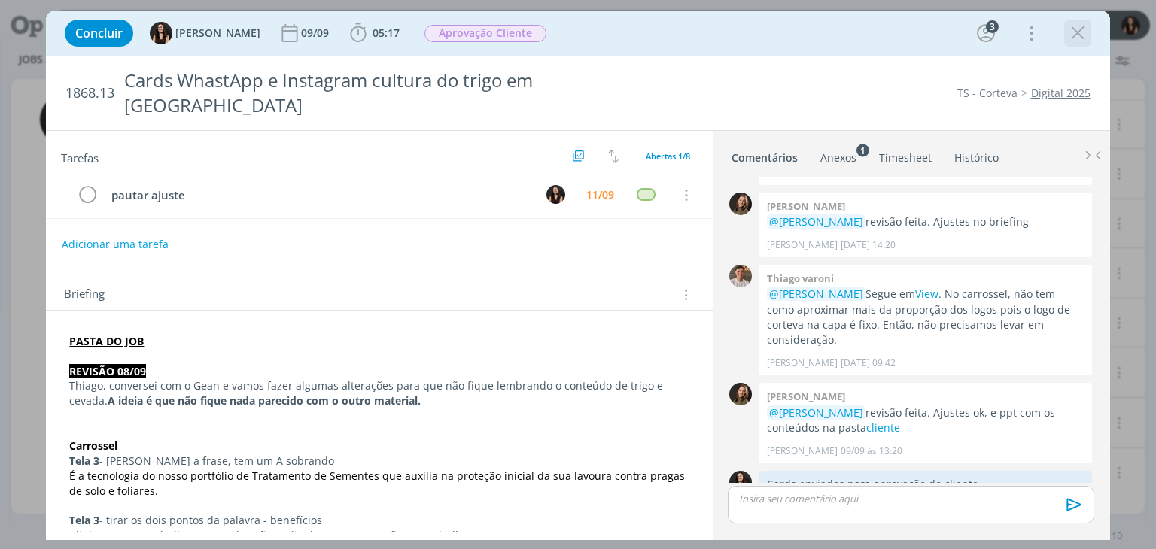
click at [1075, 41] on icon "dialog" at bounding box center [1078, 33] width 23 height 23
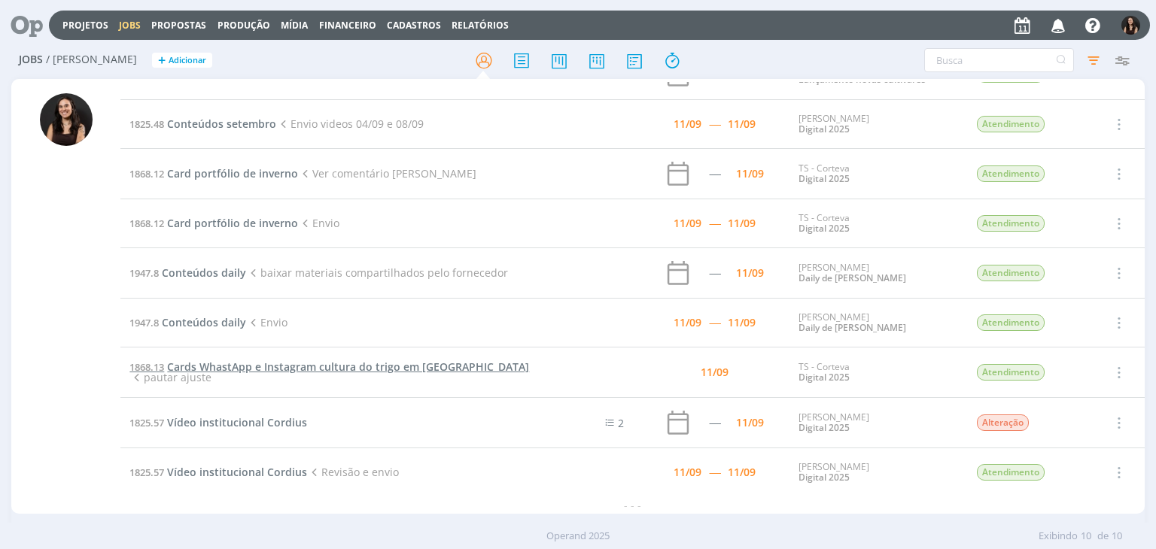
click at [229, 367] on span "Cards WhastApp e Instagram cultura do trigo em Dermacor" at bounding box center [348, 367] width 362 height 14
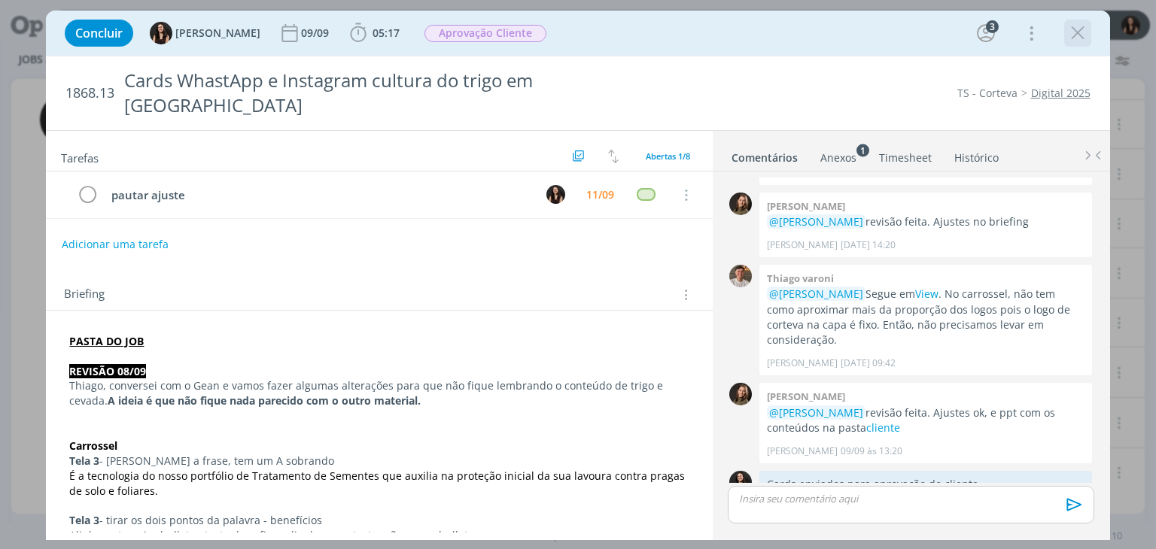
click at [1073, 20] on div "dialog" at bounding box center [1077, 33] width 27 height 27
click at [1073, 28] on icon "dialog" at bounding box center [1078, 33] width 23 height 23
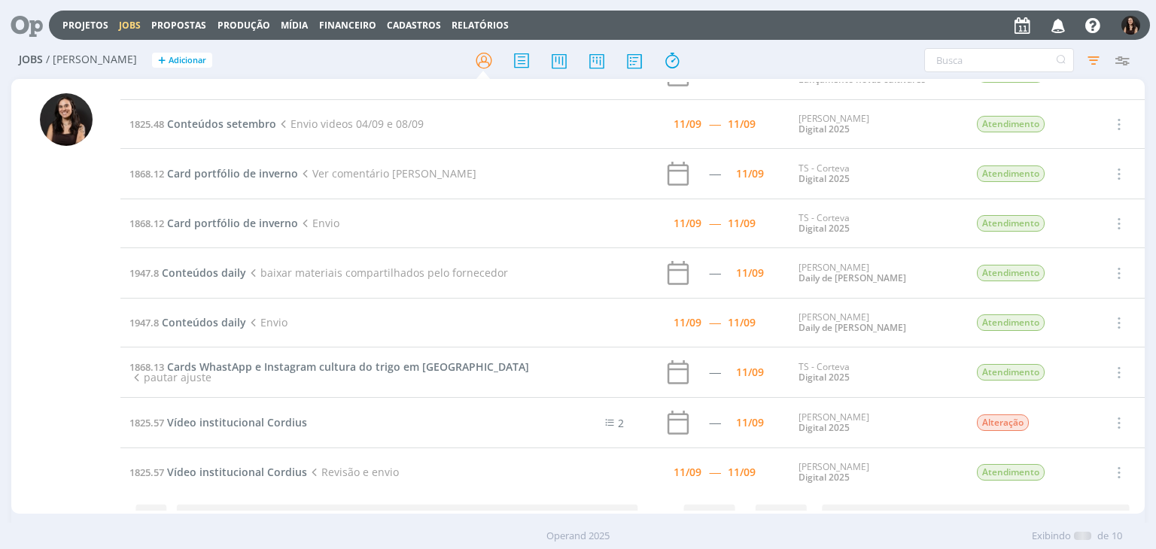
scroll to position [81, 0]
click at [214, 222] on span "Card portfólio de inverno" at bounding box center [232, 223] width 131 height 14
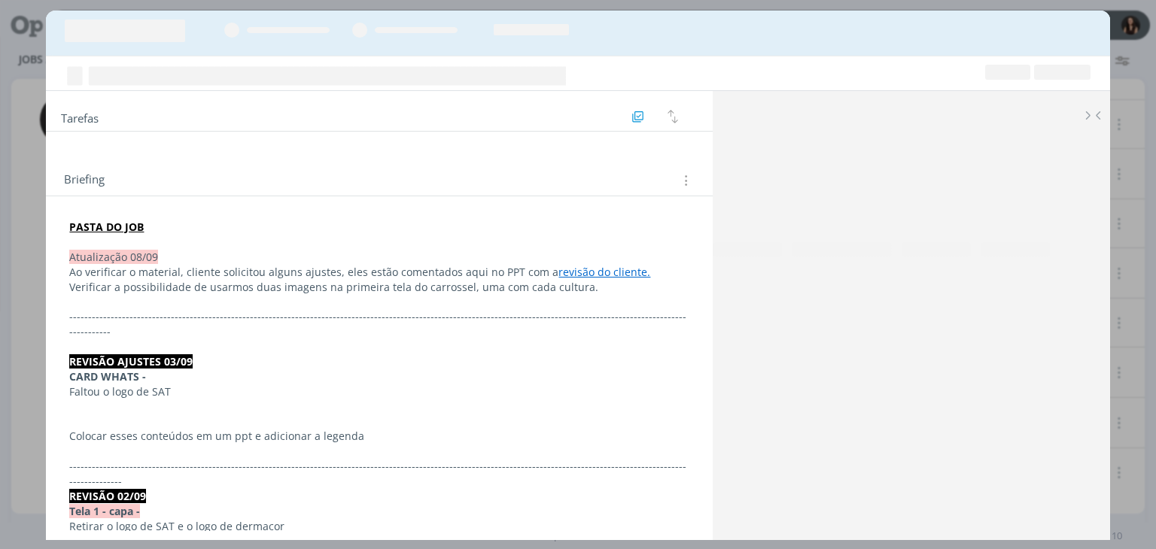
scroll to position [994, 0]
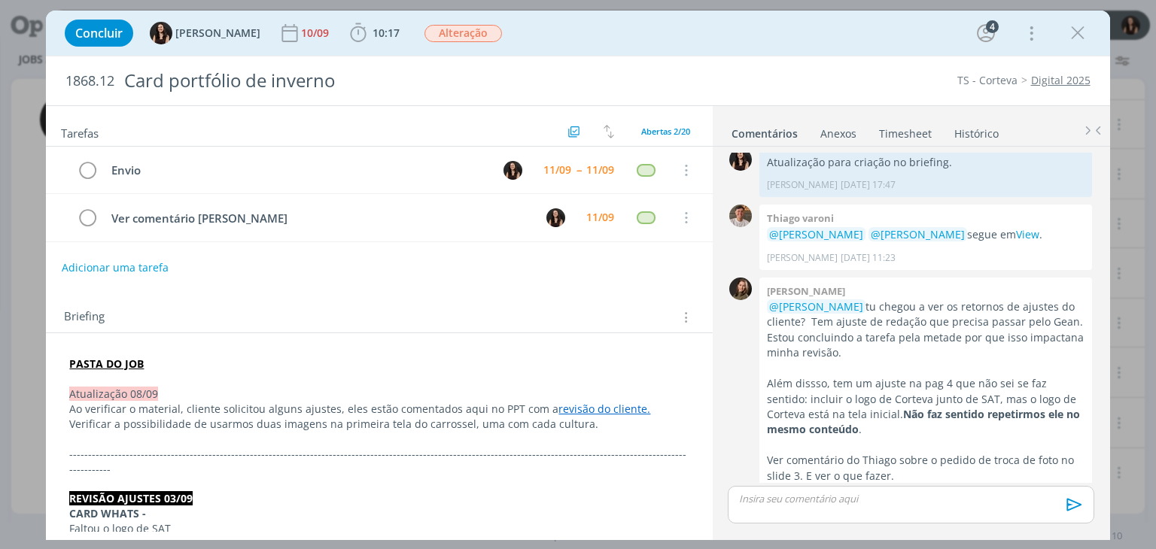
drag, startPoint x: 1079, startPoint y: 35, endPoint x: 809, endPoint y: 154, distance: 295.2
click at [1080, 35] on icon "dialog" at bounding box center [1078, 33] width 23 height 23
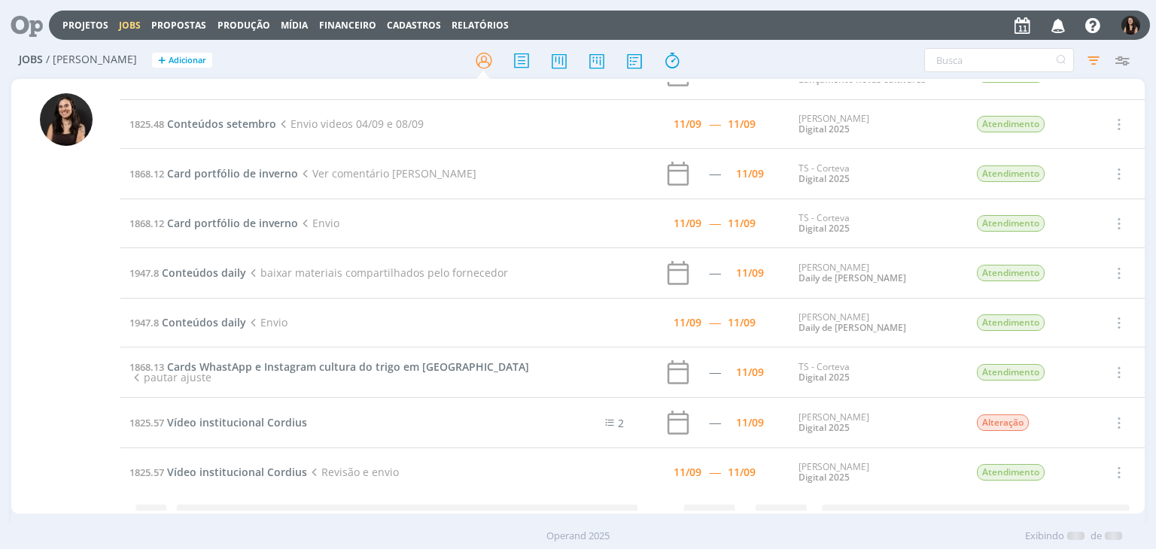
scroll to position [81, 0]
click at [282, 419] on span "Vídeo institucional Cordius" at bounding box center [237, 422] width 140 height 14
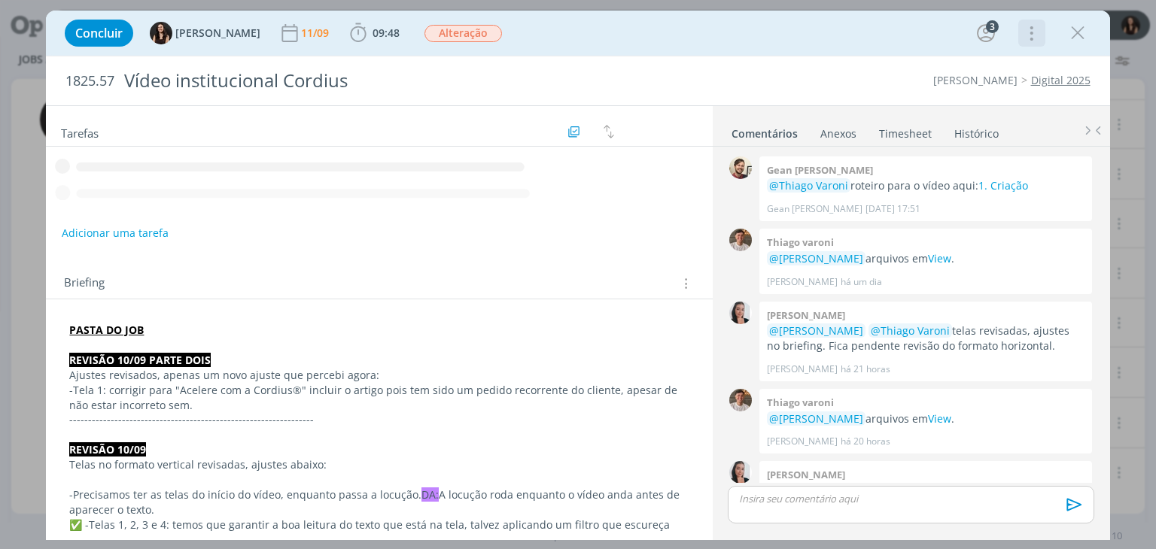
scroll to position [46, 0]
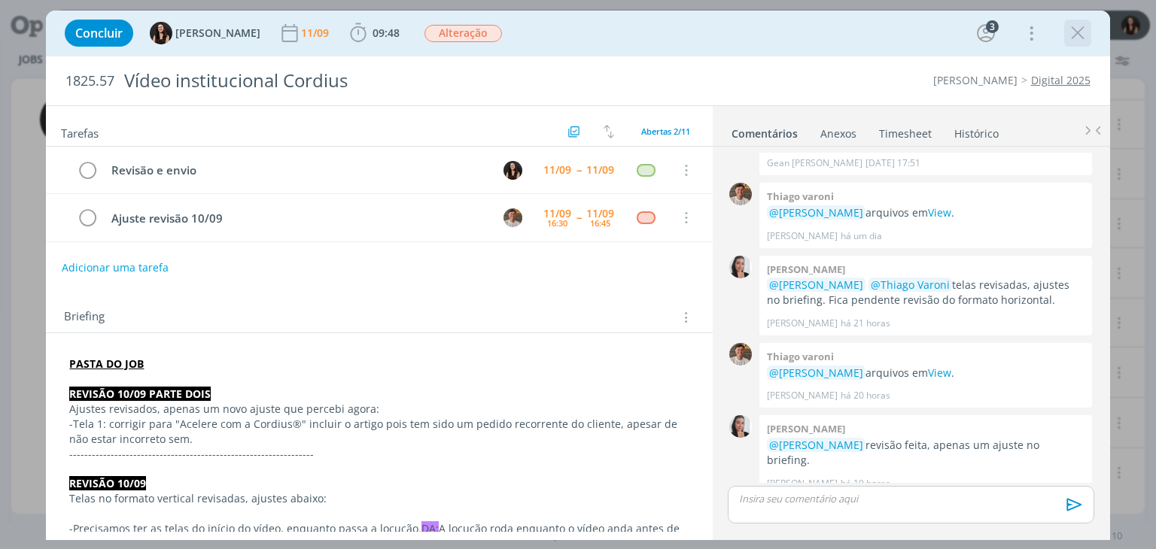
click at [1074, 32] on icon "dialog" at bounding box center [1078, 33] width 23 height 23
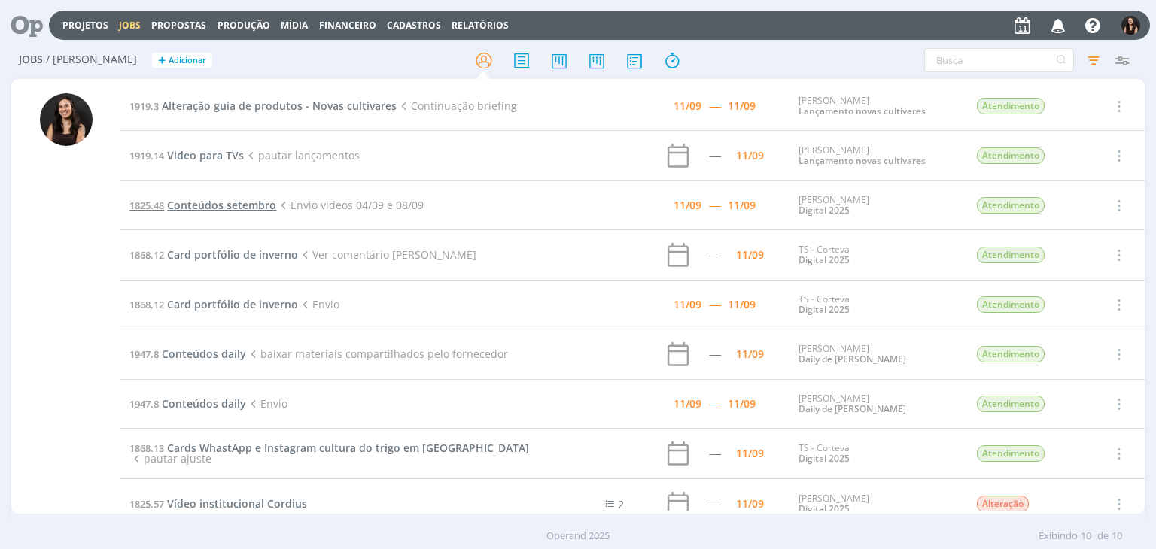
click at [230, 202] on span "Conteúdos setembro" at bounding box center [221, 205] width 109 height 14
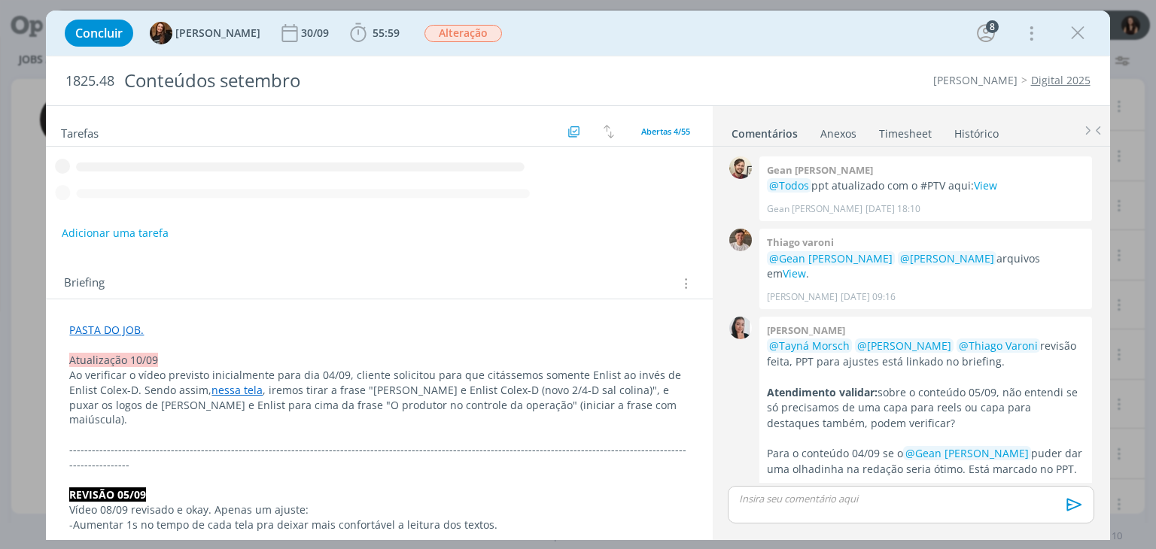
scroll to position [1569, 0]
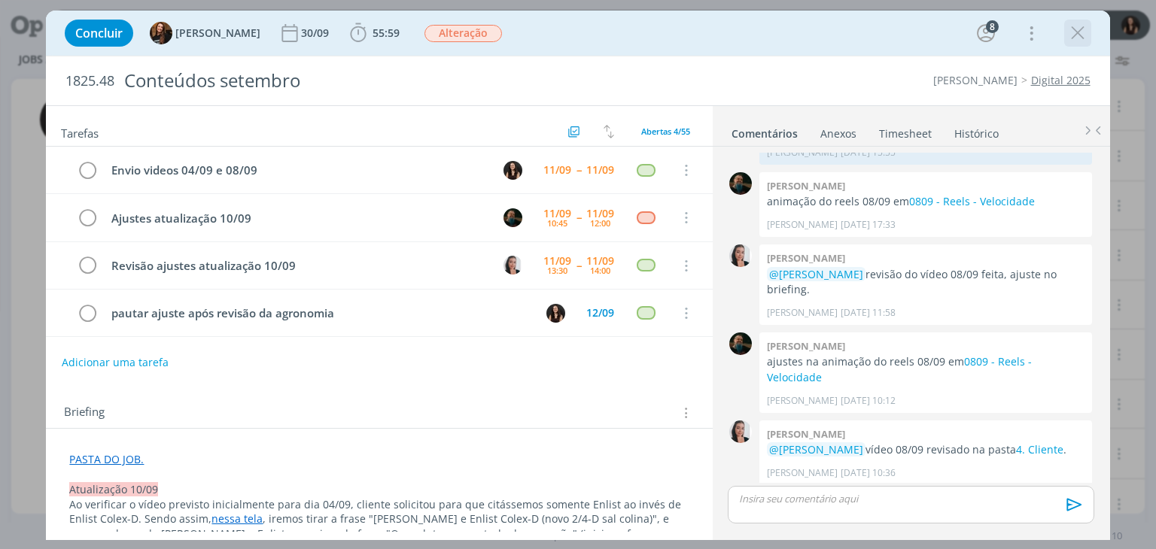
click at [1073, 35] on icon "dialog" at bounding box center [1078, 33] width 23 height 23
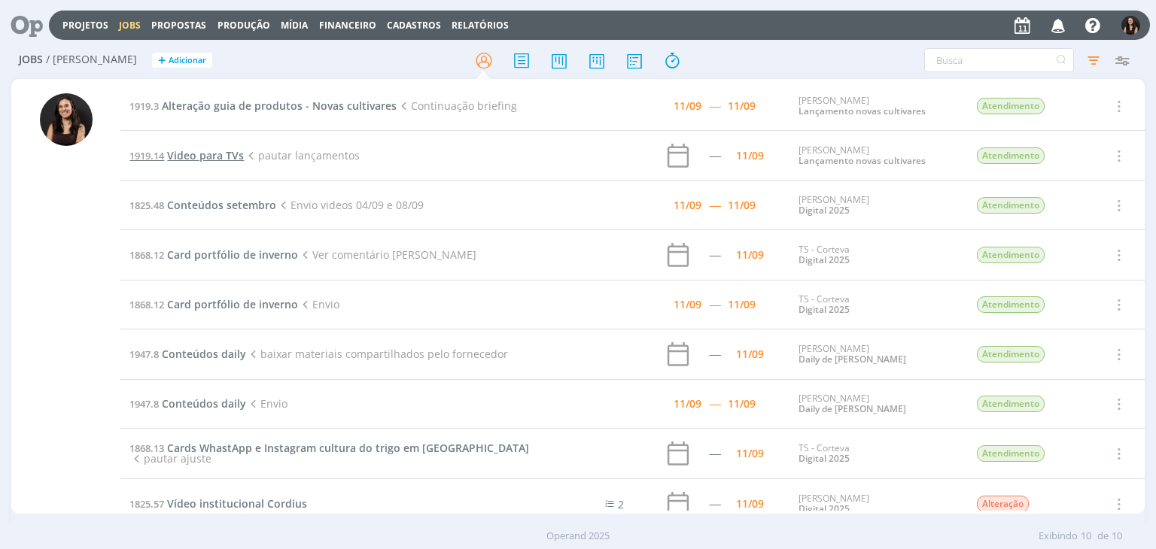
click at [217, 161] on span "Video para TVs" at bounding box center [205, 155] width 77 height 14
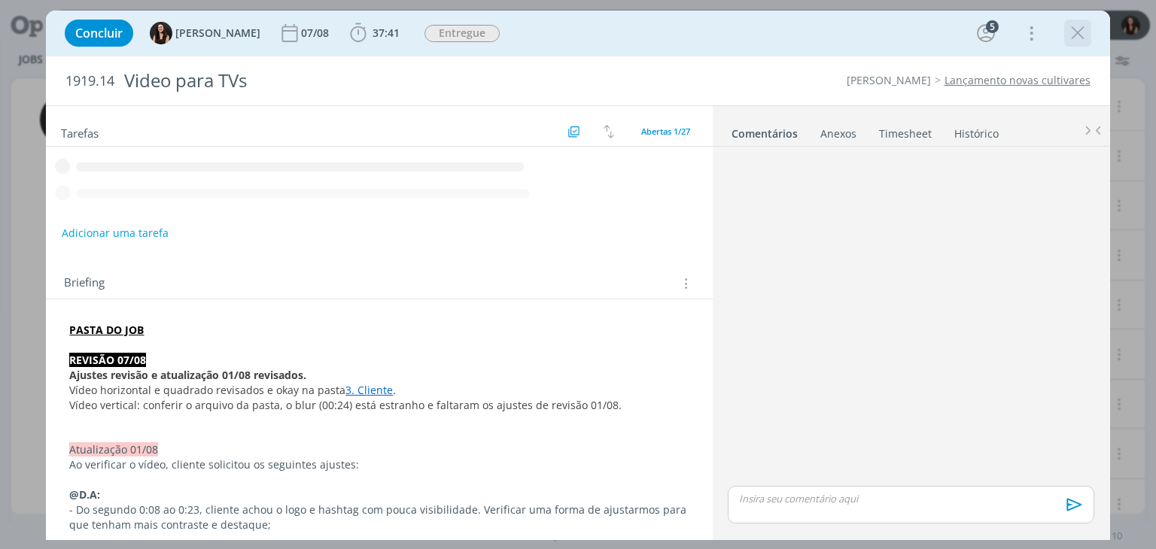
click at [1090, 26] on div "dialog" at bounding box center [1077, 33] width 27 height 27
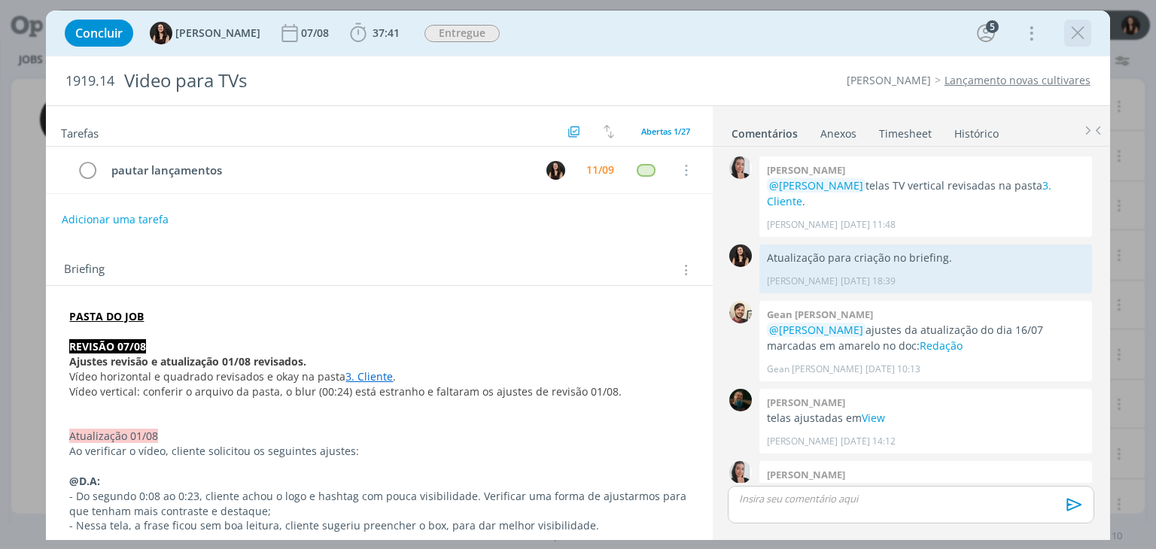
scroll to position [1192, 0]
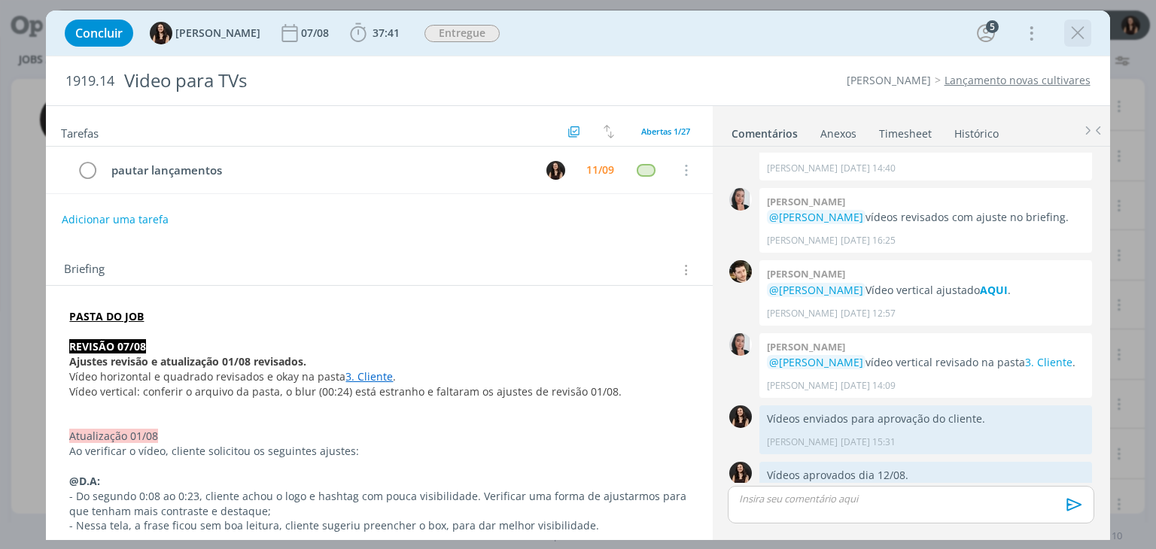
click at [1084, 30] on icon "dialog" at bounding box center [1078, 33] width 23 height 23
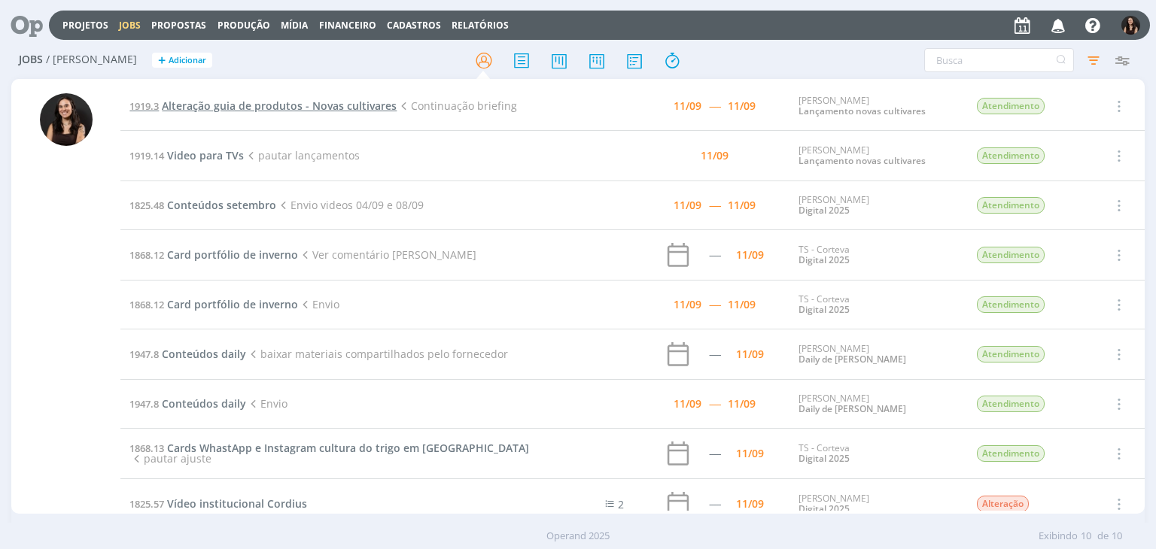
click at [286, 106] on span "Alteração guia de produtos - Novas cultivares" at bounding box center [279, 106] width 235 height 14
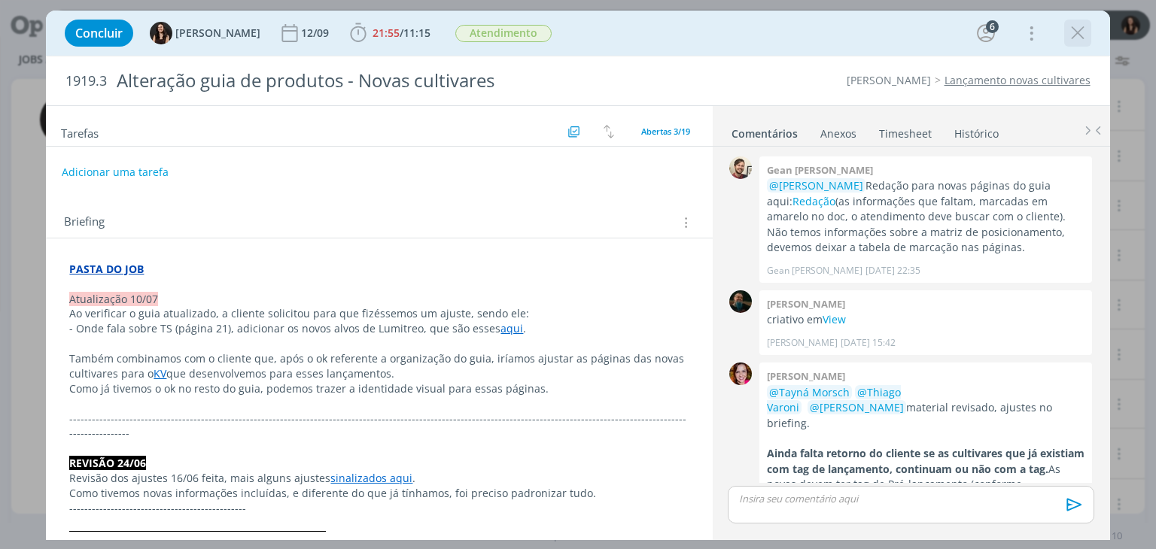
scroll to position [957, 0]
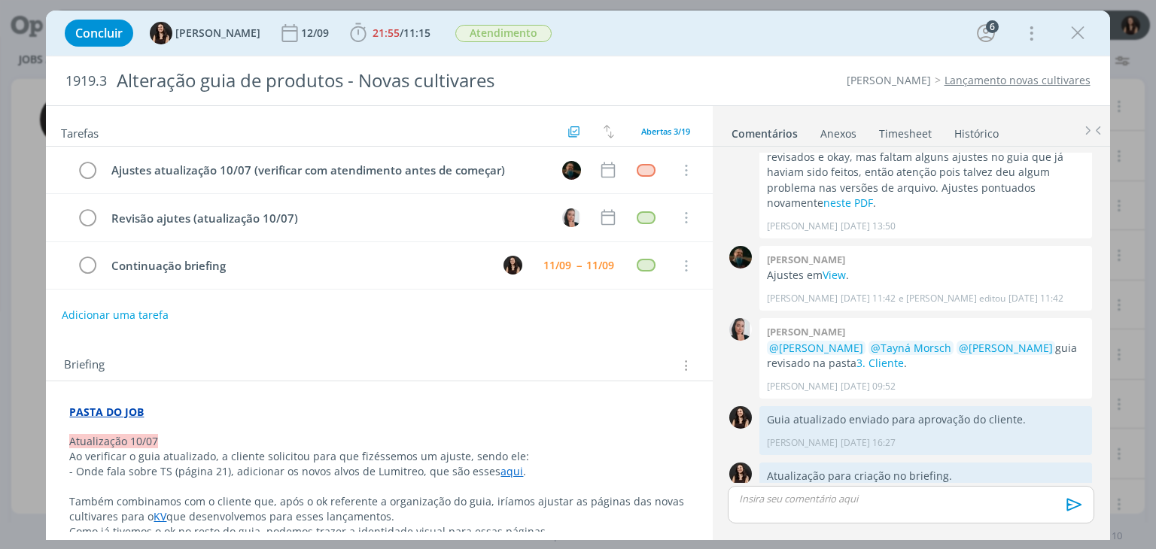
click at [621, 326] on div "Tarefas Usar Job de template Criar template a partir deste job Visualizar Templ…" at bounding box center [379, 319] width 666 height 426
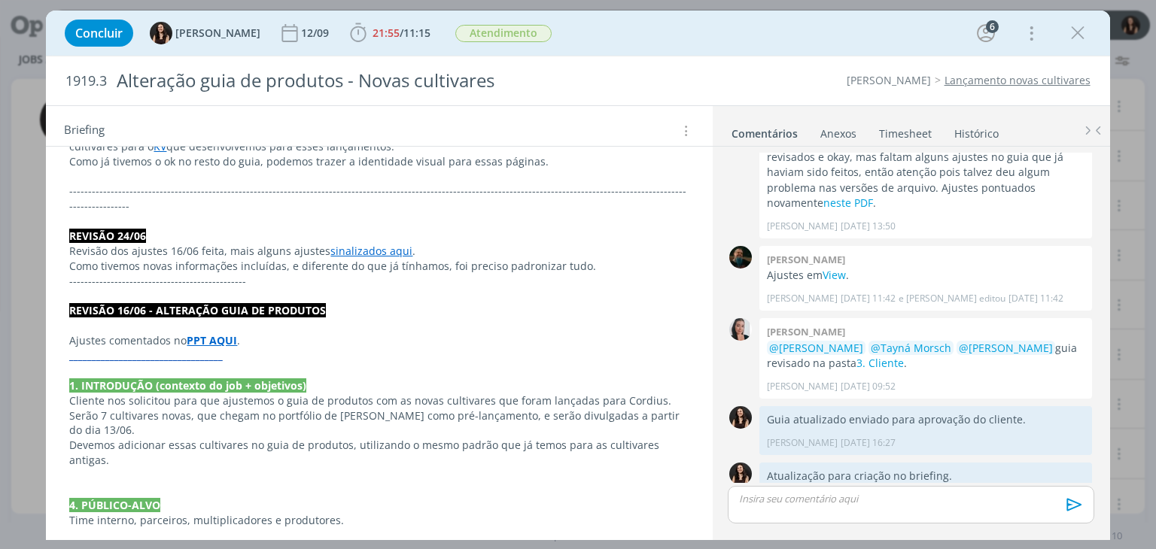
scroll to position [0, 0]
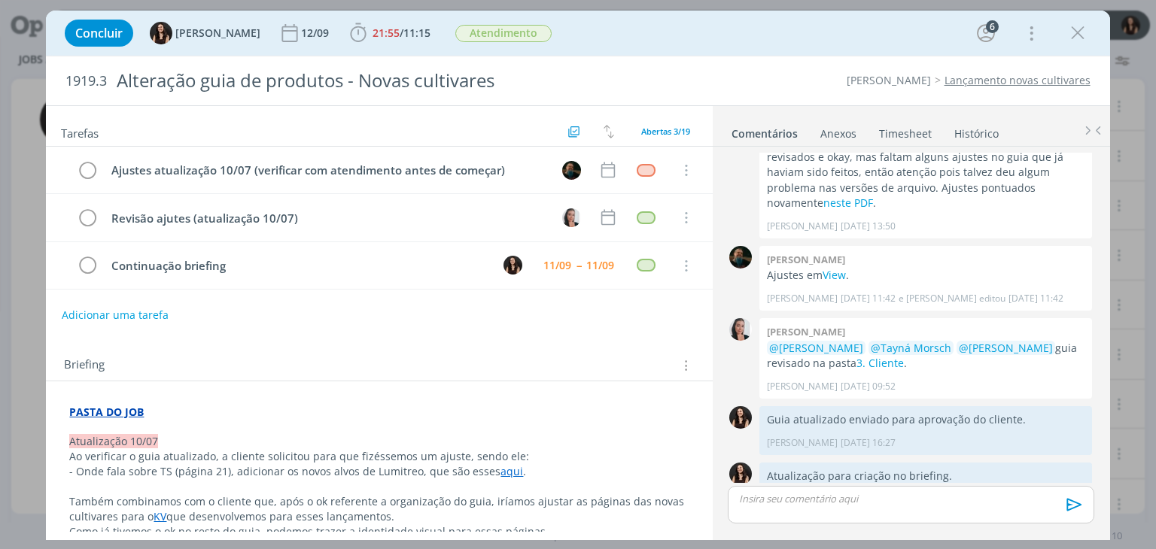
drag, startPoint x: 1073, startPoint y: 41, endPoint x: 973, endPoint y: 94, distance: 112.5
click at [1073, 41] on icon "dialog" at bounding box center [1078, 33] width 23 height 23
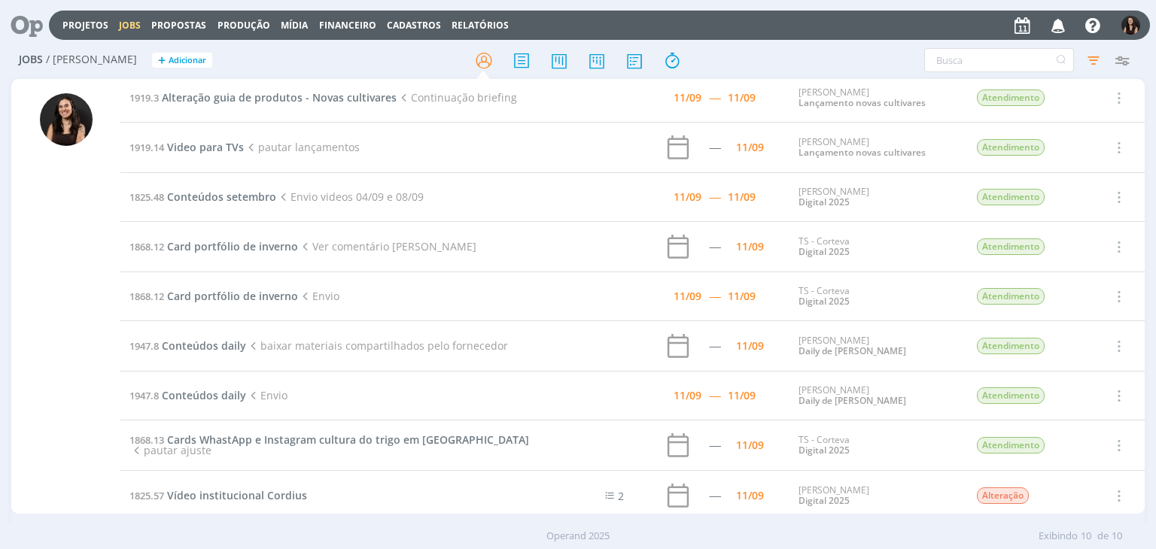
scroll to position [6, 0]
click at [286, 245] on span "Card portfólio de inverno" at bounding box center [232, 249] width 131 height 14
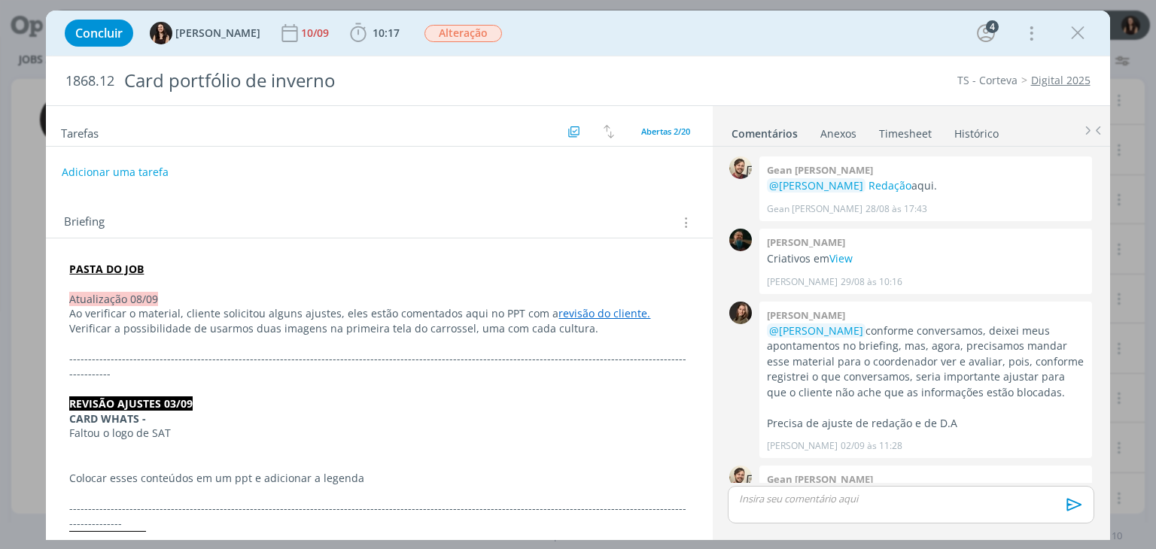
scroll to position [994, 0]
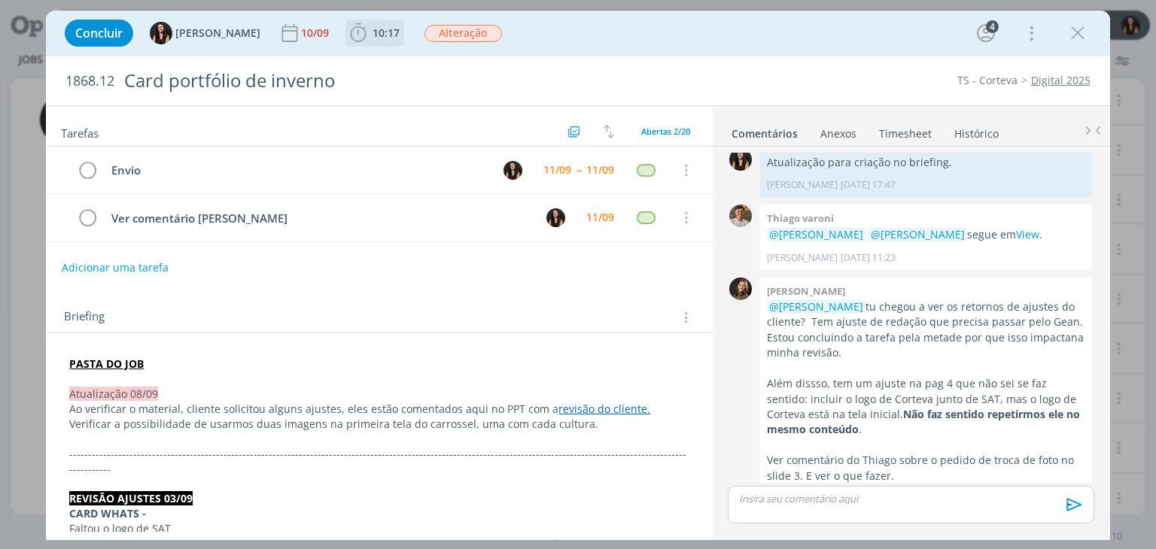
click at [379, 32] on span "10:17" at bounding box center [386, 33] width 27 height 14
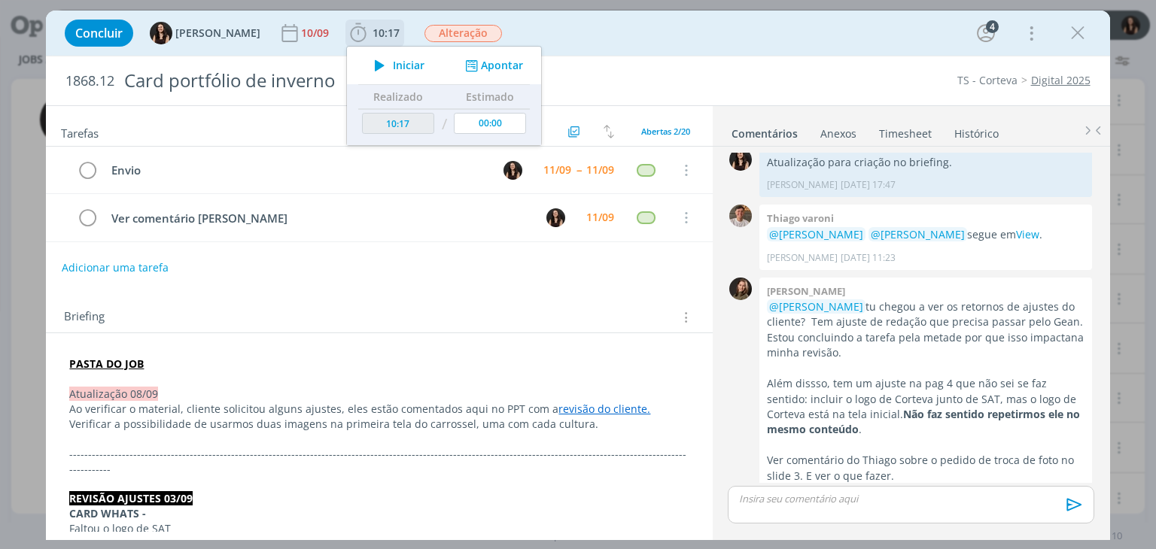
click at [393, 64] on span "Iniciar" at bounding box center [409, 65] width 32 height 11
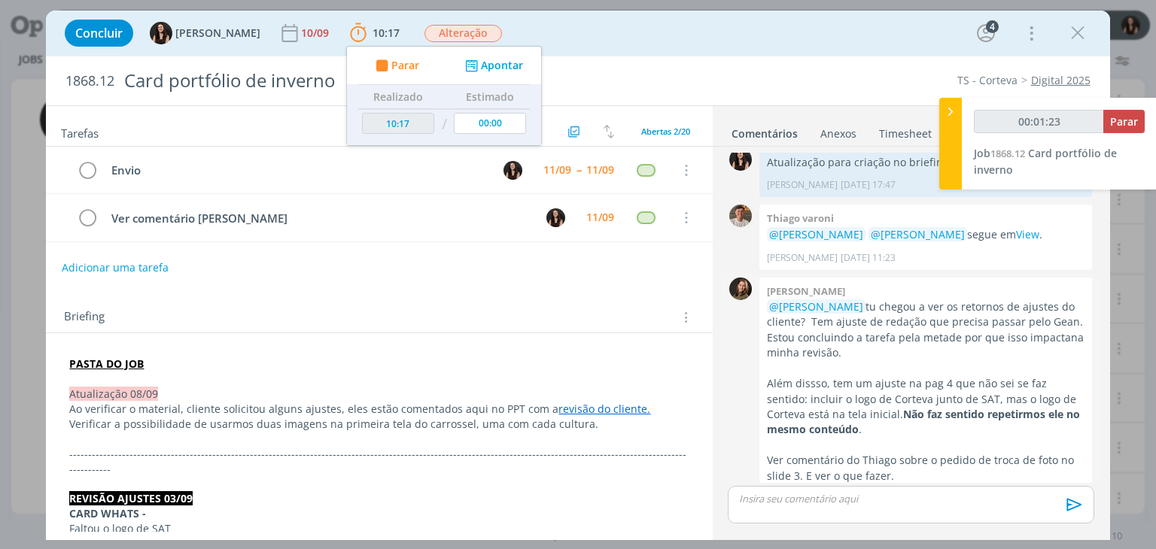
click at [915, 278] on div "Julia abich @Isabelle Silva tu chegou a ver os retornos de ajustes do cliente? …" at bounding box center [925, 395] width 333 height 234
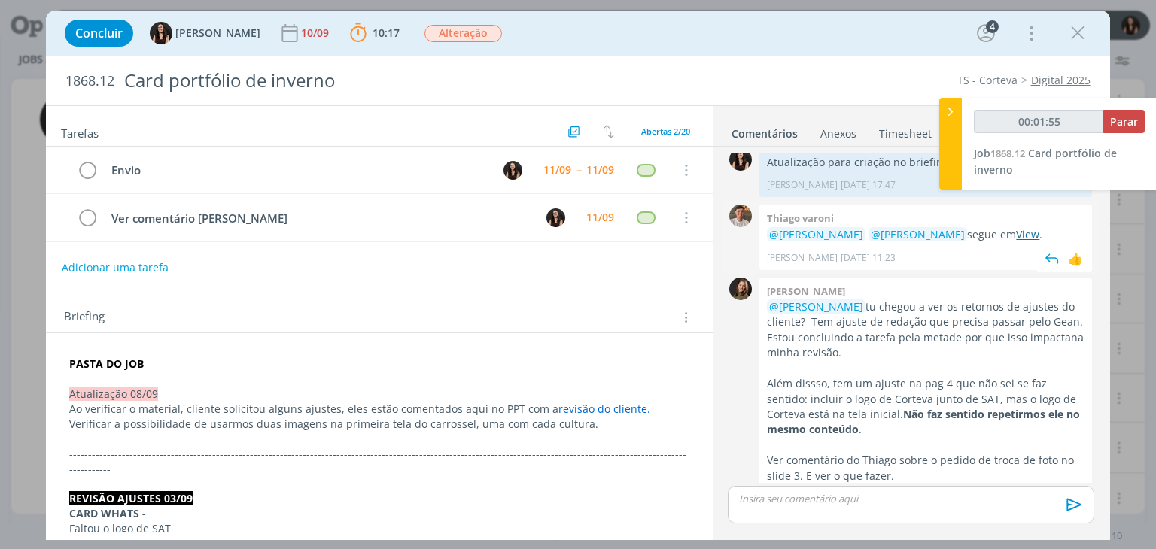
click at [1016, 227] on link "View" at bounding box center [1027, 234] width 23 height 14
click at [164, 379] on p "dialog" at bounding box center [378, 379] width 619 height 15
click at [894, 498] on p "dialog" at bounding box center [911, 499] width 342 height 14
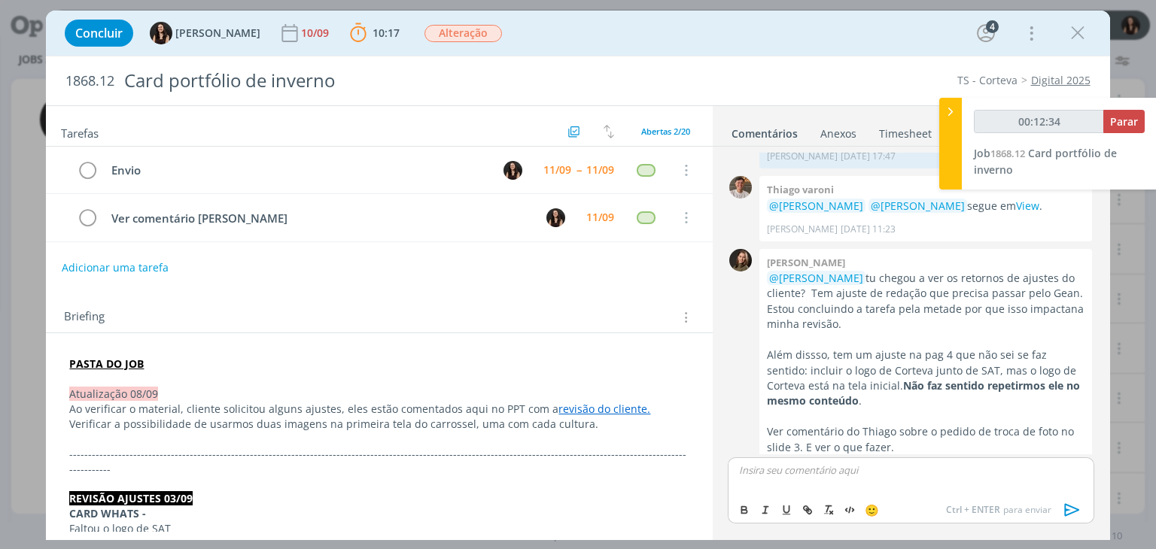
click at [227, 364] on p "PASTA DO JOB" at bounding box center [378, 364] width 619 height 15
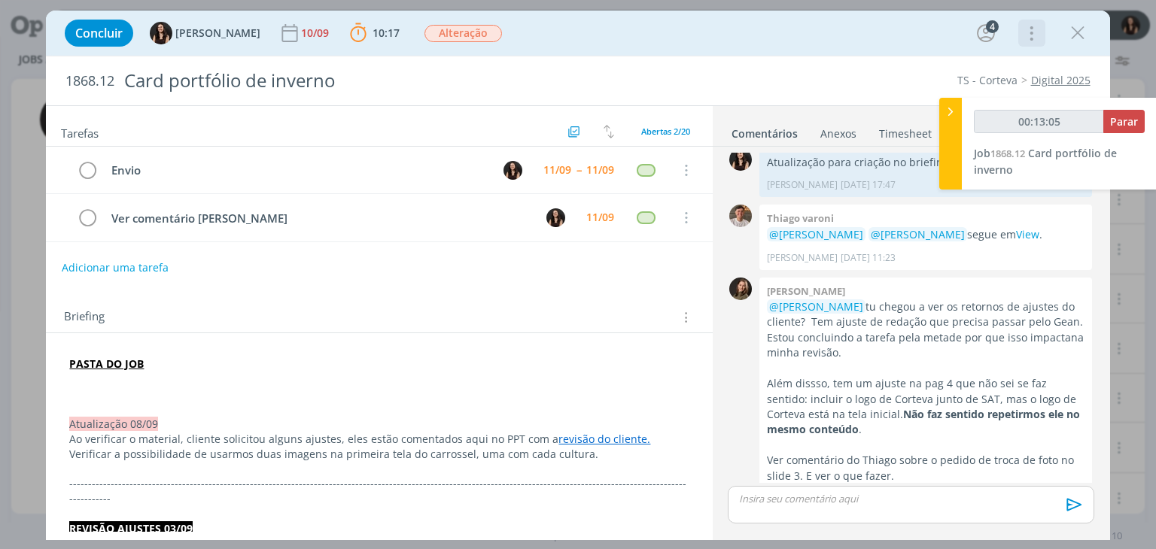
click at [1028, 34] on icon "dialog" at bounding box center [1030, 33] width 21 height 24
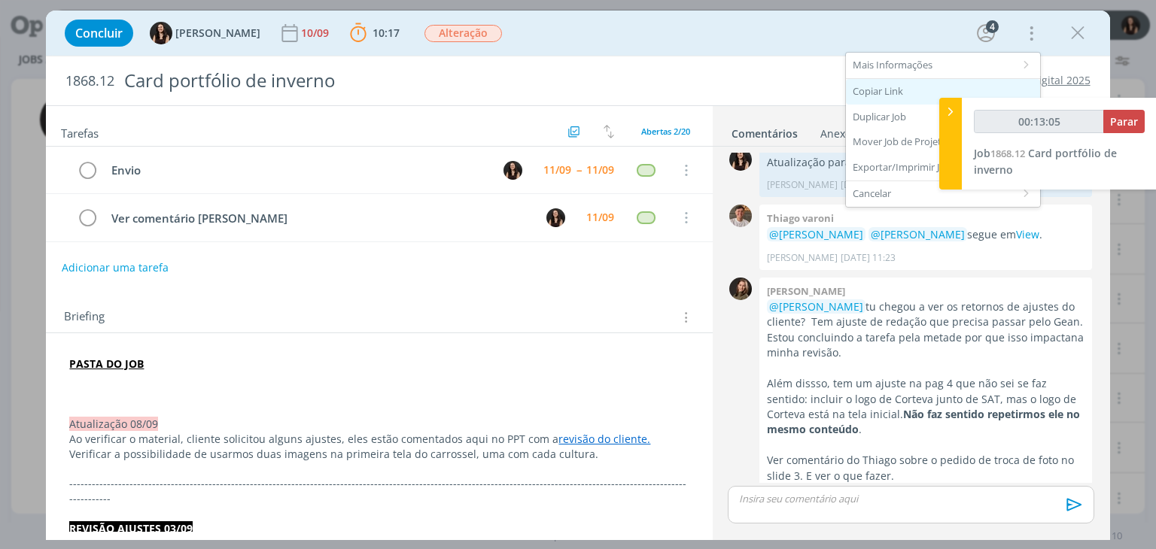
click at [893, 95] on div "Copiar Link" at bounding box center [943, 92] width 194 height 26
click at [90, 218] on icon "dialog" at bounding box center [87, 218] width 21 height 23
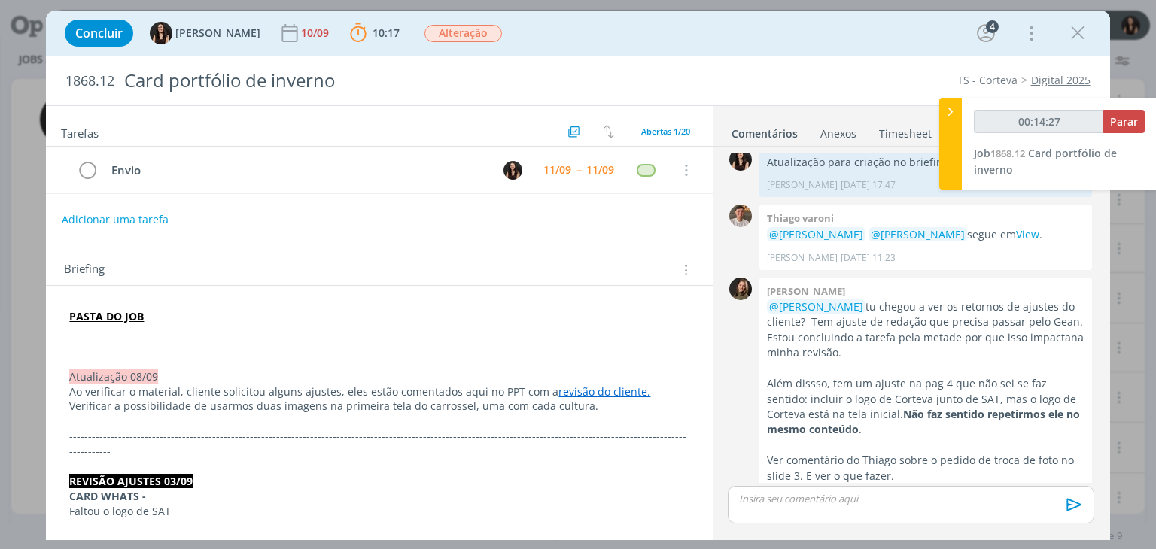
click at [132, 339] on p "dialog" at bounding box center [378, 346] width 619 height 15
type input "00:14:28"
click at [260, 345] on p "Atualização" at bounding box center [378, 346] width 619 height 15
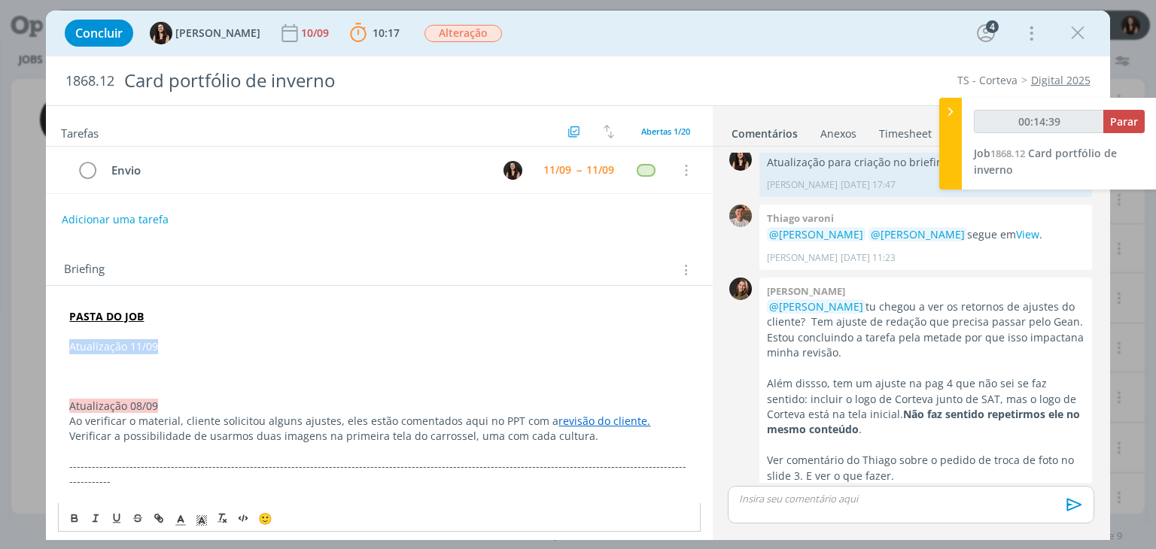
drag, startPoint x: 178, startPoint y: 343, endPoint x: 78, endPoint y: 345, distance: 100.9
click at [72, 339] on p "Atualização 11/09" at bounding box center [378, 346] width 619 height 15
click at [201, 518] on polyline "dialog" at bounding box center [201, 521] width 5 height 6
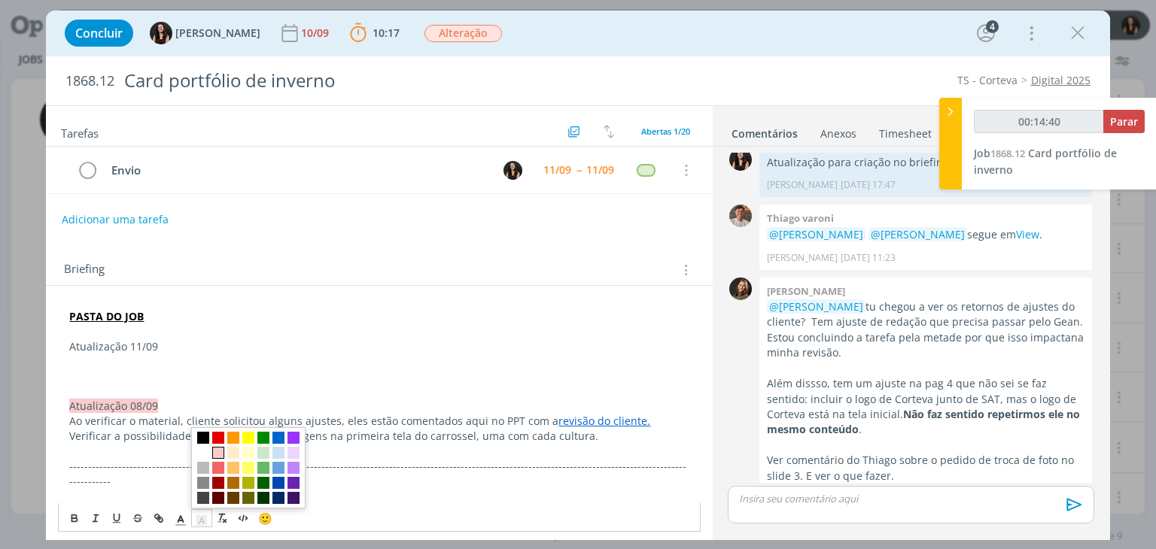
click at [212, 455] on span "dialog" at bounding box center [248, 468] width 114 height 81
click at [214, 454] on span "dialog" at bounding box center [218, 453] width 12 height 12
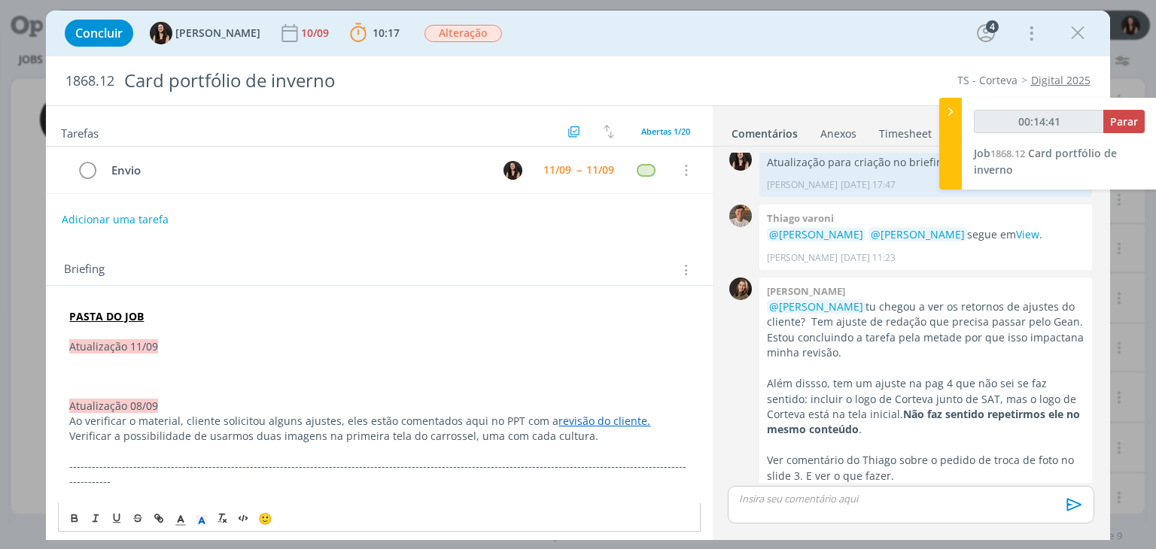
click at [108, 366] on p "dialog" at bounding box center [378, 362] width 619 height 15
drag, startPoint x: 128, startPoint y: 360, endPoint x: 148, endPoint y: 425, distance: 67.6
click at [69, 364] on p "Conforme a revisão do dia 10/09," at bounding box center [378, 362] width 619 height 15
click at [226, 351] on p "Atualização 11/09" at bounding box center [378, 346] width 619 height 15
click at [239, 358] on p "Após a revisão do dia 10/09," at bounding box center [378, 362] width 619 height 15
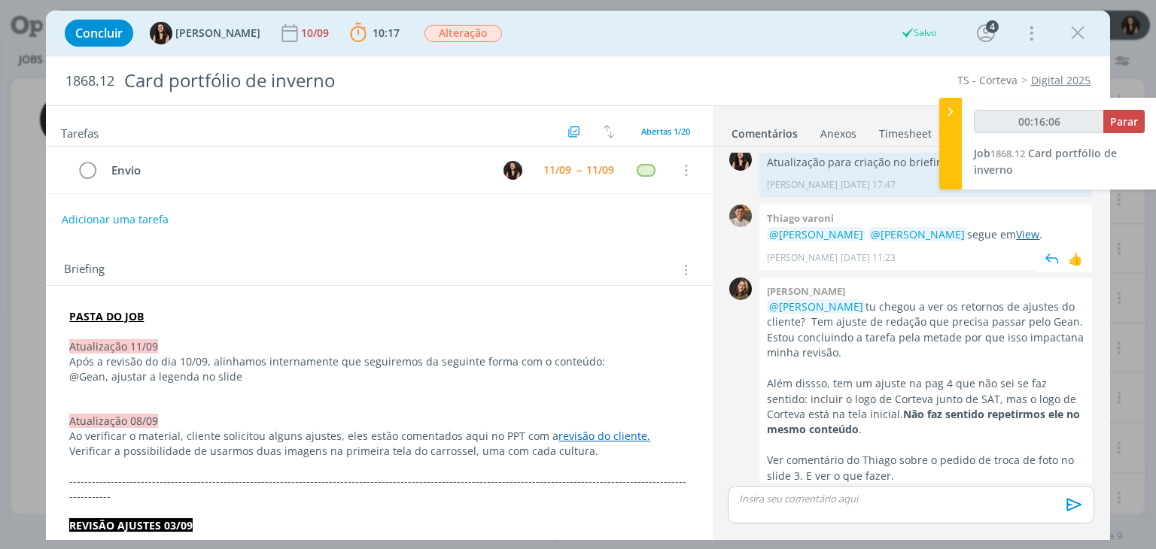
click at [1016, 227] on link "View" at bounding box center [1027, 234] width 23 height 14
click at [265, 380] on p "@Gean, ajustar a legenda no slide" at bounding box center [378, 377] width 619 height 15
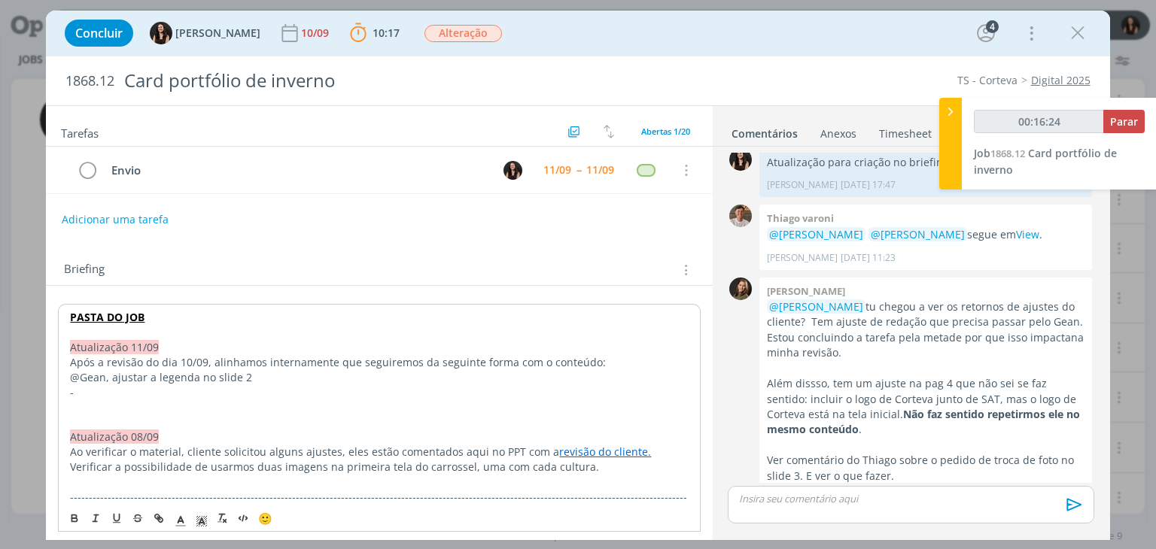
click at [70, 375] on p "@Gean, ajustar a legenda no slide 2" at bounding box center [379, 377] width 618 height 15
click at [141, 387] on p "-" at bounding box center [379, 392] width 618 height 15
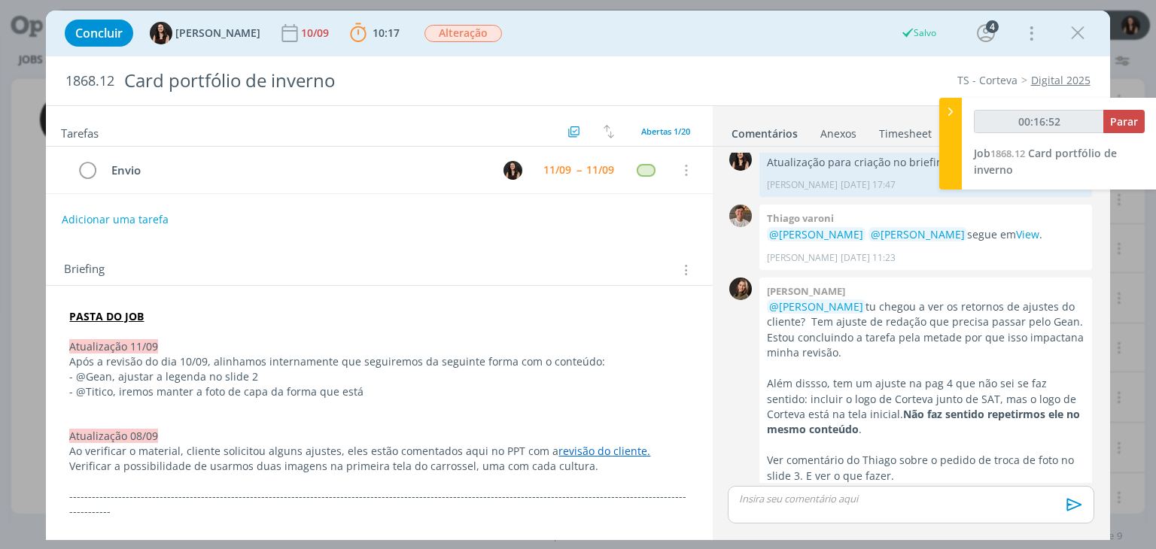
click at [481, 393] on p "- @Titico, iremos manter a foto de capa da forma que está" at bounding box center [378, 392] width 619 height 15
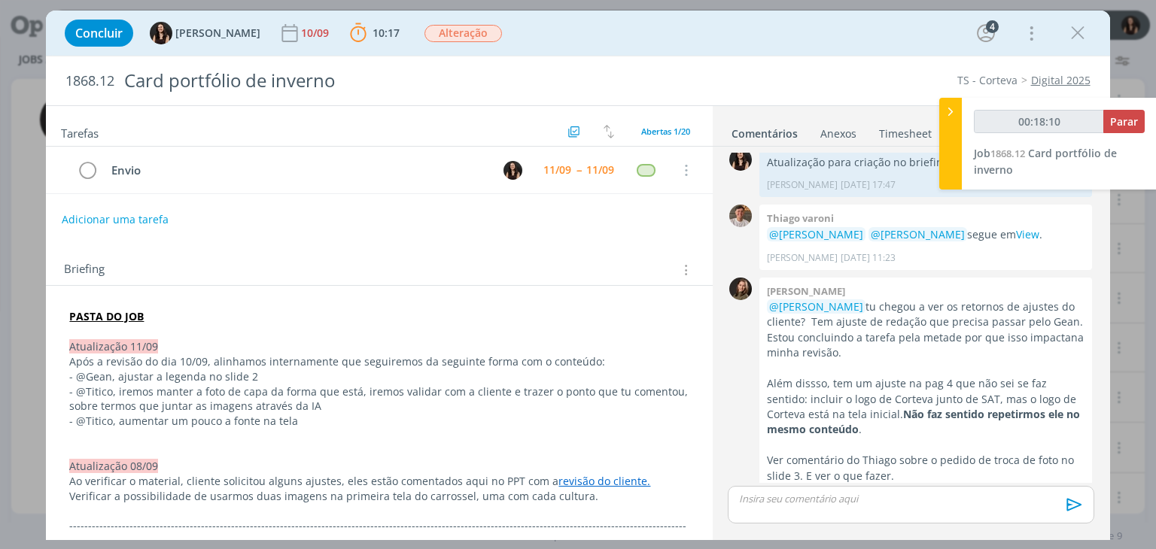
click at [304, 425] on p "- @Titico, aumentar um pouco a fonte na tela" at bounding box center [378, 421] width 619 height 15
click at [473, 422] on p "- @Titico, aumentar um pouco a fonte dentro e acima do alvo na tela 3 do slide" at bounding box center [378, 421] width 619 height 15
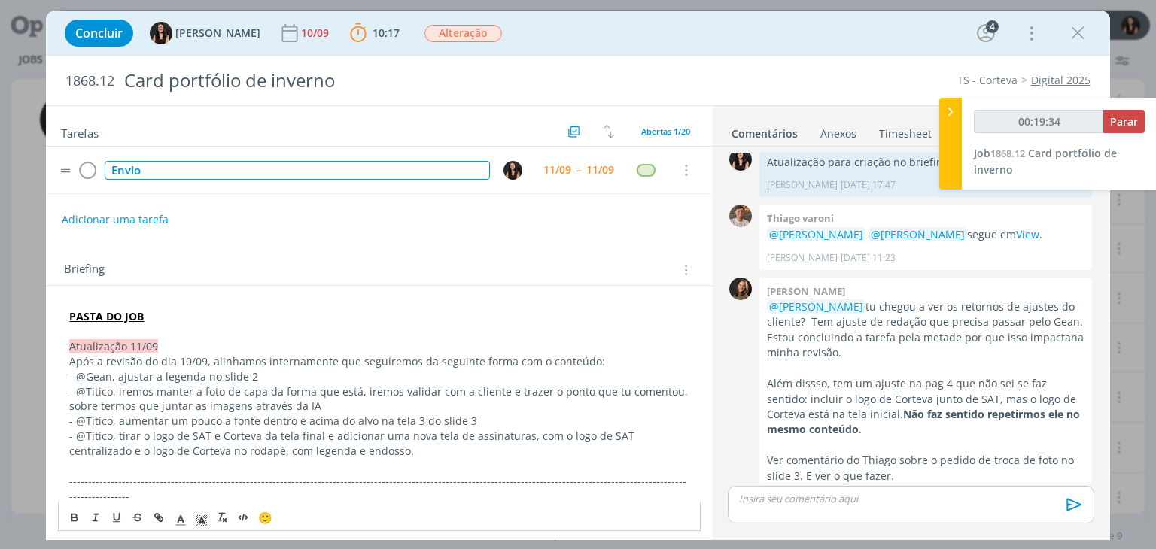
click at [267, 171] on div "Envio" at bounding box center [297, 170] width 385 height 19
type input "00:19:37"
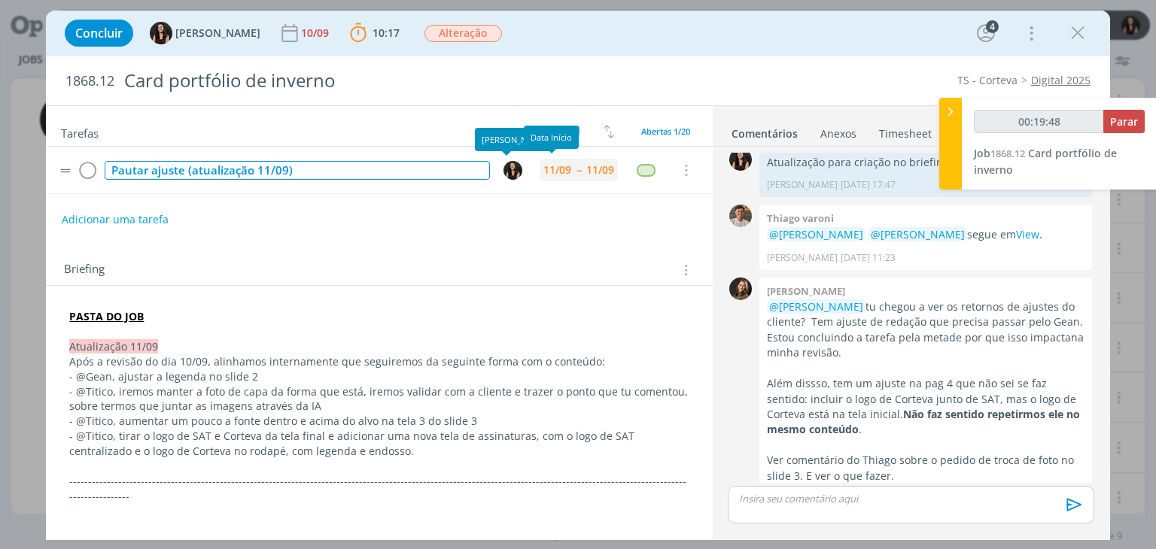
type input "00:19:49"
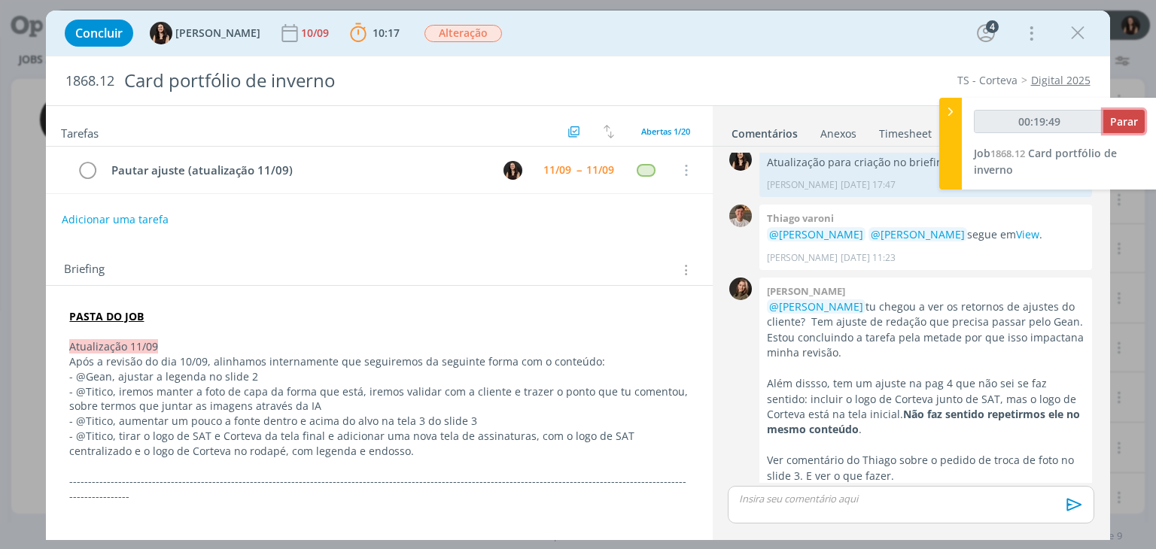
click at [1115, 115] on span "Parar" at bounding box center [1124, 121] width 28 height 14
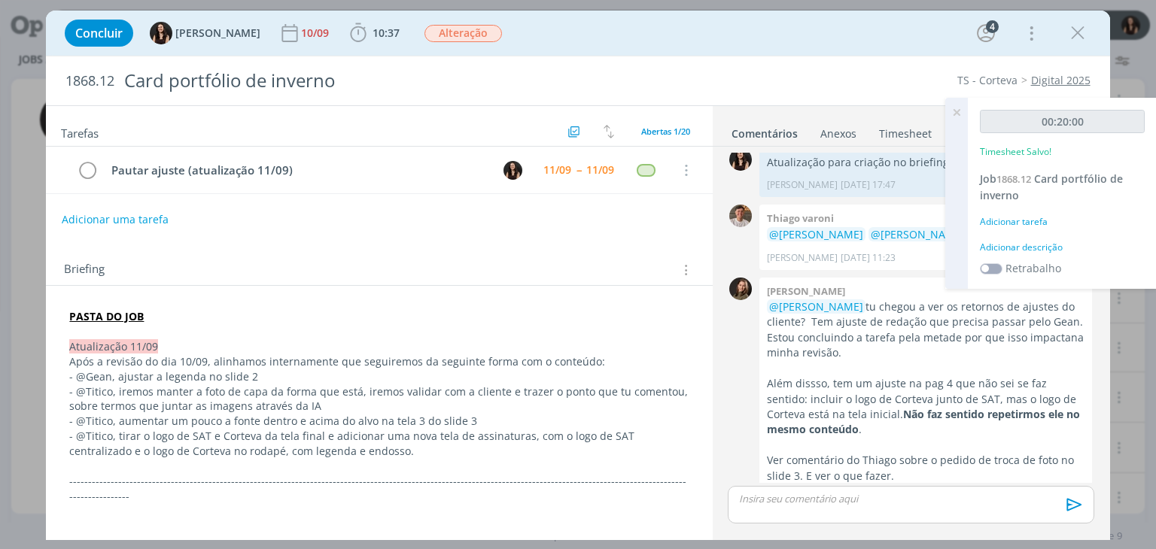
click at [1012, 248] on div "Adicionar descrição" at bounding box center [1062, 248] width 165 height 14
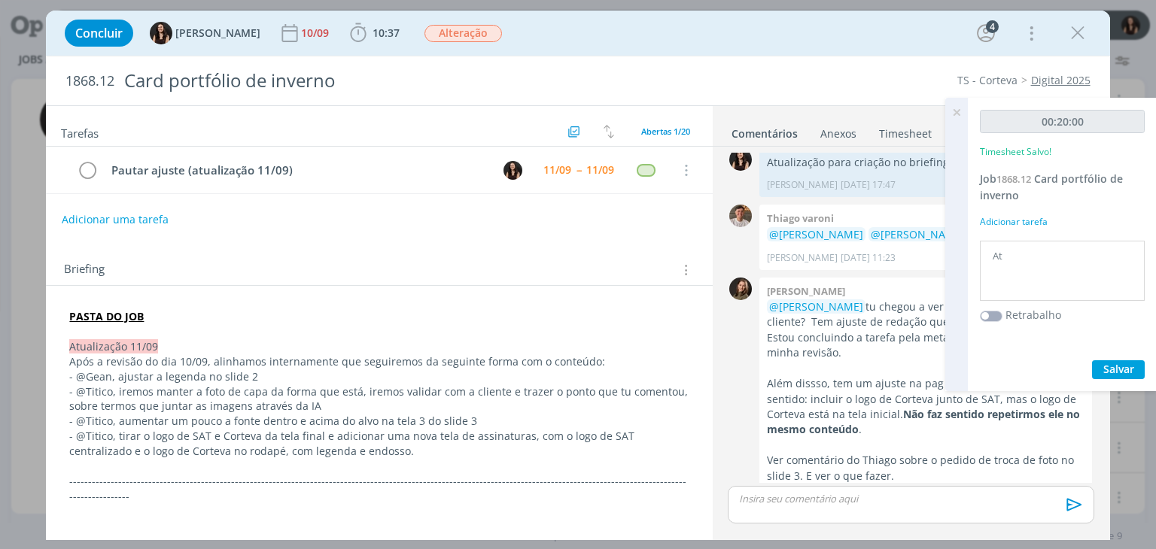
type textarea "A"
type textarea "Conferência sobre ajustes e atualização briefing"
click at [1105, 366] on span "Salvar" at bounding box center [1118, 369] width 31 height 14
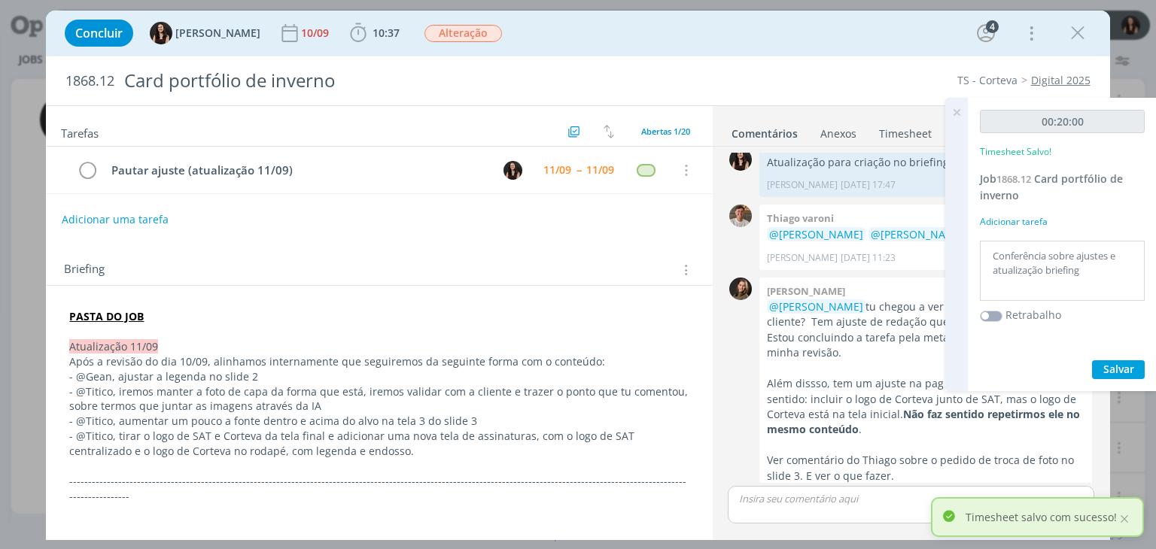
click at [955, 110] on icon at bounding box center [956, 112] width 27 height 29
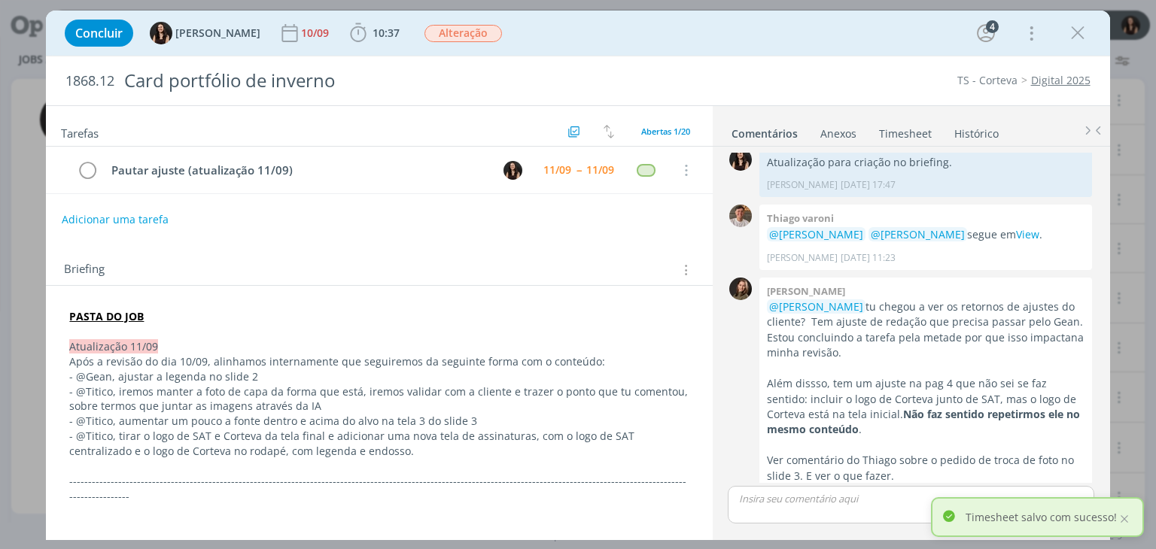
click at [876, 37] on div "Concluir Isabelle Silva 10/09 10:37 Iniciar Apontar Data * 11/09/2025 Horas * 0…" at bounding box center [577, 33] width 1041 height 36
click at [1126, 516] on div at bounding box center [1125, 520] width 14 height 14
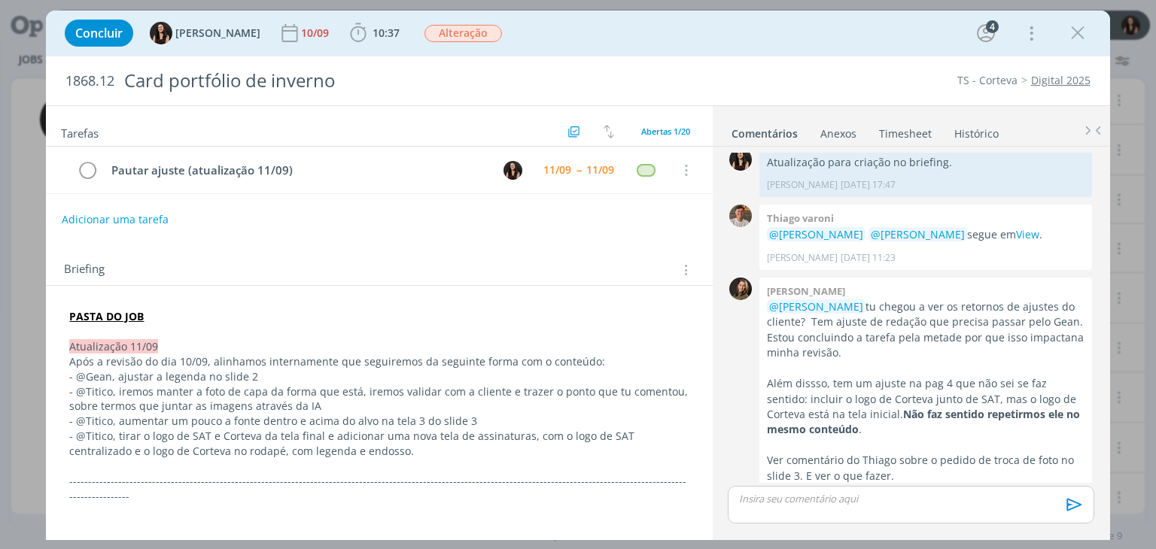
click at [921, 27] on div "Concluir Isabelle Silva 10/09 10:37 Iniciar Apontar Data * 11/09/2025 Horas * 0…" at bounding box center [577, 33] width 1041 height 36
click at [1071, 38] on icon "dialog" at bounding box center [1078, 33] width 23 height 23
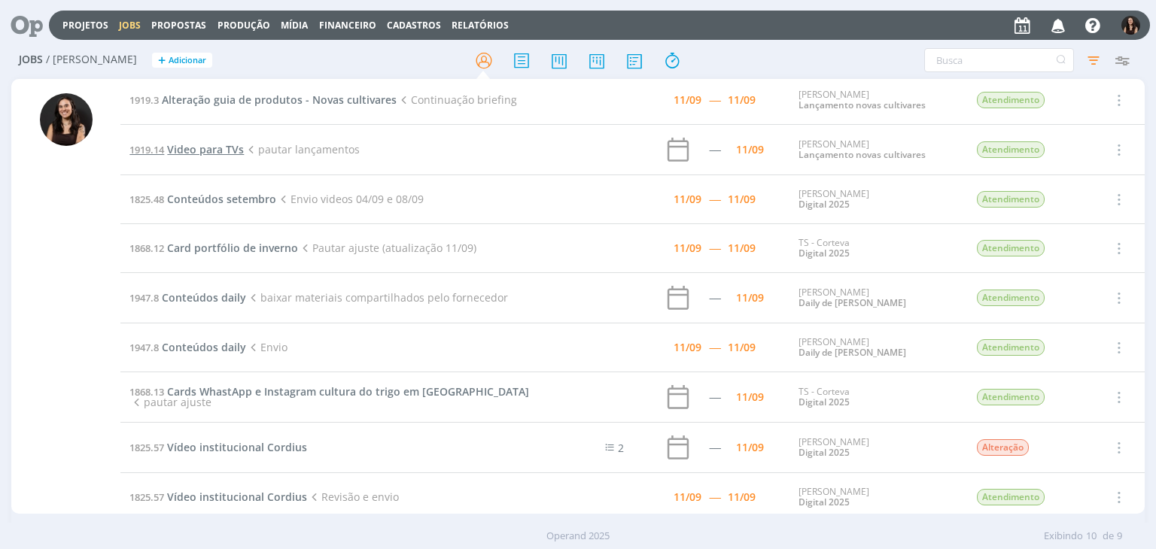
click at [220, 148] on span "Video para TVs" at bounding box center [205, 149] width 77 height 14
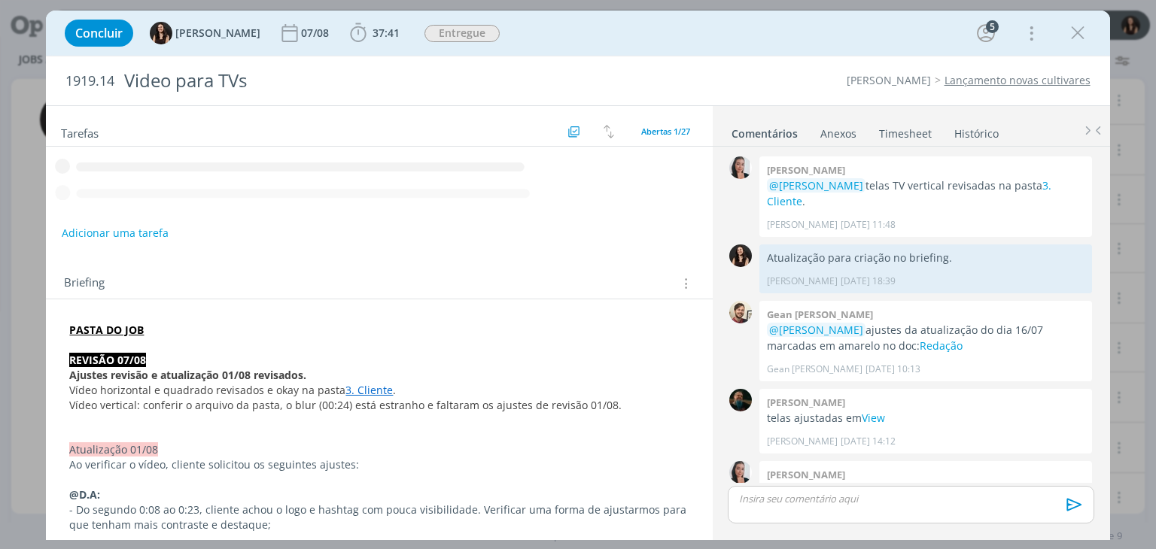
scroll to position [1192, 0]
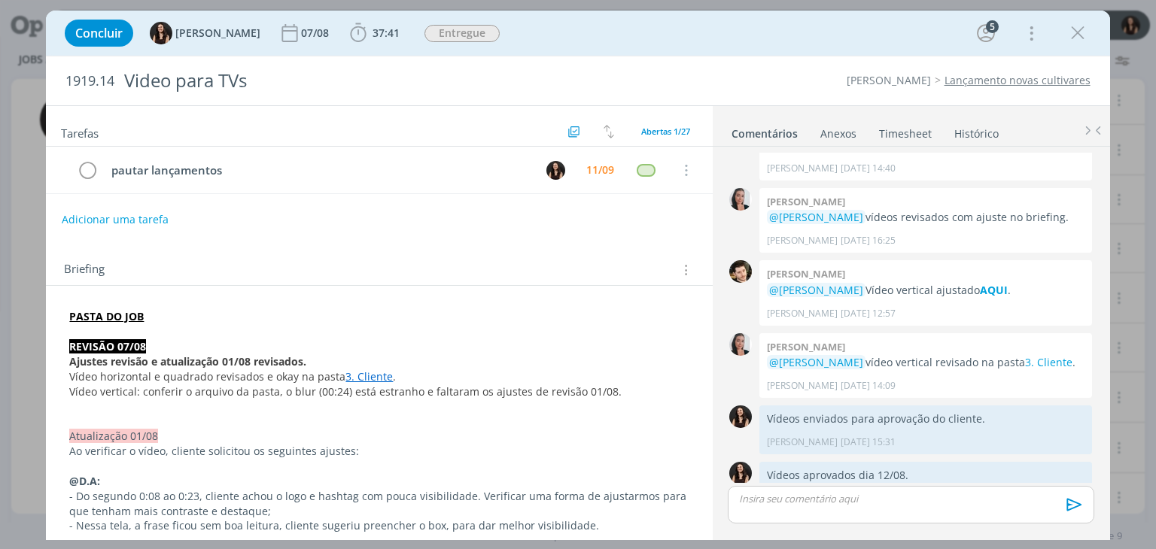
click at [644, 206] on div "Adicionar uma tarefa" at bounding box center [379, 219] width 666 height 27
click at [1061, 37] on div "Concluir Isabelle Silva 07/08 37:41 Iniciar Apontar Data * 11/09/2025 Horas * 0…" at bounding box center [577, 33] width 1041 height 36
click at [1076, 30] on icon "dialog" at bounding box center [1078, 33] width 23 height 23
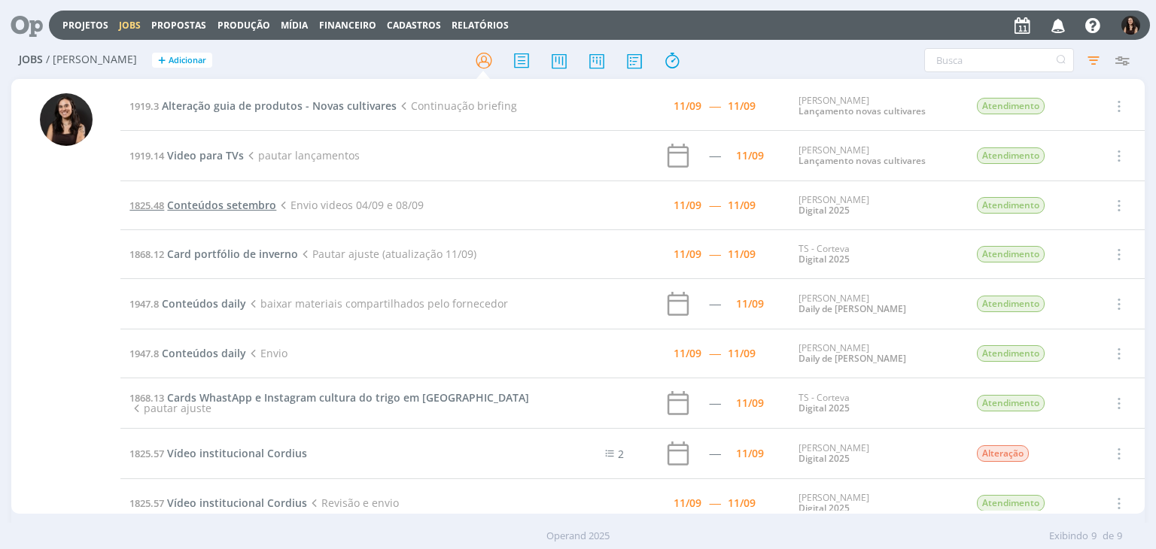
click at [223, 200] on span "Conteúdos setembro" at bounding box center [221, 205] width 109 height 14
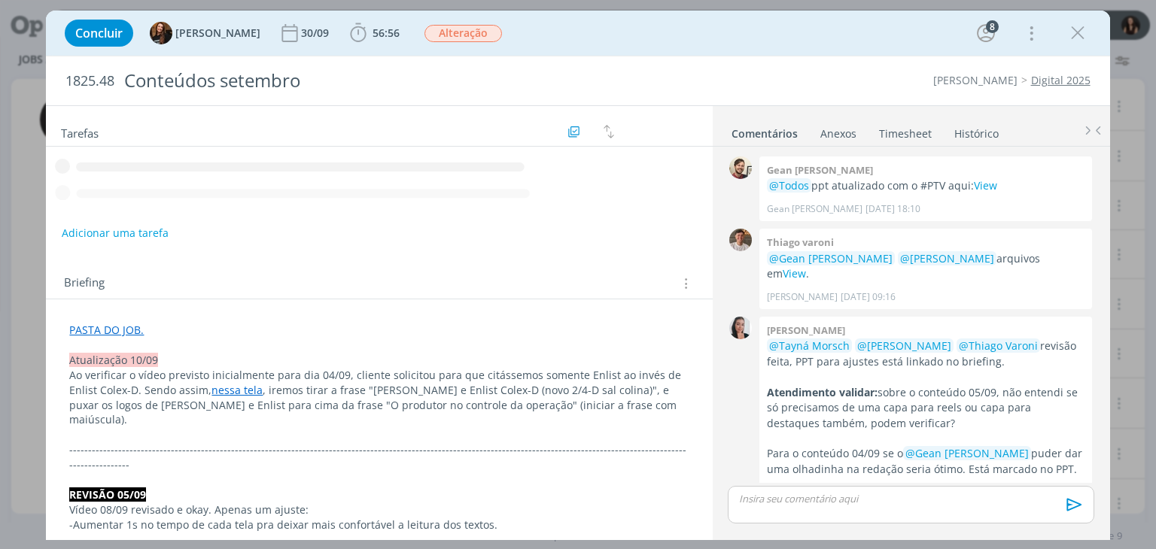
scroll to position [1656, 0]
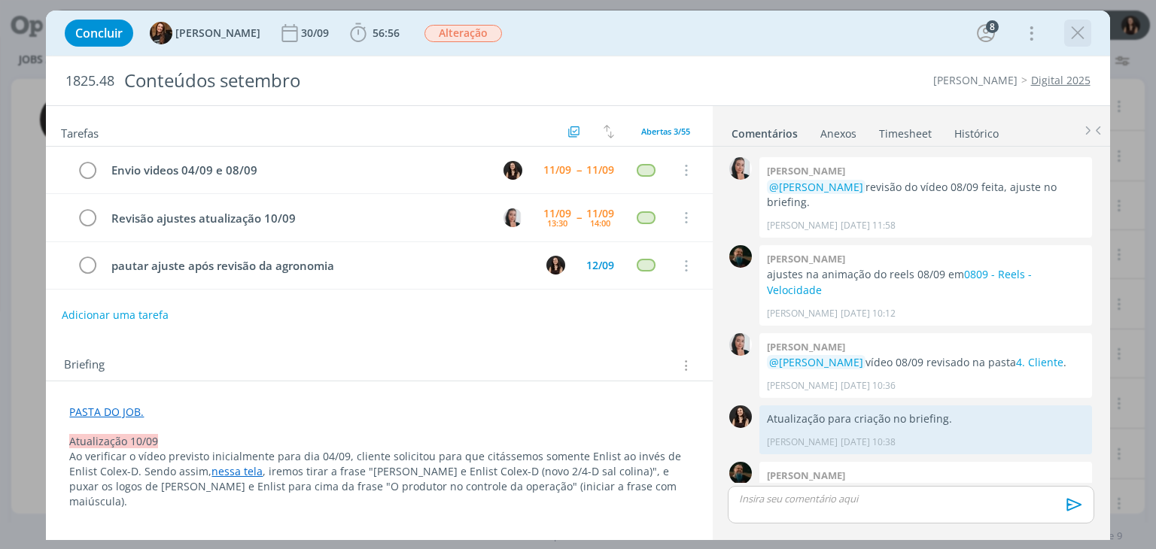
click at [1076, 28] on icon "dialog" at bounding box center [1078, 33] width 23 height 23
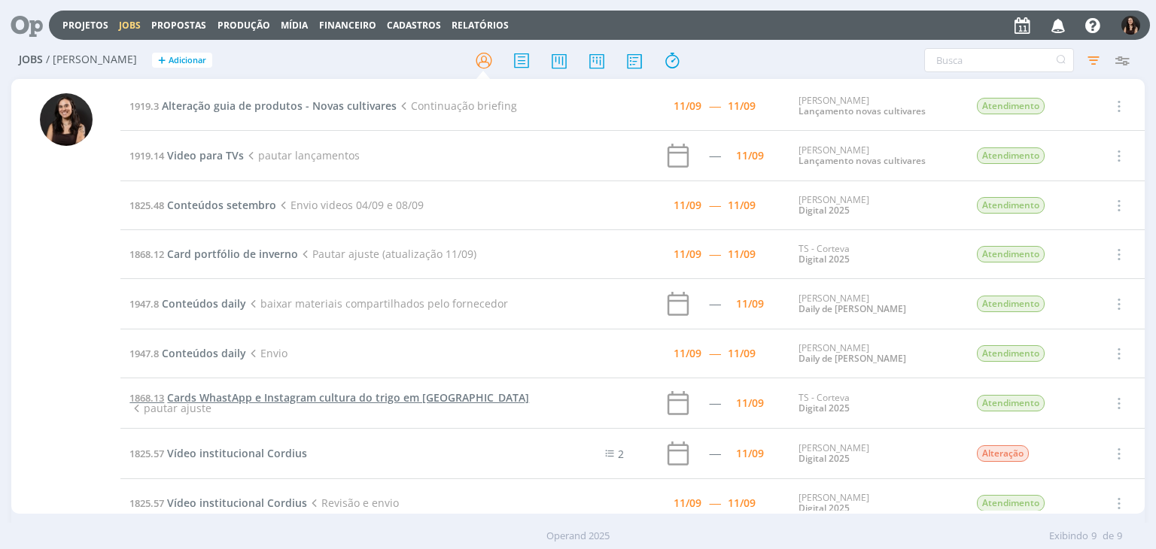
click at [321, 387] on td "1868.13 Cards WhastApp e Instagram cultura do trigo em Dermacor pautar ajuste" at bounding box center [334, 404] width 428 height 50
click at [314, 395] on span "Cards WhastApp e Instagram cultura do trigo em Dermacor" at bounding box center [348, 398] width 362 height 14
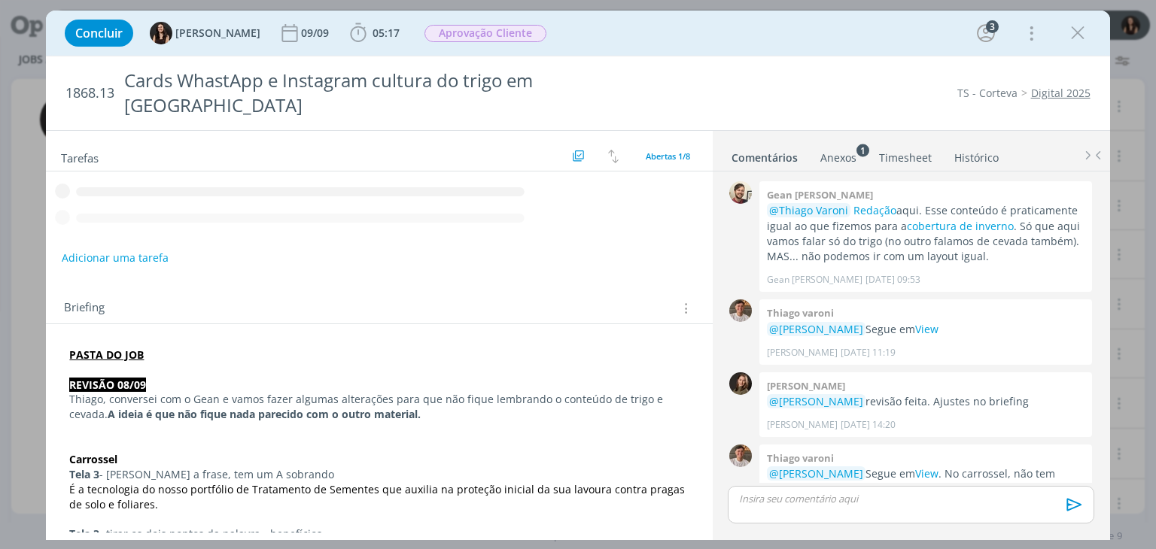
scroll to position [180, 0]
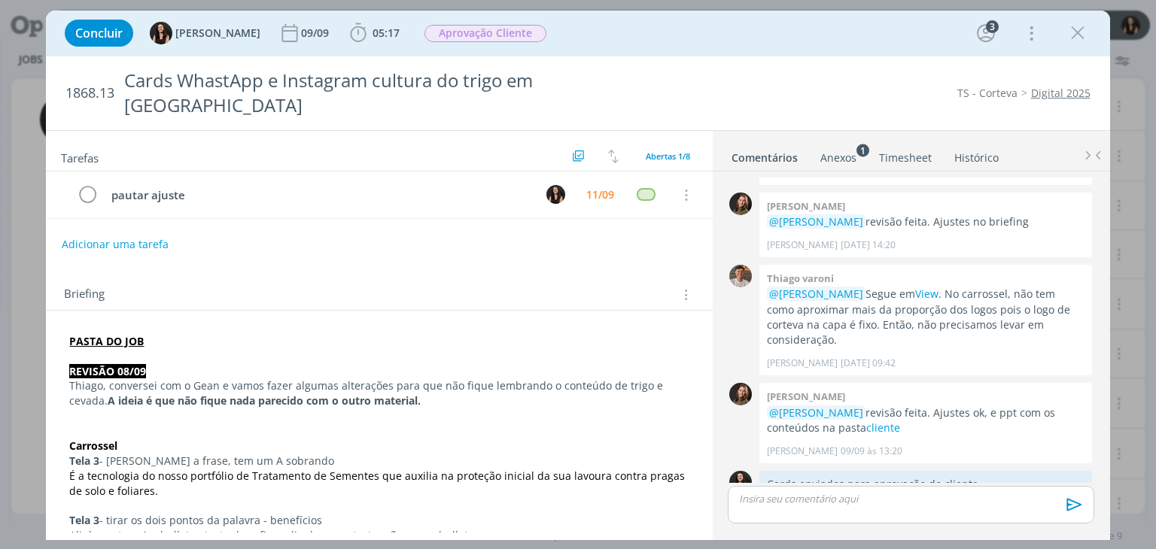
click at [849, 34] on div "Concluir Isabelle Silva 09/09 05:17 Iniciar Apontar Data * 11/09/2025 Horas * 0…" at bounding box center [577, 33] width 1041 height 36
click at [1076, 32] on icon "dialog" at bounding box center [1078, 33] width 23 height 23
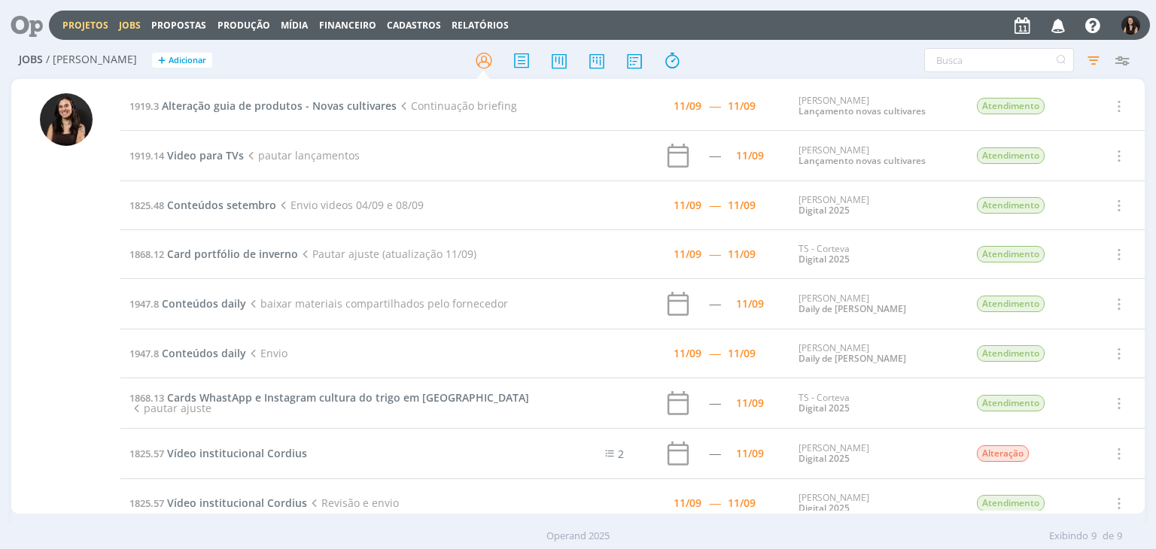
click at [65, 20] on link "Projetos" at bounding box center [85, 25] width 46 height 13
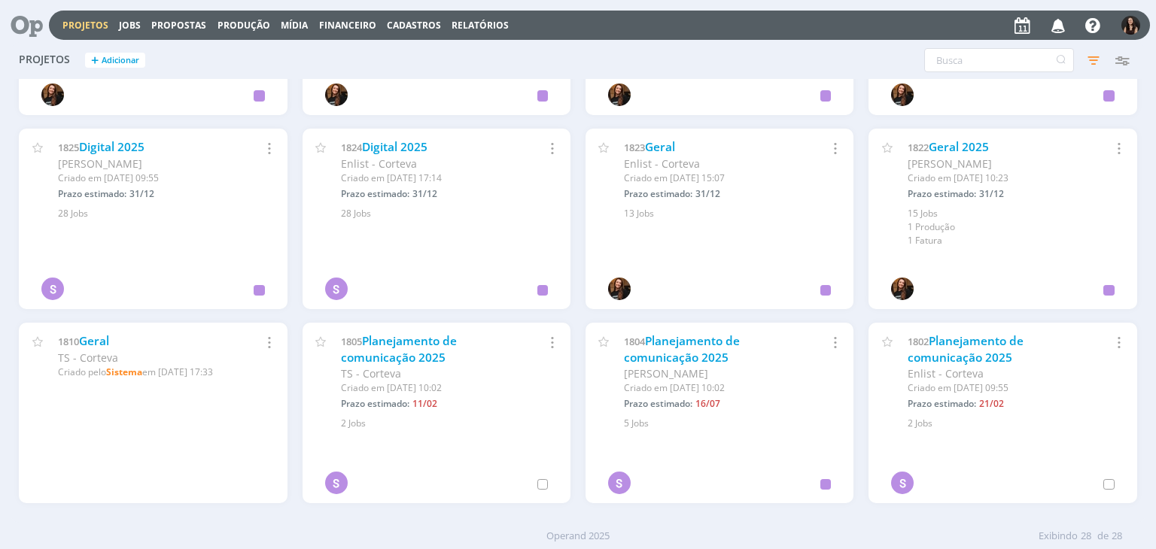
scroll to position [939, 0]
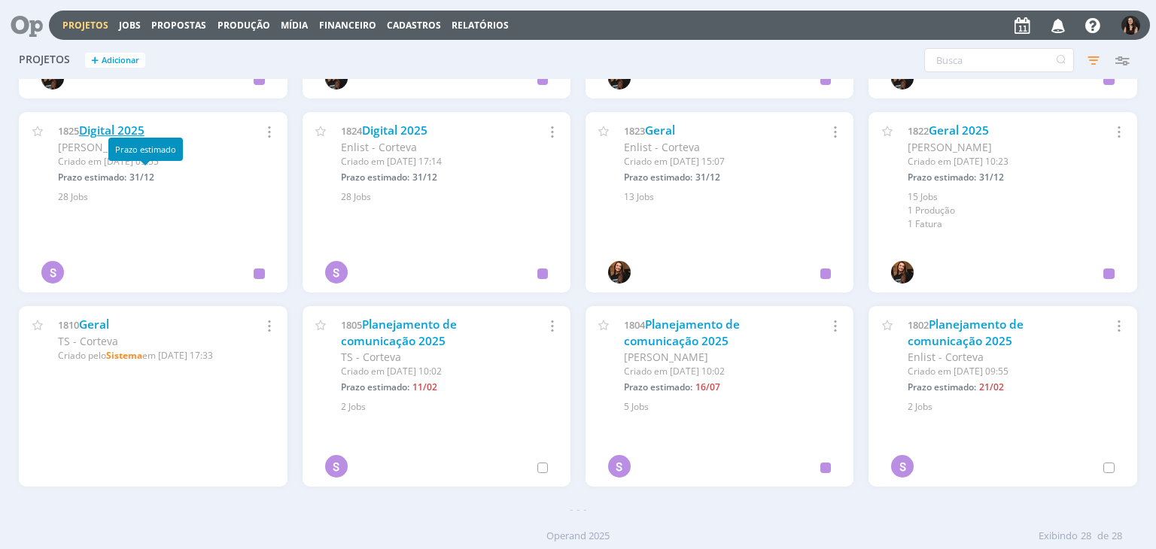
click at [105, 123] on link "Digital 2025" at bounding box center [111, 131] width 65 height 16
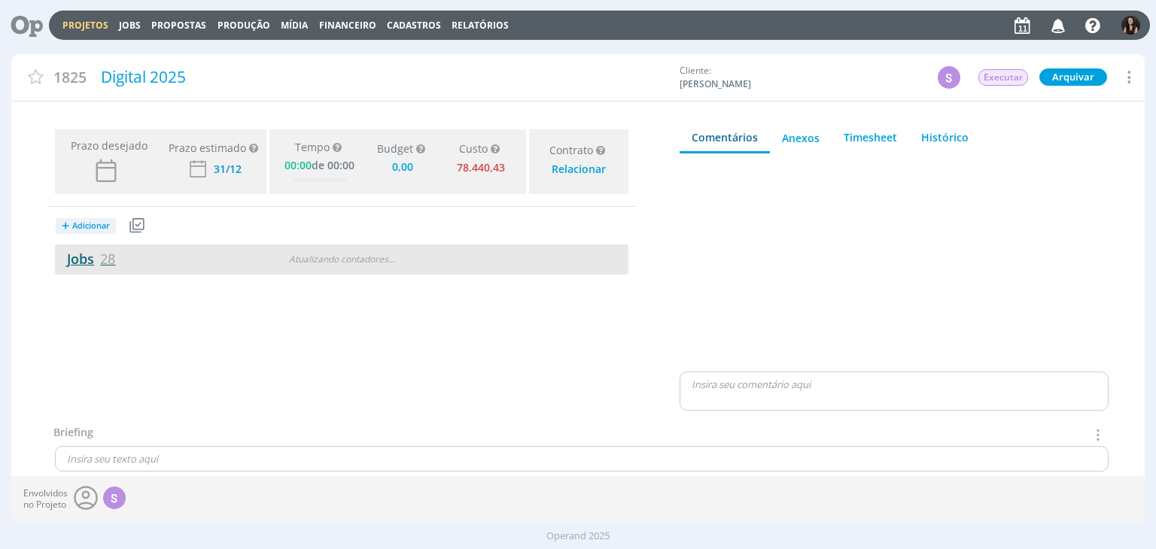
click at [93, 265] on link "Jobs 28" at bounding box center [85, 259] width 60 height 18
type input "0,00"
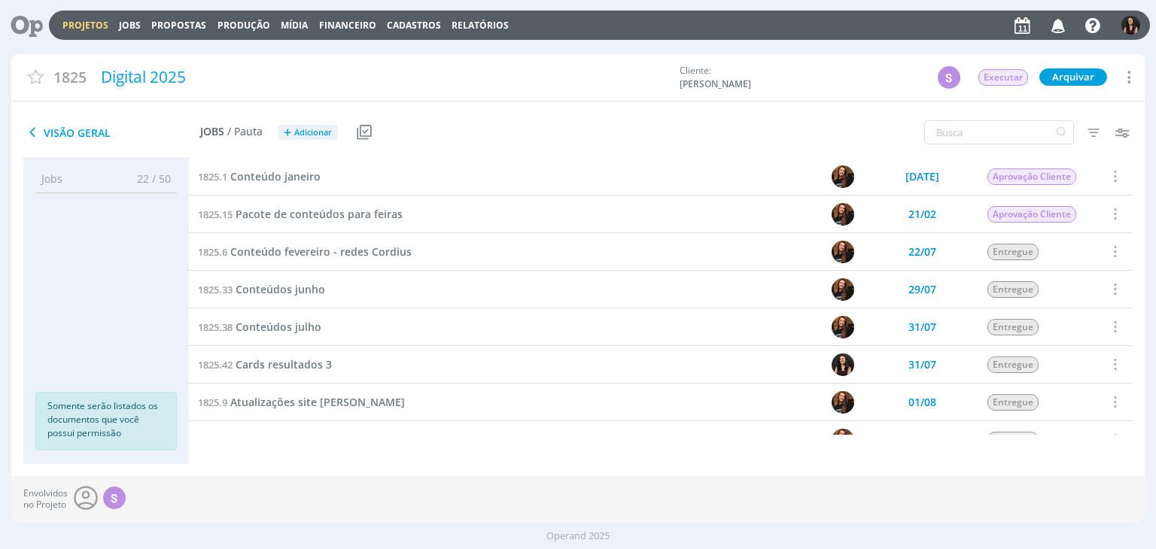
click at [78, 21] on link "Projetos" at bounding box center [85, 25] width 46 height 13
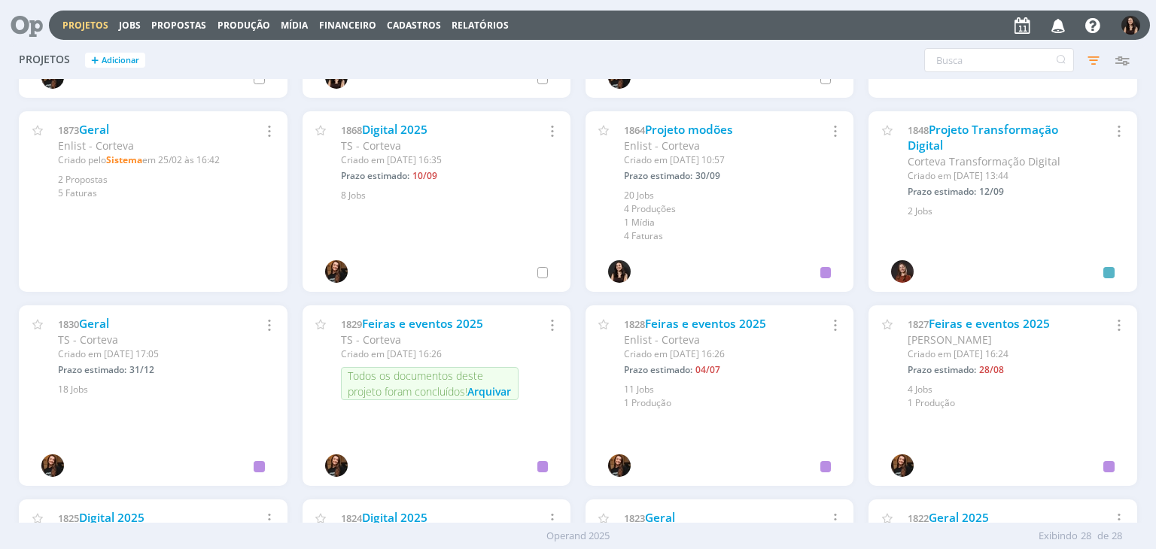
scroll to position [602, 0]
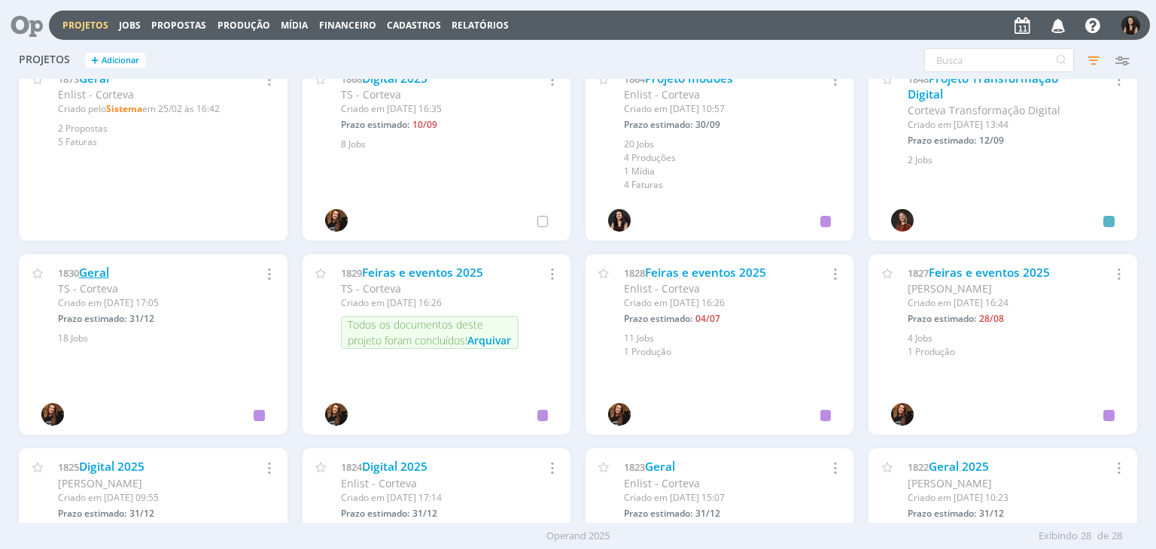
click at [84, 278] on link "Geral" at bounding box center [94, 273] width 30 height 16
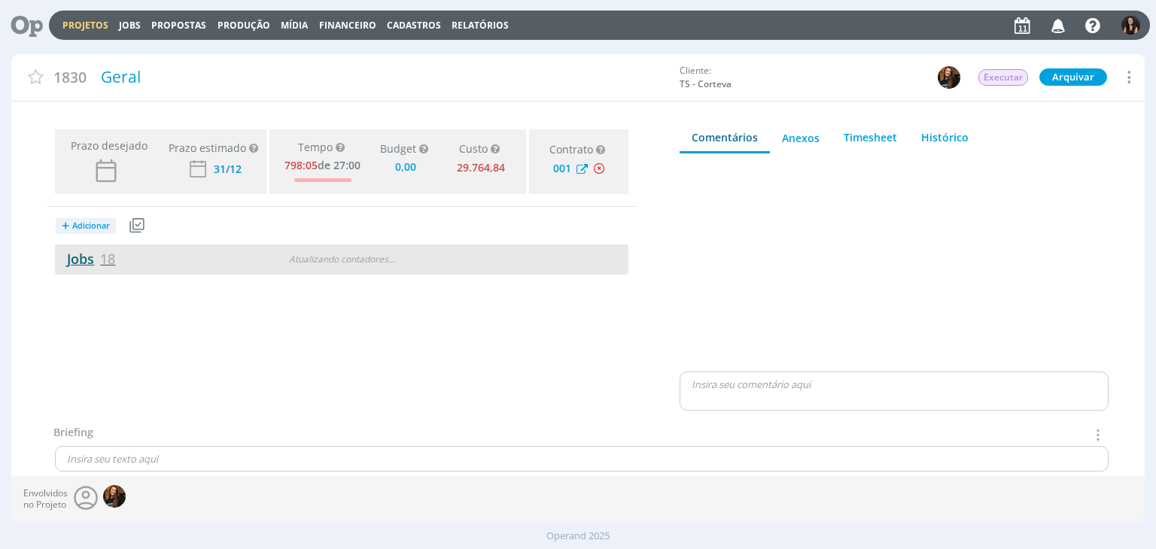
click at [81, 260] on link "Jobs 18" at bounding box center [85, 259] width 60 height 18
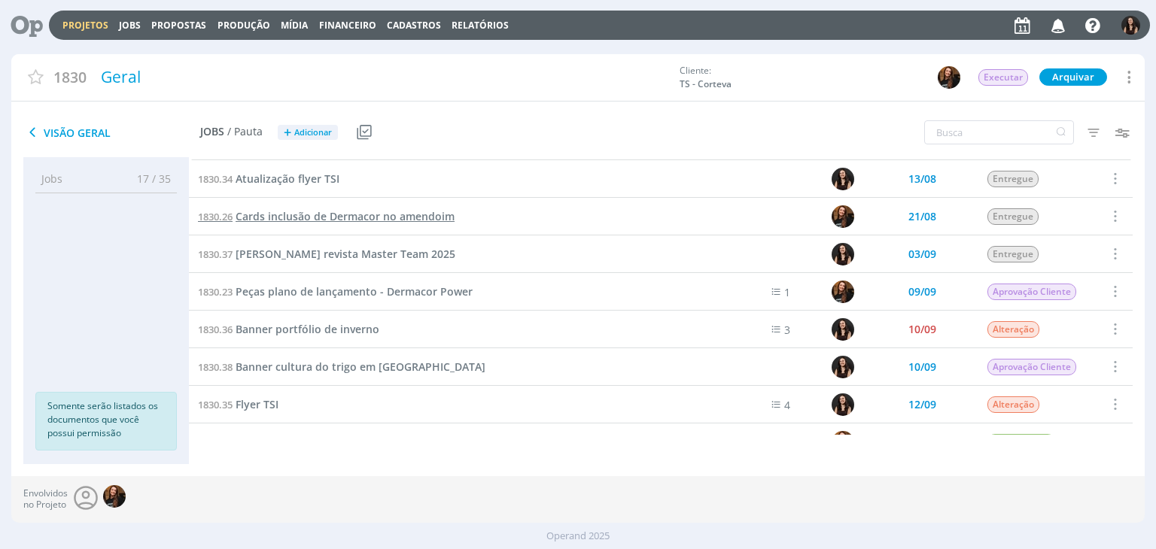
scroll to position [301, 0]
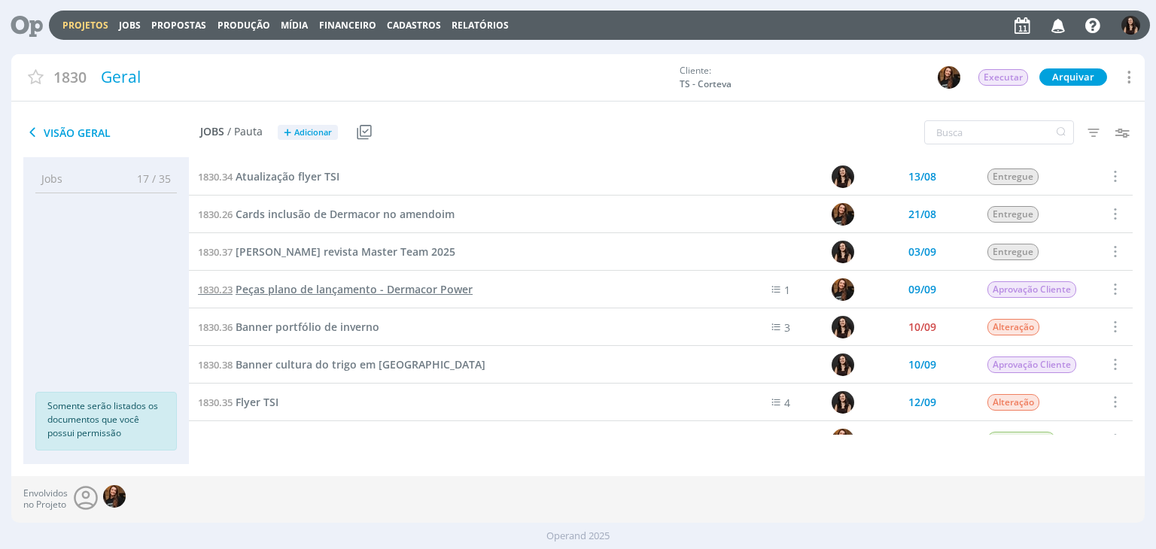
click at [331, 290] on span "Peças plano de lançamento - Dermacor Power" at bounding box center [354, 289] width 237 height 14
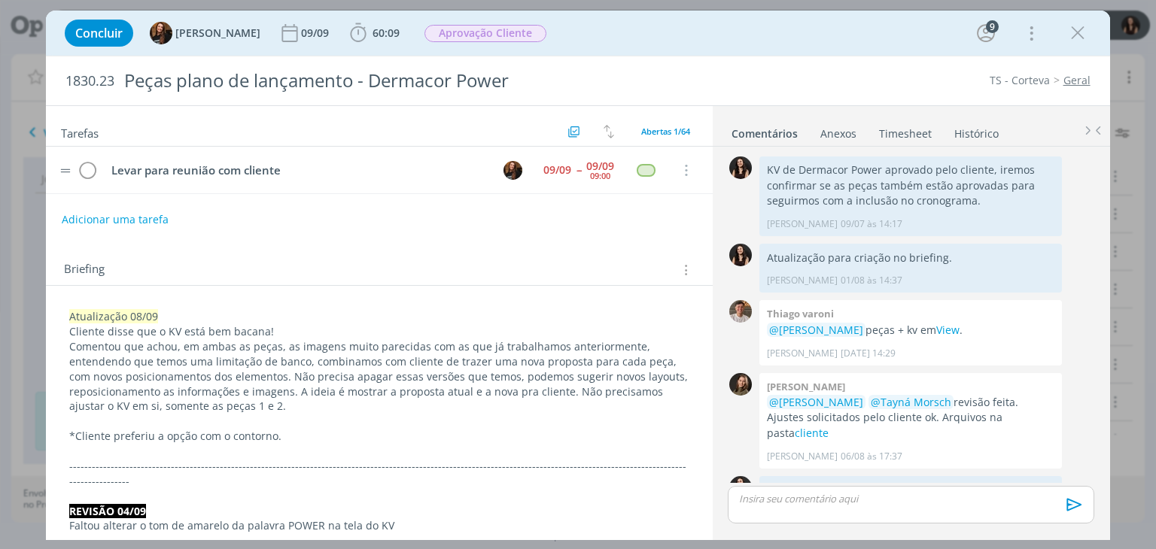
scroll to position [1421, 0]
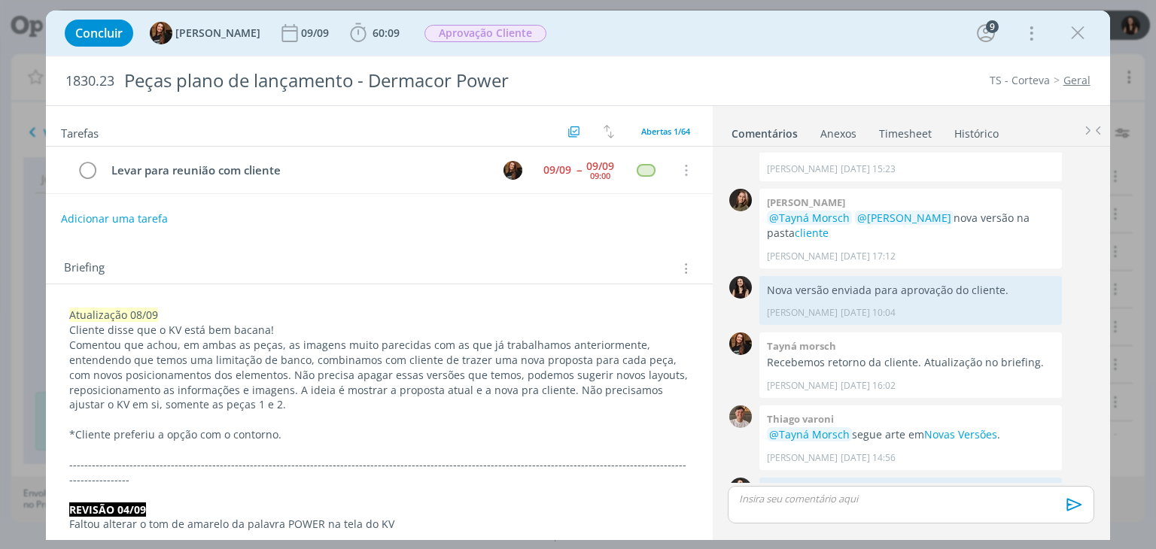
click at [145, 206] on button "Adicionar uma tarefa" at bounding box center [114, 219] width 107 height 26
click at [530, 221] on icon "dialog" at bounding box center [530, 218] width 23 height 23
type input "pautar ajuste"
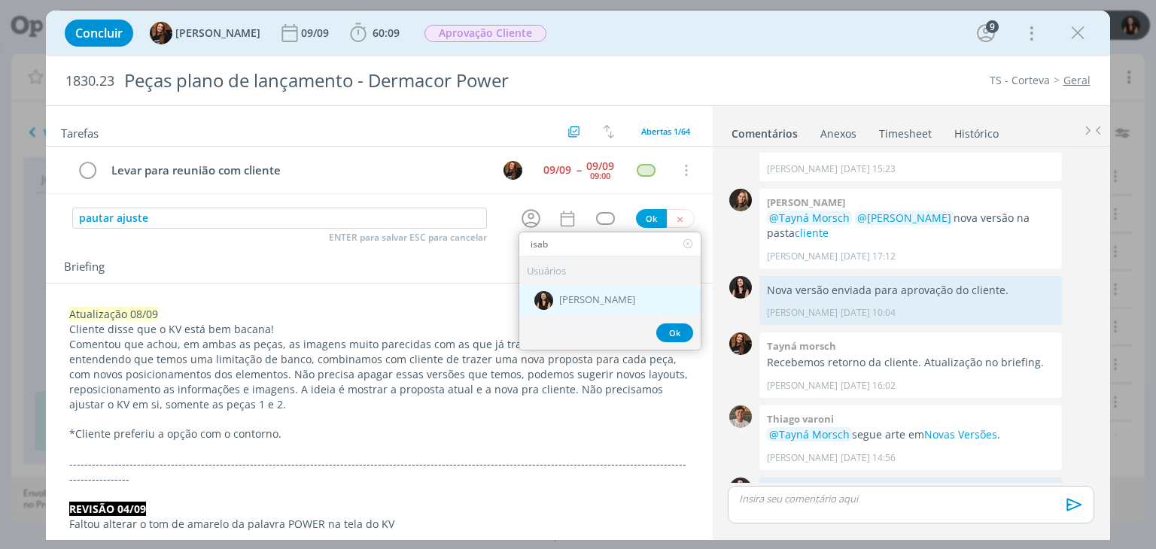
type input "isab"
click at [572, 297] on span "[PERSON_NAME]" at bounding box center [597, 301] width 76 height 12
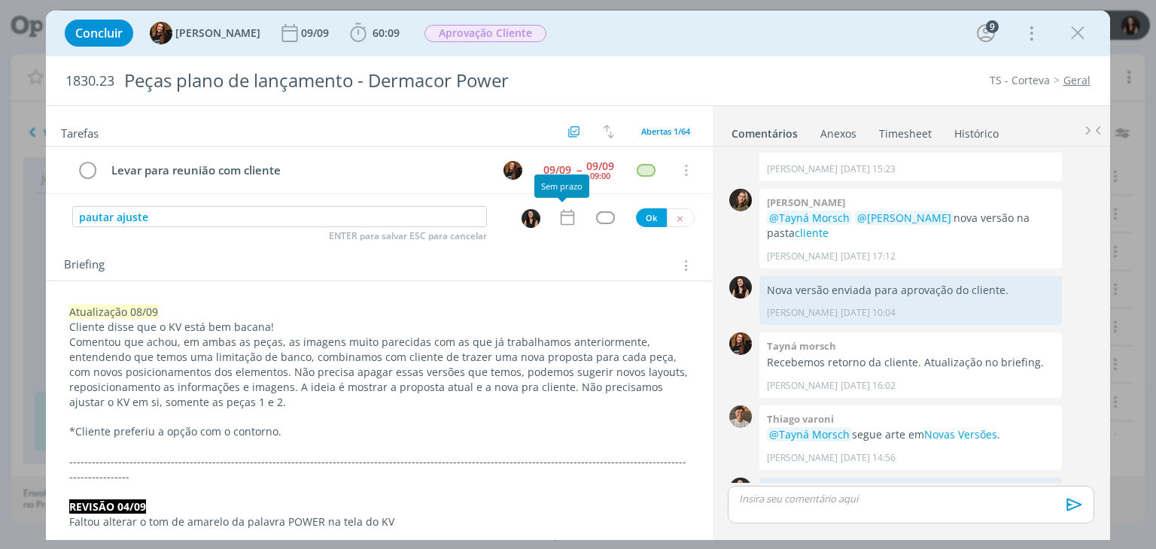
click at [558, 218] on icon "dialog" at bounding box center [568, 218] width 20 height 20
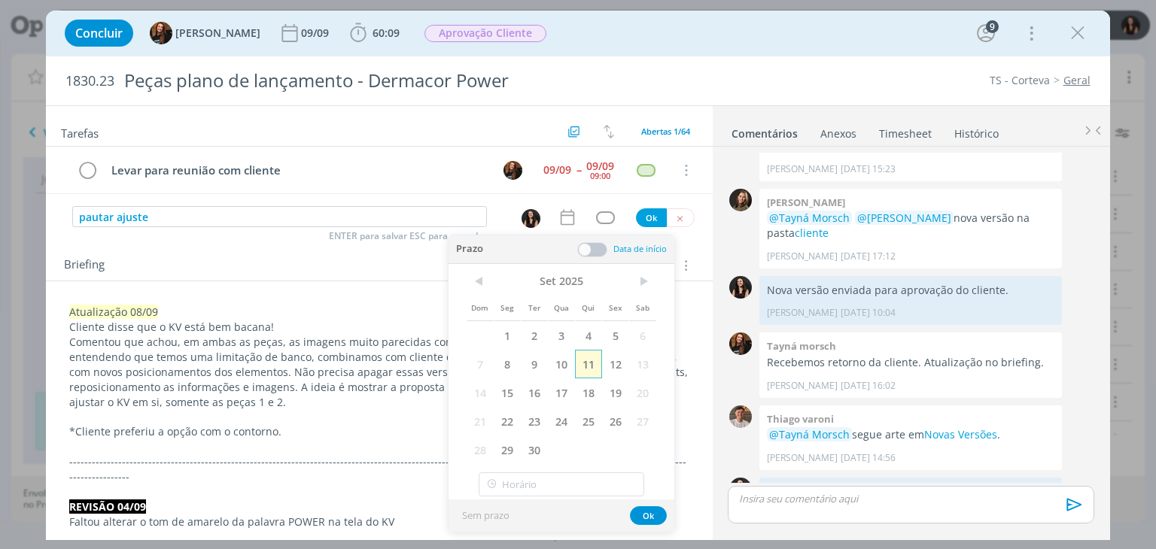
click at [588, 366] on span "11" at bounding box center [588, 364] width 27 height 29
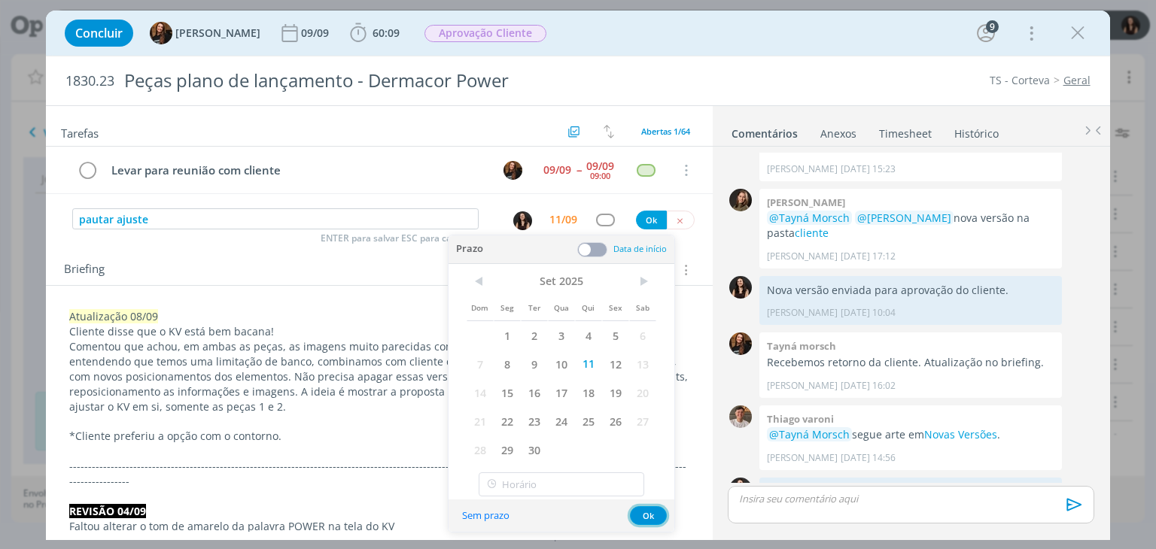
click at [638, 510] on button "Ok" at bounding box center [648, 516] width 37 height 19
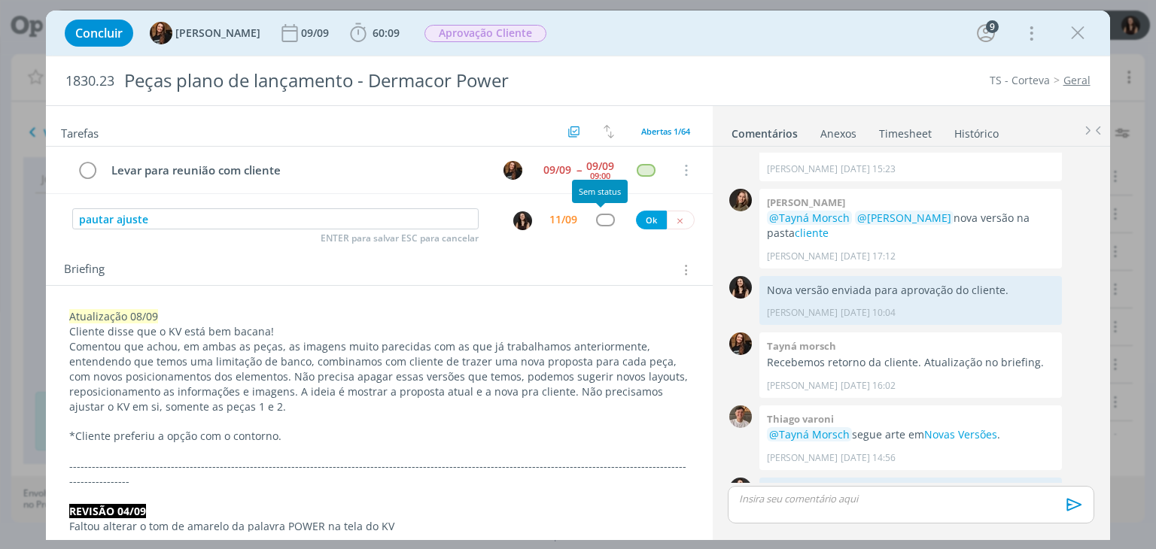
click at [596, 221] on div "dialog" at bounding box center [605, 220] width 19 height 13
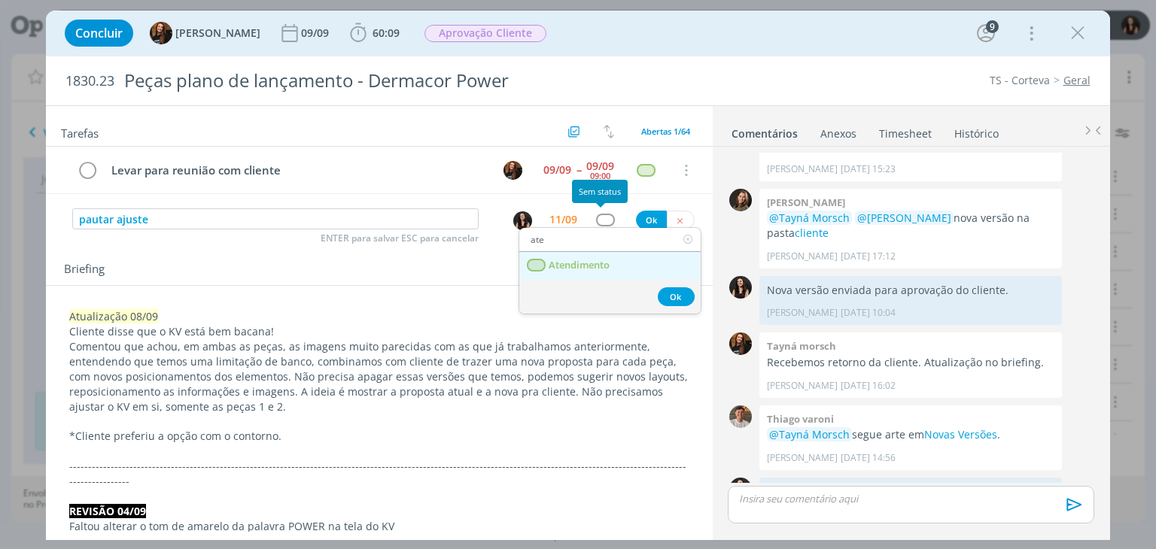
type input "ate"
click at [602, 263] on span "Atendimento" at bounding box center [579, 266] width 61 height 12
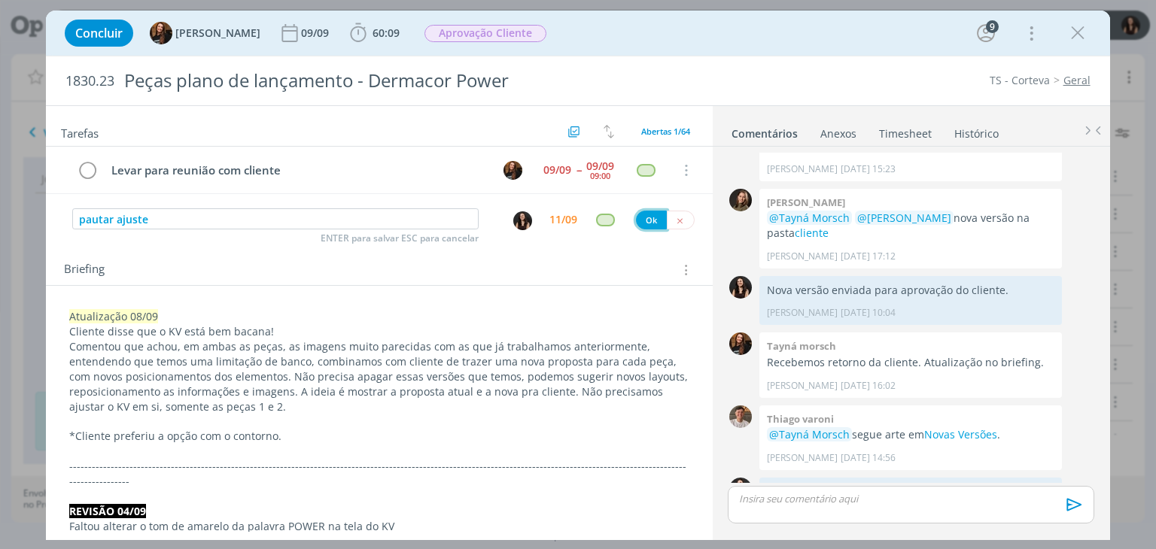
click at [636, 211] on button "Ok" at bounding box center [651, 220] width 31 height 19
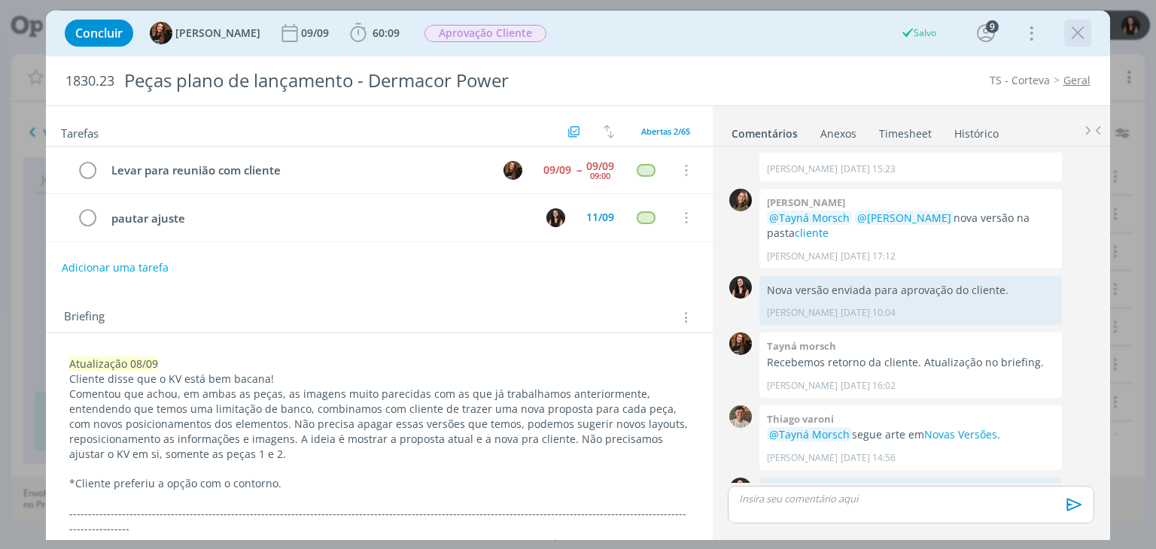
click at [1081, 32] on icon "dialog" at bounding box center [1078, 33] width 23 height 23
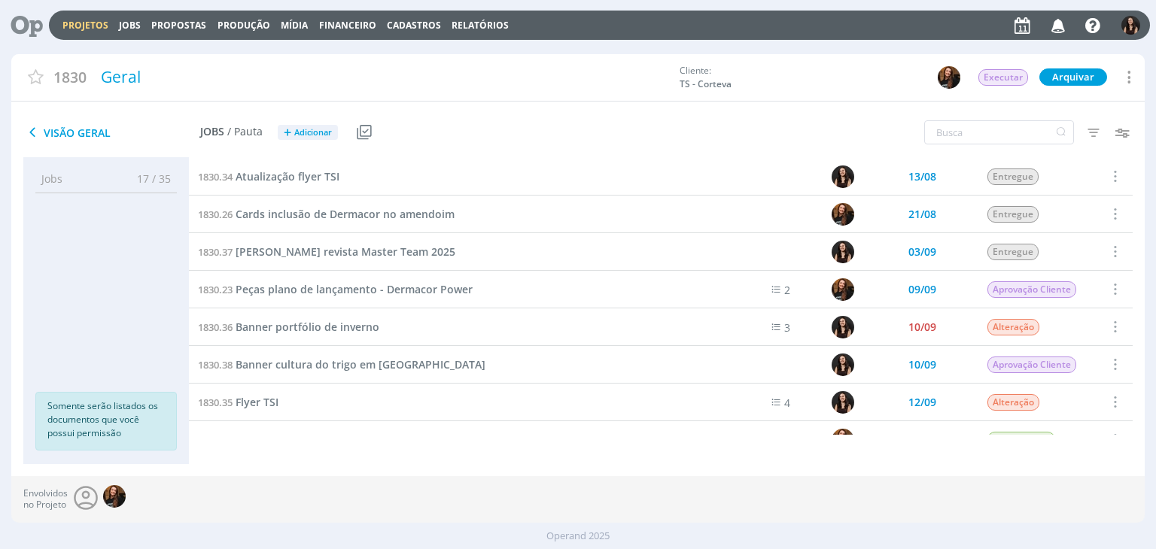
click at [99, 28] on link "Projetos" at bounding box center [85, 25] width 46 height 13
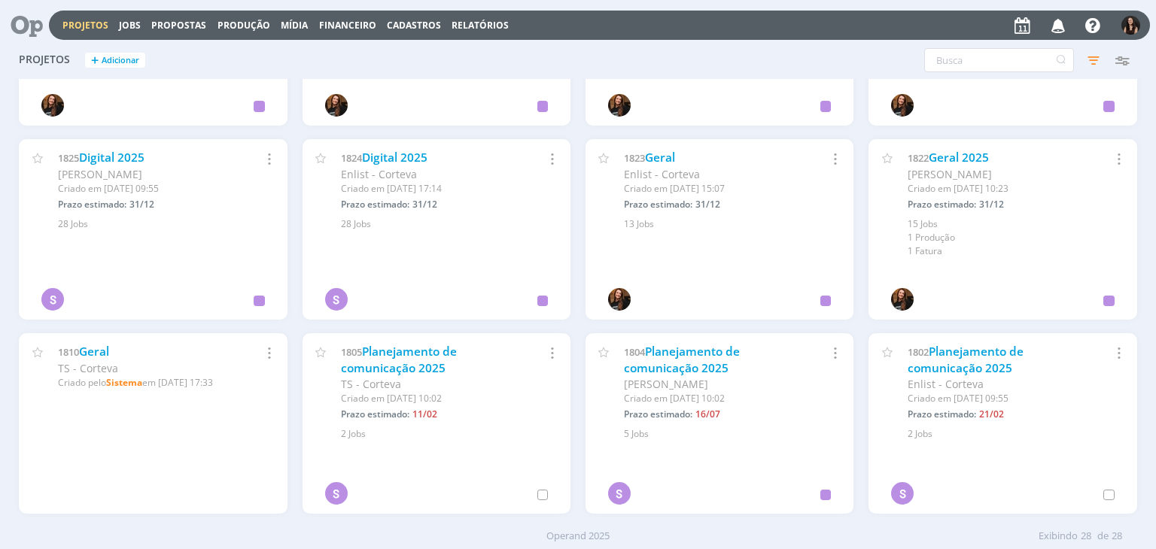
scroll to position [923, 0]
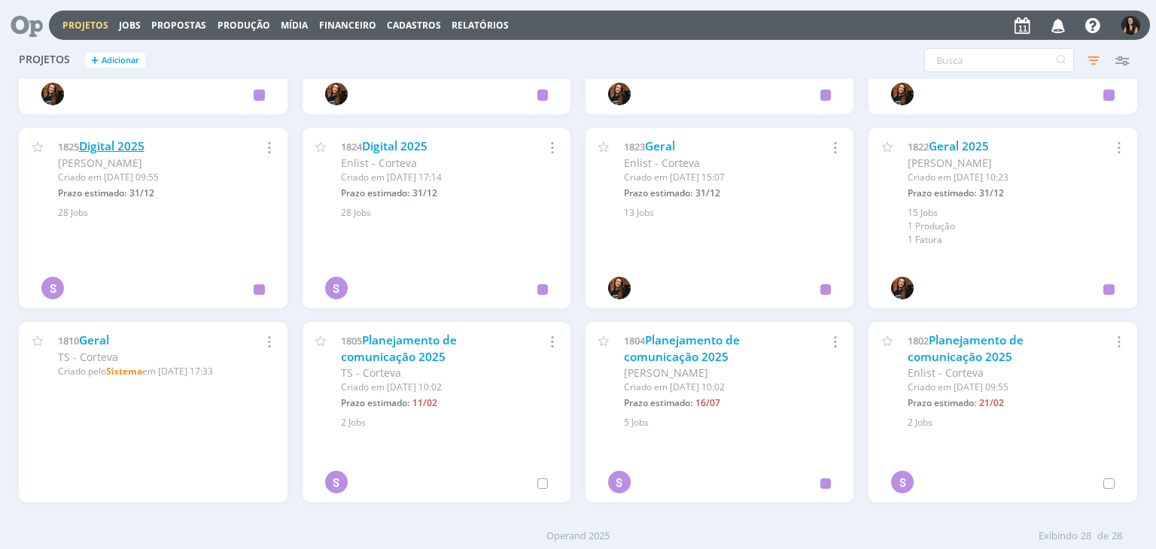
click at [143, 147] on link "Digital 2025" at bounding box center [111, 146] width 65 height 16
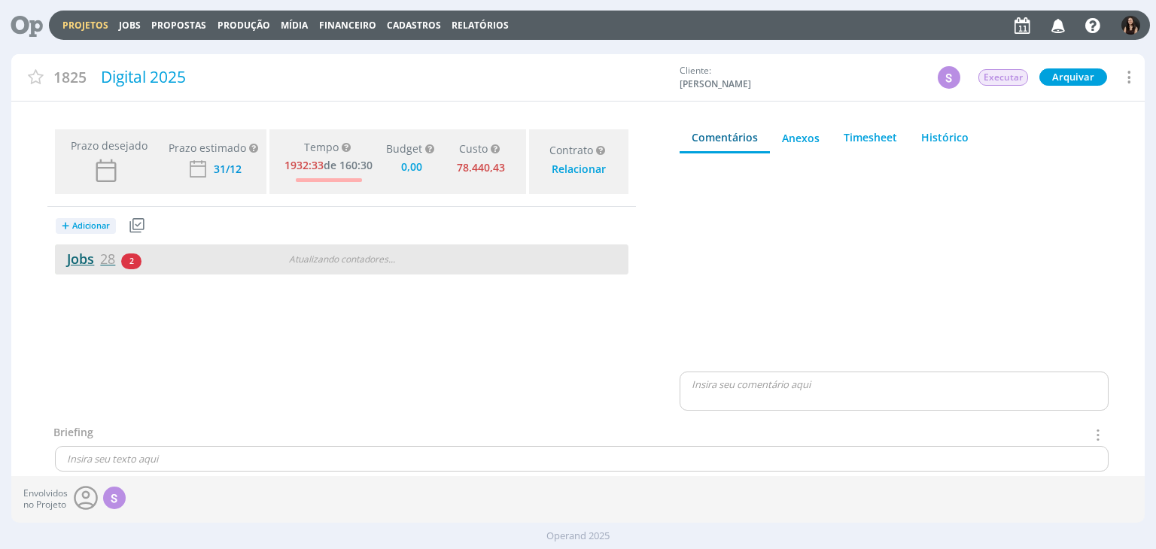
click at [108, 263] on span "28" at bounding box center [107, 259] width 15 height 18
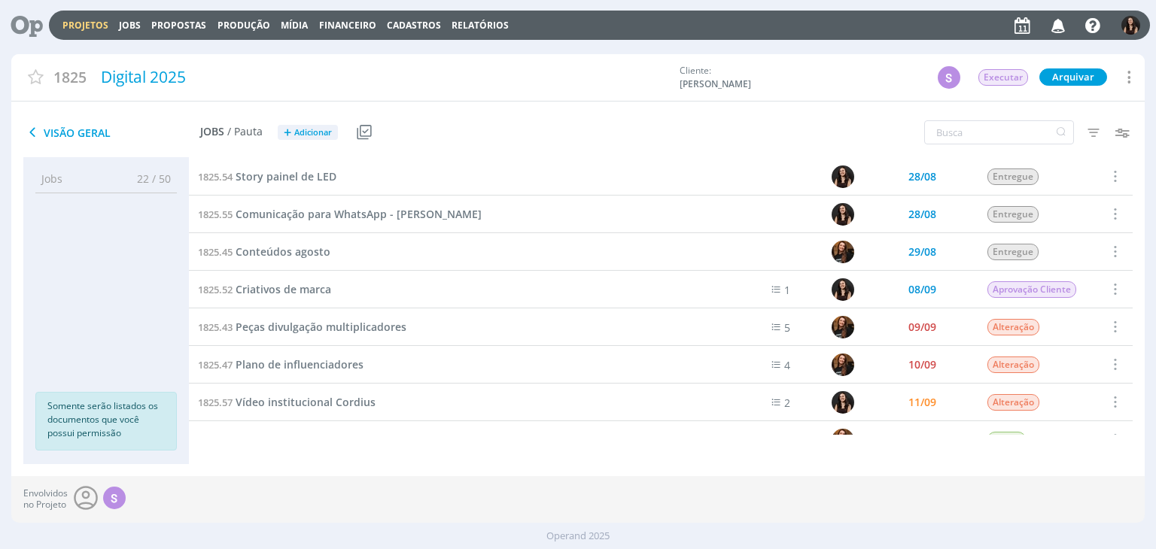
scroll to position [527, 0]
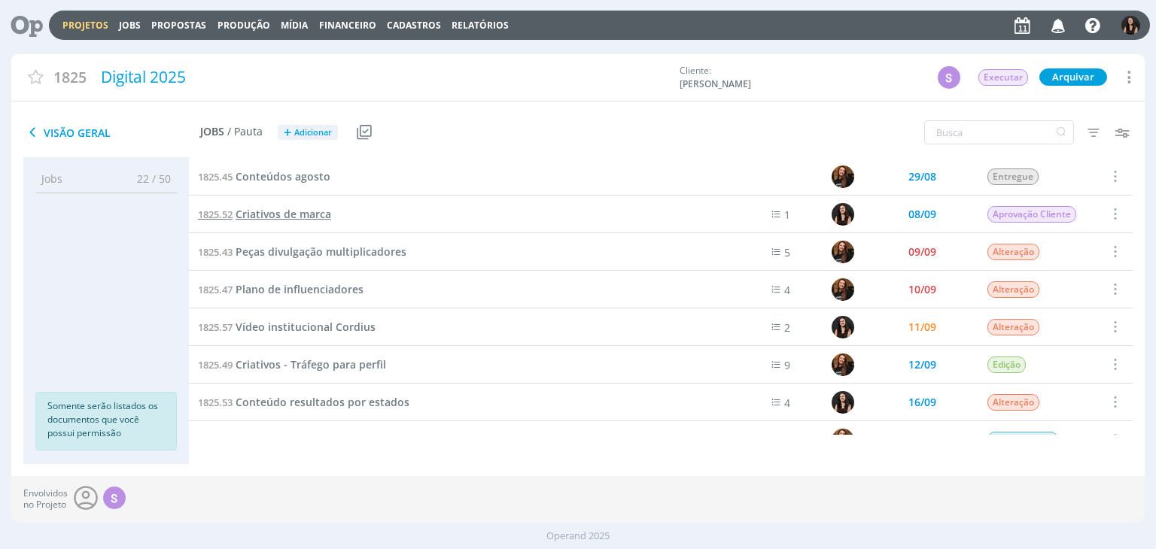
click at [274, 215] on span "Criativos de marca" at bounding box center [284, 214] width 96 height 14
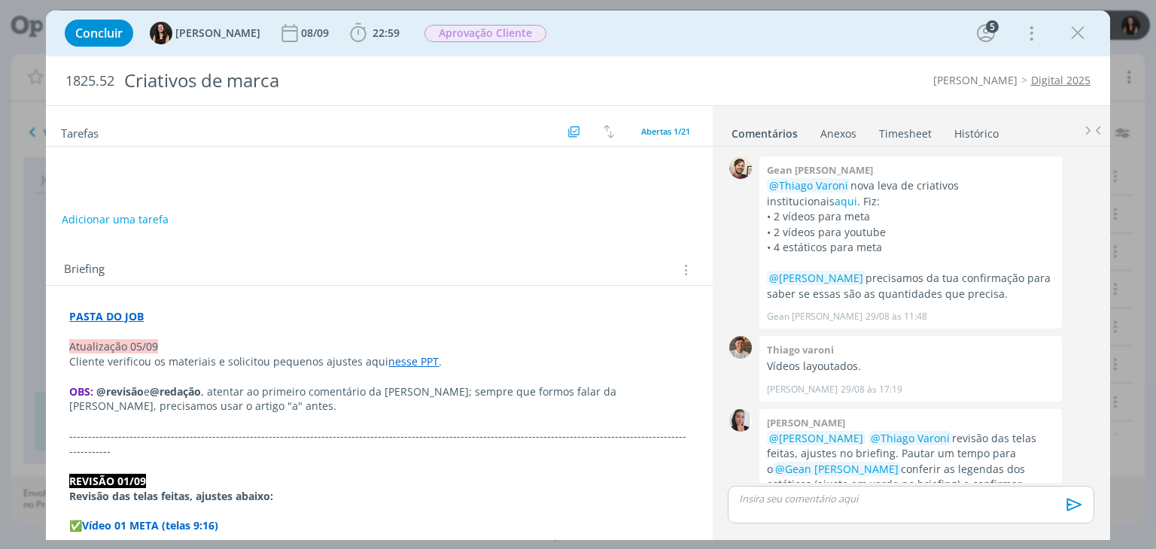
scroll to position [823, 0]
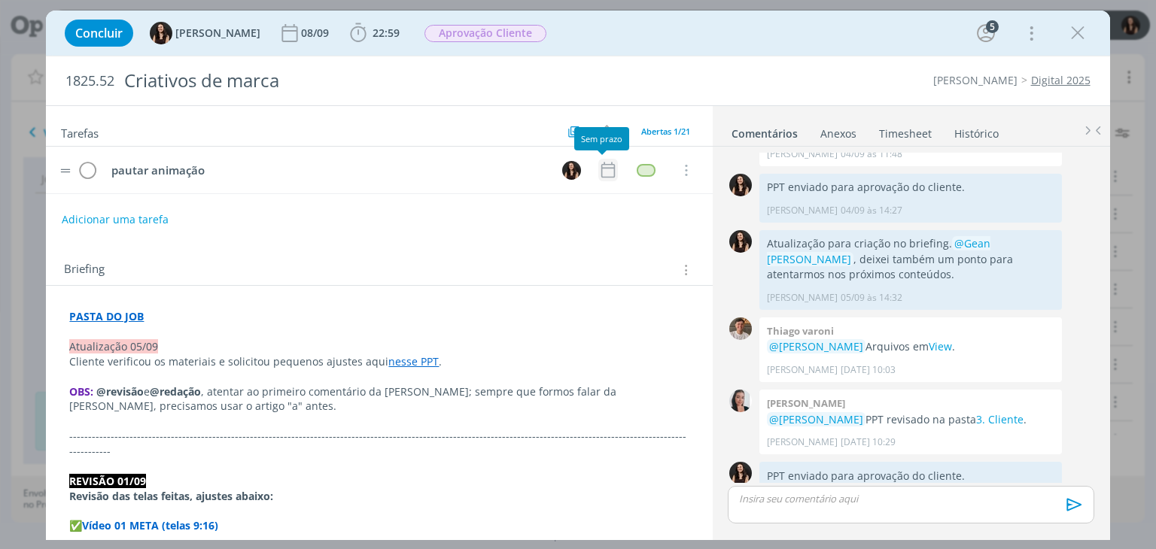
click at [606, 175] on icon "dialog" at bounding box center [608, 170] width 20 height 20
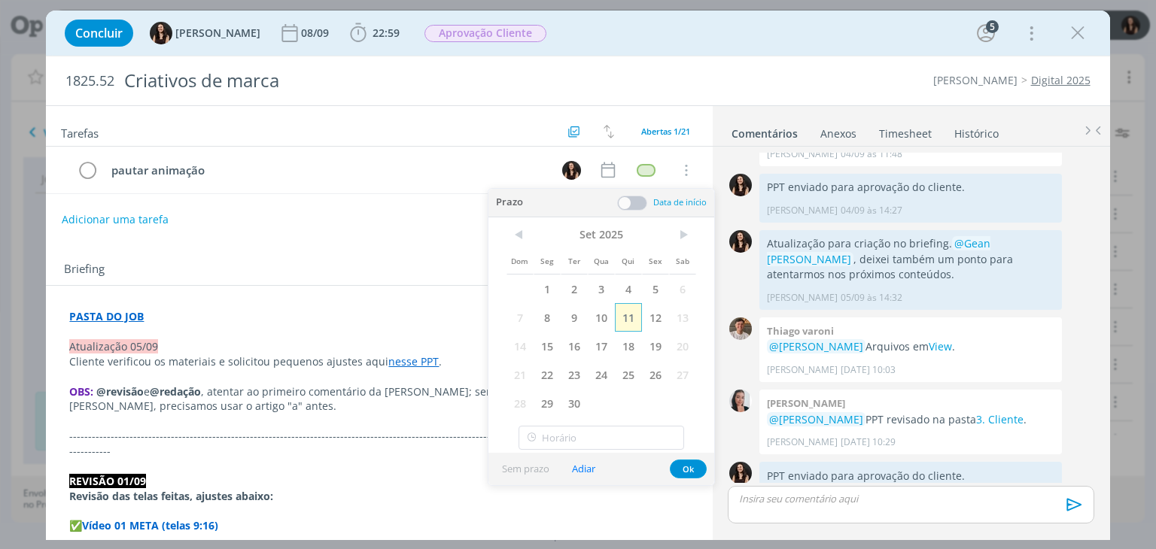
click at [629, 321] on span "11" at bounding box center [628, 317] width 27 height 29
click at [697, 475] on button "Ok" at bounding box center [688, 469] width 37 height 19
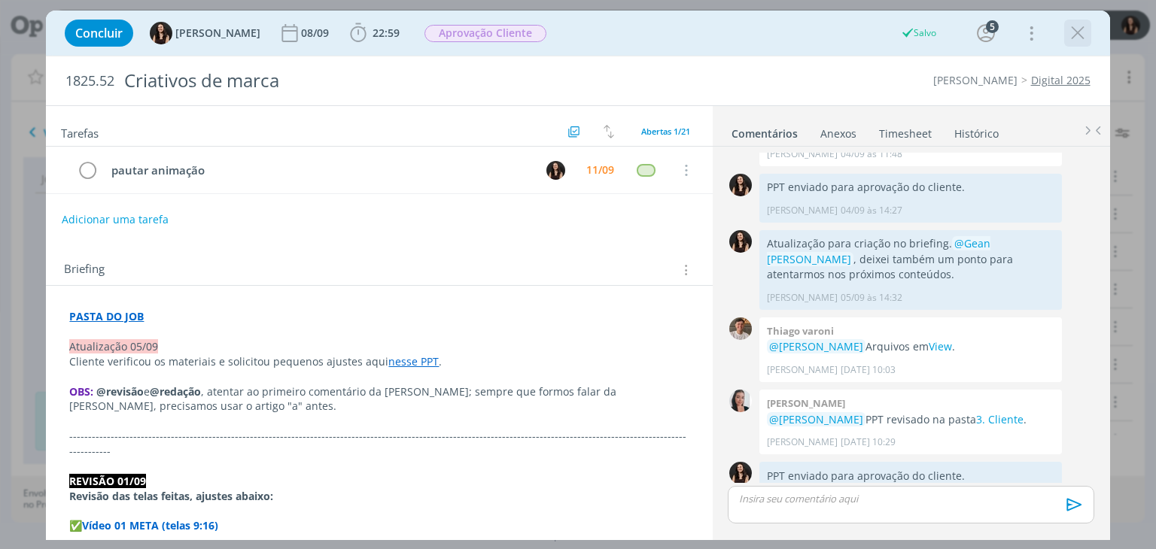
click at [1084, 31] on icon "dialog" at bounding box center [1078, 33] width 23 height 23
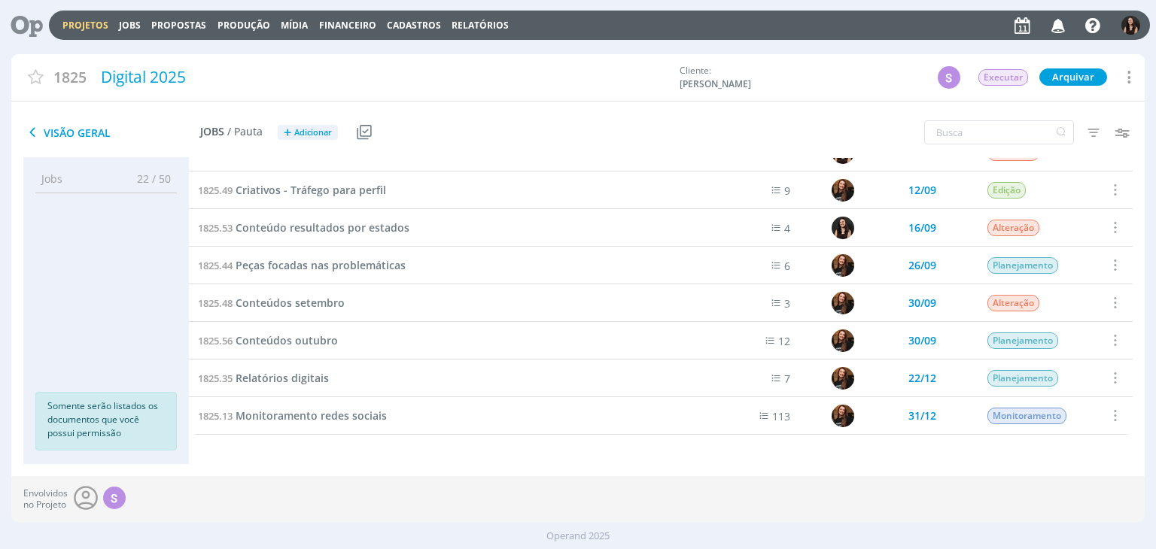
scroll to position [777, 0]
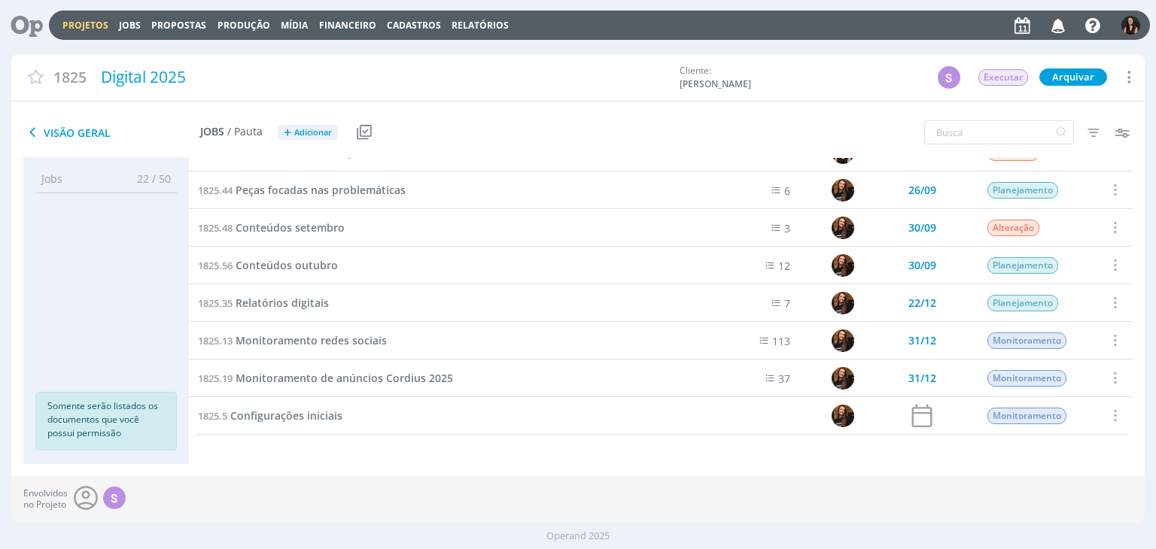
click at [43, 29] on div at bounding box center [27, 25] width 43 height 33
click at [37, 26] on icon at bounding box center [21, 25] width 31 height 29
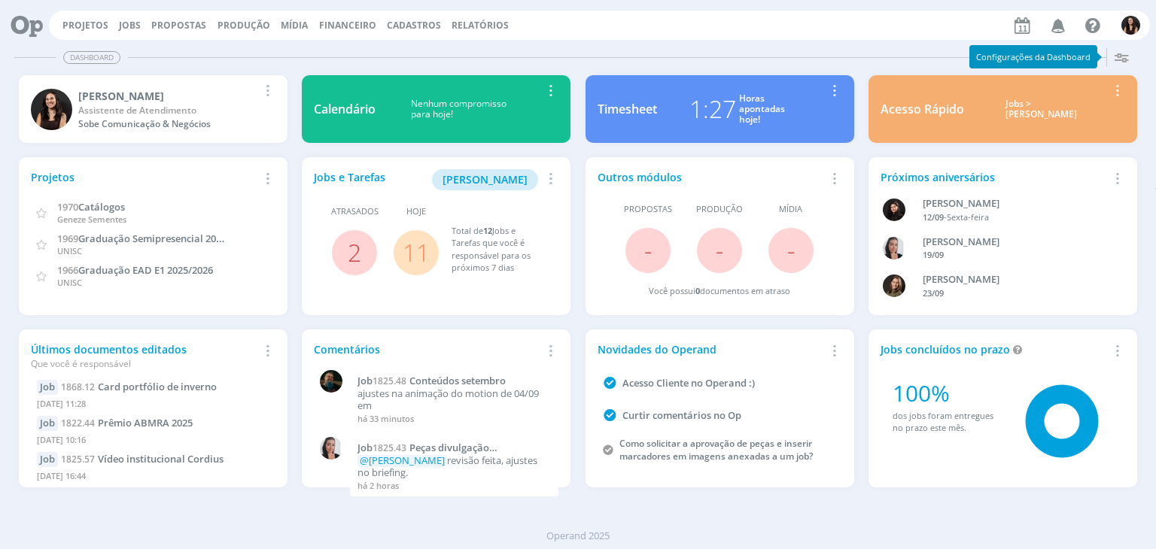
click at [422, 261] on link "11" at bounding box center [416, 252] width 27 height 32
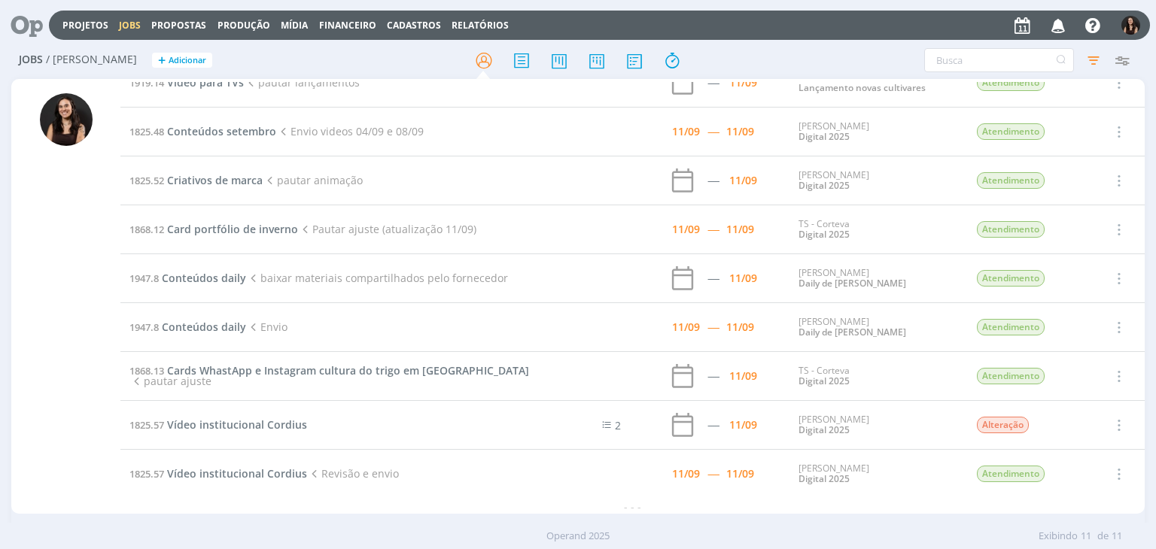
scroll to position [123, 0]
click at [67, 26] on link "Projetos" at bounding box center [85, 25] width 46 height 13
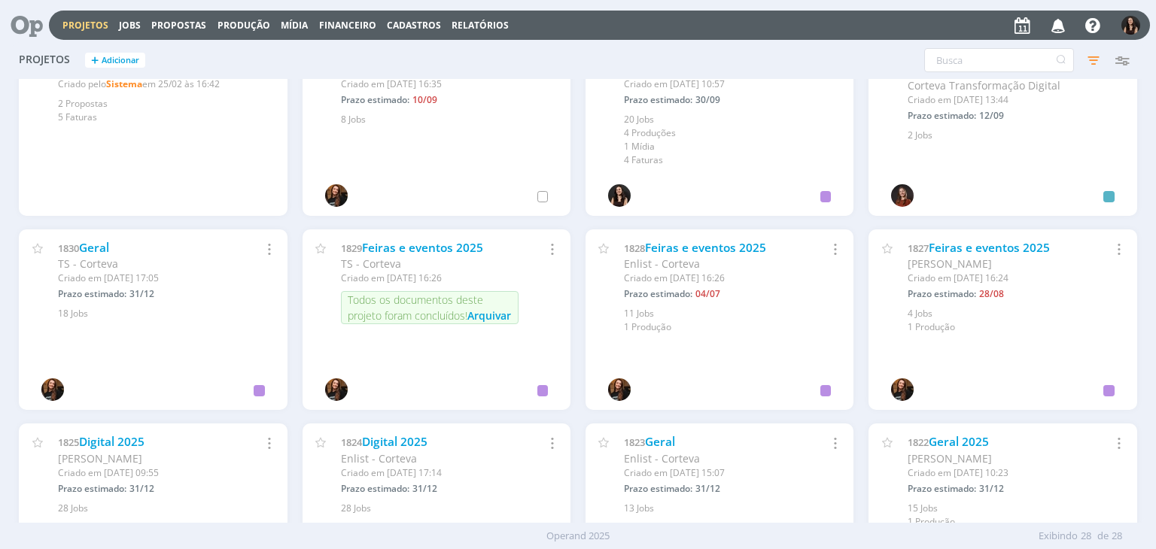
scroll to position [602, 0]
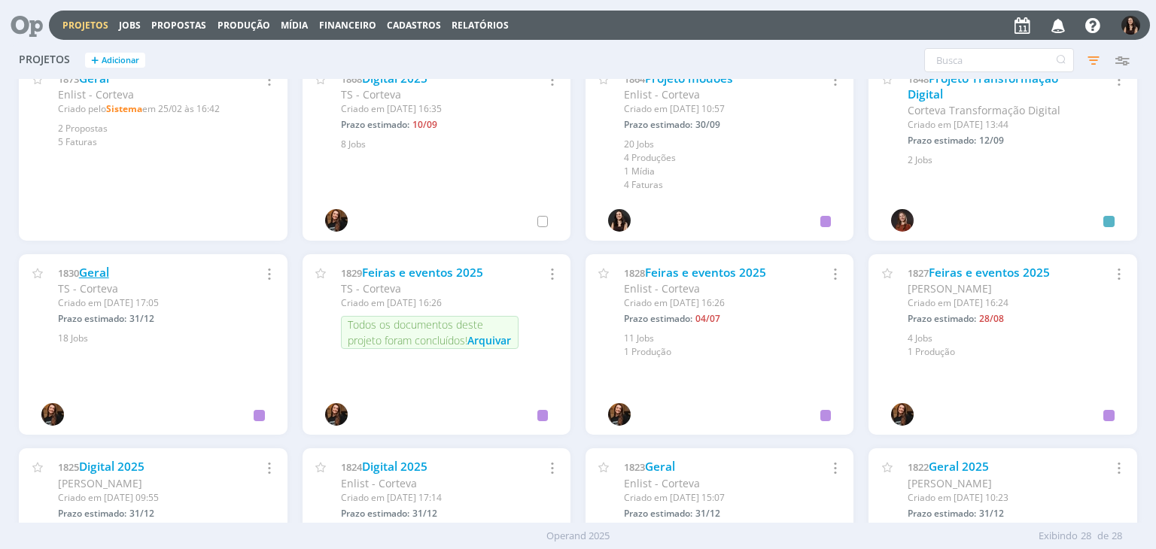
click at [87, 269] on link "Geral" at bounding box center [94, 273] width 30 height 16
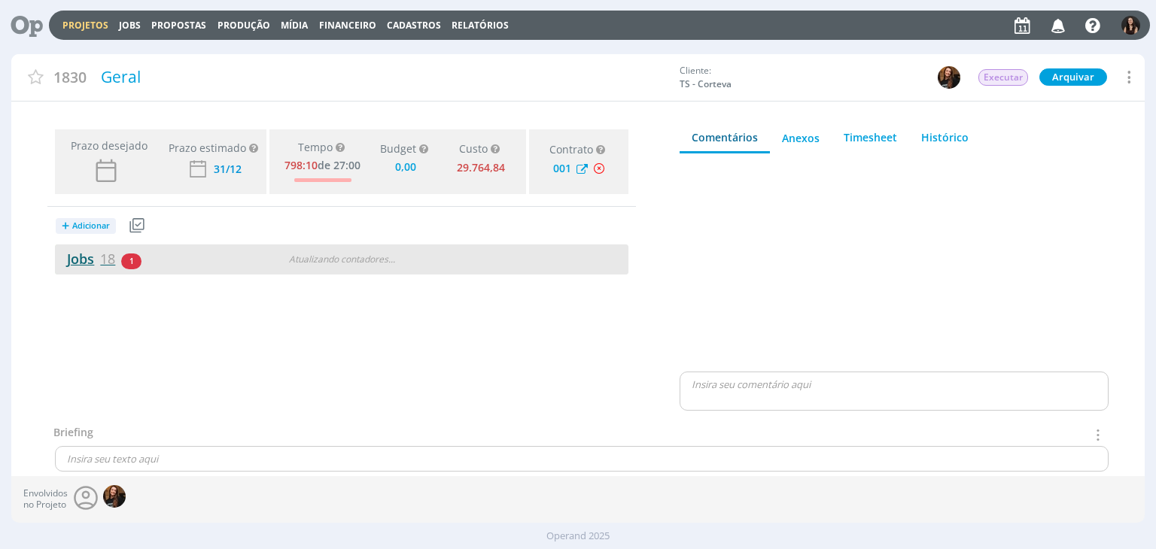
click at [85, 261] on link "Jobs 18" at bounding box center [85, 259] width 60 height 18
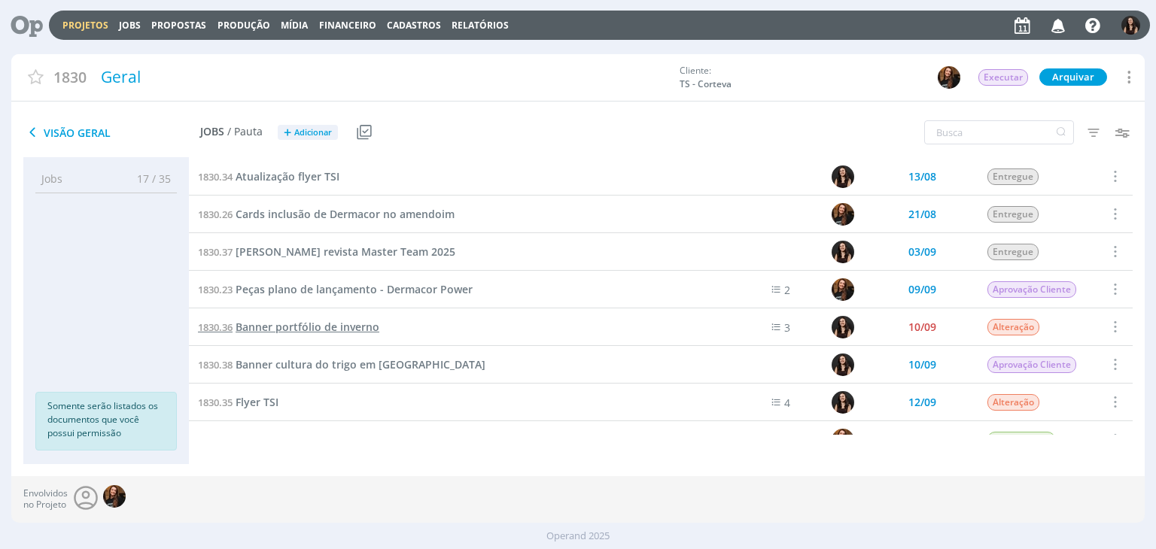
scroll to position [376, 0]
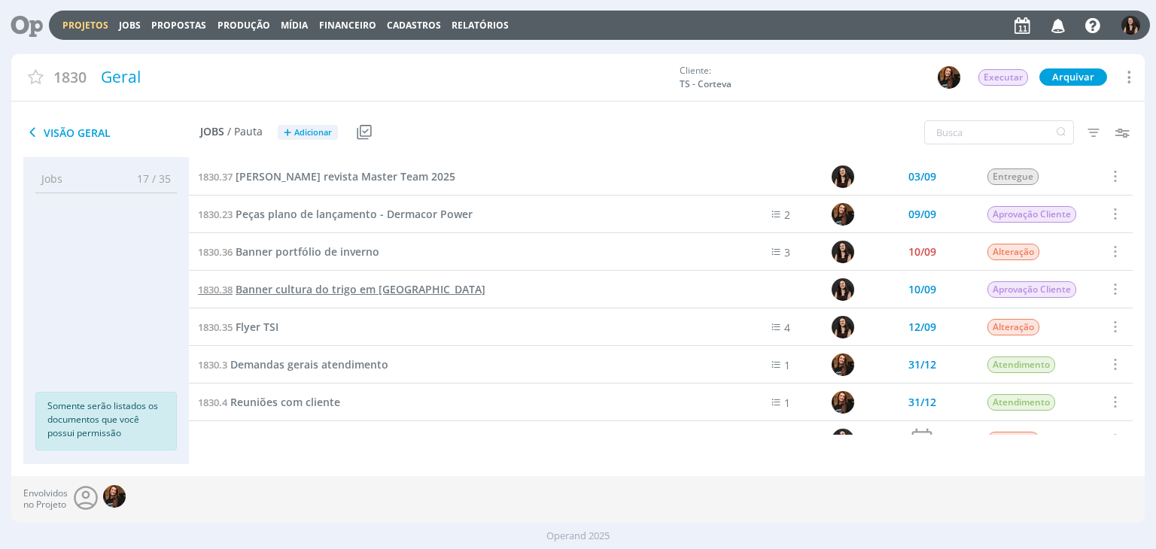
click at [341, 294] on span "Banner cultura do trigo em Dermacor" at bounding box center [361, 289] width 250 height 14
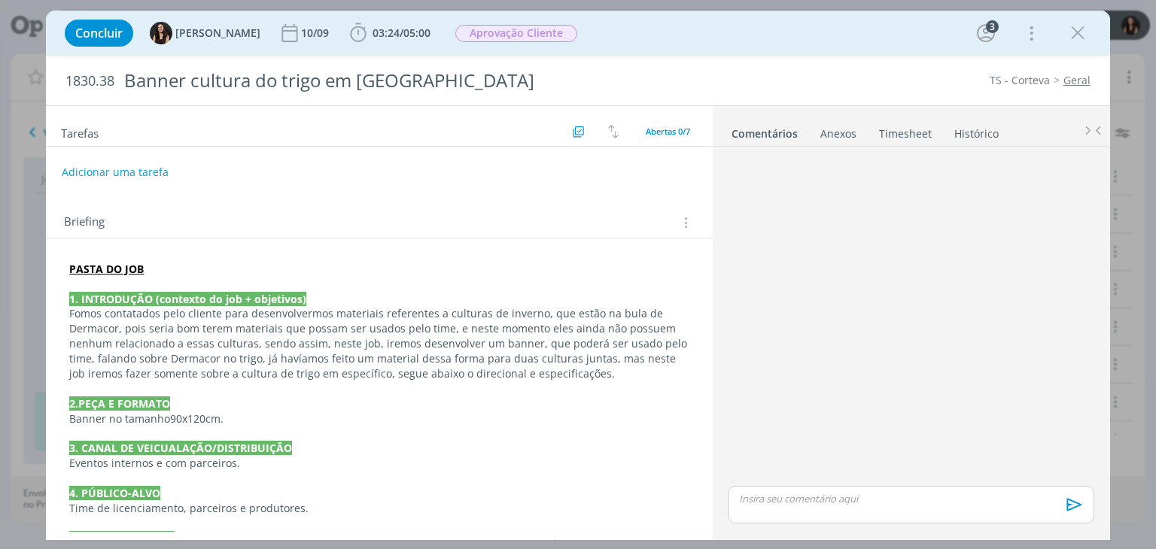
scroll to position [226, 0]
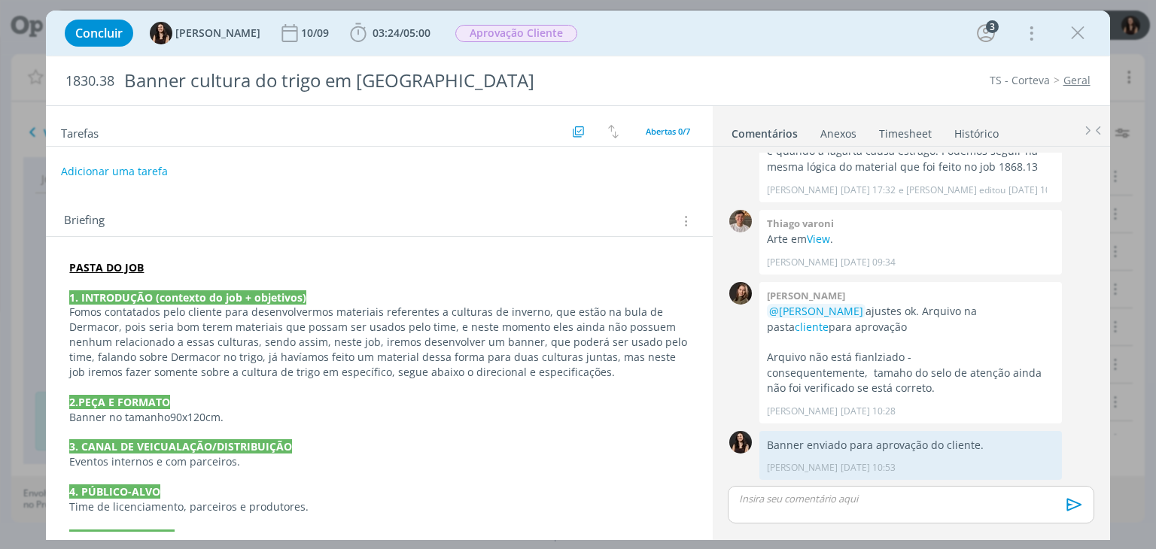
click at [130, 172] on button "Adicionar uma tarefa" at bounding box center [114, 172] width 107 height 26
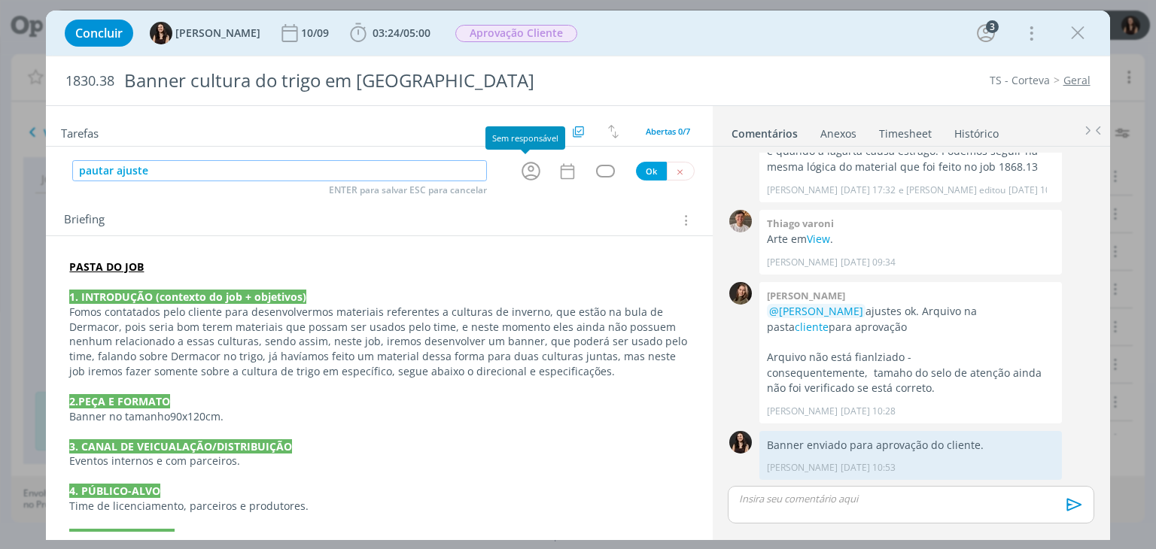
click at [526, 180] on icon "dialog" at bounding box center [530, 171] width 23 height 23
type input "pautar ajuste"
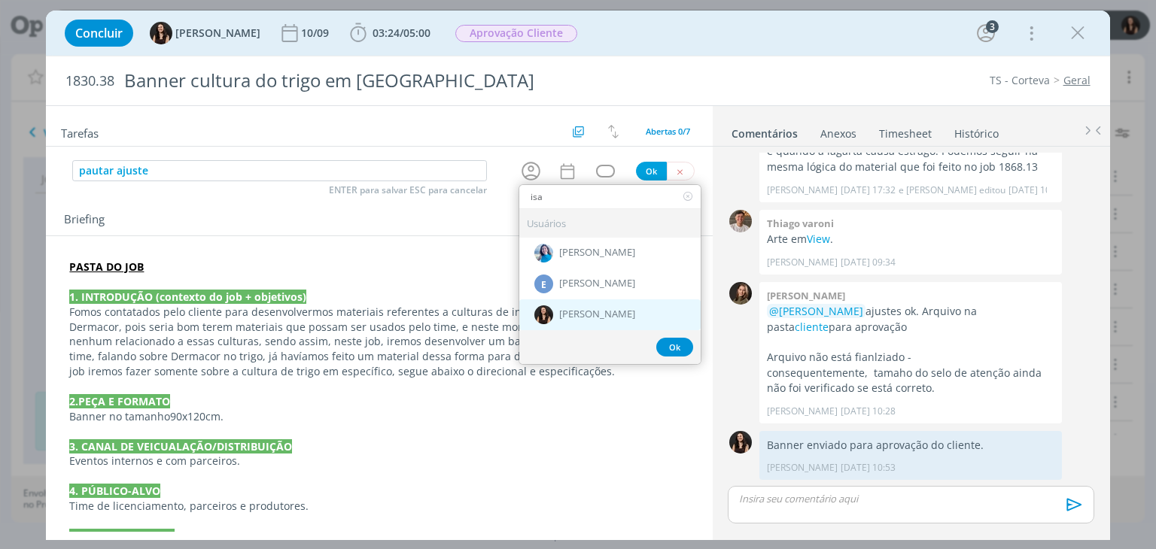
type input "isa"
click at [560, 313] on span "[PERSON_NAME]" at bounding box center [597, 315] width 76 height 12
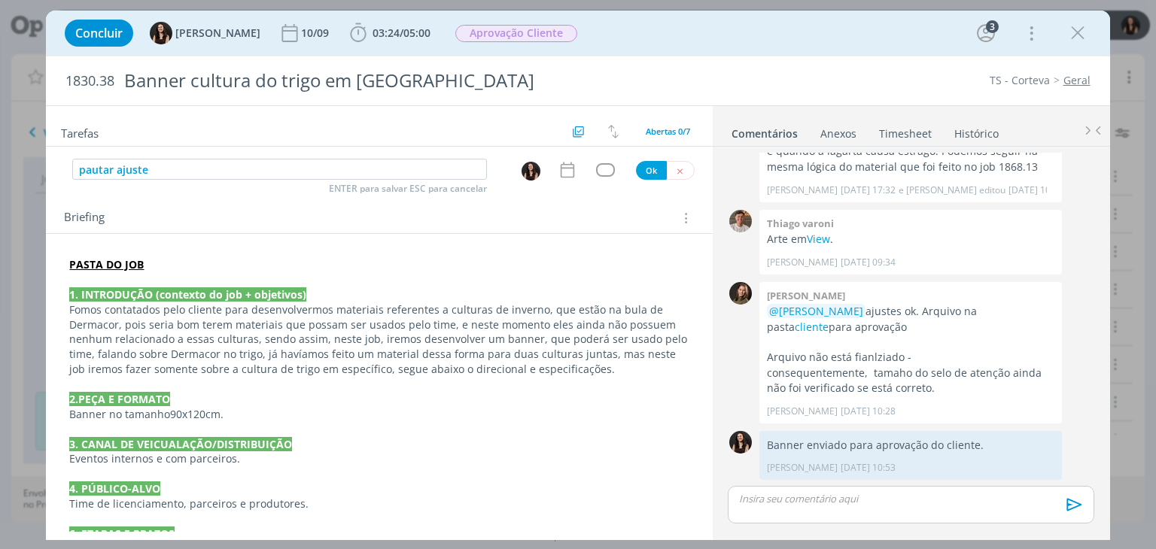
click at [566, 178] on icon "dialog" at bounding box center [568, 170] width 20 height 20
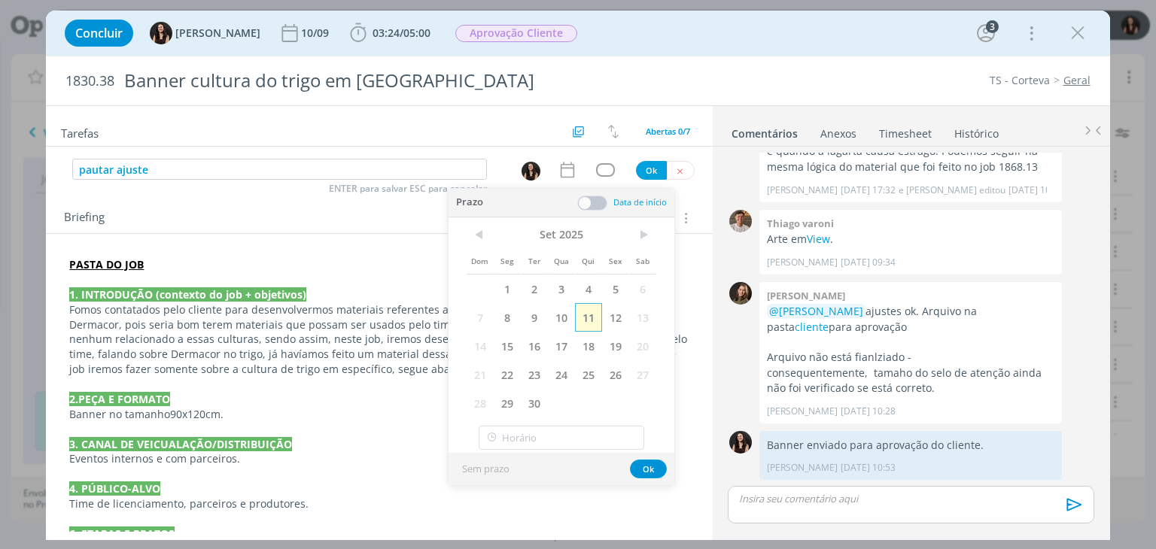
drag, startPoint x: 589, startPoint y: 317, endPoint x: 642, endPoint y: 431, distance: 126.3
click at [589, 318] on span "11" at bounding box center [588, 317] width 27 height 29
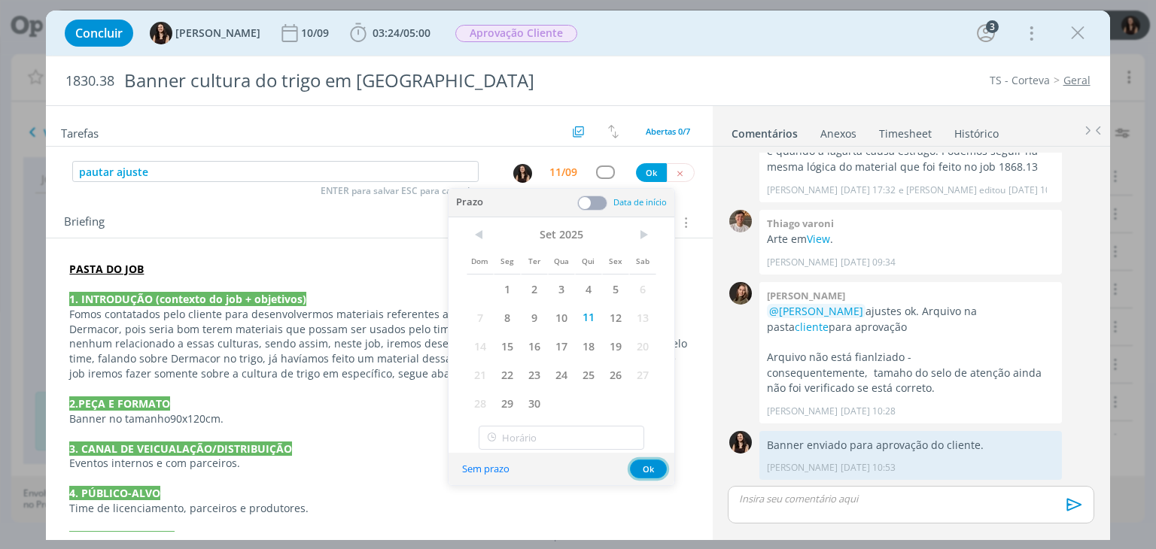
drag, startPoint x: 653, startPoint y: 467, endPoint x: 652, endPoint y: 453, distance: 14.3
click at [652, 464] on button "Ok" at bounding box center [648, 469] width 37 height 19
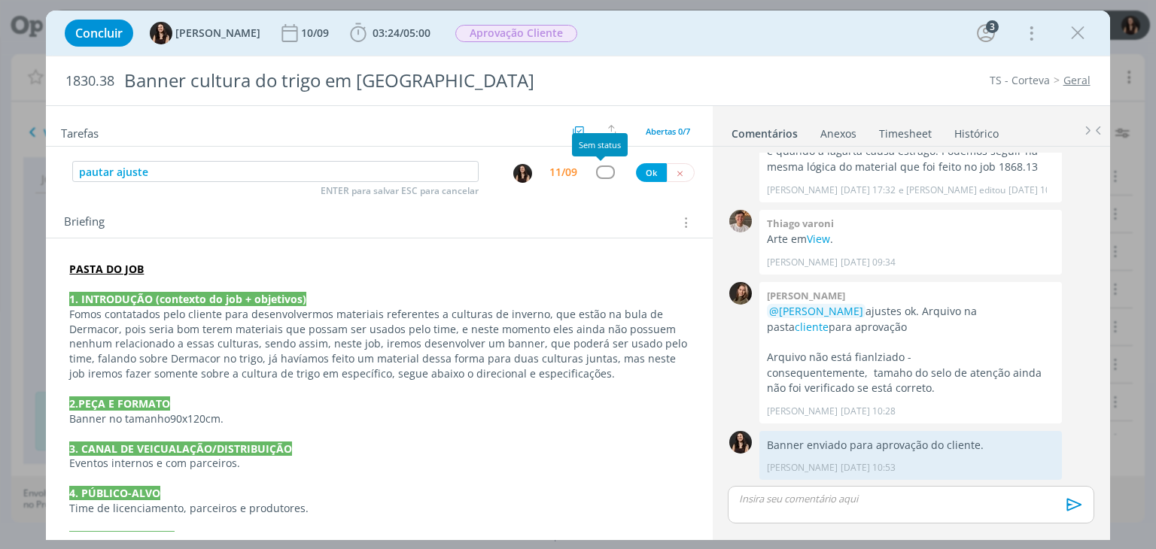
click at [601, 175] on div "dialog" at bounding box center [605, 172] width 19 height 13
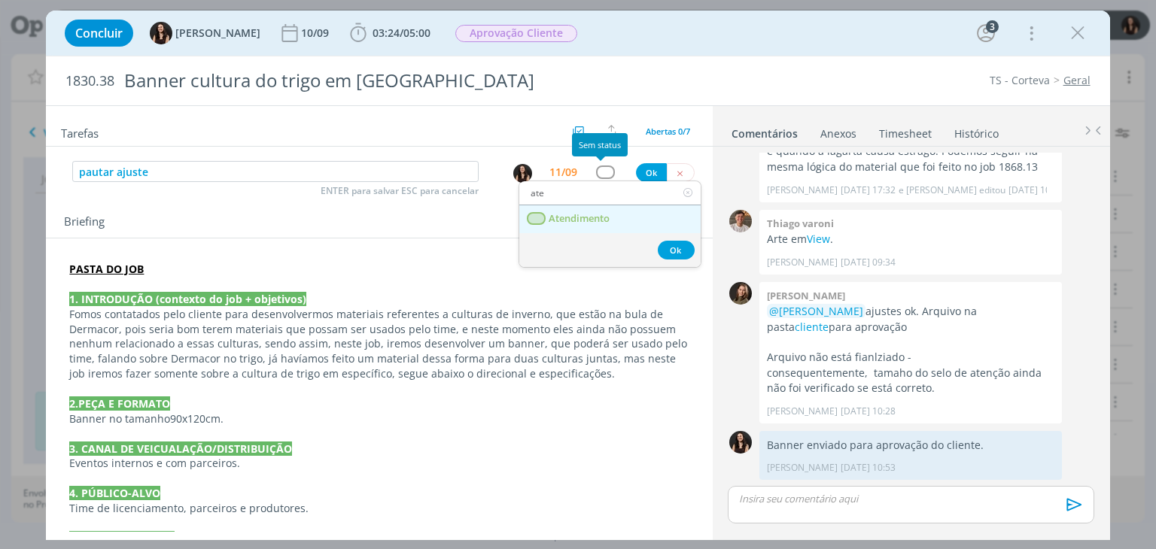
type input "ate"
click at [586, 227] on link "Atendimento" at bounding box center [609, 219] width 181 height 28
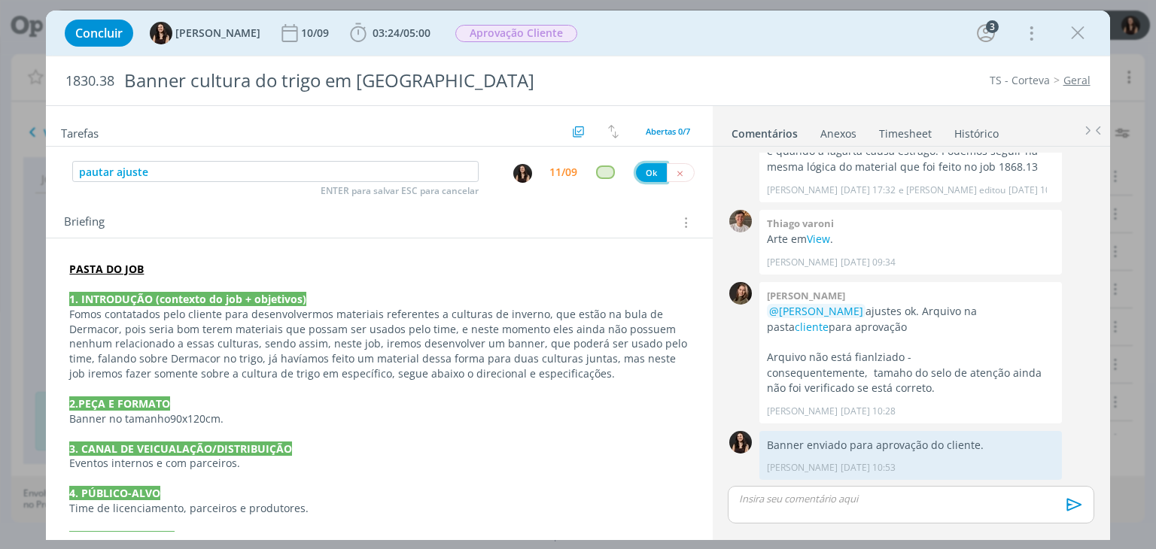
drag, startPoint x: 638, startPoint y: 172, endPoint x: 622, endPoint y: 218, distance: 47.8
click at [639, 172] on button "Ok" at bounding box center [651, 172] width 31 height 19
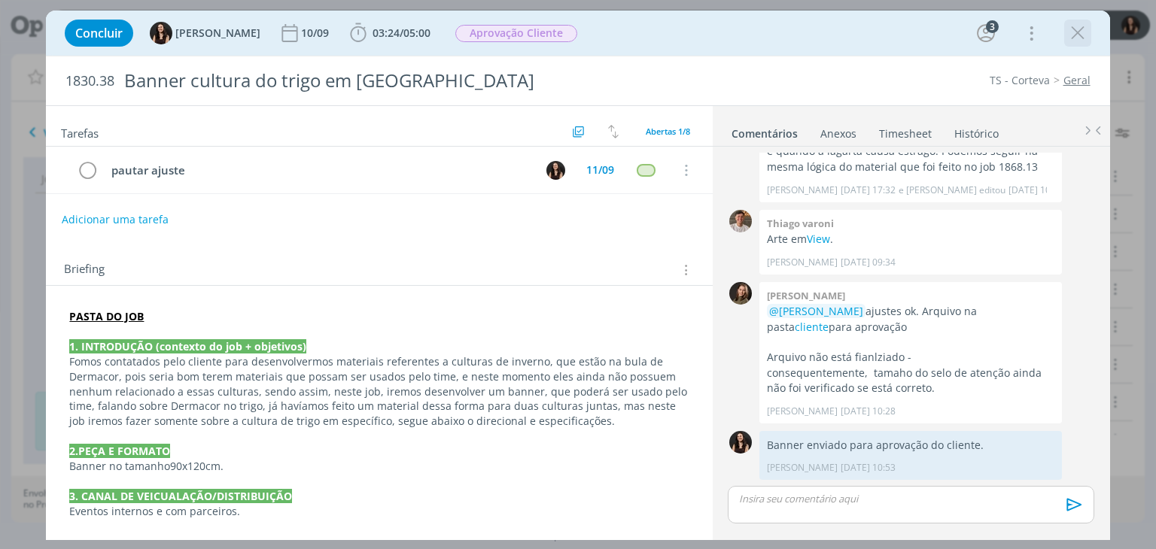
click at [1064, 36] on div "Concluir Isabelle Silva 10/09 03:24 / 05:00 Iniciar Apontar Data * 11/09/2025 H…" at bounding box center [577, 33] width 1041 height 36
click at [1069, 38] on icon "dialog" at bounding box center [1078, 33] width 23 height 23
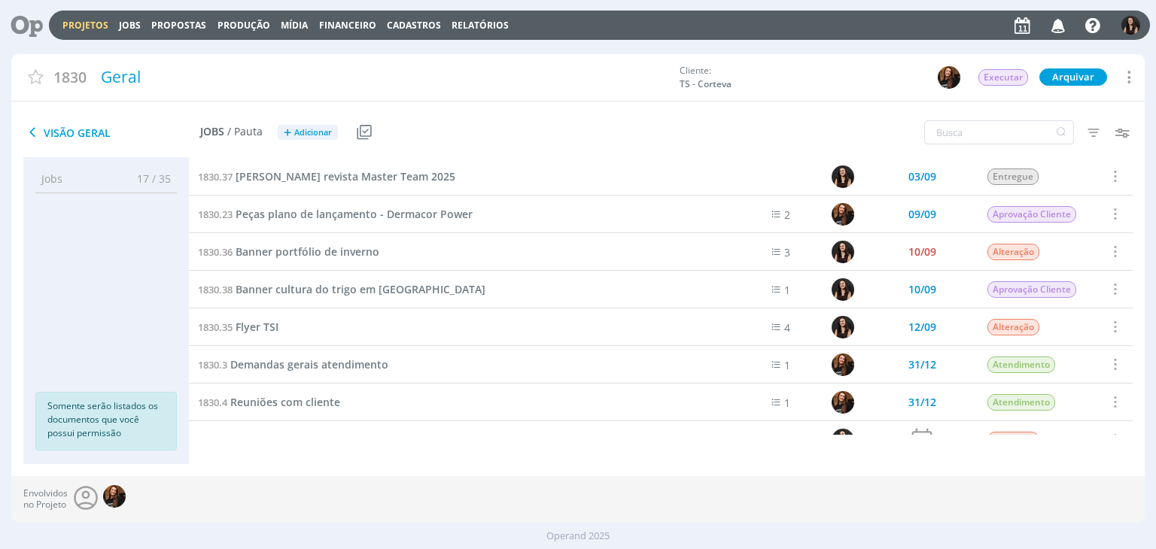
click at [78, 26] on div "Projetos Jobs Propostas Produção Mídia Financeiro Cadastros Relatórios Notifica…" at bounding box center [599, 25] width 1101 height 29
click at [78, 26] on link "Projetos" at bounding box center [85, 25] width 46 height 13
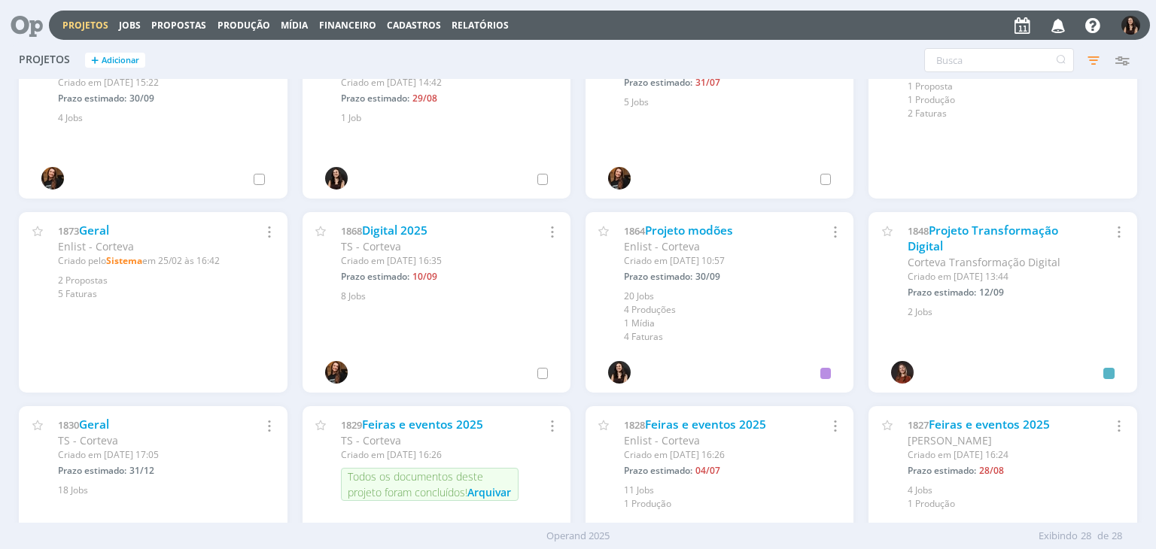
scroll to position [452, 0]
click at [403, 230] on link "Digital 2025" at bounding box center [394, 229] width 65 height 16
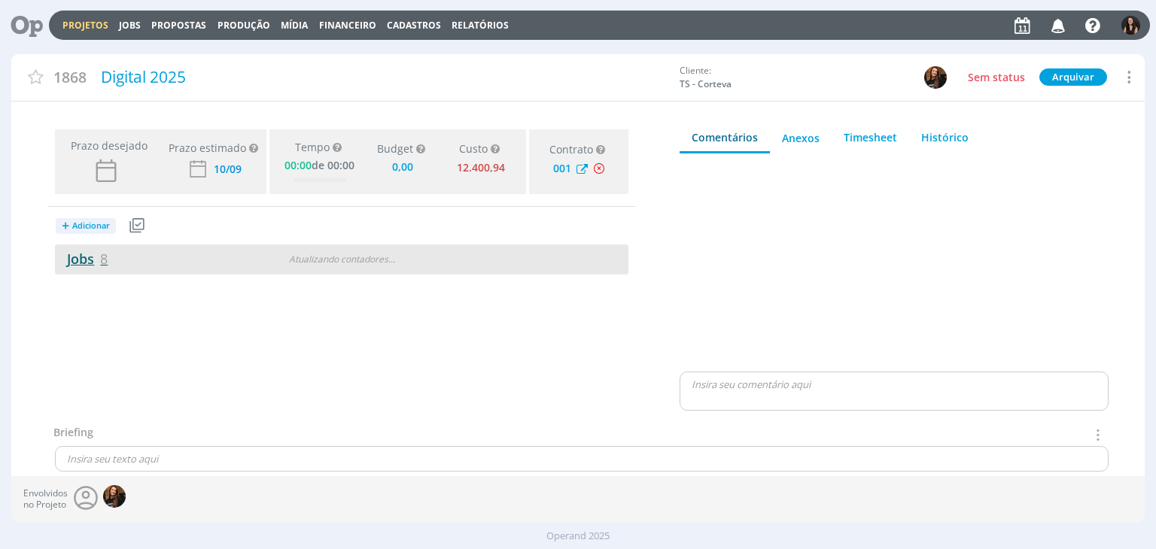
click at [78, 251] on link "Jobs 8" at bounding box center [81, 259] width 53 height 18
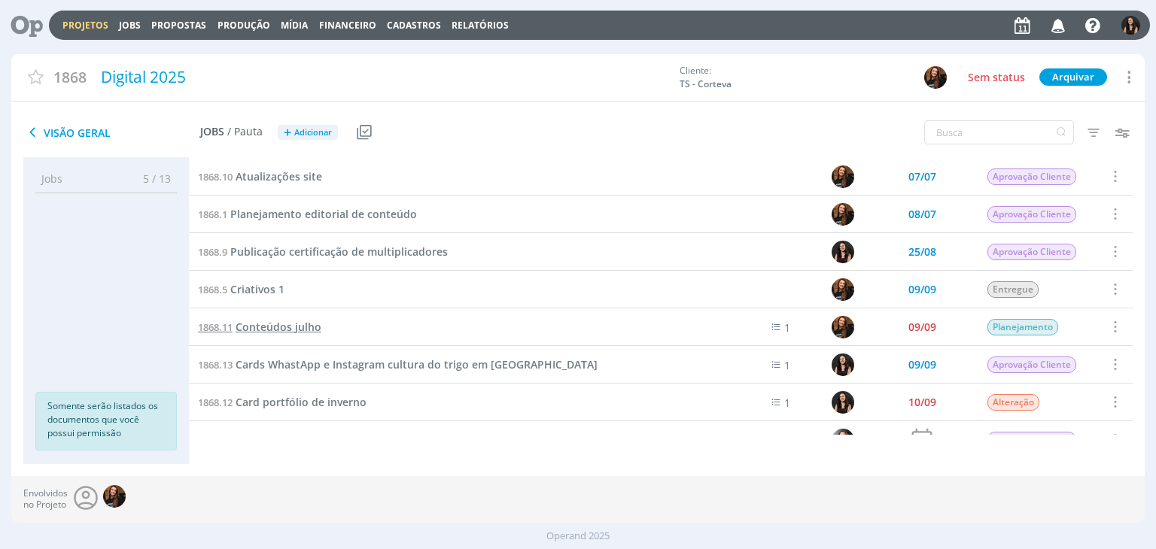
click at [307, 324] on span "Conteúdos julho" at bounding box center [279, 327] width 86 height 14
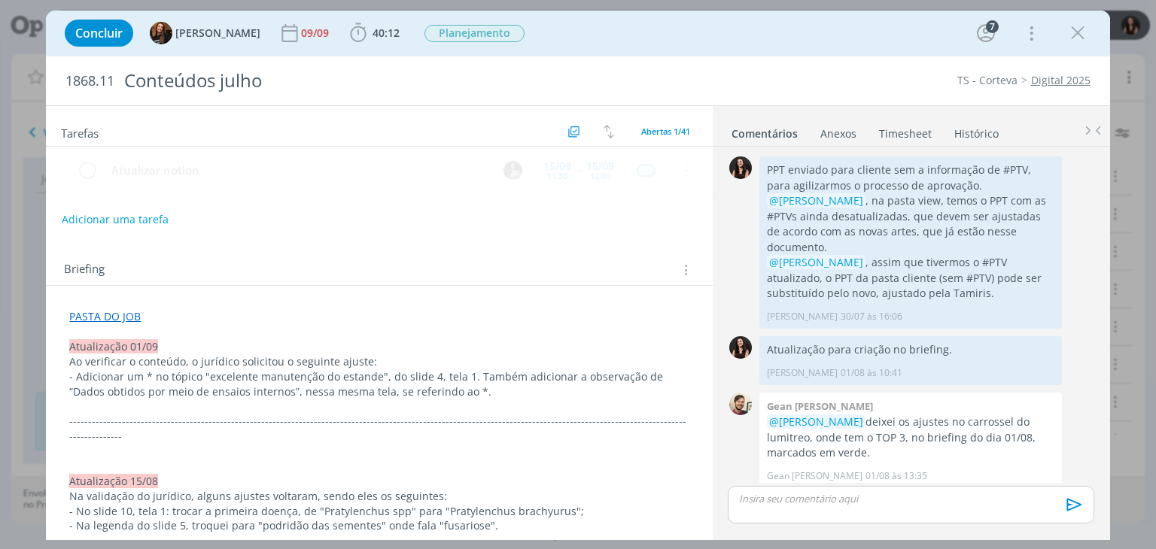
scroll to position [1634, 0]
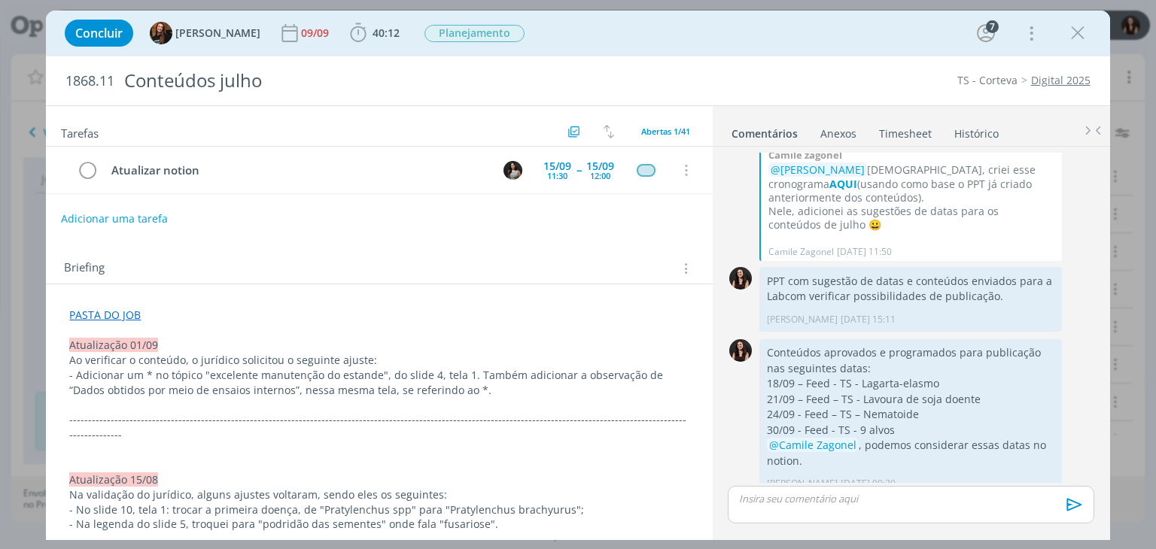
click at [108, 221] on button "Adicionar uma tarefa" at bounding box center [114, 219] width 107 height 26
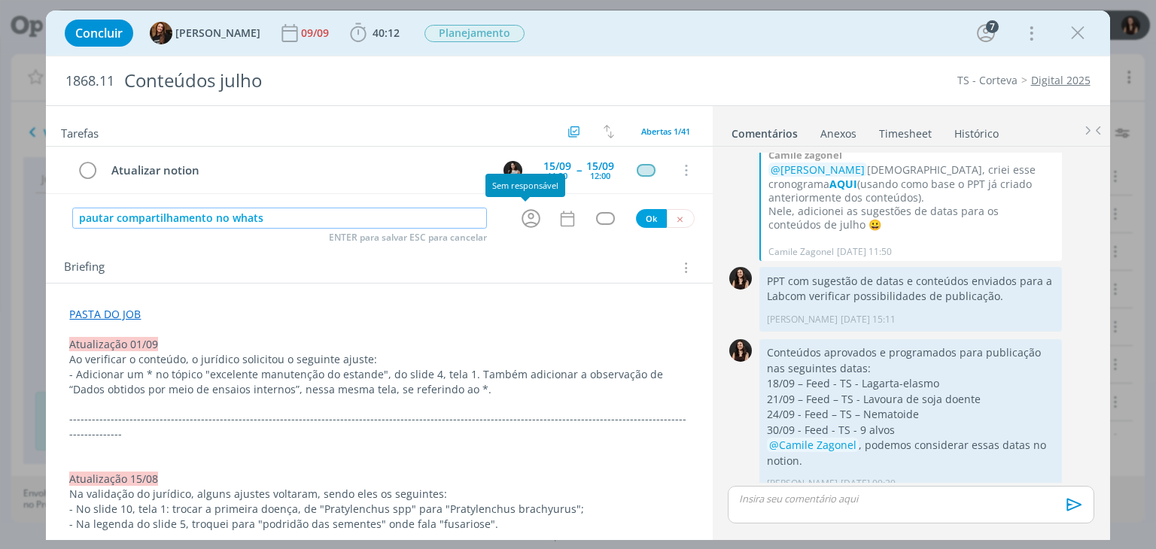
click at [526, 215] on icon "dialog" at bounding box center [530, 218] width 23 height 23
type input "pautar compartilhamento no whats"
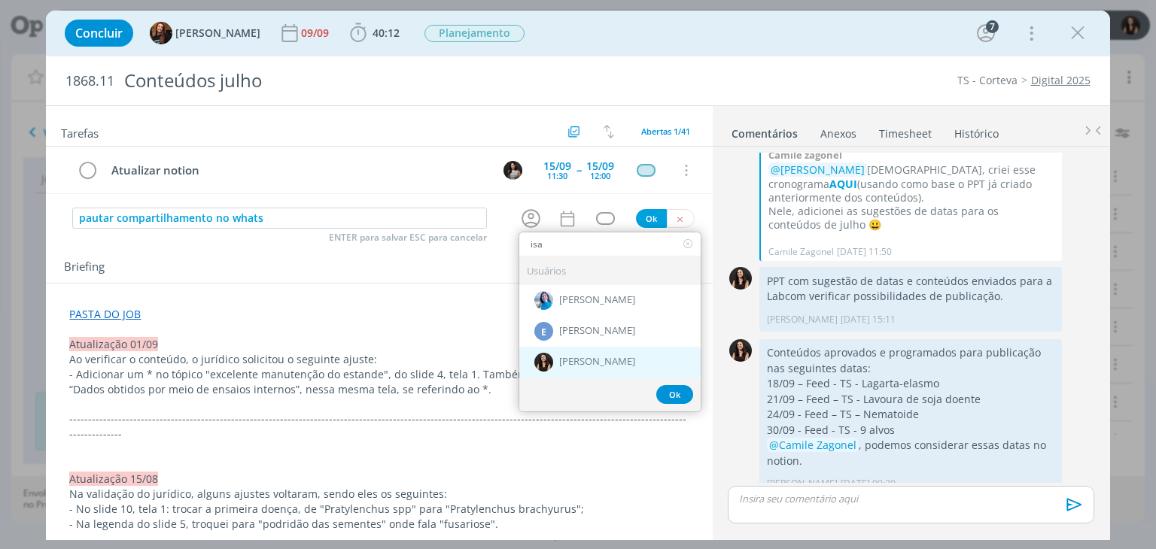
type input "isa"
click at [571, 359] on span "[PERSON_NAME]" at bounding box center [597, 363] width 76 height 12
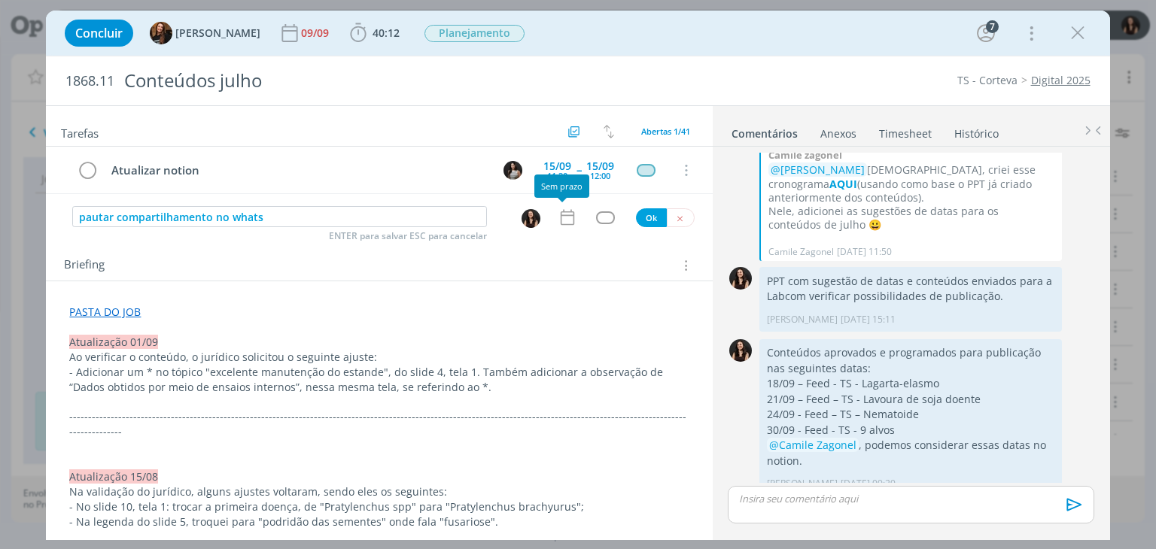
click at [559, 214] on icon "dialog" at bounding box center [568, 218] width 20 height 20
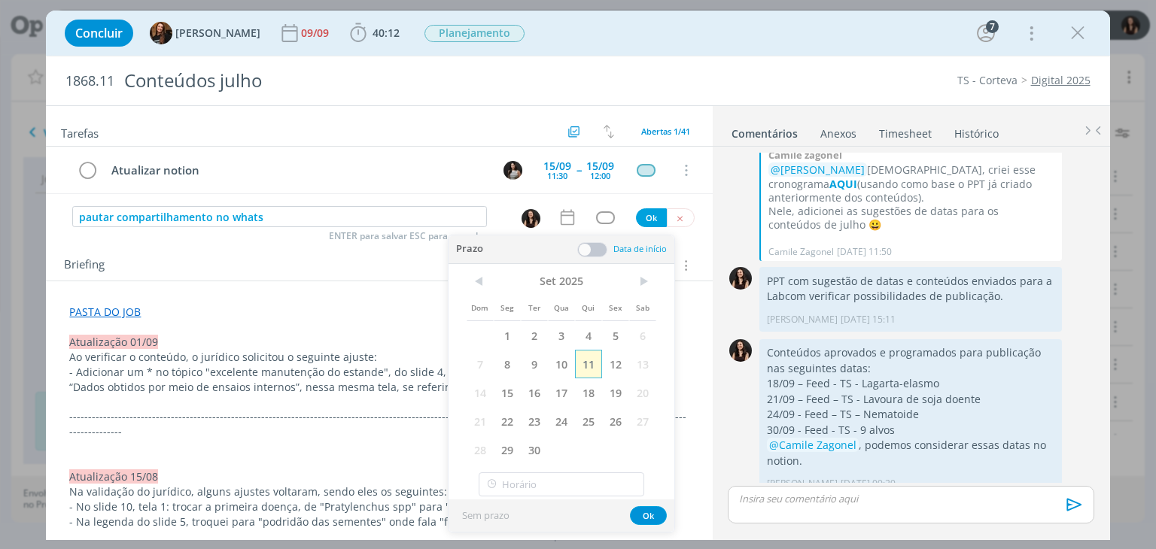
click at [584, 364] on span "11" at bounding box center [588, 364] width 27 height 29
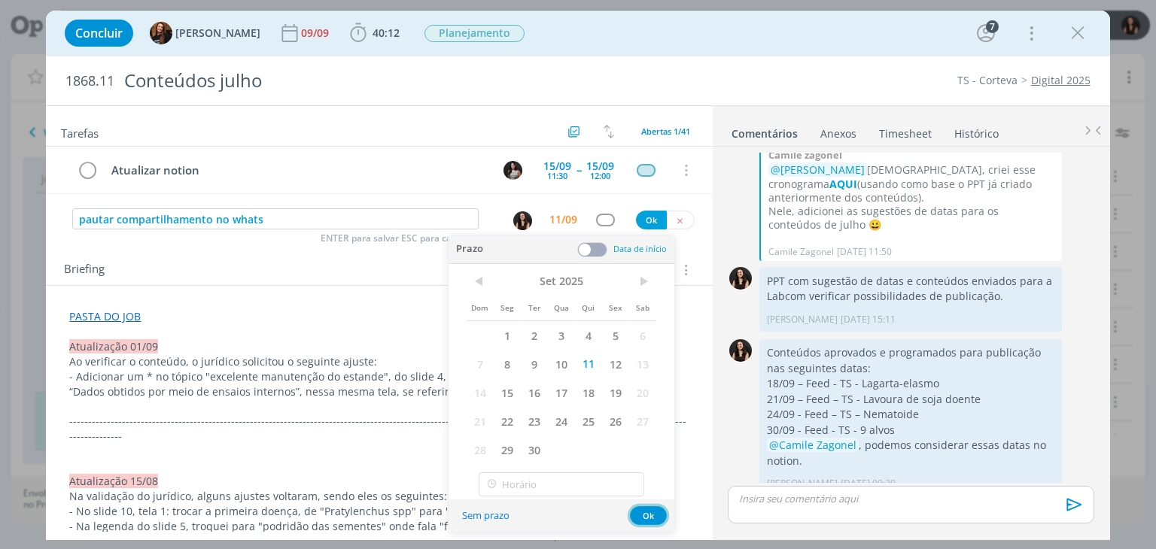
click at [639, 517] on button "Ok" at bounding box center [648, 516] width 37 height 19
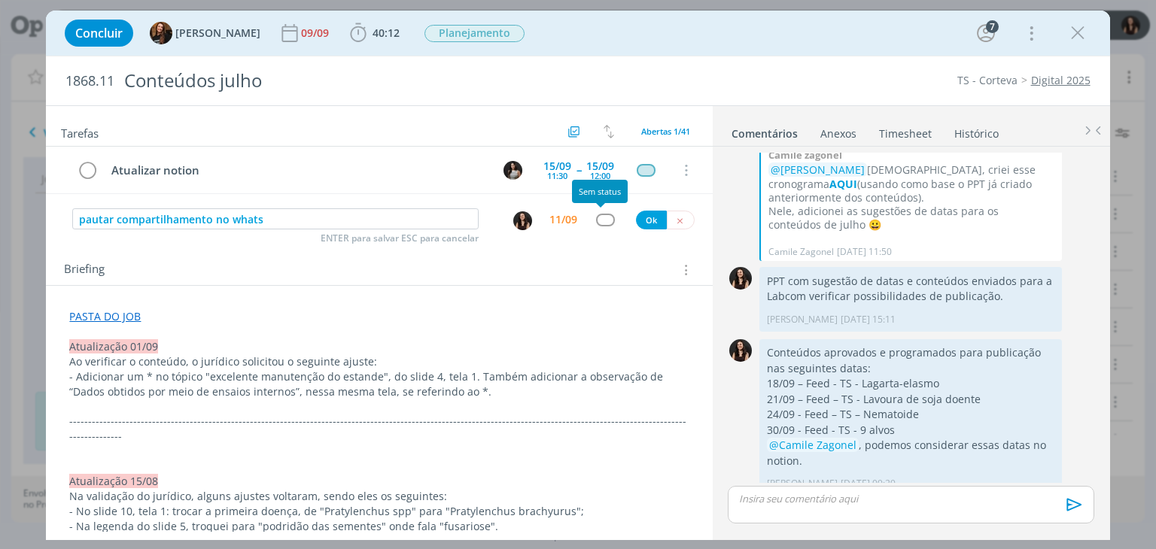
click at [598, 215] on div "dialog" at bounding box center [605, 220] width 19 height 13
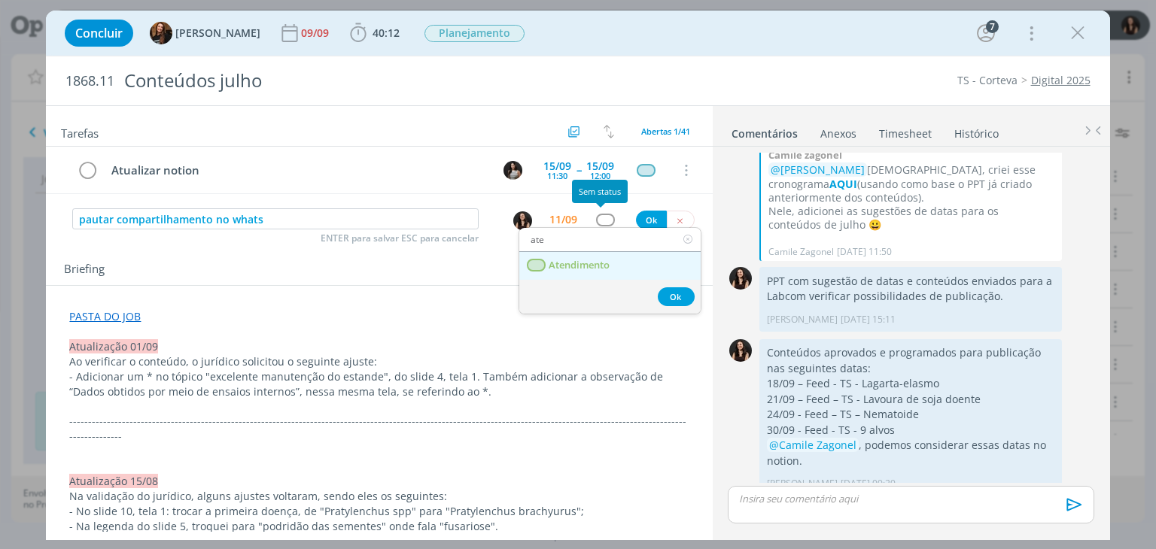
type input "ate"
click at [602, 274] on link "Atendimento" at bounding box center [609, 266] width 181 height 28
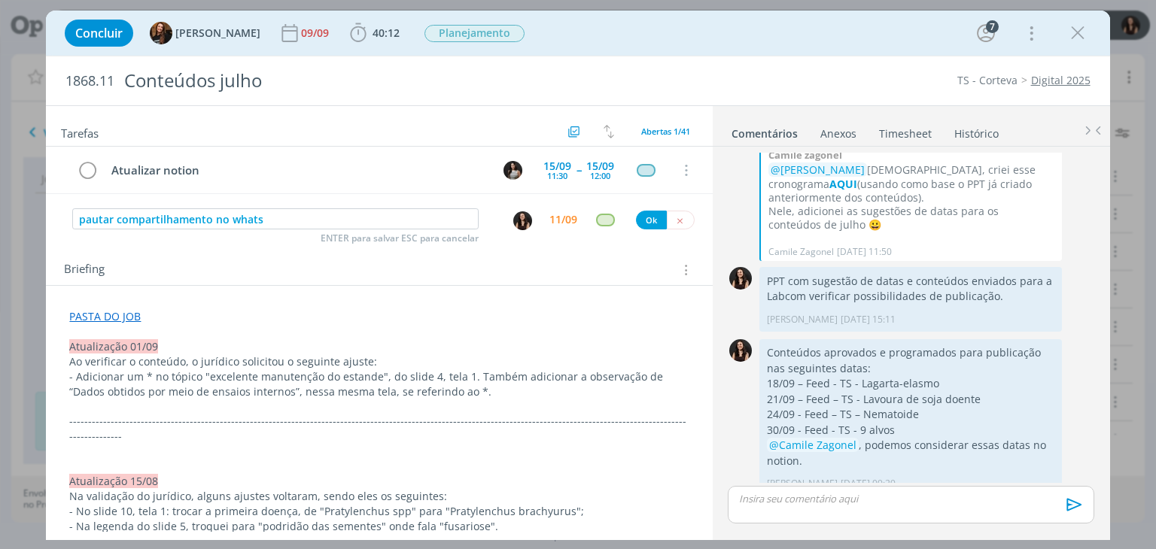
click at [636, 224] on div "Ok" at bounding box center [665, 220] width 59 height 19
click at [636, 224] on button "Ok" at bounding box center [651, 220] width 31 height 19
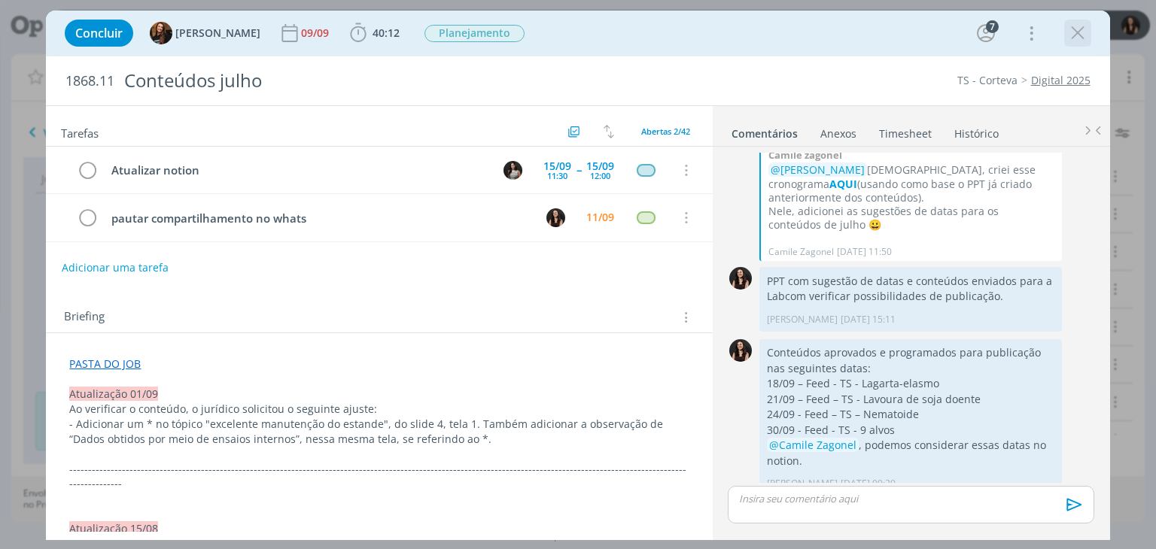
click at [1078, 27] on icon "dialog" at bounding box center [1078, 33] width 23 height 23
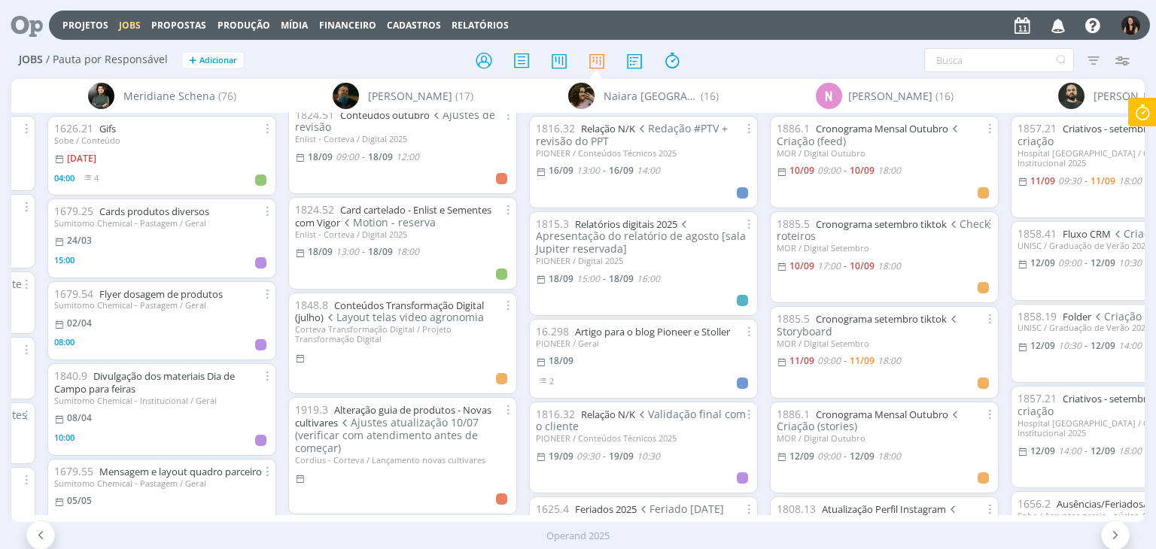
scroll to position [1235, 0]
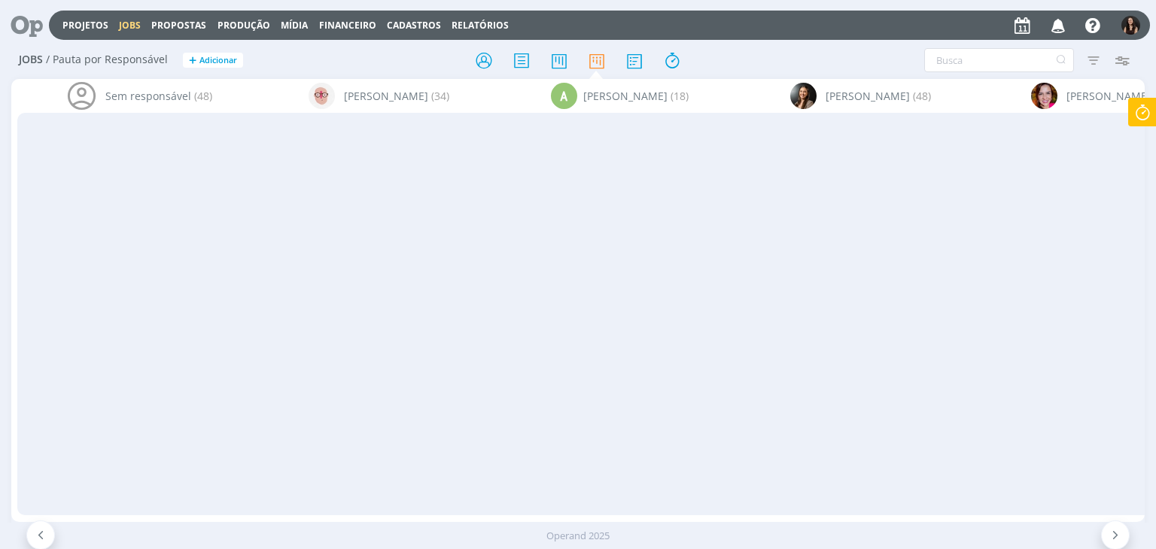
scroll to position [1235, 0]
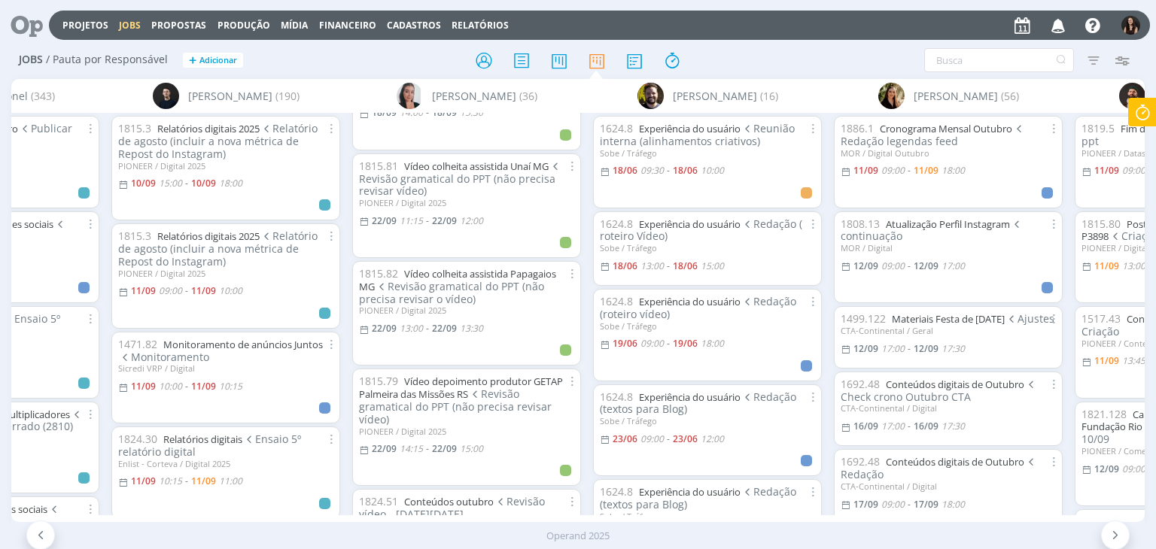
scroll to position [2370, 0]
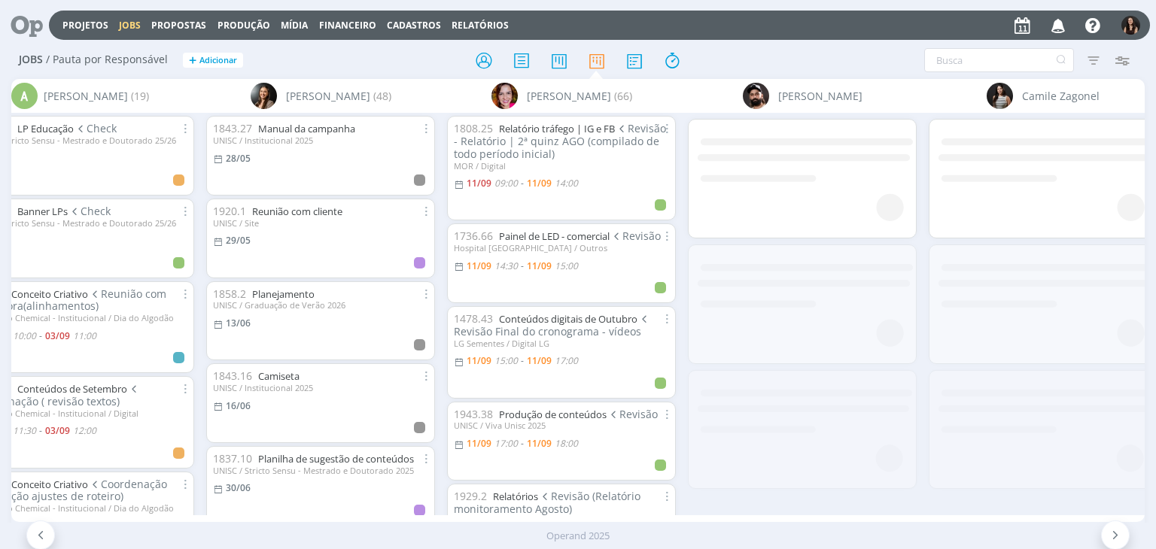
scroll to position [0, 554]
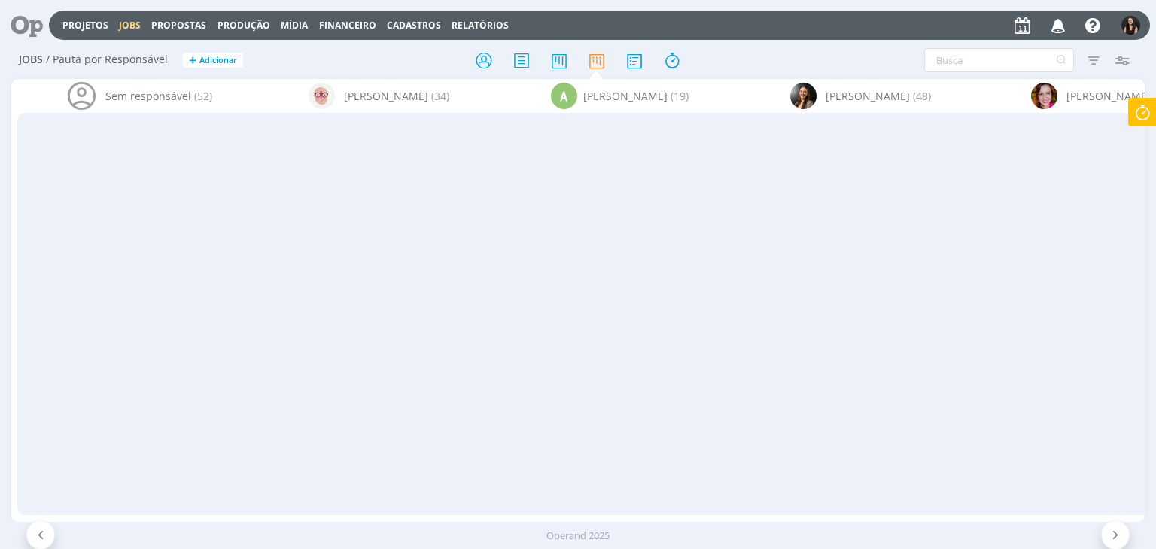
scroll to position [3538, 0]
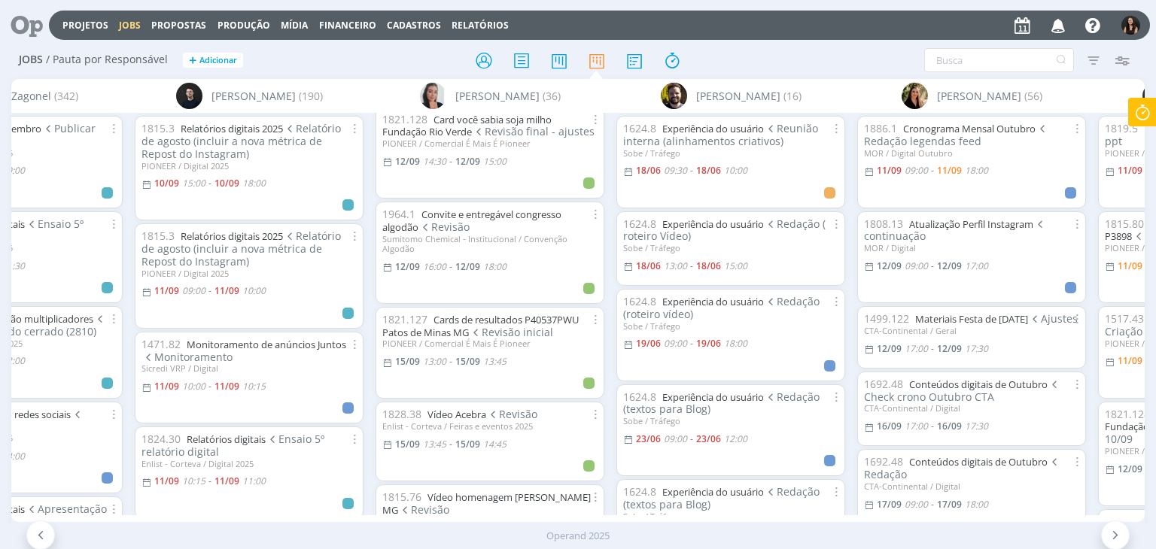
scroll to position [828, 0]
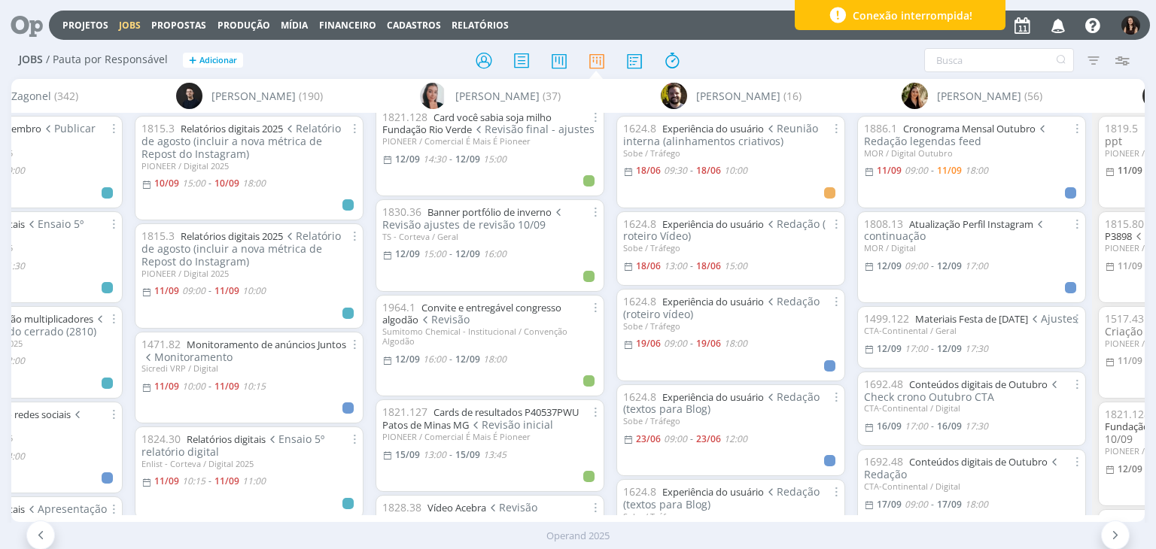
click at [19, 23] on icon at bounding box center [21, 25] width 31 height 29
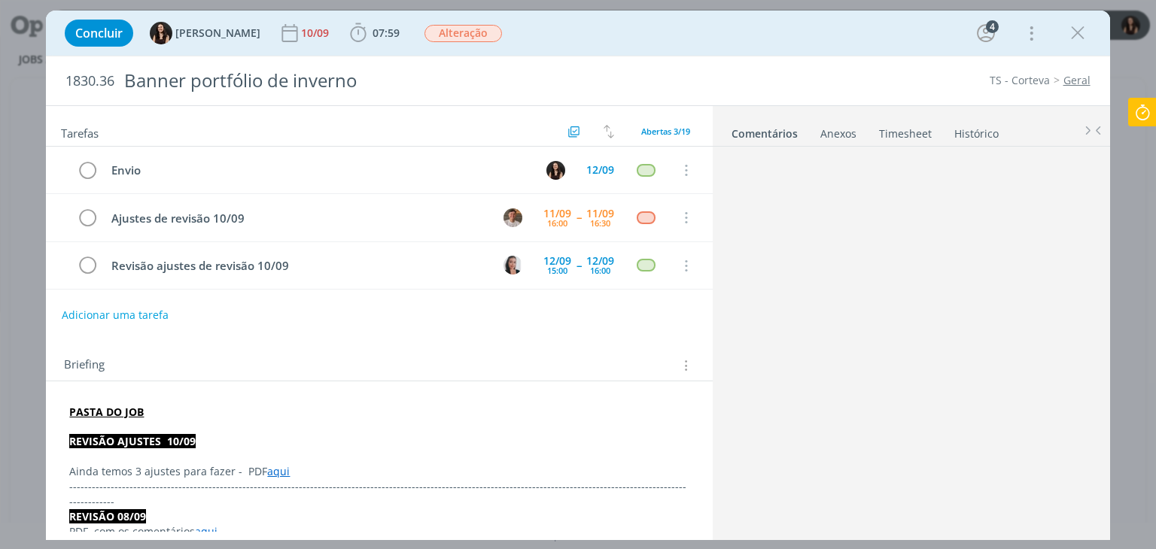
scroll to position [1019, 0]
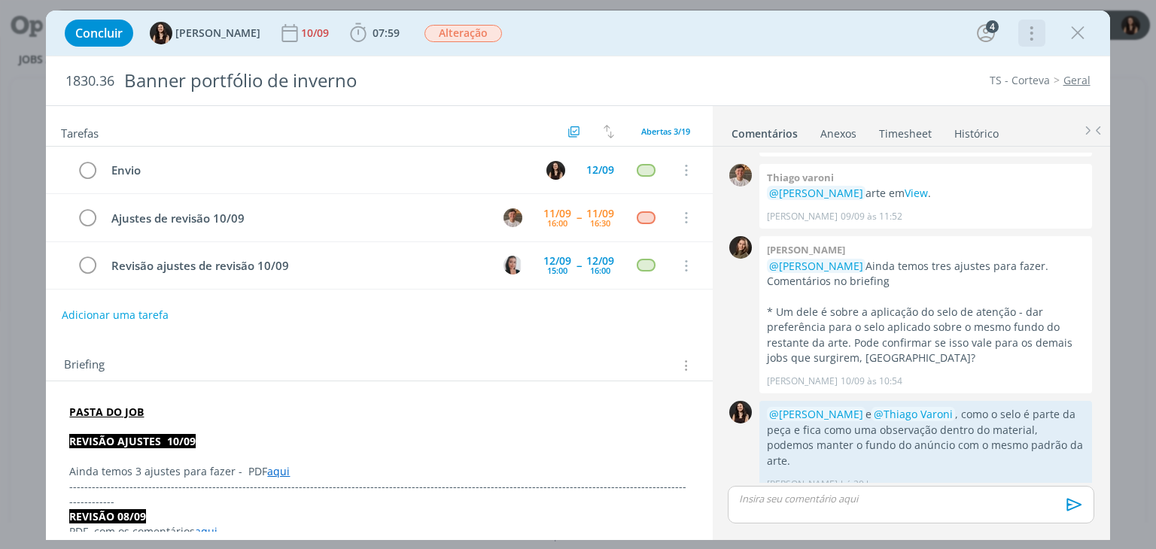
click at [1024, 39] on icon "dialog" at bounding box center [1030, 33] width 21 height 24
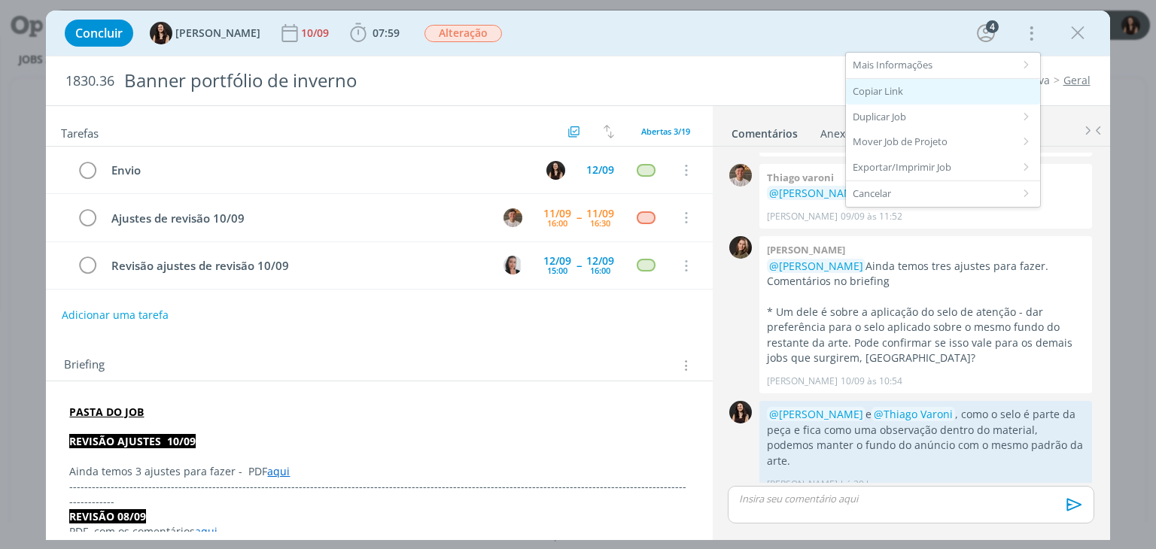
click at [933, 93] on div "Copiar Link" at bounding box center [943, 92] width 194 height 26
click at [271, 466] on link "aqui" at bounding box center [278, 471] width 23 height 14
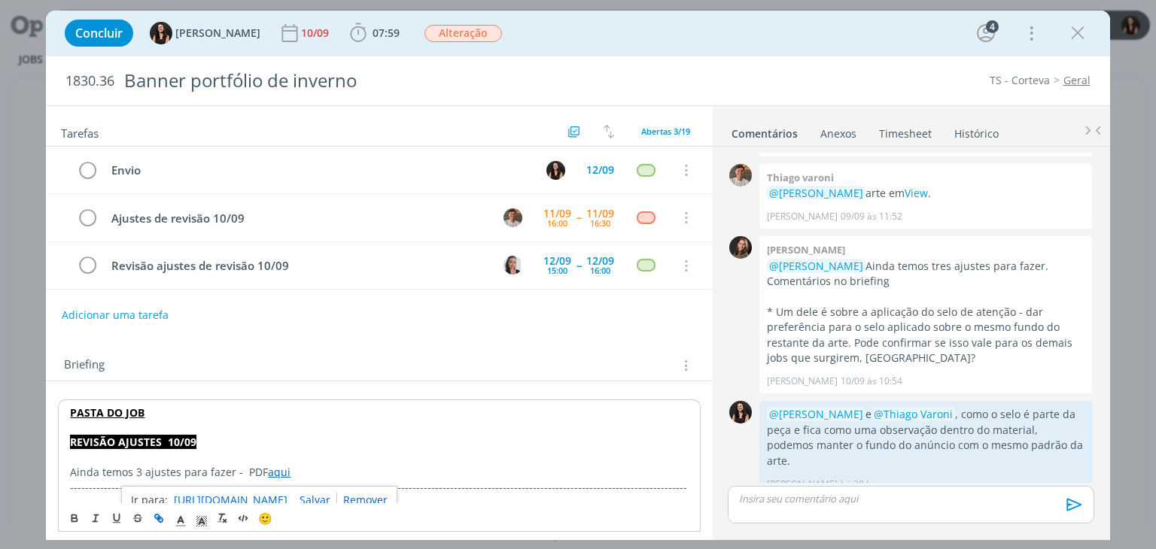
click at [288, 492] on link "[URL][DOMAIN_NAME]" at bounding box center [231, 501] width 114 height 20
click at [474, 341] on div "Briefing Briefings Predefinidos Versões do Briefing Ver Briefing do Projeto" at bounding box center [379, 361] width 666 height 41
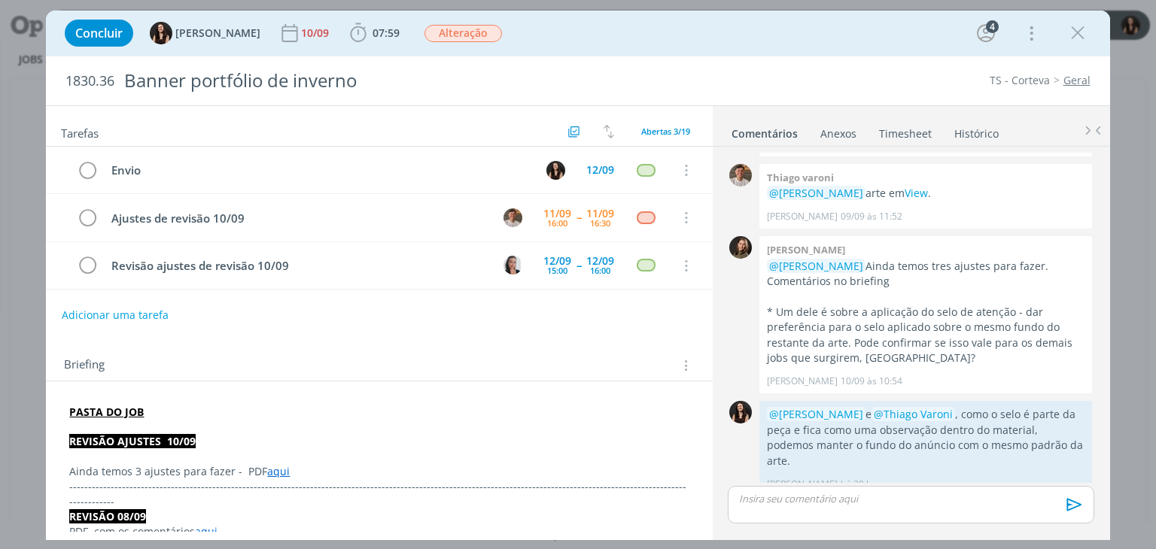
click at [717, 75] on div "TS - Corteva Geral" at bounding box center [881, 80] width 433 height 15
click at [573, 315] on div "Adicionar uma tarefa" at bounding box center [379, 315] width 666 height 27
click at [832, 40] on div "Concluir [PERSON_NAME] [DATE] 07:59 Iniciar Apontar Data * [DATE] Horas * 00:00…" at bounding box center [577, 33] width 1041 height 36
click at [524, 347] on div "Briefing Briefings Predefinidos Versões do Briefing Ver Briefing do Projeto" at bounding box center [379, 361] width 666 height 41
click at [682, 329] on div "Tarefas Usar Job de template Criar template a partir deste job Visualizar Templ…" at bounding box center [379, 319] width 666 height 426
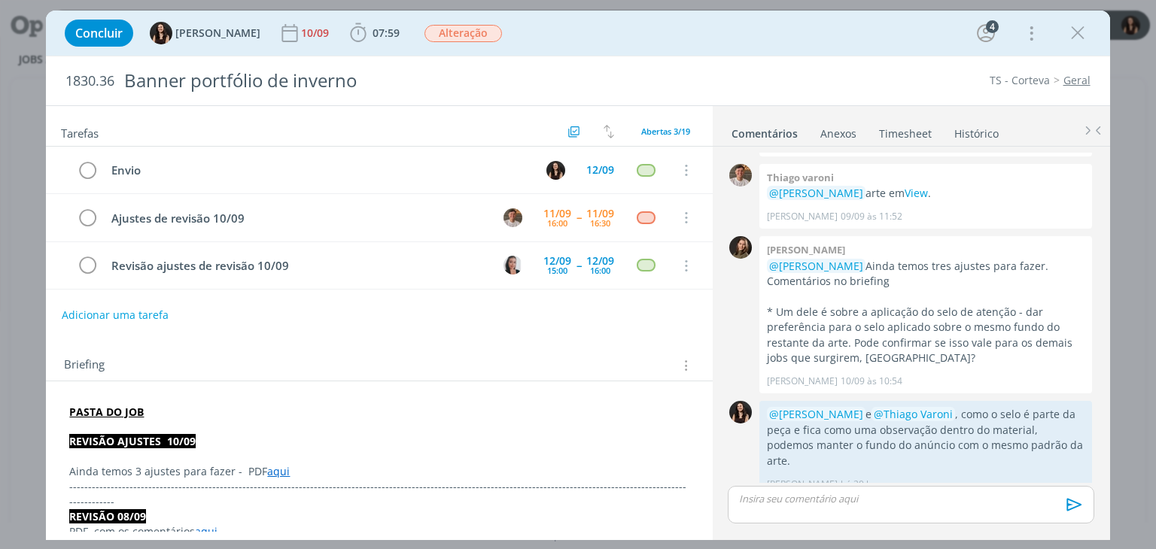
click at [412, 341] on div "Briefing Briefings Predefinidos Versões do Briefing Ver Briefing do Projeto" at bounding box center [379, 361] width 666 height 41
click at [1077, 31] on icon "dialog" at bounding box center [1078, 33] width 23 height 23
